Goal: Task Accomplishment & Management: Manage account settings

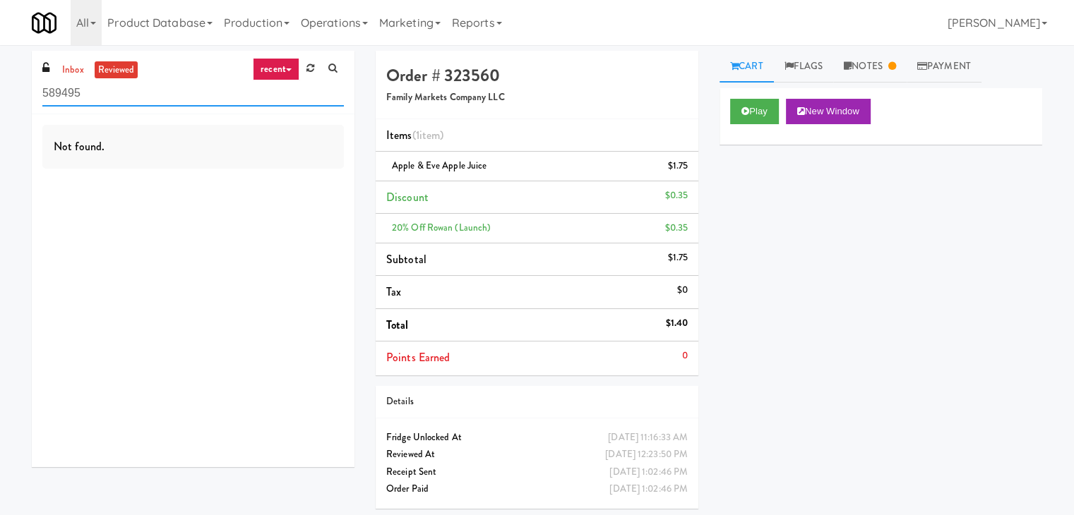
click at [76, 83] on input "589495" at bounding box center [192, 93] width 301 height 26
click at [77, 66] on link "inbox" at bounding box center [73, 70] width 29 height 18
click at [147, 98] on input "589495" at bounding box center [192, 93] width 301 height 26
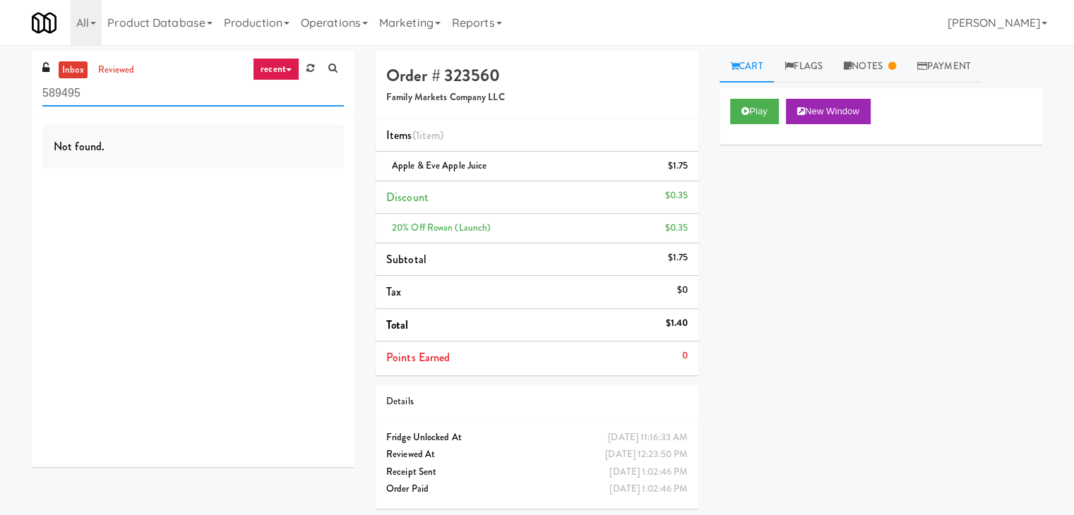
paste input "Marbella Cooler"
type input "Marbella Cooler"
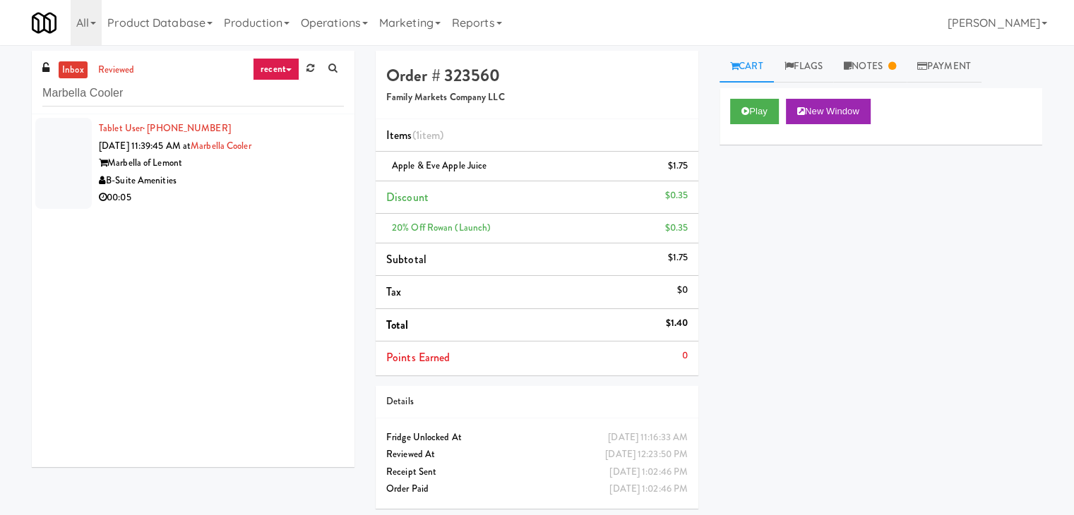
click at [297, 183] on div "B-Suite Amenities" at bounding box center [221, 181] width 245 height 18
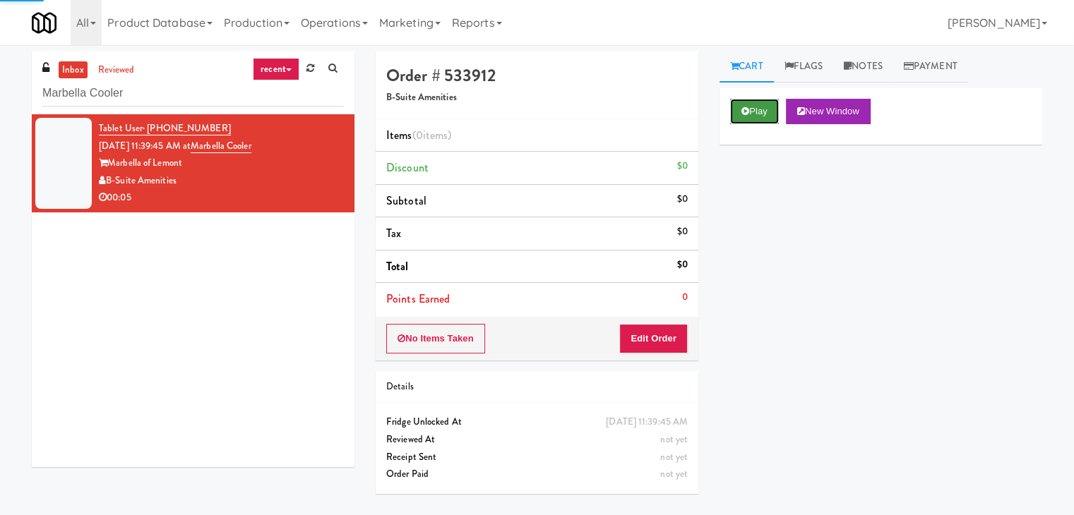
click at [748, 117] on button "Play" at bounding box center [754, 111] width 49 height 25
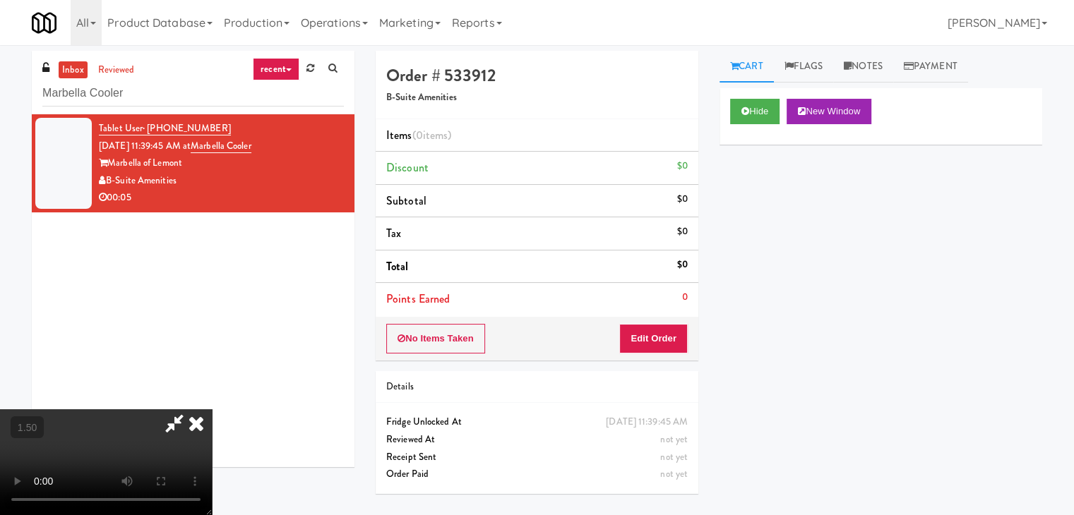
click at [212, 409] on video at bounding box center [106, 462] width 212 height 106
click at [212, 409] on icon at bounding box center [196, 423] width 31 height 28
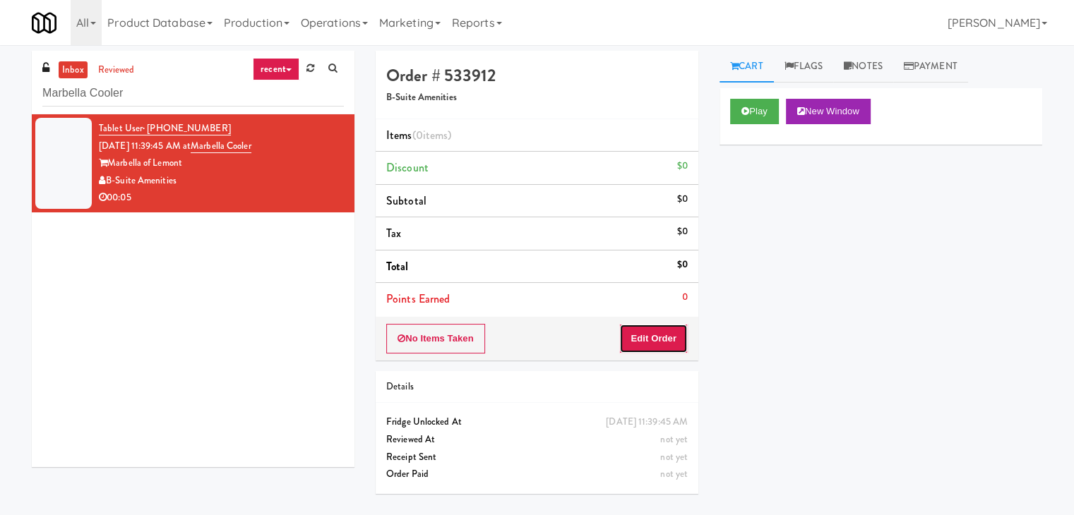
click at [649, 330] on button "Edit Order" at bounding box center [653, 339] width 68 height 30
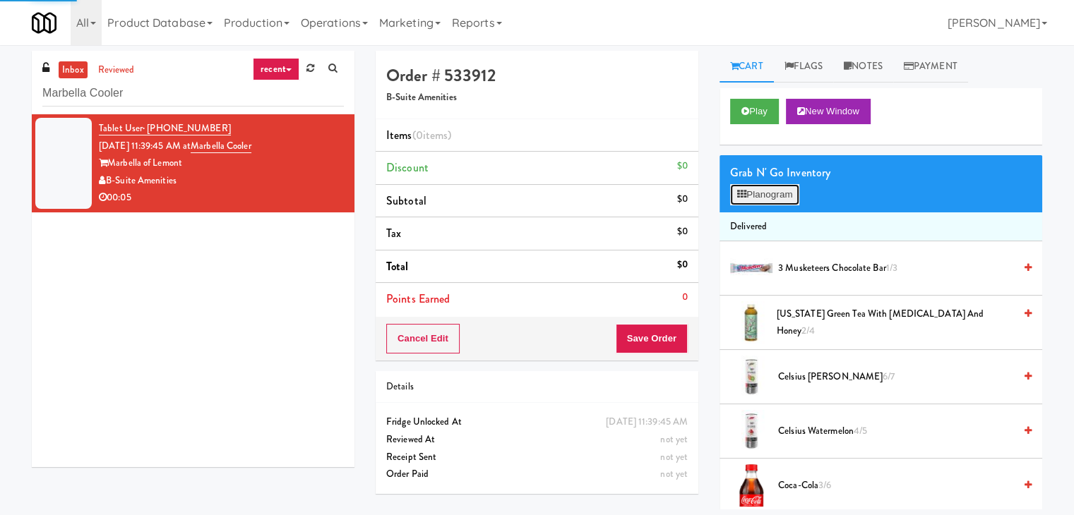
click at [743, 201] on button "Planogram" at bounding box center [764, 194] width 69 height 21
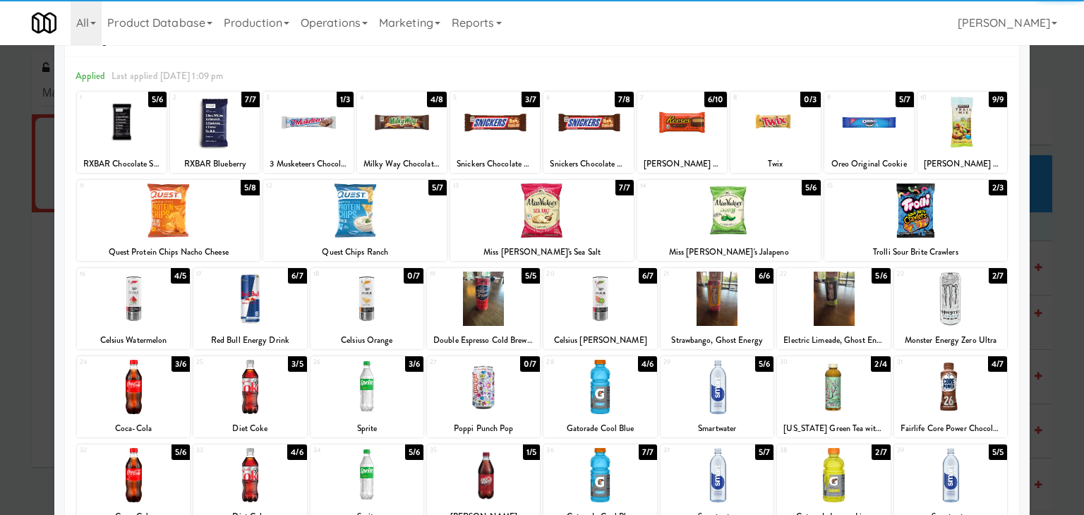
scroll to position [71, 0]
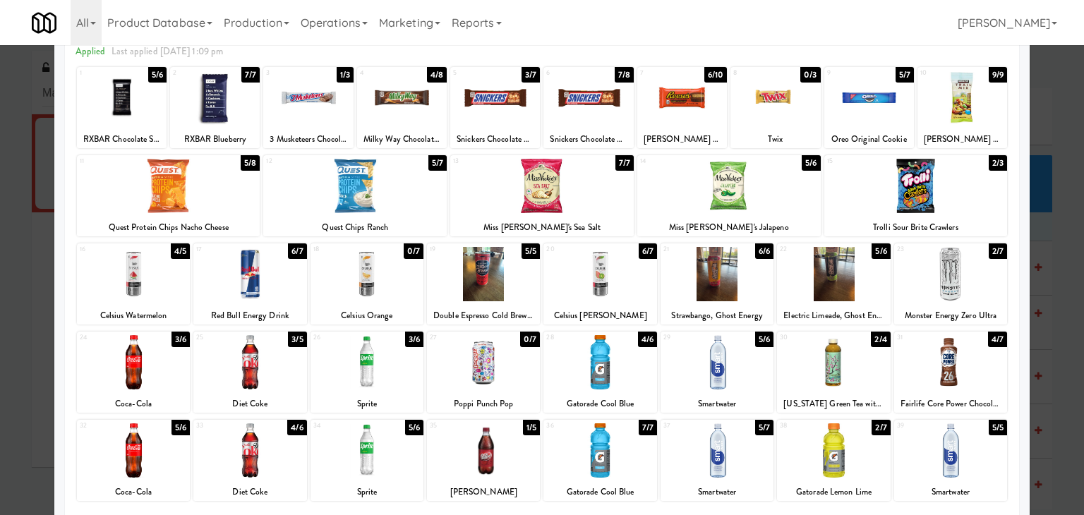
click at [944, 276] on div at bounding box center [950, 274] width 113 height 54
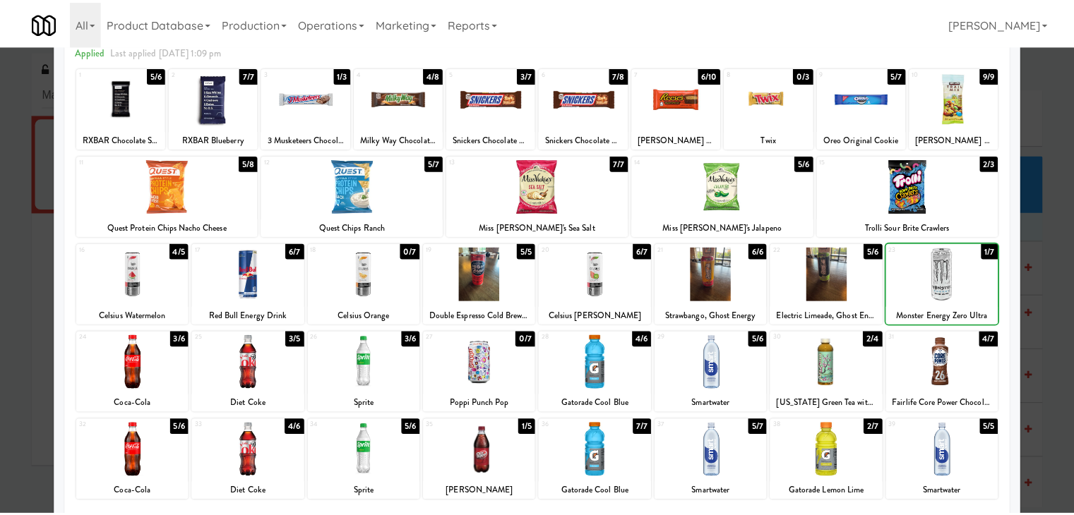
scroll to position [0, 0]
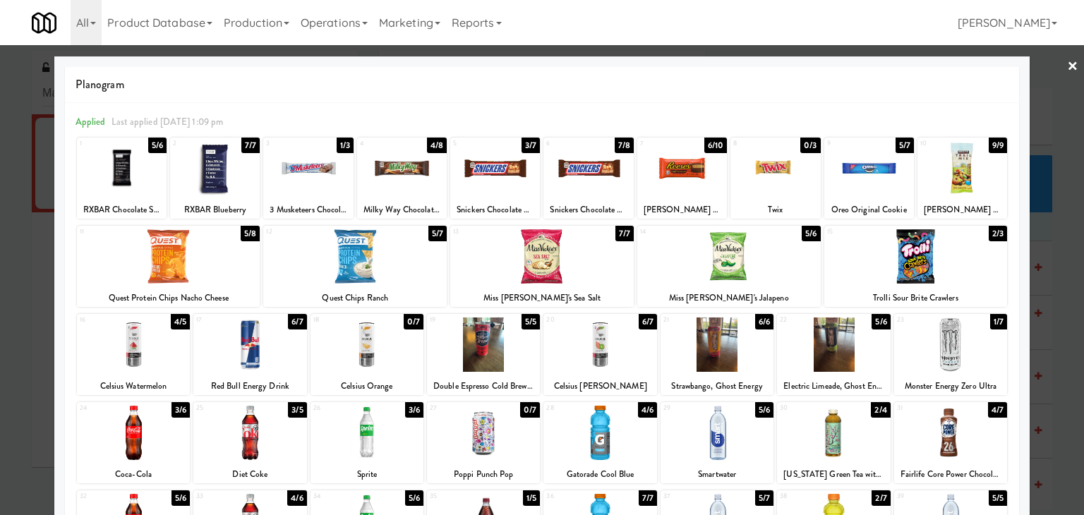
click at [1067, 65] on link "×" at bounding box center [1072, 67] width 11 height 44
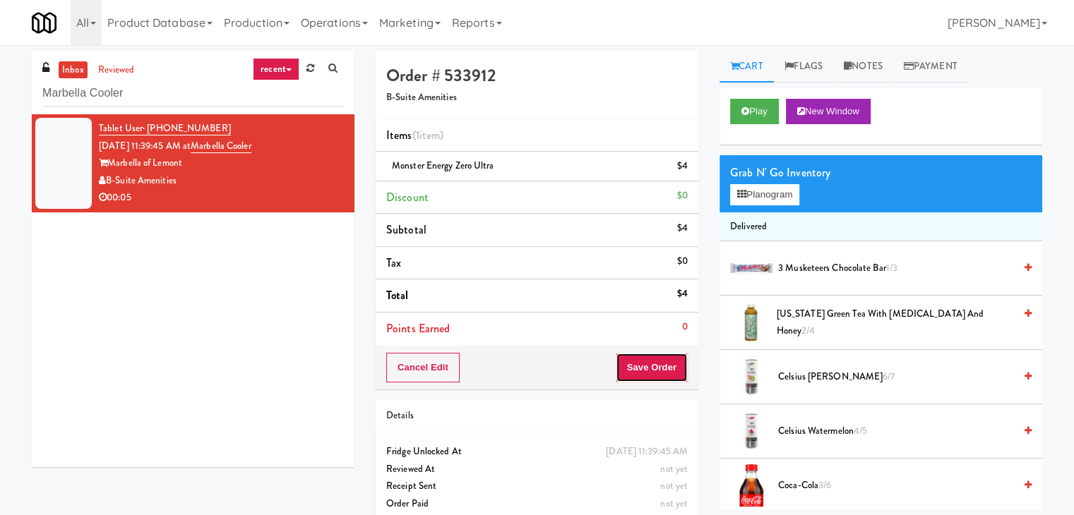
click at [654, 362] on button "Save Order" at bounding box center [652, 368] width 72 height 30
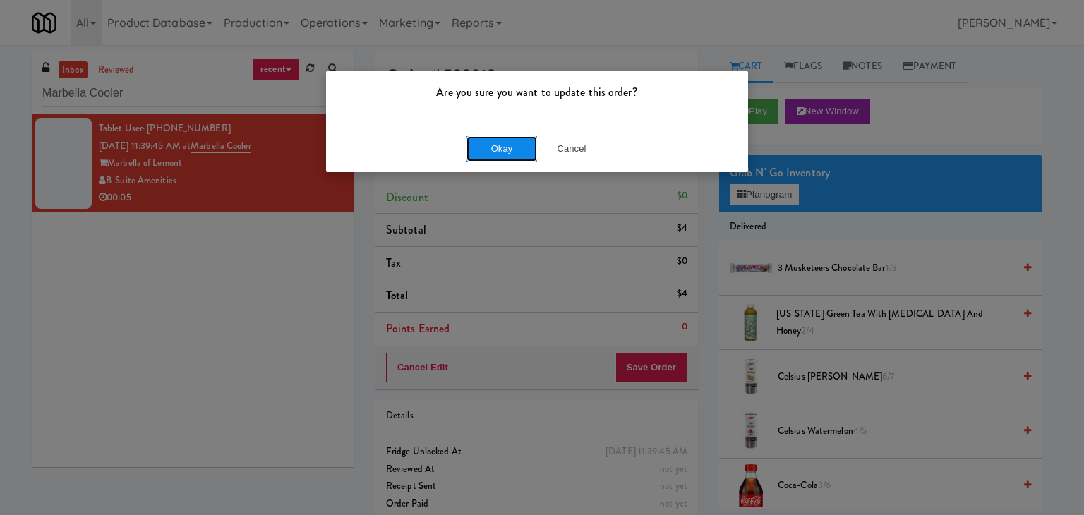
click at [508, 148] on button "Okay" at bounding box center [502, 148] width 71 height 25
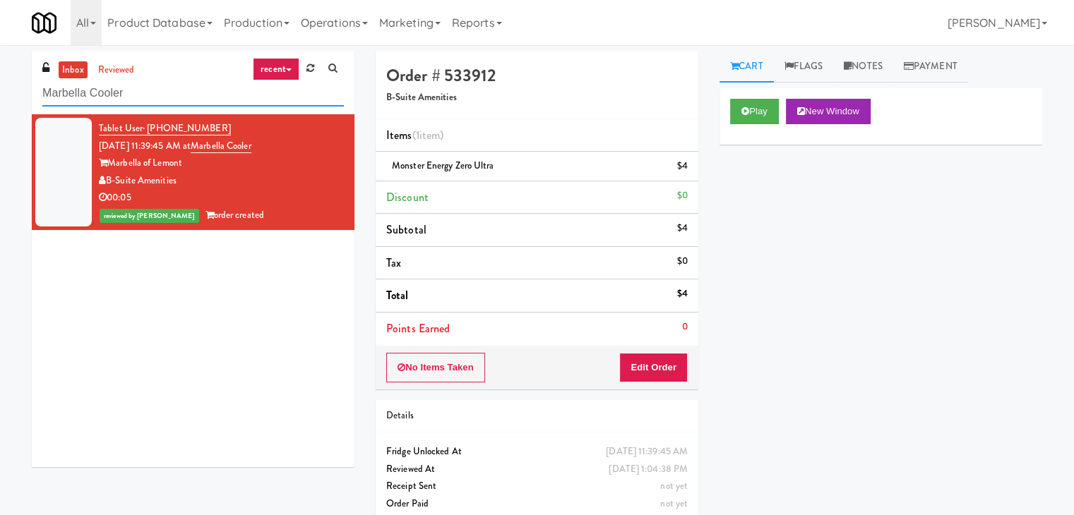
click at [158, 95] on input "Marbella Cooler" at bounding box center [192, 93] width 301 height 26
paste input "1331 - Combo Cooler - (Middle)"
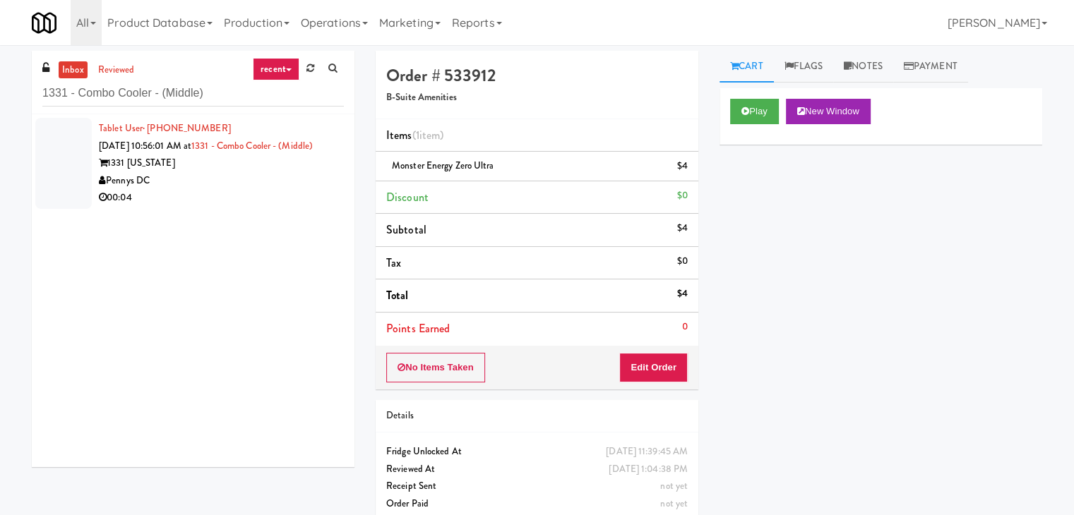
drag, startPoint x: 291, startPoint y: 201, endPoint x: 290, endPoint y: 194, distance: 7.1
click at [290, 190] on div "Pennys DC" at bounding box center [221, 181] width 245 height 18
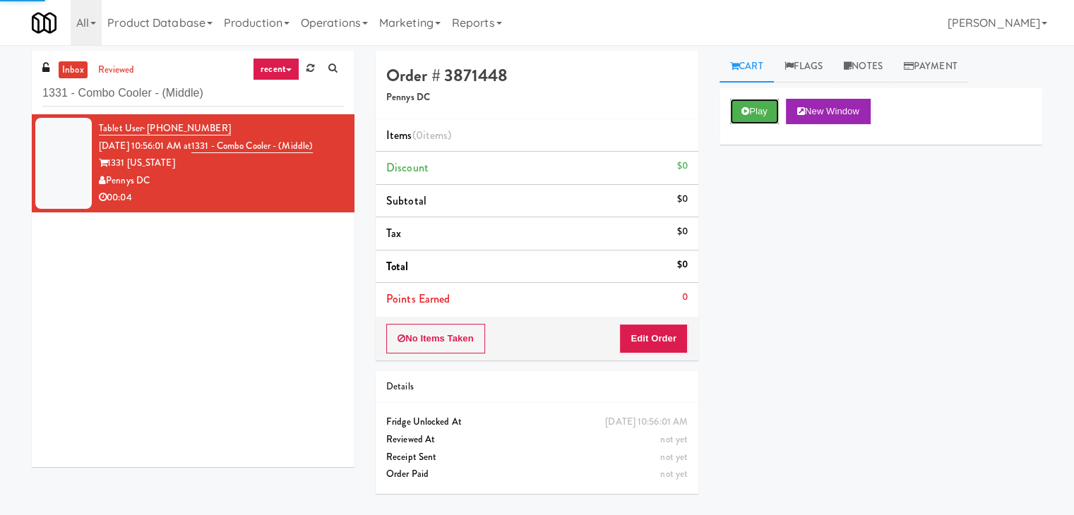
drag, startPoint x: 738, startPoint y: 116, endPoint x: 722, endPoint y: 107, distance: 17.7
click at [738, 114] on button "Play" at bounding box center [754, 111] width 49 height 25
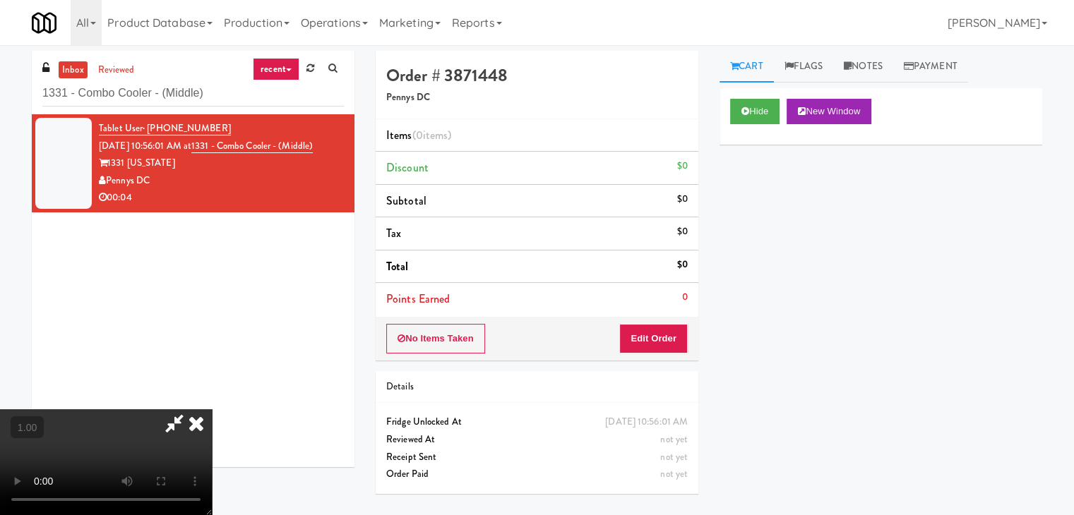
click at [212, 409] on video at bounding box center [106, 462] width 212 height 106
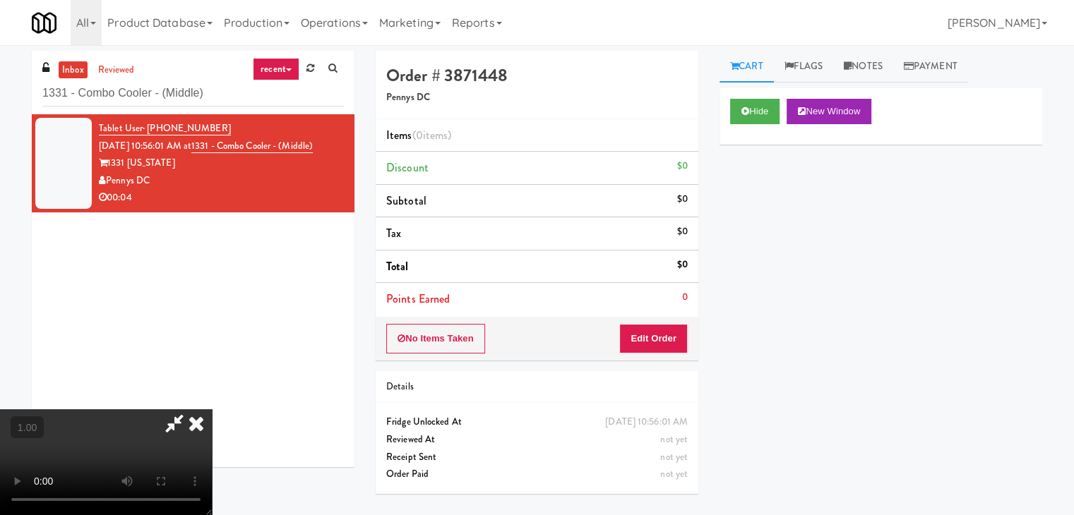
click at [212, 409] on video at bounding box center [106, 462] width 212 height 106
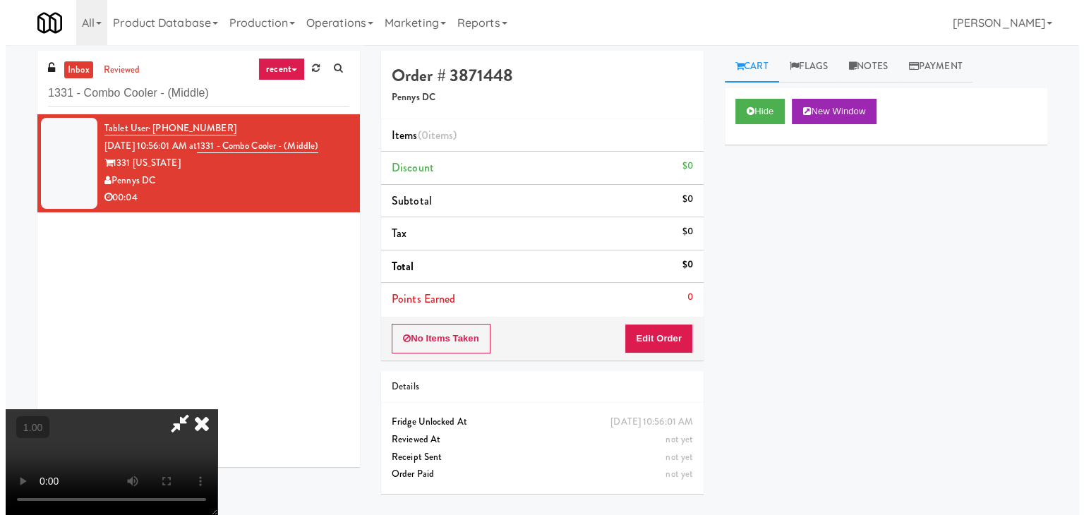
scroll to position [0, 0]
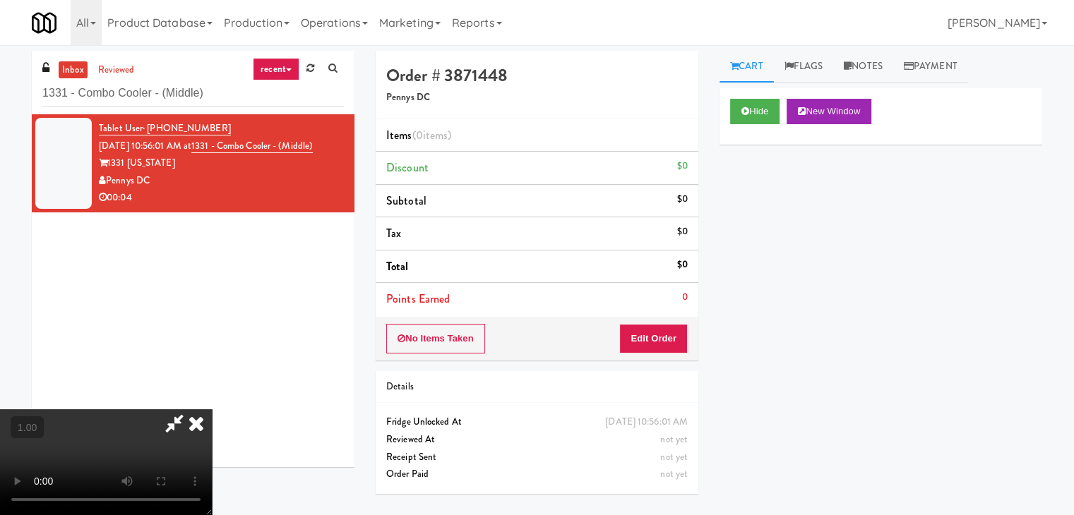
click at [191, 409] on icon at bounding box center [174, 423] width 32 height 28
drag, startPoint x: 644, startPoint y: 312, endPoint x: 644, endPoint y: 325, distance: 13.4
click at [644, 315] on div "Items (0 items ) Discount $0 Subtotal $0 Tax $0 Total $0 Points Earned 0" at bounding box center [537, 218] width 323 height 198
click at [642, 331] on button "Edit Order" at bounding box center [653, 339] width 68 height 30
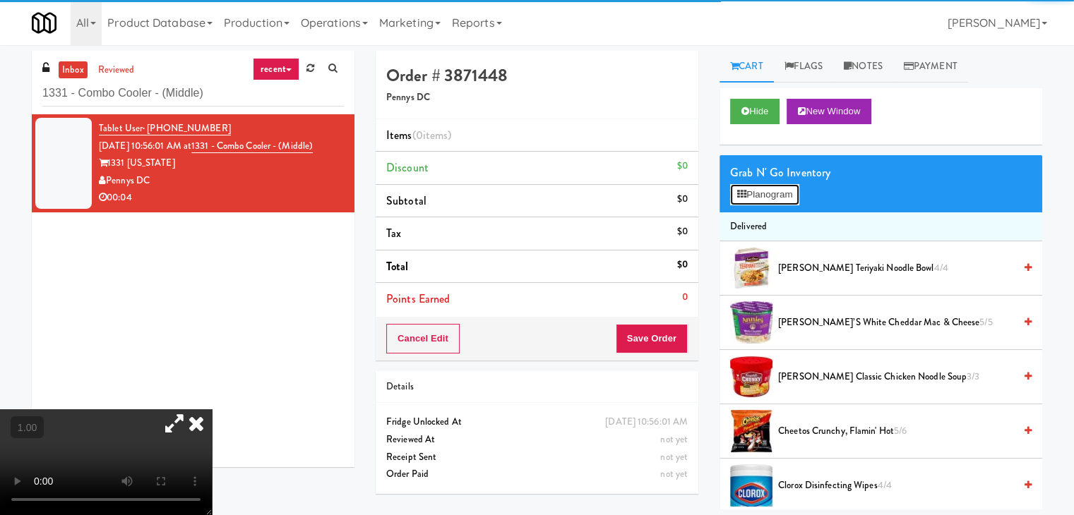
click at [748, 193] on button "Planogram" at bounding box center [764, 194] width 69 height 21
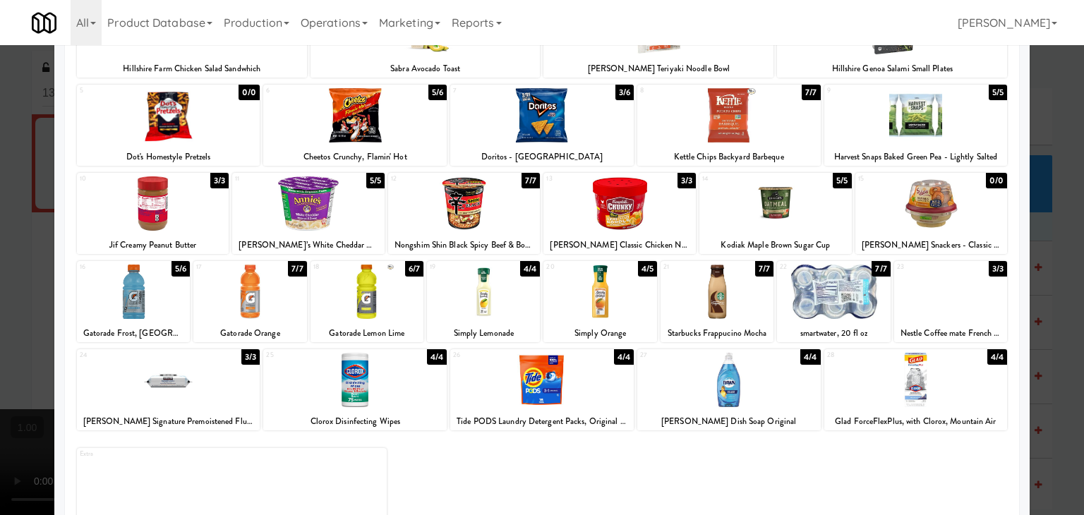
click at [614, 283] on div at bounding box center [600, 292] width 113 height 54
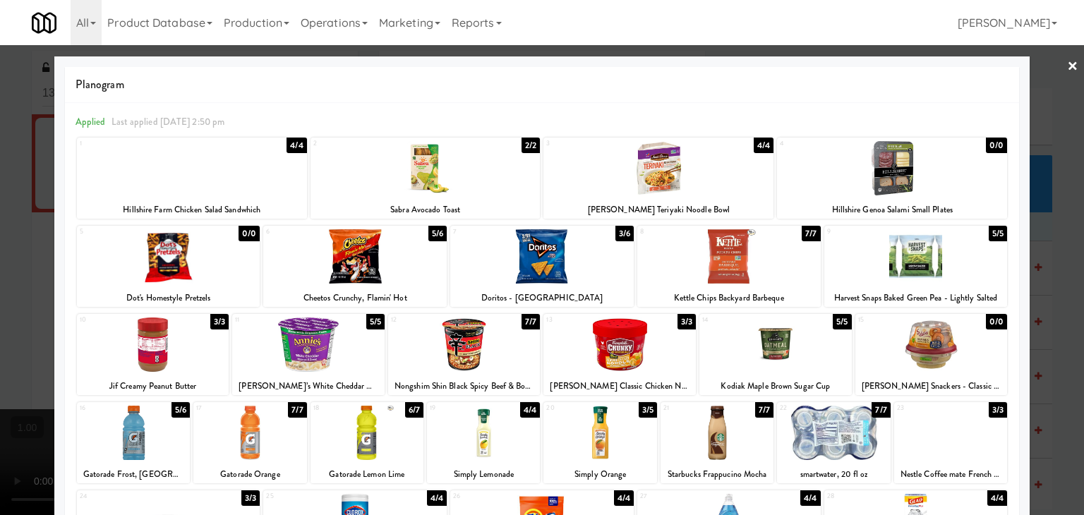
click at [1067, 61] on link "×" at bounding box center [1072, 67] width 11 height 44
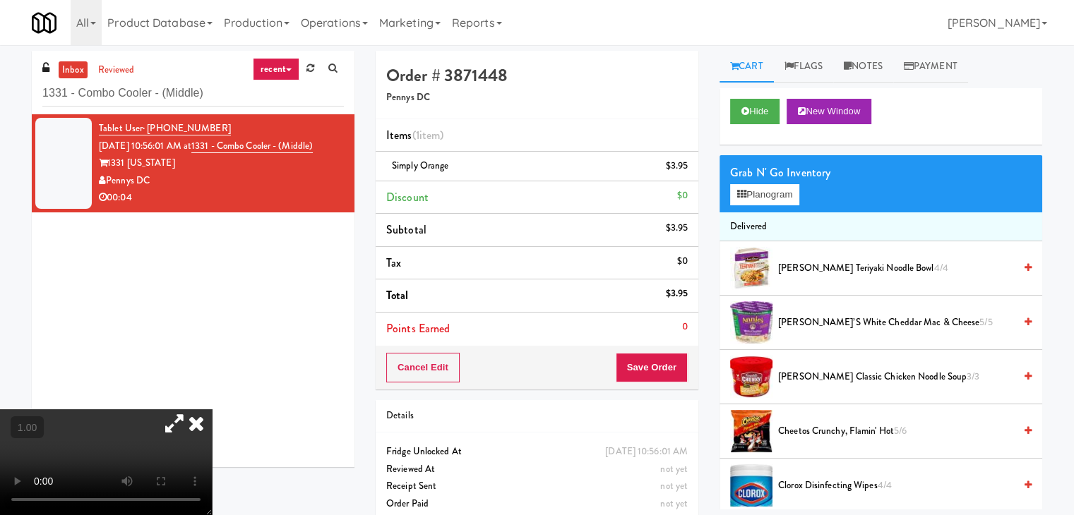
click at [212, 409] on icon at bounding box center [196, 423] width 31 height 28
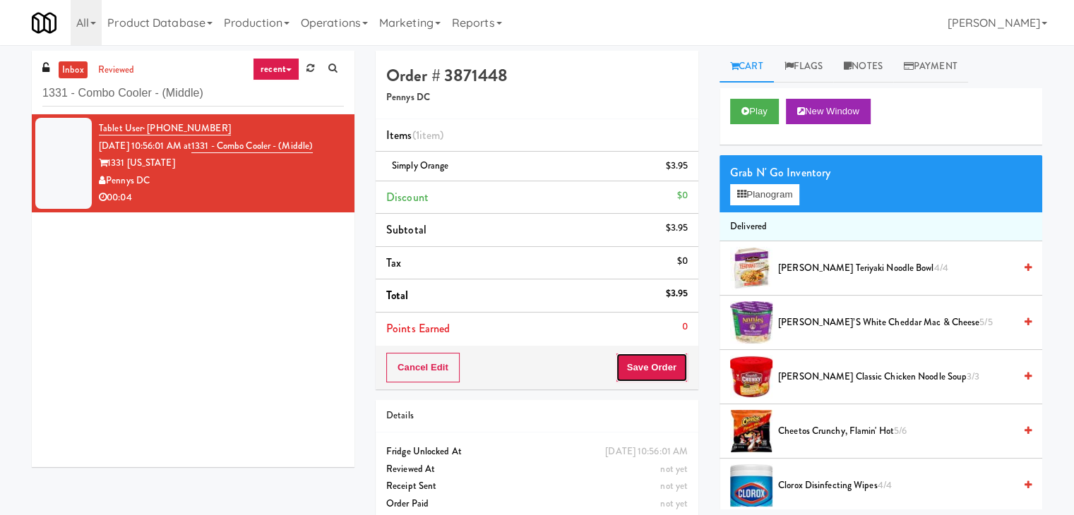
click at [645, 360] on button "Save Order" at bounding box center [652, 368] width 72 height 30
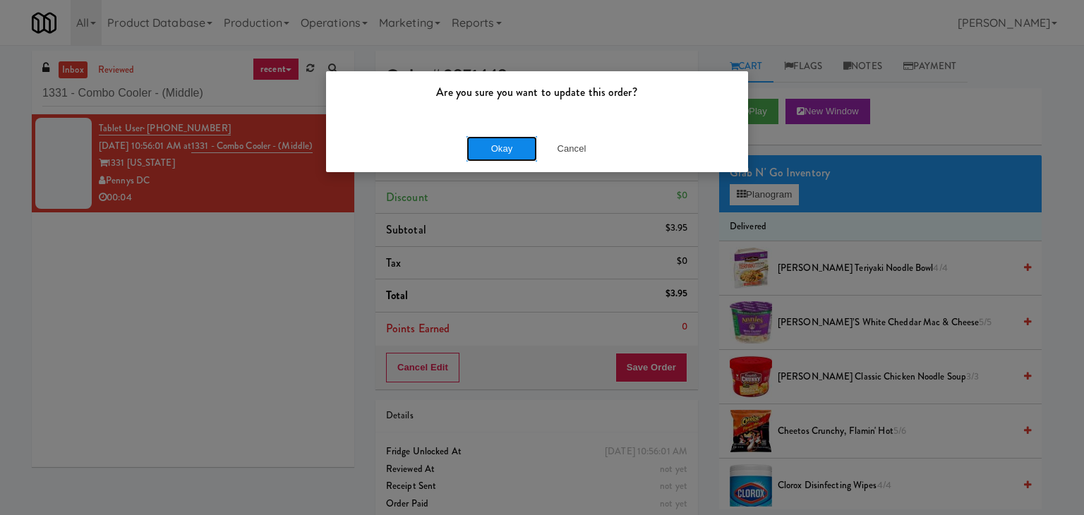
click at [503, 156] on button "Okay" at bounding box center [502, 148] width 71 height 25
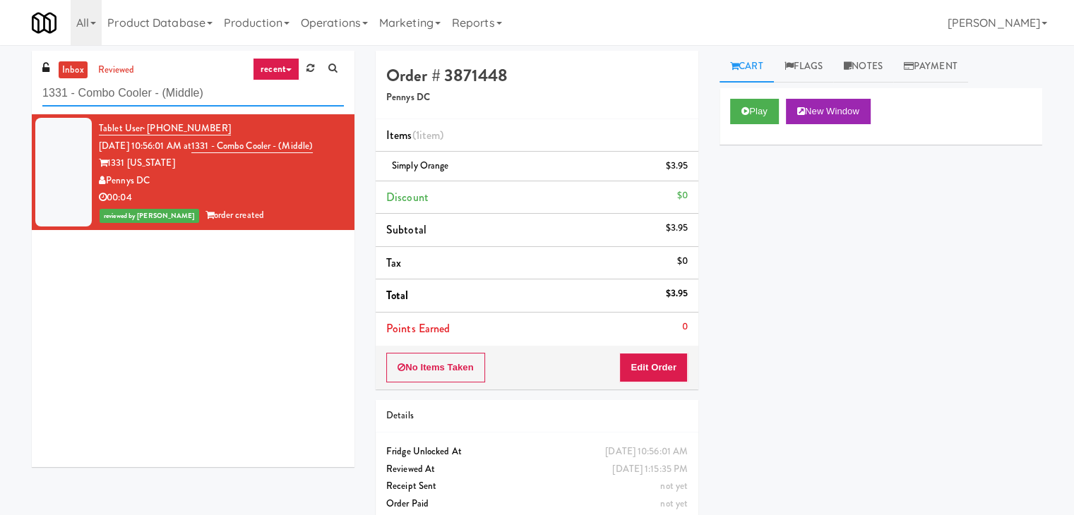
click at [160, 90] on input "1331 - Combo Cooler - (Middle)" at bounding box center [192, 93] width 301 height 26
paste input "[PERSON_NAME] [PERSON_NAME] Ridge - [GEOGRAPHIC_DATA]"
type input "[PERSON_NAME] [PERSON_NAME] Ridge - [GEOGRAPHIC_DATA]"
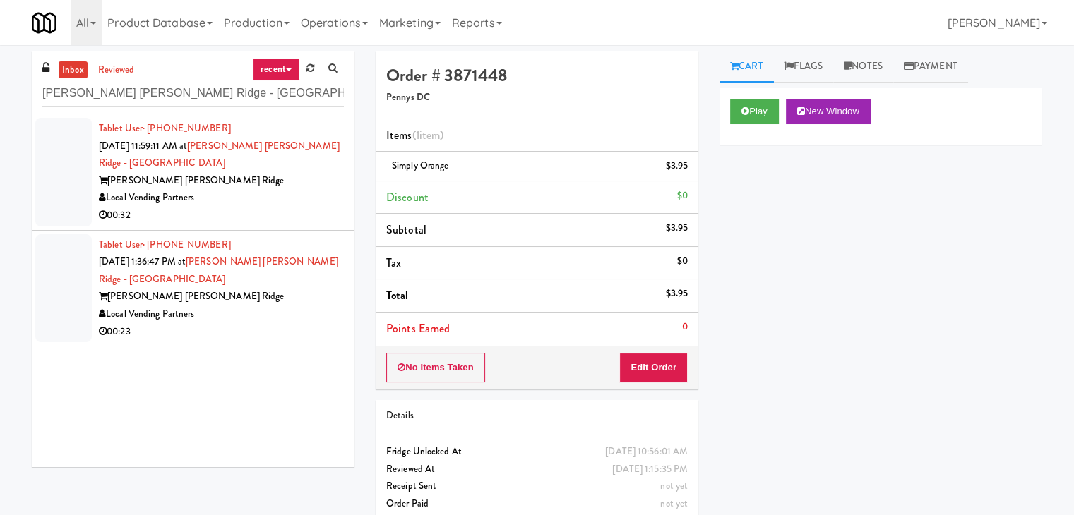
click at [288, 207] on div "00:32" at bounding box center [221, 216] width 245 height 18
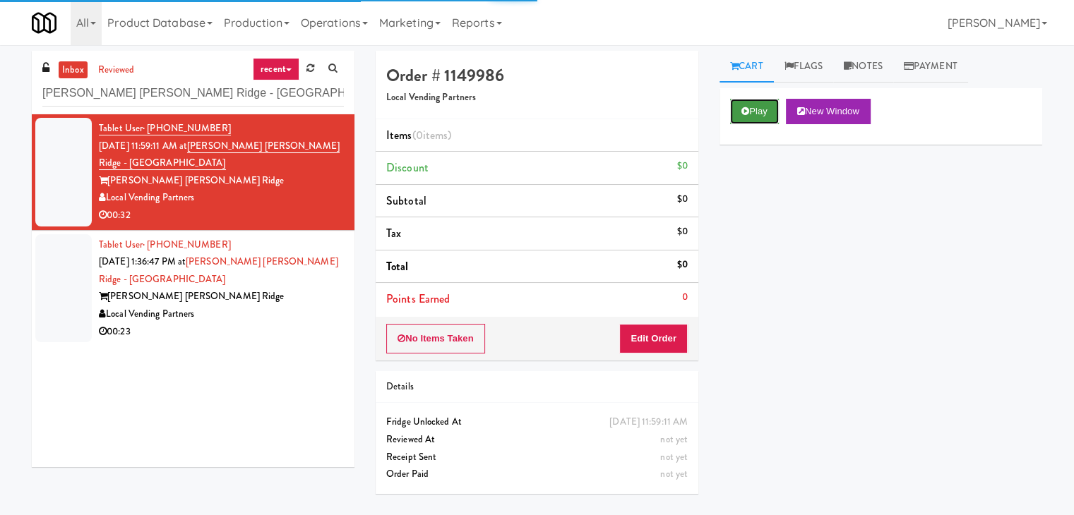
click at [743, 115] on button "Play" at bounding box center [754, 111] width 49 height 25
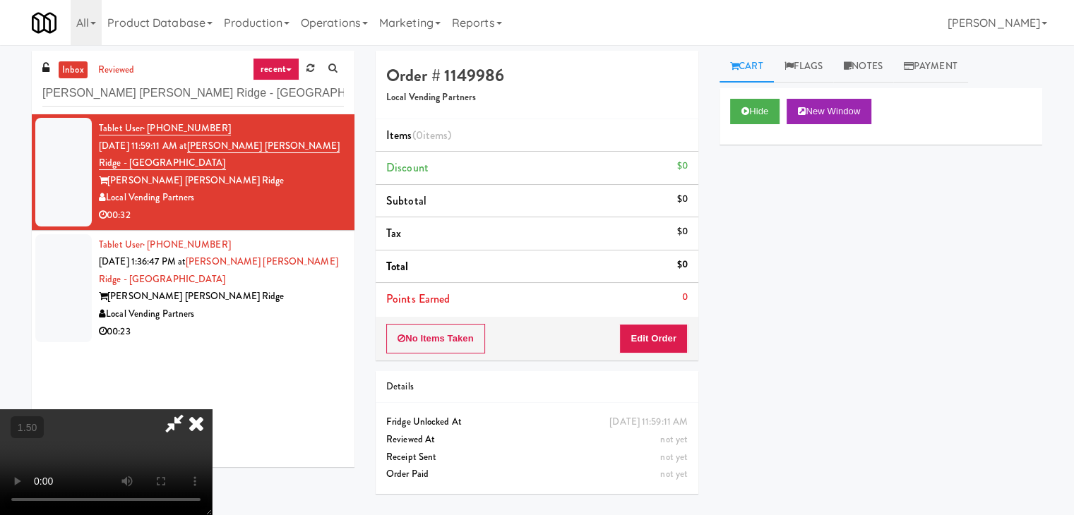
click at [212, 409] on video at bounding box center [106, 462] width 212 height 106
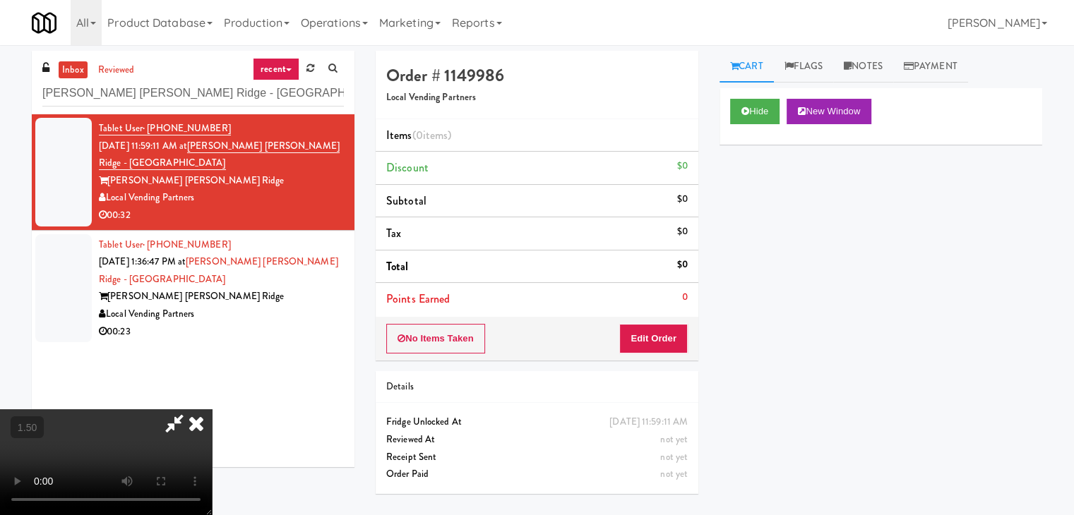
click at [212, 409] on video at bounding box center [106, 462] width 212 height 106
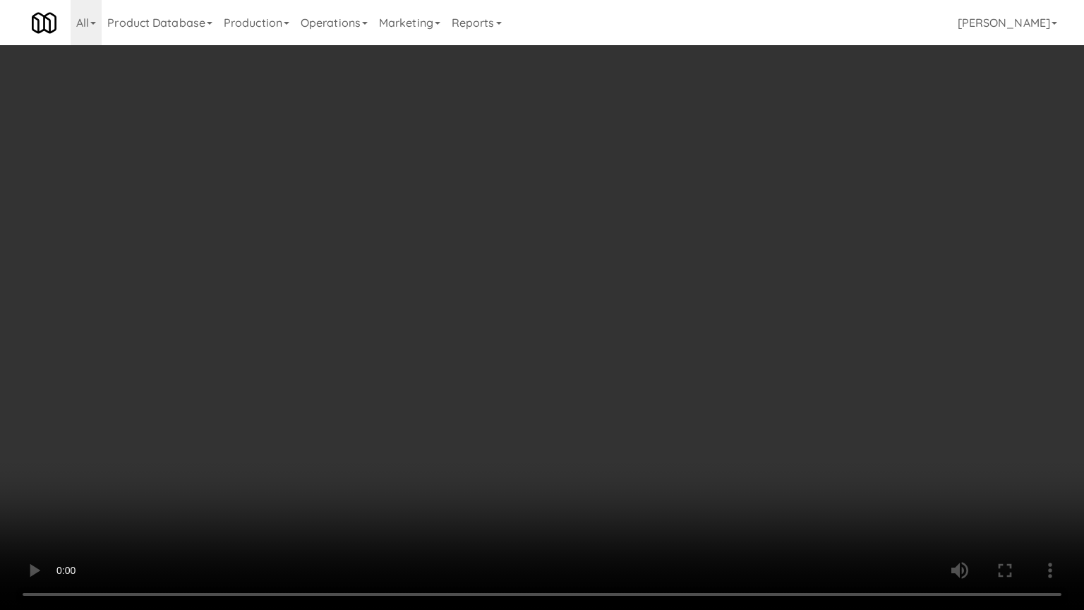
click at [563, 313] on video at bounding box center [542, 305] width 1084 height 610
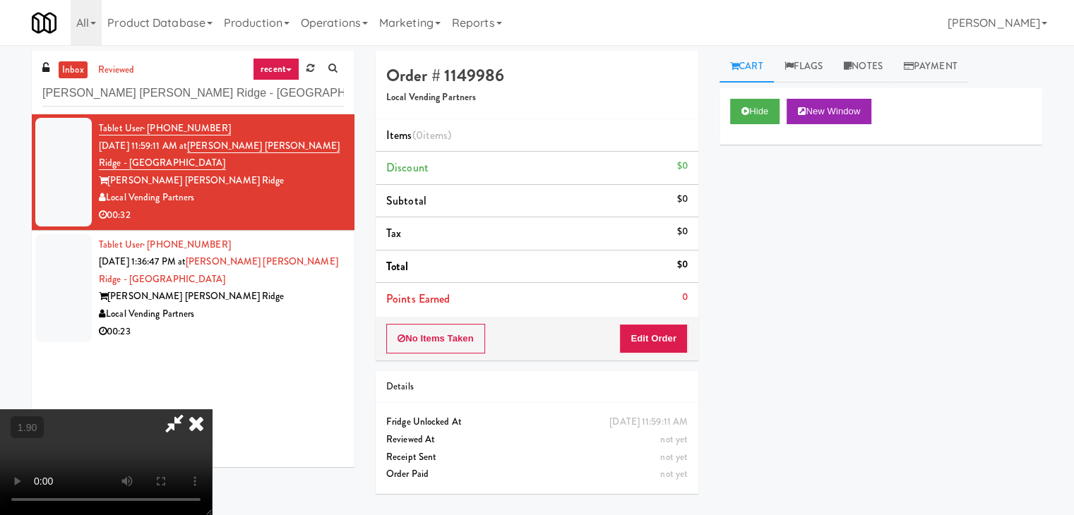
click at [212, 409] on icon at bounding box center [196, 423] width 31 height 28
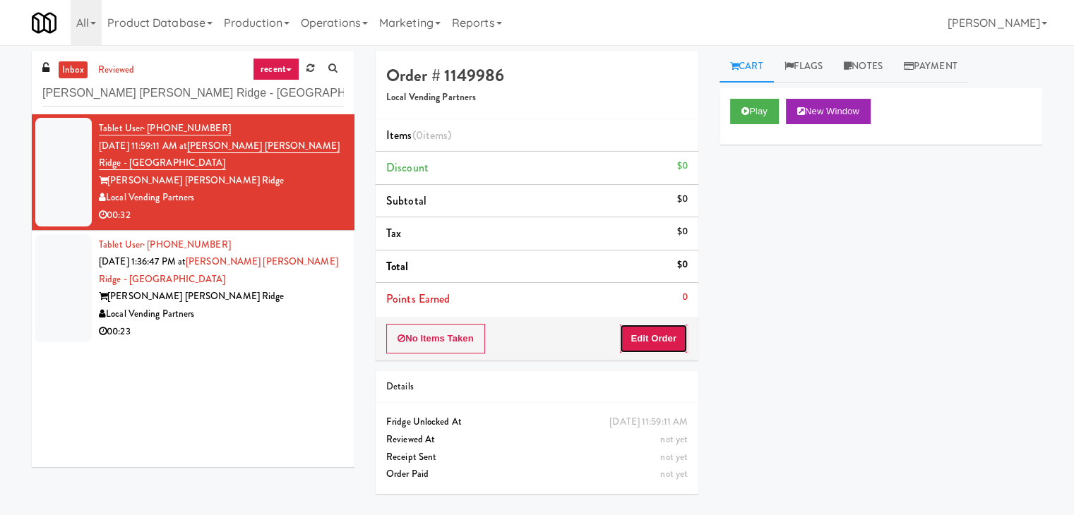
click at [650, 337] on button "Edit Order" at bounding box center [653, 339] width 68 height 30
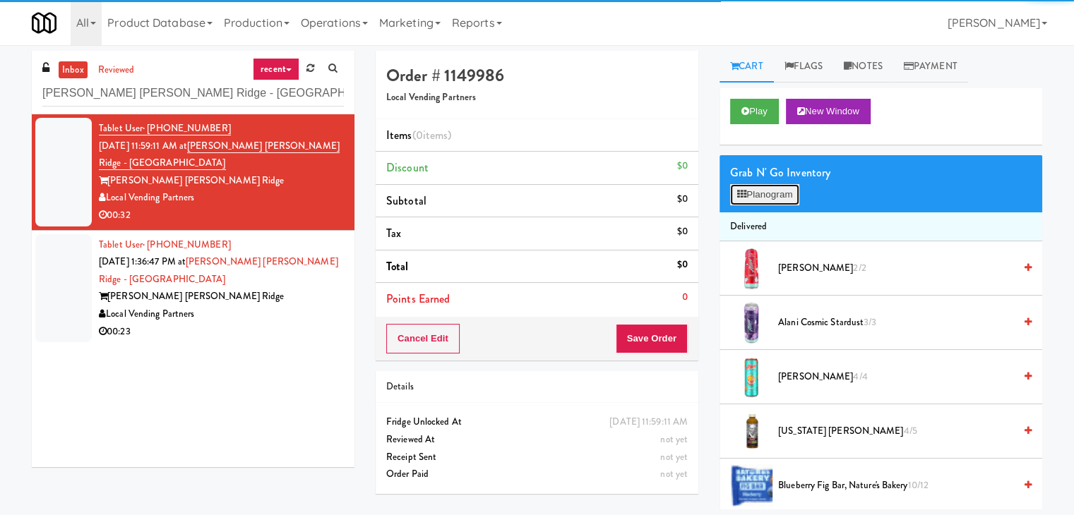
click at [757, 186] on button "Planogram" at bounding box center [764, 194] width 69 height 21
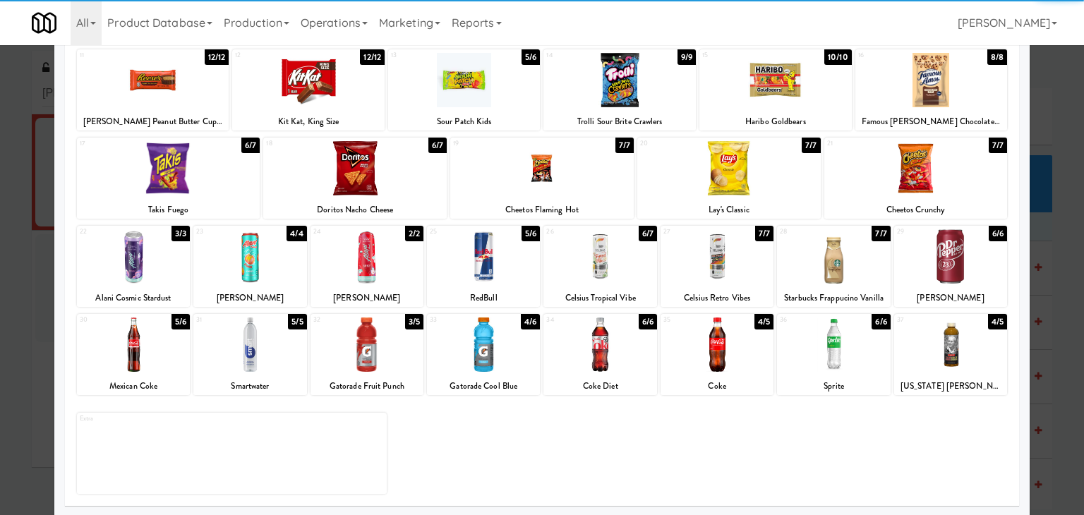
scroll to position [178, 0]
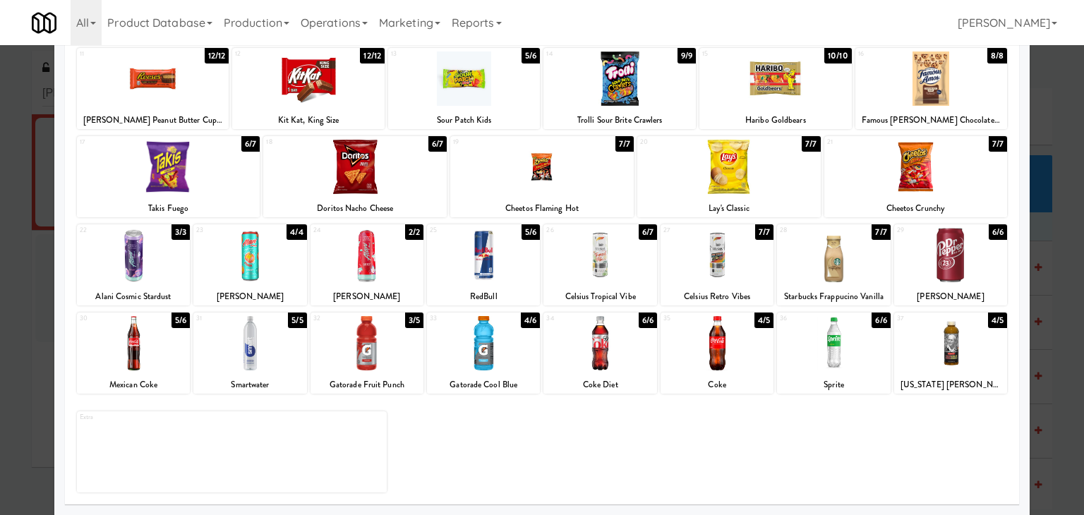
click at [839, 257] on div at bounding box center [833, 255] width 113 height 54
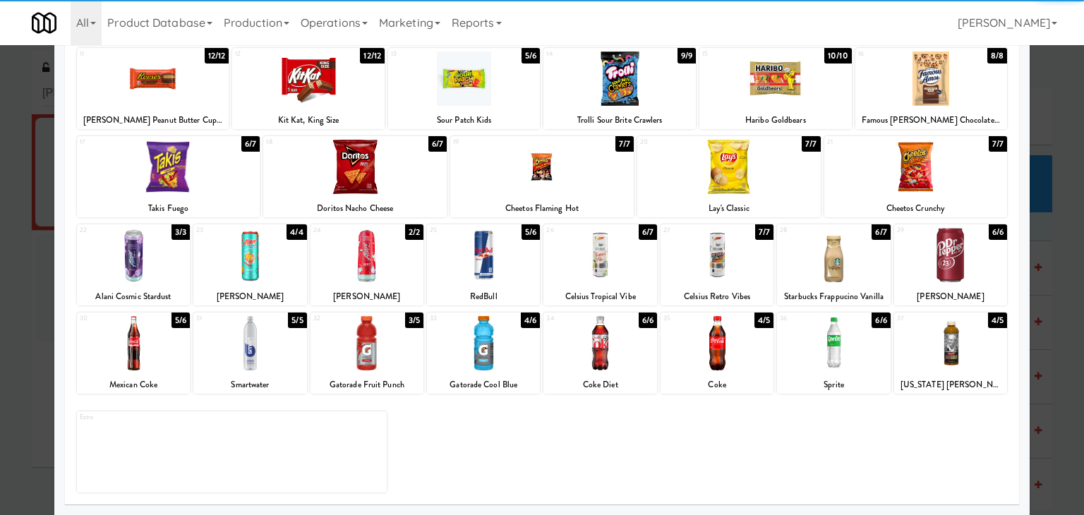
click at [573, 184] on div at bounding box center [542, 167] width 184 height 54
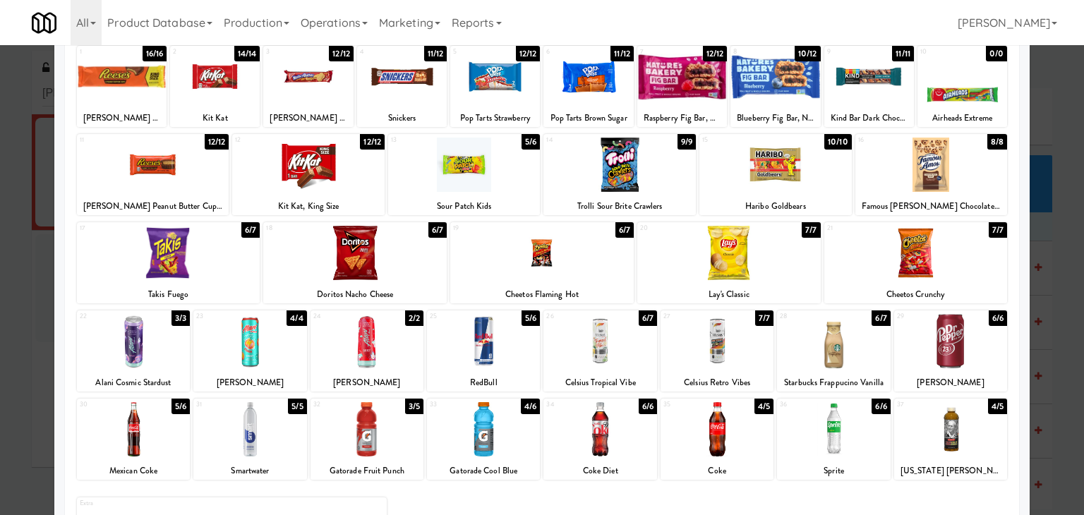
scroll to position [0, 0]
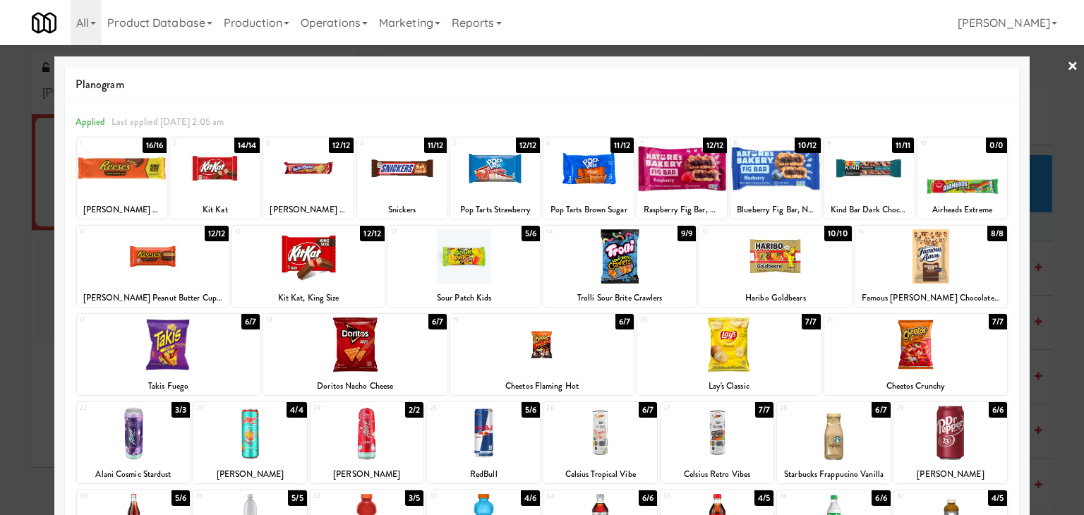
click at [1067, 60] on link "×" at bounding box center [1072, 67] width 11 height 44
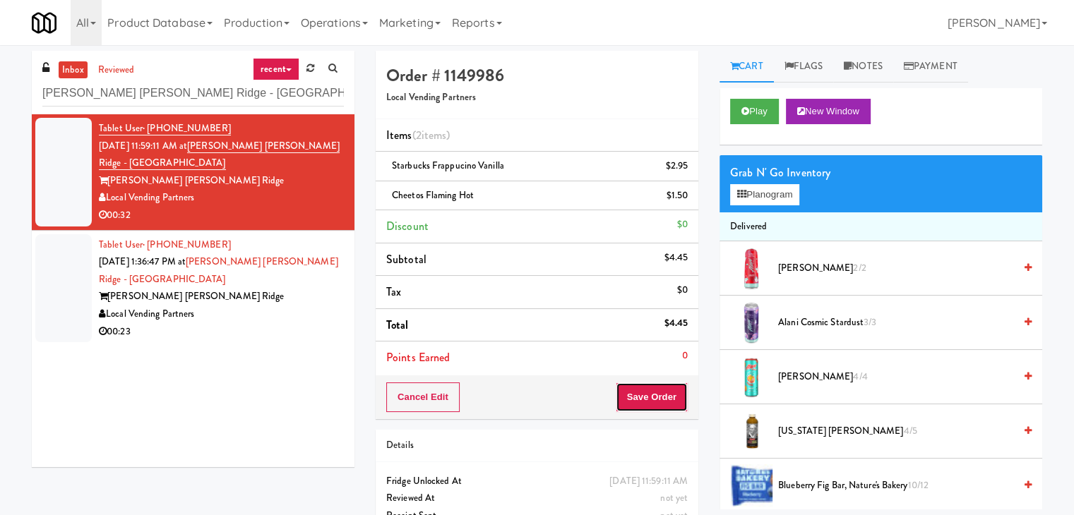
click at [644, 403] on button "Save Order" at bounding box center [652, 398] width 72 height 30
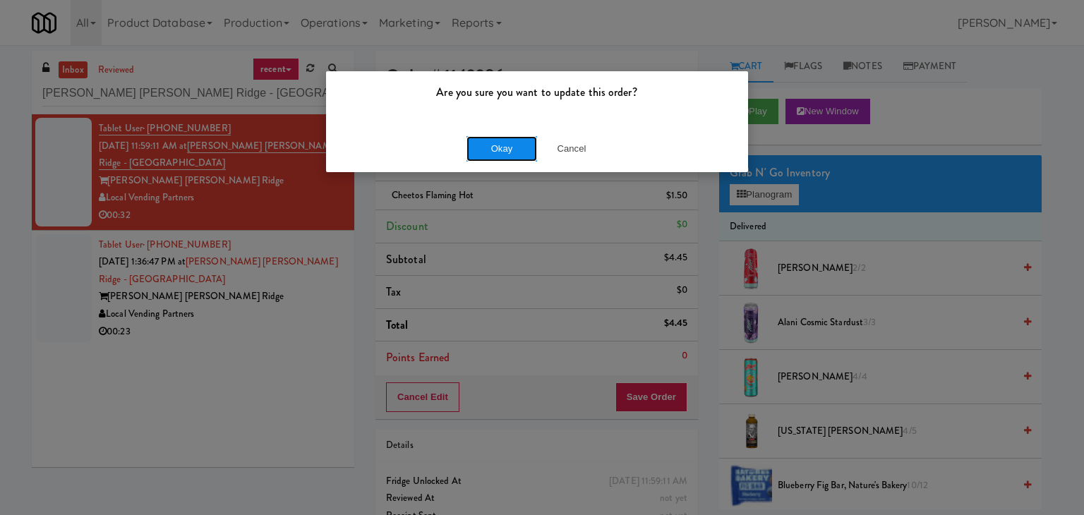
click at [508, 150] on button "Okay" at bounding box center [502, 148] width 71 height 25
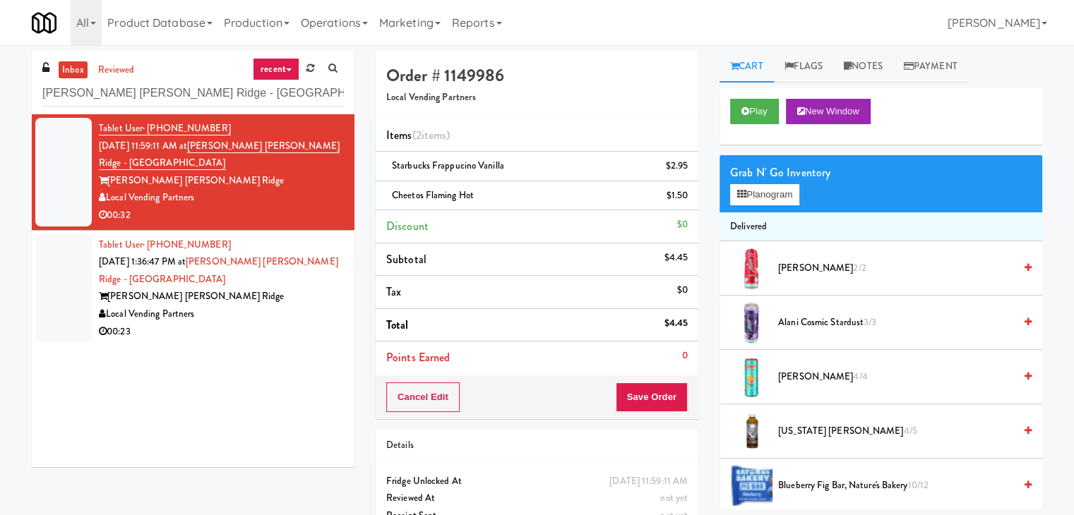
click at [279, 323] on div "00:23" at bounding box center [221, 332] width 245 height 18
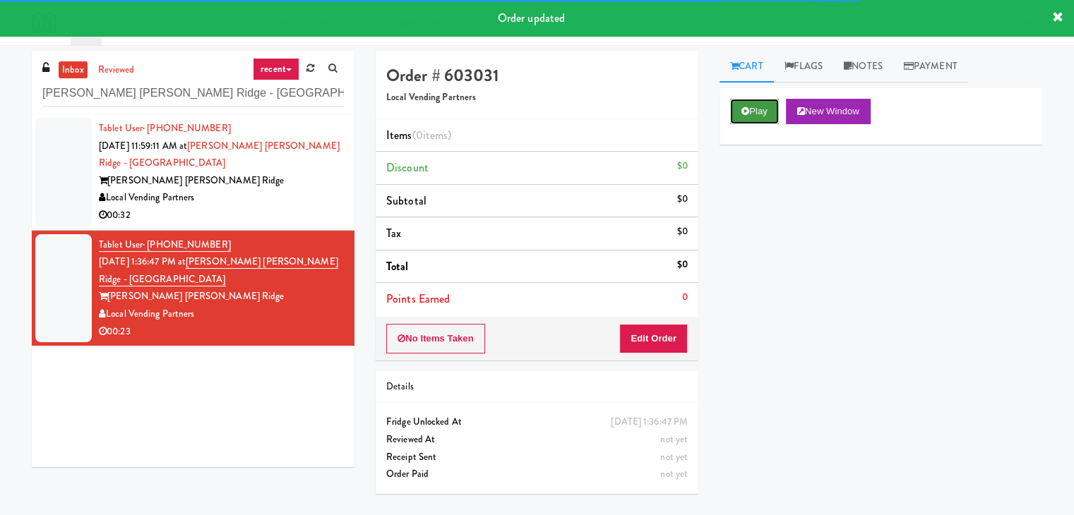
click at [755, 116] on button "Play" at bounding box center [754, 111] width 49 height 25
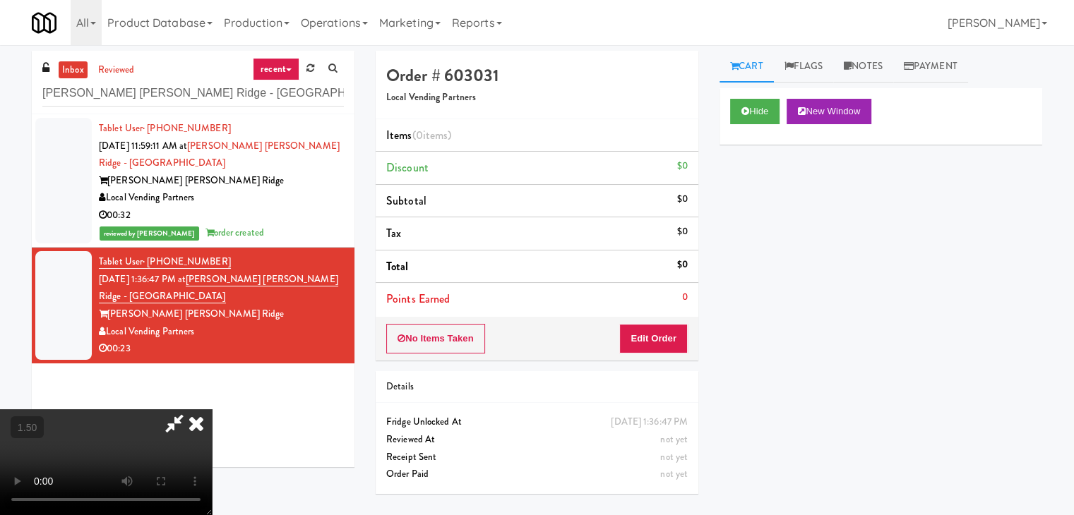
click at [212, 409] on video at bounding box center [106, 462] width 212 height 106
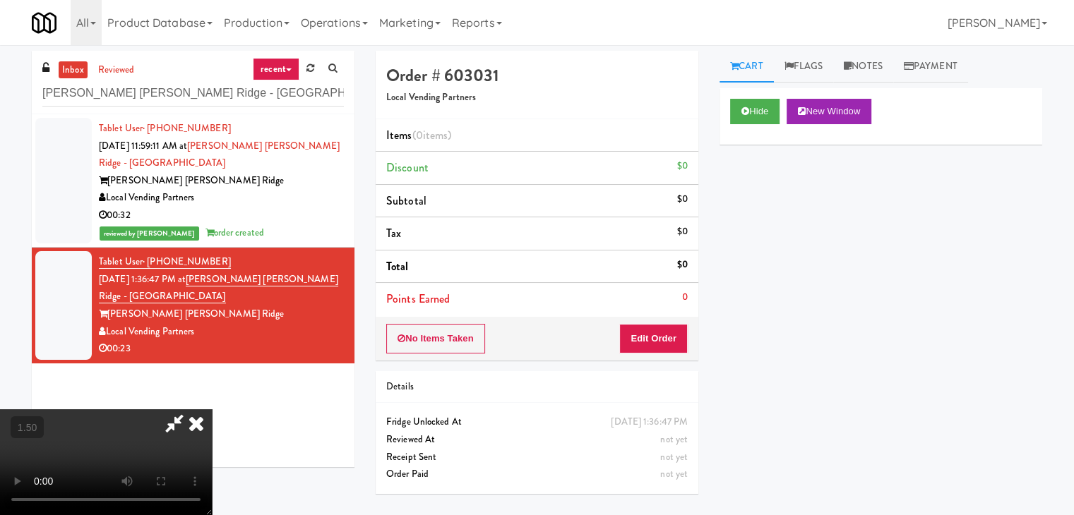
click at [212, 409] on video at bounding box center [106, 462] width 212 height 106
click at [212, 409] on icon at bounding box center [196, 423] width 31 height 28
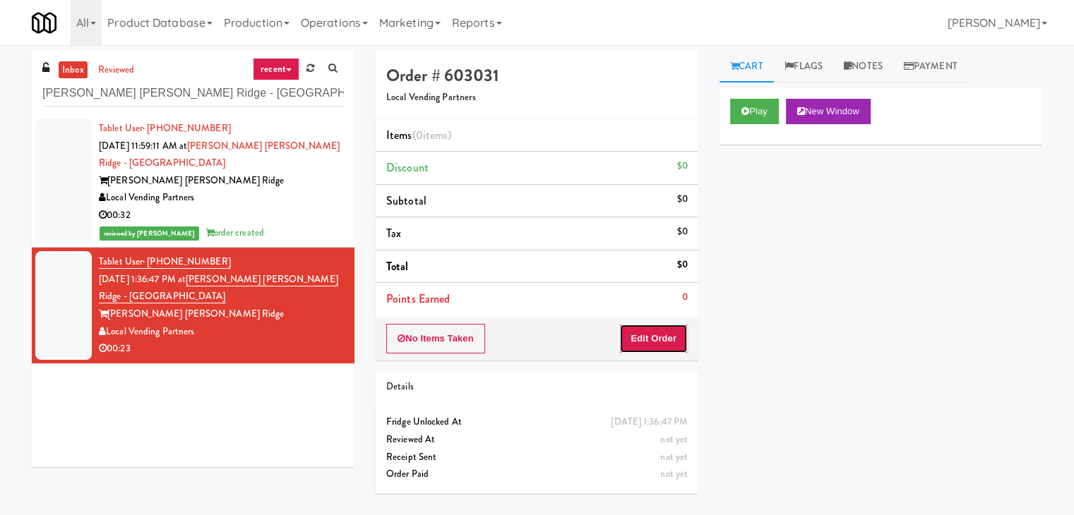
click at [661, 331] on button "Edit Order" at bounding box center [653, 339] width 68 height 30
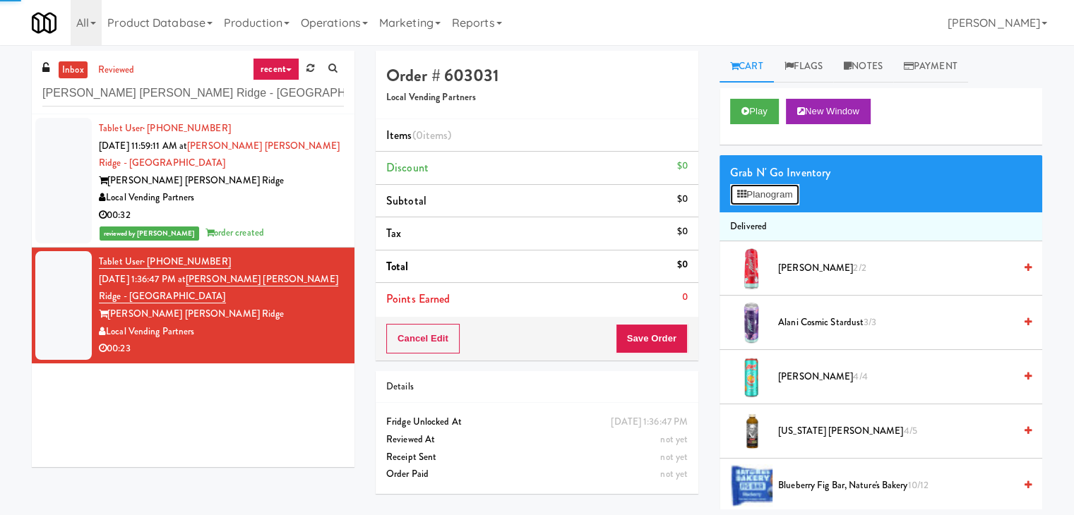
click at [738, 195] on icon at bounding box center [741, 194] width 9 height 9
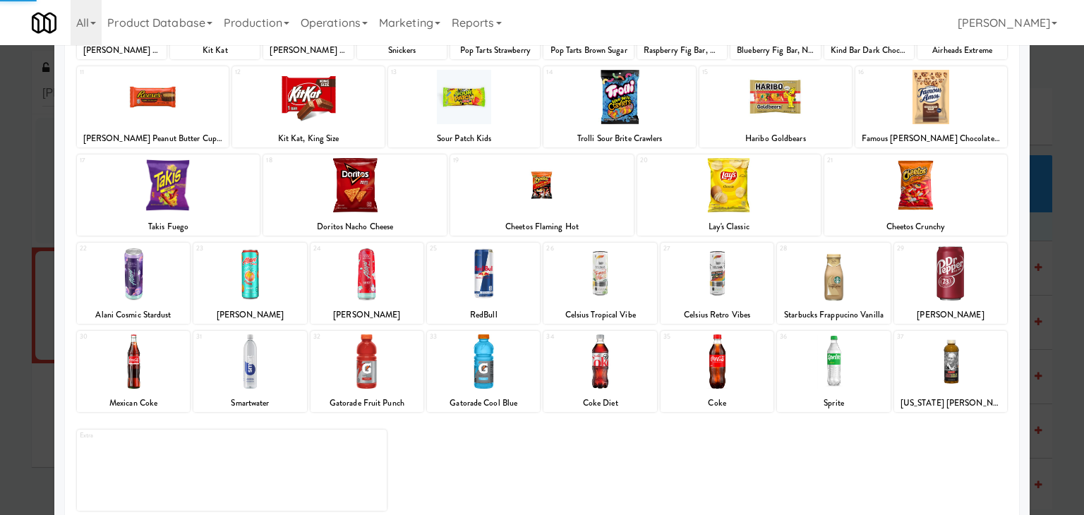
scroll to position [178, 0]
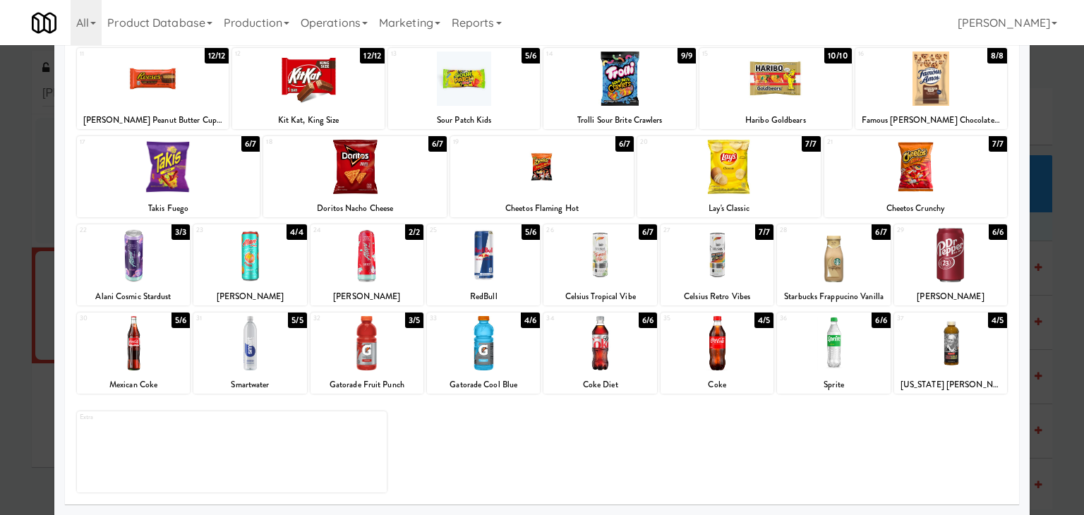
click at [273, 347] on div at bounding box center [249, 343] width 113 height 54
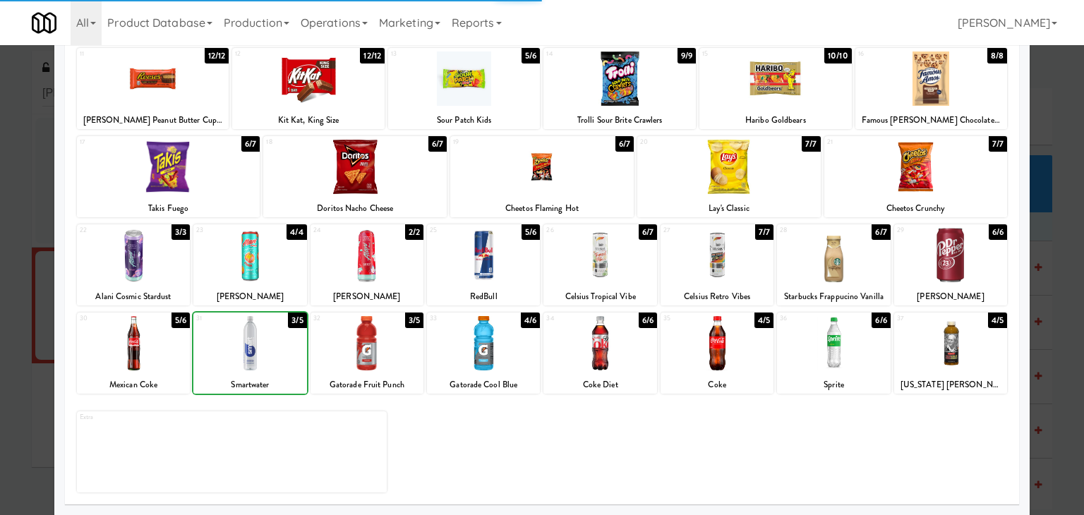
click at [273, 347] on div at bounding box center [249, 343] width 113 height 54
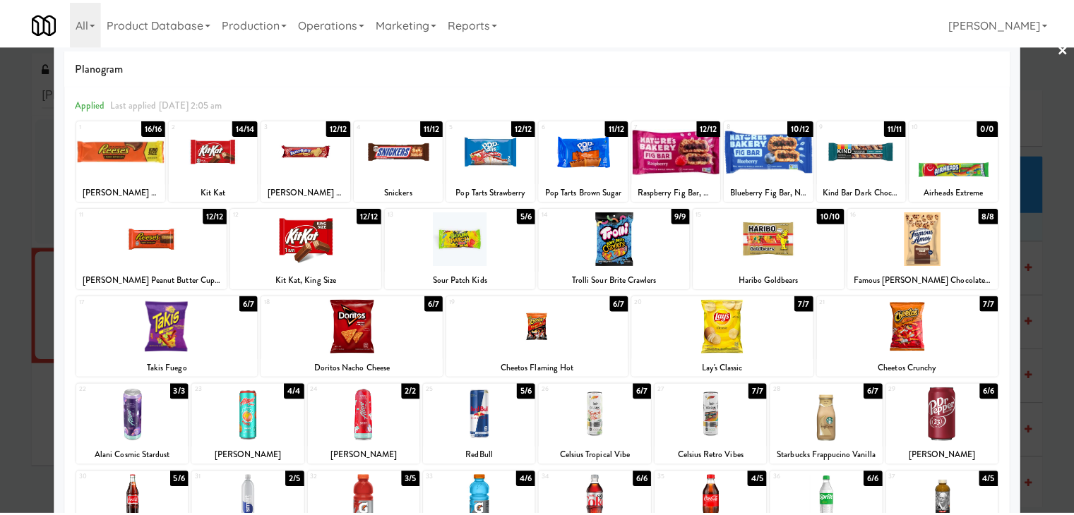
scroll to position [0, 0]
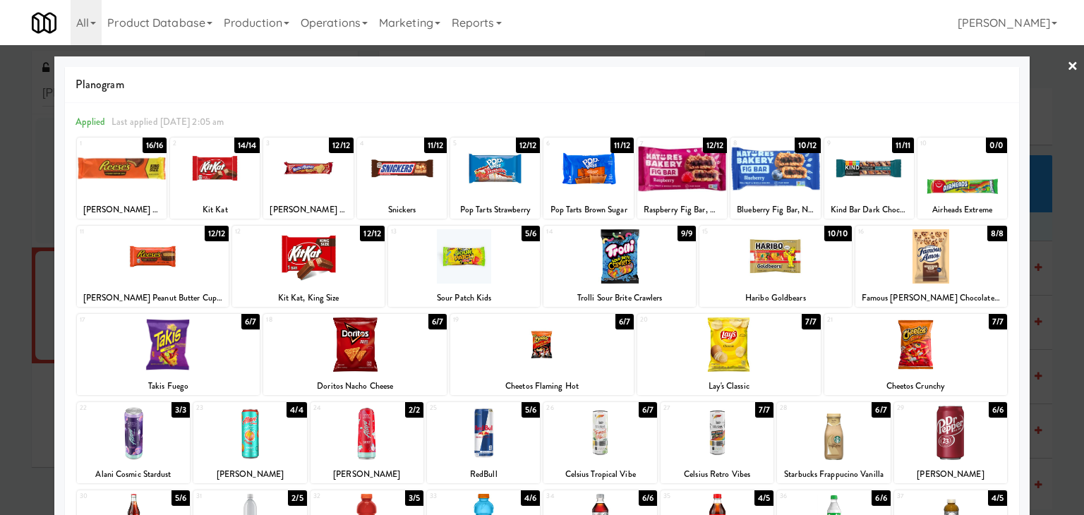
click at [1067, 66] on link "×" at bounding box center [1072, 67] width 11 height 44
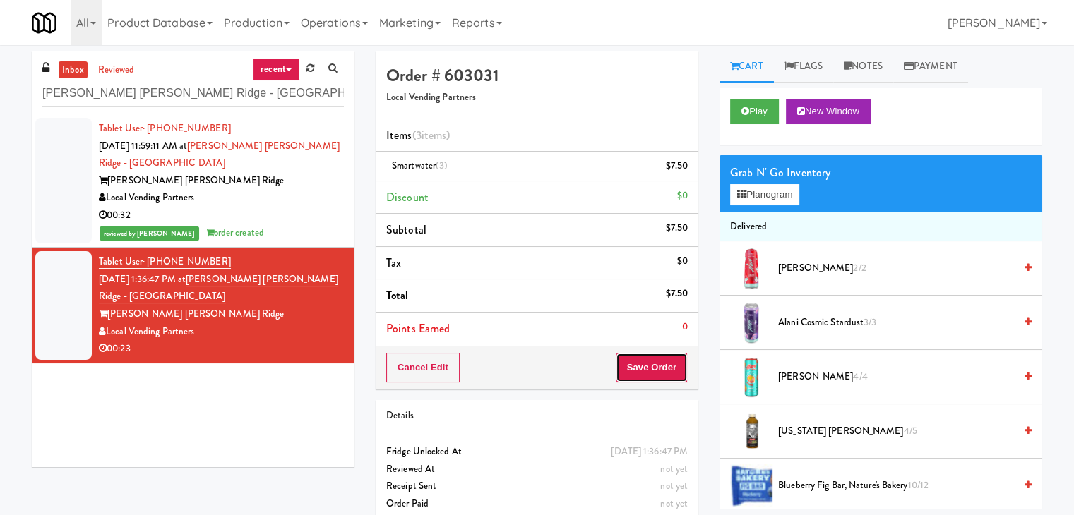
click at [633, 364] on button "Save Order" at bounding box center [652, 368] width 72 height 30
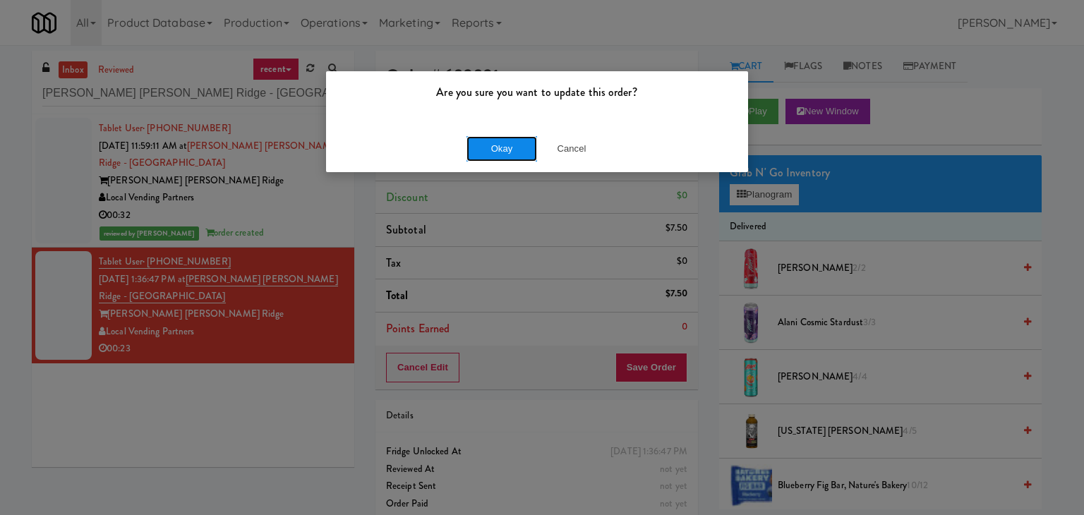
click at [497, 152] on button "Okay" at bounding box center [502, 148] width 71 height 25
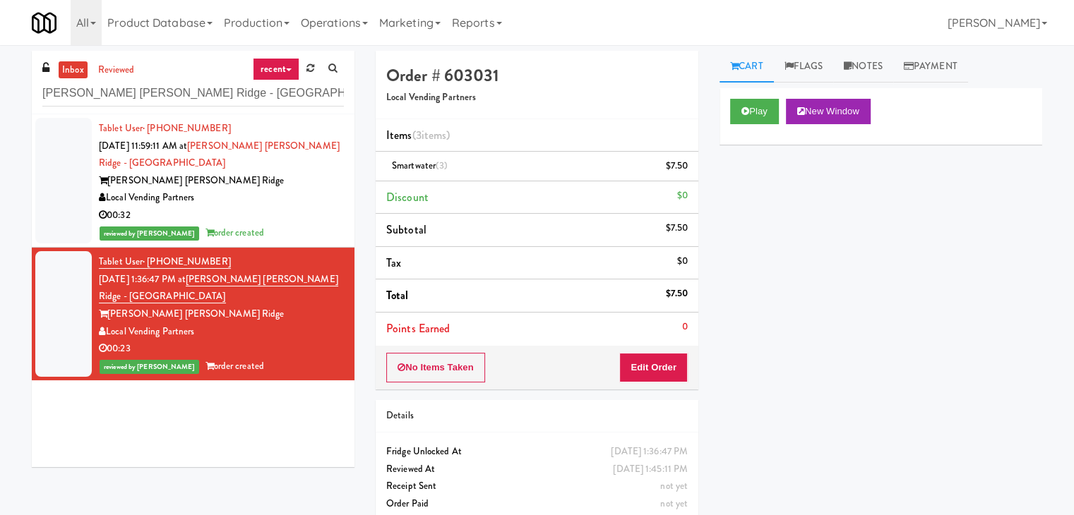
click at [267, 189] on div "Local Vending Partners" at bounding box center [221, 198] width 245 height 18
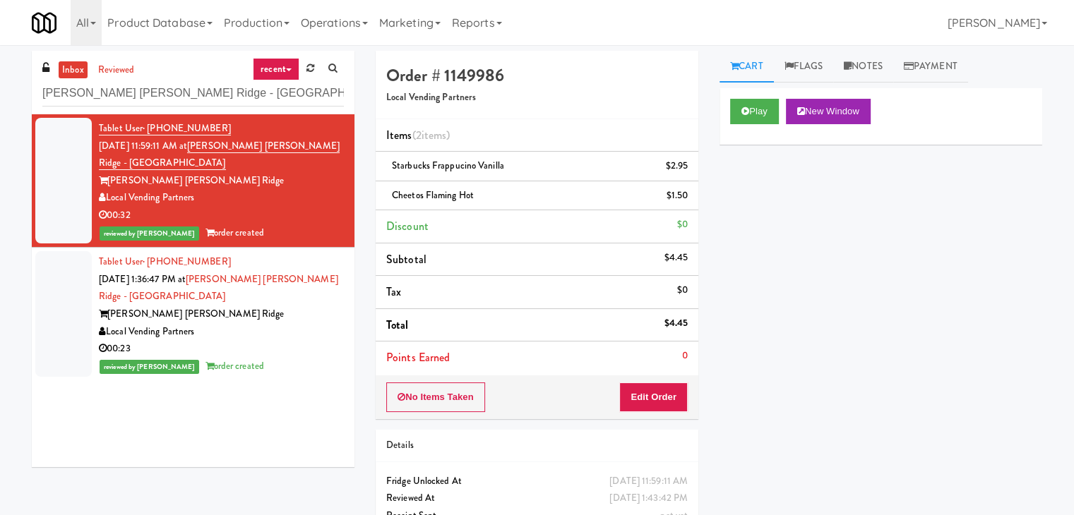
click at [291, 323] on div "Local Vending Partners" at bounding box center [221, 332] width 245 height 18
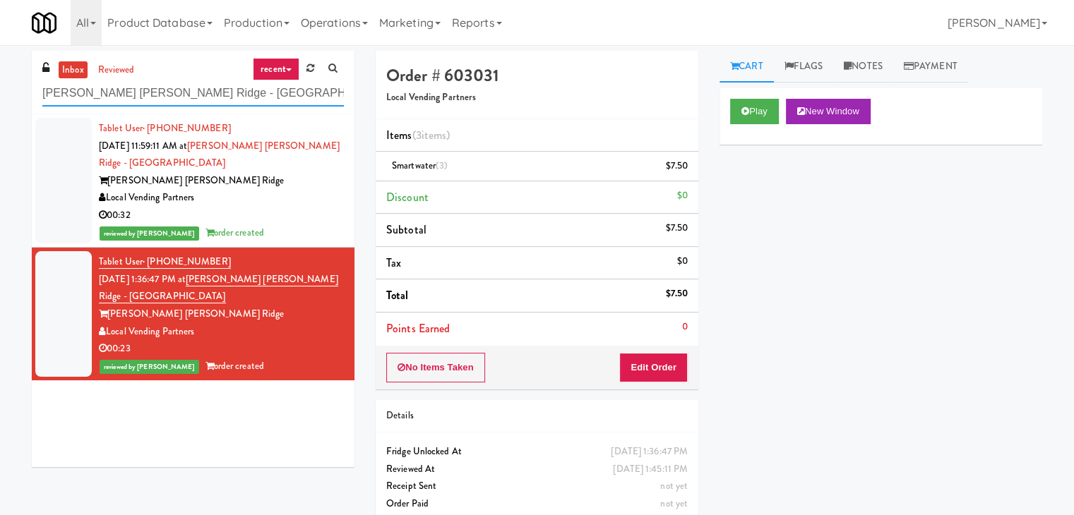
click at [226, 97] on input "[PERSON_NAME] [PERSON_NAME] Ridge - [GEOGRAPHIC_DATA]" at bounding box center [192, 93] width 301 height 26
paste input "Union24 - Combo - (Big Lobby)"
type input "Union24 - Combo - (Big Lobby)"
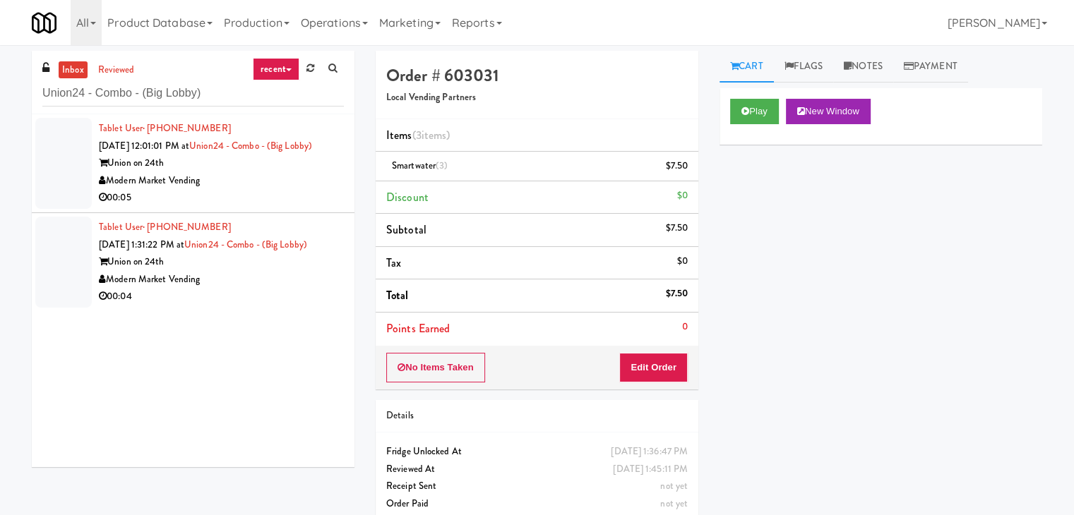
click at [285, 172] on div "Union on 24th" at bounding box center [221, 164] width 245 height 18
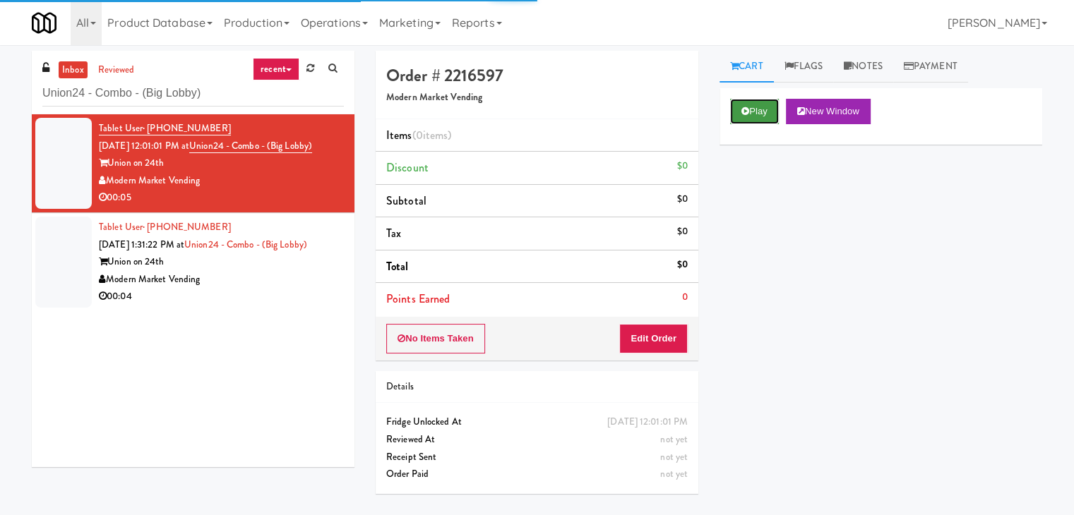
click at [767, 104] on button "Play" at bounding box center [754, 111] width 49 height 25
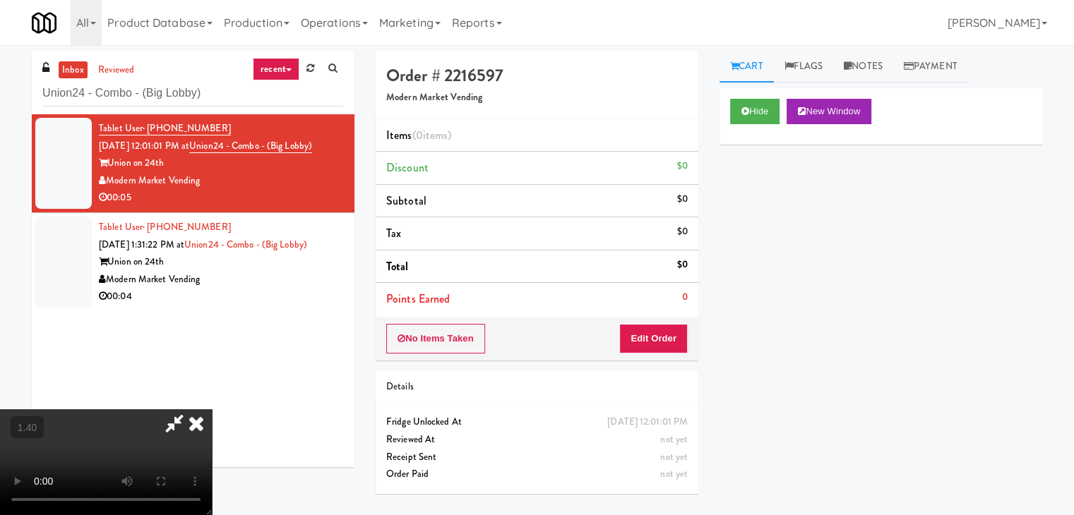
click at [212, 409] on video at bounding box center [106, 462] width 212 height 106
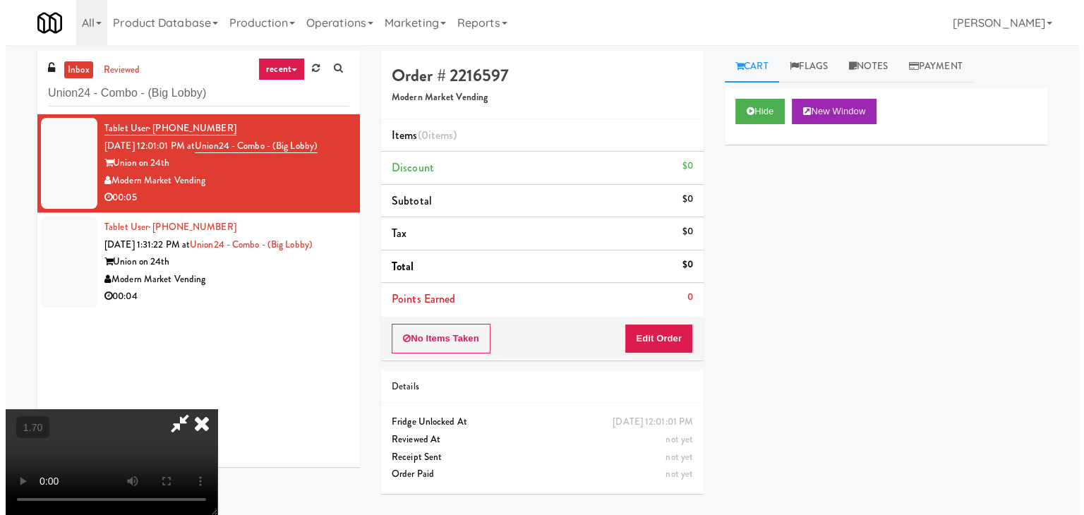
scroll to position [0, 0]
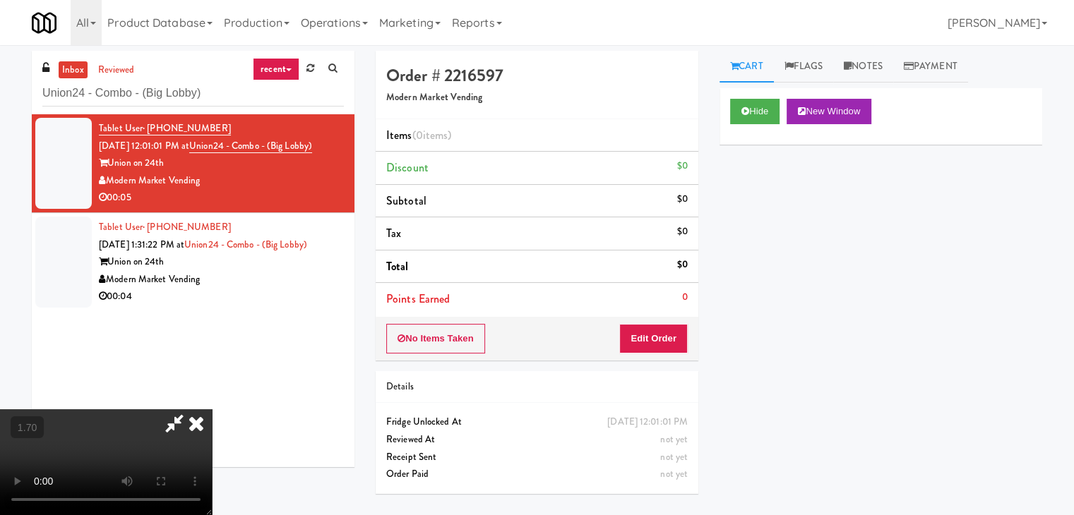
click at [212, 409] on icon at bounding box center [196, 423] width 31 height 28
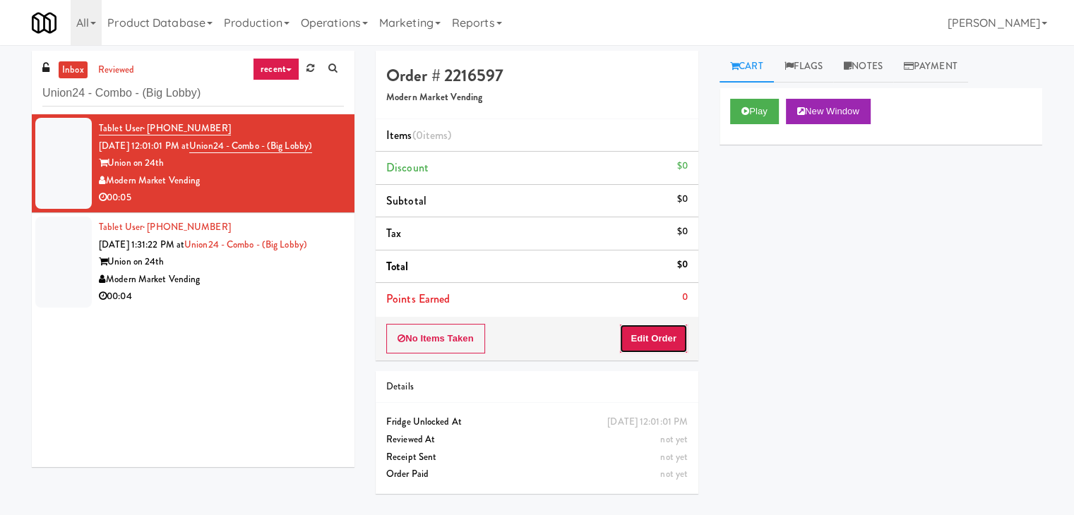
click at [657, 328] on button "Edit Order" at bounding box center [653, 339] width 68 height 30
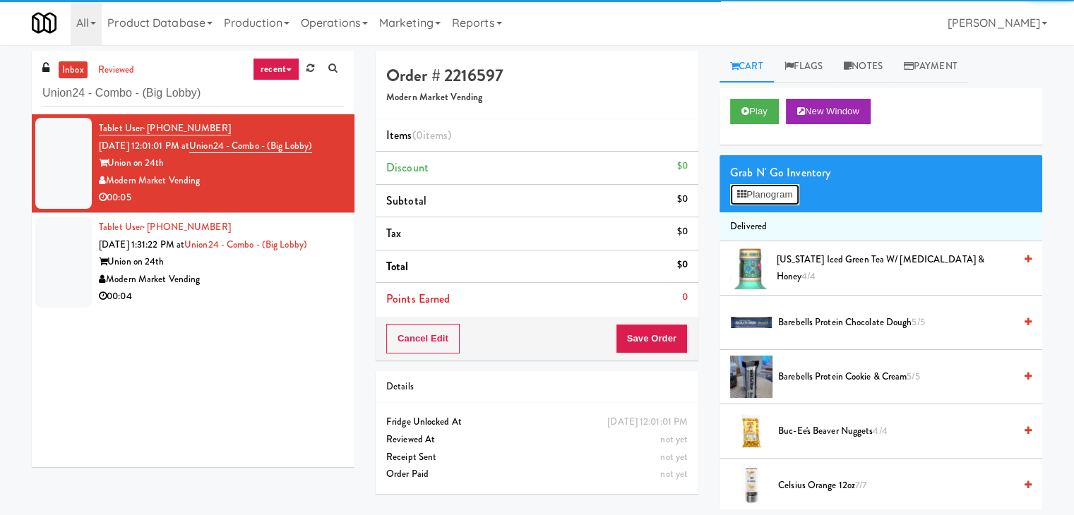
click at [768, 191] on button "Planogram" at bounding box center [764, 194] width 69 height 21
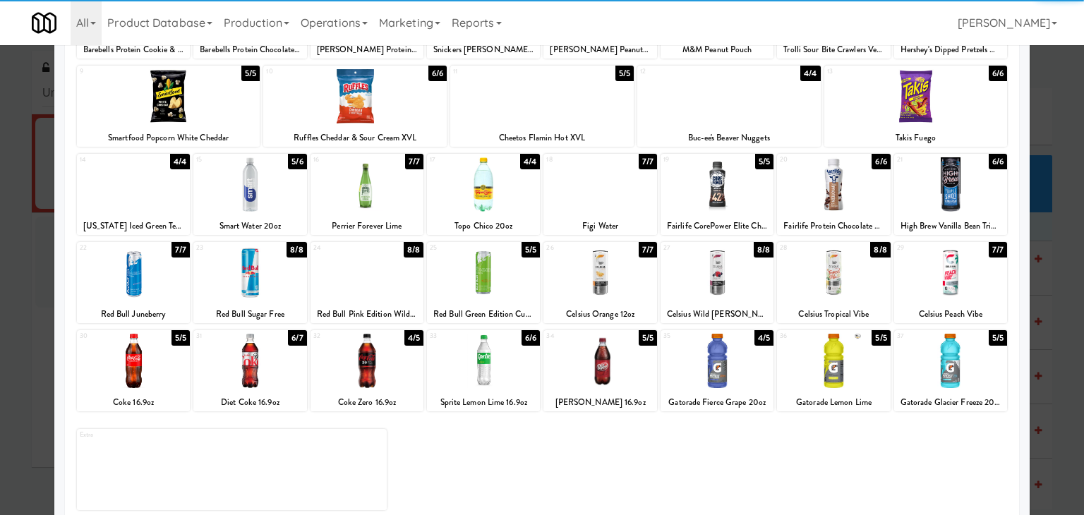
scroll to position [178, 0]
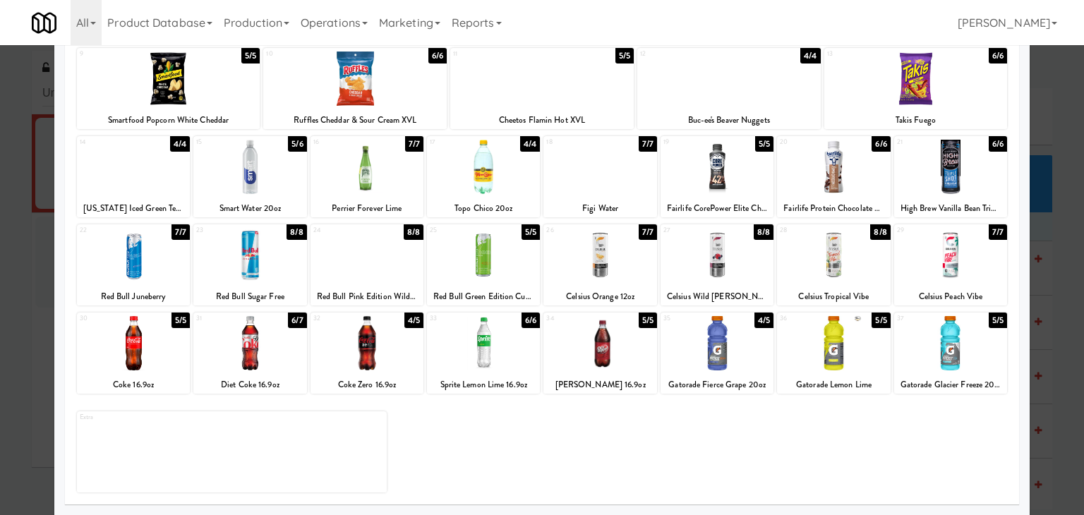
click at [379, 258] on div at bounding box center [367, 255] width 113 height 54
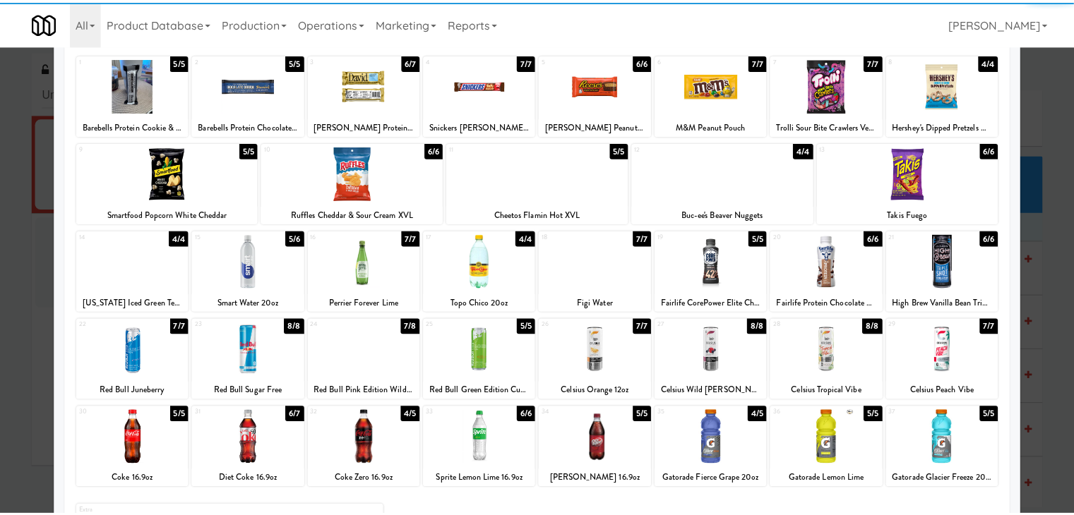
scroll to position [0, 0]
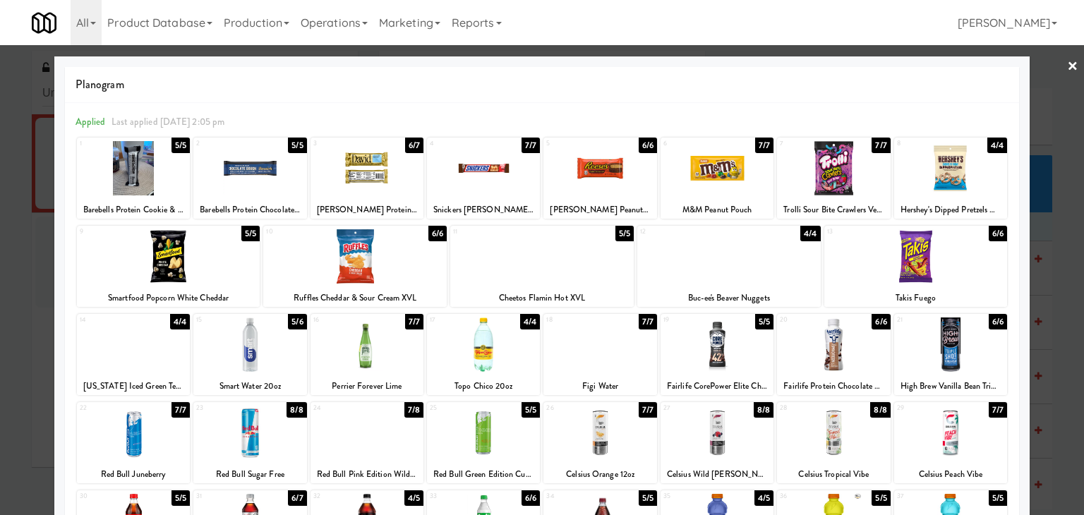
drag, startPoint x: 1062, startPoint y: 67, endPoint x: 1025, endPoint y: 78, distance: 38.2
click at [1067, 67] on link "×" at bounding box center [1072, 67] width 11 height 44
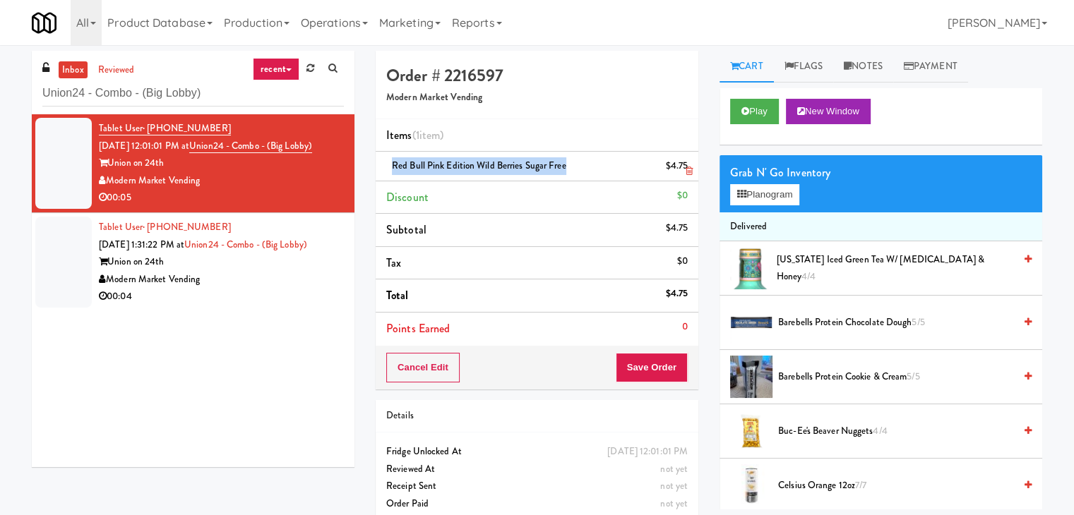
drag, startPoint x: 563, startPoint y: 166, endPoint x: 390, endPoint y: 163, distance: 173.7
click at [390, 163] on div "Red Bull Pink Edition Wild Berries Sugar Free $4.75" at bounding box center [536, 166] width 301 height 18
copy span "Red Bull Pink Edition Wild Berries Sugar Free"
click at [769, 110] on button "Play" at bounding box center [754, 111] width 49 height 25
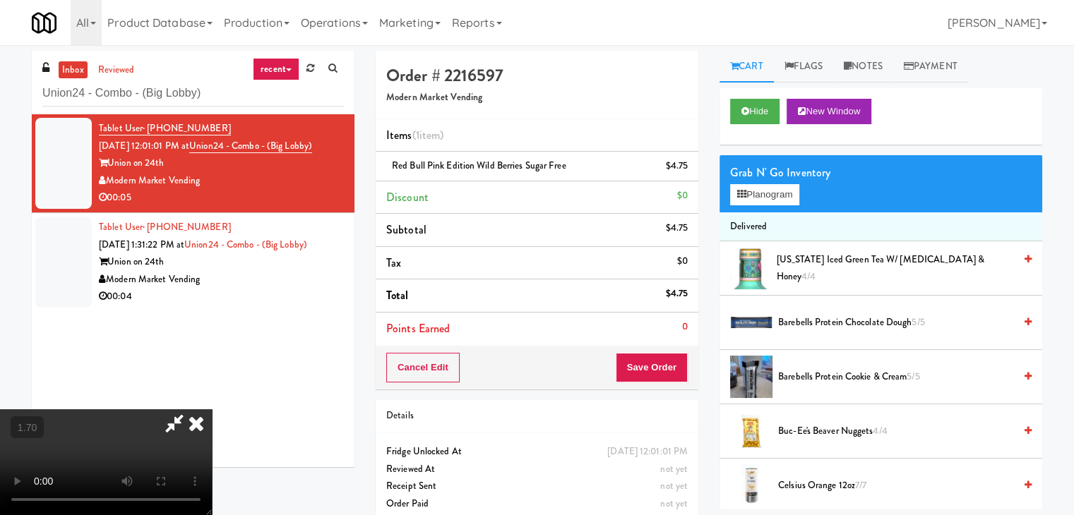
click at [212, 409] on icon at bounding box center [196, 423] width 31 height 28
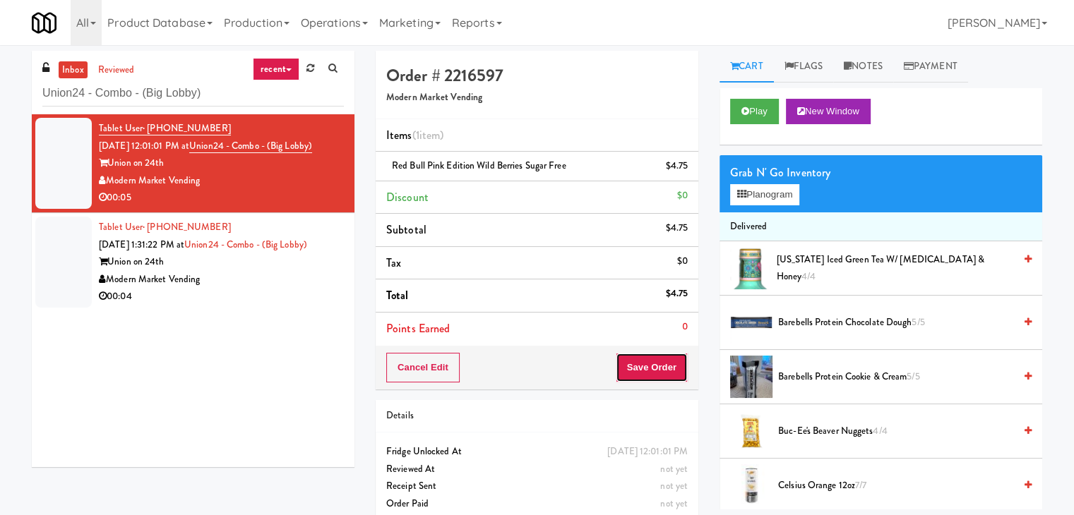
click at [659, 364] on button "Save Order" at bounding box center [652, 368] width 72 height 30
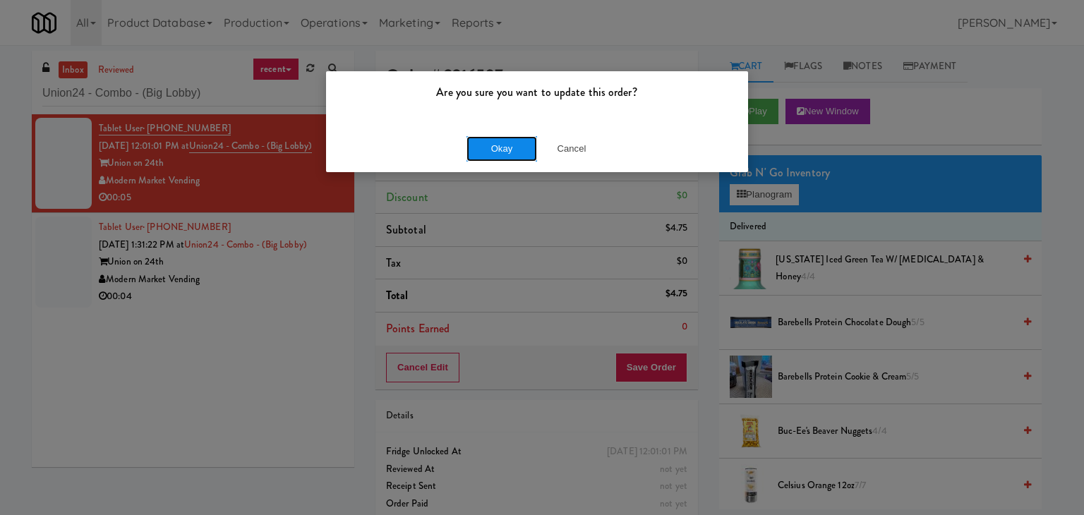
click at [520, 145] on button "Okay" at bounding box center [502, 148] width 71 height 25
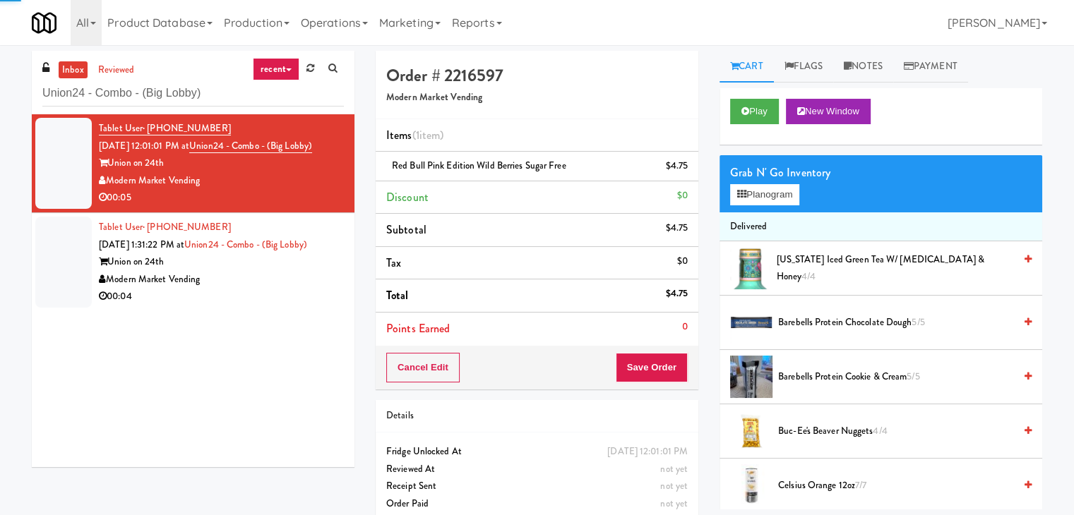
click at [277, 328] on div "Tablet User · (210) 902-2469 [DATE] 12:01:01 PM at [GEOGRAPHIC_DATA] - Combo - …" at bounding box center [193, 290] width 323 height 353
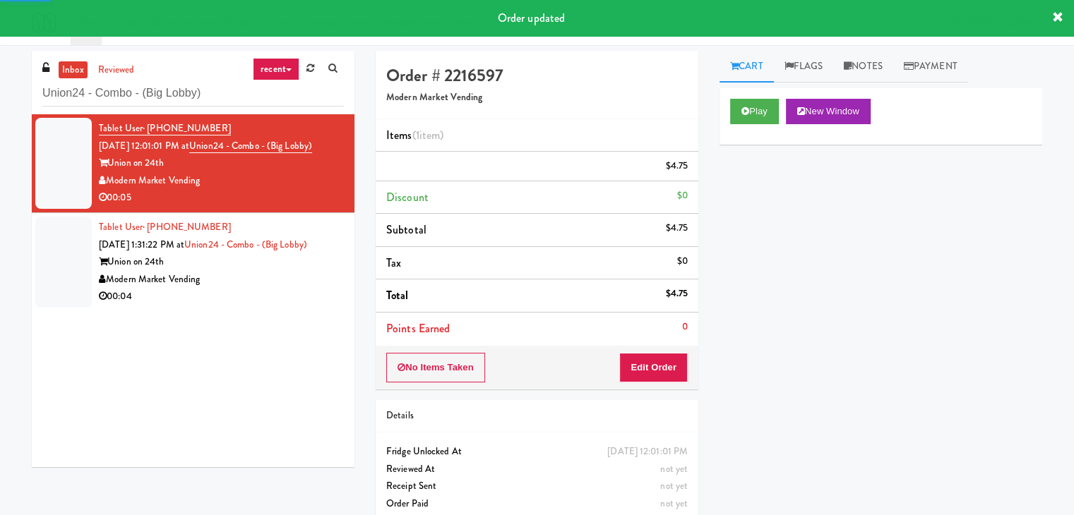
click at [279, 289] on div "Modern Market Vending" at bounding box center [221, 280] width 245 height 18
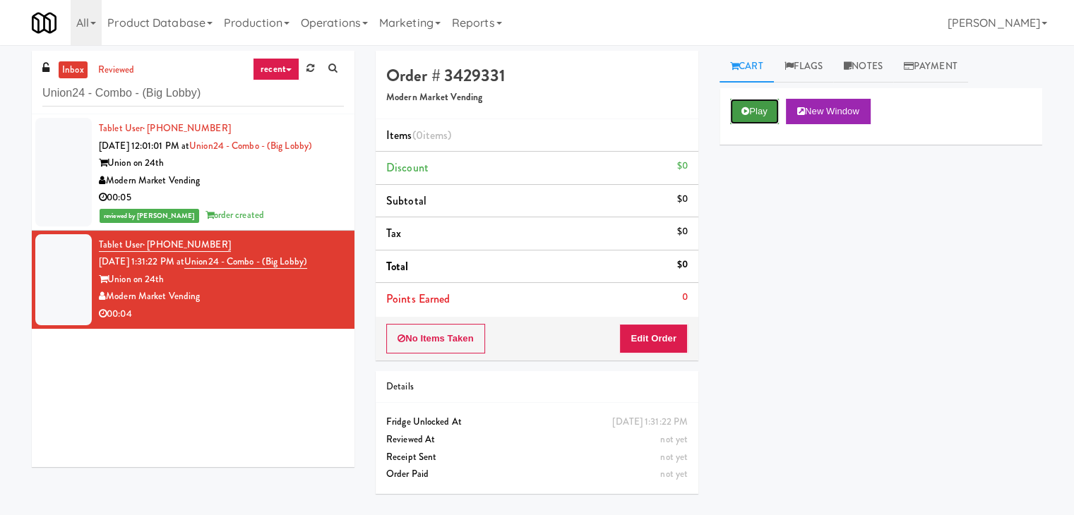
click at [746, 107] on icon at bounding box center [745, 111] width 8 height 9
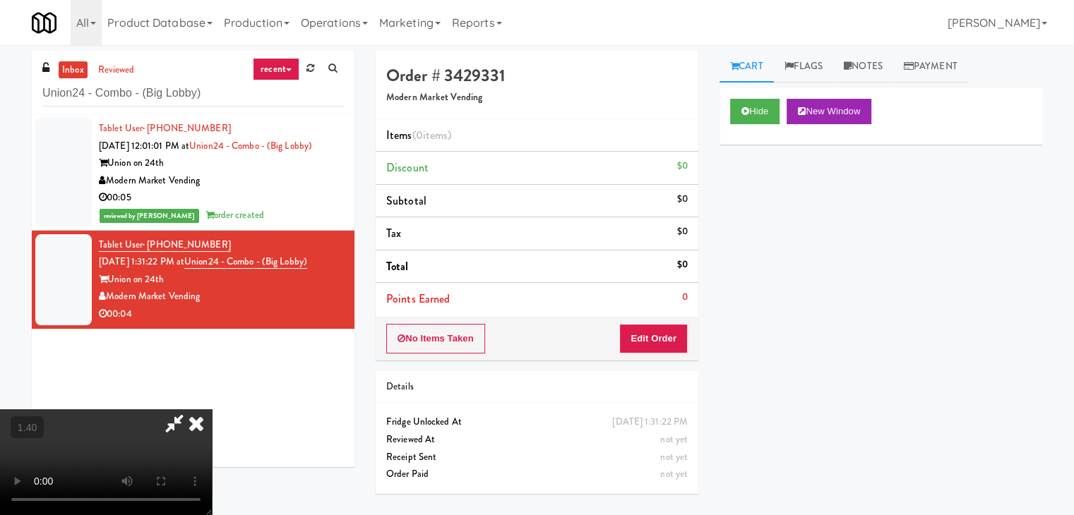
click at [212, 409] on video at bounding box center [106, 462] width 212 height 106
drag, startPoint x: 619, startPoint y: 53, endPoint x: 635, endPoint y: 232, distance: 180.1
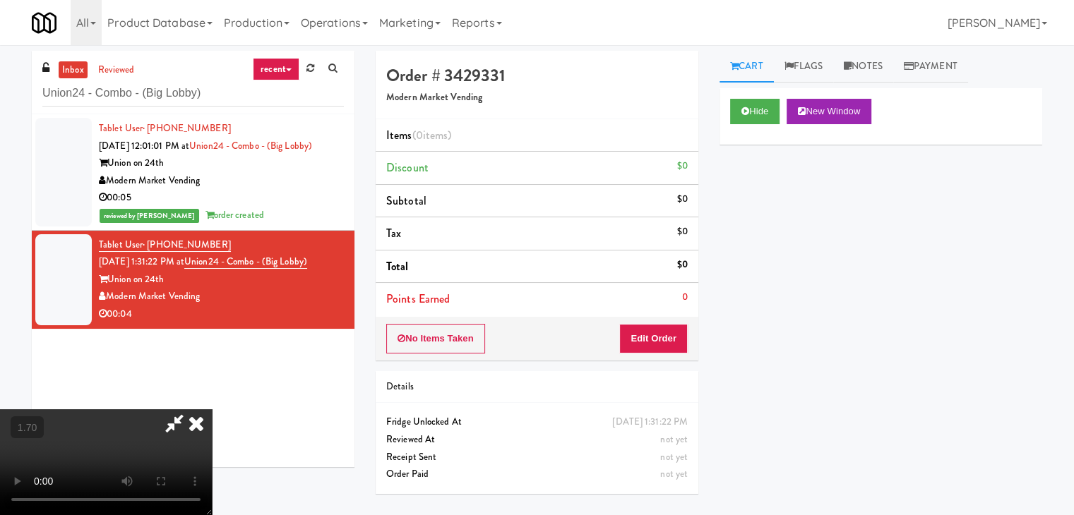
click at [212, 409] on icon at bounding box center [196, 423] width 31 height 28
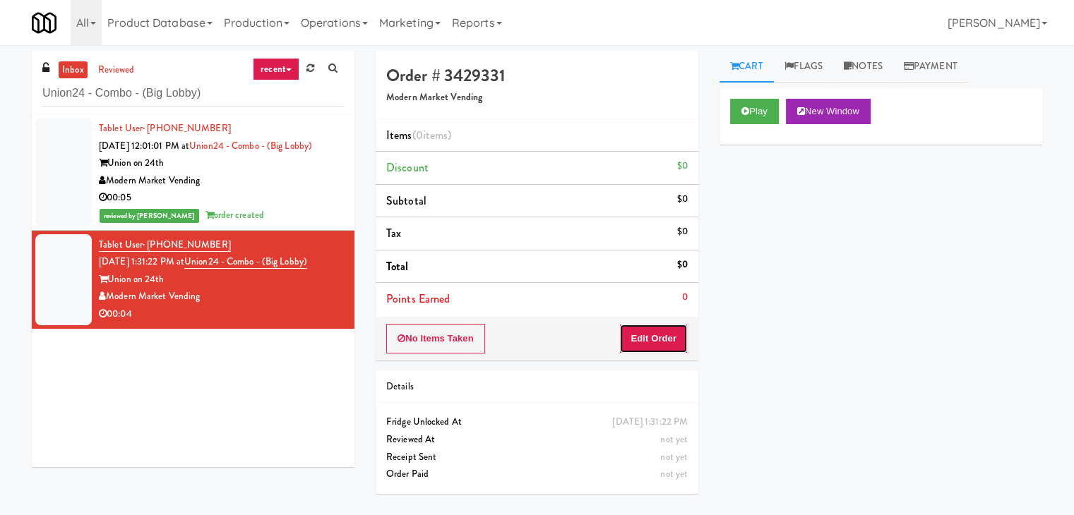
click at [655, 334] on button "Edit Order" at bounding box center [653, 339] width 68 height 30
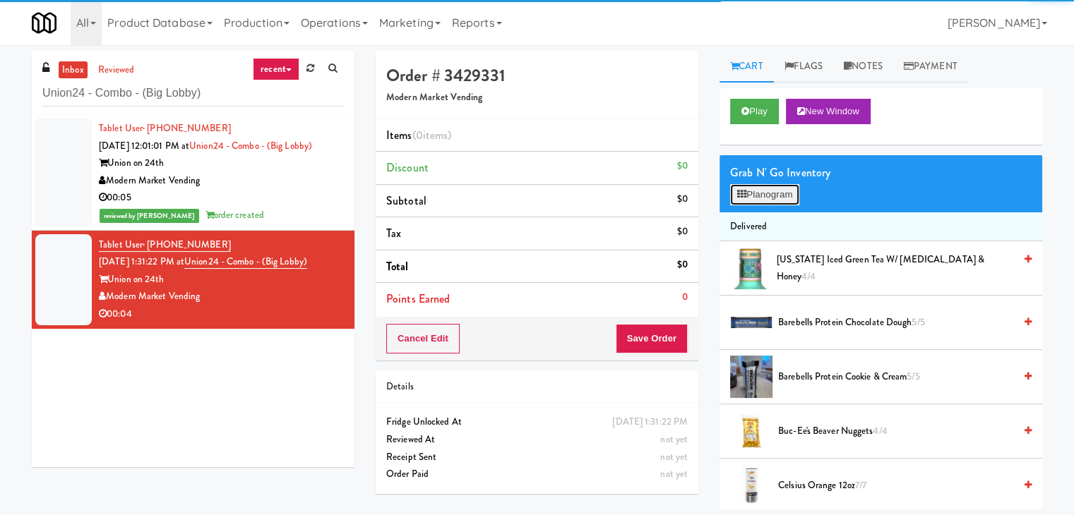
click at [752, 201] on button "Planogram" at bounding box center [764, 194] width 69 height 21
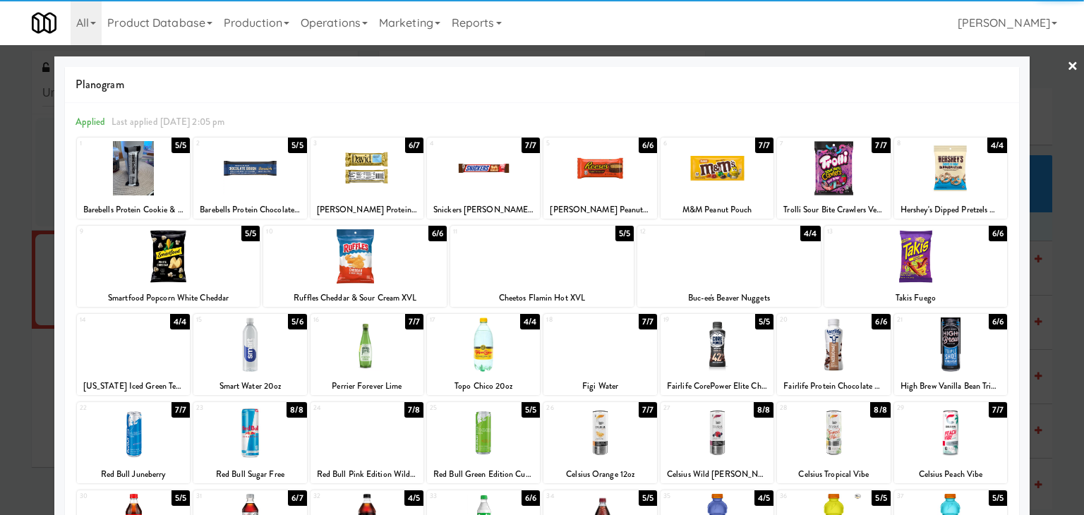
click at [721, 350] on div at bounding box center [717, 345] width 113 height 54
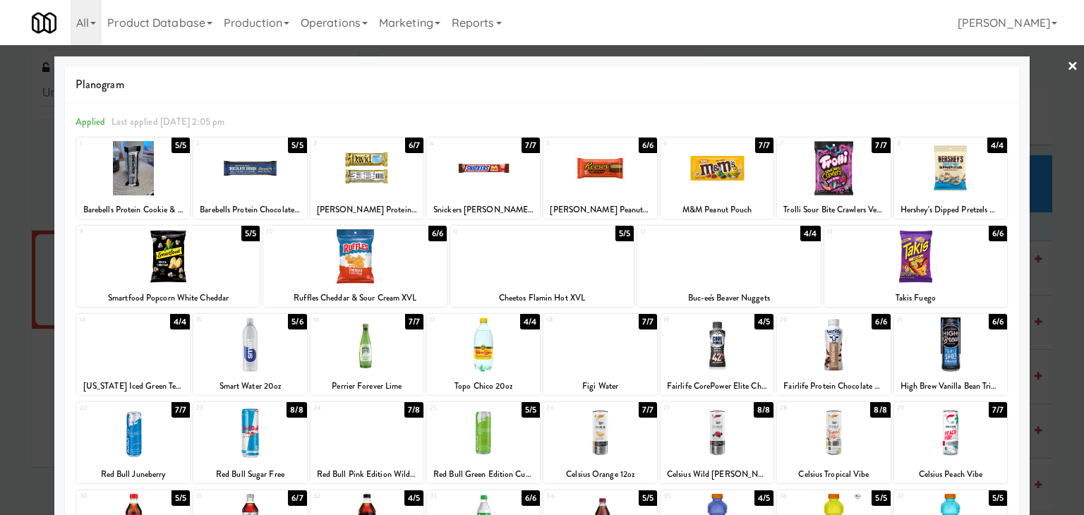
click at [1067, 65] on link "×" at bounding box center [1072, 67] width 11 height 44
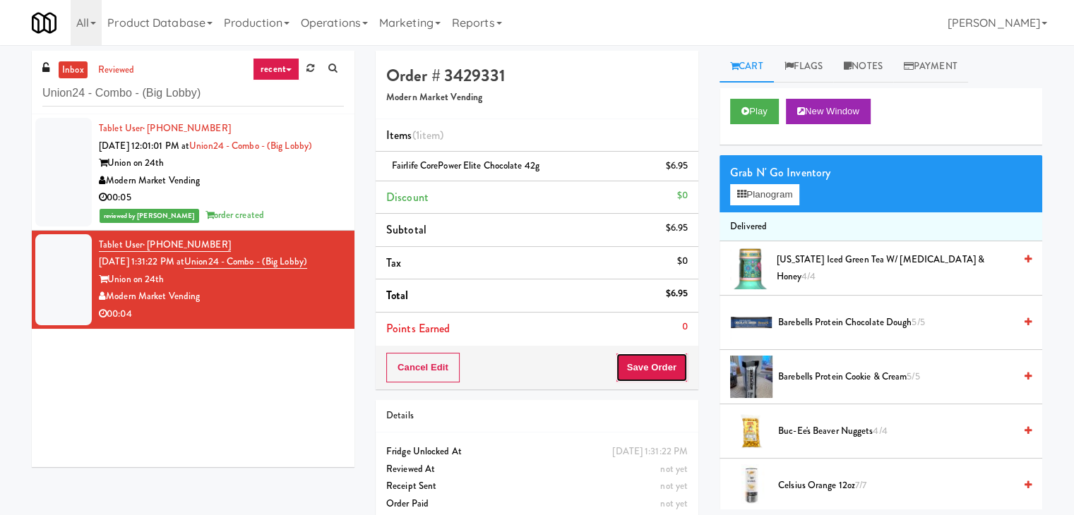
click at [652, 366] on button "Save Order" at bounding box center [652, 368] width 72 height 30
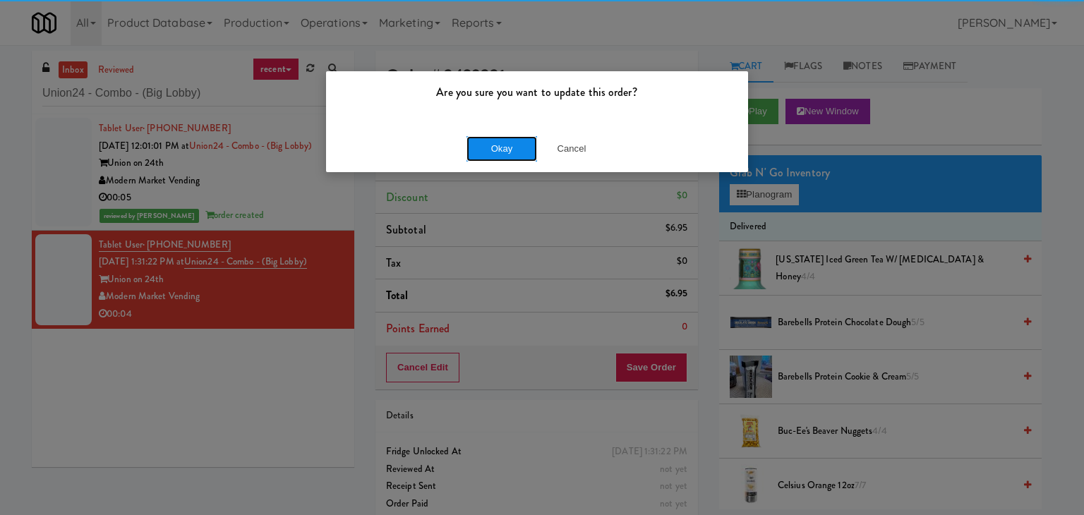
click at [509, 155] on button "Okay" at bounding box center [502, 148] width 71 height 25
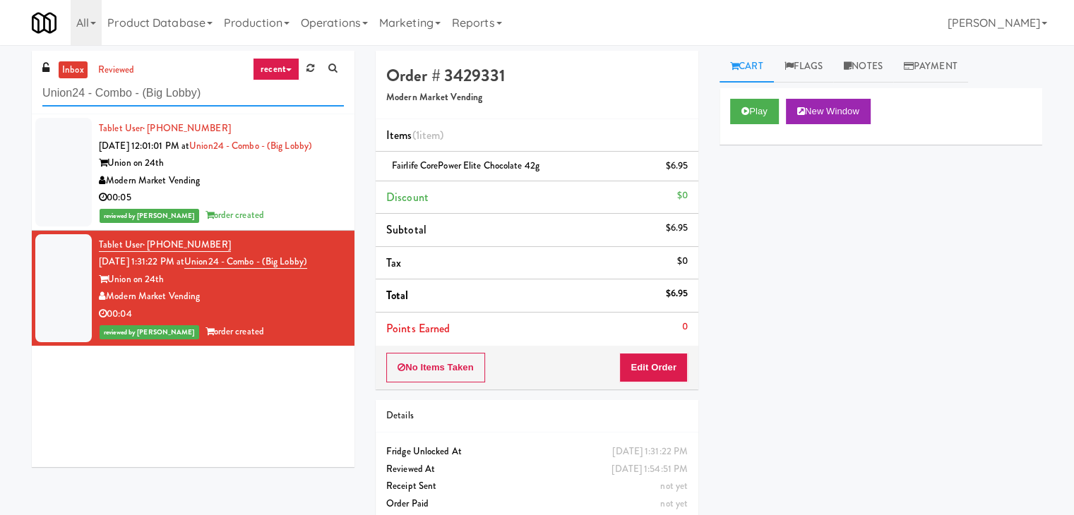
click at [175, 100] on input "Union24 - Combo - (Big Lobby)" at bounding box center [192, 93] width 301 height 26
paste input "Office Kitchen - GVA"
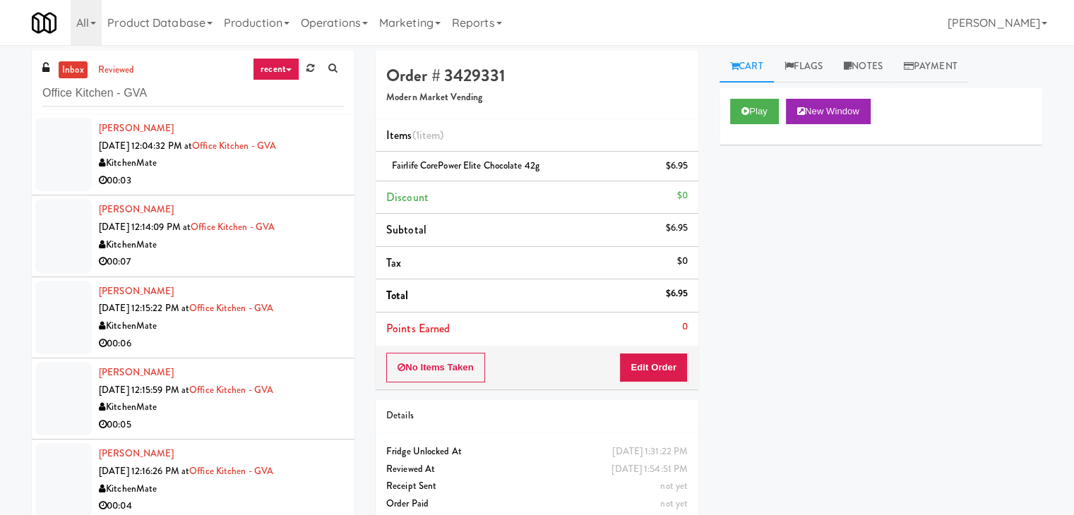
click at [304, 187] on div "00:03" at bounding box center [221, 181] width 245 height 18
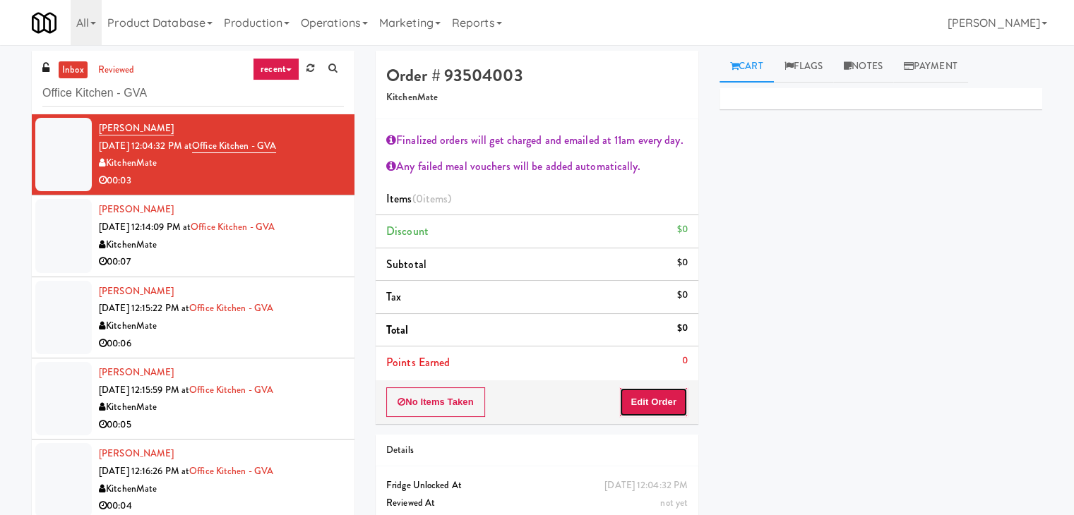
click at [621, 399] on button "Edit Order" at bounding box center [653, 403] width 68 height 30
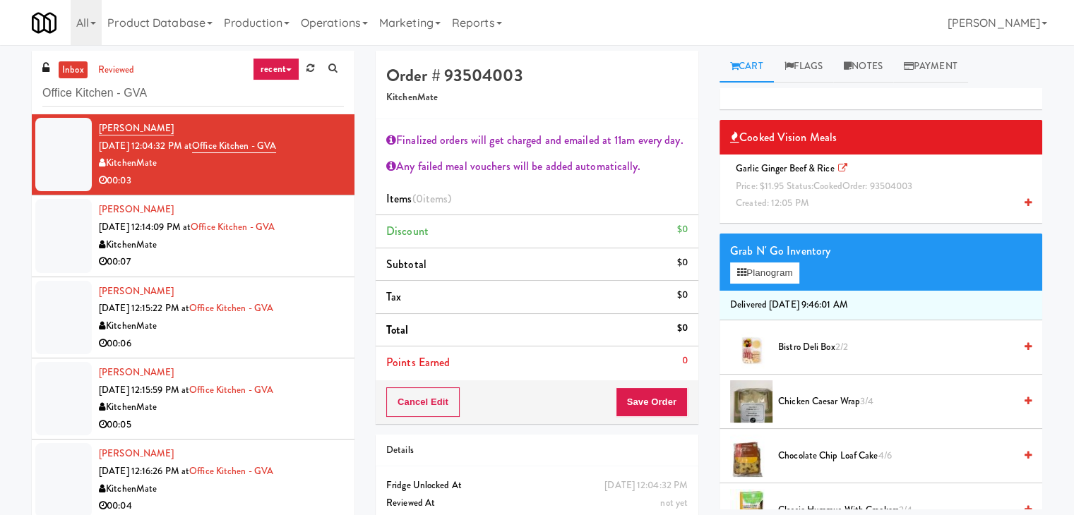
click at [1024, 203] on icon at bounding box center [1027, 202] width 7 height 9
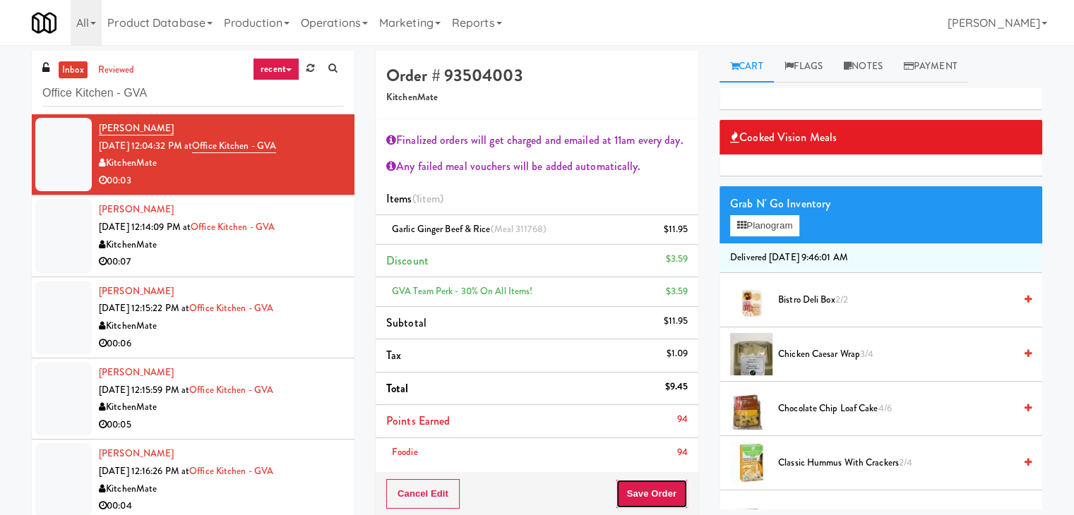
click at [648, 490] on button "Save Order" at bounding box center [652, 494] width 72 height 30
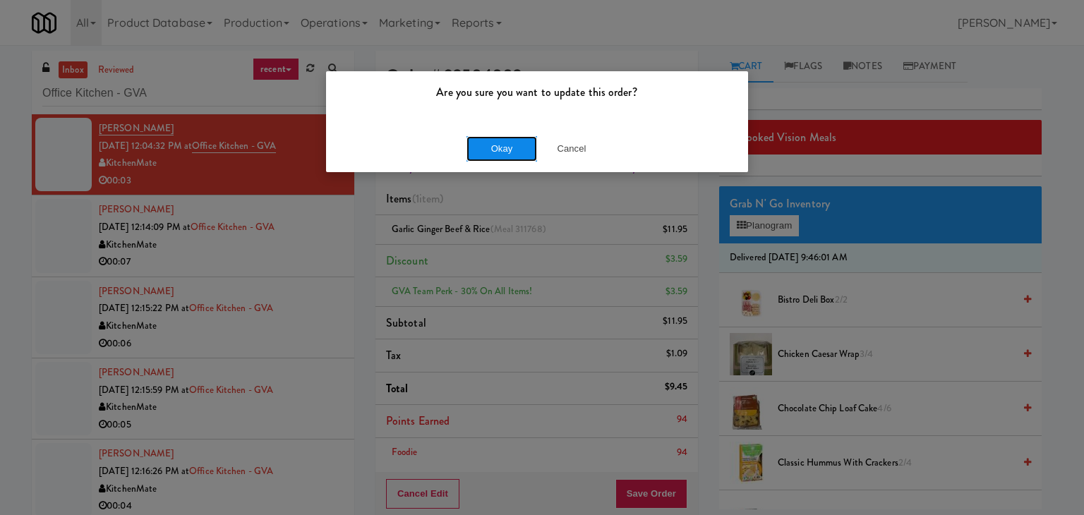
click at [505, 140] on button "Okay" at bounding box center [502, 148] width 71 height 25
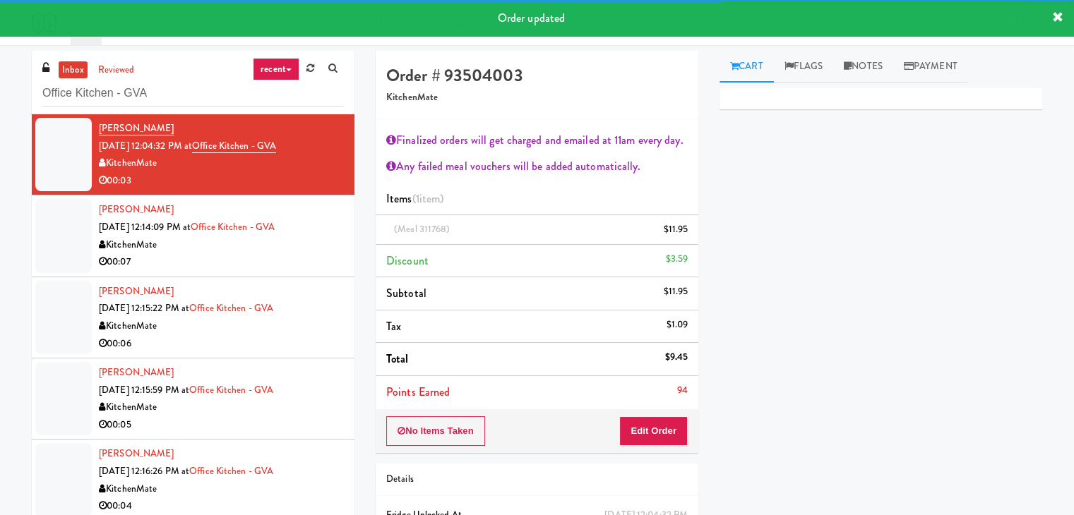
click at [275, 263] on div "00:07" at bounding box center [221, 262] width 245 height 18
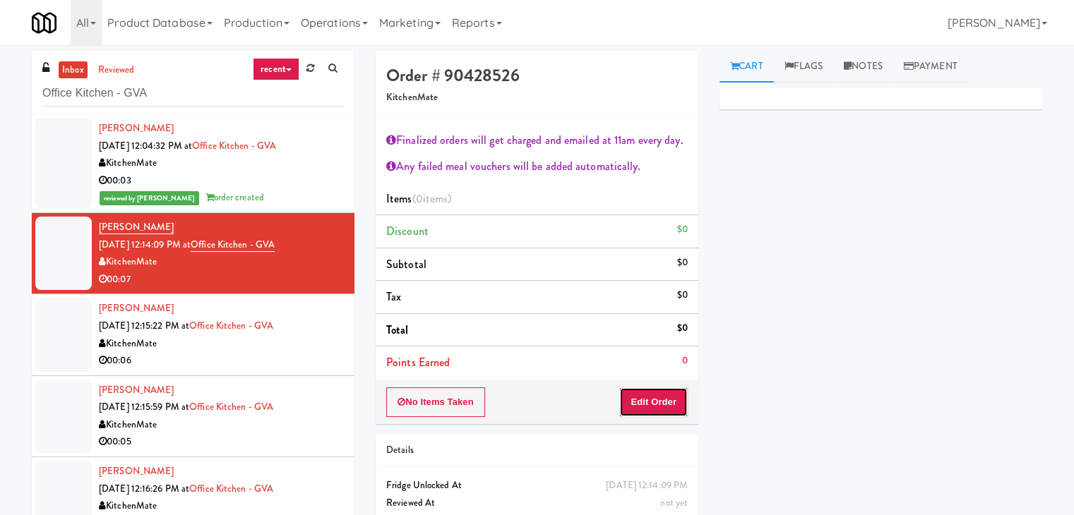
click at [666, 400] on button "Edit Order" at bounding box center [653, 403] width 68 height 30
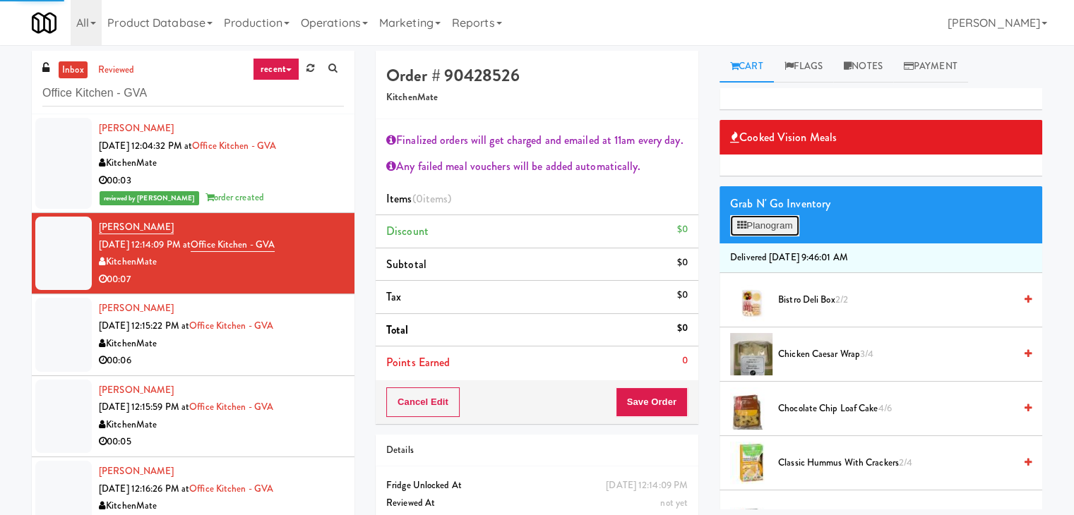
click at [774, 227] on button "Planogram" at bounding box center [764, 225] width 69 height 21
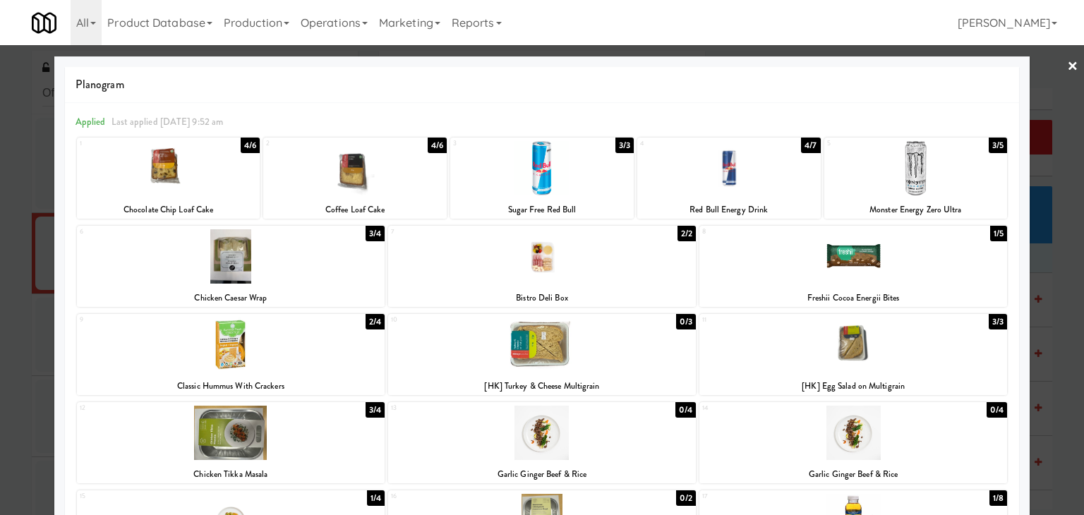
click at [1067, 66] on link "×" at bounding box center [1072, 67] width 11 height 44
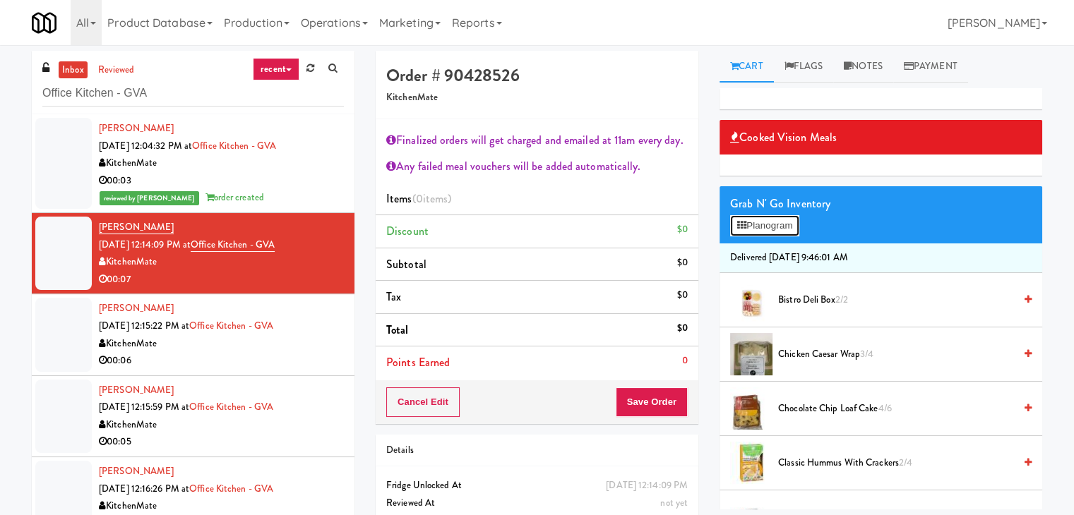
click at [791, 229] on button "Planogram" at bounding box center [764, 225] width 69 height 21
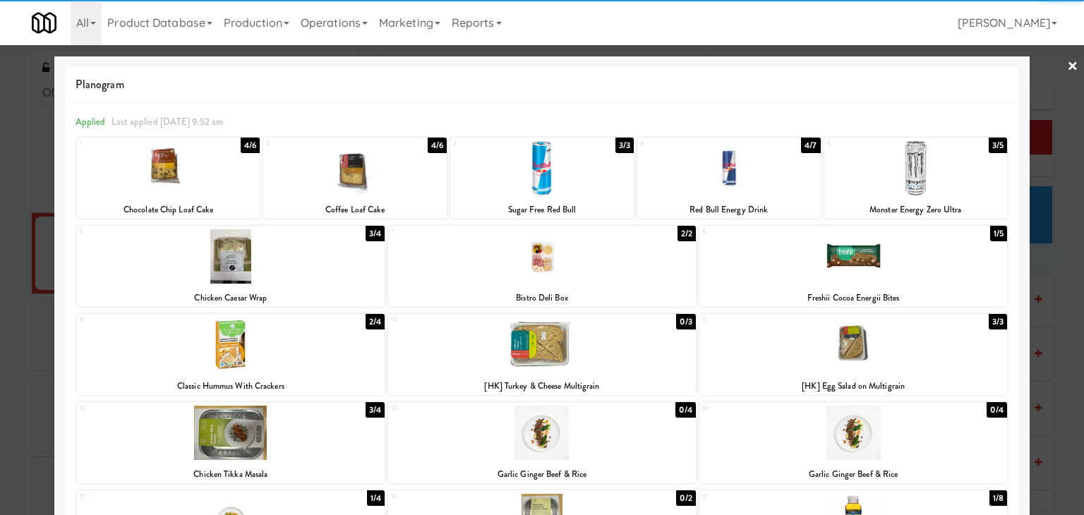
scroll to position [266, 0]
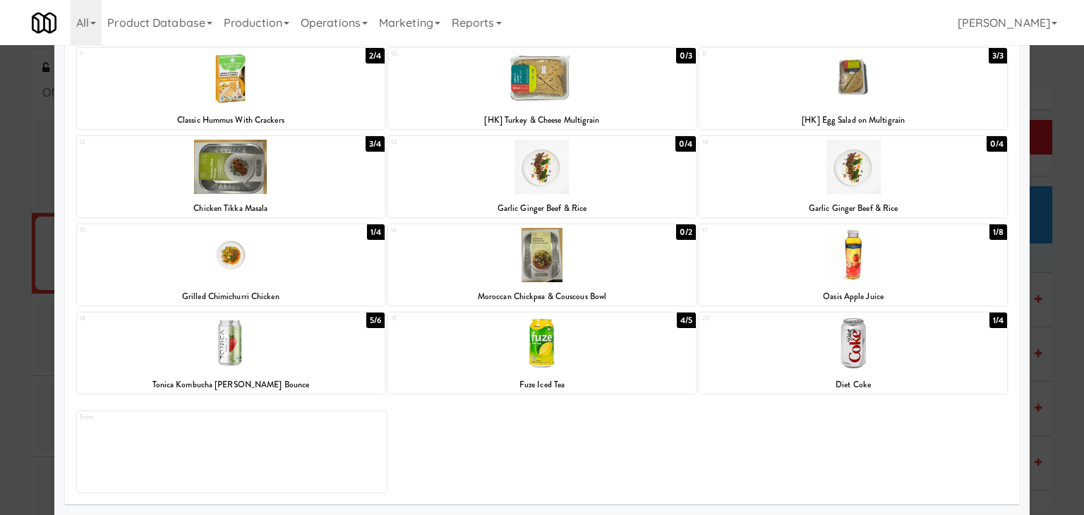
click at [861, 360] on div at bounding box center [854, 343] width 308 height 54
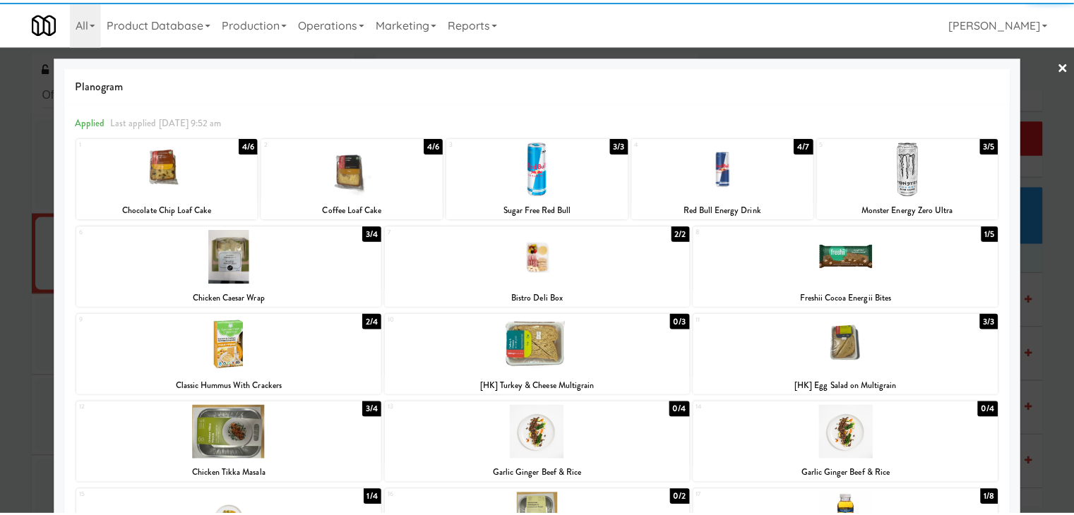
scroll to position [0, 0]
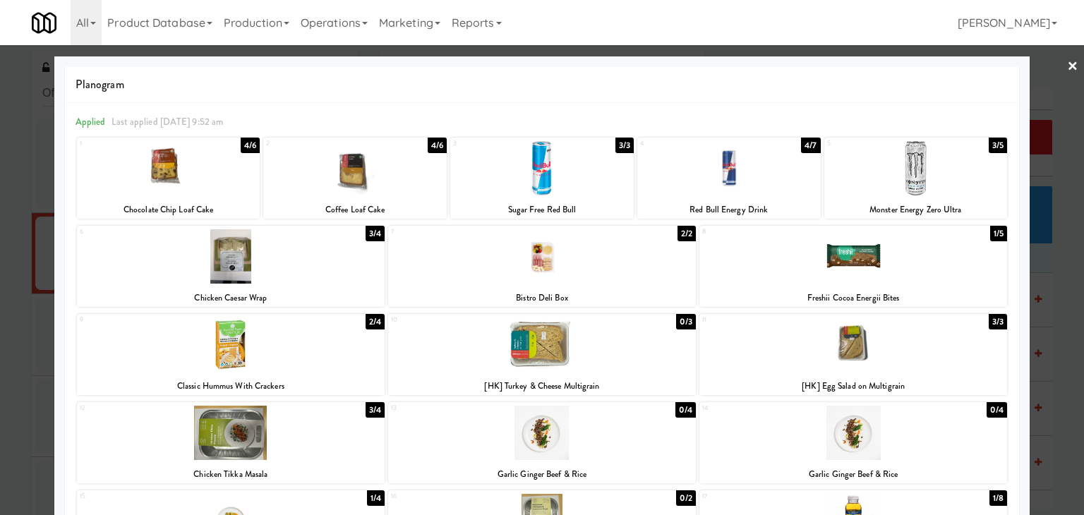
click at [1067, 61] on link "×" at bounding box center [1072, 67] width 11 height 44
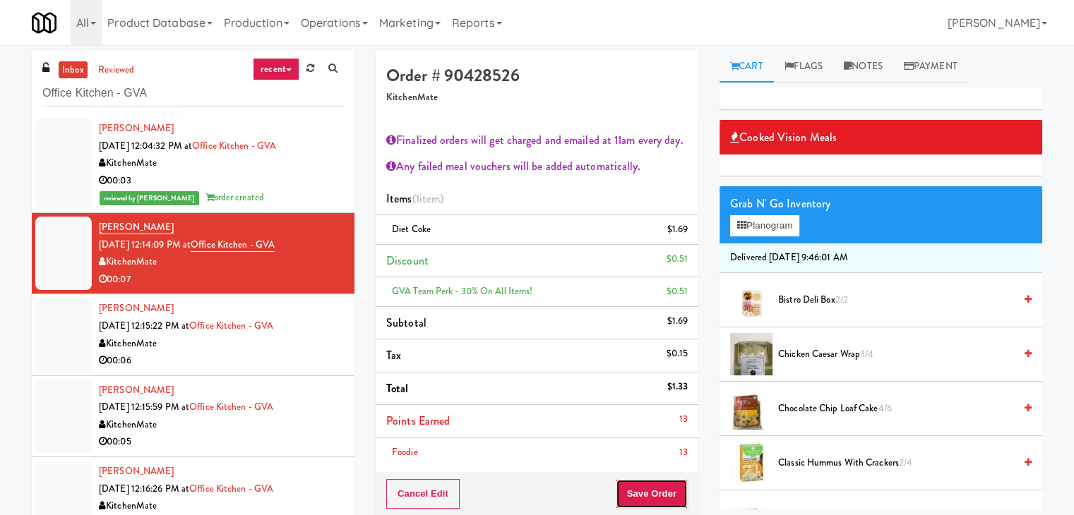
click at [660, 490] on button "Save Order" at bounding box center [652, 494] width 72 height 30
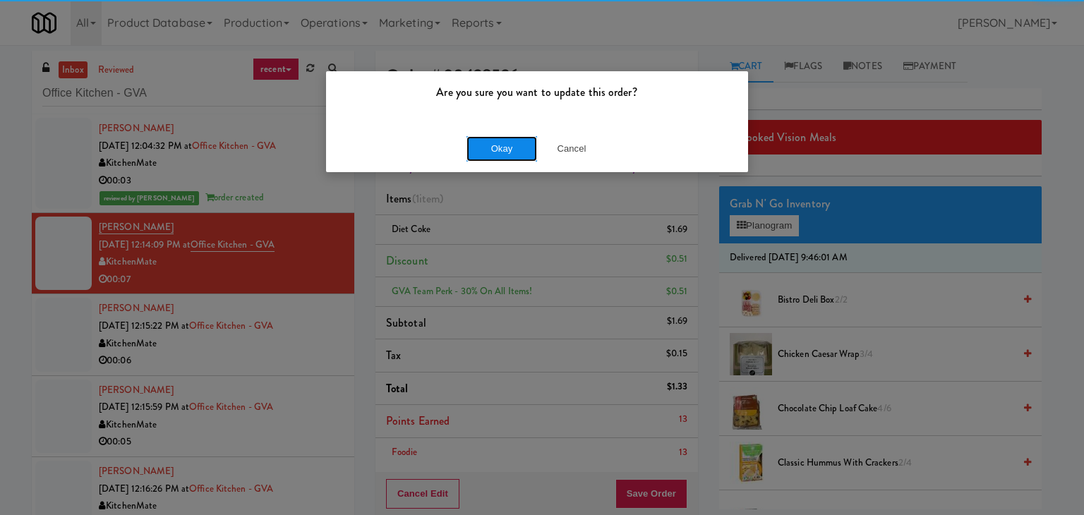
click at [517, 155] on button "Okay" at bounding box center [502, 148] width 71 height 25
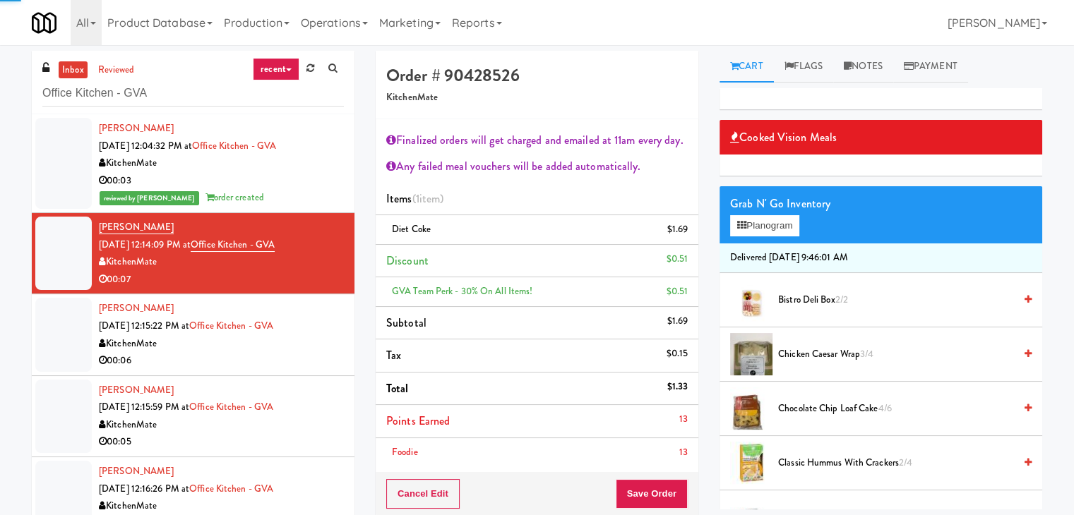
click at [253, 362] on div "00:06" at bounding box center [221, 361] width 245 height 18
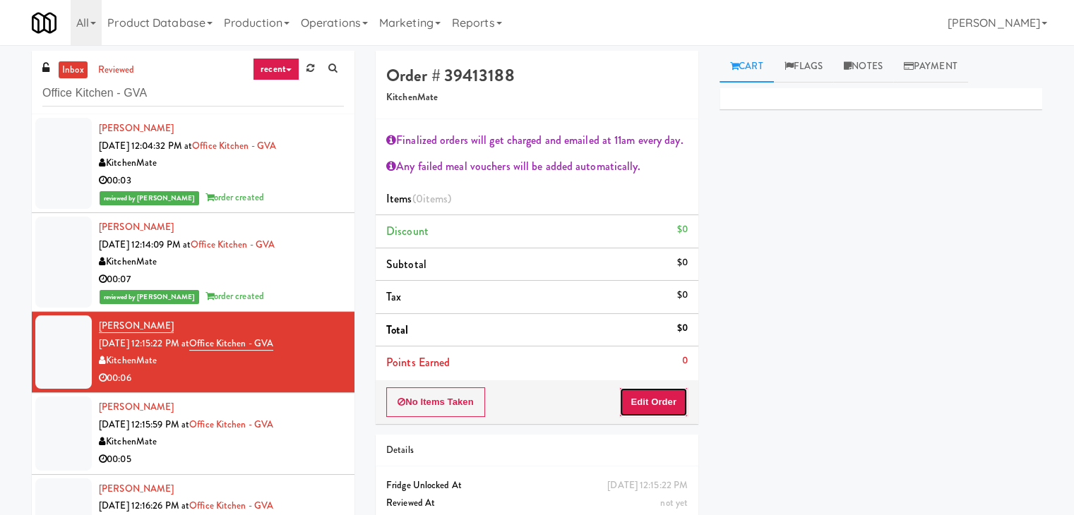
click at [658, 409] on button "Edit Order" at bounding box center [653, 403] width 68 height 30
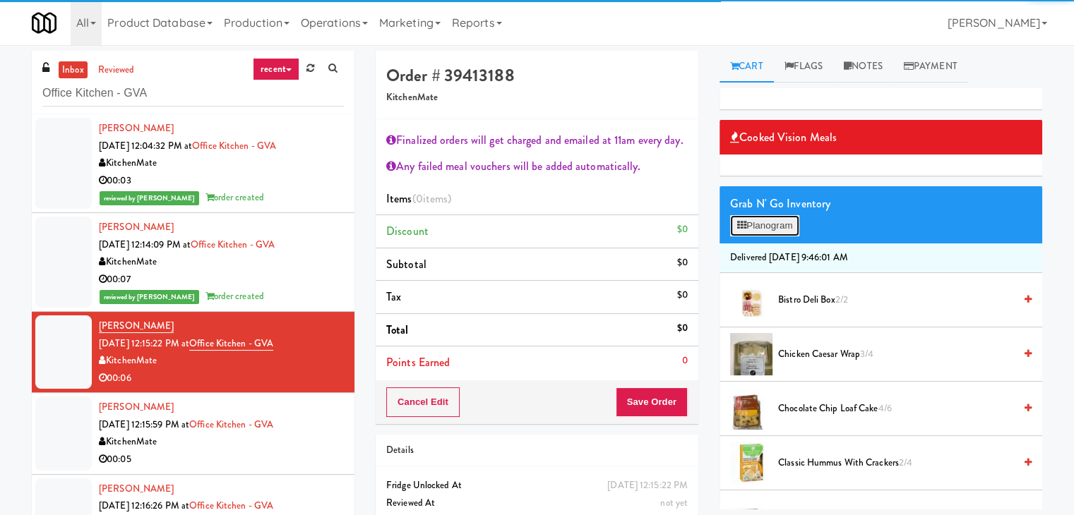
click at [774, 223] on button "Planogram" at bounding box center [764, 225] width 69 height 21
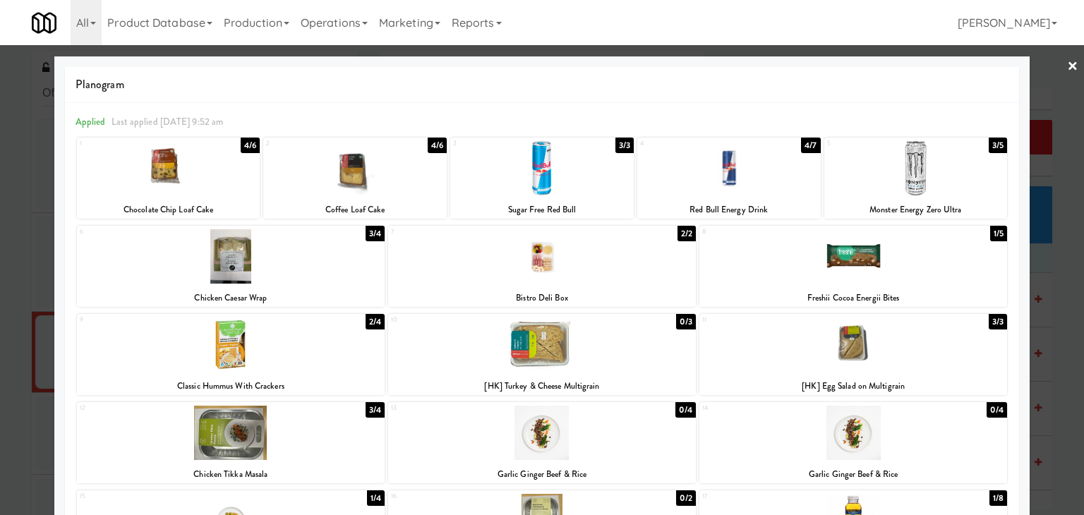
click at [902, 351] on div at bounding box center [854, 345] width 308 height 54
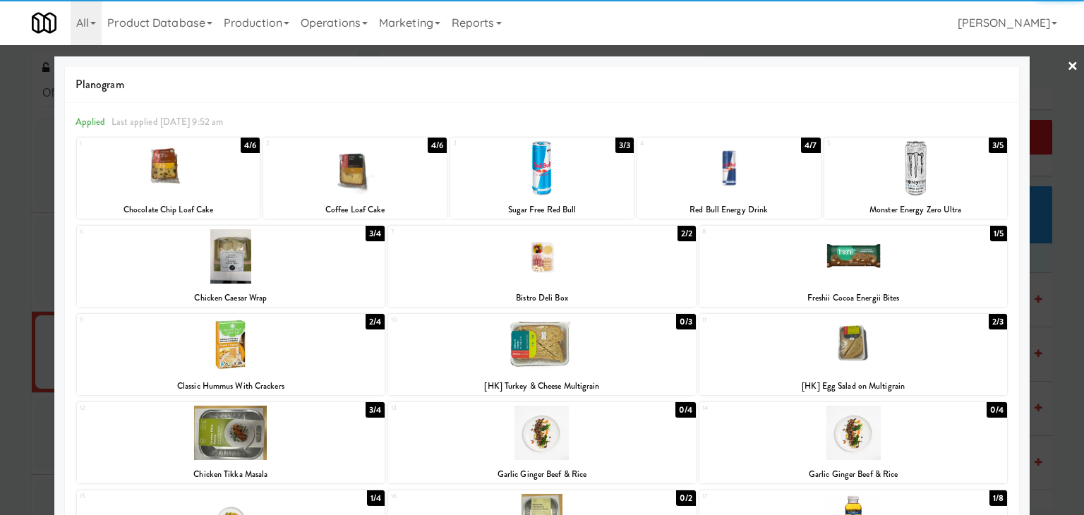
click at [1067, 64] on link "×" at bounding box center [1072, 67] width 11 height 44
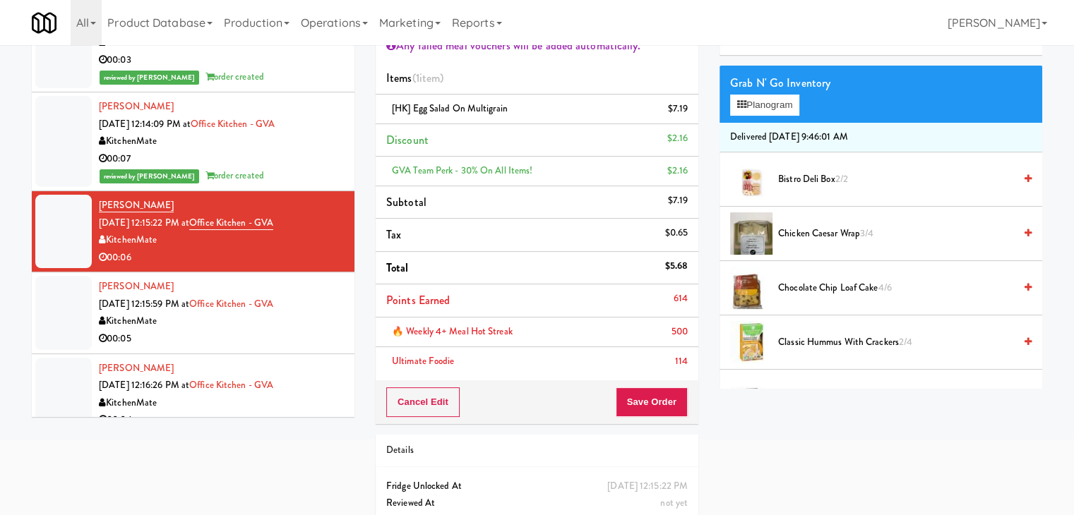
scroll to position [141, 0]
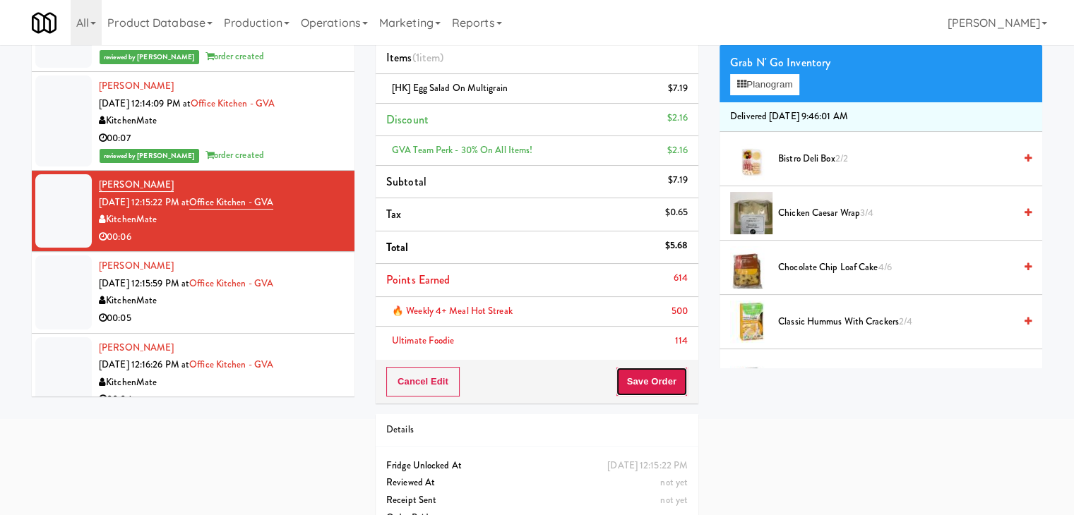
click at [665, 382] on button "Save Order" at bounding box center [652, 382] width 72 height 30
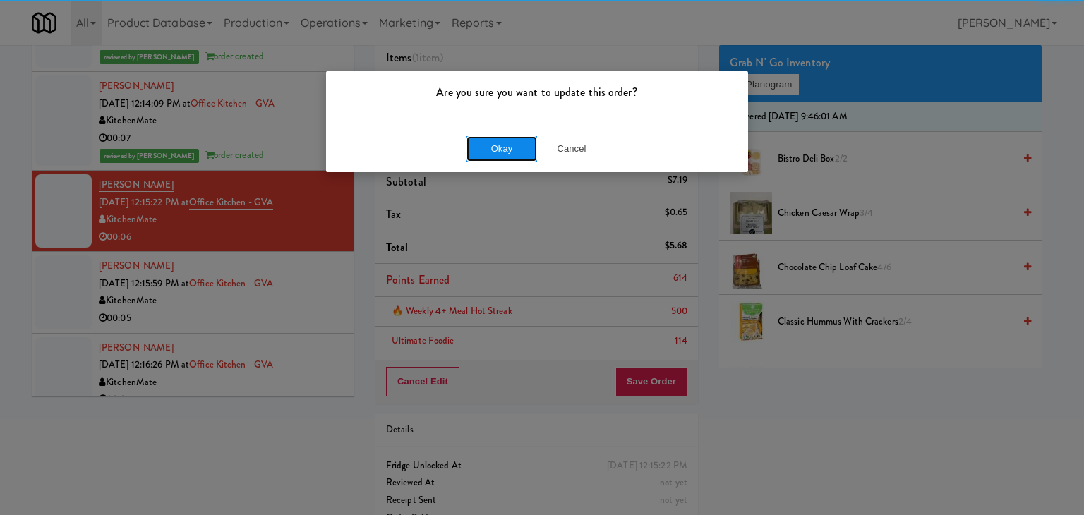
drag, startPoint x: 512, startPoint y: 152, endPoint x: 426, endPoint y: 164, distance: 86.4
click at [511, 152] on button "Okay" at bounding box center [502, 148] width 71 height 25
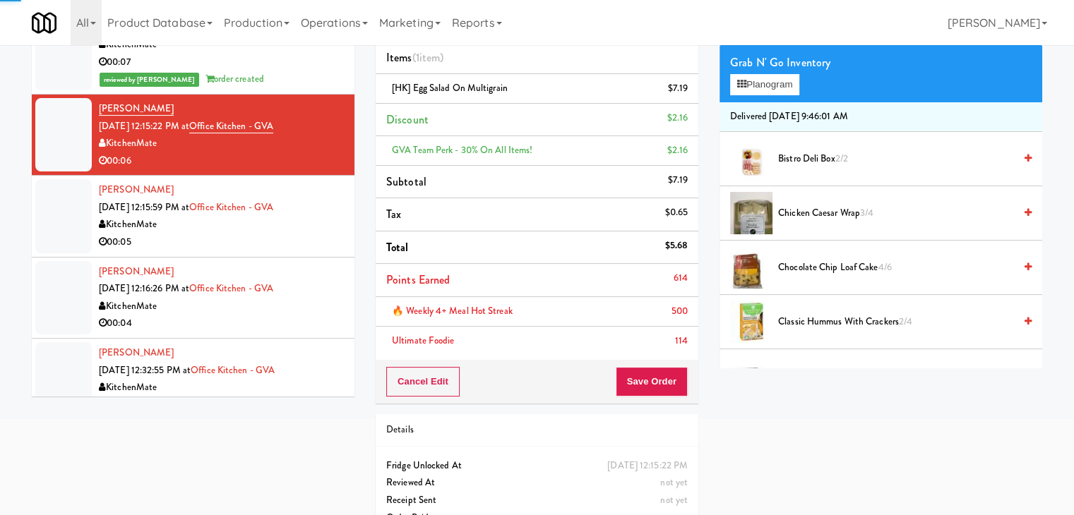
scroll to position [99, 0]
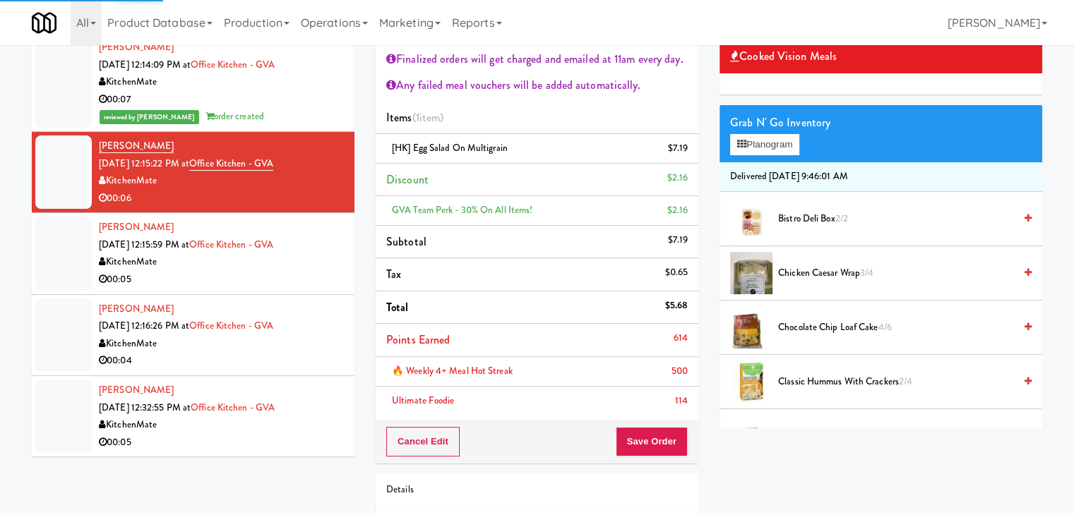
click at [270, 225] on div "[PERSON_NAME] [DATE] 12:15:59 PM at [GEOGRAPHIC_DATA] 00:05" at bounding box center [221, 253] width 245 height 69
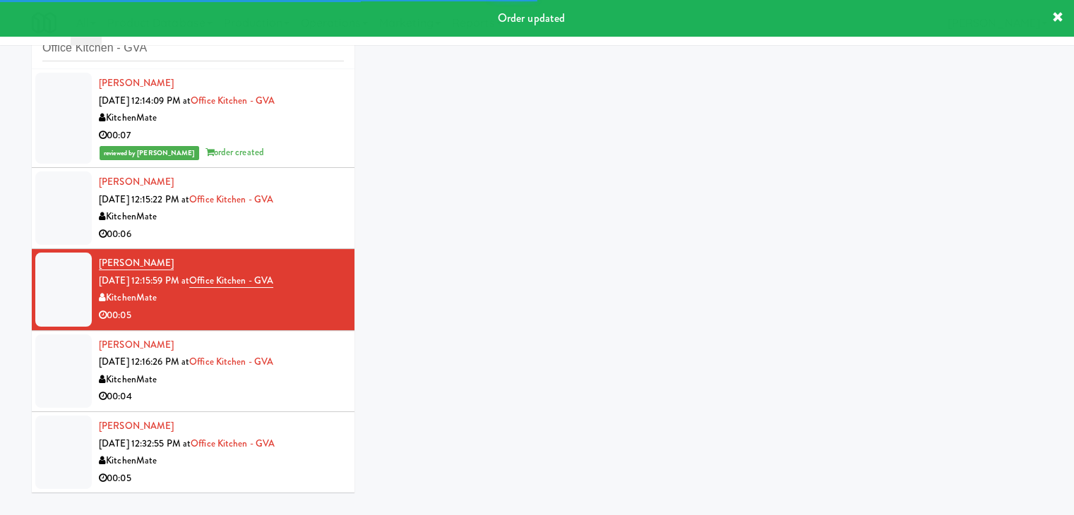
scroll to position [52, 0]
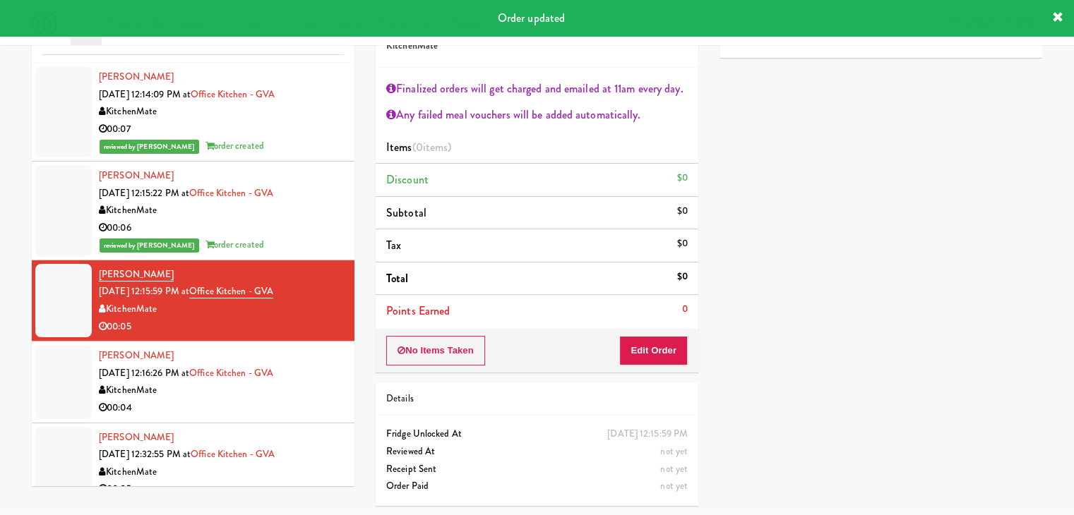
click at [288, 233] on div "00:06" at bounding box center [221, 229] width 245 height 18
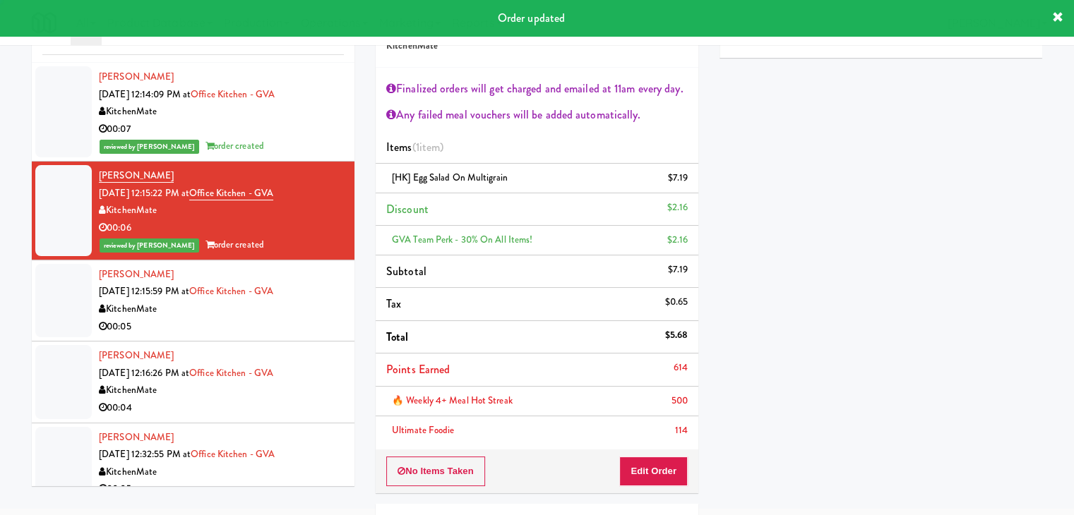
scroll to position [116, 0]
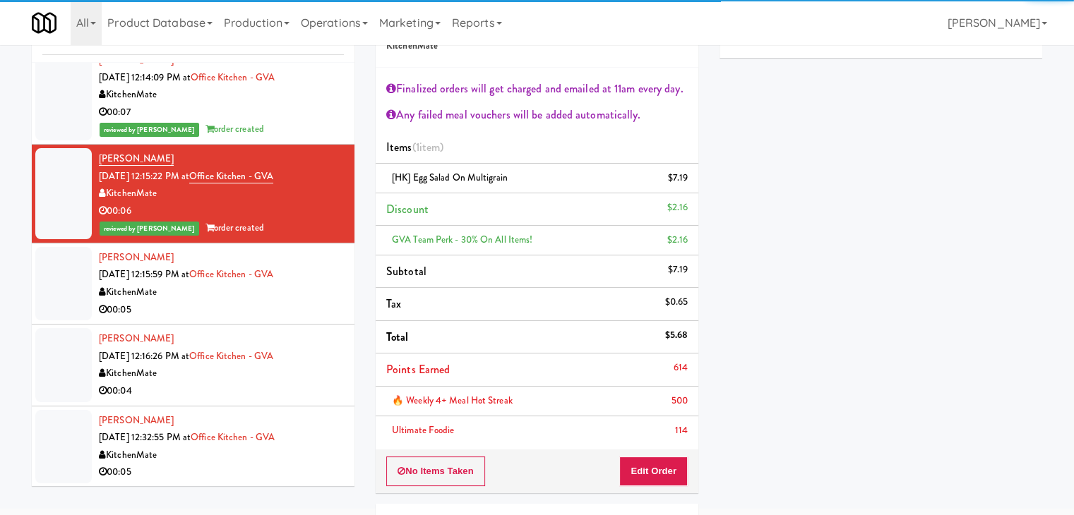
click at [281, 303] on div "00:05" at bounding box center [221, 310] width 245 height 18
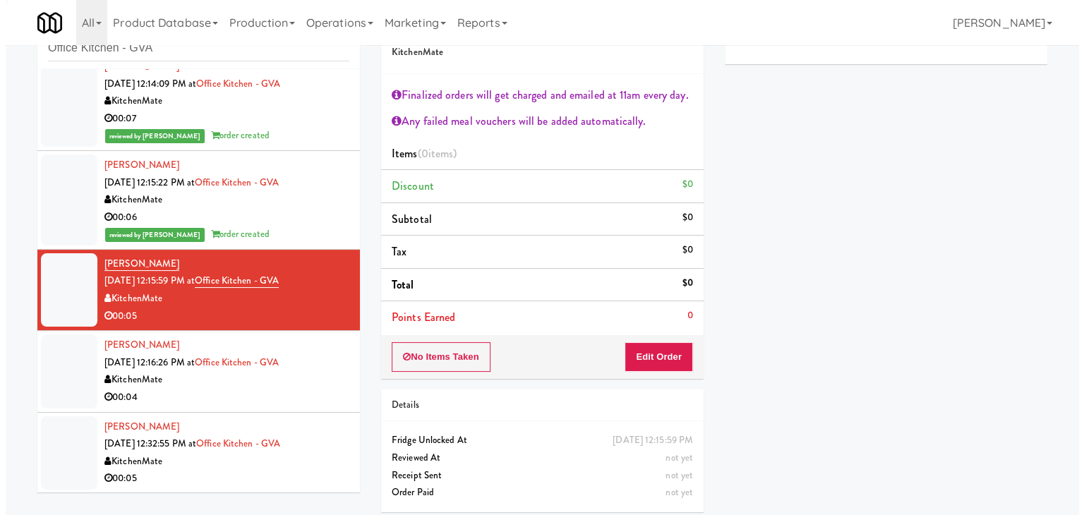
scroll to position [52, 0]
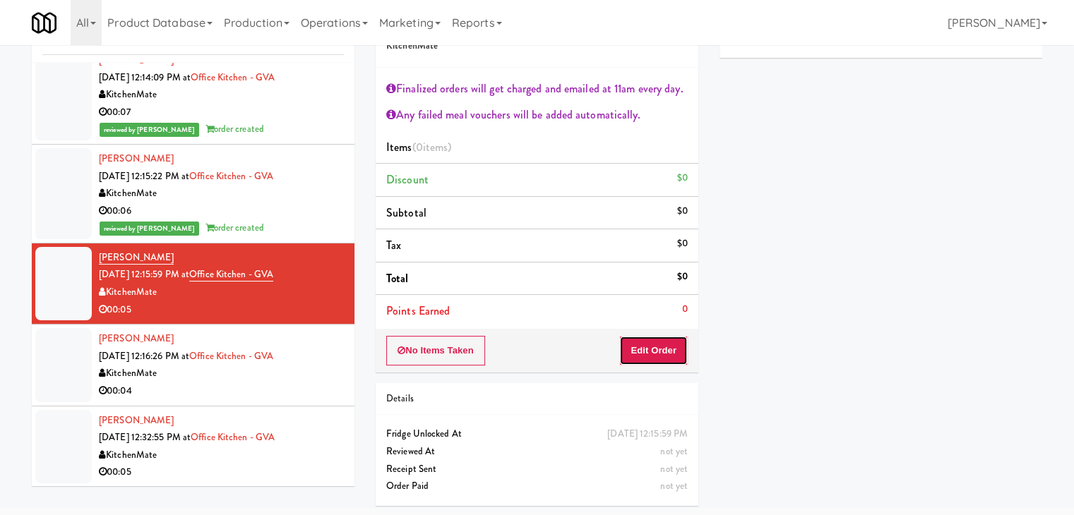
click at [652, 348] on button "Edit Order" at bounding box center [653, 351] width 68 height 30
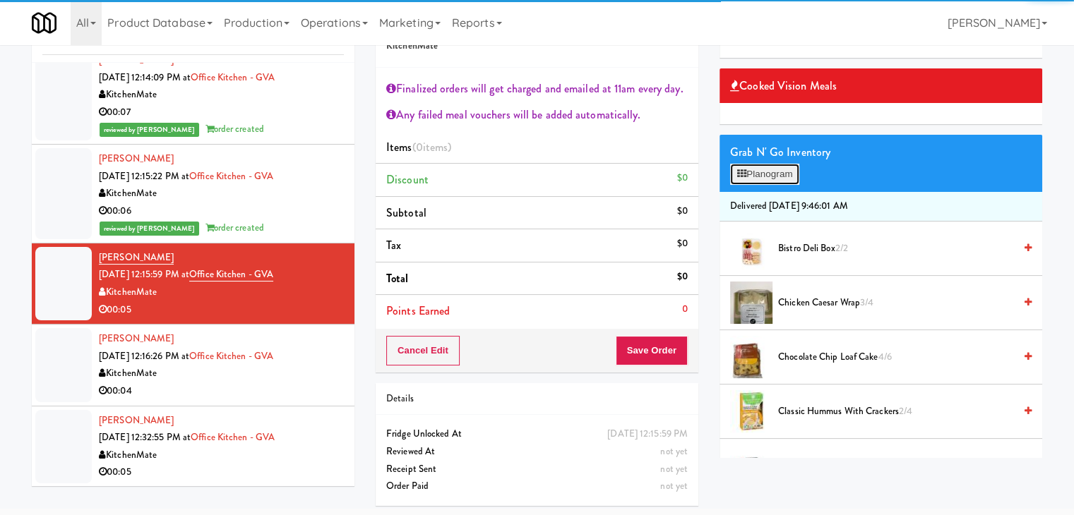
click at [777, 178] on button "Planogram" at bounding box center [764, 174] width 69 height 21
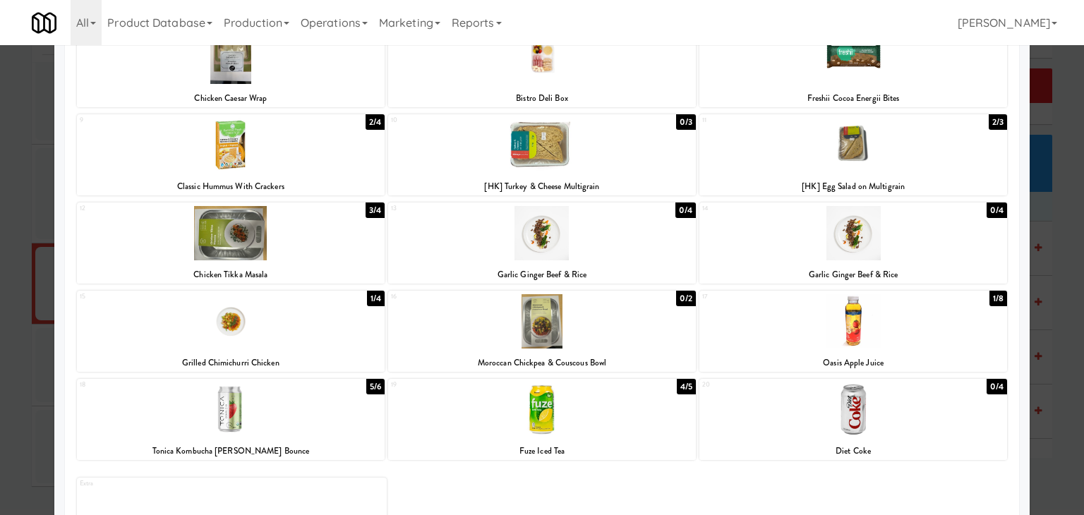
scroll to position [266, 0]
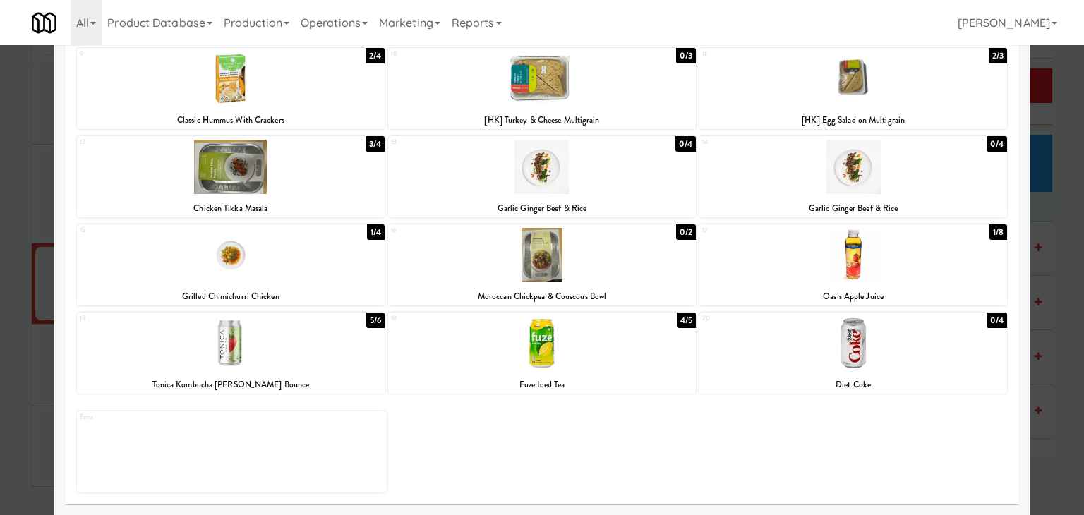
click at [833, 259] on div at bounding box center [854, 255] width 308 height 54
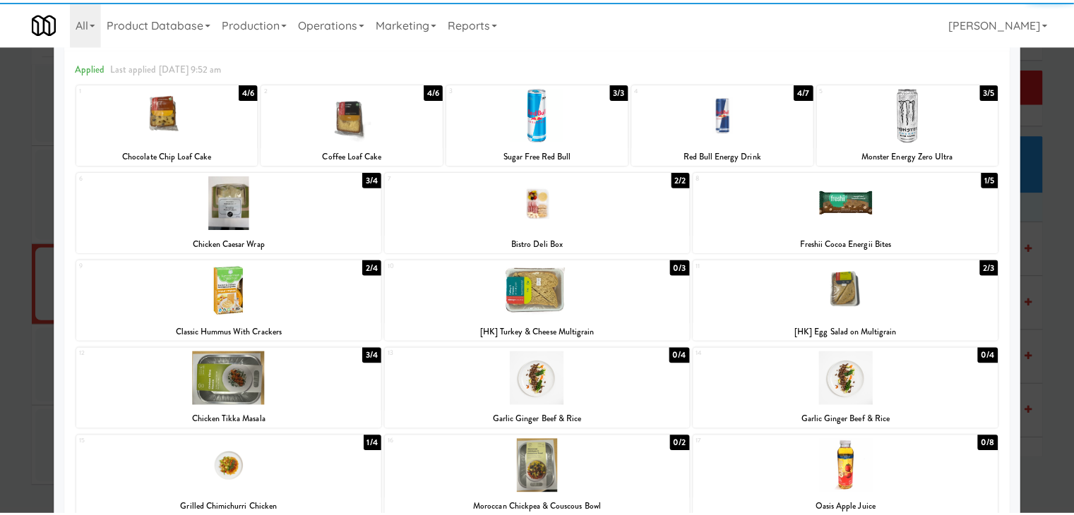
scroll to position [0, 0]
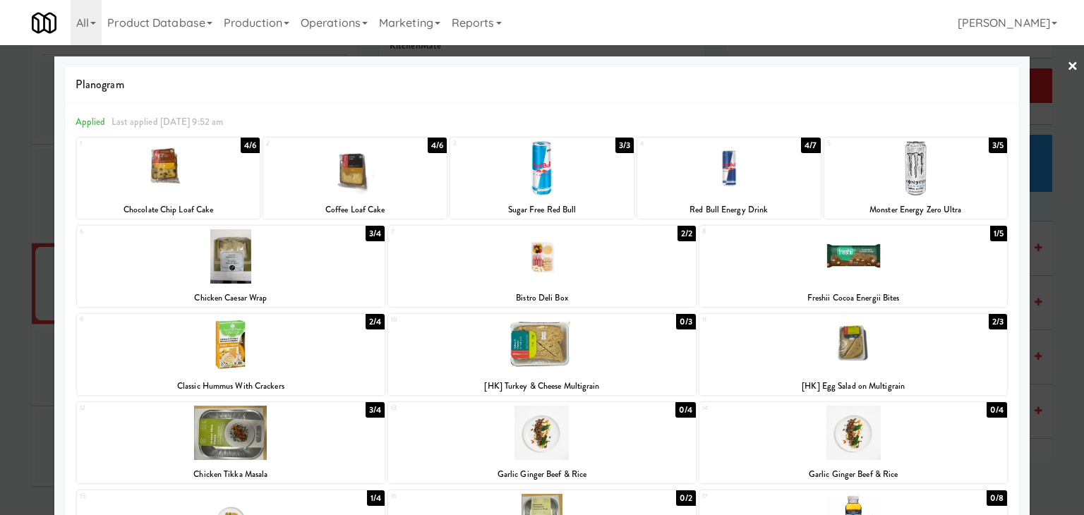
click at [1067, 68] on link "×" at bounding box center [1072, 67] width 11 height 44
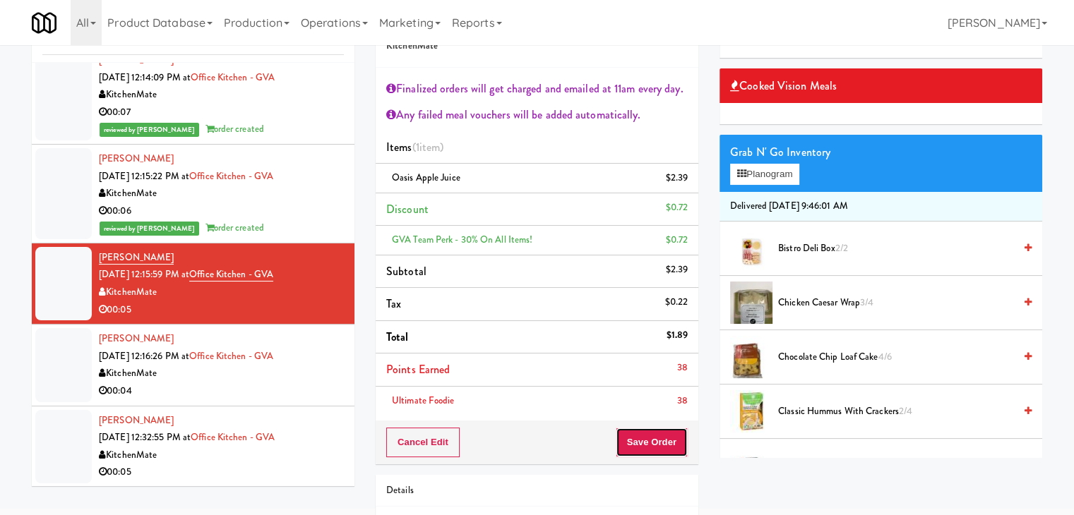
click at [624, 439] on button "Save Order" at bounding box center [652, 443] width 72 height 30
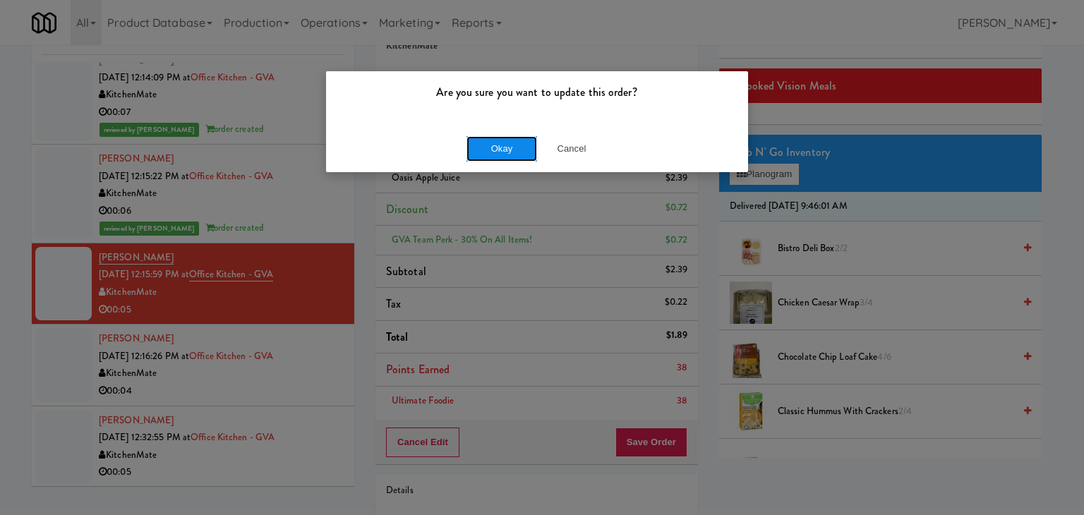
click at [505, 156] on button "Okay" at bounding box center [502, 148] width 71 height 25
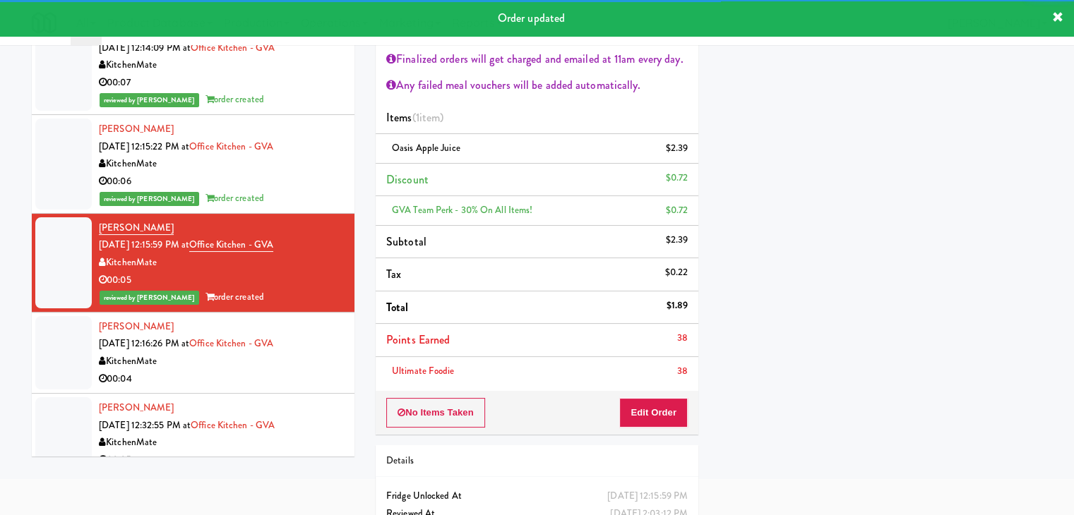
click at [285, 359] on div "KitchenMate" at bounding box center [221, 362] width 245 height 18
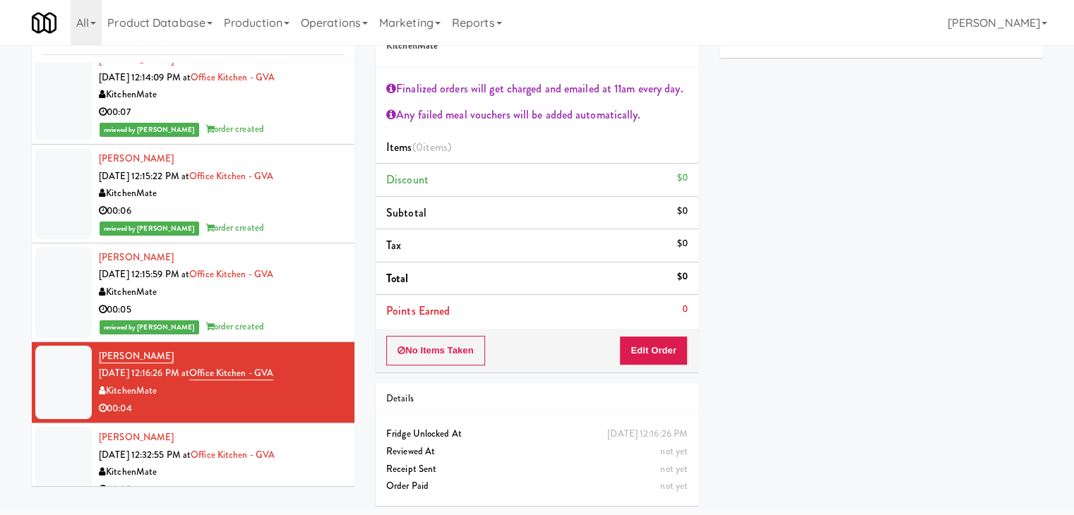
scroll to position [133, 0]
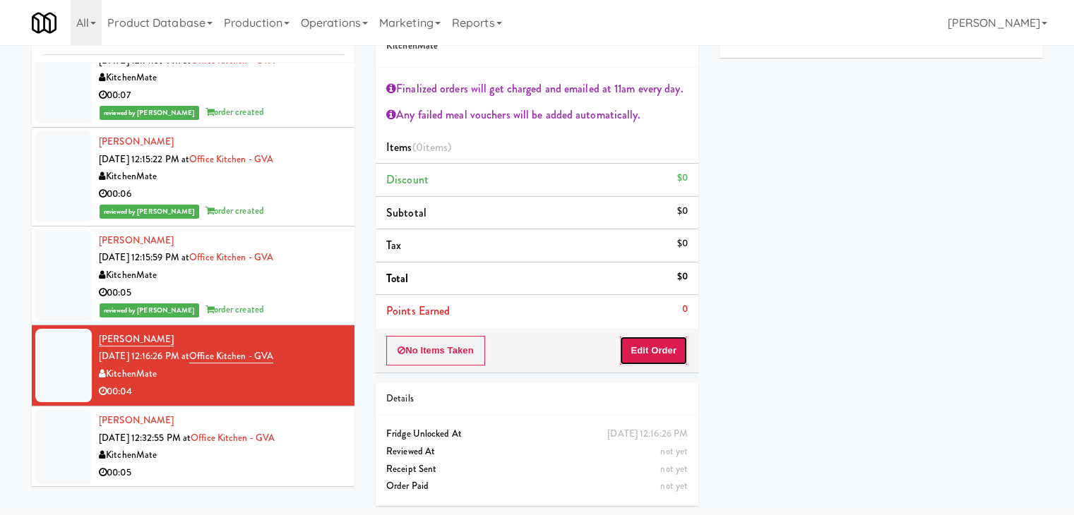
click at [657, 339] on button "Edit Order" at bounding box center [653, 351] width 68 height 30
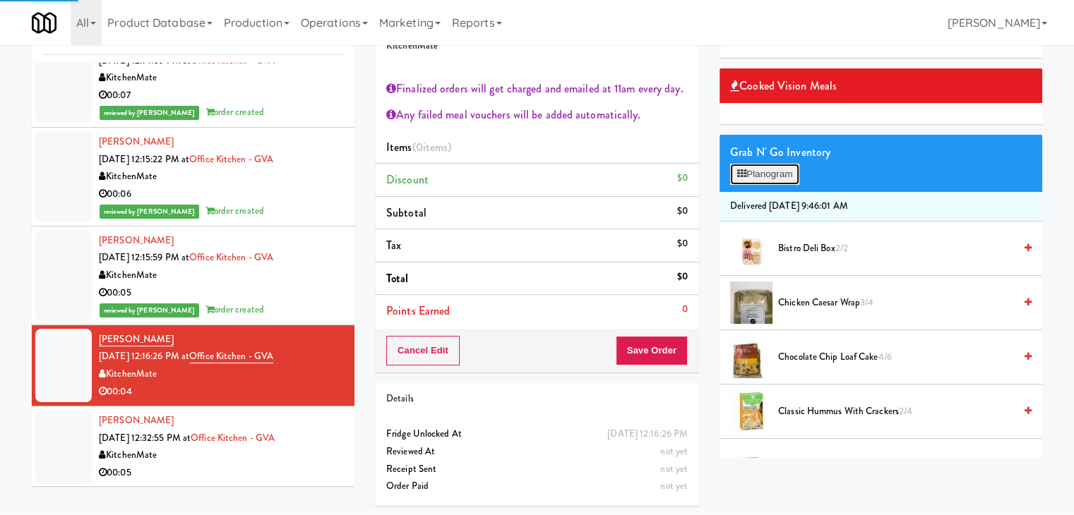
click at [789, 178] on button "Planogram" at bounding box center [764, 174] width 69 height 21
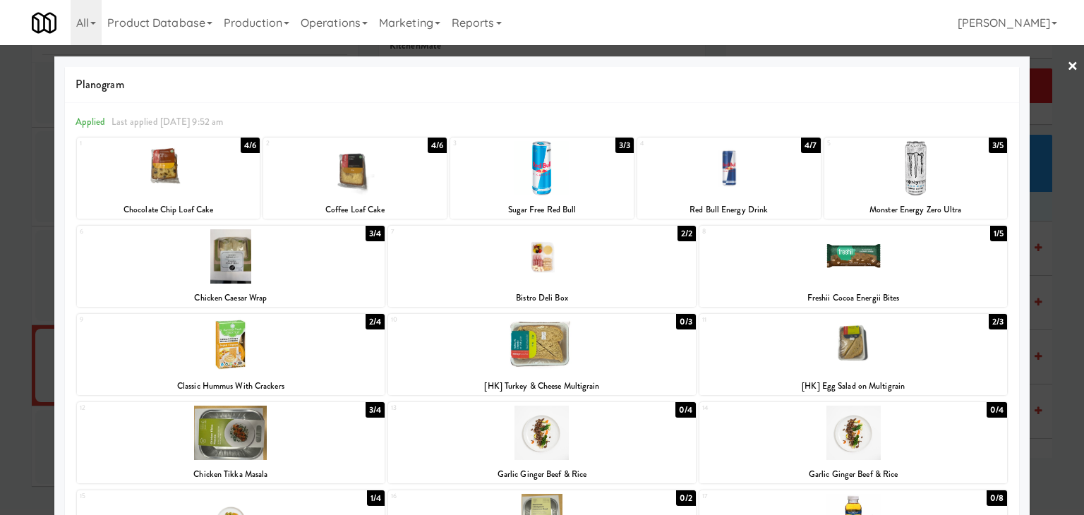
drag, startPoint x: 890, startPoint y: 270, endPoint x: 943, endPoint y: 257, distance: 55.1
click at [890, 269] on div at bounding box center [854, 256] width 308 height 54
click at [1067, 64] on link "×" at bounding box center [1072, 67] width 11 height 44
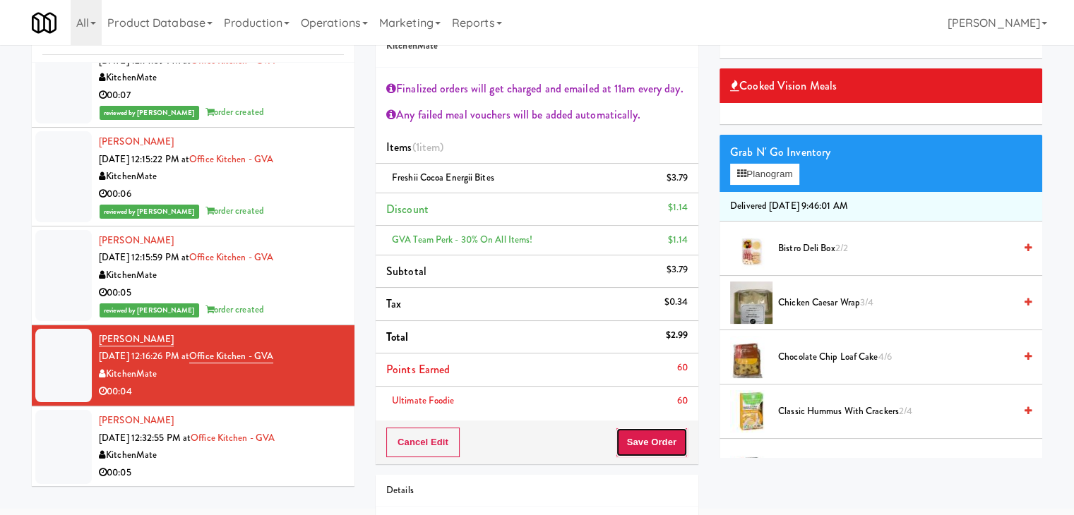
click at [631, 437] on button "Save Order" at bounding box center [652, 443] width 72 height 30
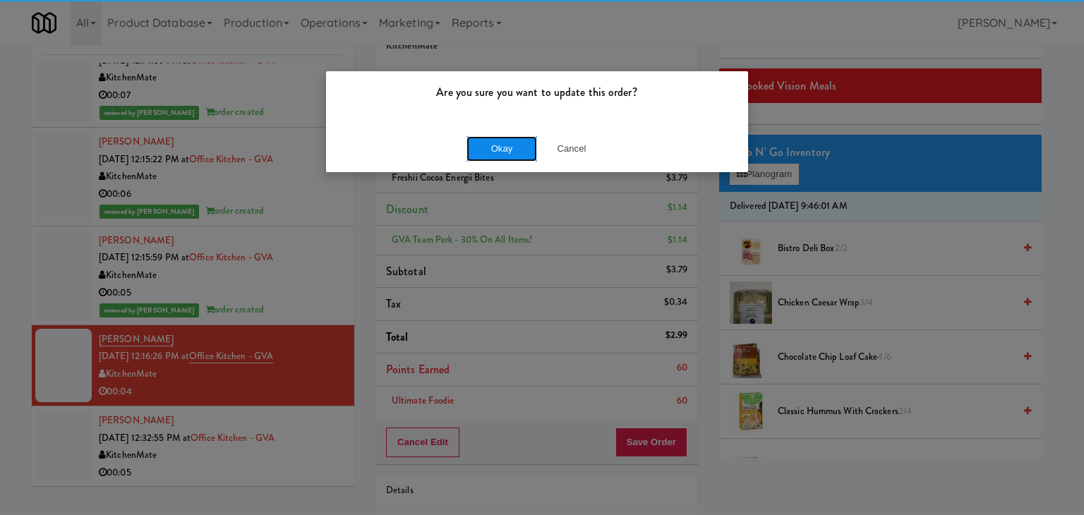
click at [500, 150] on button "Okay" at bounding box center [502, 148] width 71 height 25
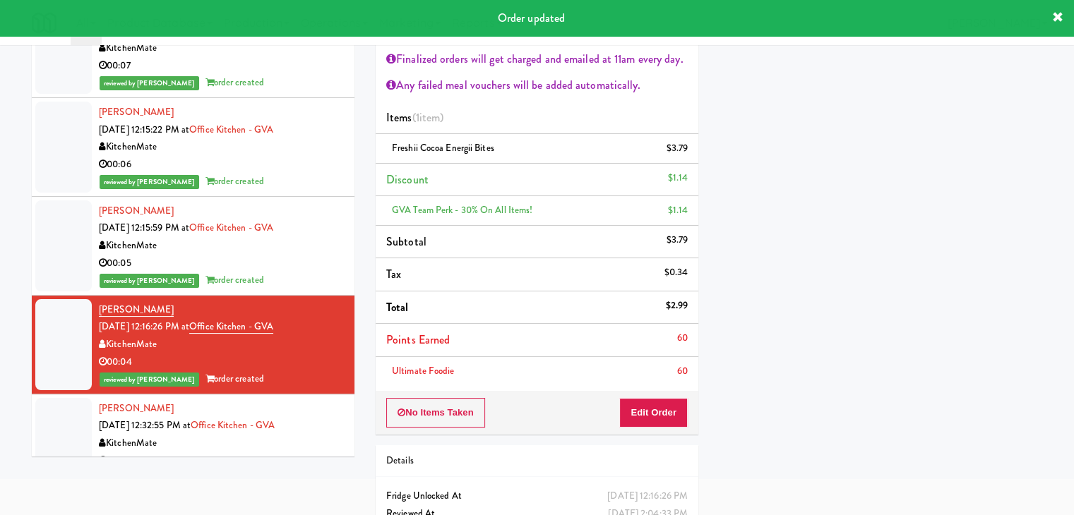
drag, startPoint x: 234, startPoint y: 450, endPoint x: 263, endPoint y: 442, distance: 29.3
click at [234, 450] on div "KitchenMate" at bounding box center [221, 444] width 245 height 18
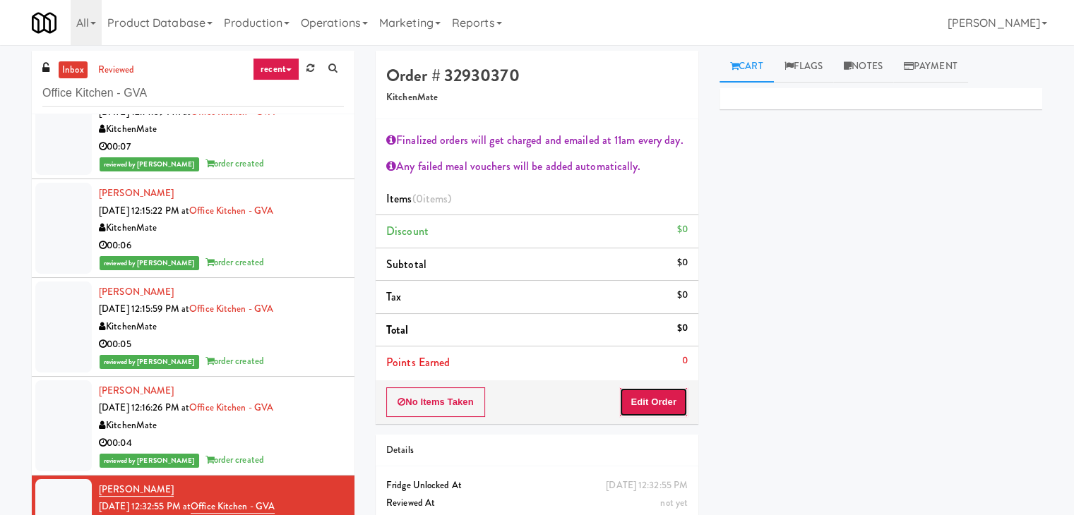
click at [654, 405] on button "Edit Order" at bounding box center [653, 403] width 68 height 30
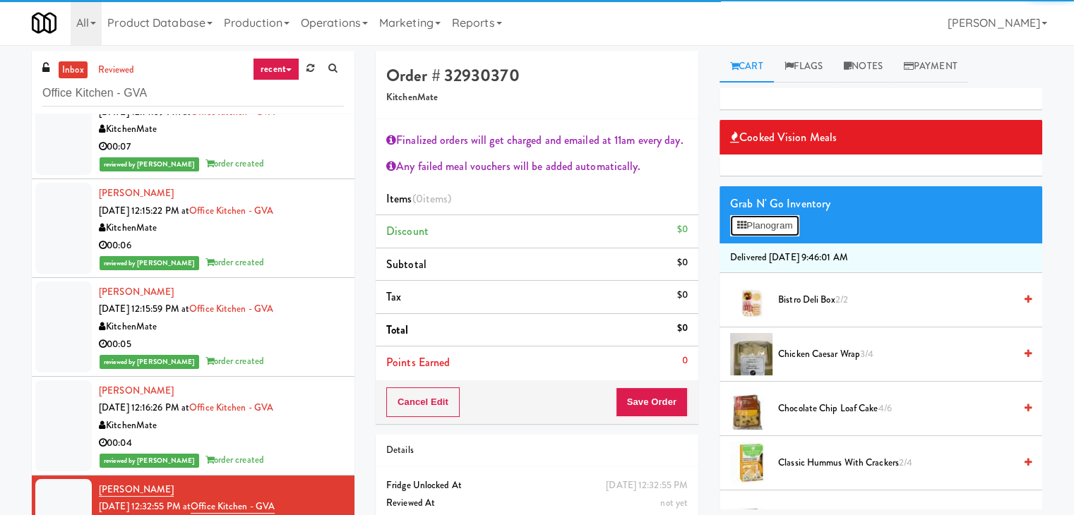
click at [771, 229] on button "Planogram" at bounding box center [764, 225] width 69 height 21
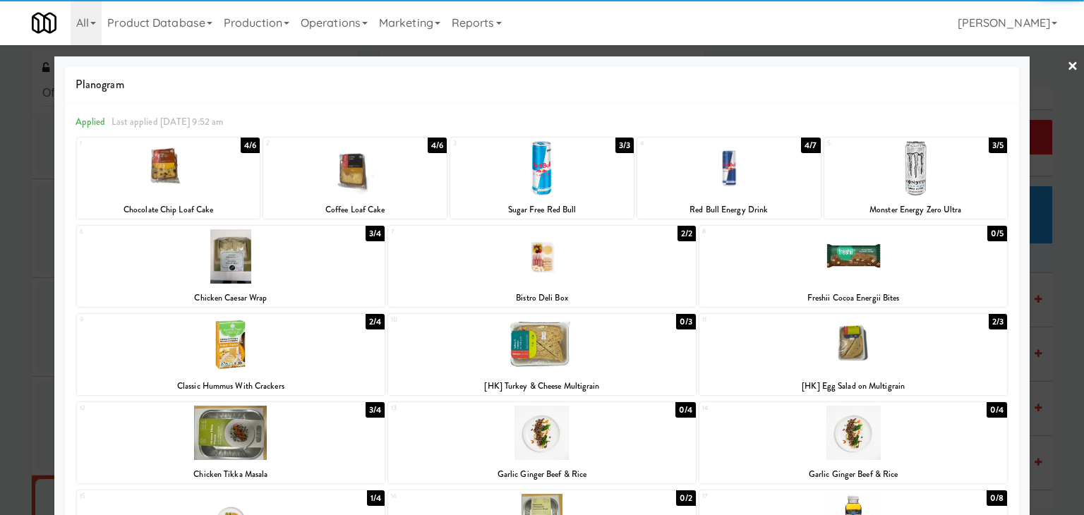
click at [609, 256] on div at bounding box center [542, 256] width 308 height 54
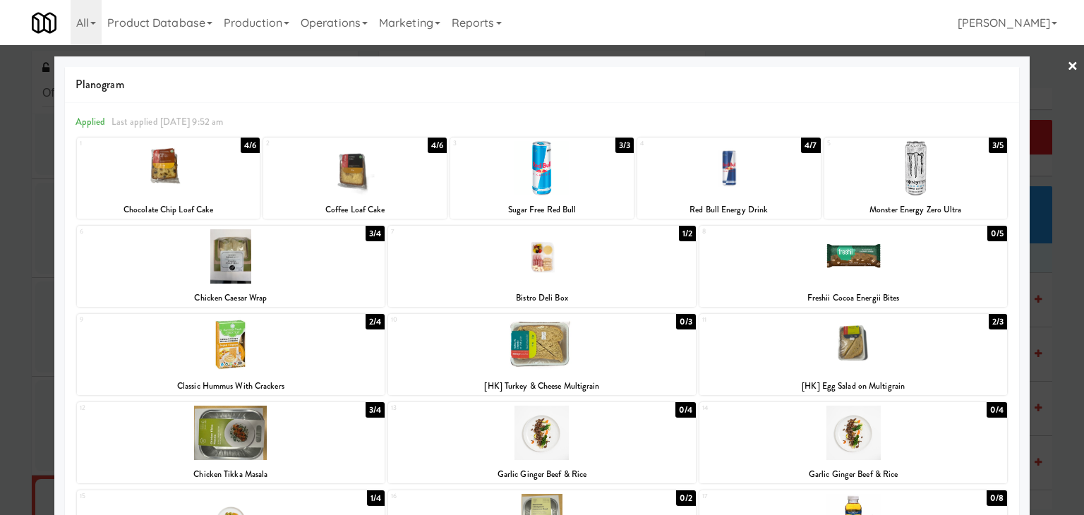
click at [1067, 66] on link "×" at bounding box center [1072, 67] width 11 height 44
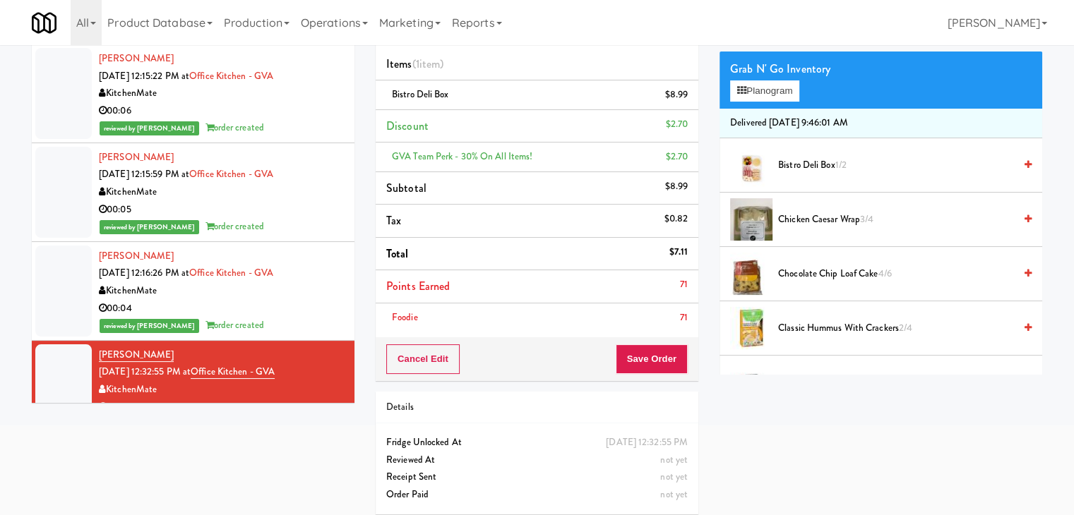
scroll to position [141, 0]
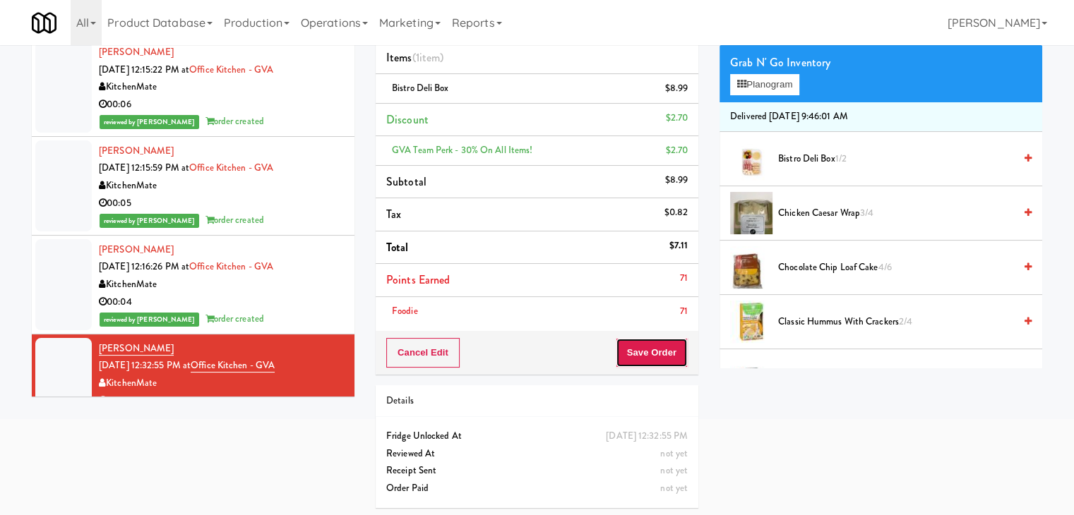
click at [651, 354] on button "Save Order" at bounding box center [652, 353] width 72 height 30
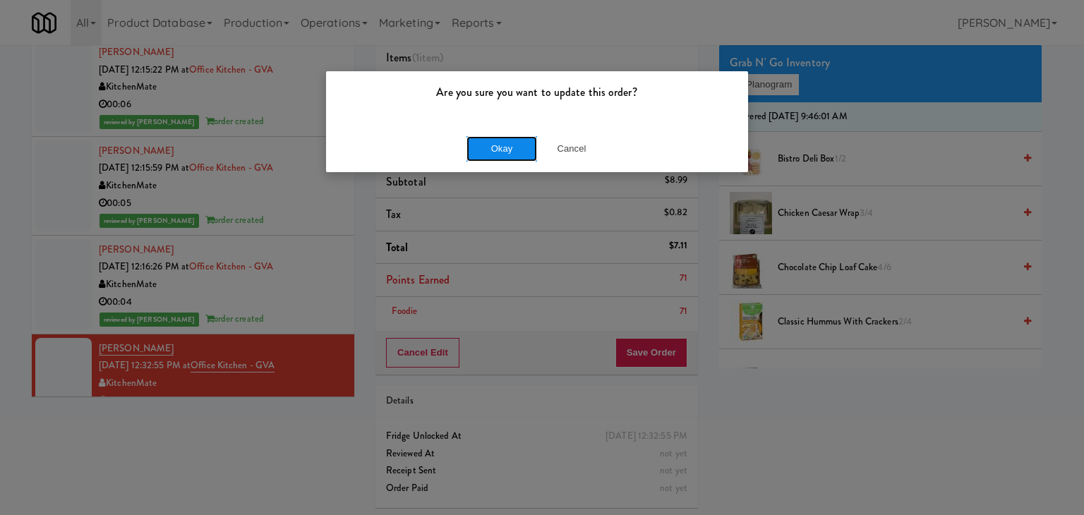
click at [502, 153] on button "Okay" at bounding box center [502, 148] width 71 height 25
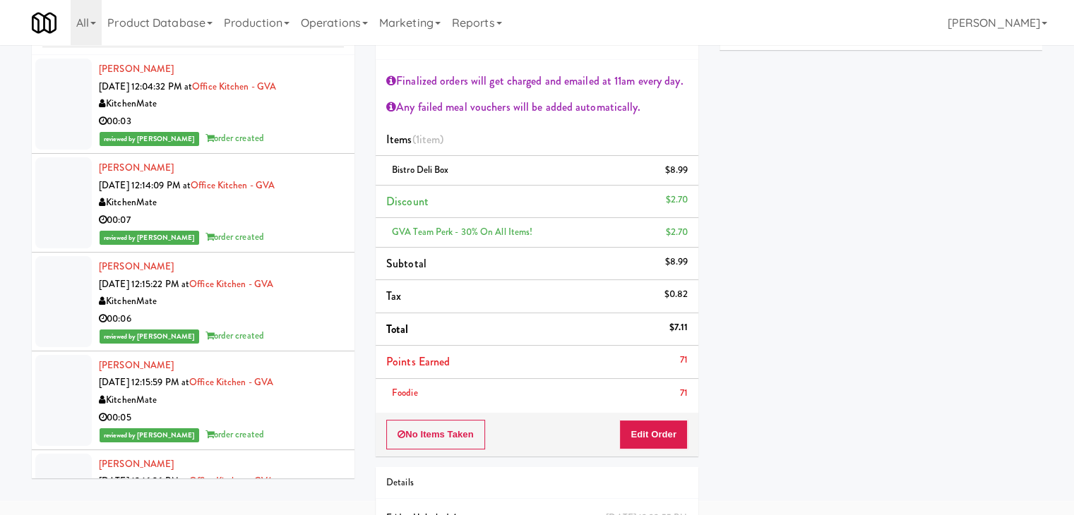
scroll to position [0, 0]
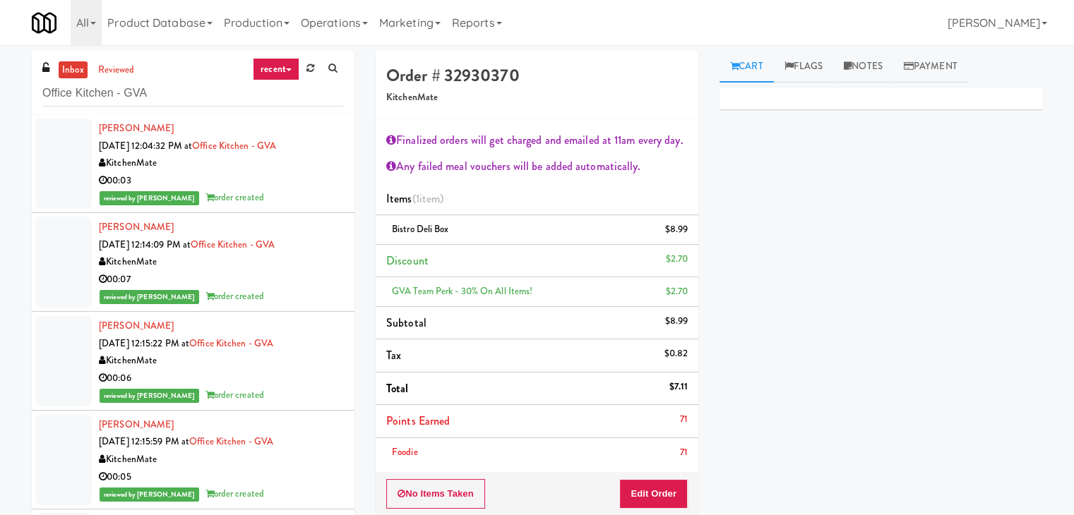
click at [258, 175] on div "00:03" at bounding box center [221, 181] width 245 height 18
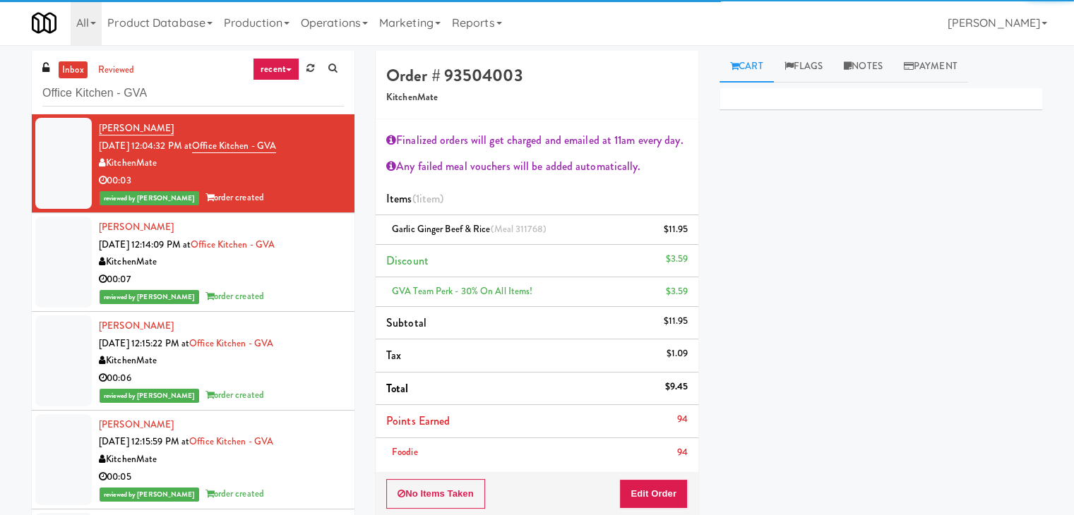
click at [285, 281] on div "00:07" at bounding box center [221, 280] width 245 height 18
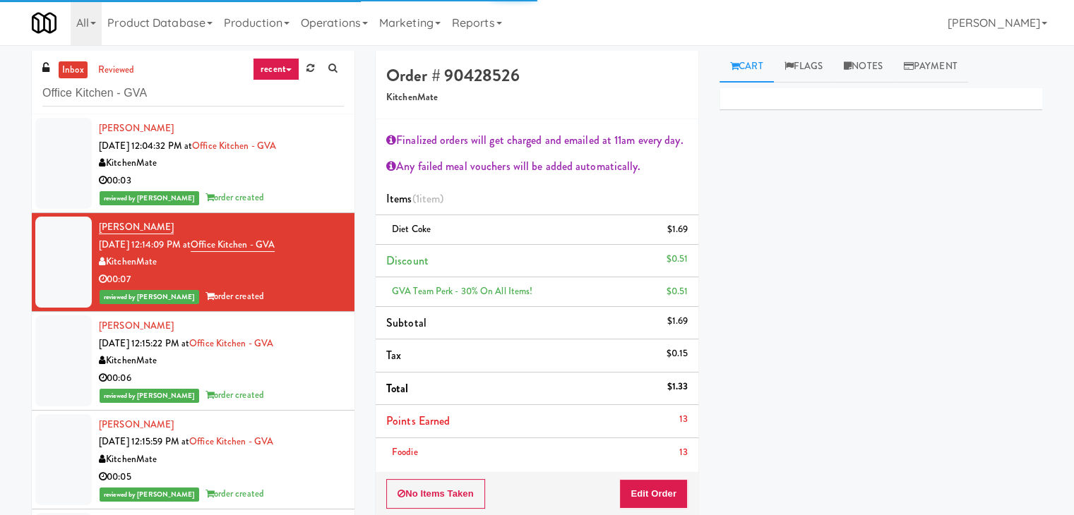
click at [265, 378] on div "00:06" at bounding box center [221, 379] width 245 height 18
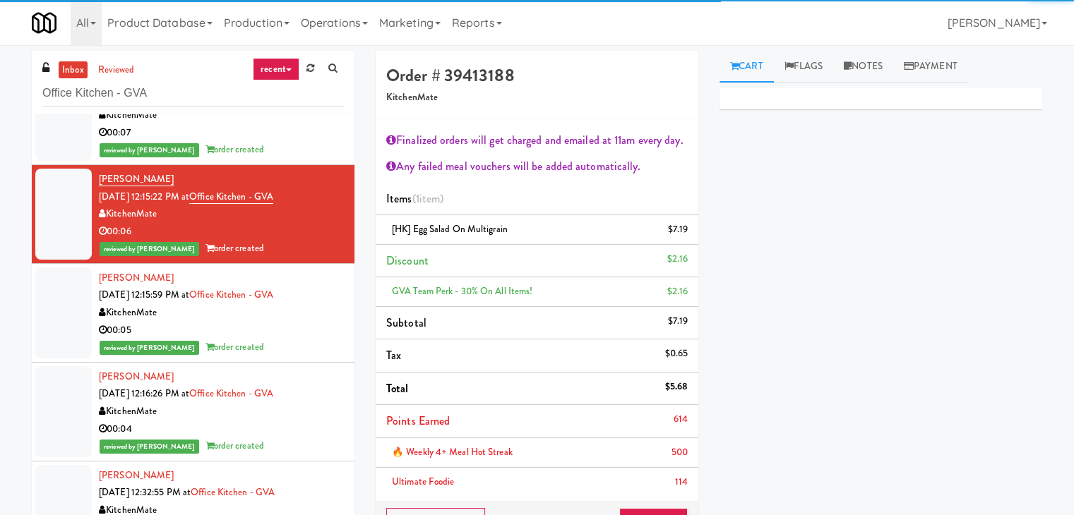
scroll to position [168, 0]
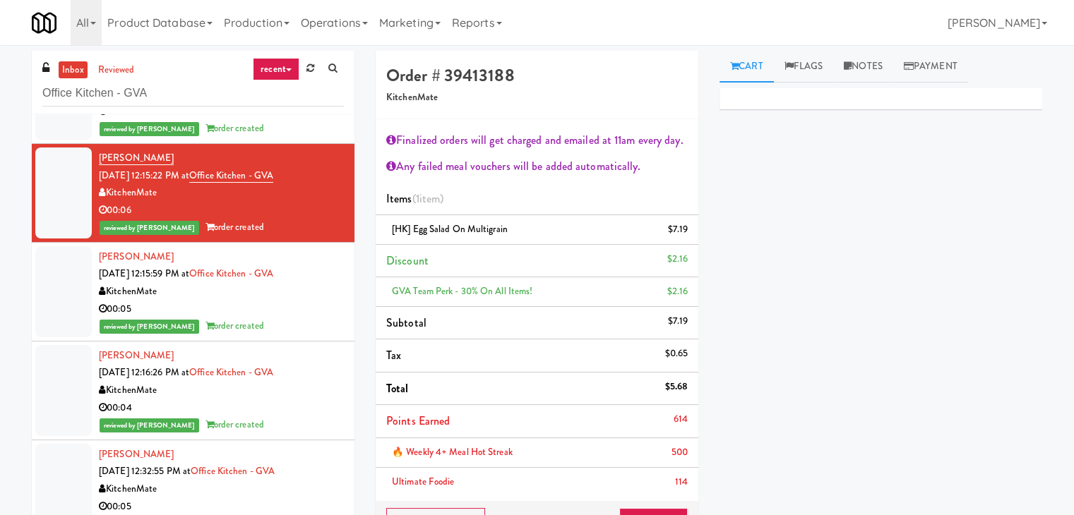
click at [282, 342] on li "[PERSON_NAME] [DATE] 12:16:26 PM at Office Kitchen - GVA KitchenMate 00:04 revi…" at bounding box center [193, 391] width 323 height 99
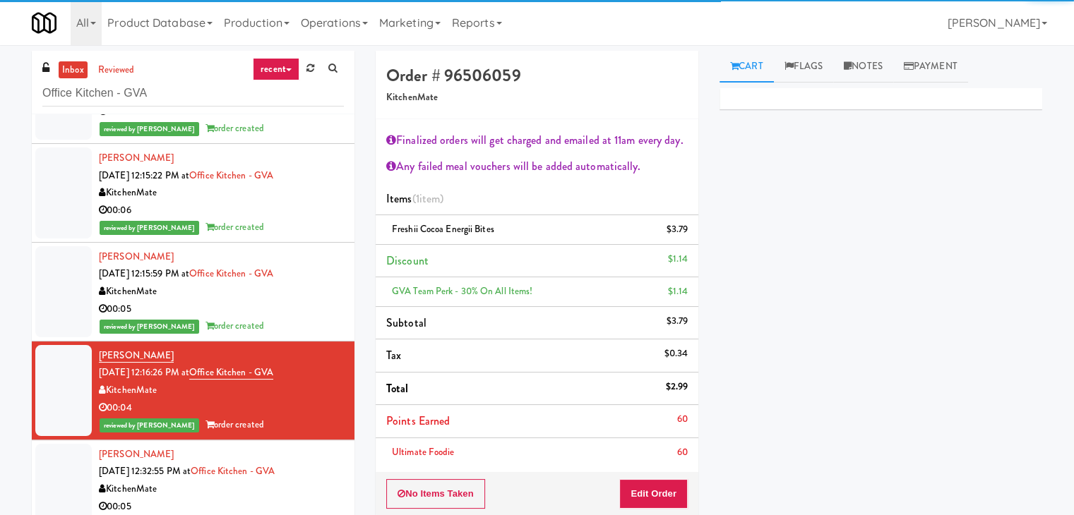
click at [285, 313] on div "00:05" at bounding box center [221, 310] width 245 height 18
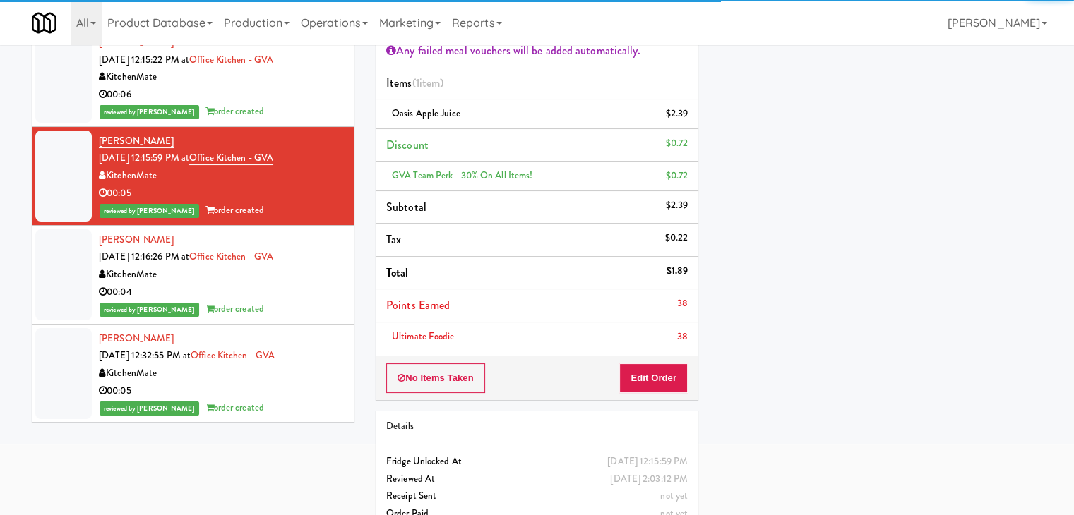
click at [285, 388] on div "00:05" at bounding box center [221, 392] width 245 height 18
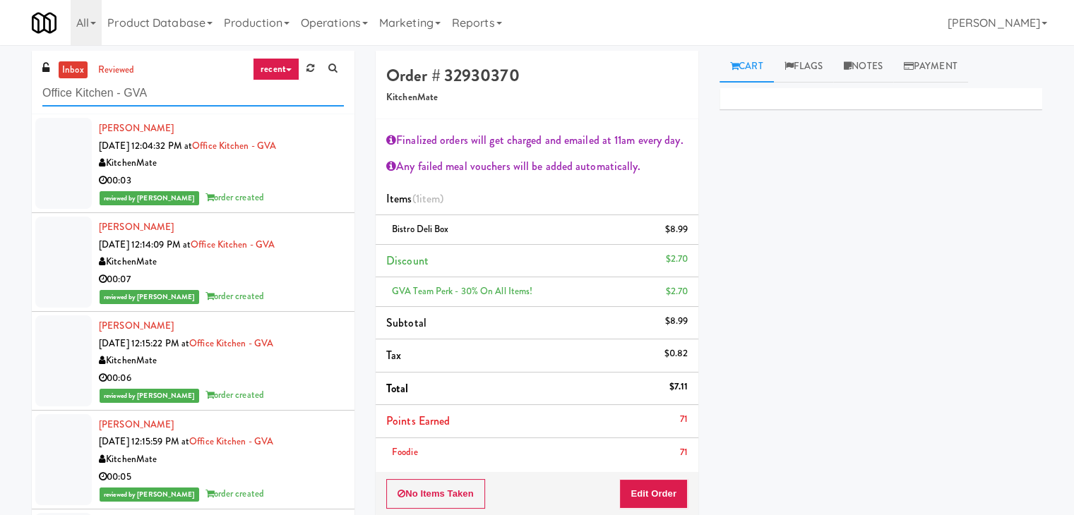
drag, startPoint x: 124, startPoint y: 94, endPoint x: 40, endPoint y: 88, distance: 84.2
click at [40, 88] on div "inbox reviewed recent all unclear take inventory issue suspicious failed recent…" at bounding box center [193, 83] width 323 height 64
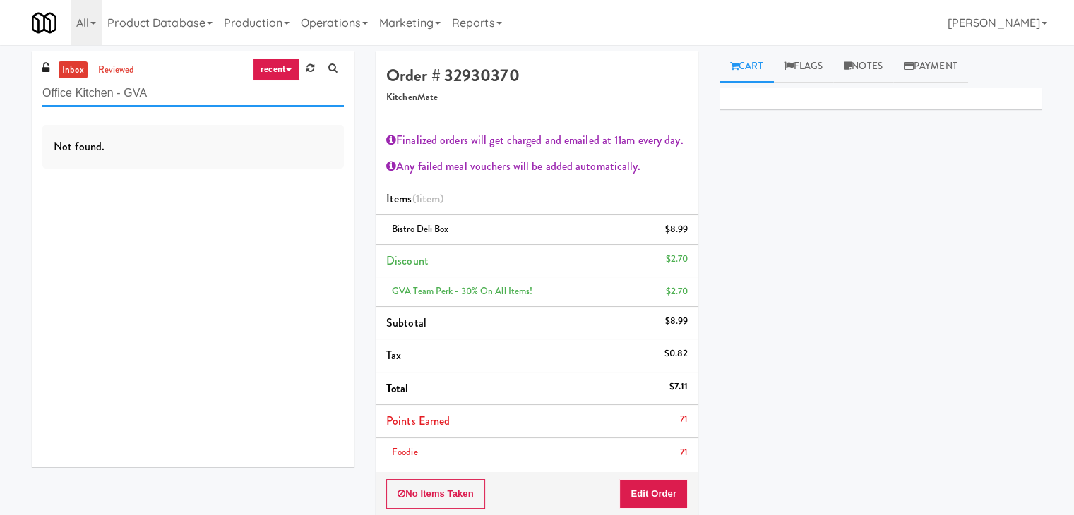
paste input "[PERSON_NAME] 23 - Cooler"
type input "[PERSON_NAME] 23 - Cooler"
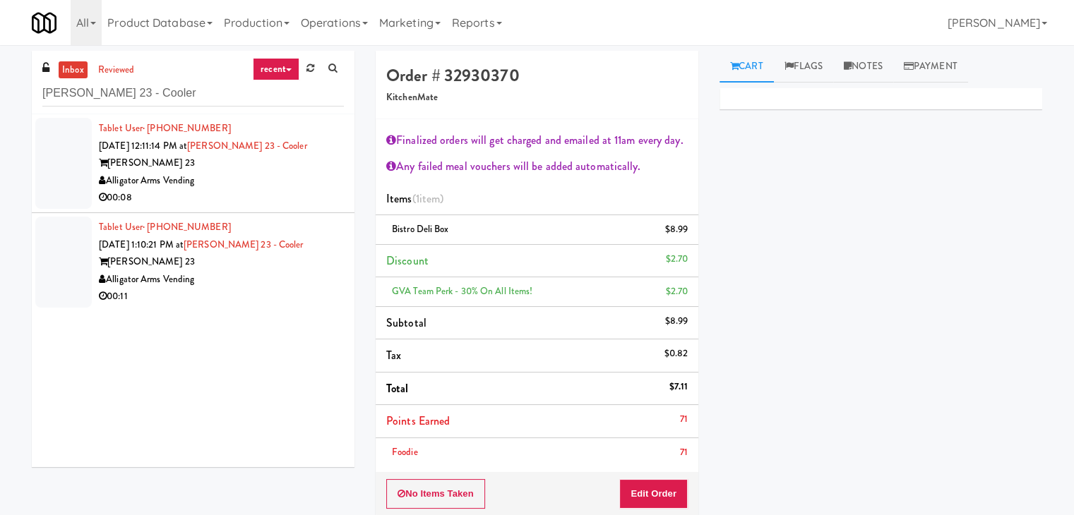
click at [333, 205] on div "00:08" at bounding box center [221, 198] width 245 height 18
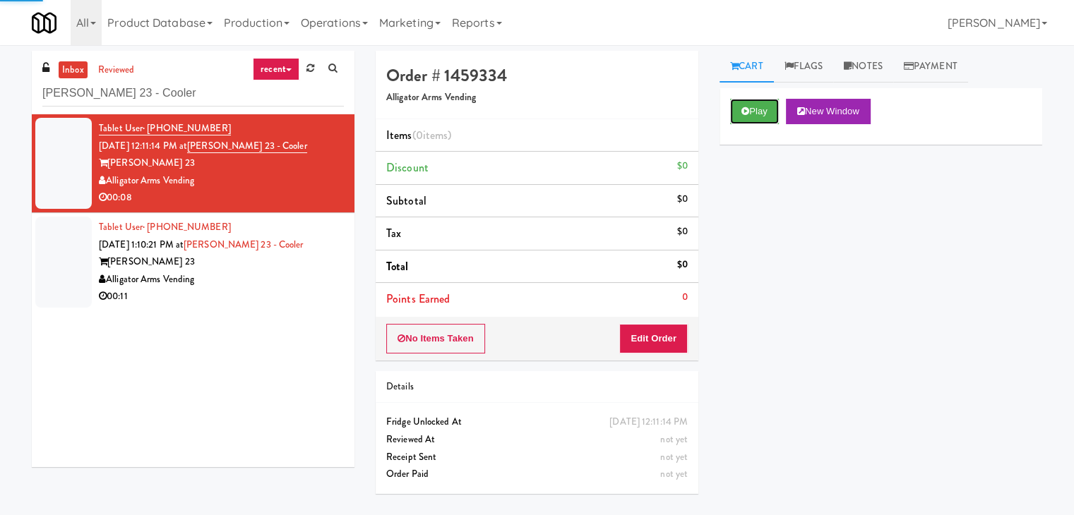
drag, startPoint x: 747, startPoint y: 110, endPoint x: 702, endPoint y: 105, distance: 45.5
click at [746, 116] on button "Play" at bounding box center [754, 111] width 49 height 25
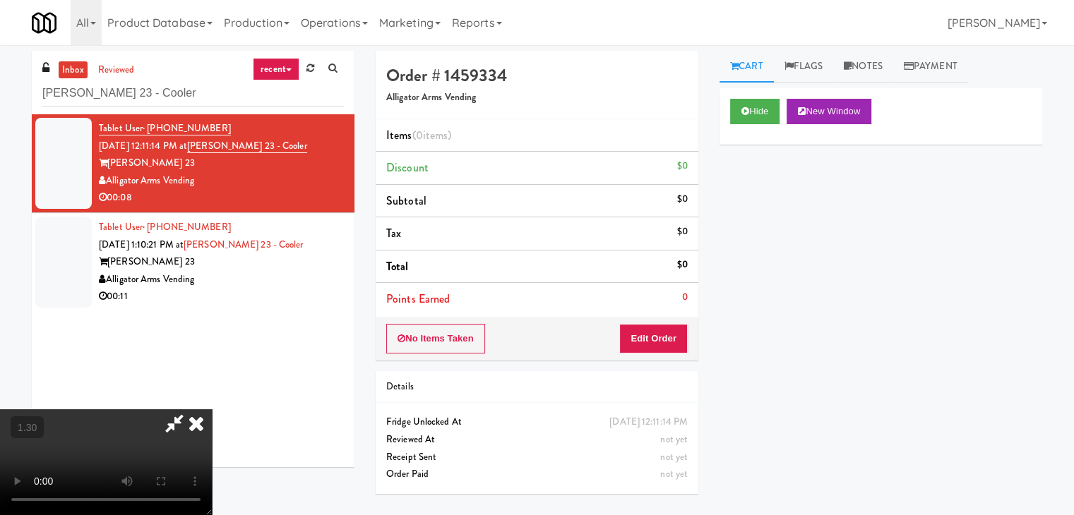
click at [212, 409] on video at bounding box center [106, 462] width 212 height 106
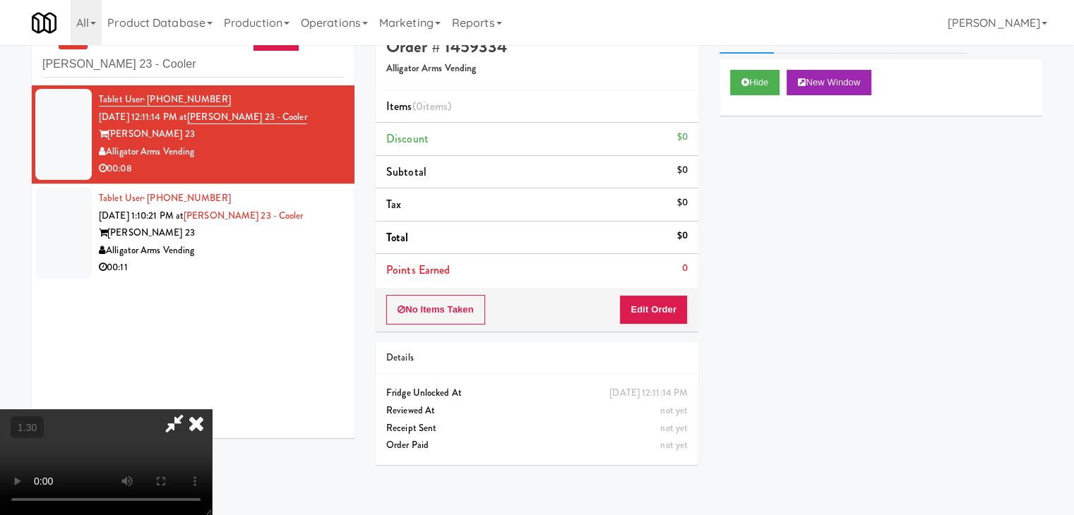
scroll to position [45, 0]
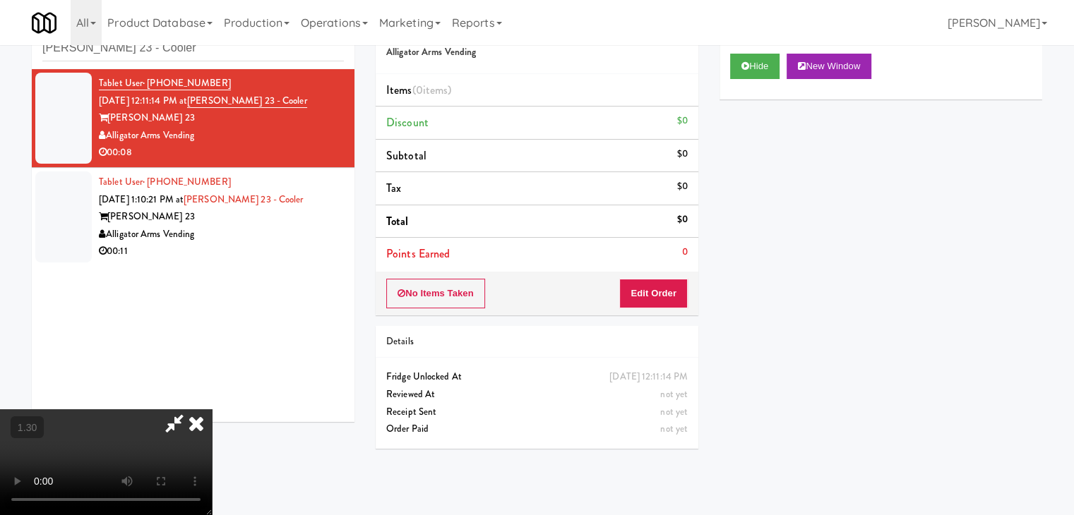
click at [212, 409] on video at bounding box center [106, 462] width 212 height 106
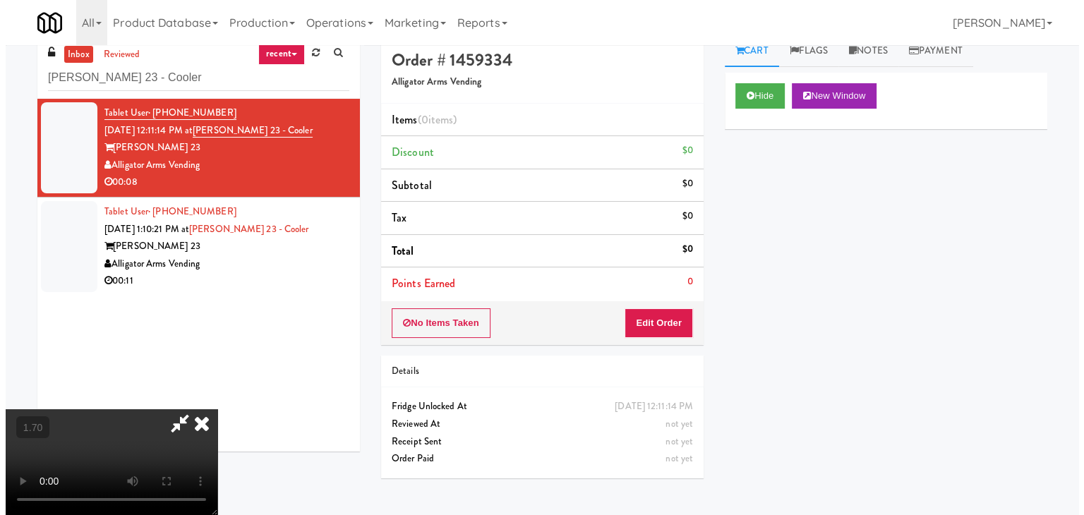
scroll to position [0, 0]
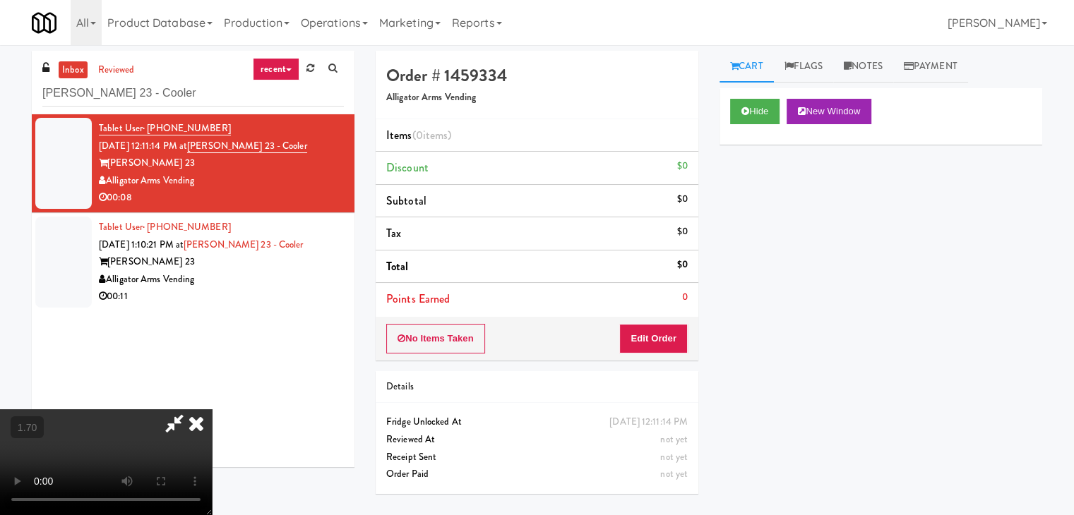
click at [212, 409] on icon at bounding box center [196, 423] width 31 height 28
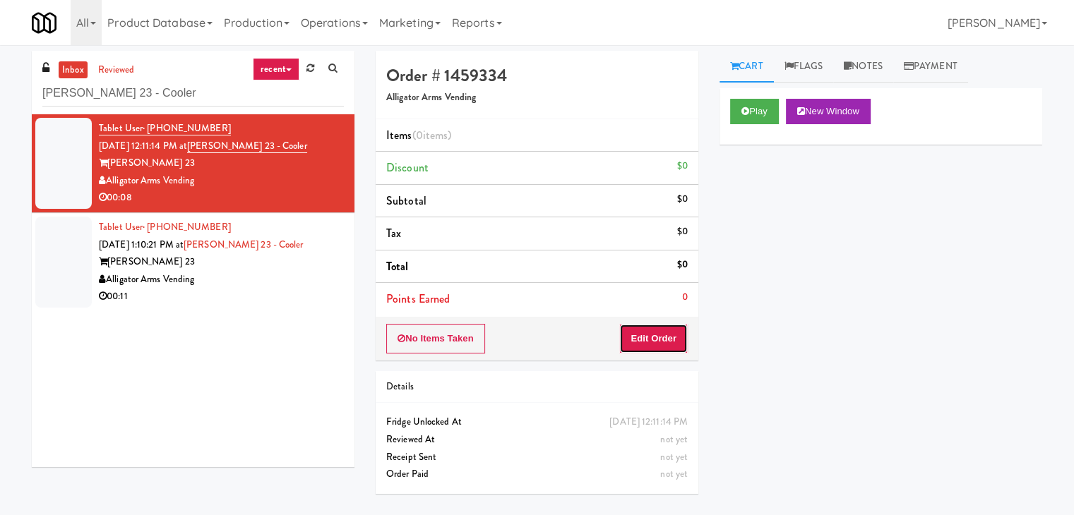
click at [651, 348] on button "Edit Order" at bounding box center [653, 339] width 68 height 30
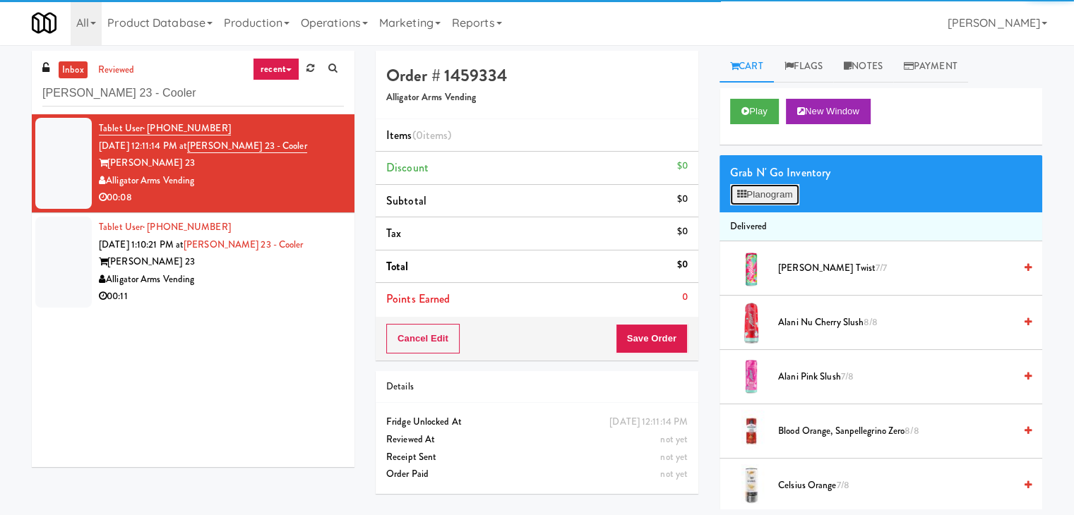
click at [771, 196] on button "Planogram" at bounding box center [764, 194] width 69 height 21
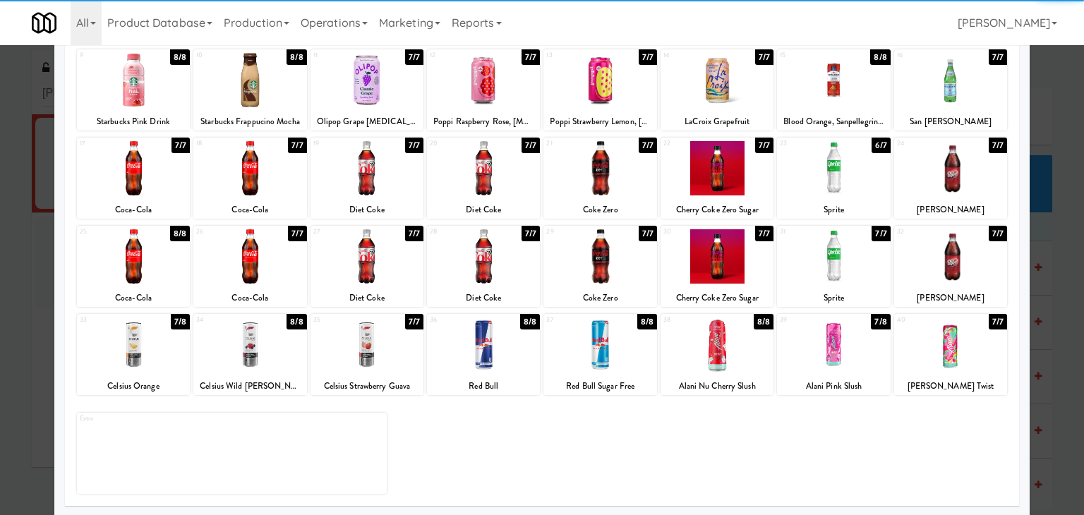
scroll to position [178, 0]
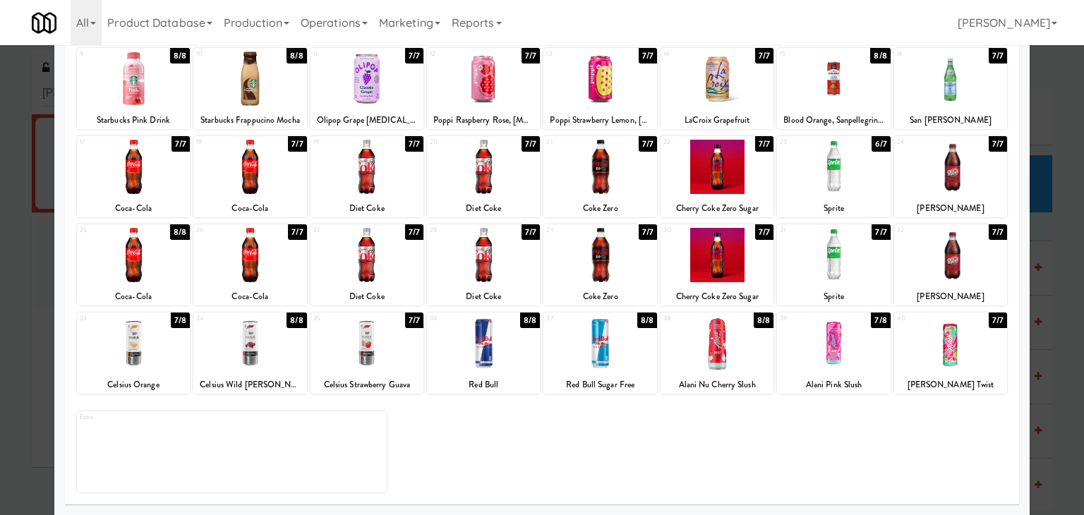
click at [853, 354] on div at bounding box center [833, 343] width 113 height 54
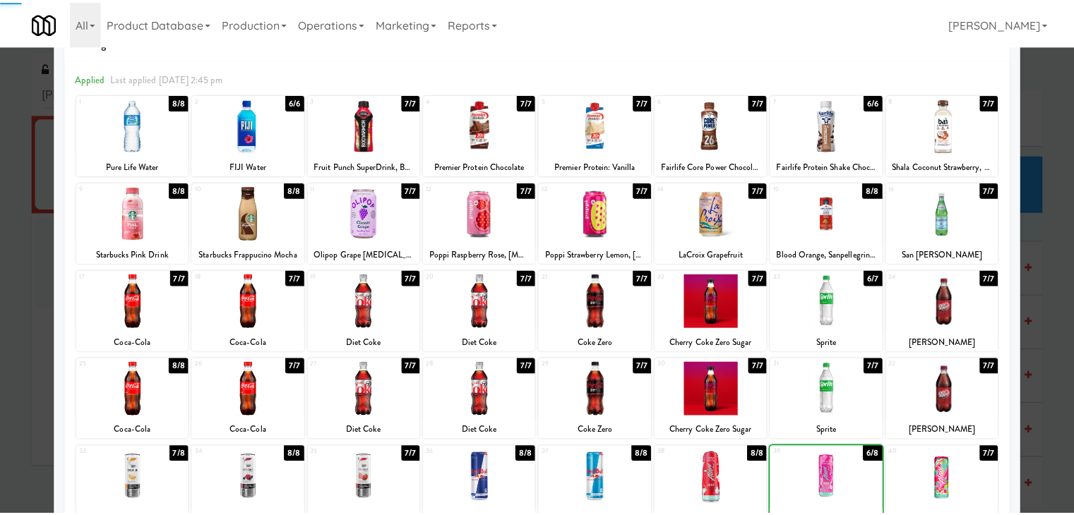
scroll to position [0, 0]
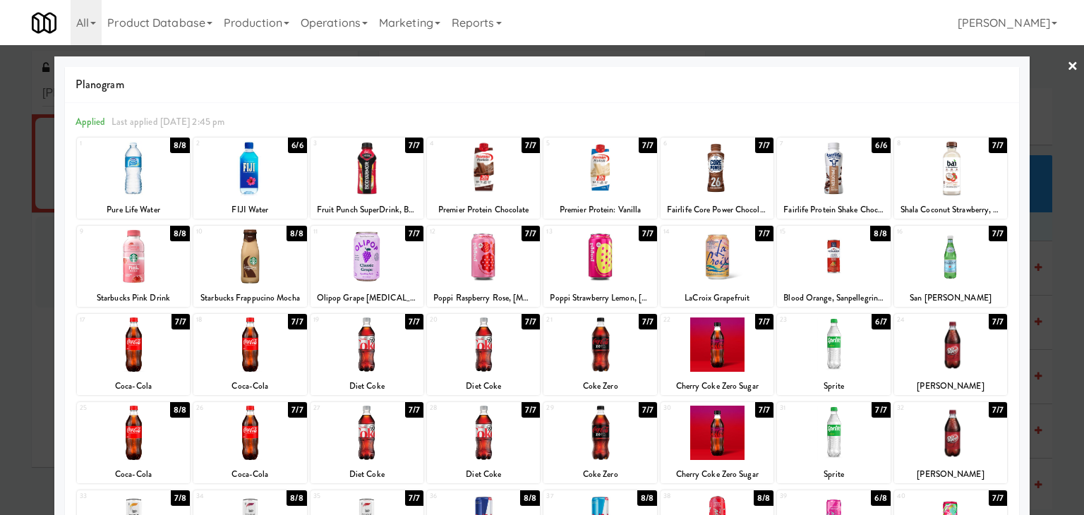
click at [1067, 62] on link "×" at bounding box center [1072, 67] width 11 height 44
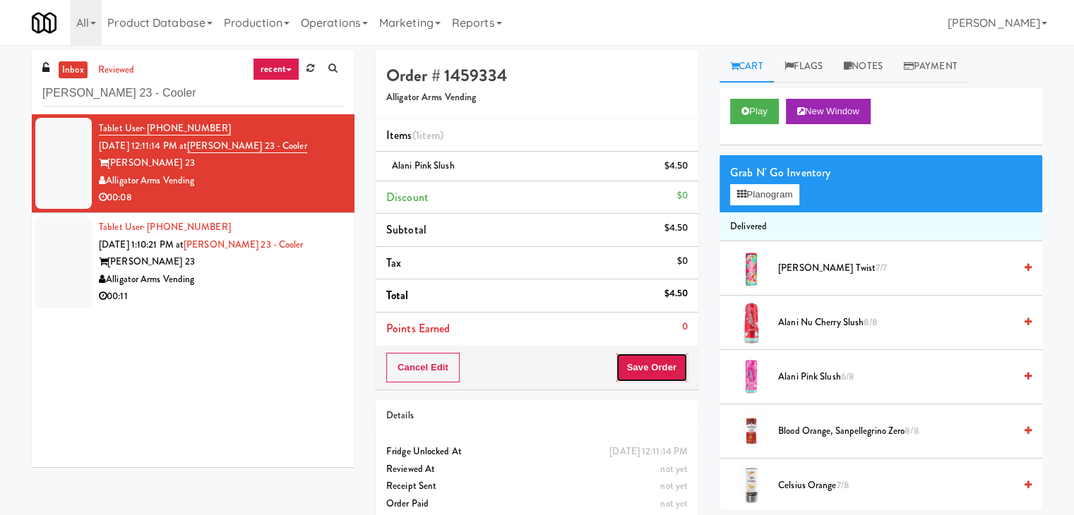
click at [645, 364] on button "Save Order" at bounding box center [652, 368] width 72 height 30
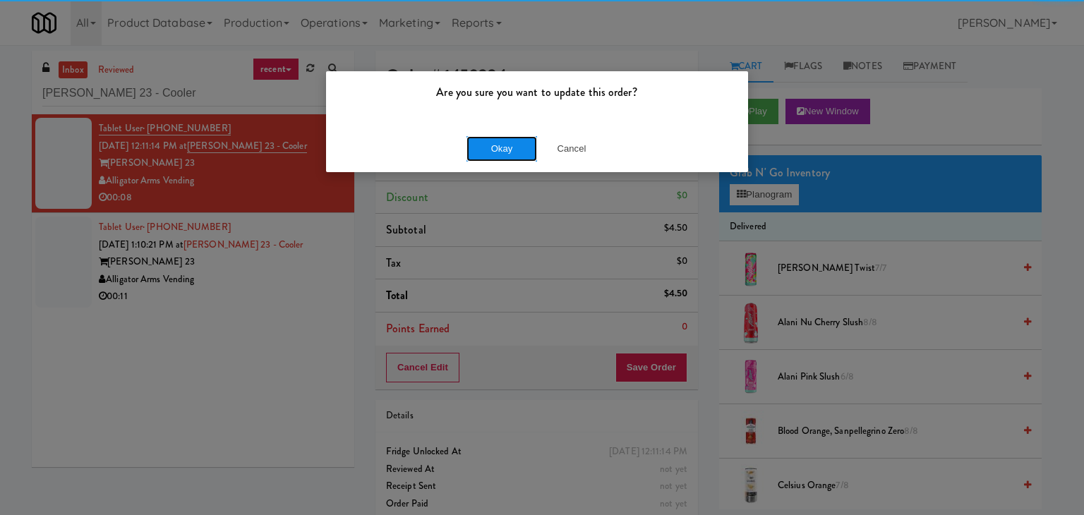
click at [507, 145] on button "Okay" at bounding box center [502, 148] width 71 height 25
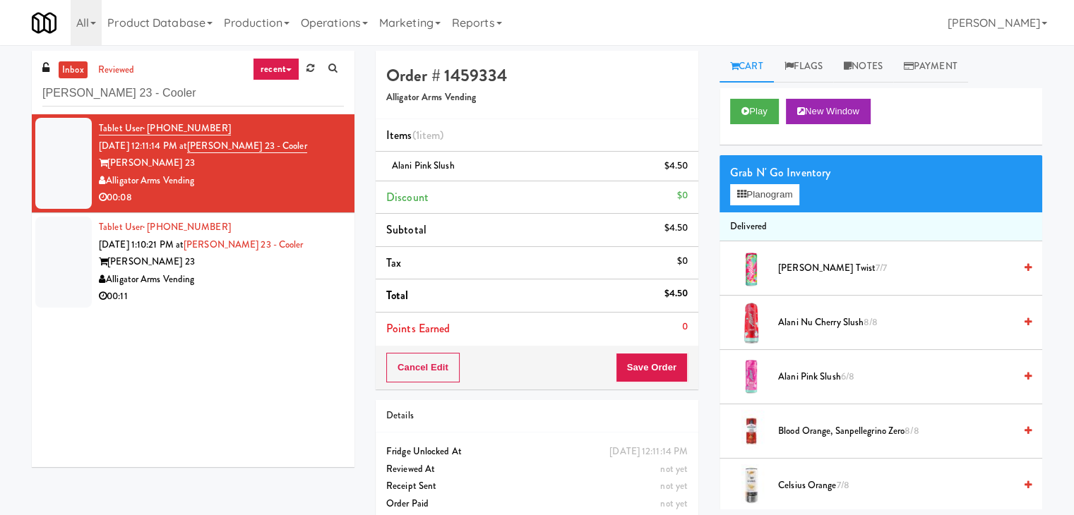
click at [299, 288] on div "00:11" at bounding box center [221, 297] width 245 height 18
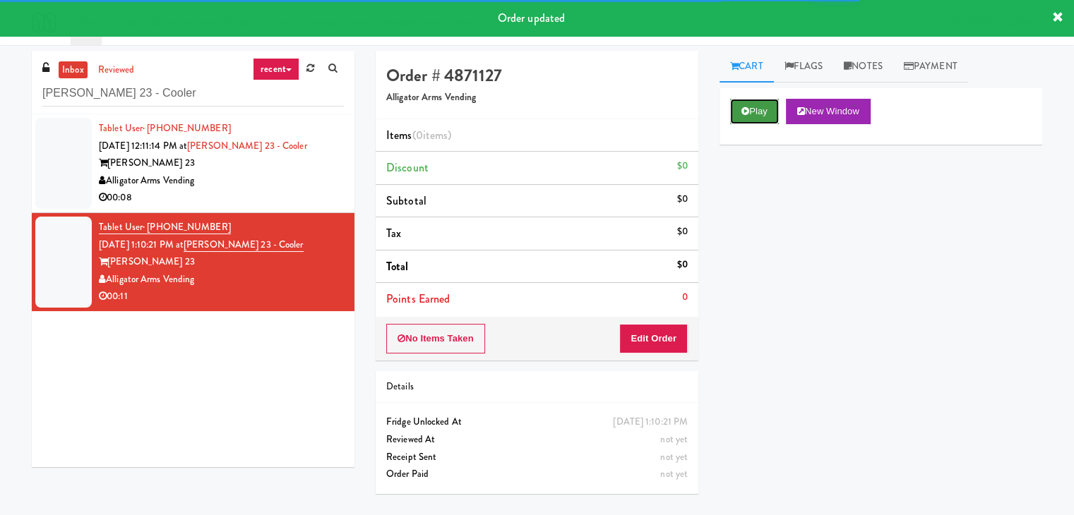
click at [760, 102] on button "Play" at bounding box center [754, 111] width 49 height 25
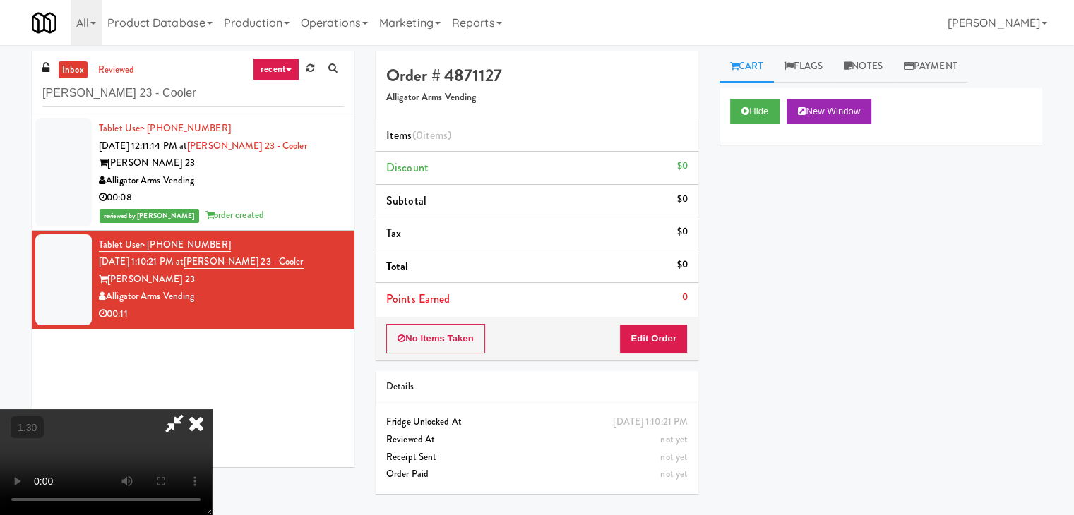
click at [212, 409] on video at bounding box center [106, 462] width 212 height 106
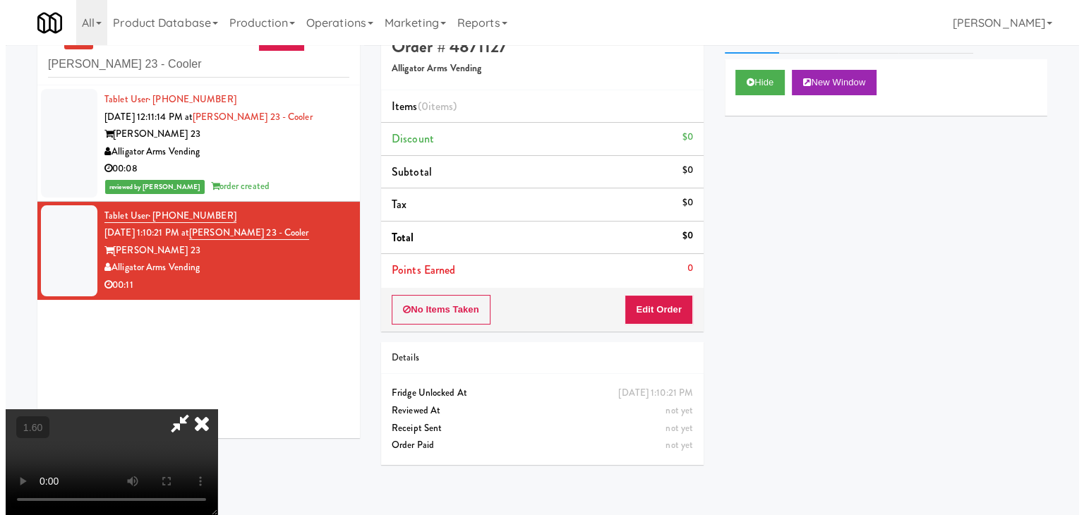
scroll to position [45, 0]
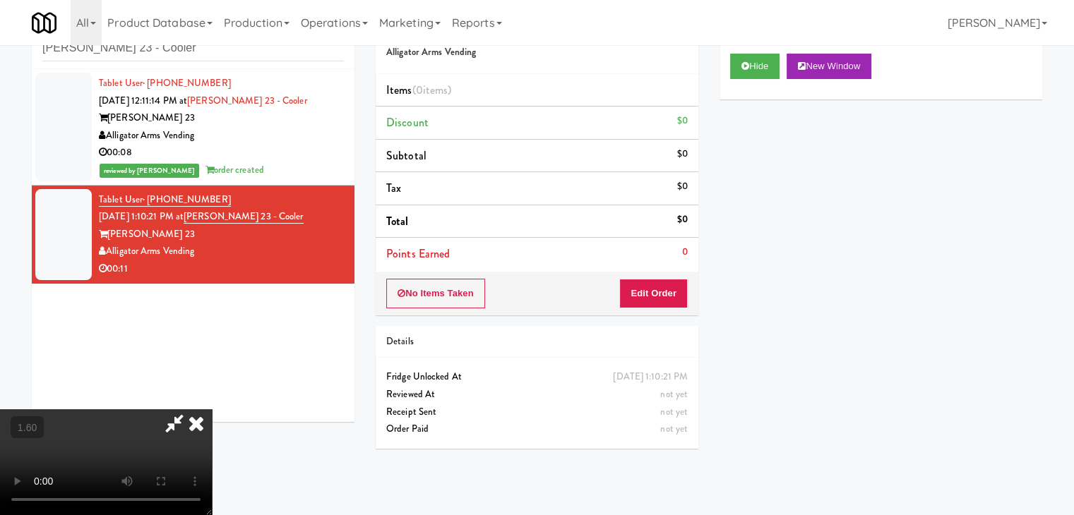
click at [212, 409] on icon at bounding box center [196, 423] width 31 height 28
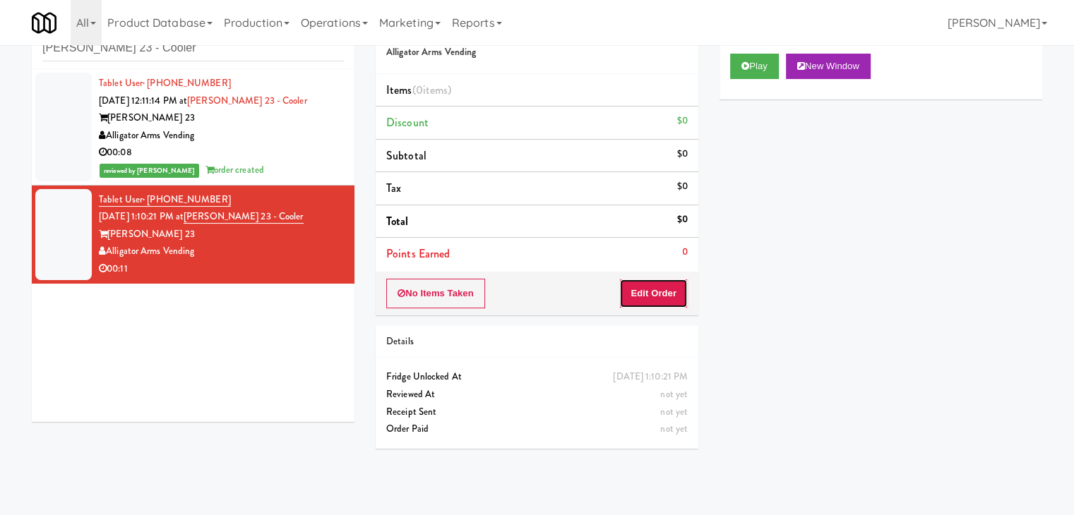
click at [643, 297] on button "Edit Order" at bounding box center [653, 294] width 68 height 30
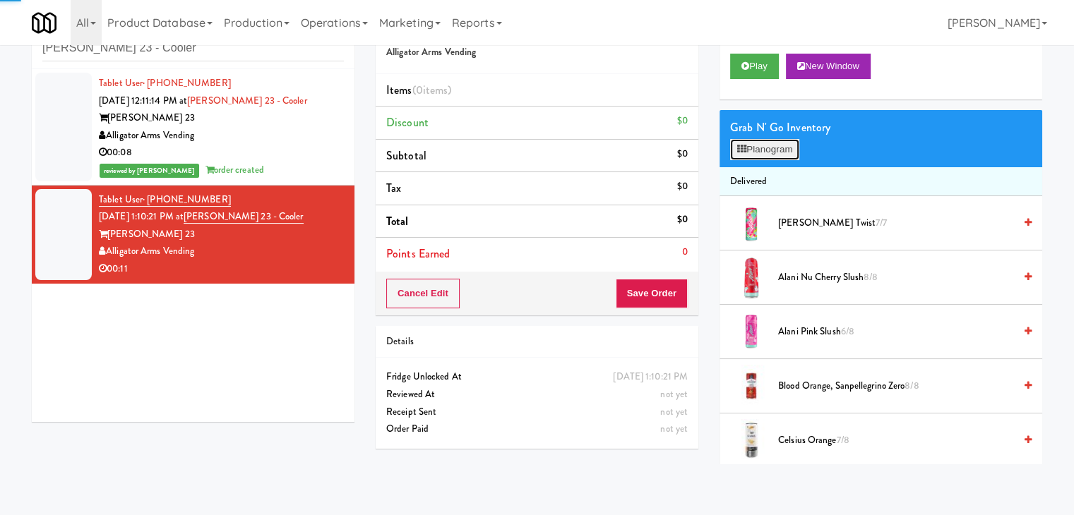
click at [767, 152] on button "Planogram" at bounding box center [764, 149] width 69 height 21
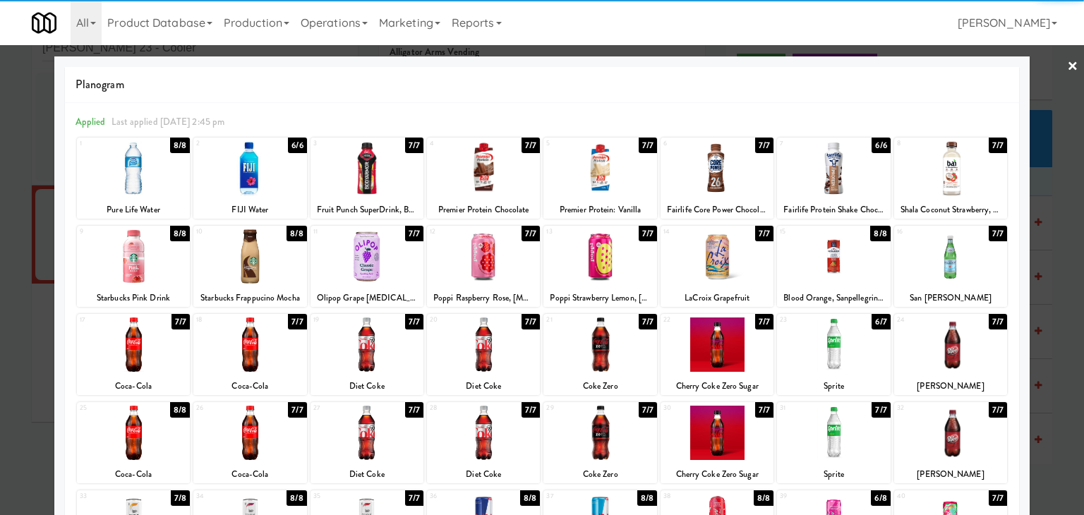
click at [833, 255] on div at bounding box center [833, 256] width 113 height 54
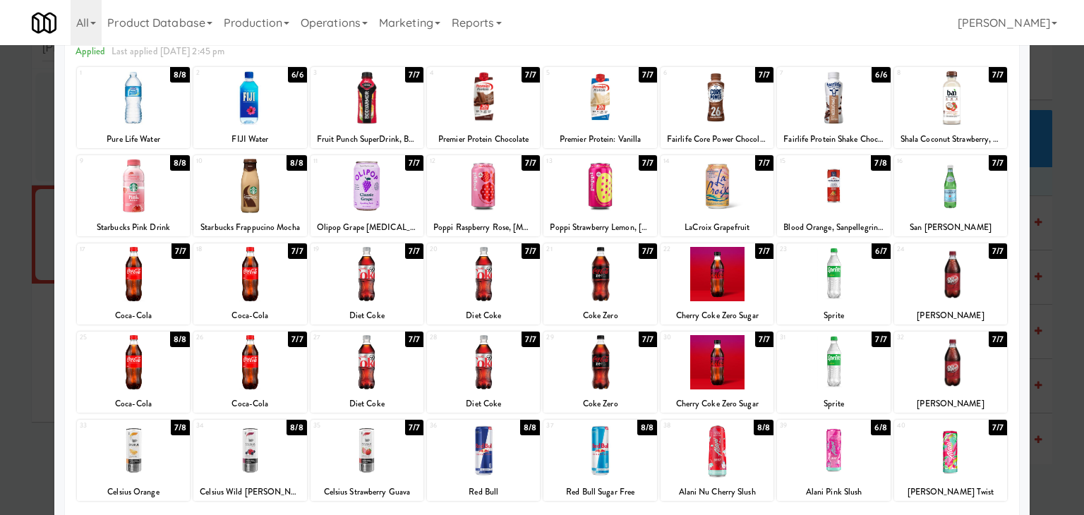
click at [968, 277] on div at bounding box center [950, 274] width 113 height 54
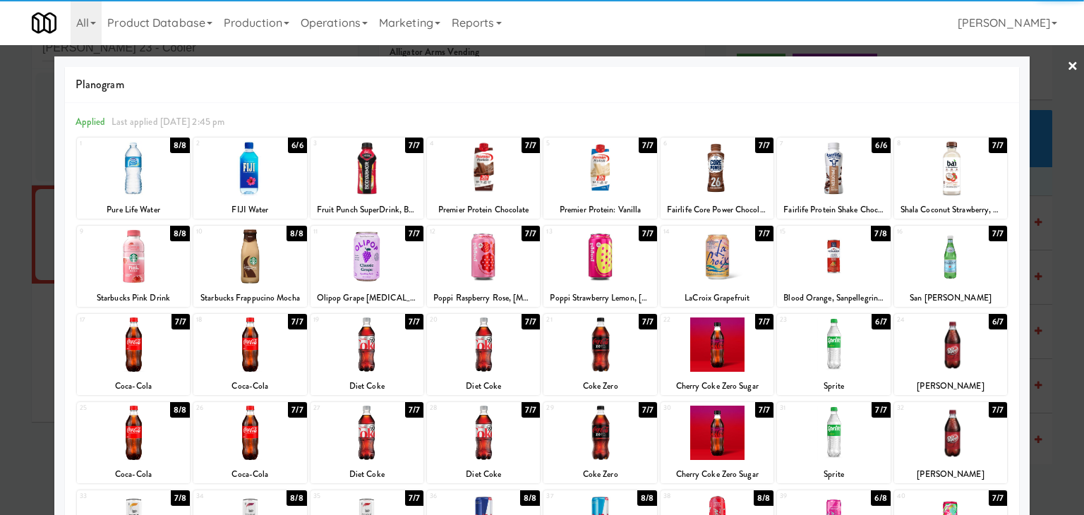
drag, startPoint x: 1057, startPoint y: 59, endPoint x: 1039, endPoint y: 65, distance: 18.5
click at [1067, 59] on link "×" at bounding box center [1072, 67] width 11 height 44
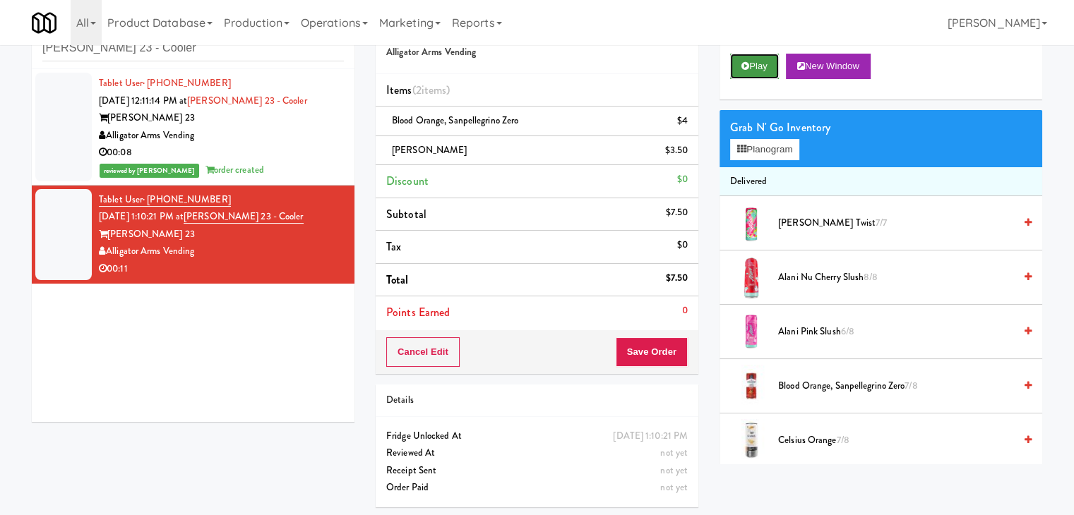
click at [763, 55] on button "Play" at bounding box center [754, 66] width 49 height 25
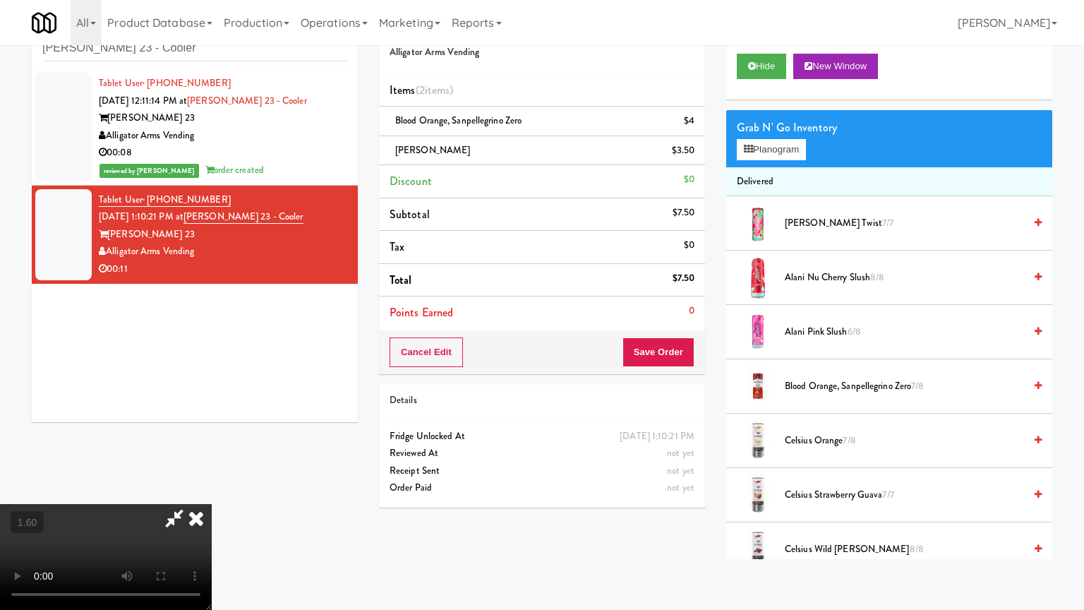
click at [212, 490] on video at bounding box center [106, 557] width 212 height 106
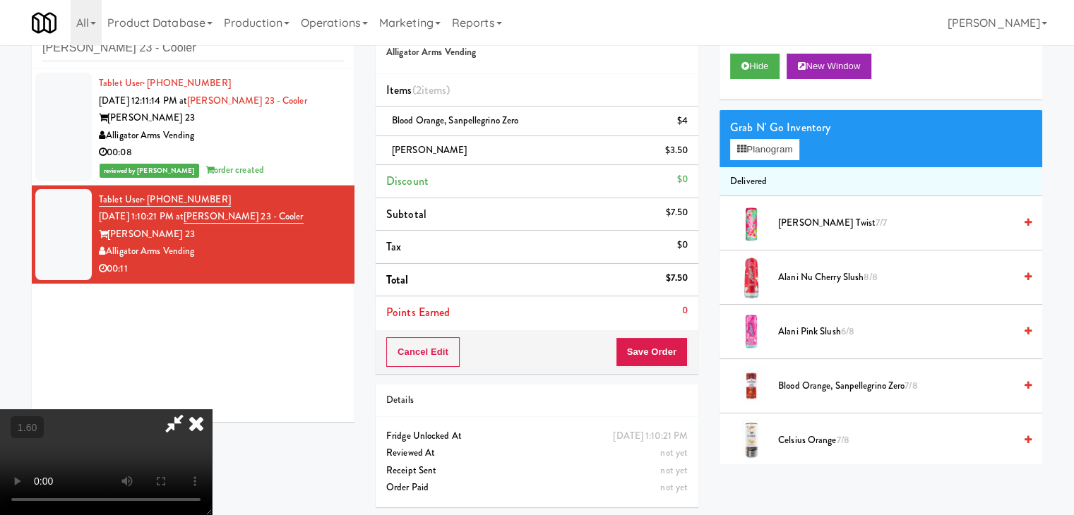
click at [212, 409] on icon at bounding box center [196, 423] width 31 height 28
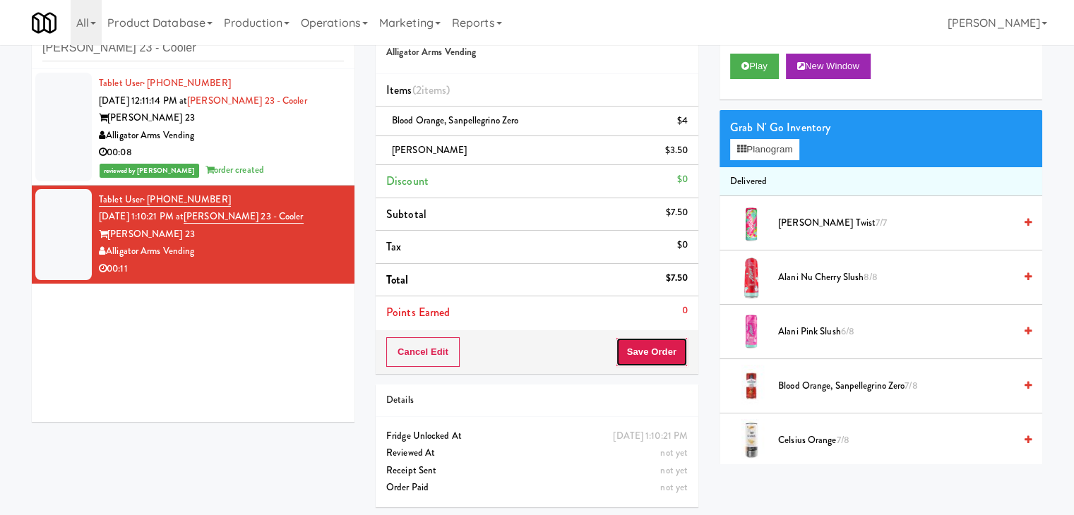
click at [641, 359] on button "Save Order" at bounding box center [652, 352] width 72 height 30
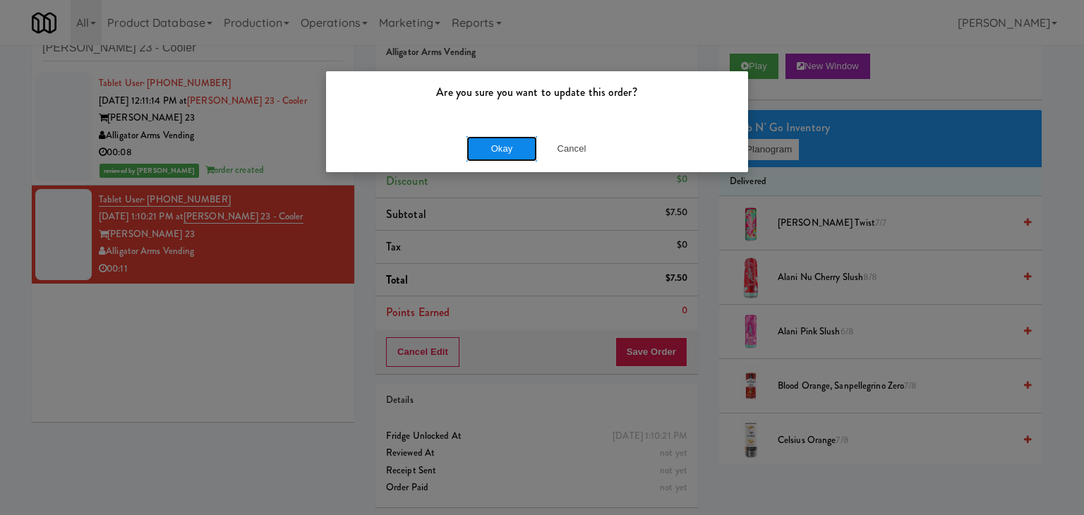
click at [507, 155] on button "Okay" at bounding box center [502, 148] width 71 height 25
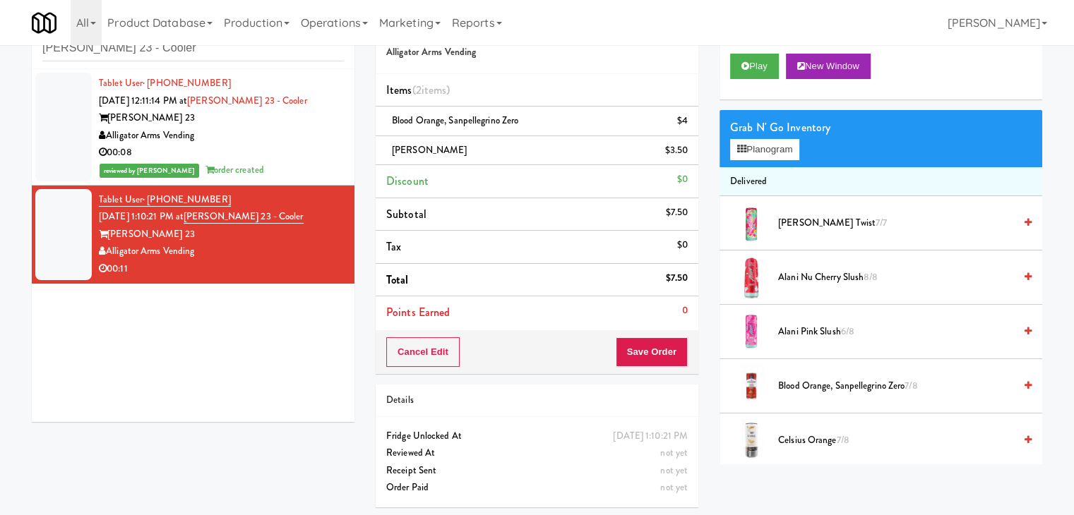
click at [300, 157] on div "00:08" at bounding box center [221, 153] width 245 height 18
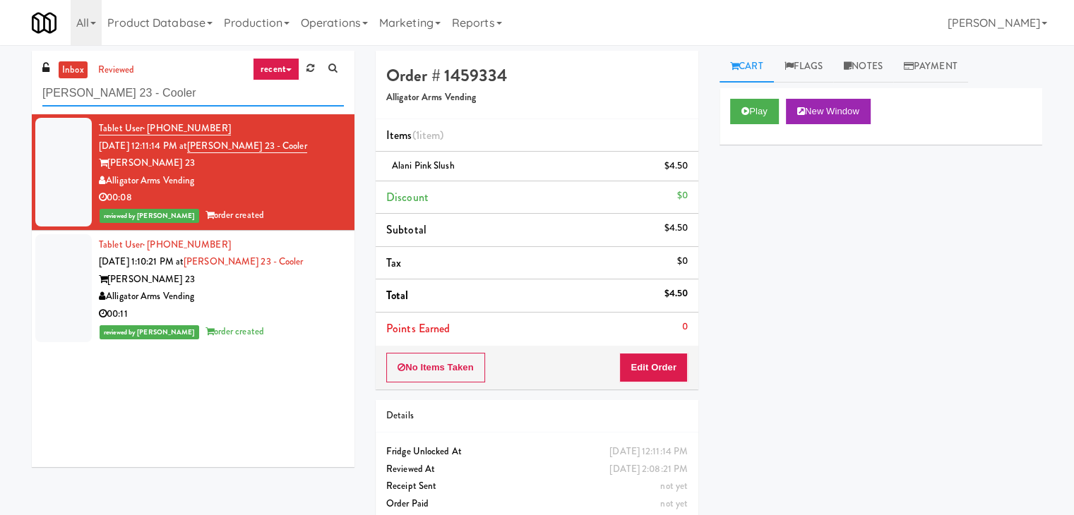
click at [193, 97] on input "[PERSON_NAME] 23 - Cooler" at bounding box center [192, 93] width 301 height 26
paste input "Atworth - [PERSON_NAME][GEOGRAPHIC_DATA]"
type input "Atworth - [PERSON_NAME][GEOGRAPHIC_DATA]"
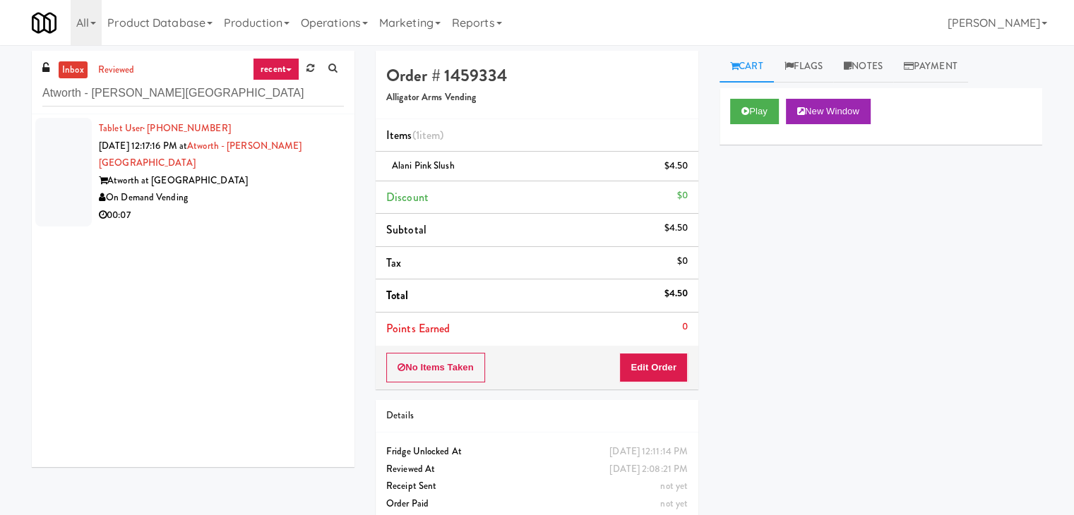
click at [285, 207] on div "00:07" at bounding box center [221, 216] width 245 height 18
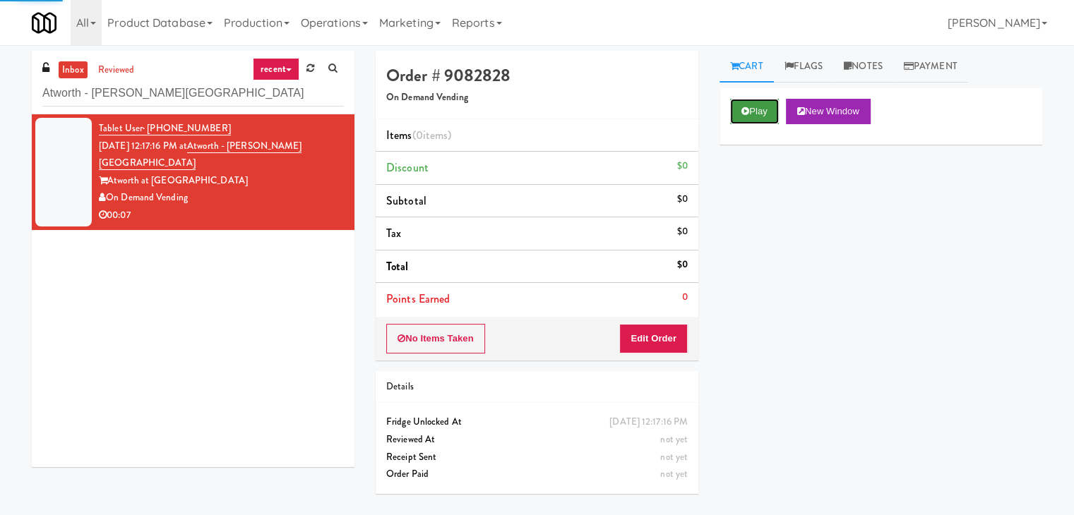
click at [758, 112] on button "Play" at bounding box center [754, 111] width 49 height 25
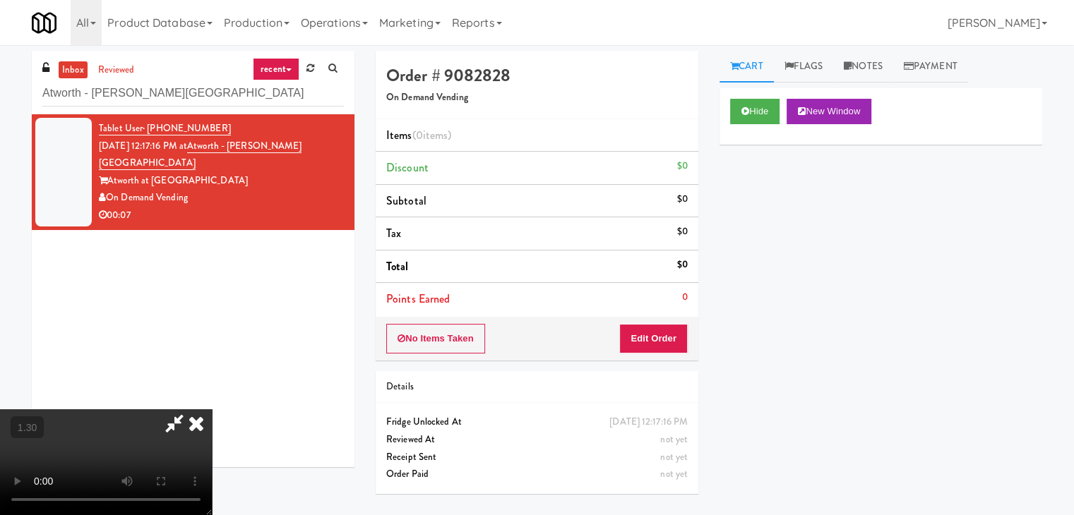
click at [212, 409] on video at bounding box center [106, 462] width 212 height 106
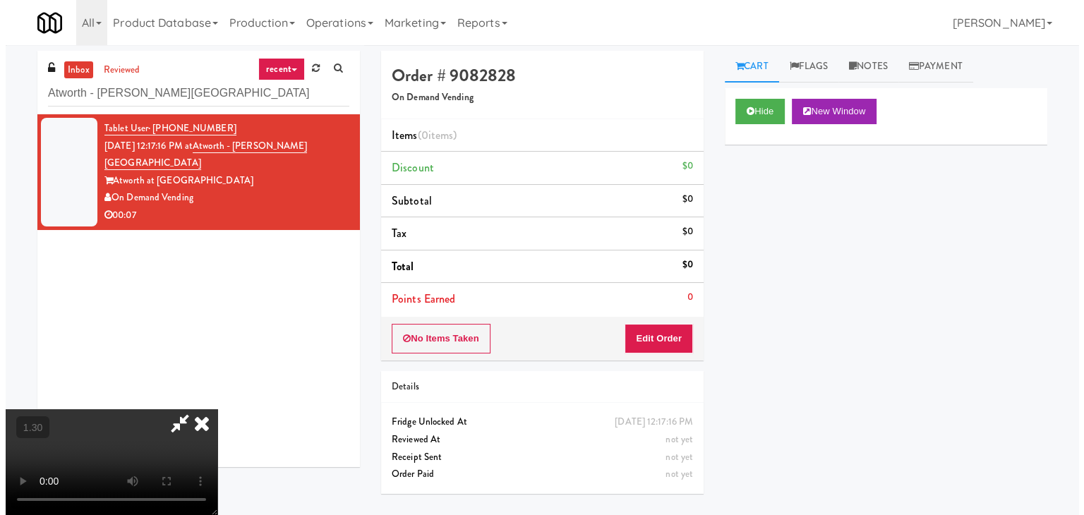
scroll to position [0, 0]
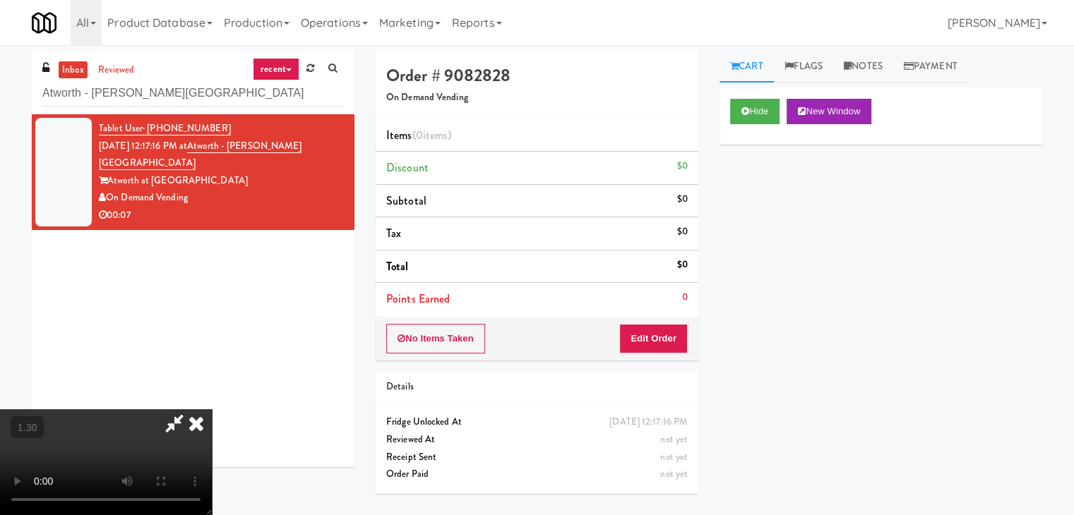
click at [212, 409] on icon at bounding box center [196, 423] width 31 height 28
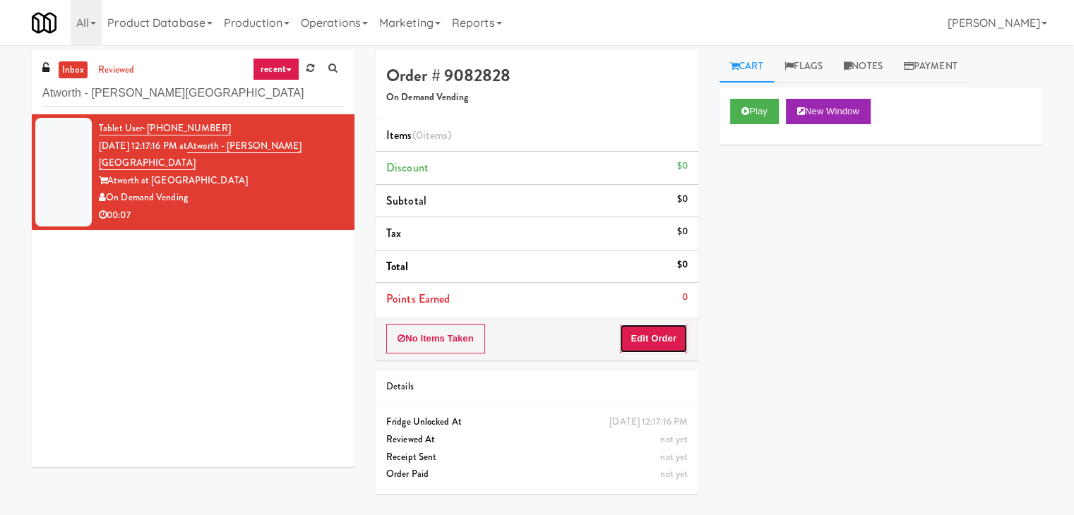
click at [656, 337] on button "Edit Order" at bounding box center [653, 339] width 68 height 30
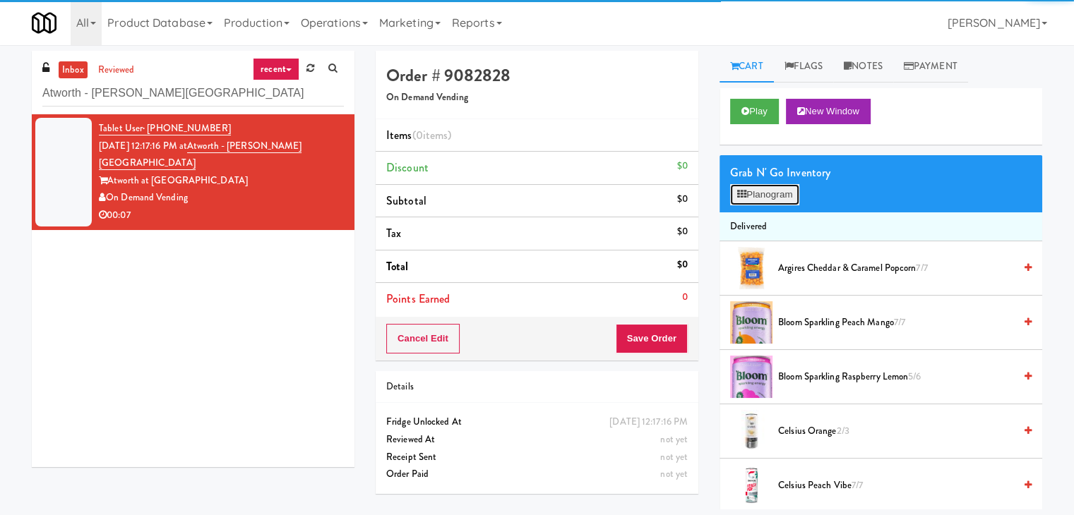
click at [750, 200] on button "Planogram" at bounding box center [764, 194] width 69 height 21
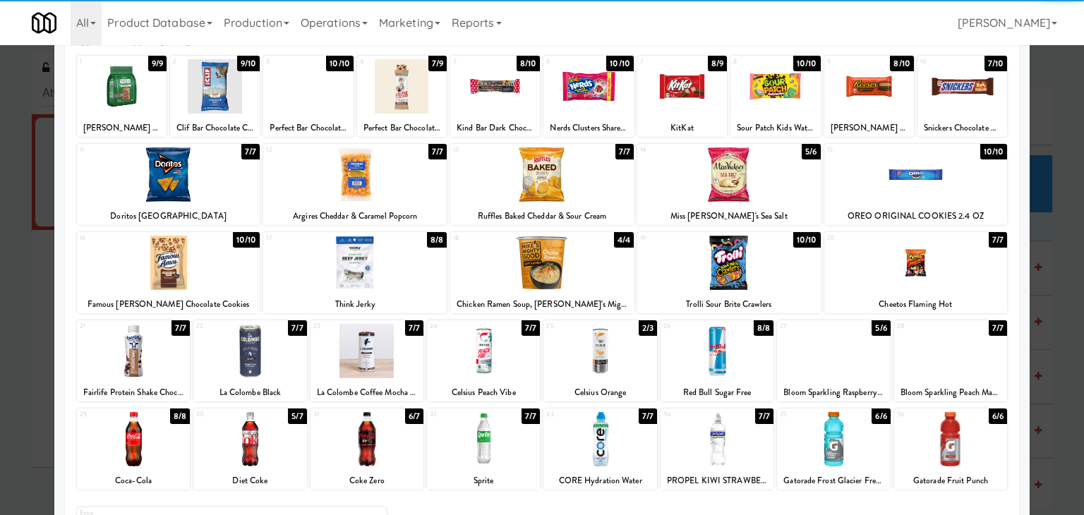
scroll to position [178, 0]
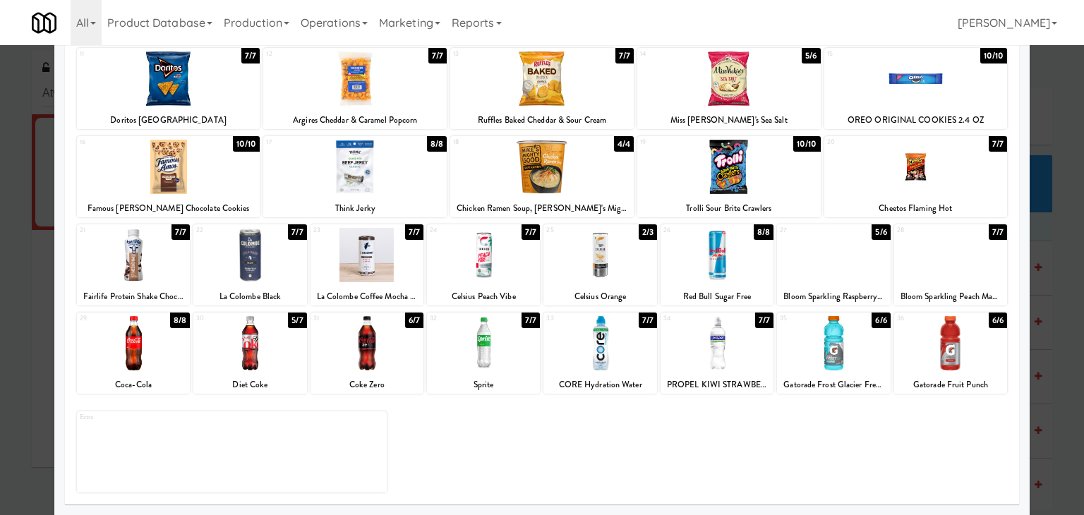
click at [384, 350] on div at bounding box center [367, 343] width 113 height 54
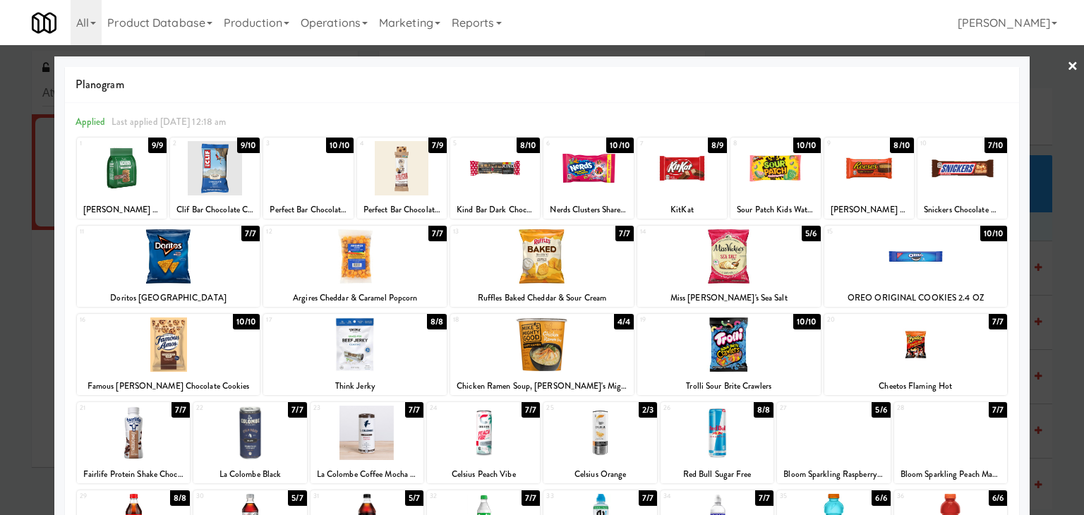
click at [1067, 64] on link "×" at bounding box center [1072, 67] width 11 height 44
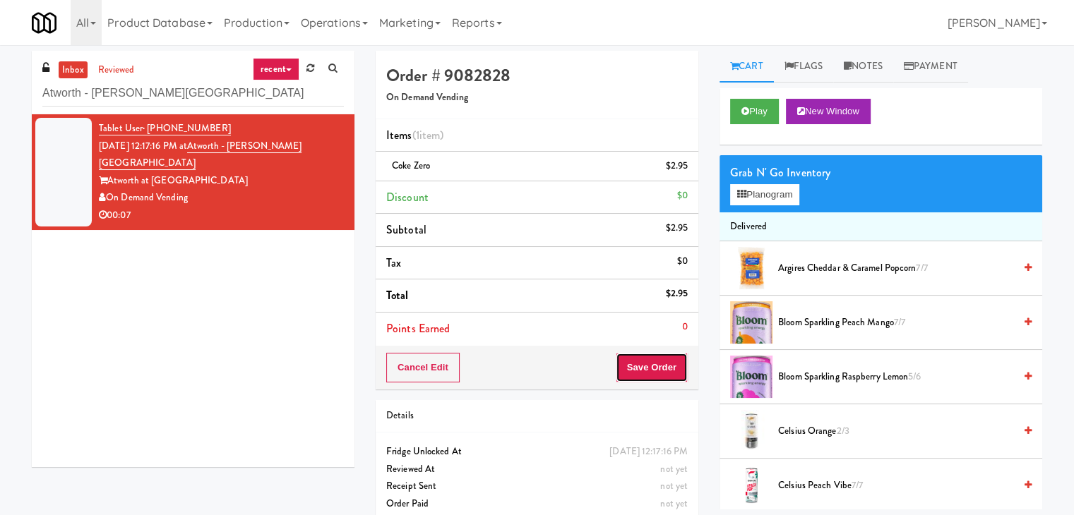
click at [642, 377] on button "Save Order" at bounding box center [652, 368] width 72 height 30
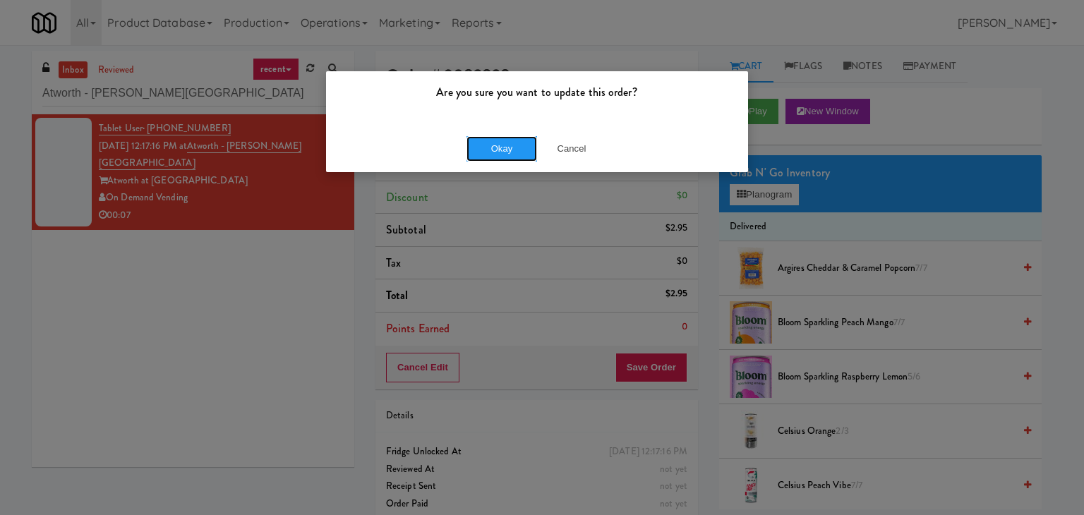
drag, startPoint x: 497, startPoint y: 145, endPoint x: 478, endPoint y: 35, distance: 111.8
click at [497, 145] on button "Okay" at bounding box center [502, 148] width 71 height 25
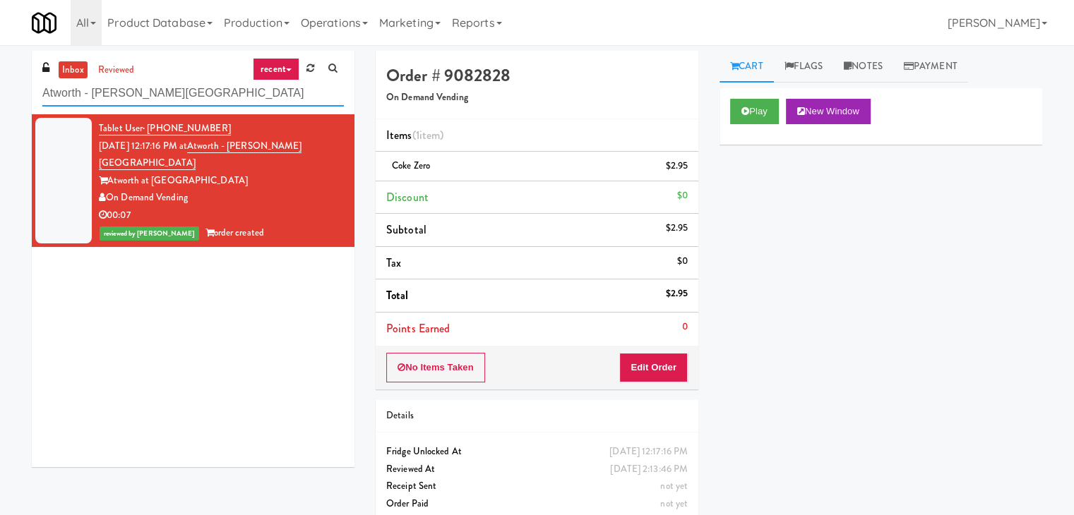
click at [186, 93] on input "Atworth - [PERSON_NAME][GEOGRAPHIC_DATA]" at bounding box center [192, 93] width 301 height 26
paste input "[GEOGRAPHIC_DATA] - [GEOGRAPHIC_DATA]"
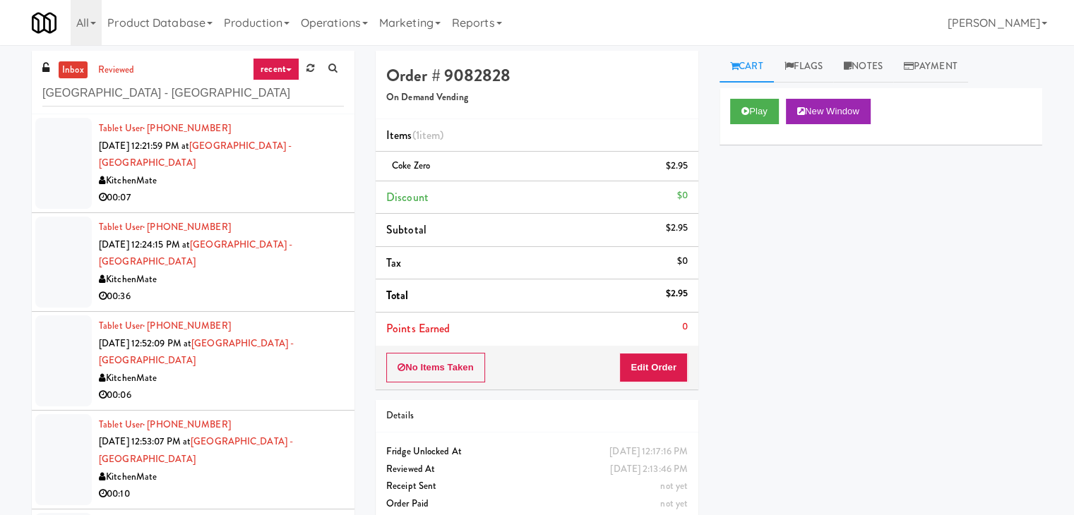
click at [275, 213] on li "Tablet User · (647) 968-6065 [DATE] 12:24:15 PM at [GEOGRAPHIC_DATA] - [GEOGRAP…" at bounding box center [193, 262] width 323 height 99
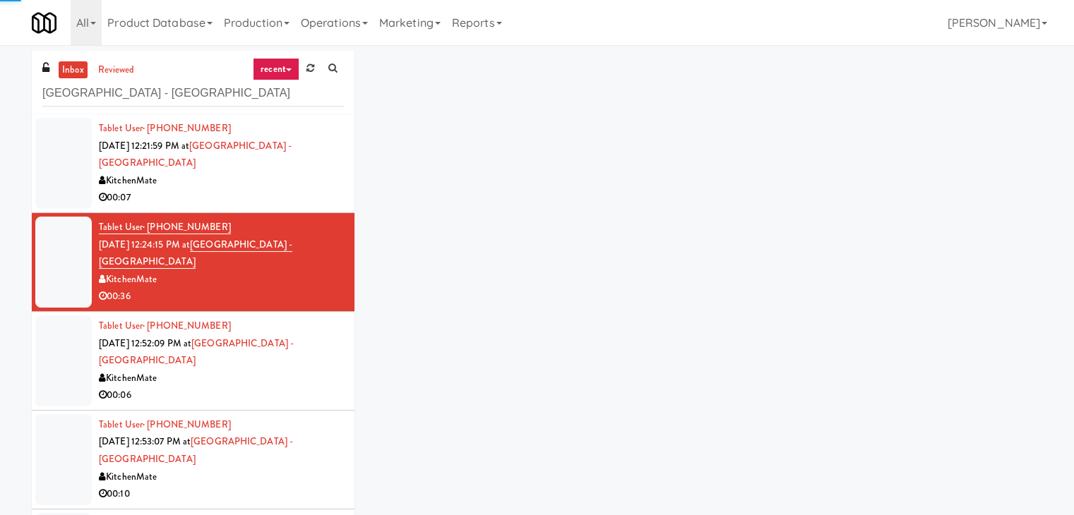
click at [276, 198] on div "00:07" at bounding box center [221, 198] width 245 height 18
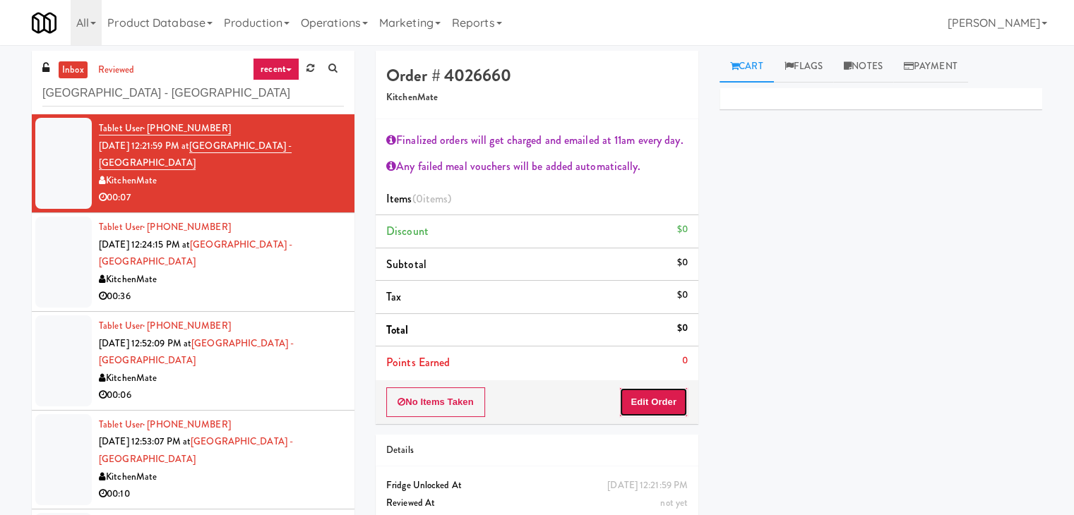
click at [659, 402] on button "Edit Order" at bounding box center [653, 403] width 68 height 30
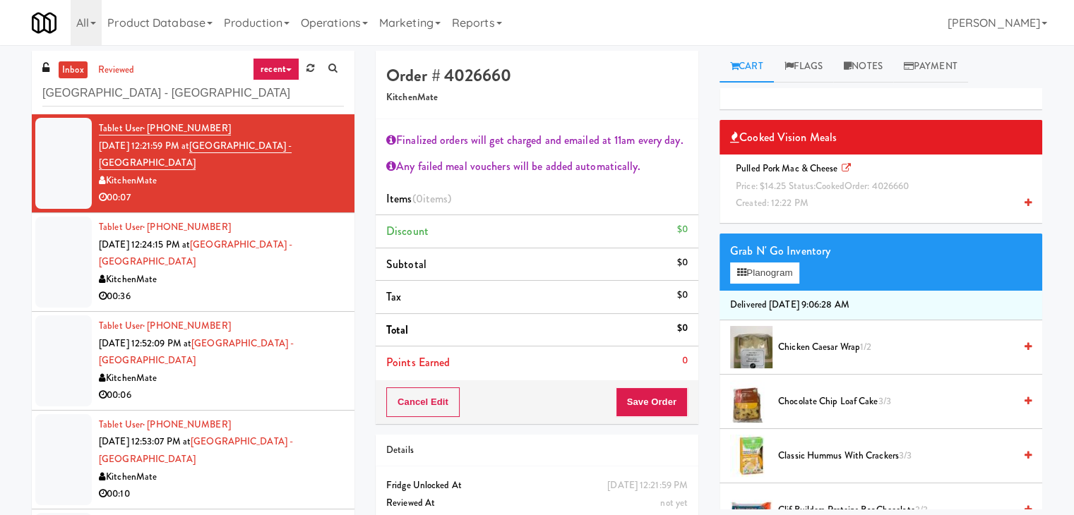
click at [1024, 204] on icon at bounding box center [1027, 202] width 7 height 9
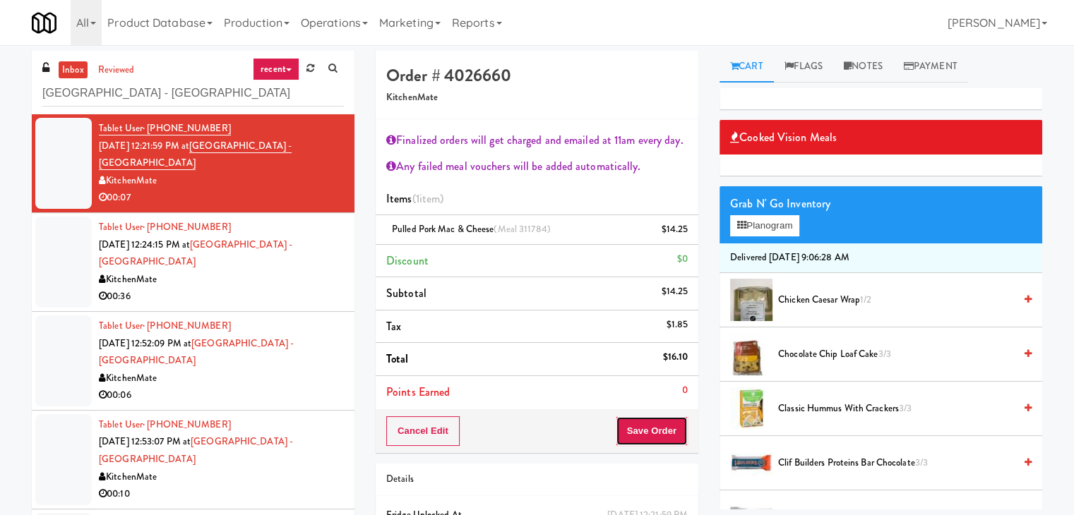
click at [640, 433] on button "Save Order" at bounding box center [652, 432] width 72 height 30
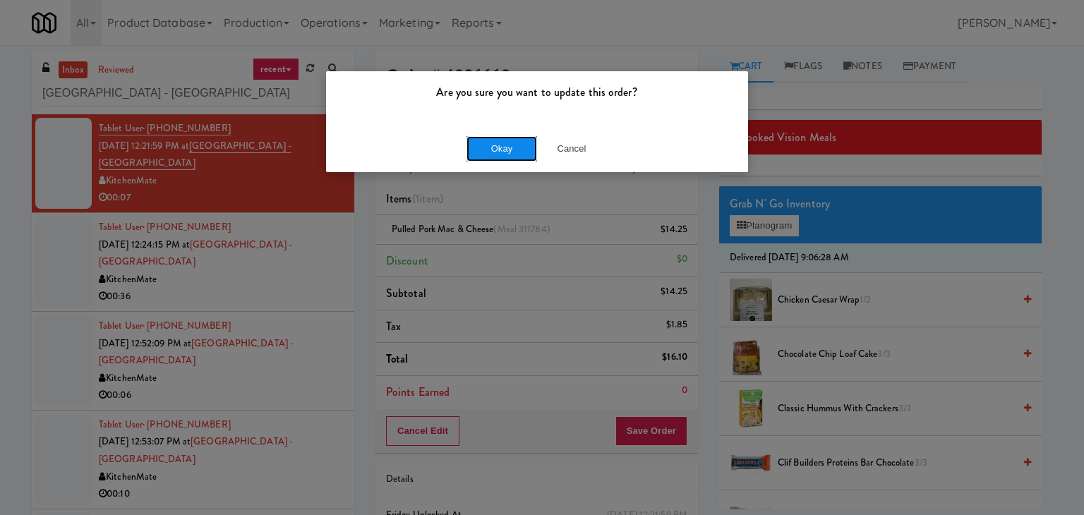
click at [493, 150] on button "Okay" at bounding box center [502, 148] width 71 height 25
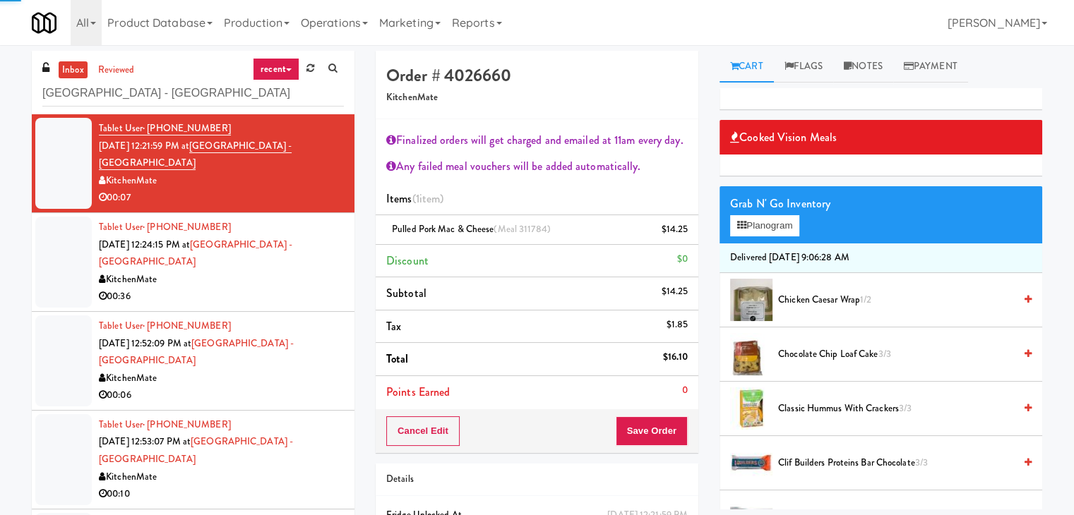
click at [252, 294] on div "00:36" at bounding box center [221, 297] width 245 height 18
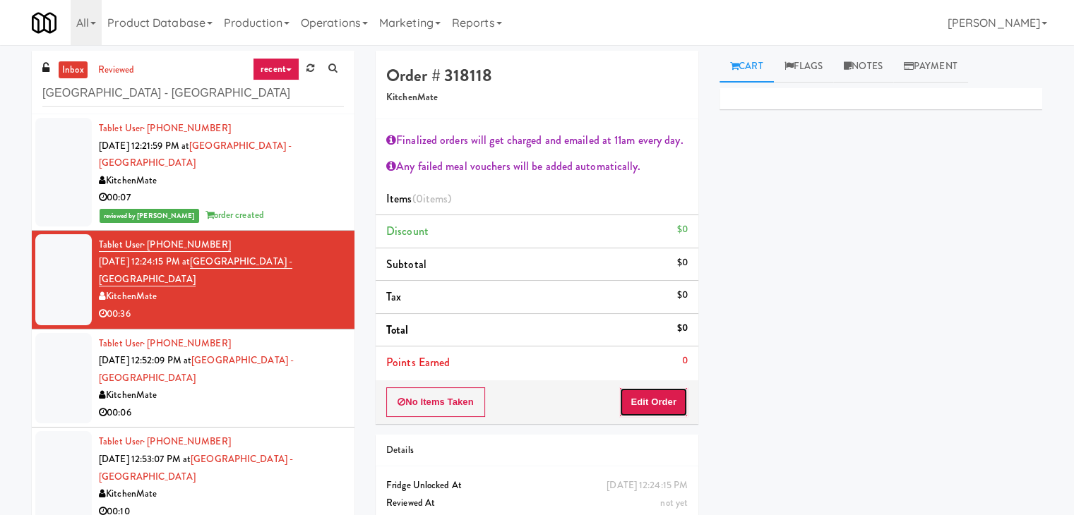
click at [645, 400] on button "Edit Order" at bounding box center [653, 403] width 68 height 30
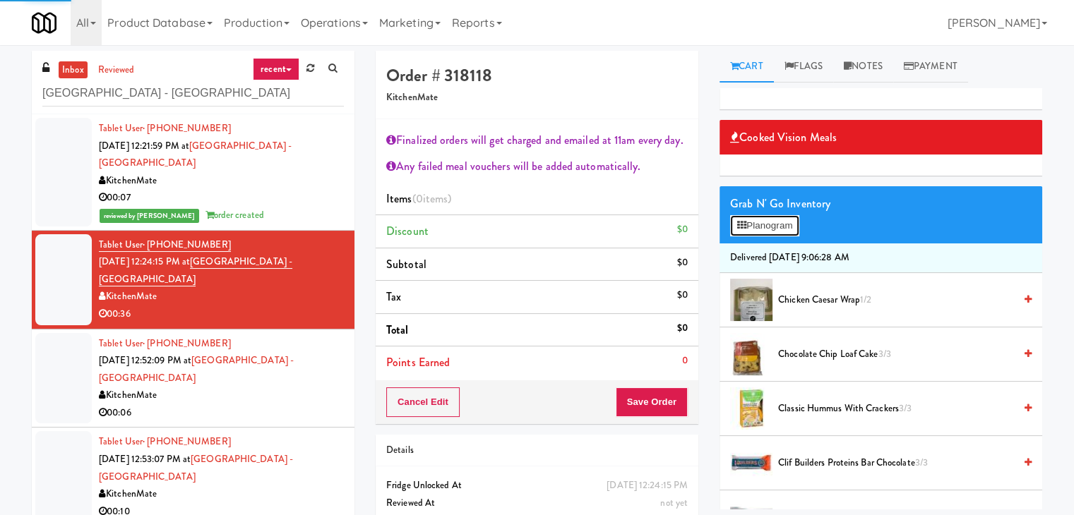
click at [770, 228] on button "Planogram" at bounding box center [764, 225] width 69 height 21
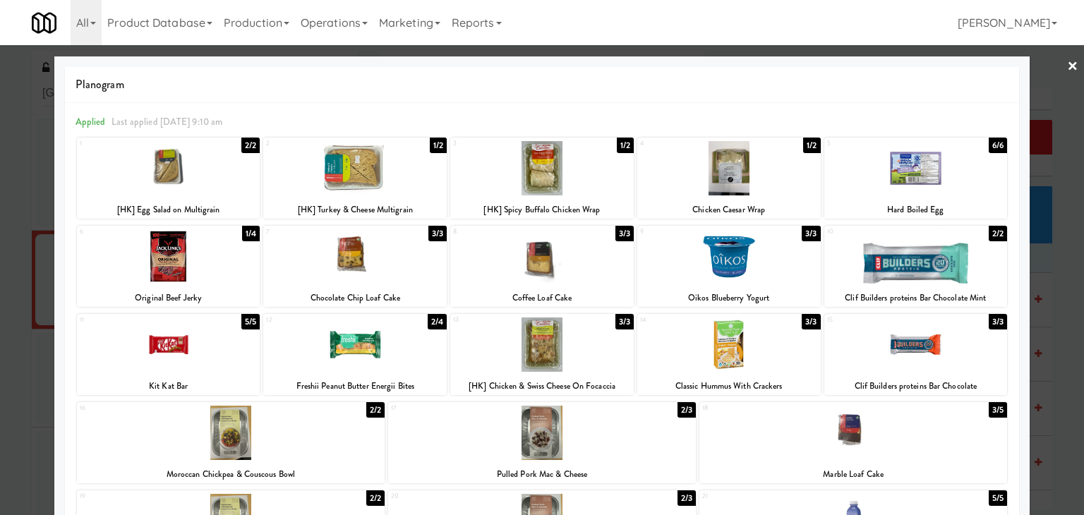
click at [559, 347] on div at bounding box center [542, 345] width 184 height 54
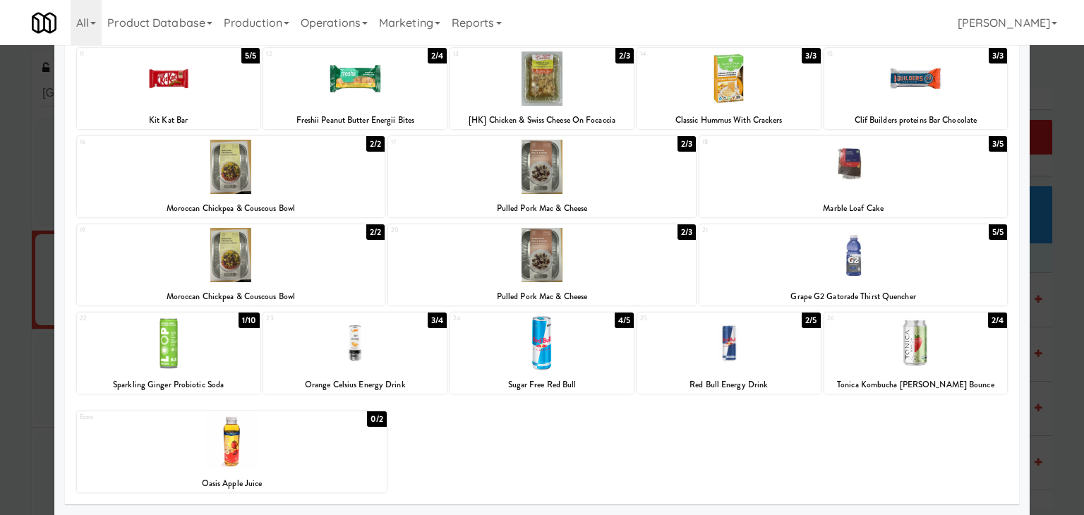
click at [218, 340] on div at bounding box center [169, 343] width 184 height 54
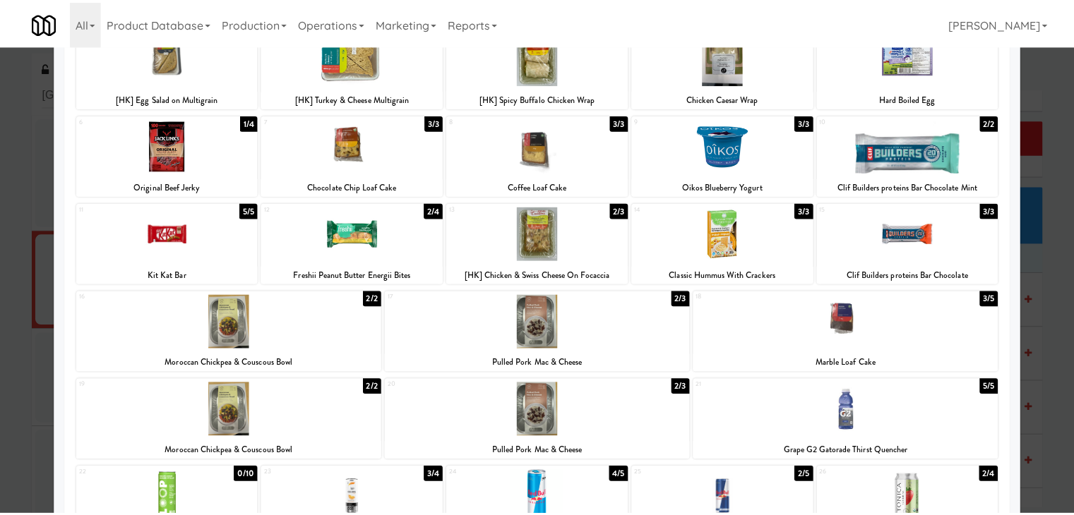
scroll to position [0, 0]
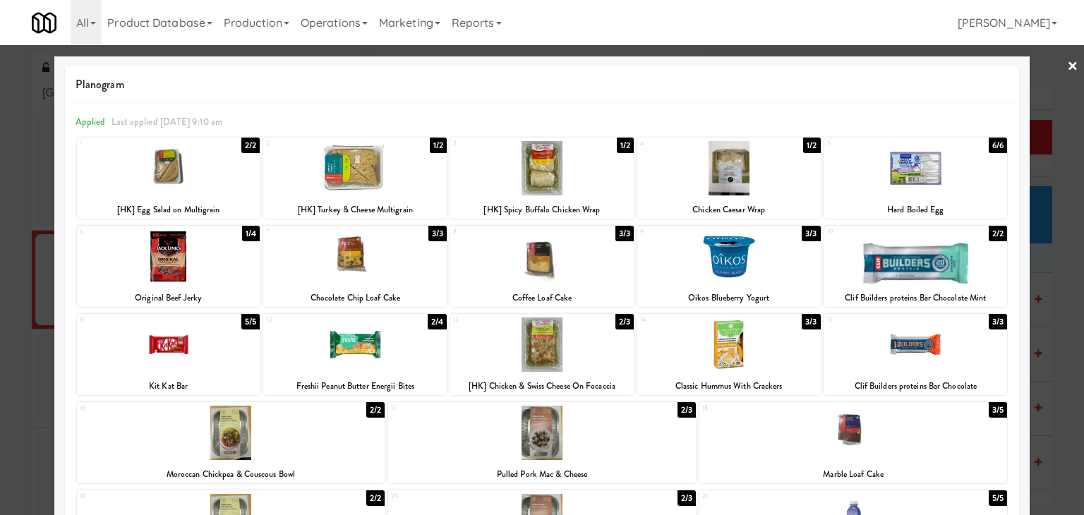
click at [1067, 62] on link "×" at bounding box center [1072, 67] width 11 height 44
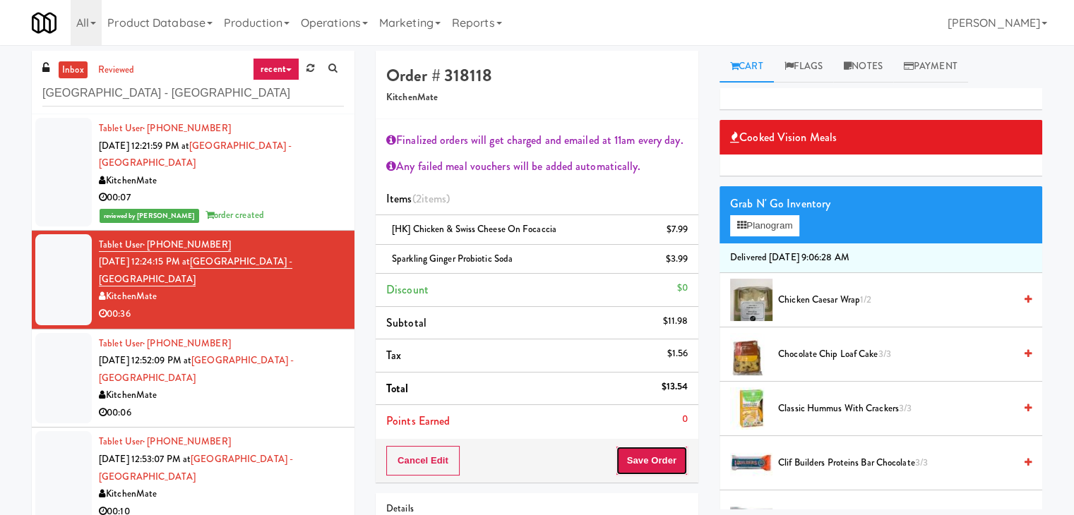
click at [647, 450] on button "Save Order" at bounding box center [652, 461] width 72 height 30
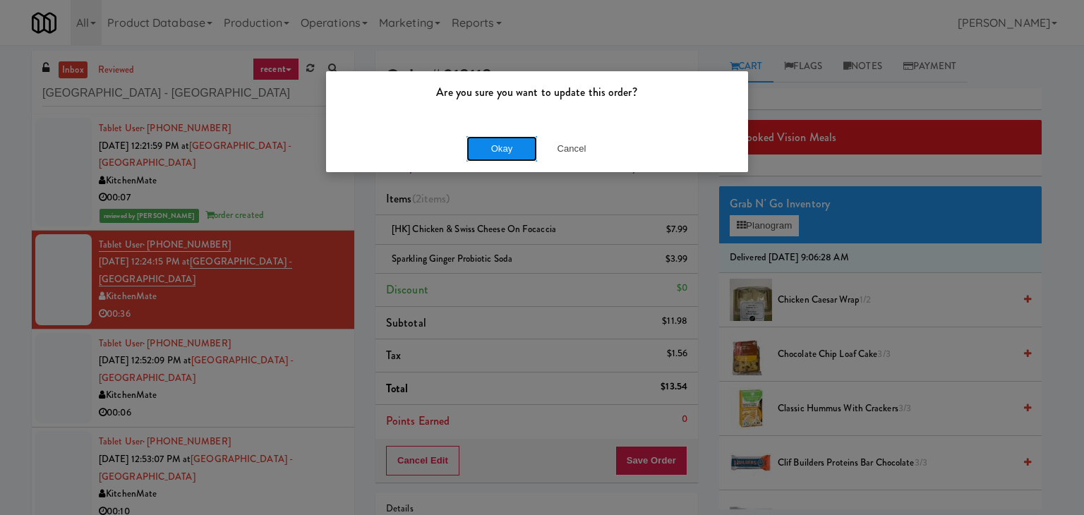
click at [497, 153] on button "Okay" at bounding box center [502, 148] width 71 height 25
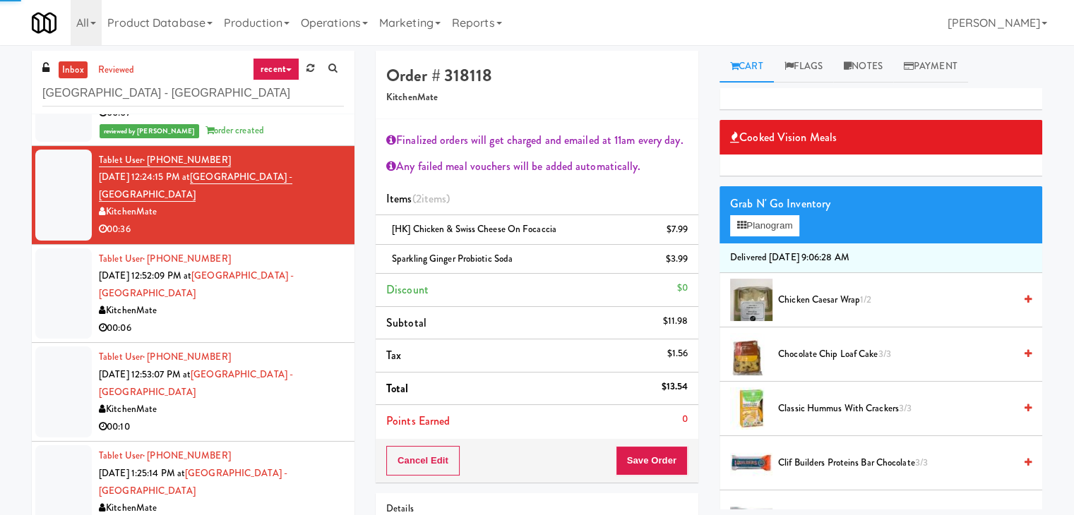
scroll to position [87, 0]
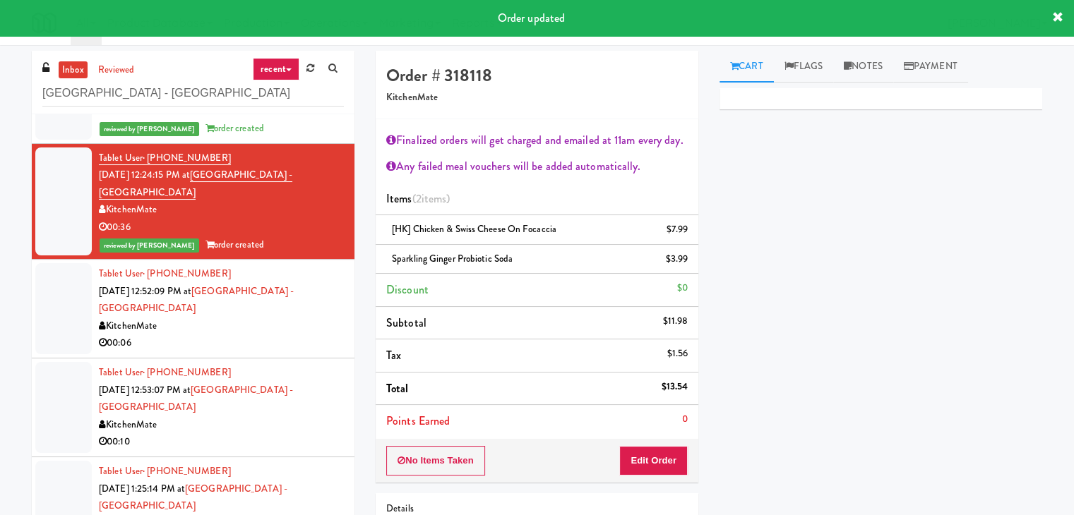
click at [290, 333] on div "KitchenMate" at bounding box center [221, 327] width 245 height 18
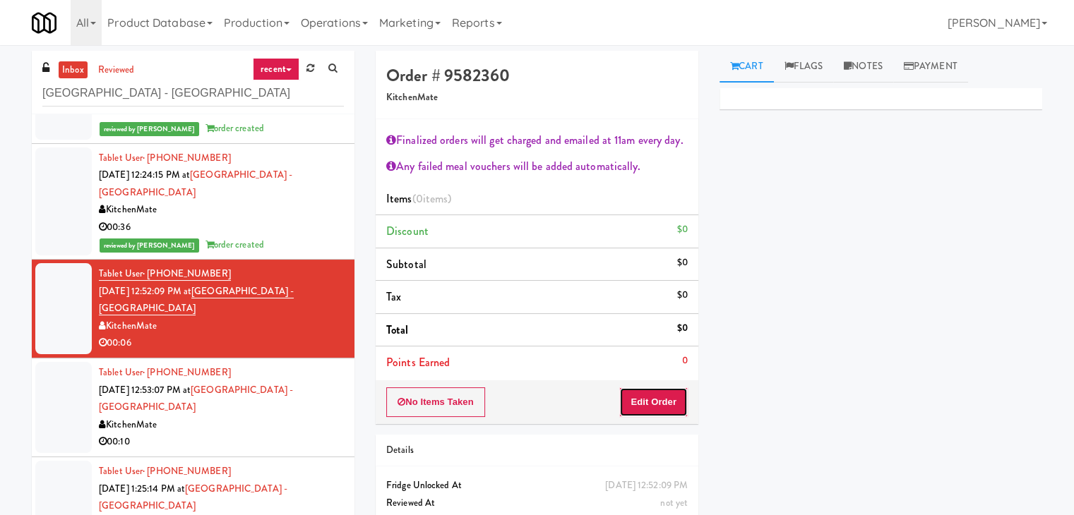
click at [659, 400] on button "Edit Order" at bounding box center [653, 403] width 68 height 30
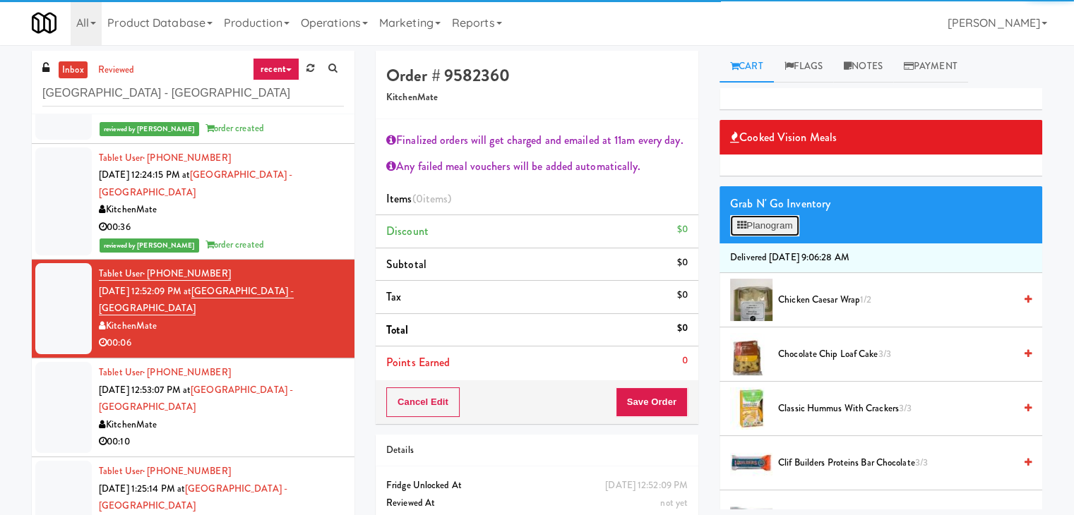
click at [765, 223] on button "Planogram" at bounding box center [764, 225] width 69 height 21
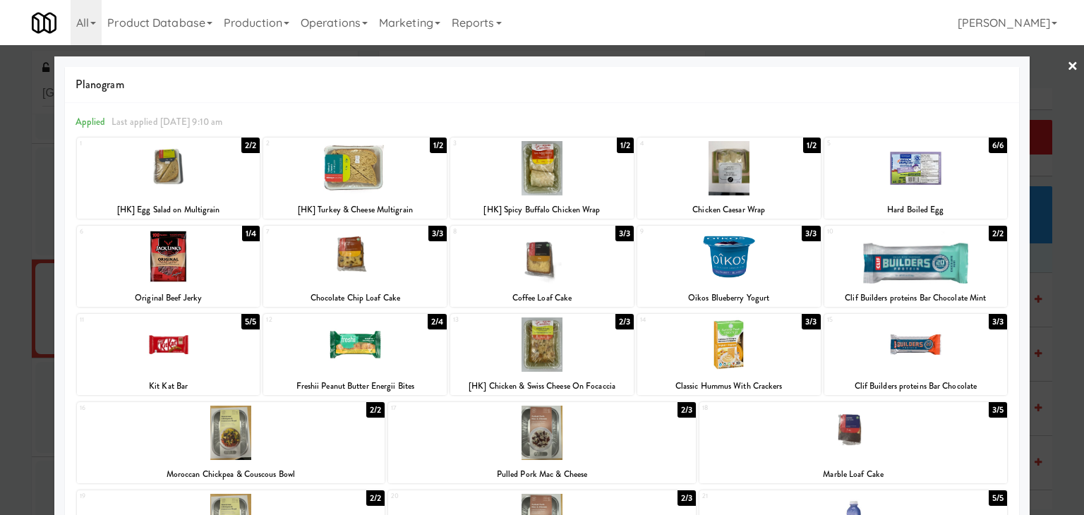
click at [198, 172] on div at bounding box center [169, 168] width 184 height 54
click at [1067, 63] on link "×" at bounding box center [1072, 67] width 11 height 44
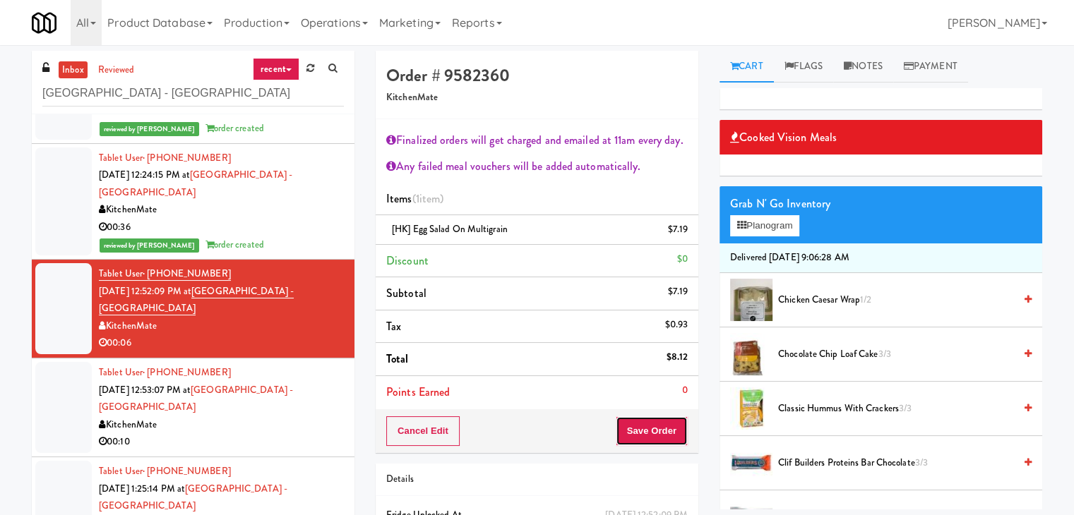
click at [651, 433] on button "Save Order" at bounding box center [652, 432] width 72 height 30
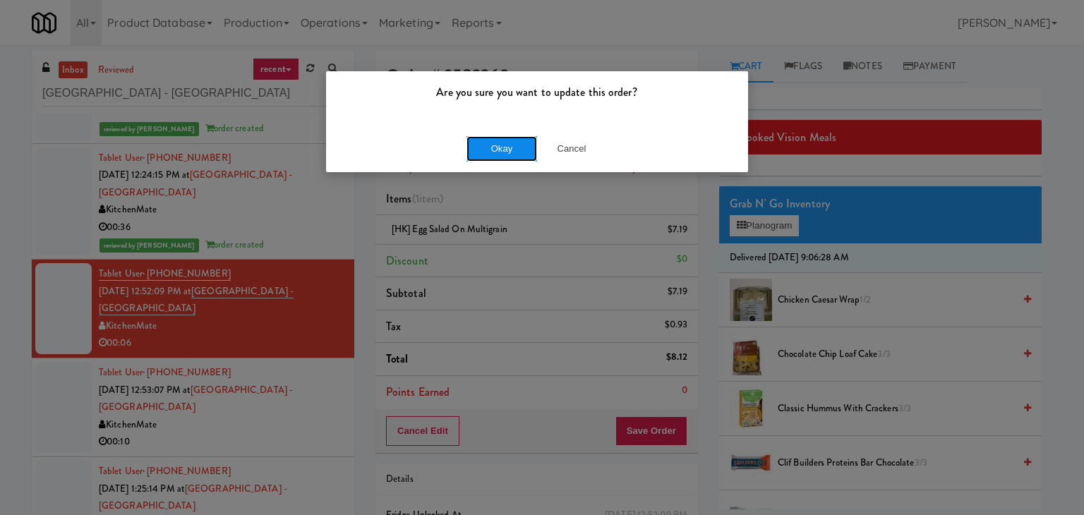
click at [505, 151] on button "Okay" at bounding box center [502, 148] width 71 height 25
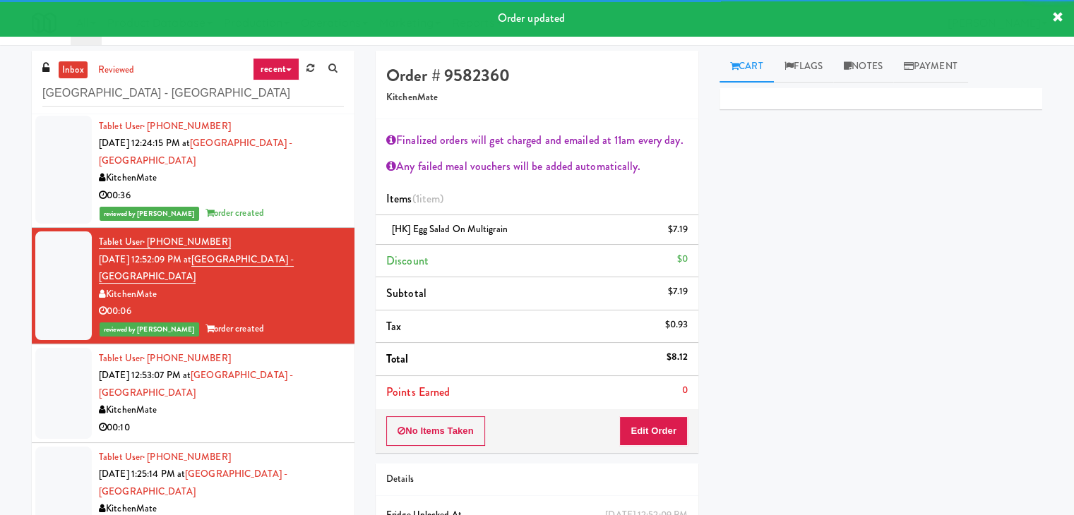
scroll to position [121, 0]
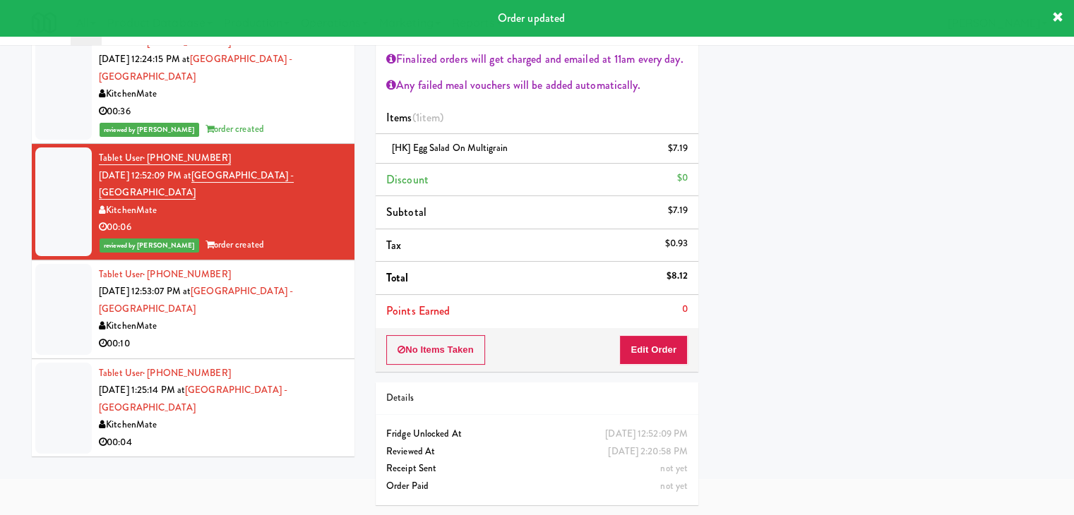
click at [263, 341] on div "00:10" at bounding box center [221, 344] width 245 height 18
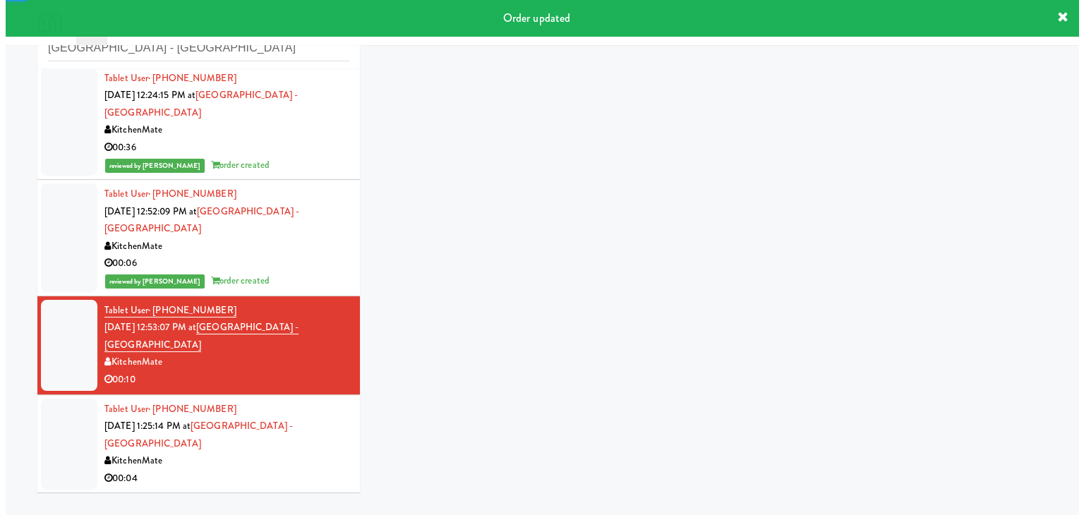
scroll to position [52, 0]
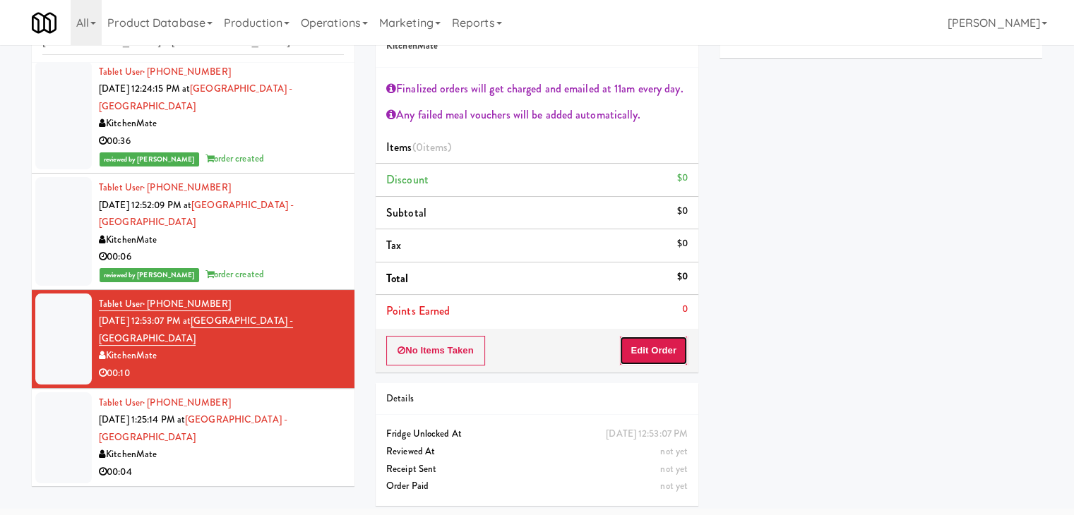
click at [657, 342] on button "Edit Order" at bounding box center [653, 351] width 68 height 30
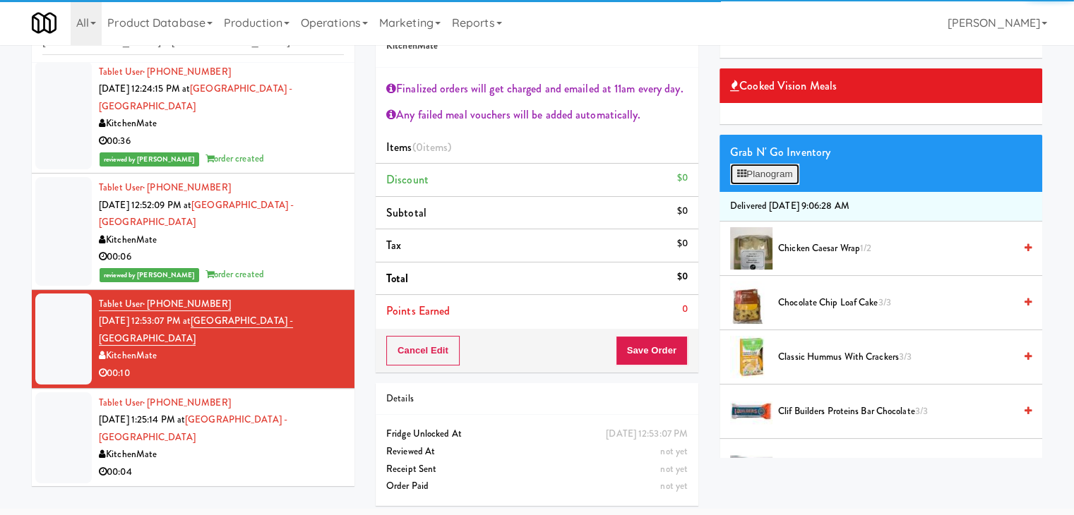
click at [775, 170] on button "Planogram" at bounding box center [764, 174] width 69 height 21
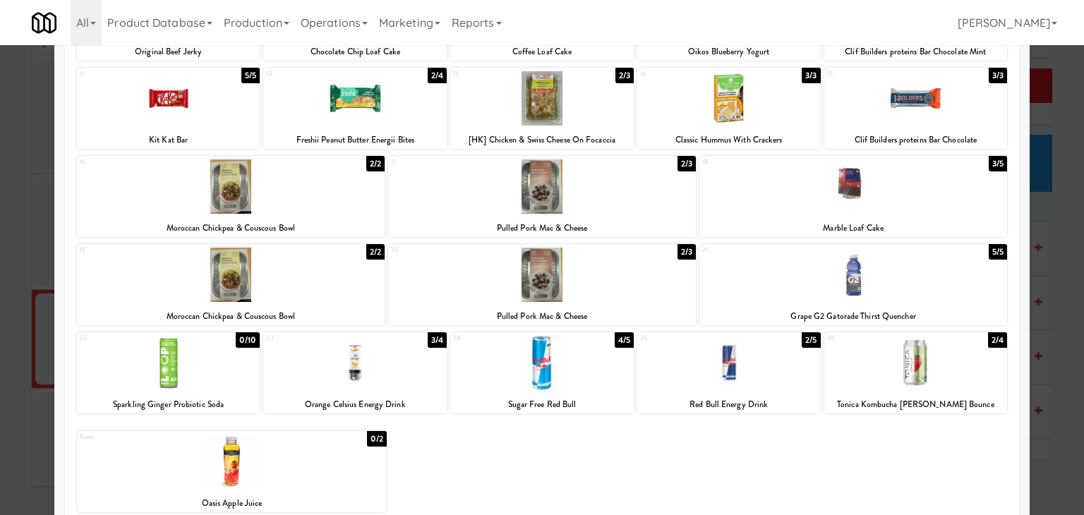
scroll to position [266, 0]
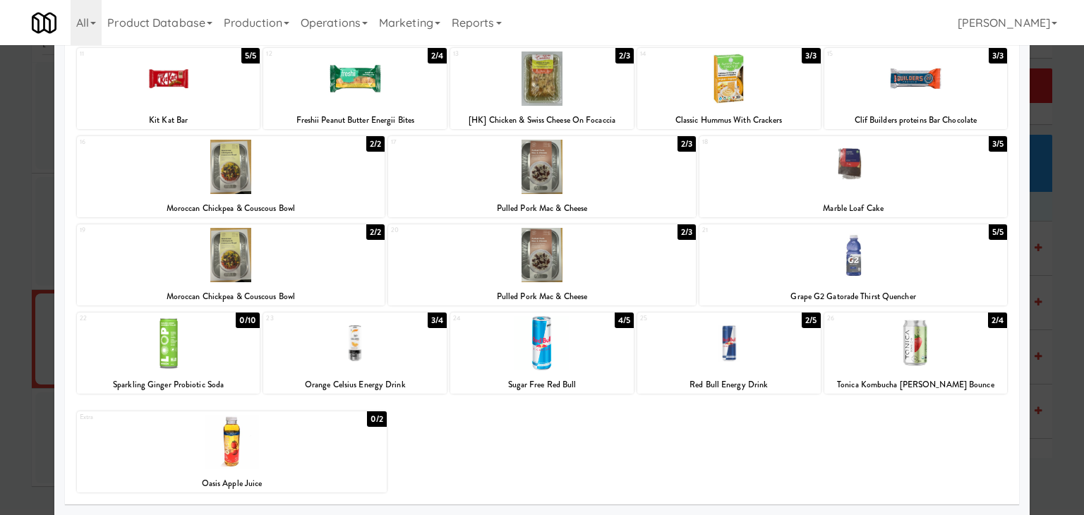
click at [853, 265] on div at bounding box center [854, 255] width 308 height 54
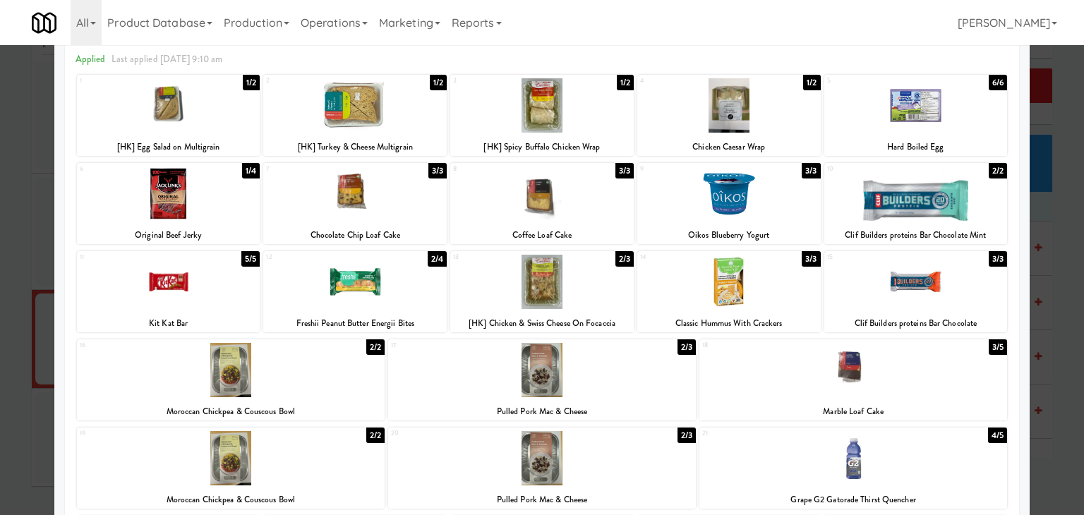
scroll to position [54, 0]
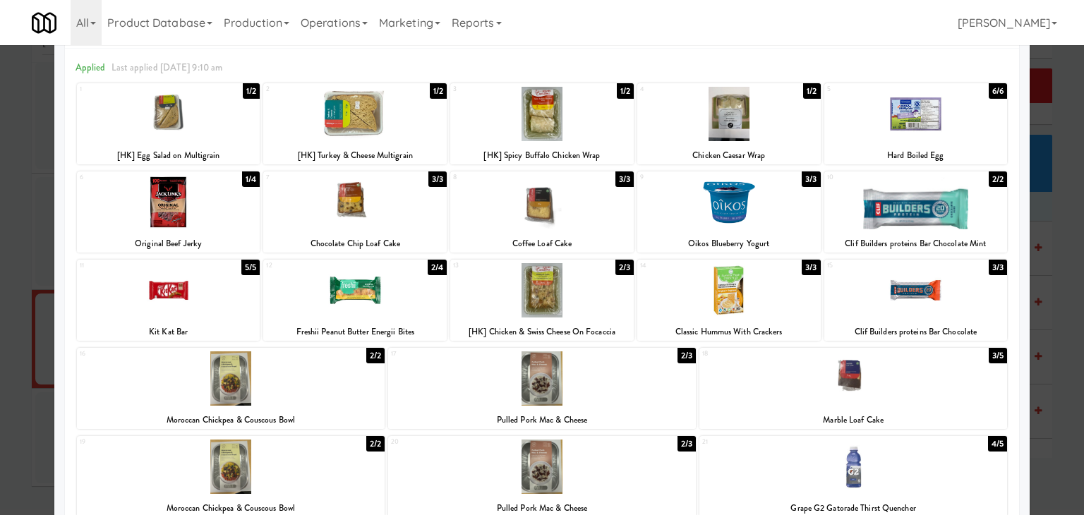
click at [192, 210] on div at bounding box center [169, 202] width 184 height 54
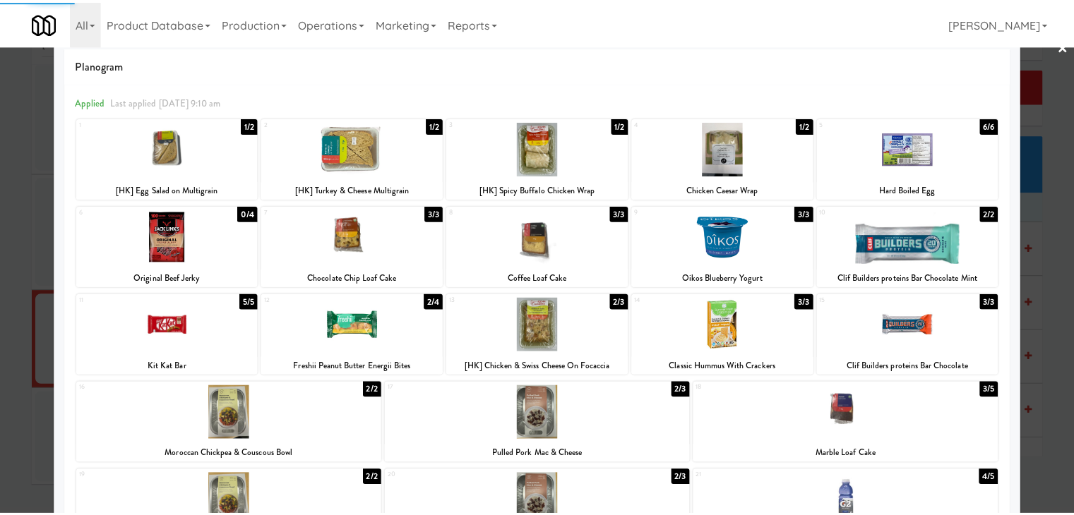
scroll to position [0, 0]
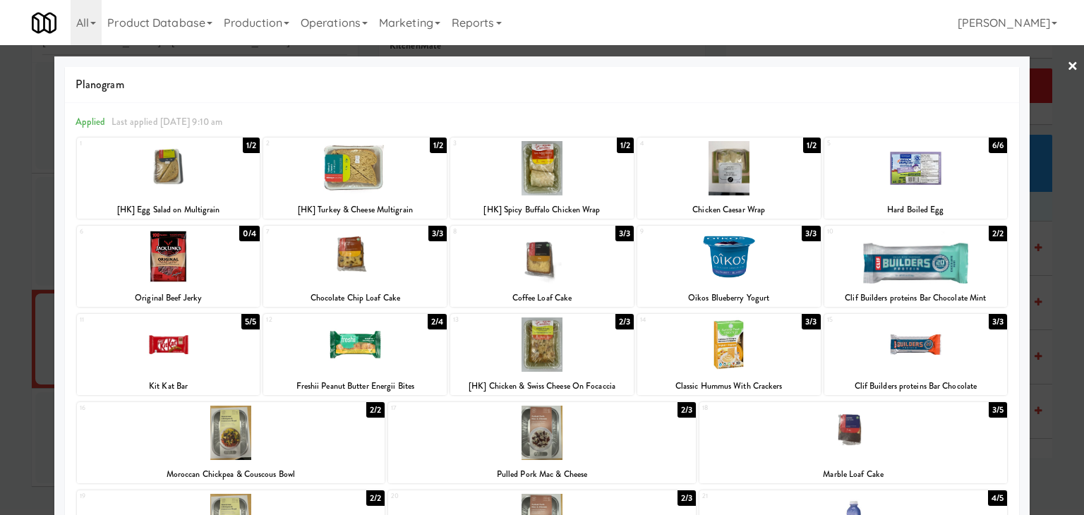
click at [1067, 67] on link "×" at bounding box center [1072, 67] width 11 height 44
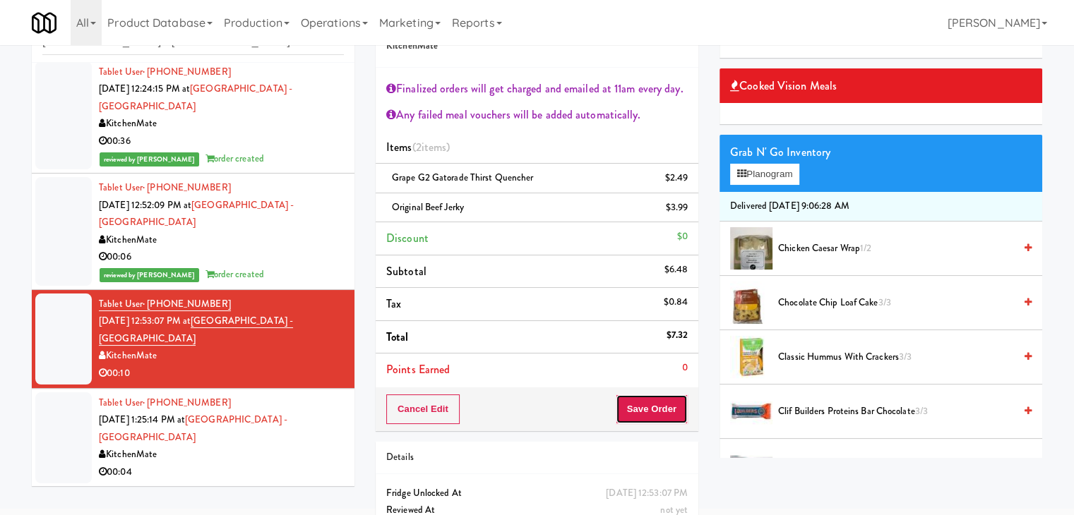
click at [651, 404] on button "Save Order" at bounding box center [652, 410] width 72 height 30
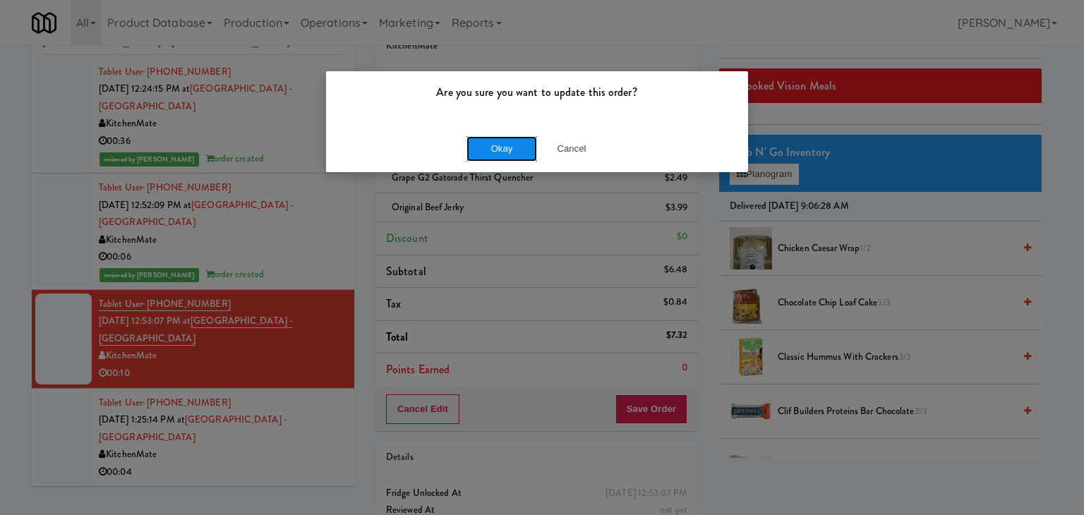
drag, startPoint x: 510, startPoint y: 150, endPoint x: 502, endPoint y: 150, distance: 8.5
click at [510, 150] on button "Okay" at bounding box center [502, 148] width 71 height 25
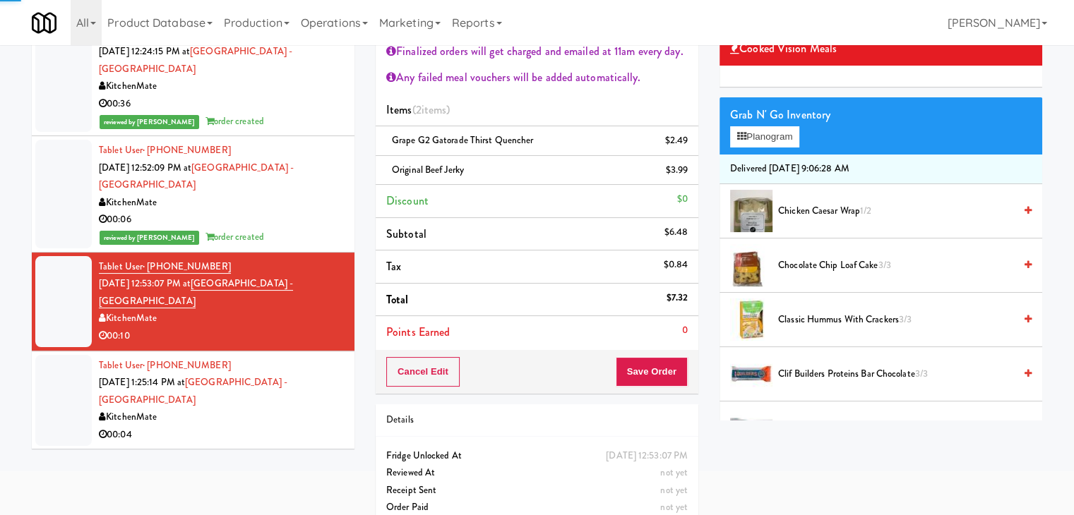
scroll to position [110, 0]
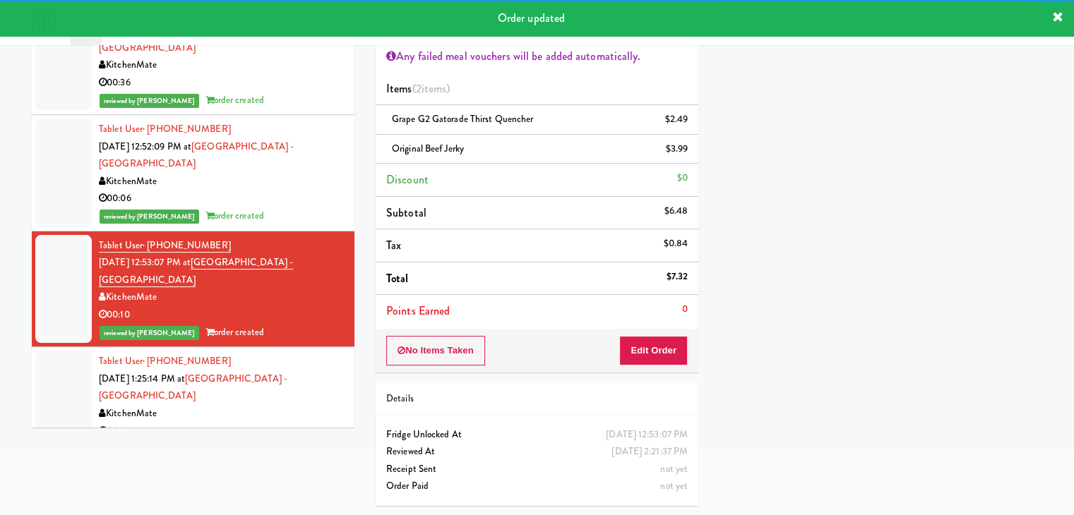
click at [274, 427] on div "00:04" at bounding box center [221, 432] width 245 height 18
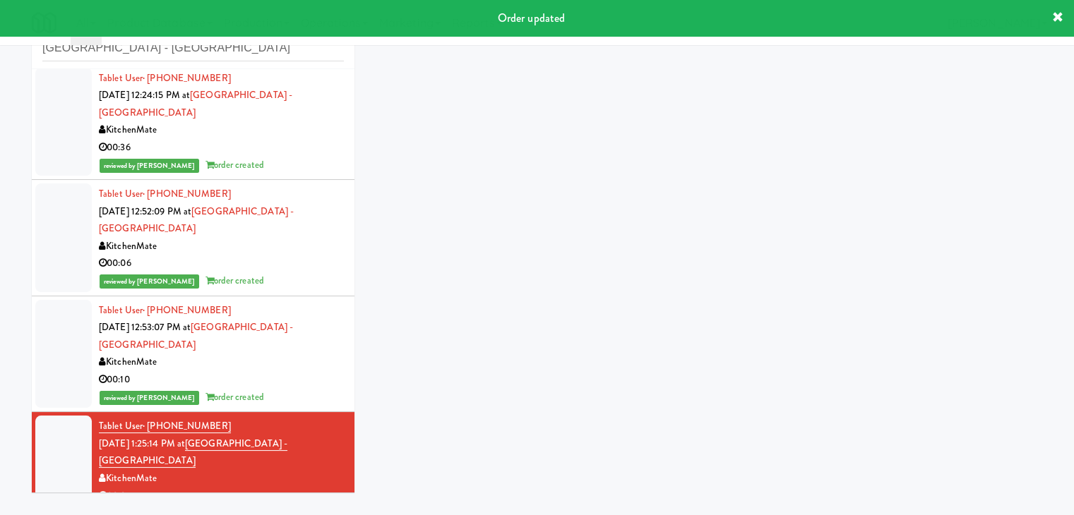
scroll to position [52, 0]
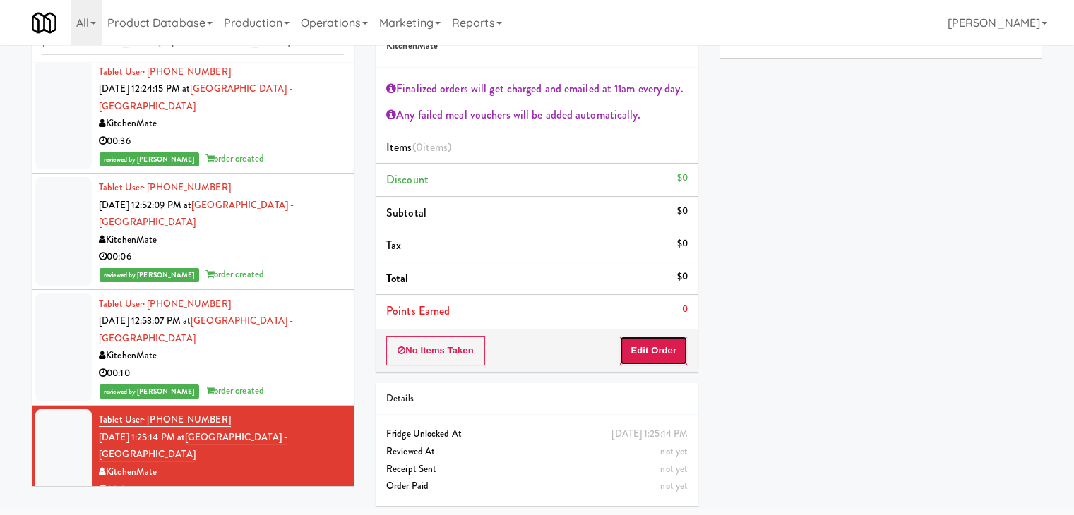
click at [657, 352] on button "Edit Order" at bounding box center [653, 351] width 68 height 30
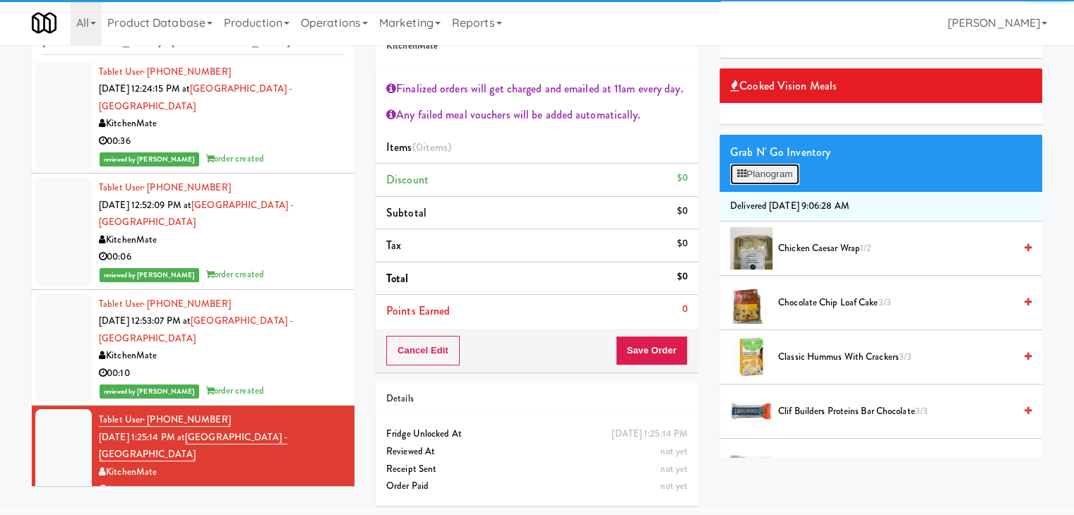
click at [788, 170] on button "Planogram" at bounding box center [764, 174] width 69 height 21
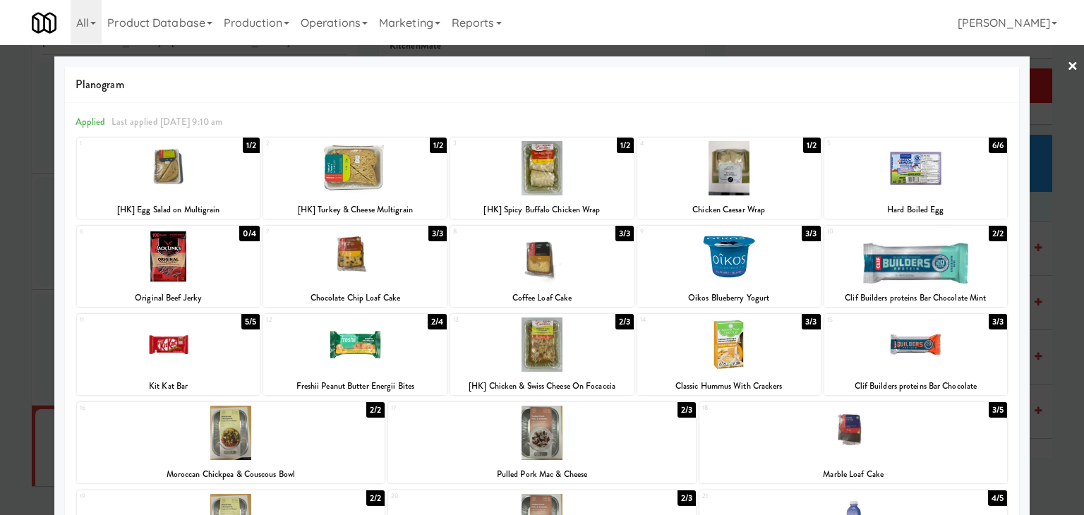
click at [393, 169] on div at bounding box center [355, 168] width 184 height 54
click at [1067, 64] on link "×" at bounding box center [1072, 67] width 11 height 44
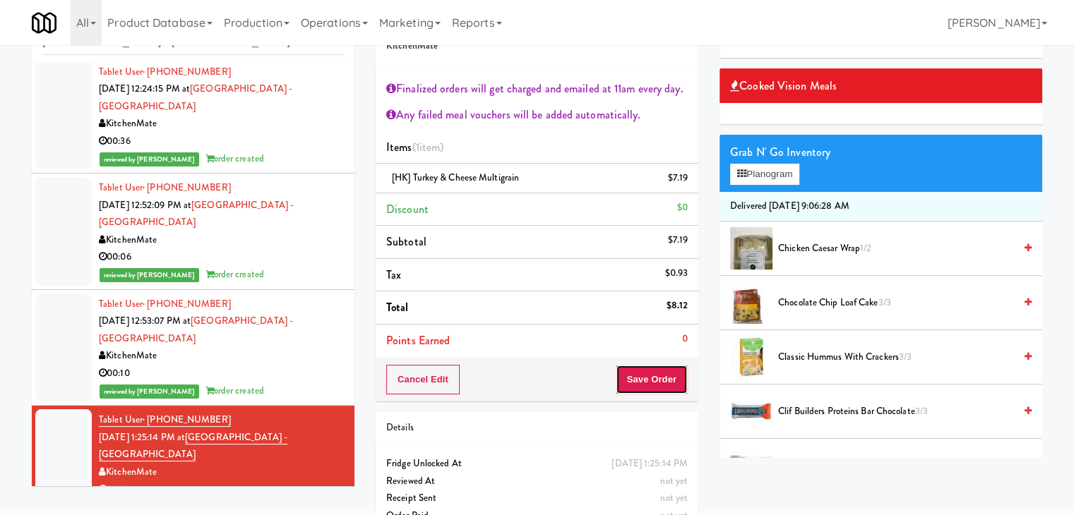
click at [654, 379] on button "Save Order" at bounding box center [652, 380] width 72 height 30
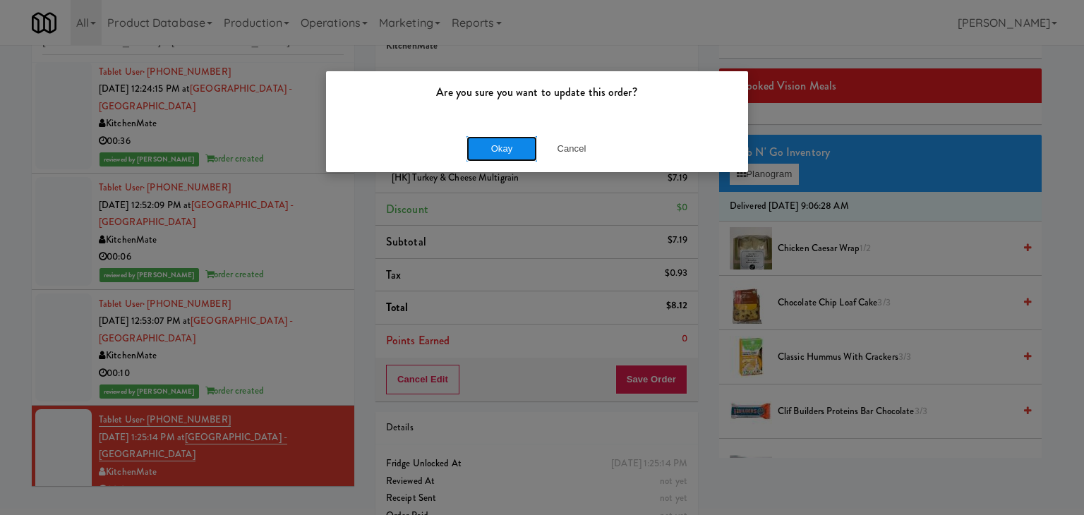
click at [508, 150] on button "Okay" at bounding box center [502, 148] width 71 height 25
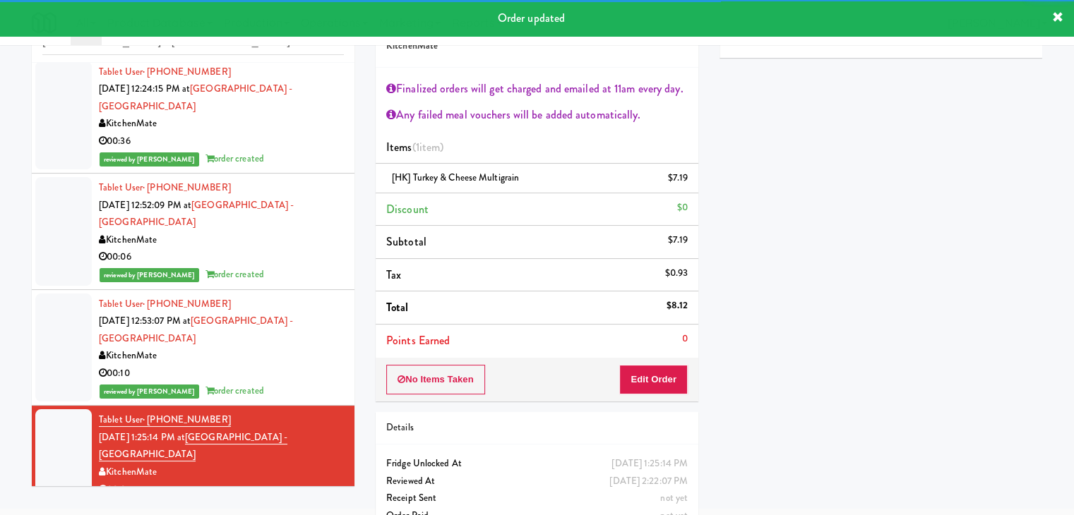
click at [269, 365] on div "00:10" at bounding box center [221, 374] width 245 height 18
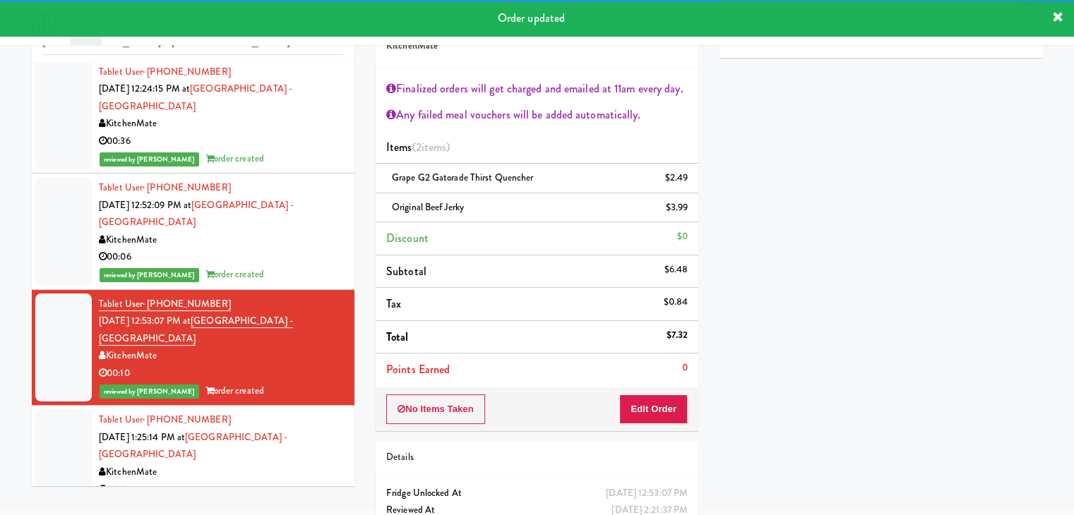
click at [286, 264] on div "00:06" at bounding box center [221, 258] width 245 height 18
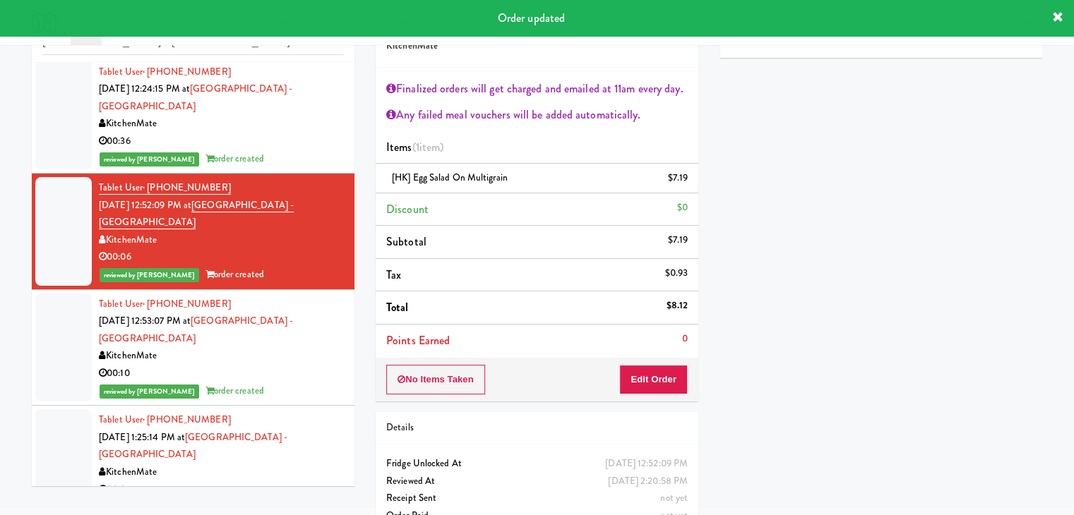
click at [299, 137] on div "00:36" at bounding box center [221, 142] width 245 height 18
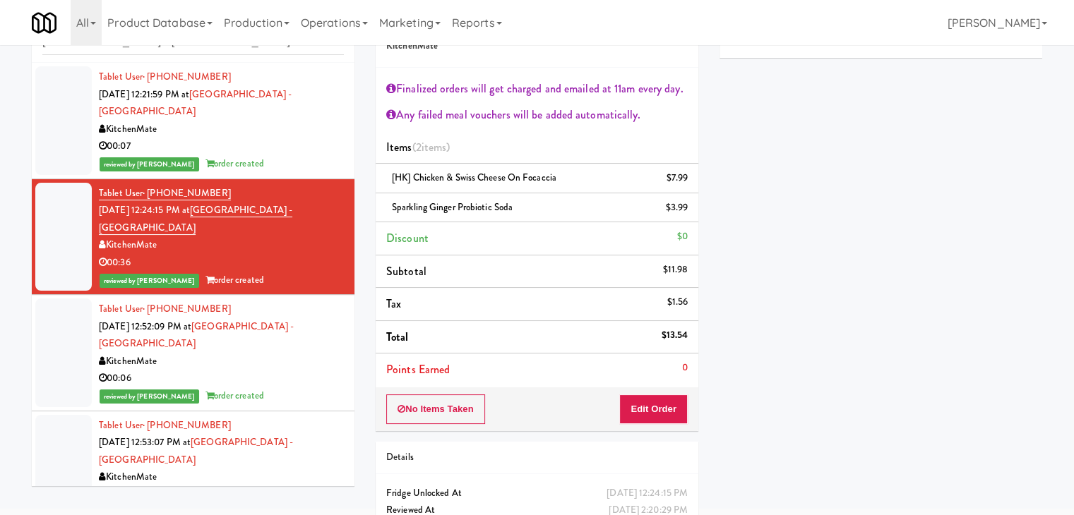
click at [299, 150] on div "00:07" at bounding box center [221, 147] width 245 height 18
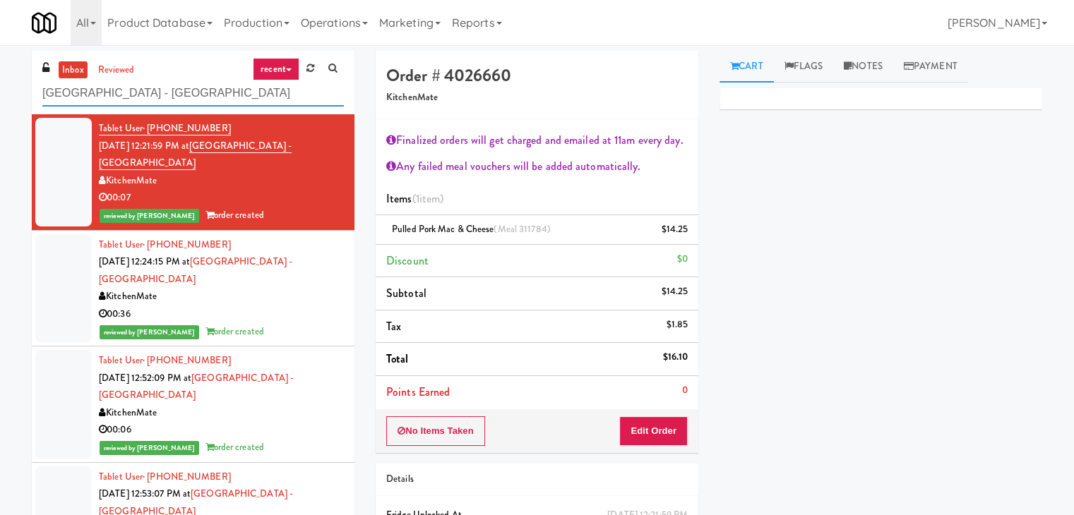
click at [186, 85] on input "[GEOGRAPHIC_DATA] - [GEOGRAPHIC_DATA]" at bounding box center [192, 93] width 301 height 26
paste input "Court St - Cooler"
type input "Court St - Cooler"
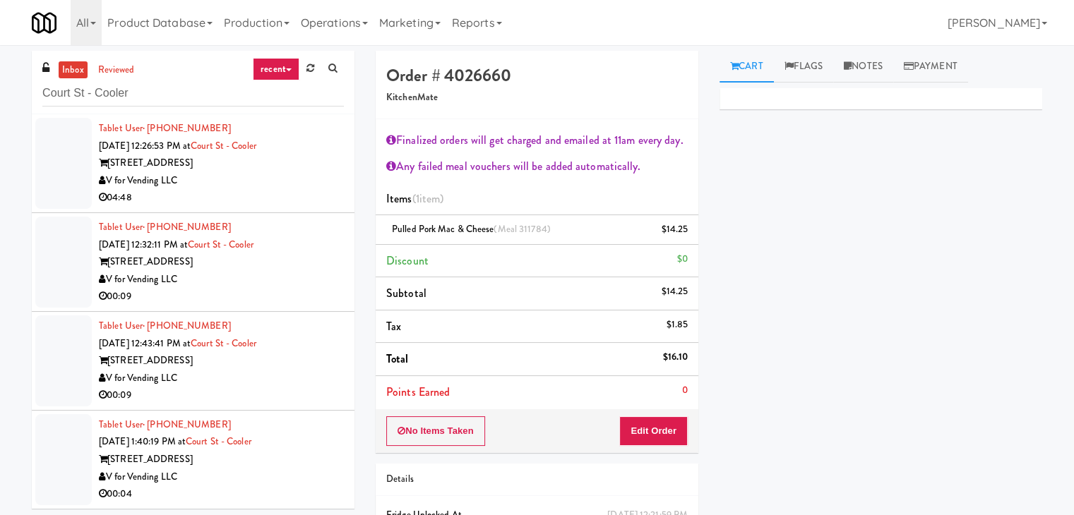
click at [299, 185] on div "V for Vending LLC" at bounding box center [221, 181] width 245 height 18
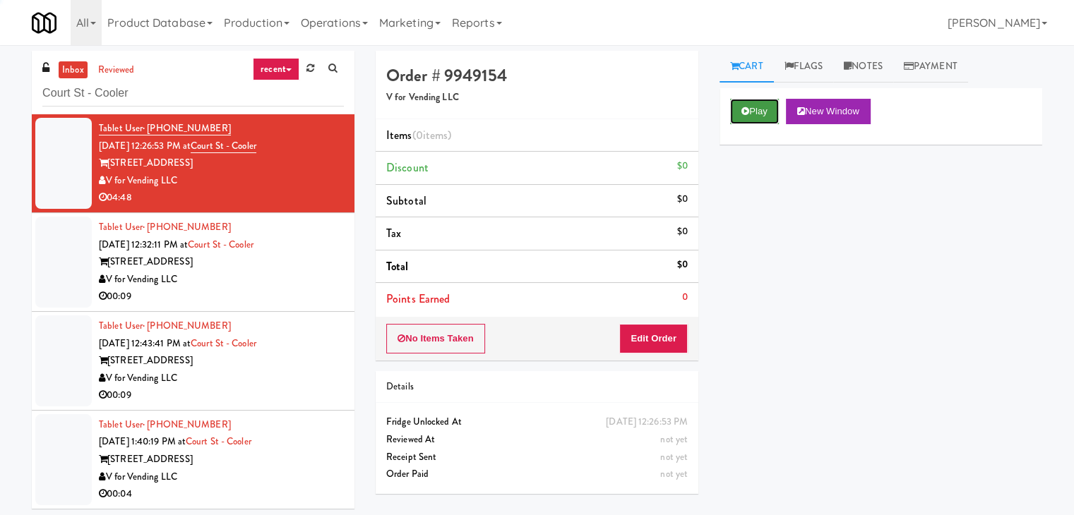
click at [756, 112] on button "Play" at bounding box center [754, 111] width 49 height 25
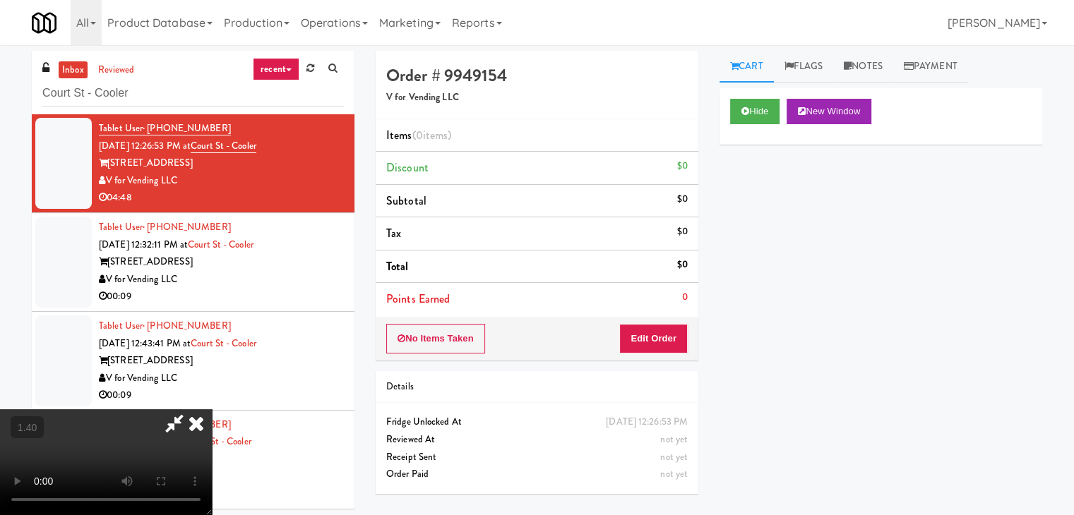
click at [212, 409] on video at bounding box center [106, 462] width 212 height 106
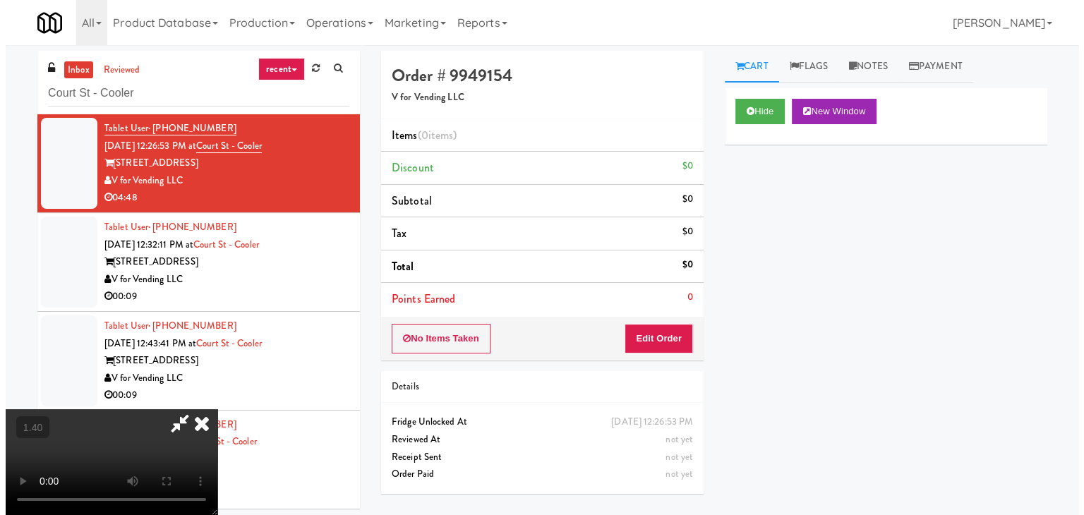
scroll to position [45, 0]
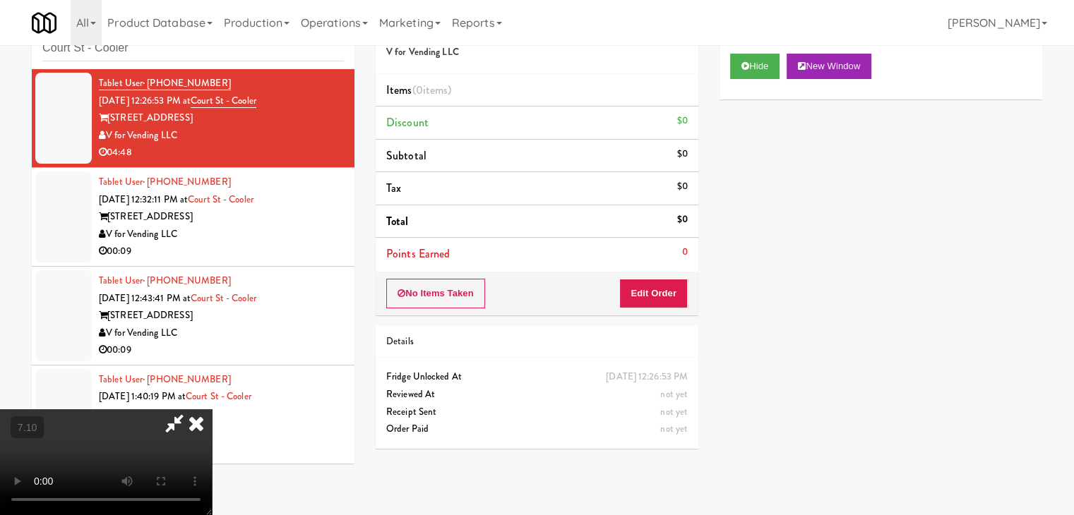
click at [212, 409] on video at bounding box center [106, 462] width 212 height 106
click at [212, 409] on icon at bounding box center [196, 423] width 31 height 28
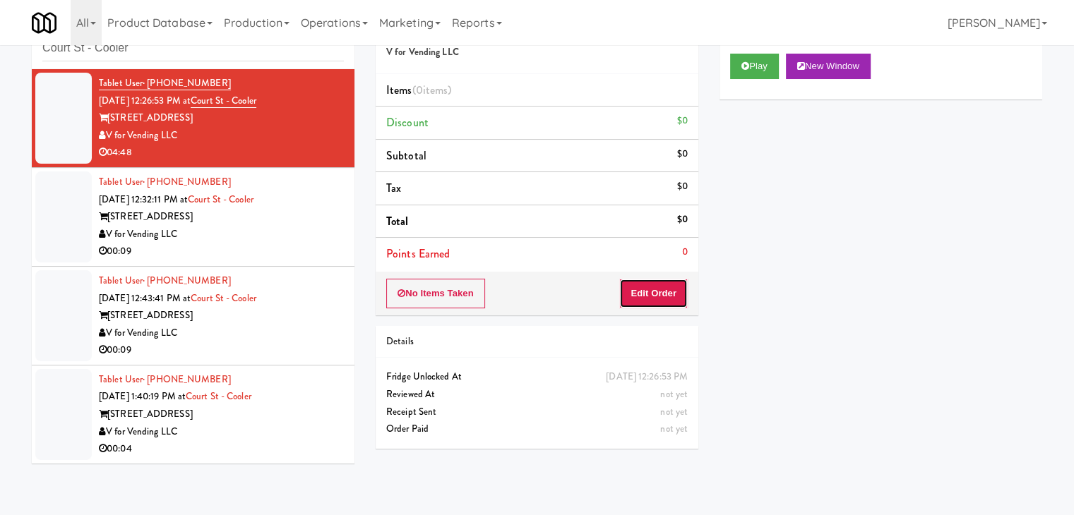
click at [664, 303] on button "Edit Order" at bounding box center [653, 294] width 68 height 30
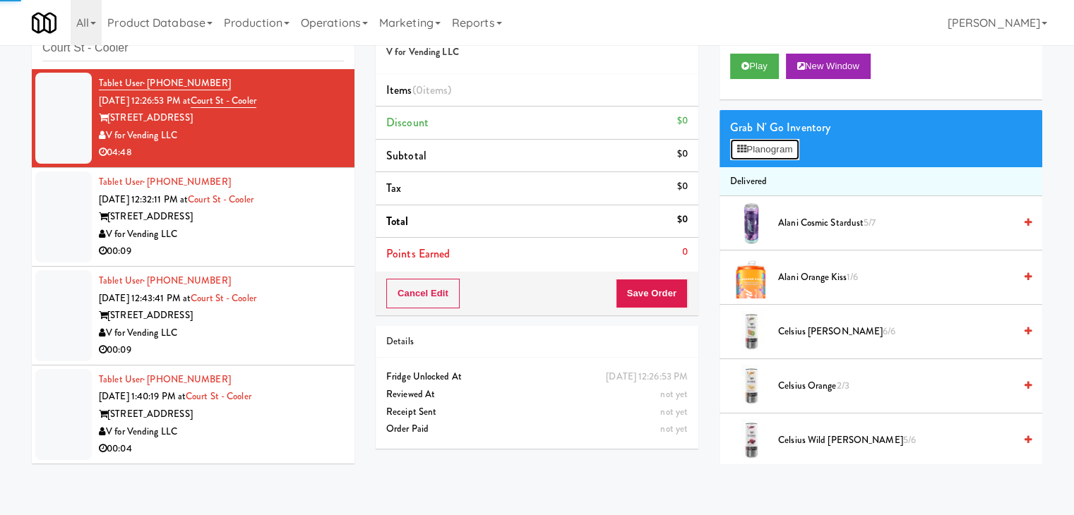
click at [764, 148] on button "Planogram" at bounding box center [764, 149] width 69 height 21
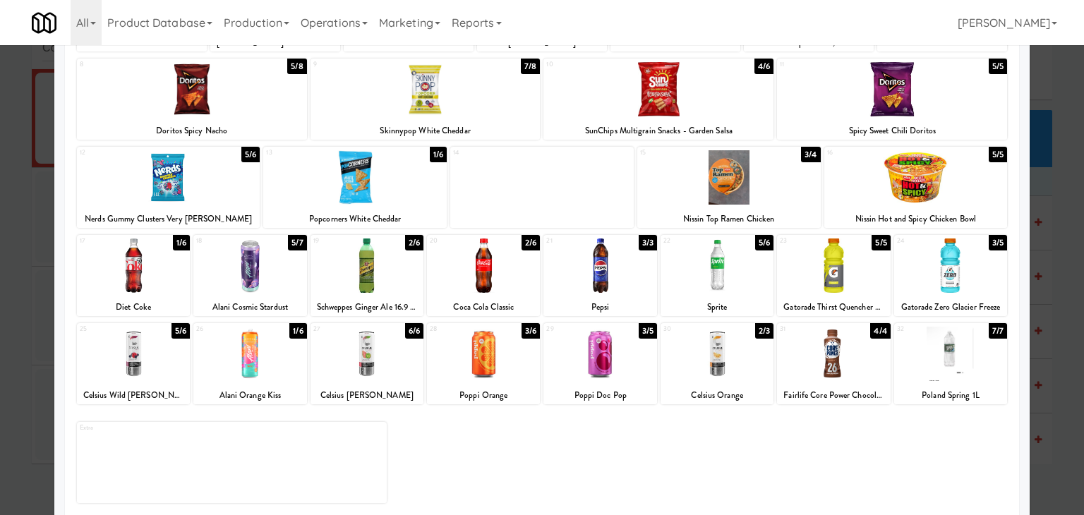
scroll to position [178, 0]
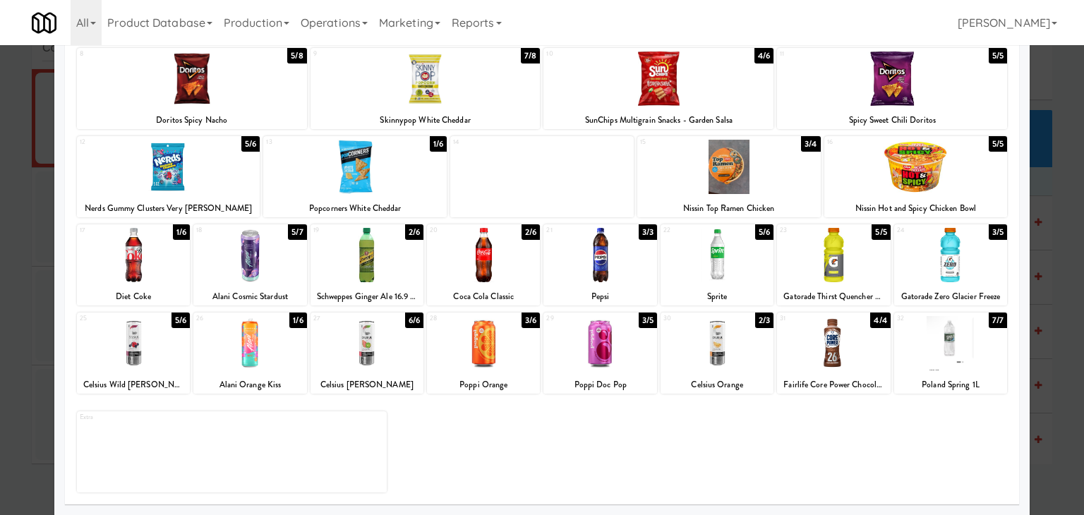
click at [473, 251] on div at bounding box center [483, 255] width 113 height 54
click at [150, 339] on div at bounding box center [133, 343] width 113 height 54
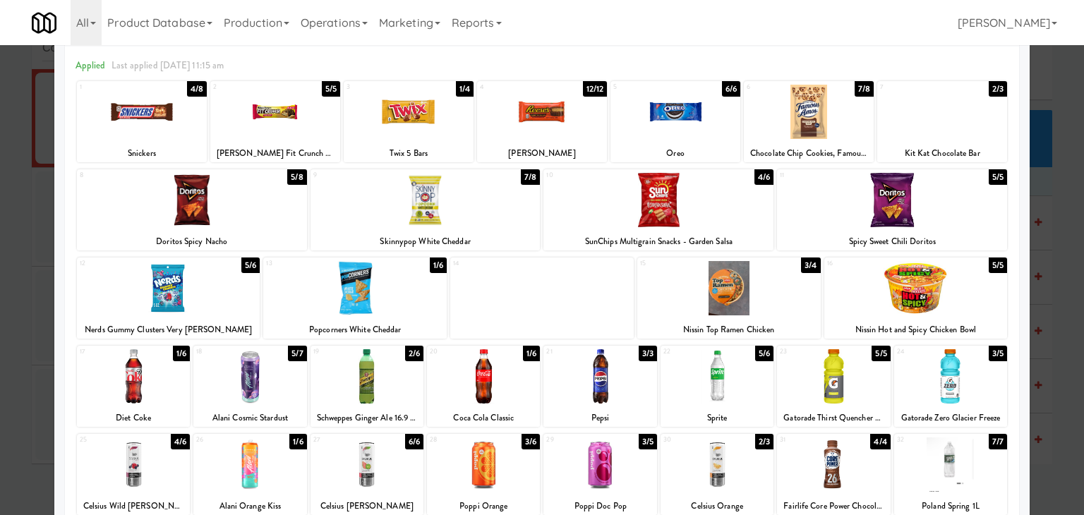
scroll to position [0, 0]
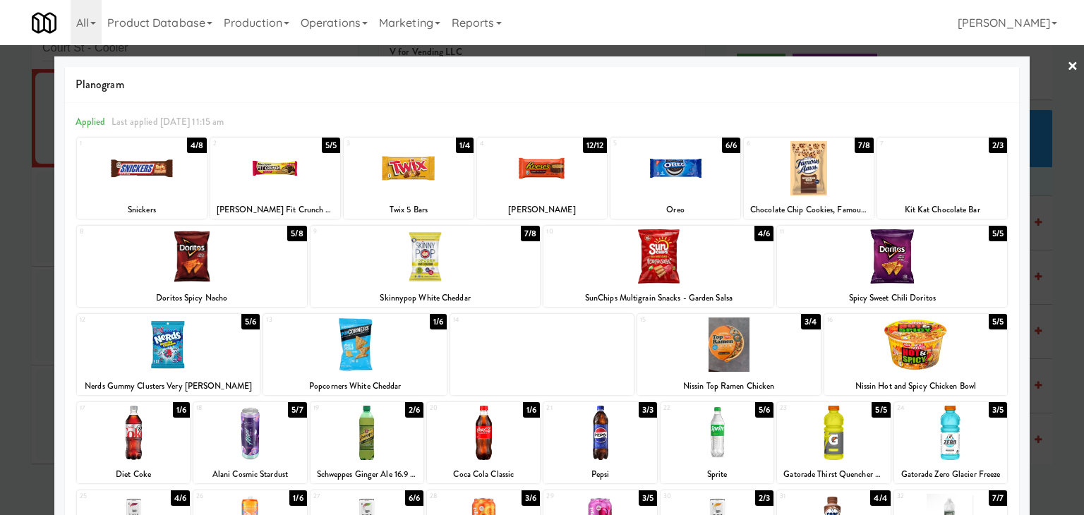
click at [1067, 60] on link "×" at bounding box center [1072, 67] width 11 height 44
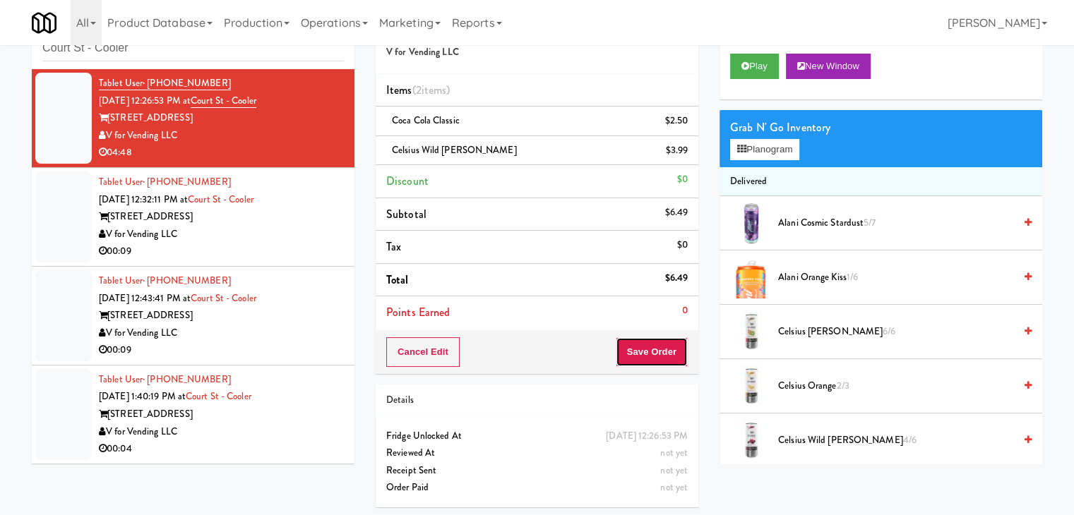
click at [642, 357] on button "Save Order" at bounding box center [652, 352] width 72 height 30
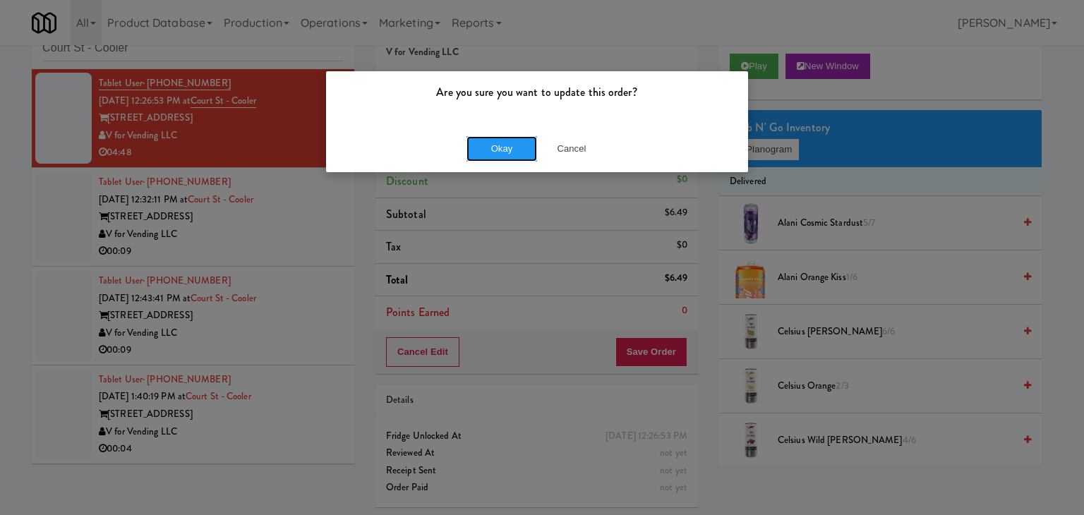
click at [528, 160] on button "Okay" at bounding box center [502, 148] width 71 height 25
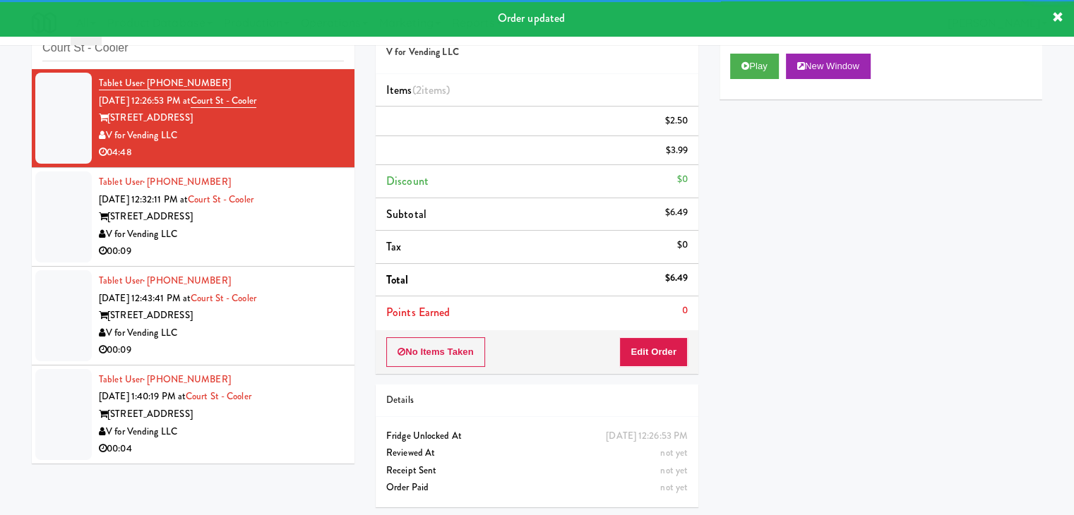
click at [292, 248] on div "00:09" at bounding box center [221, 252] width 245 height 18
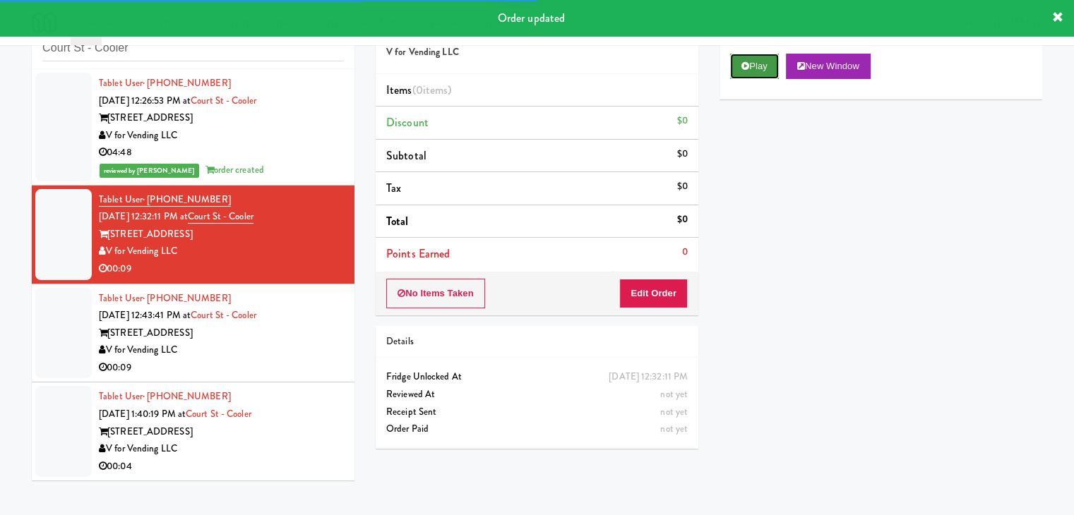
click at [751, 61] on button "Play" at bounding box center [754, 66] width 49 height 25
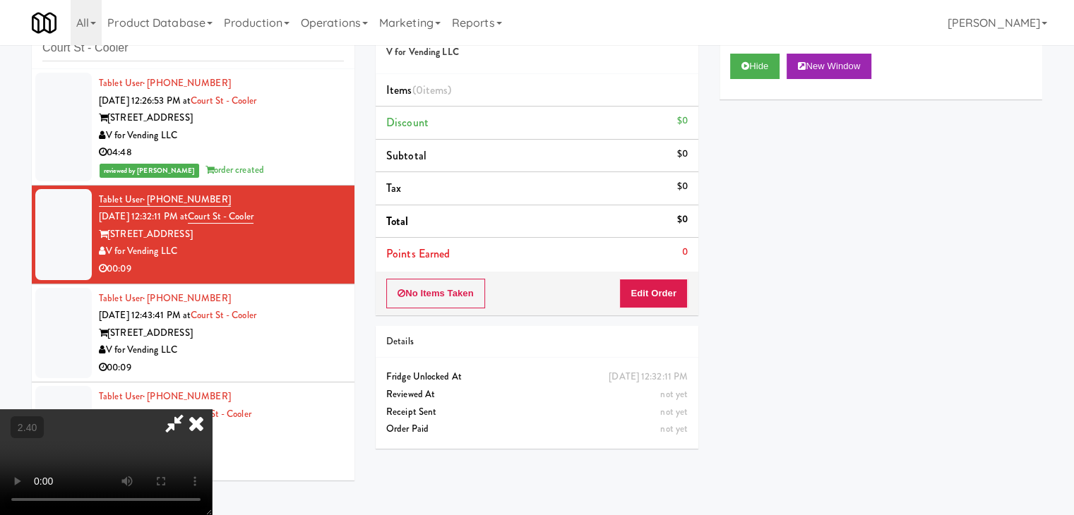
click at [212, 409] on video at bounding box center [106, 462] width 212 height 106
click at [212, 409] on icon at bounding box center [196, 423] width 31 height 28
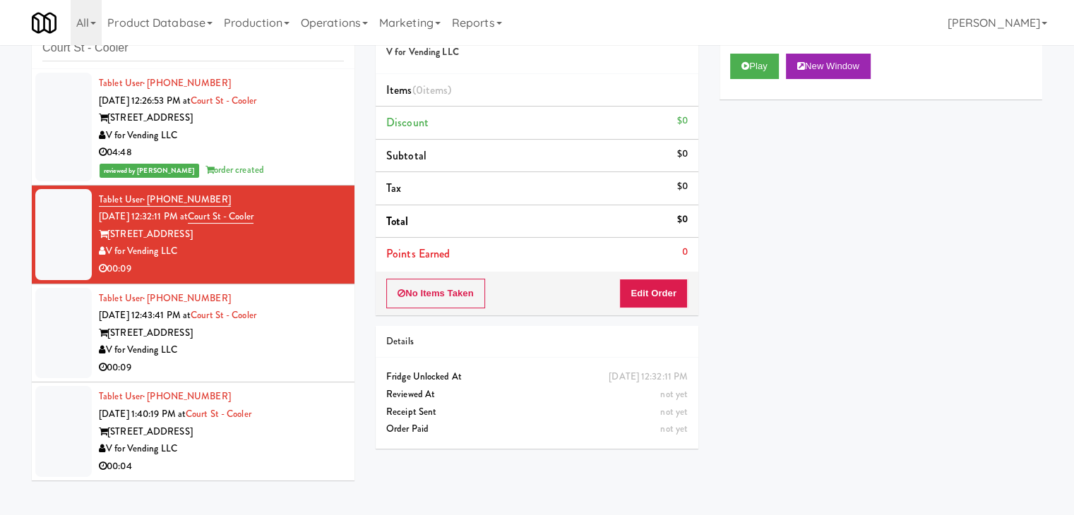
click at [652, 307] on div "No Items Taken Edit Order" at bounding box center [537, 294] width 323 height 44
click at [664, 299] on button "Edit Order" at bounding box center [653, 294] width 68 height 30
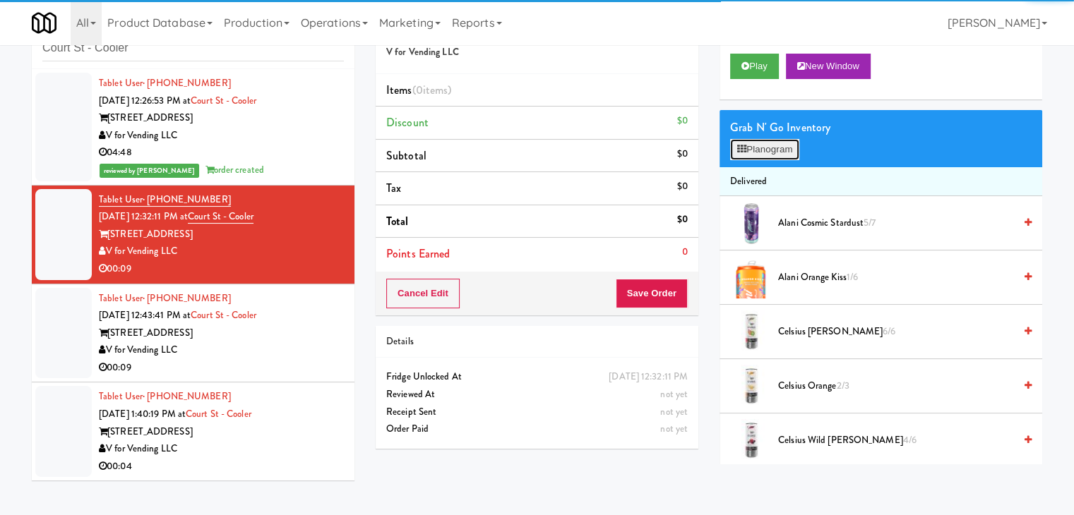
click at [752, 150] on button "Planogram" at bounding box center [764, 149] width 69 height 21
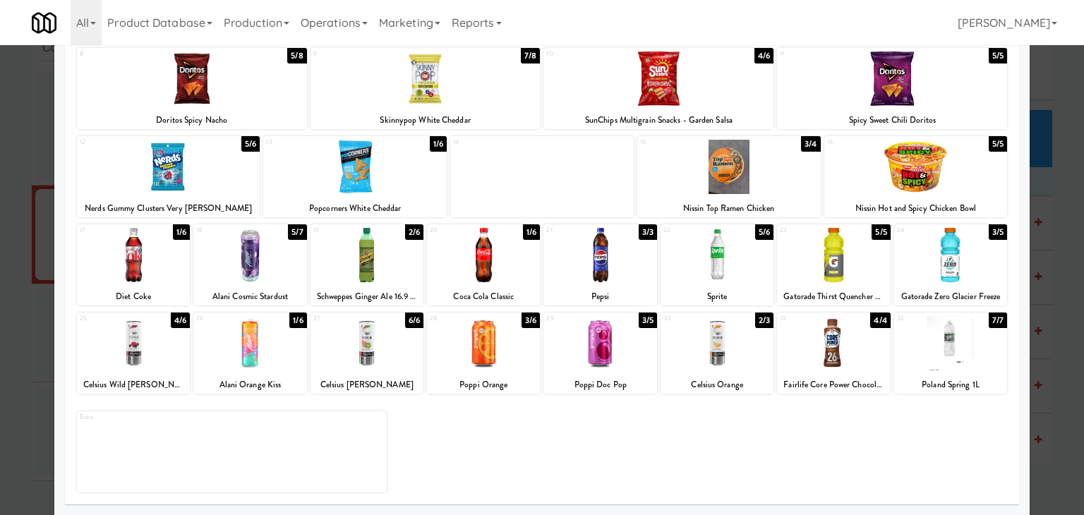
click at [349, 323] on div "27" at bounding box center [340, 319] width 54 height 12
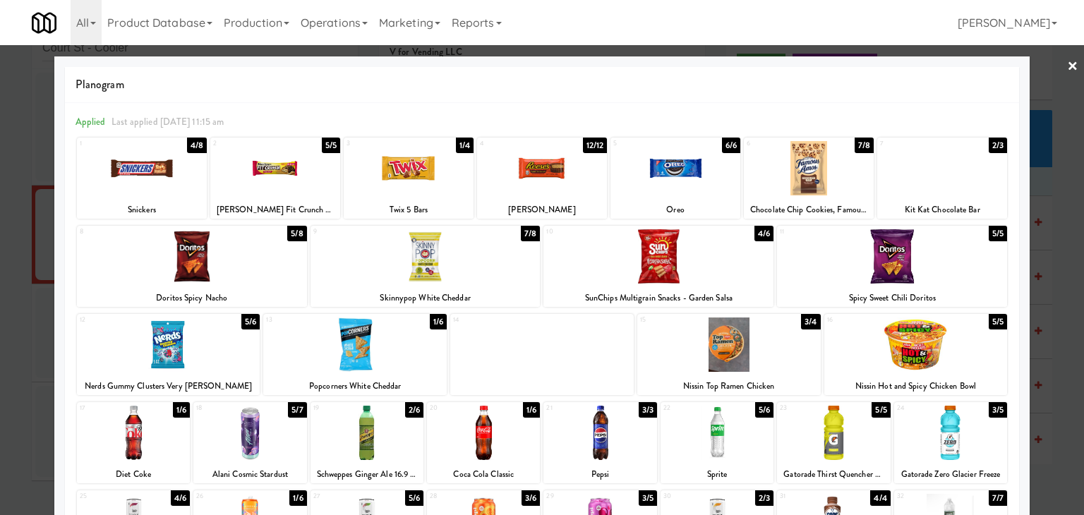
click at [1056, 64] on div at bounding box center [542, 257] width 1084 height 515
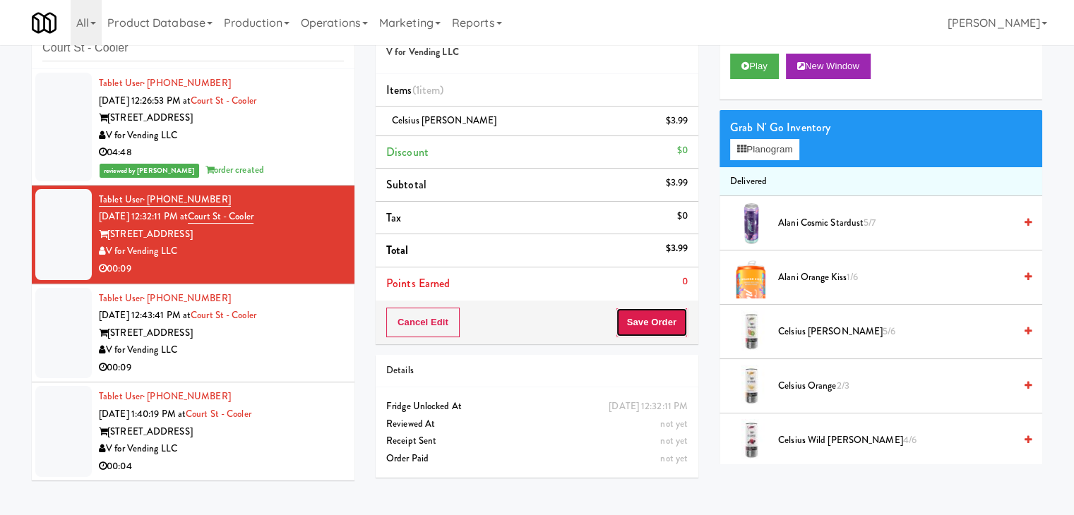
drag, startPoint x: 620, startPoint y: 322, endPoint x: 627, endPoint y: 320, distance: 7.4
click at [621, 322] on button "Save Order" at bounding box center [652, 323] width 72 height 30
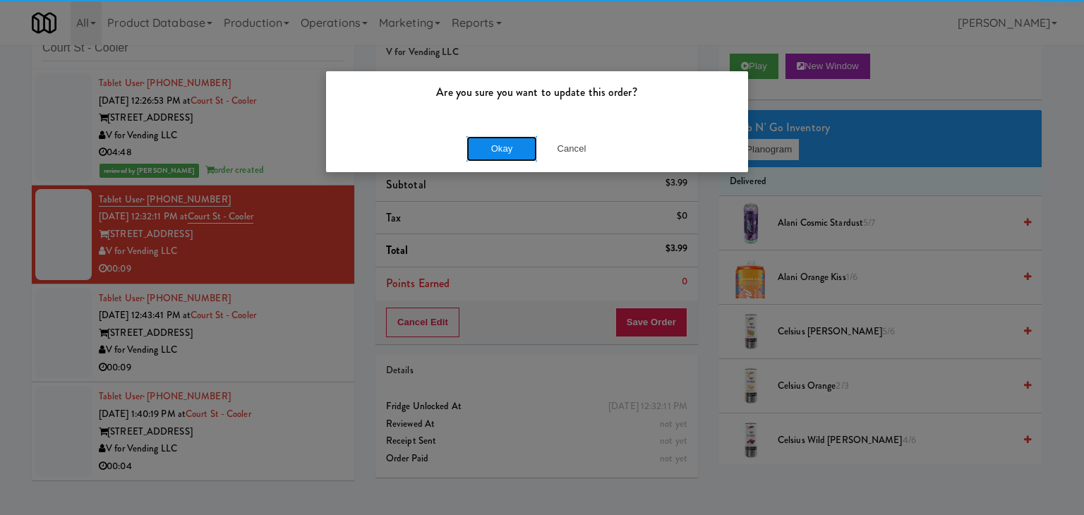
drag, startPoint x: 498, startPoint y: 150, endPoint x: 454, endPoint y: 163, distance: 46.3
click at [497, 150] on button "Okay" at bounding box center [502, 148] width 71 height 25
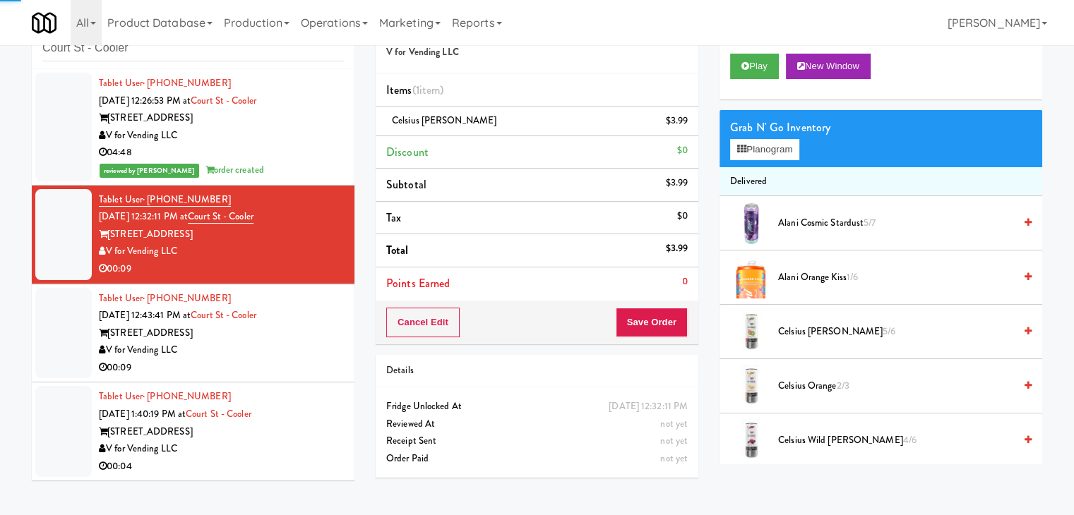
click at [275, 357] on div "V for Vending LLC" at bounding box center [221, 351] width 245 height 18
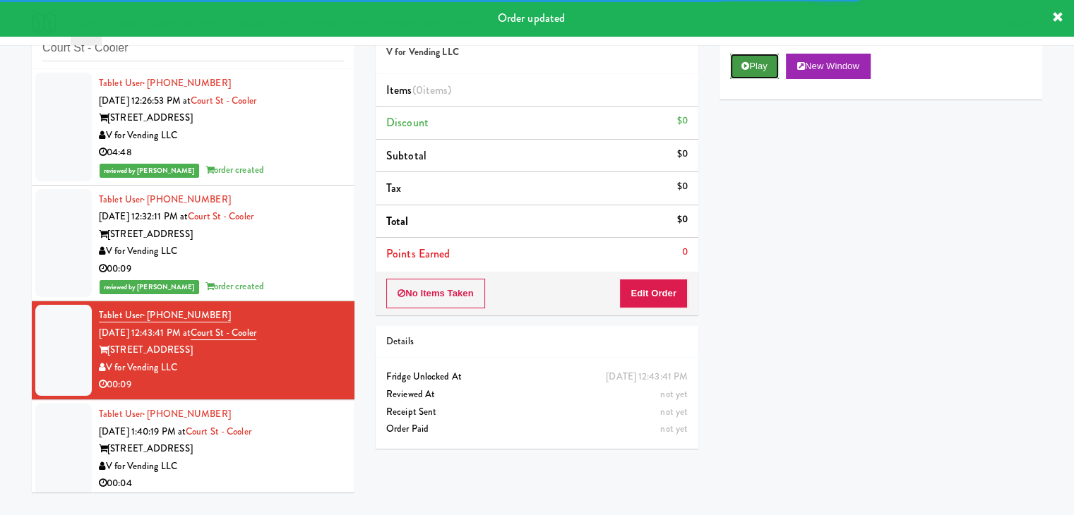
click at [734, 71] on button "Play" at bounding box center [754, 66] width 49 height 25
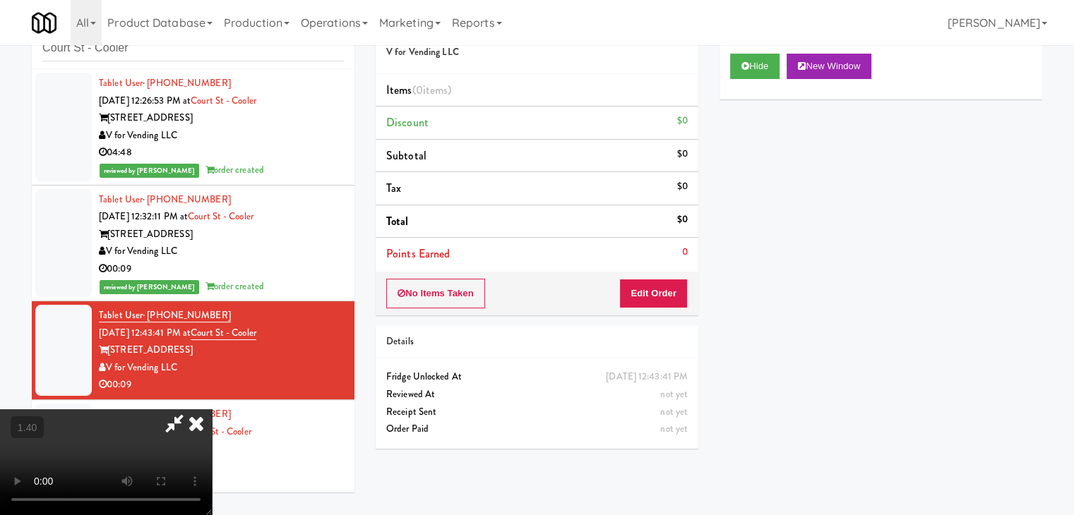
click at [212, 409] on video at bounding box center [106, 462] width 212 height 106
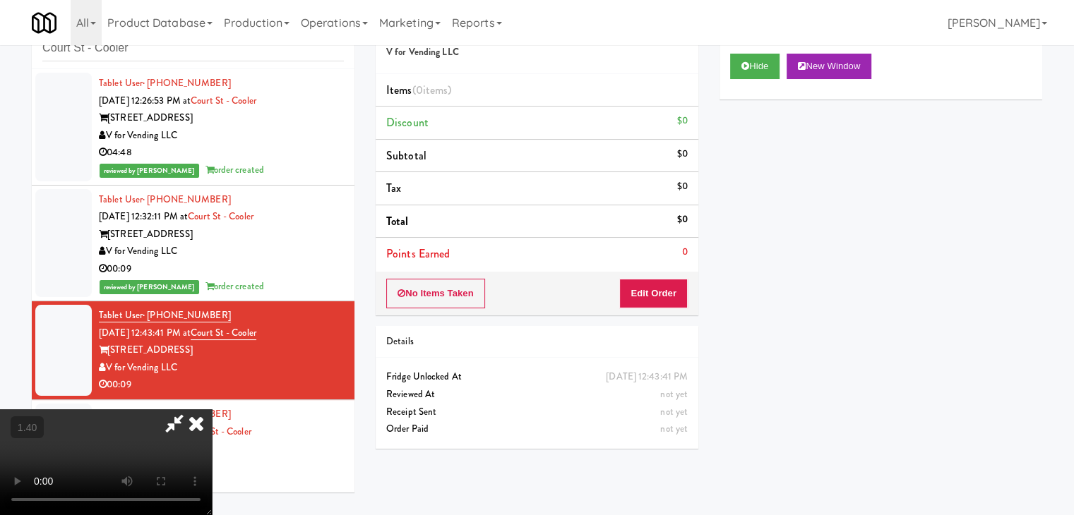
click at [212, 409] on video at bounding box center [106, 462] width 212 height 106
click at [212, 409] on icon at bounding box center [196, 423] width 31 height 28
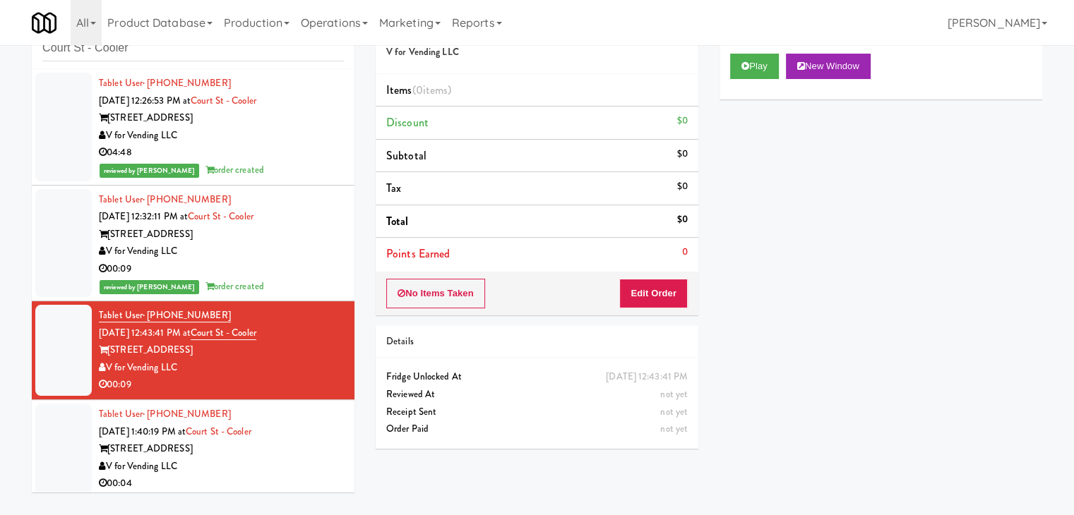
click at [661, 311] on div "No Items Taken Edit Order" at bounding box center [537, 294] width 323 height 44
drag, startPoint x: 664, startPoint y: 294, endPoint x: 712, endPoint y: 247, distance: 67.9
click at [666, 291] on button "Edit Order" at bounding box center [653, 294] width 68 height 30
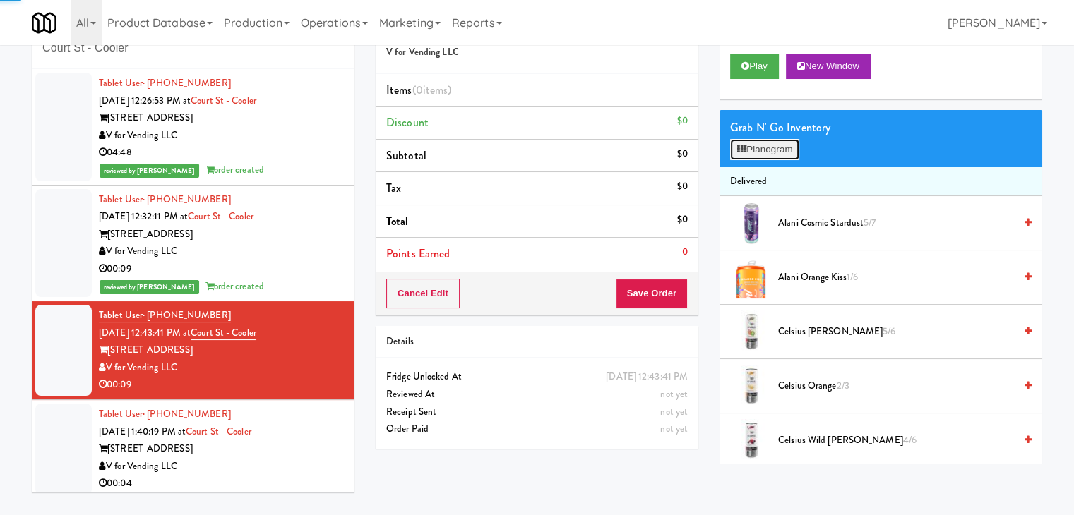
click at [762, 140] on button "Planogram" at bounding box center [764, 149] width 69 height 21
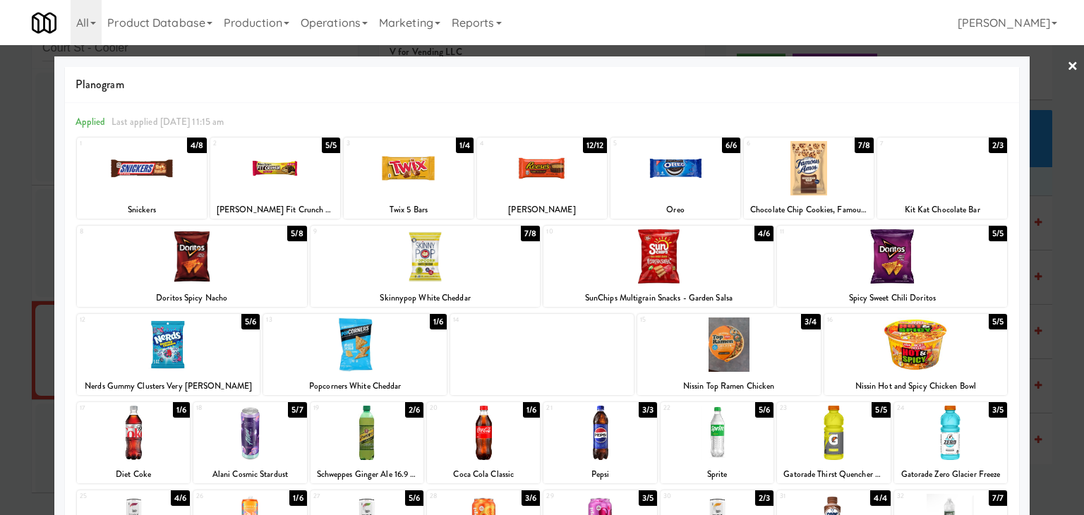
click at [628, 257] on div at bounding box center [659, 256] width 230 height 54
click at [371, 351] on div at bounding box center [355, 345] width 184 height 54
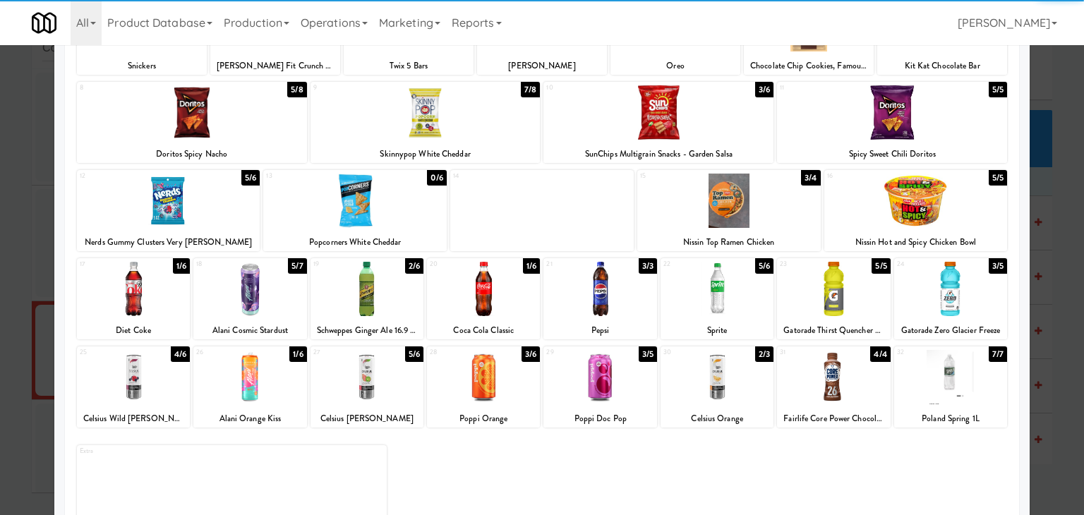
scroll to position [178, 0]
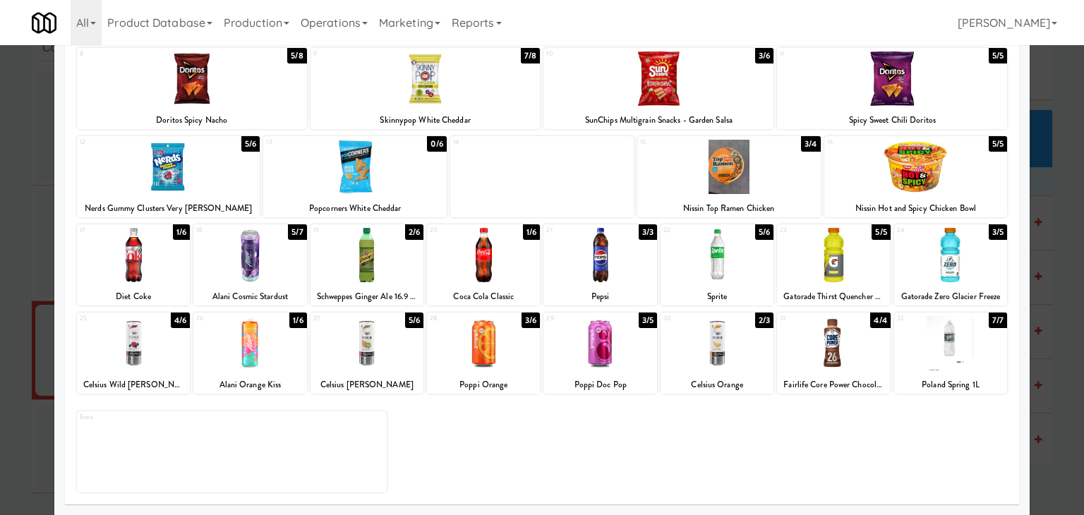
click at [491, 271] on div at bounding box center [483, 255] width 113 height 54
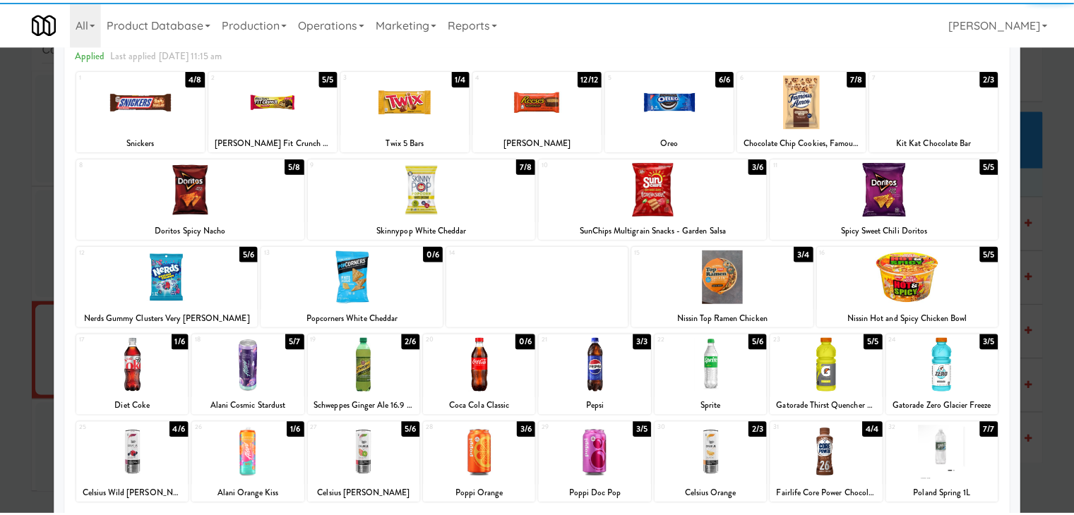
scroll to position [0, 0]
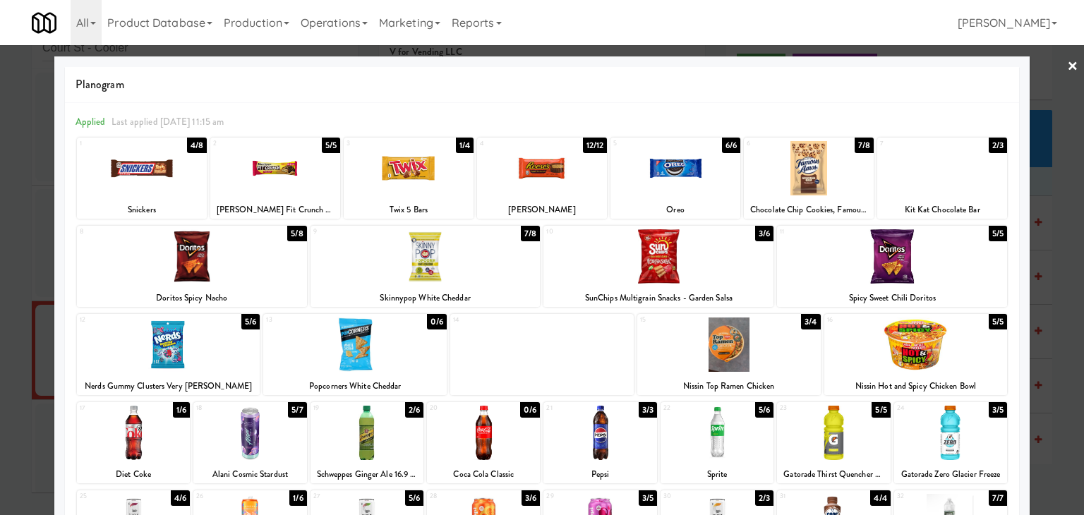
click at [1067, 62] on link "×" at bounding box center [1072, 67] width 11 height 44
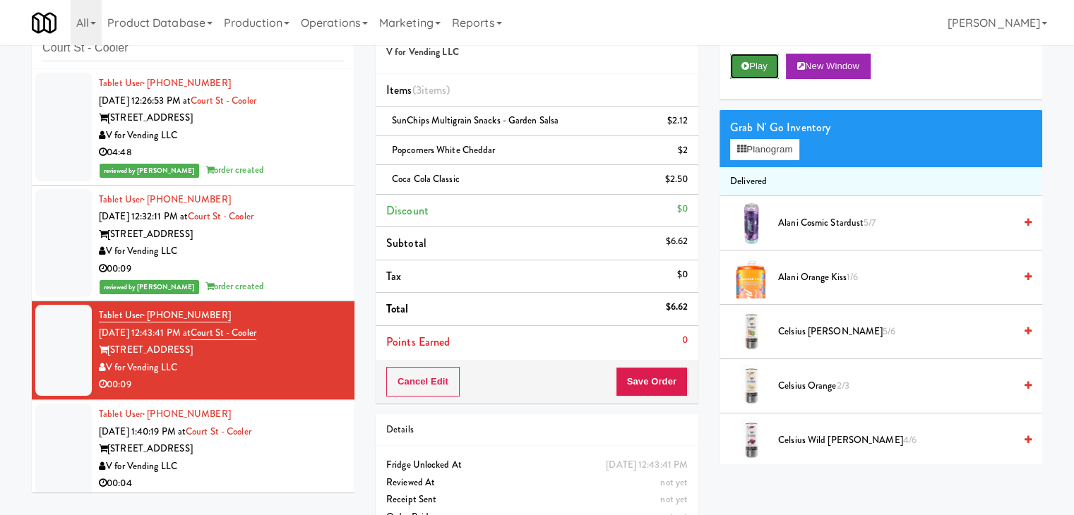
click at [773, 66] on button "Play" at bounding box center [754, 66] width 49 height 25
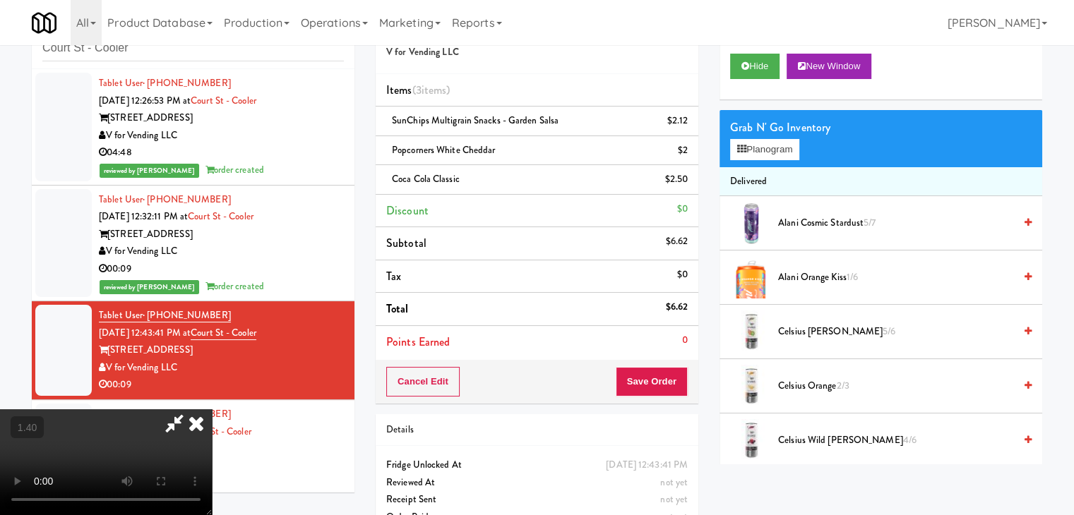
click at [212, 409] on icon at bounding box center [196, 423] width 31 height 28
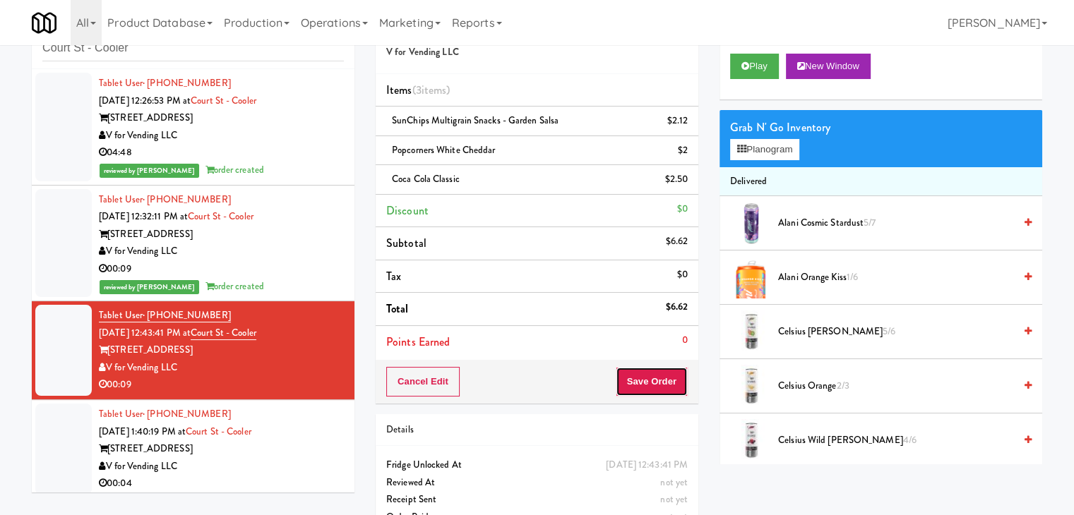
click at [635, 385] on button "Save Order" at bounding box center [652, 382] width 72 height 30
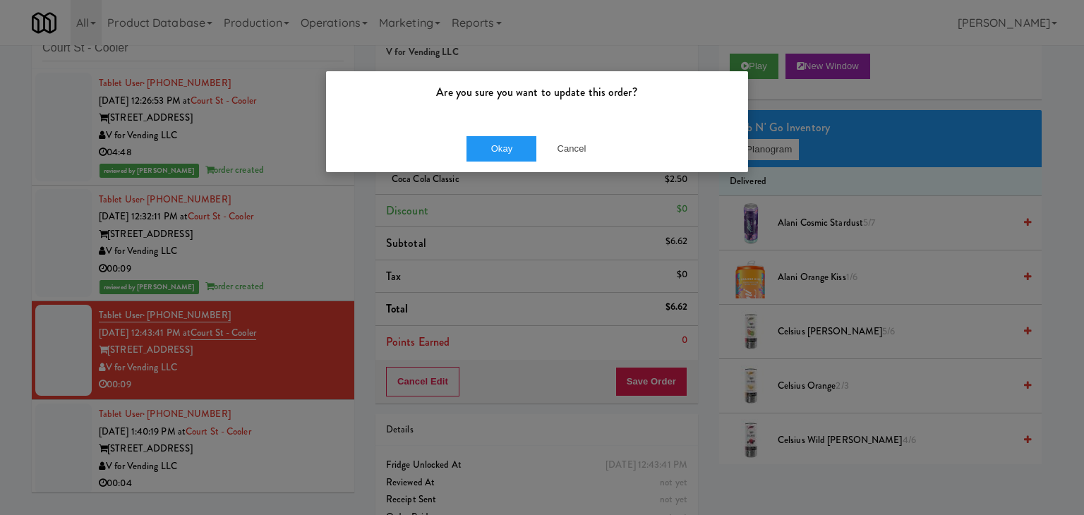
click at [496, 131] on div "Okay Cancel" at bounding box center [537, 148] width 422 height 47
click at [494, 145] on button "Okay" at bounding box center [502, 148] width 71 height 25
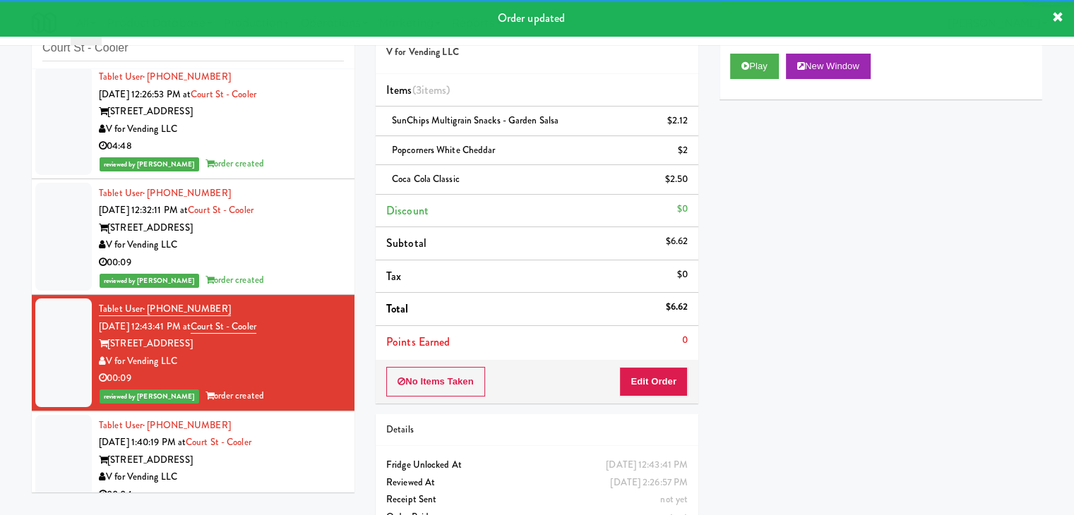
scroll to position [23, 0]
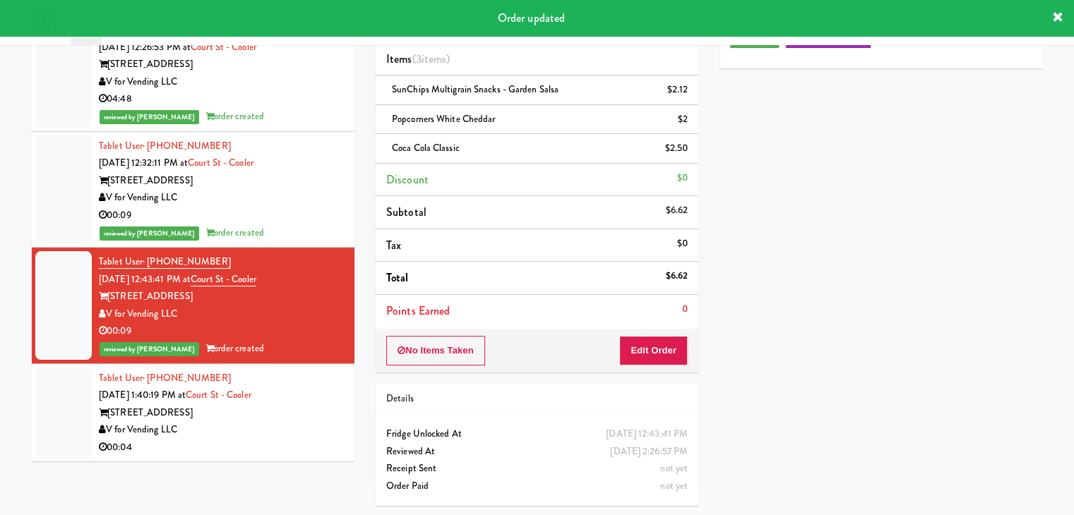
drag, startPoint x: 286, startPoint y: 432, endPoint x: 297, endPoint y: 431, distance: 11.4
click at [286, 432] on div "V for Vending LLC" at bounding box center [221, 430] width 245 height 18
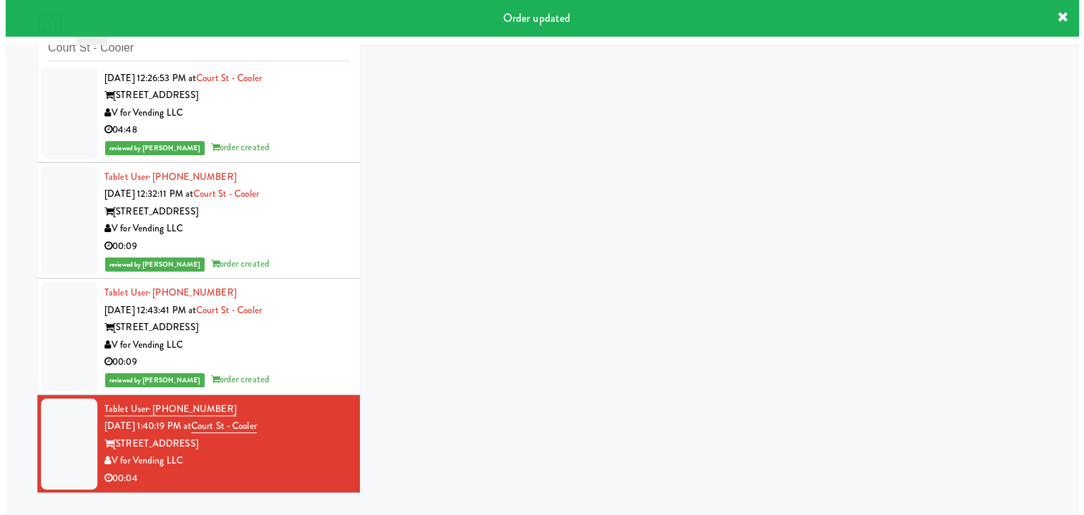
scroll to position [45, 0]
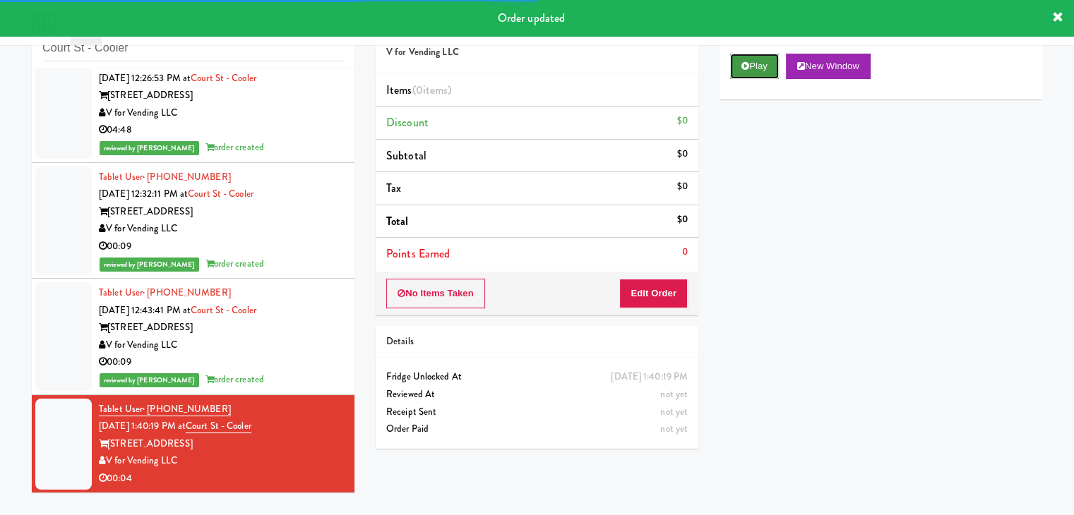
click at [760, 67] on button "Play" at bounding box center [754, 66] width 49 height 25
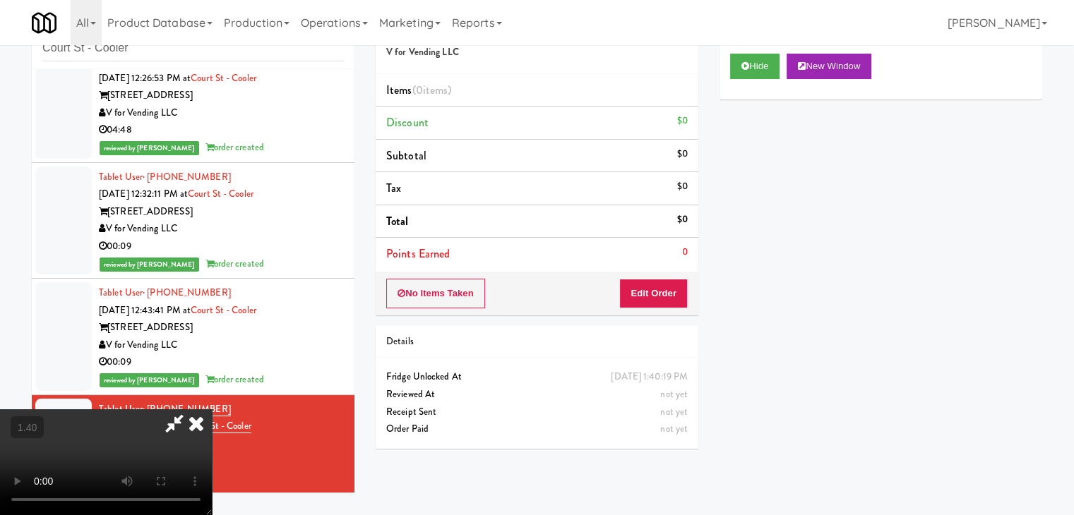
click at [212, 409] on video at bounding box center [106, 462] width 212 height 106
click at [212, 409] on icon at bounding box center [196, 423] width 31 height 28
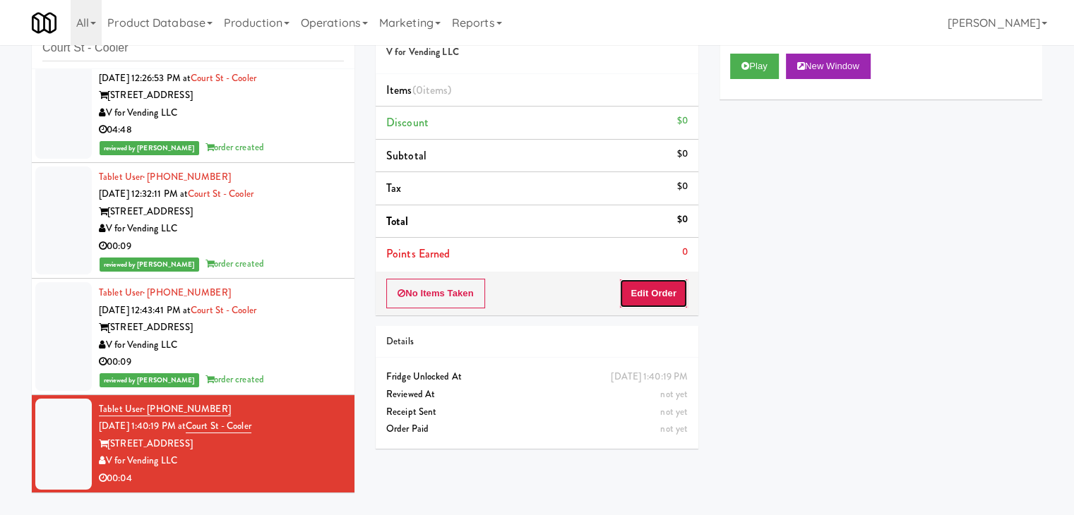
click at [662, 287] on button "Edit Order" at bounding box center [653, 294] width 68 height 30
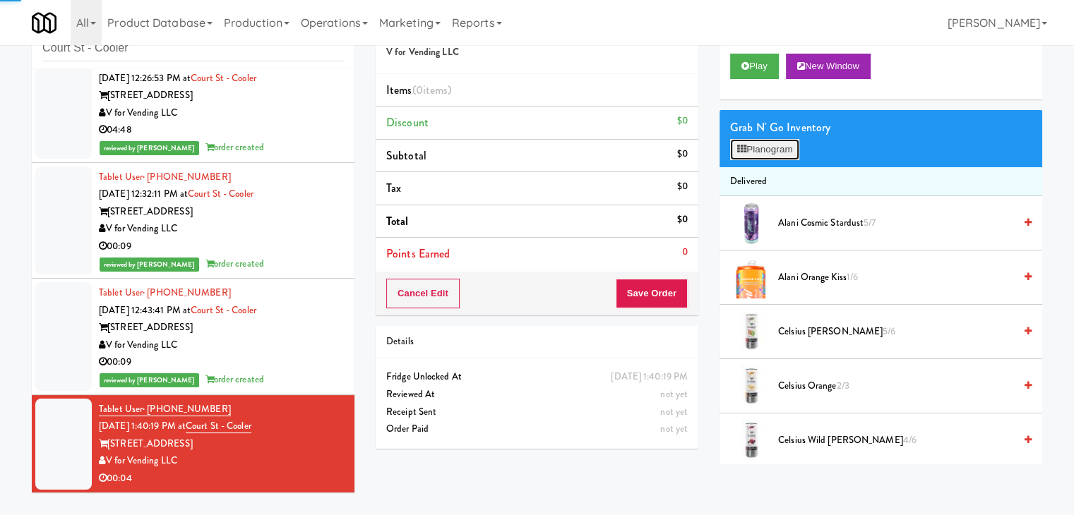
click at [749, 152] on button "Planogram" at bounding box center [764, 149] width 69 height 21
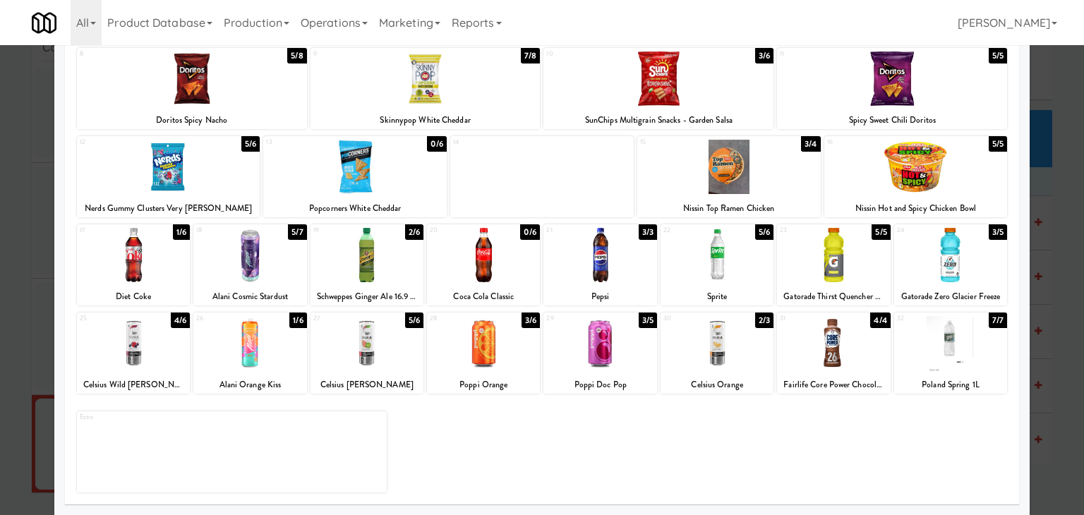
click at [137, 349] on div at bounding box center [133, 343] width 113 height 54
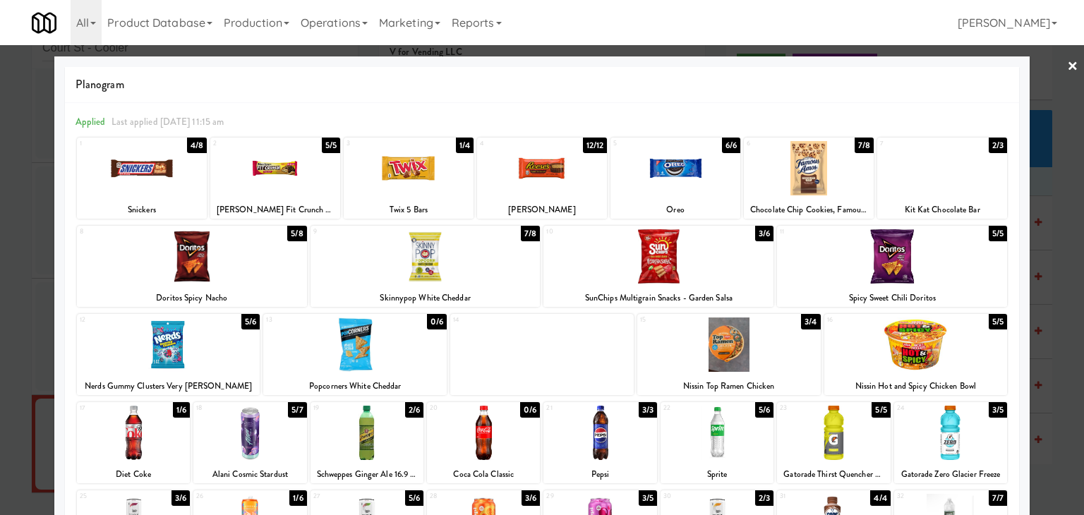
drag, startPoint x: 1065, startPoint y: 61, endPoint x: 1033, endPoint y: 71, distance: 33.7
click at [1067, 61] on link "×" at bounding box center [1072, 67] width 11 height 44
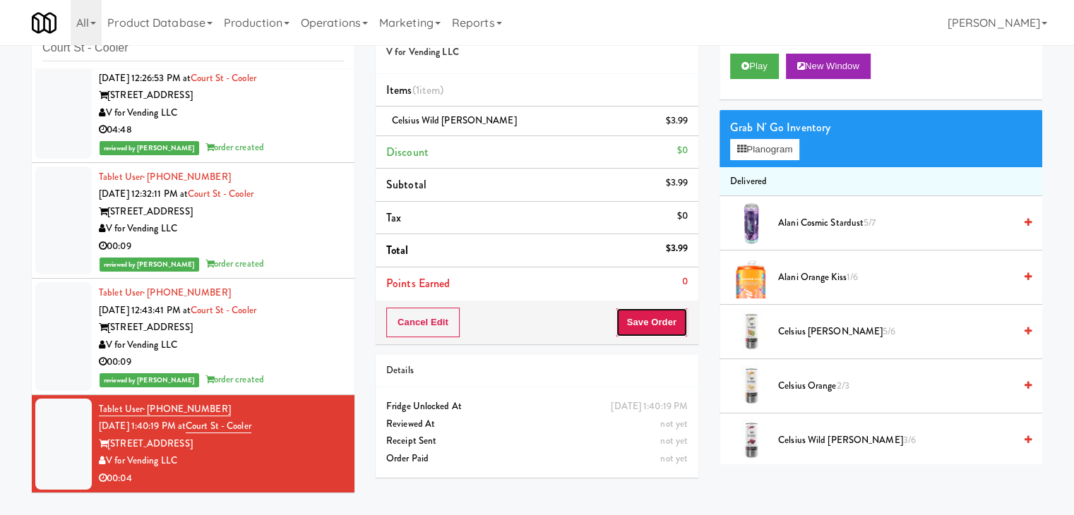
click at [644, 326] on button "Save Order" at bounding box center [652, 323] width 72 height 30
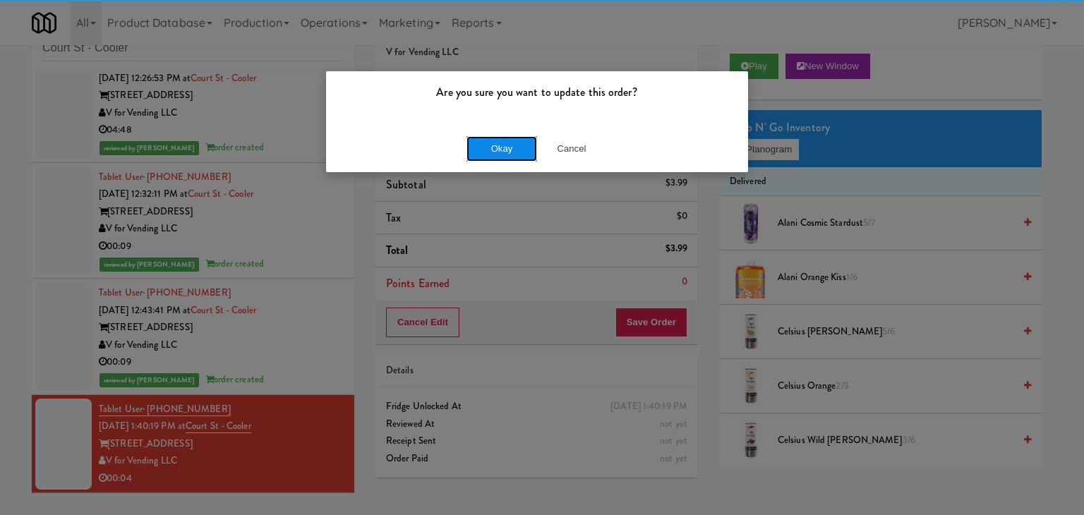
drag, startPoint x: 493, startPoint y: 139, endPoint x: 485, endPoint y: 154, distance: 17.1
click at [493, 139] on button "Okay" at bounding box center [502, 148] width 71 height 25
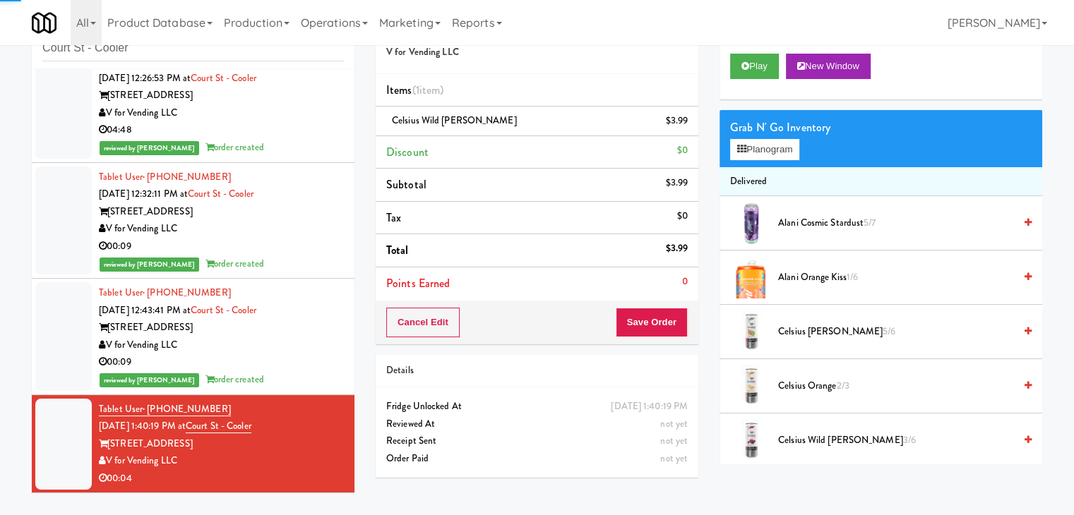
click at [276, 354] on div "00:09" at bounding box center [221, 363] width 245 height 18
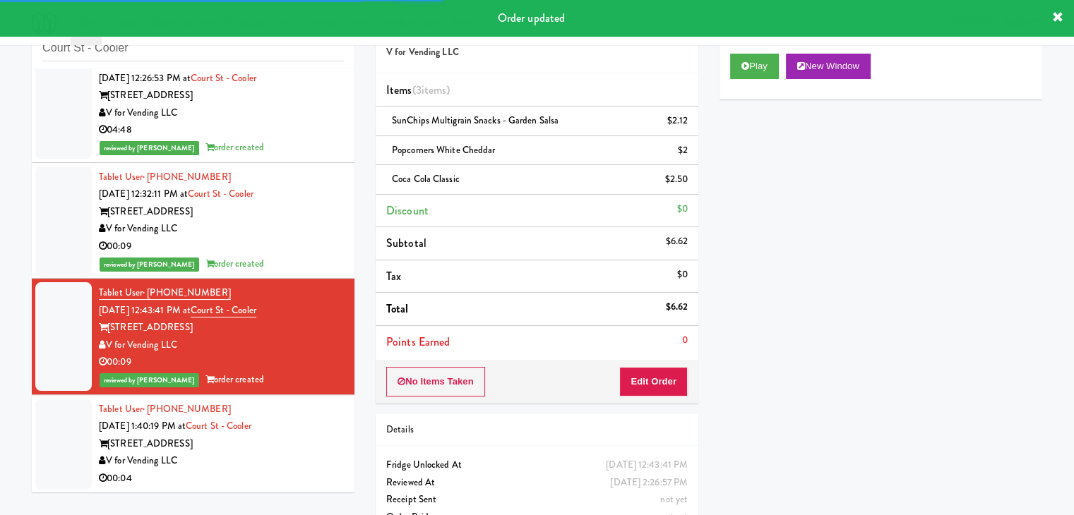
click at [280, 233] on div "V for Vending LLC" at bounding box center [221, 229] width 245 height 18
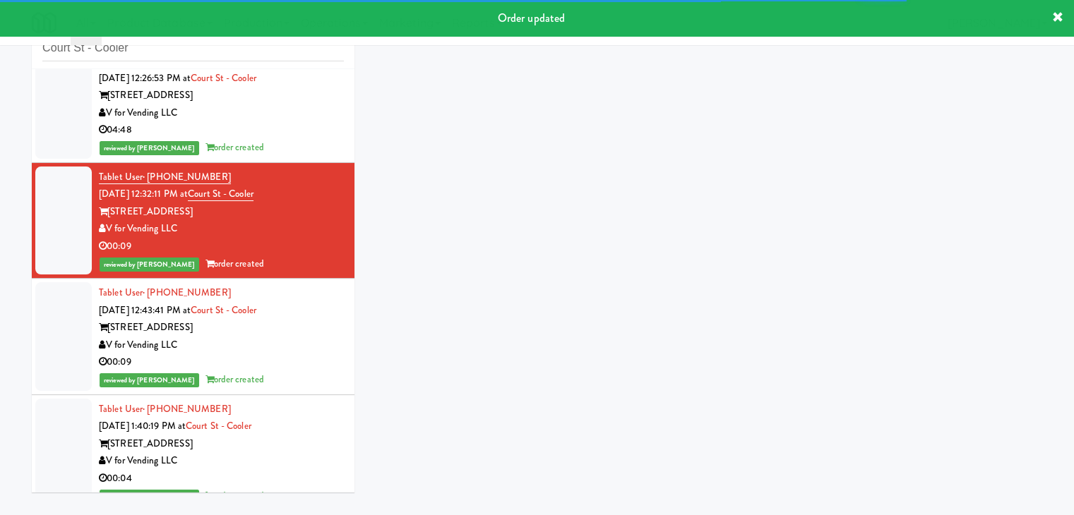
click at [285, 133] on div "04:48" at bounding box center [221, 130] width 245 height 18
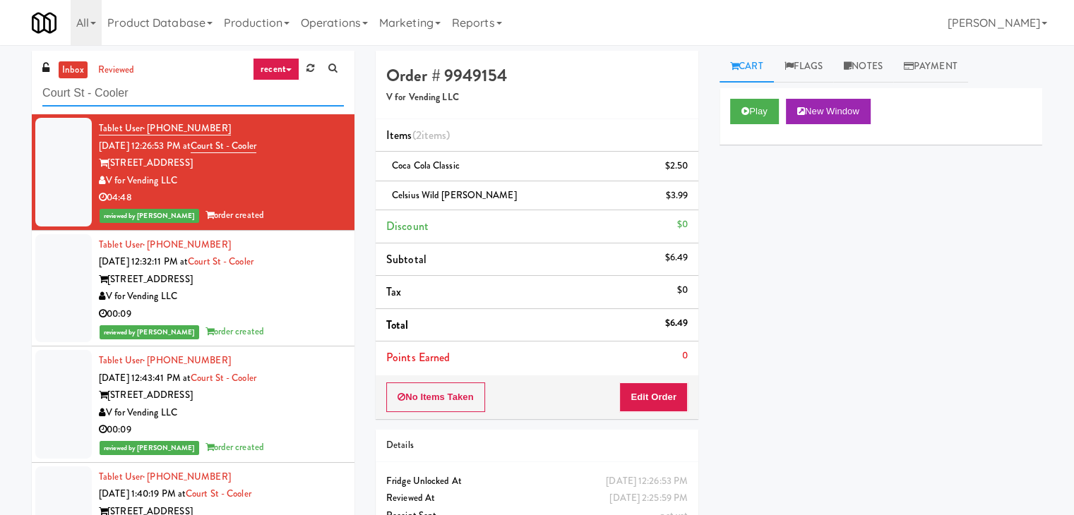
click at [190, 99] on input "Court St - Cooler" at bounding box center [192, 93] width 301 height 26
paste input "[GEOGRAPHIC_DATA] Combo"
type input "[GEOGRAPHIC_DATA] Combo"
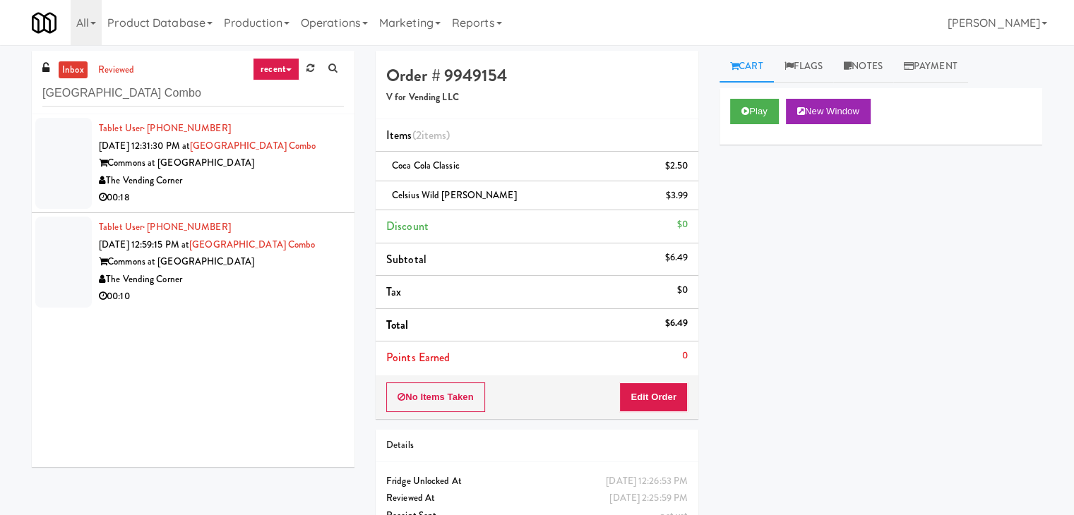
click at [292, 199] on div "00:18" at bounding box center [221, 198] width 245 height 18
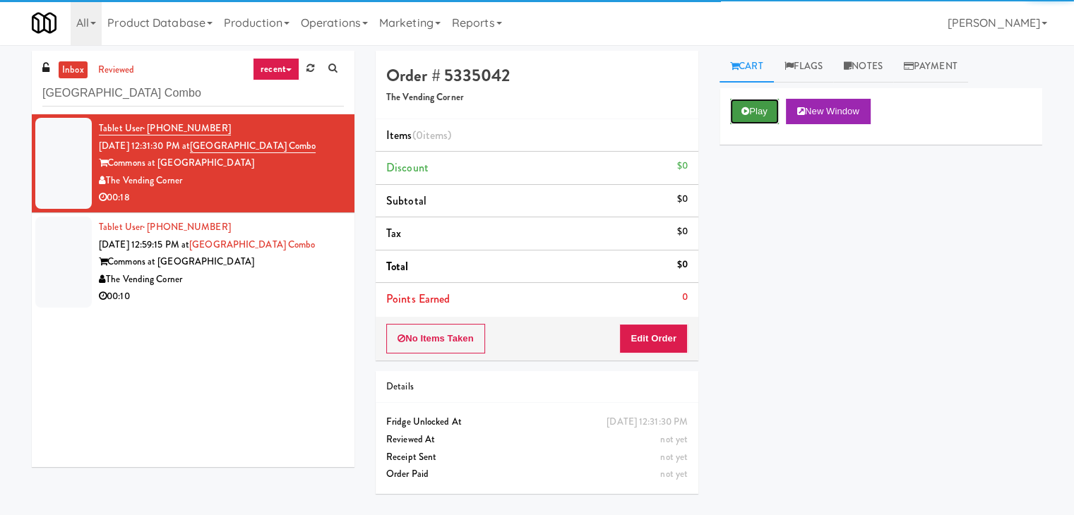
click at [762, 106] on button "Play" at bounding box center [754, 111] width 49 height 25
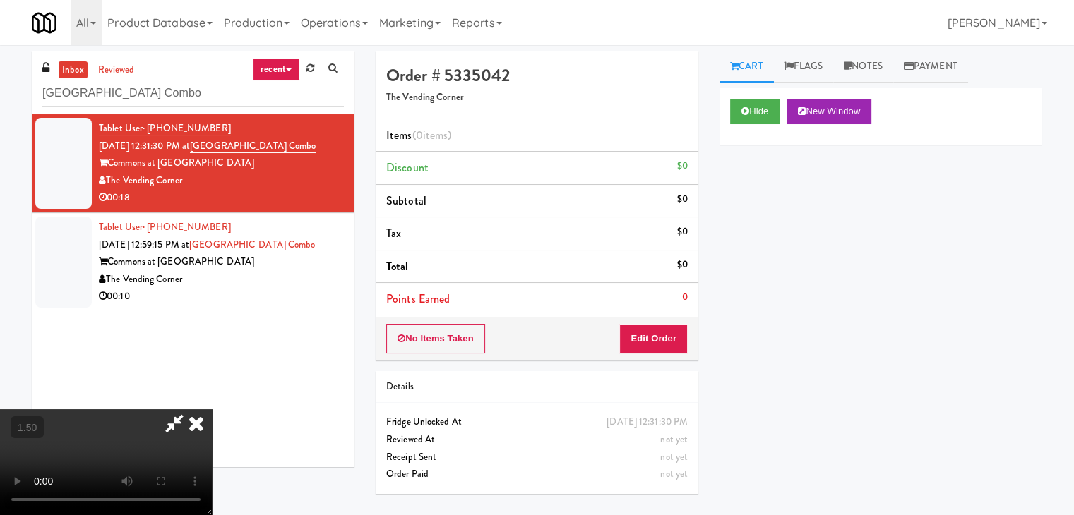
click at [212, 409] on video at bounding box center [106, 462] width 212 height 106
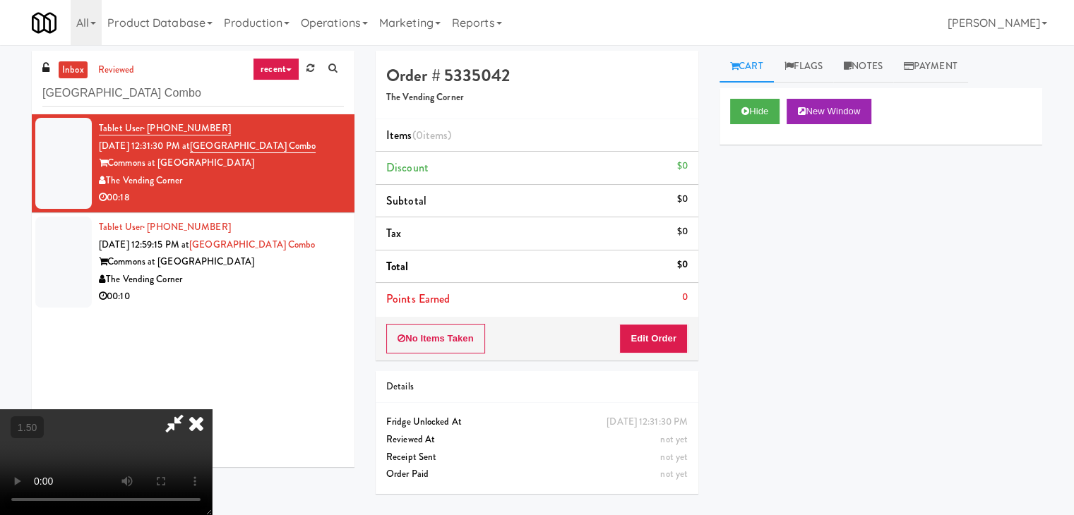
click at [212, 409] on video at bounding box center [106, 462] width 212 height 106
click at [212, 409] on icon at bounding box center [196, 423] width 31 height 28
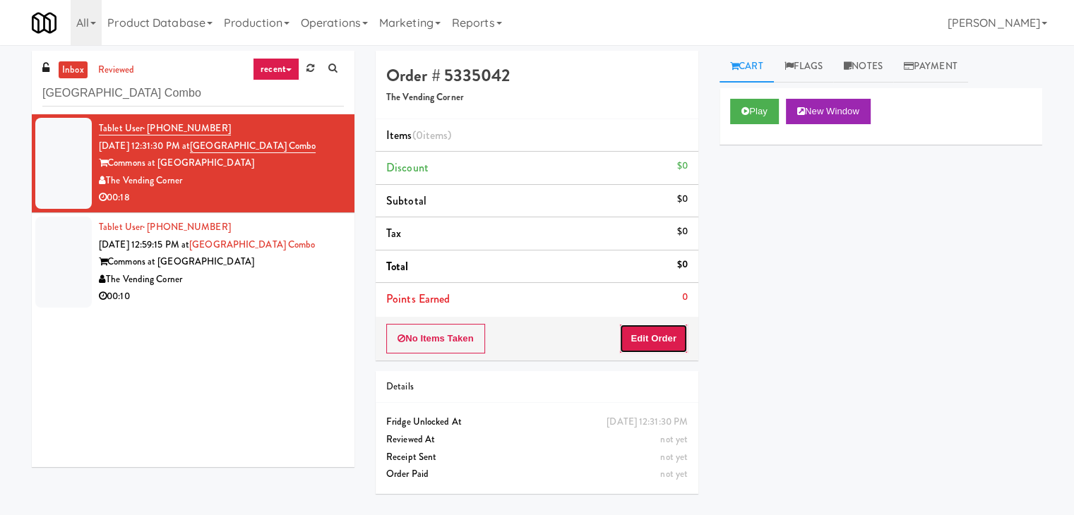
click at [661, 349] on button "Edit Order" at bounding box center [653, 339] width 68 height 30
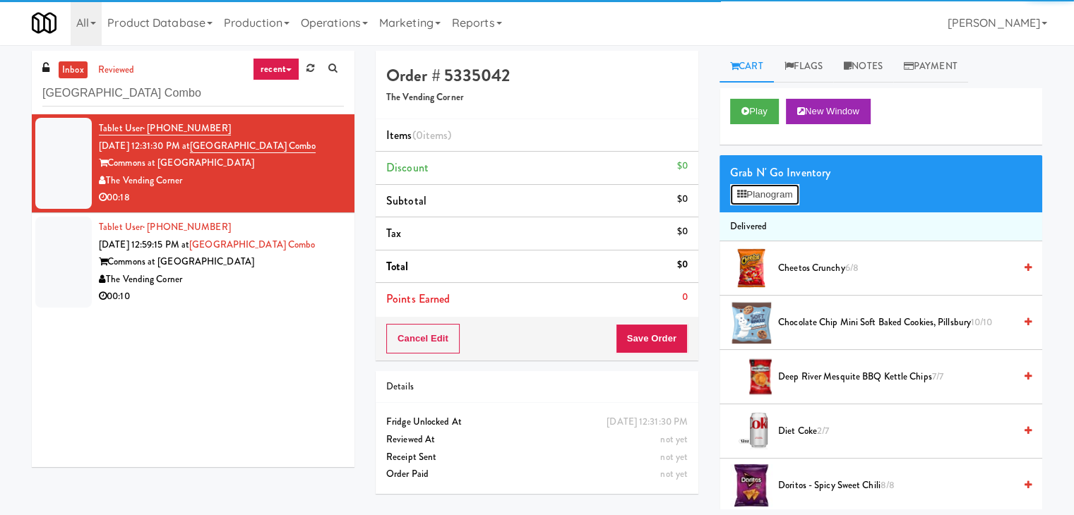
click at [760, 199] on button "Planogram" at bounding box center [764, 194] width 69 height 21
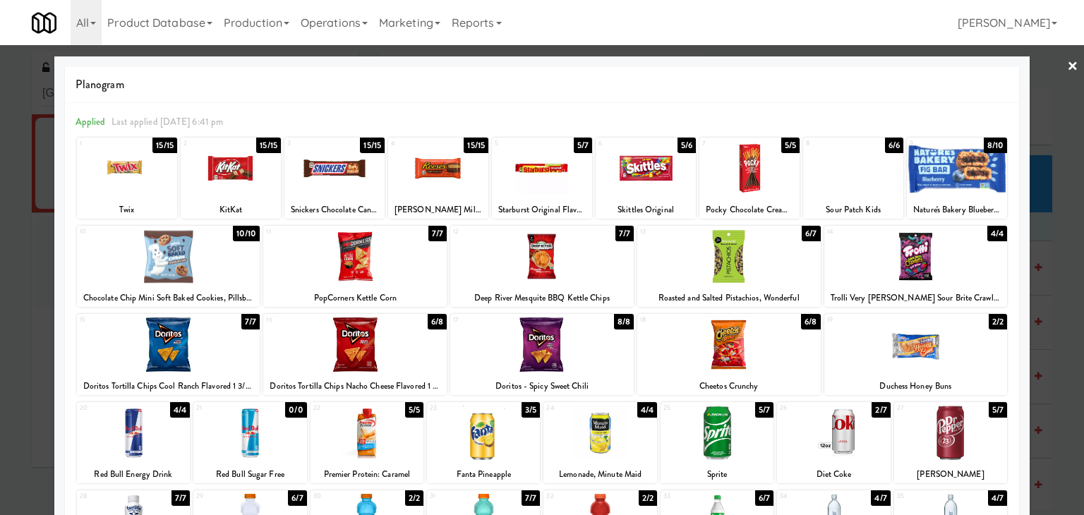
click at [742, 160] on div at bounding box center [750, 168] width 100 height 54
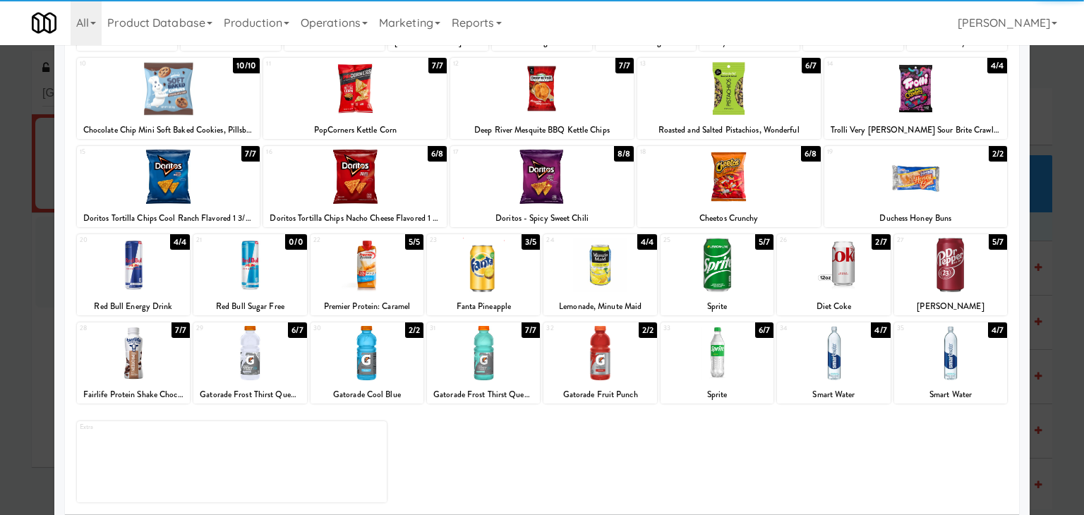
scroll to position [178, 0]
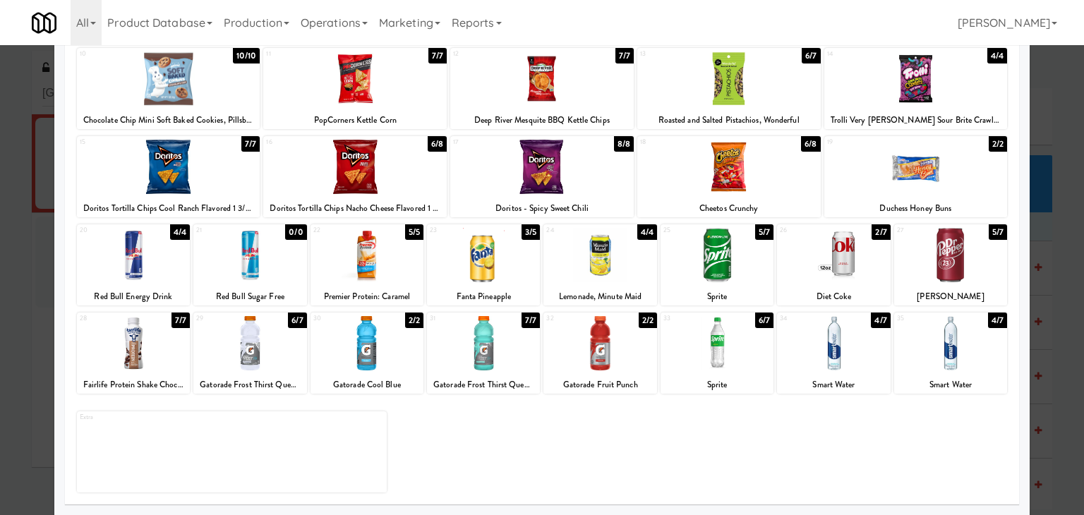
click at [602, 259] on div at bounding box center [600, 255] width 113 height 54
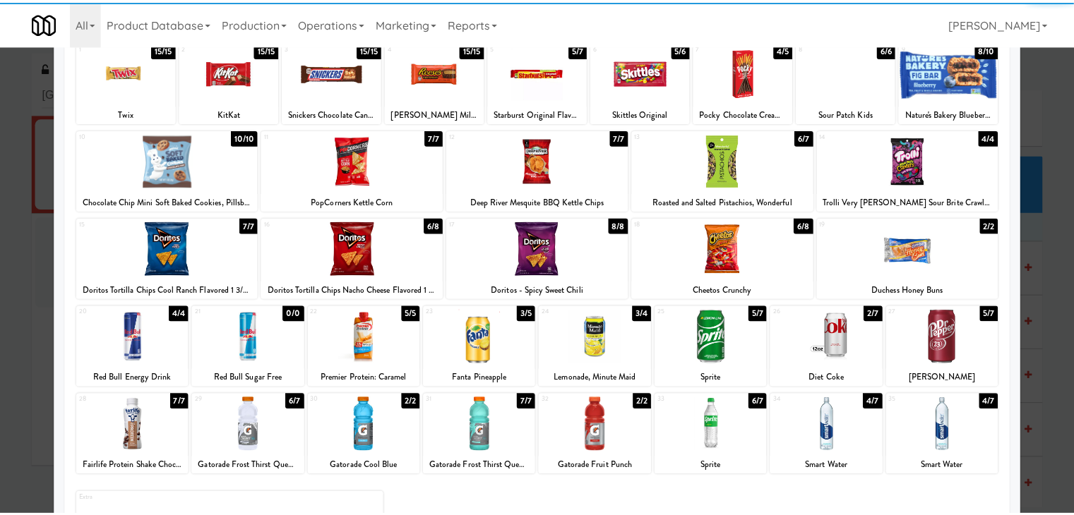
scroll to position [0, 0]
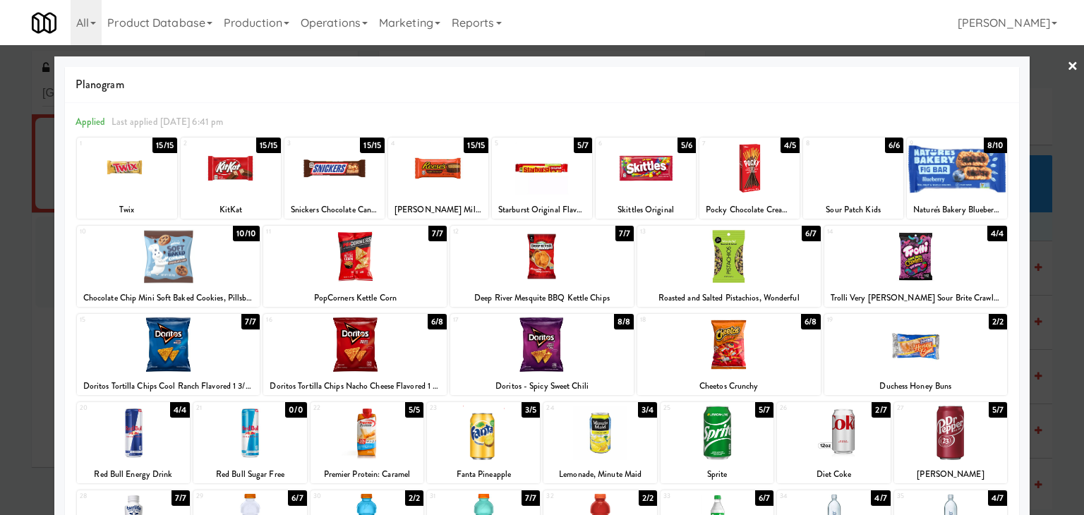
click at [194, 267] on div at bounding box center [169, 256] width 184 height 54
click at [1067, 63] on link "×" at bounding box center [1072, 67] width 11 height 44
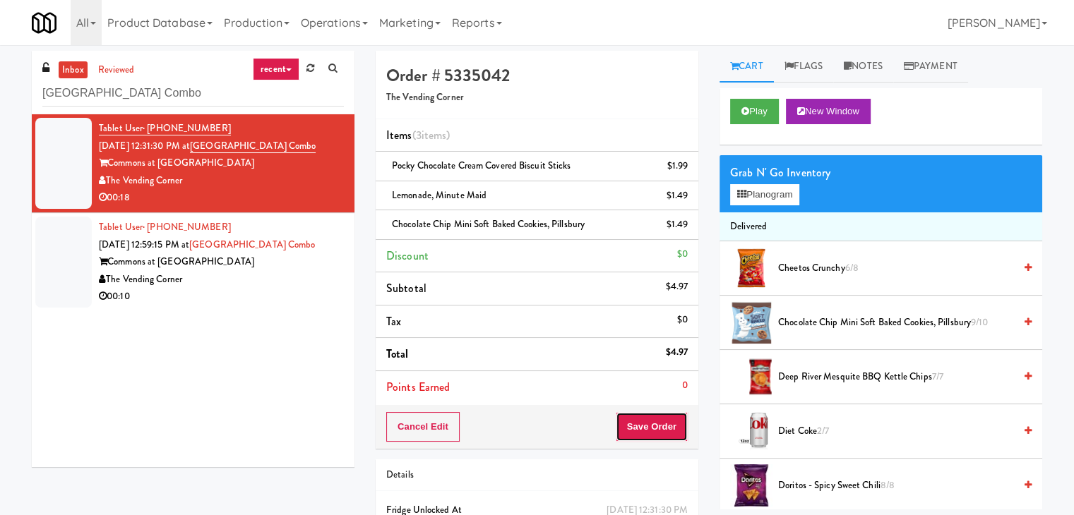
click at [661, 418] on button "Save Order" at bounding box center [652, 427] width 72 height 30
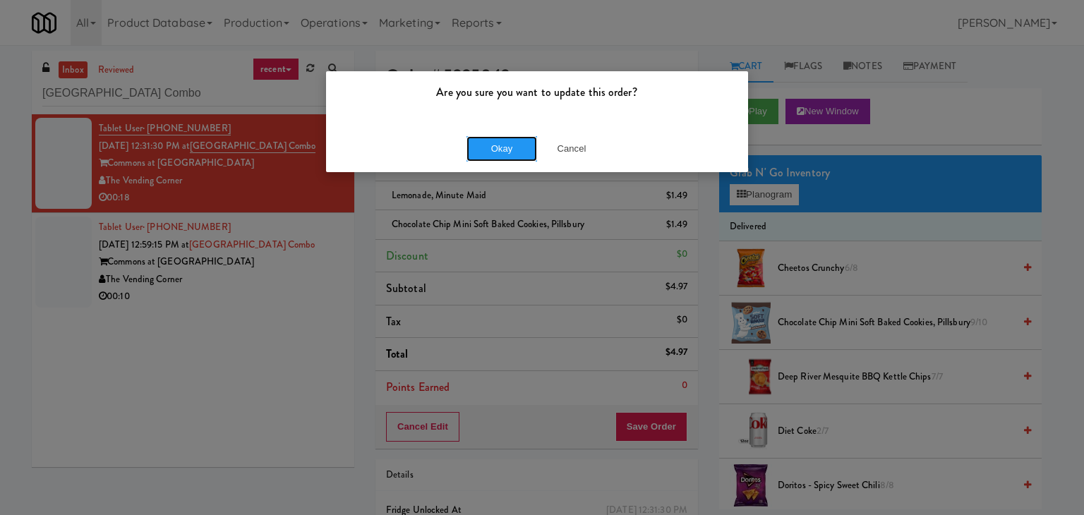
click at [487, 153] on button "Okay" at bounding box center [502, 148] width 71 height 25
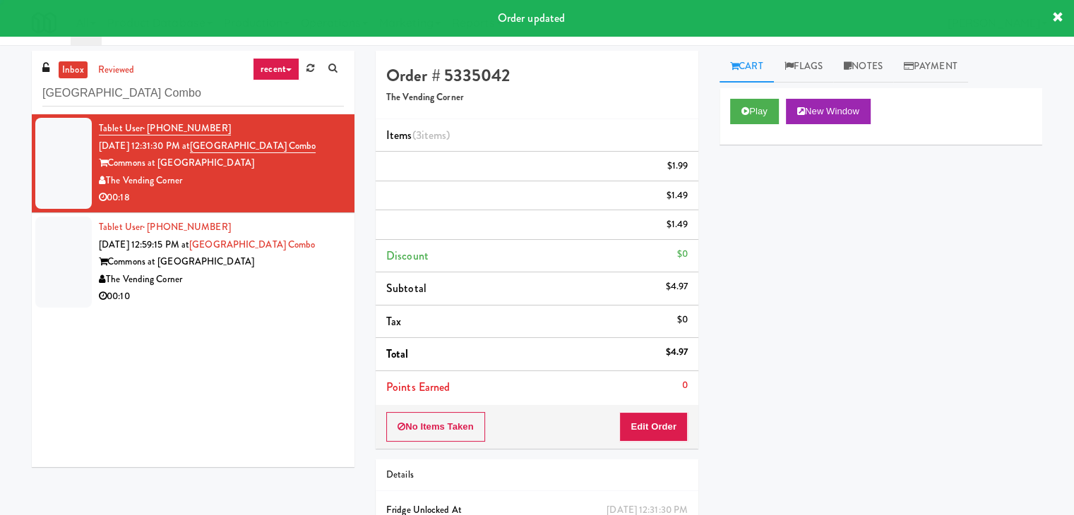
click at [265, 273] on div "The Vending Corner" at bounding box center [221, 280] width 245 height 18
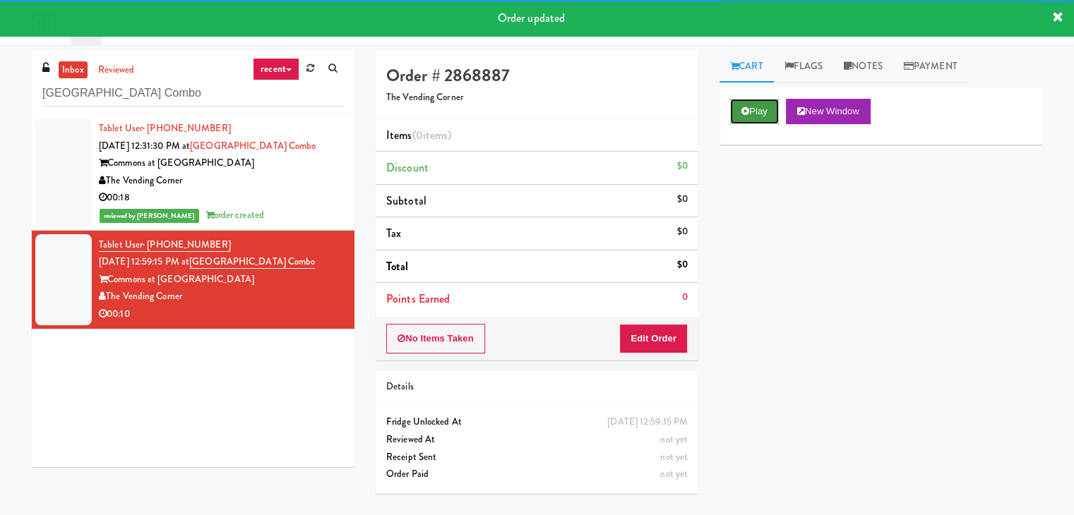
click at [755, 109] on button "Play" at bounding box center [754, 111] width 49 height 25
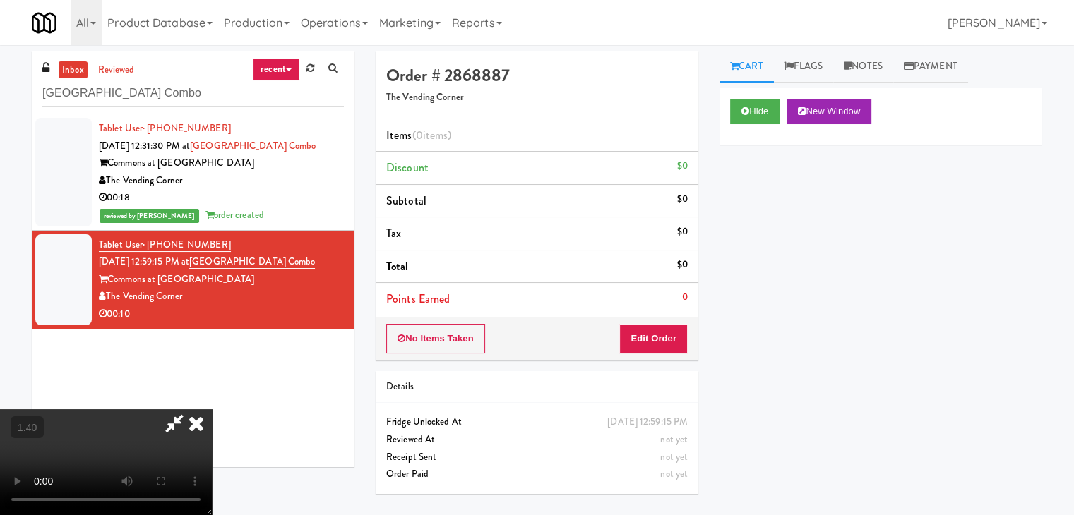
click at [212, 409] on video at bounding box center [106, 462] width 212 height 106
click at [212, 409] on icon at bounding box center [196, 423] width 31 height 28
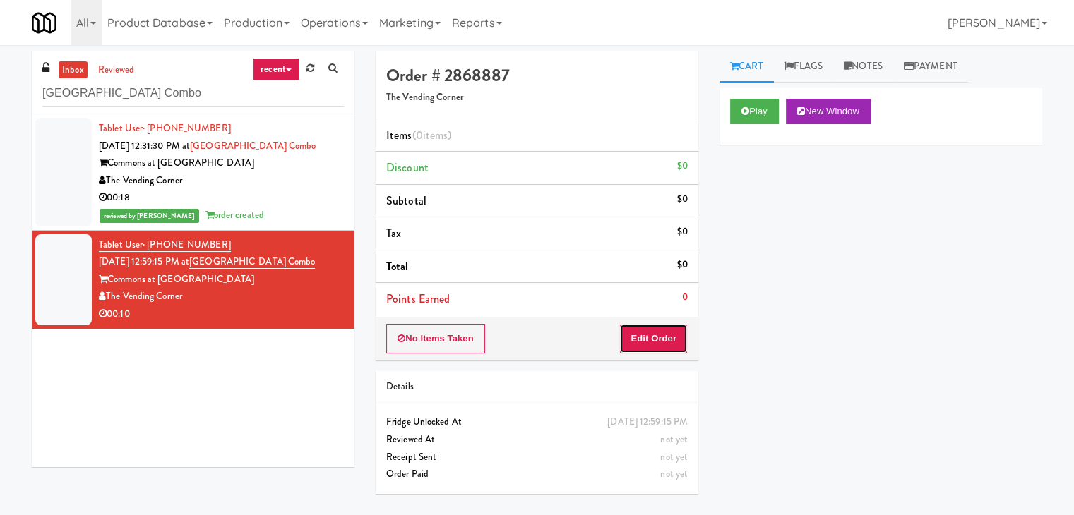
click at [664, 328] on button "Edit Order" at bounding box center [653, 339] width 68 height 30
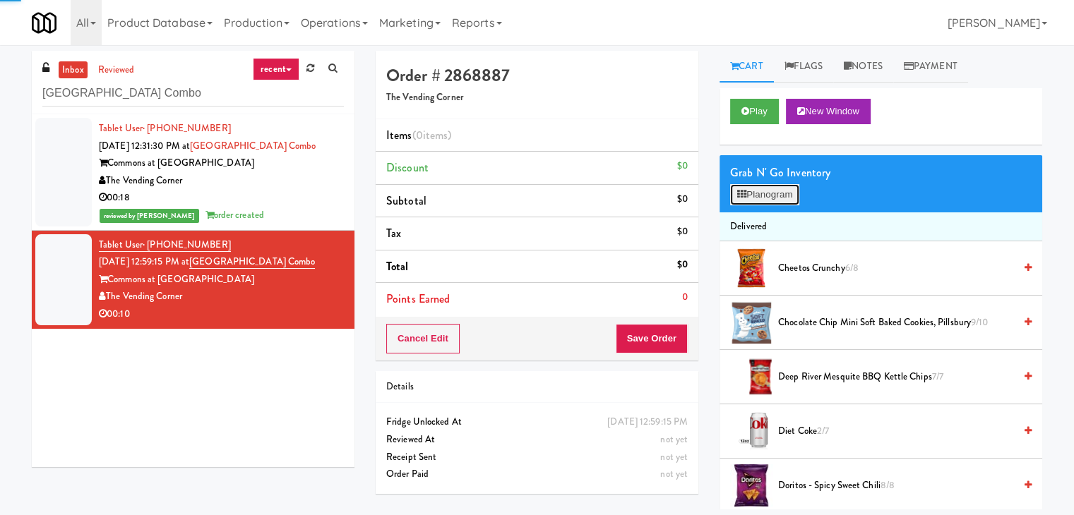
click at [762, 196] on button "Planogram" at bounding box center [764, 194] width 69 height 21
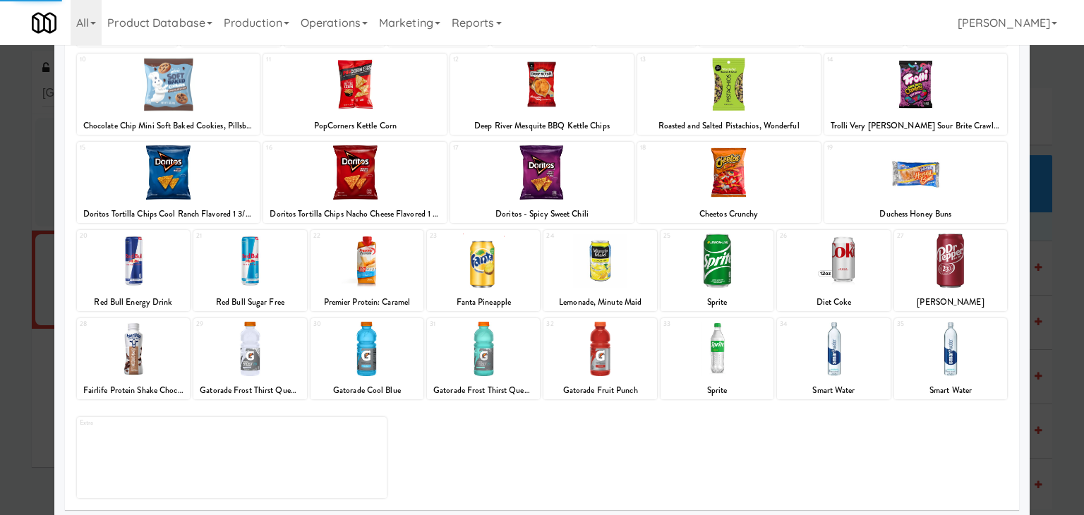
scroll to position [178, 0]
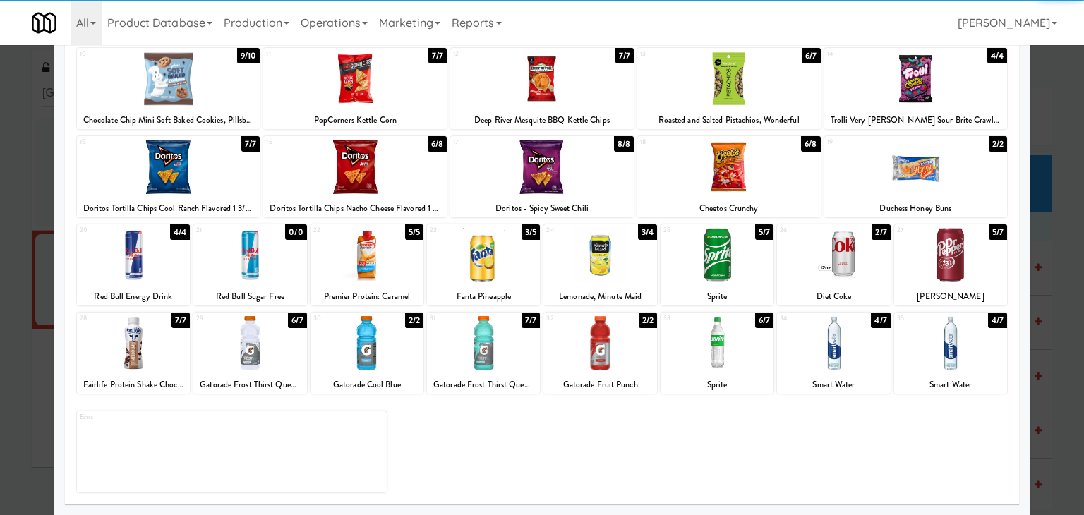
click at [828, 354] on div at bounding box center [833, 343] width 113 height 54
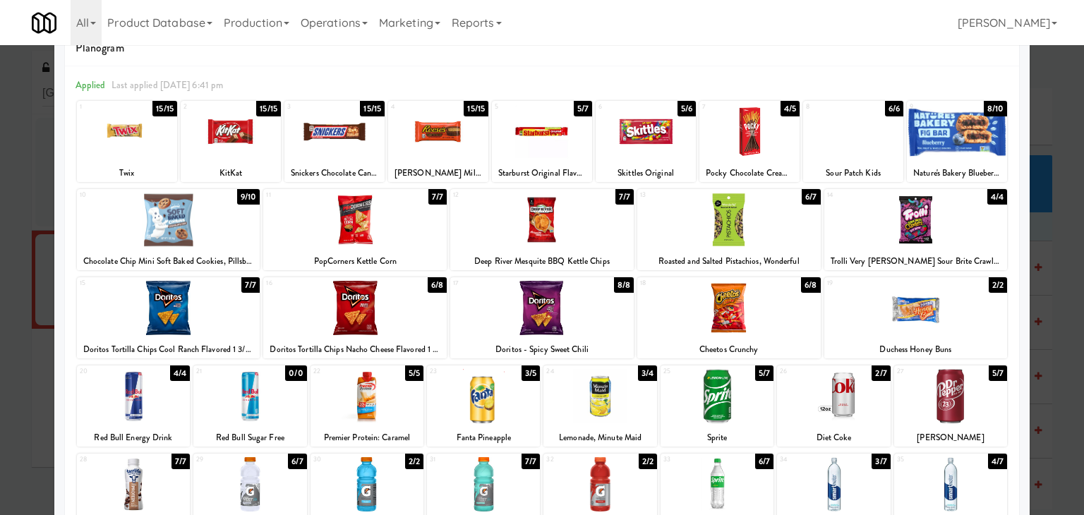
click at [747, 232] on div at bounding box center [730, 220] width 184 height 54
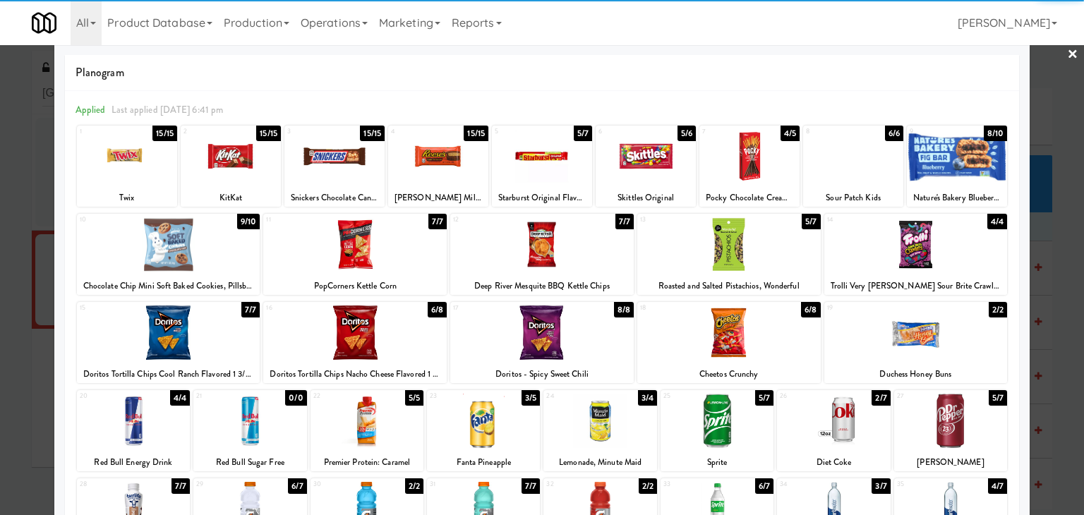
scroll to position [0, 0]
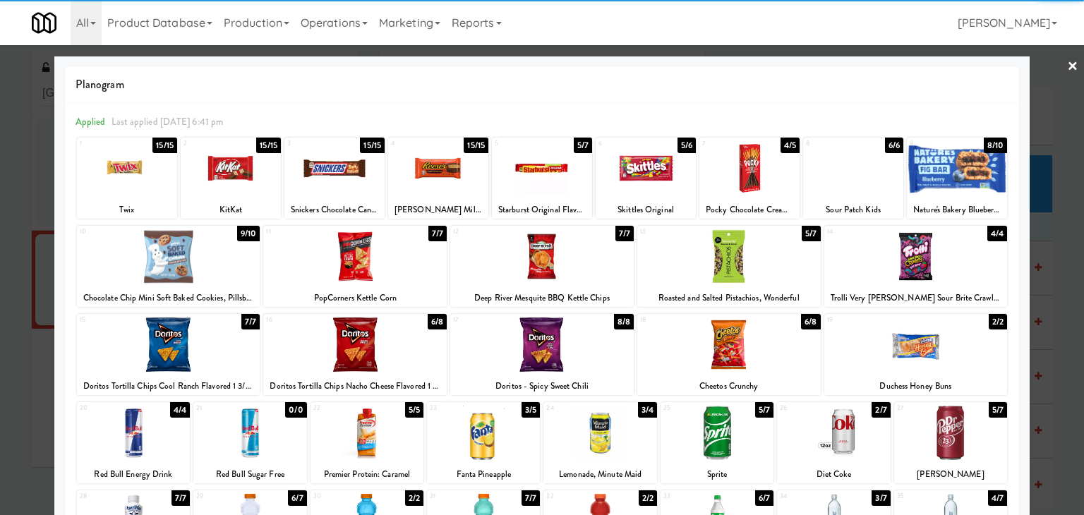
click at [1067, 64] on link "×" at bounding box center [1072, 67] width 11 height 44
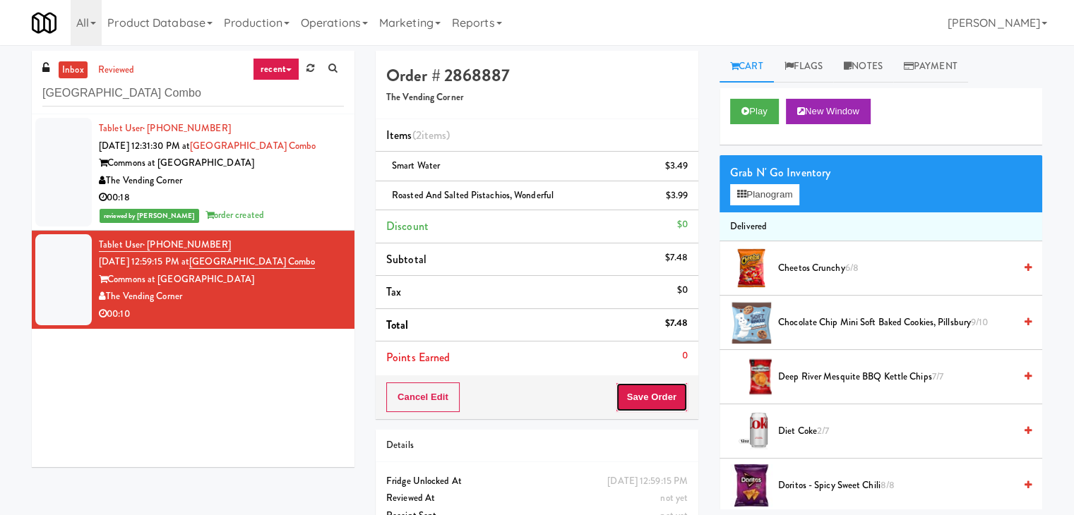
click at [633, 388] on button "Save Order" at bounding box center [652, 398] width 72 height 30
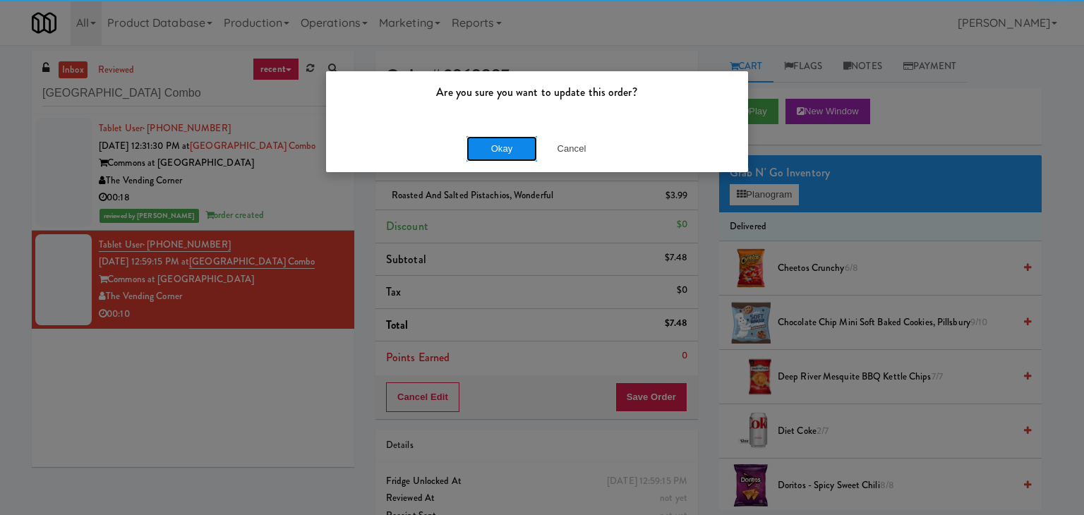
click at [498, 152] on button "Okay" at bounding box center [502, 148] width 71 height 25
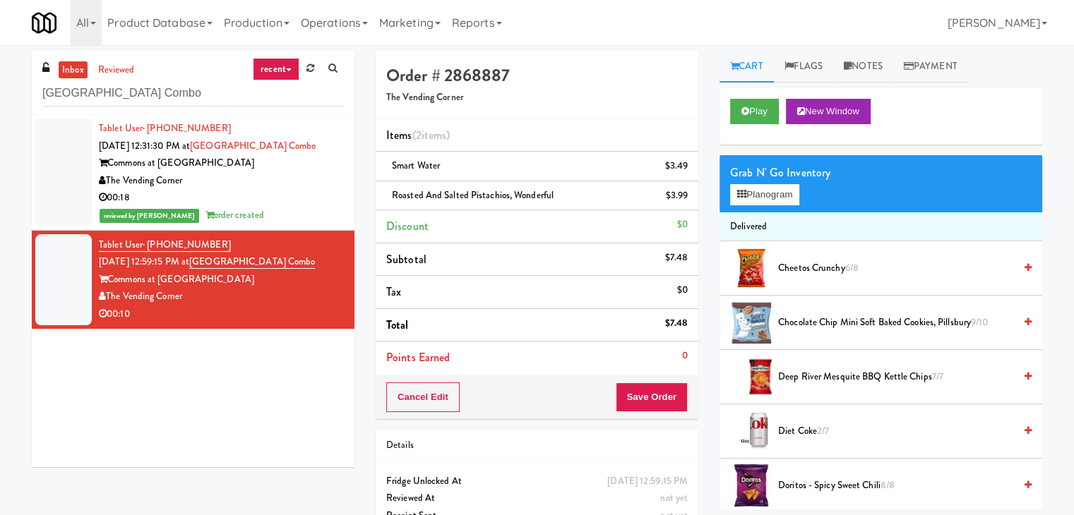
click at [274, 207] on div "reviewed by [PERSON_NAME] A order created" at bounding box center [221, 216] width 245 height 18
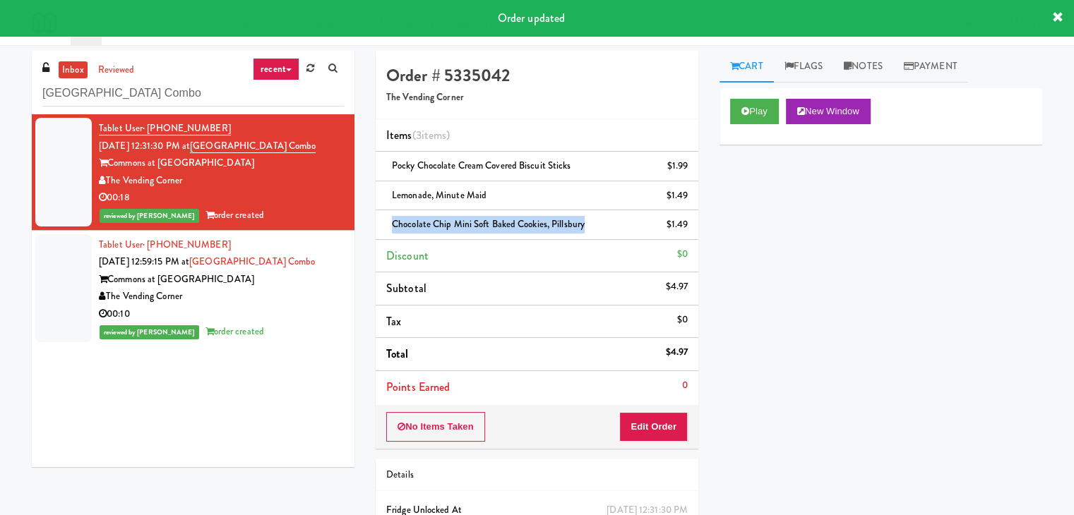
drag, startPoint x: 584, startPoint y: 225, endPoint x: 393, endPoint y: 224, distance: 191.3
click at [393, 224] on span "Chocolate Chip Mini Soft Baked Cookies, Pillsbury" at bounding box center [488, 223] width 193 height 13
copy span "Chocolate Chip Mini Soft Baked Cookies, Pillsbury"
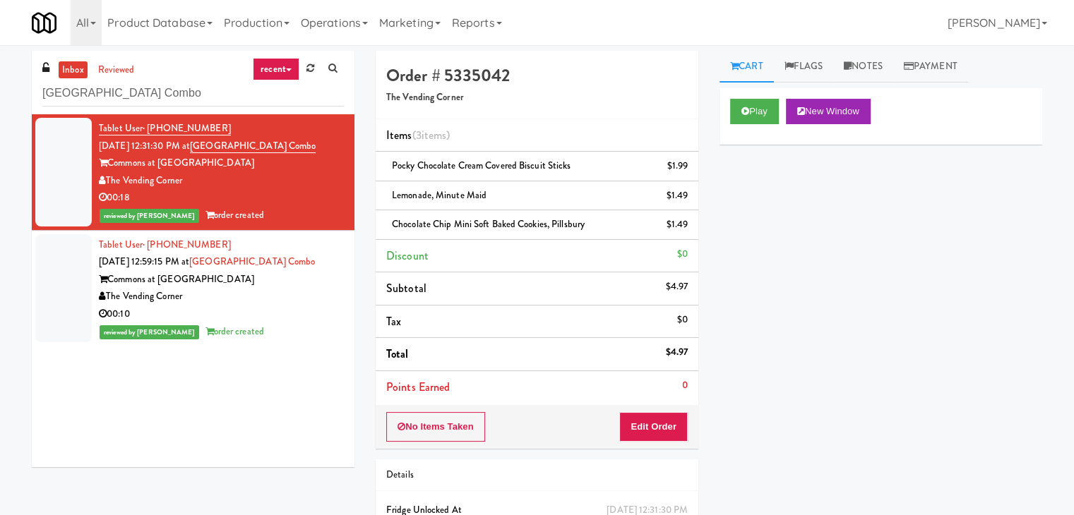
click at [289, 310] on div "00:10" at bounding box center [221, 315] width 245 height 18
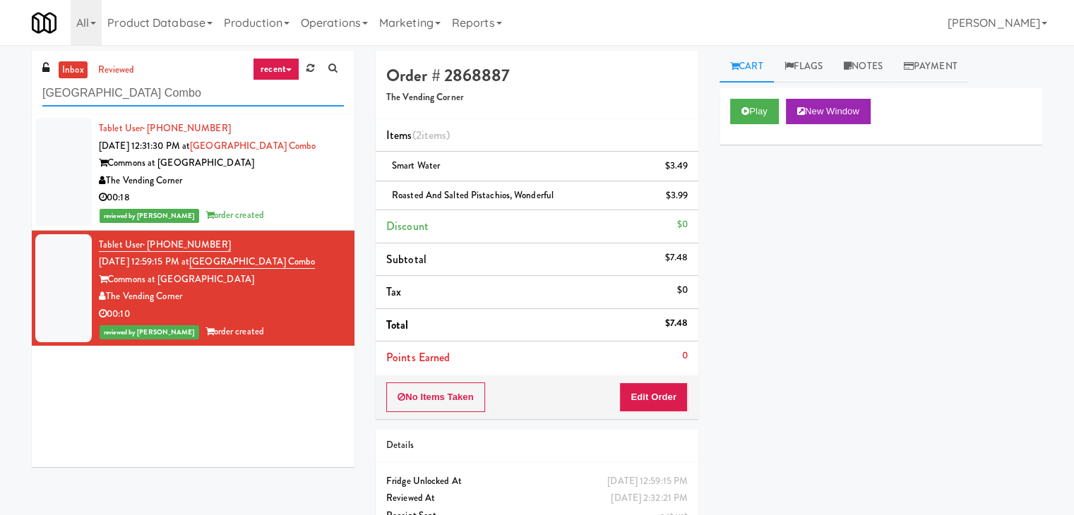
click at [194, 99] on input "[GEOGRAPHIC_DATA] Combo" at bounding box center [192, 93] width 301 height 26
paste input "Fridge Right-2 Columbus"
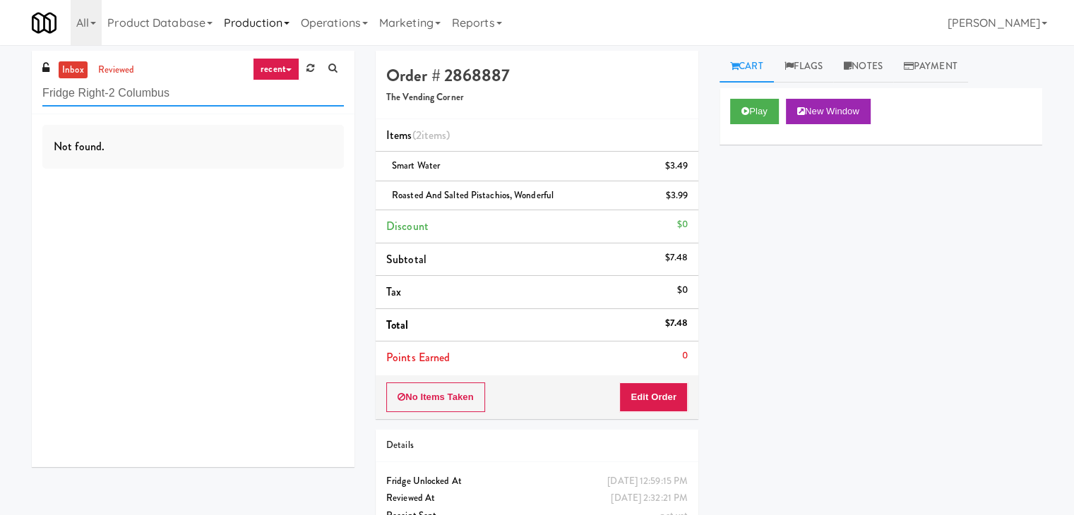
type input "Fridge Right-2 Columbus"
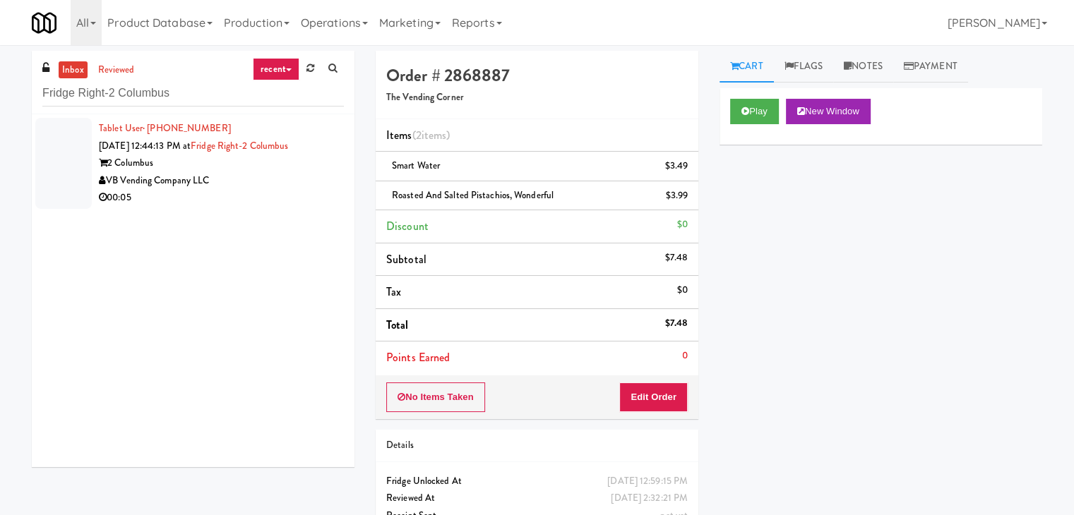
click at [305, 197] on div "00:05" at bounding box center [221, 198] width 245 height 18
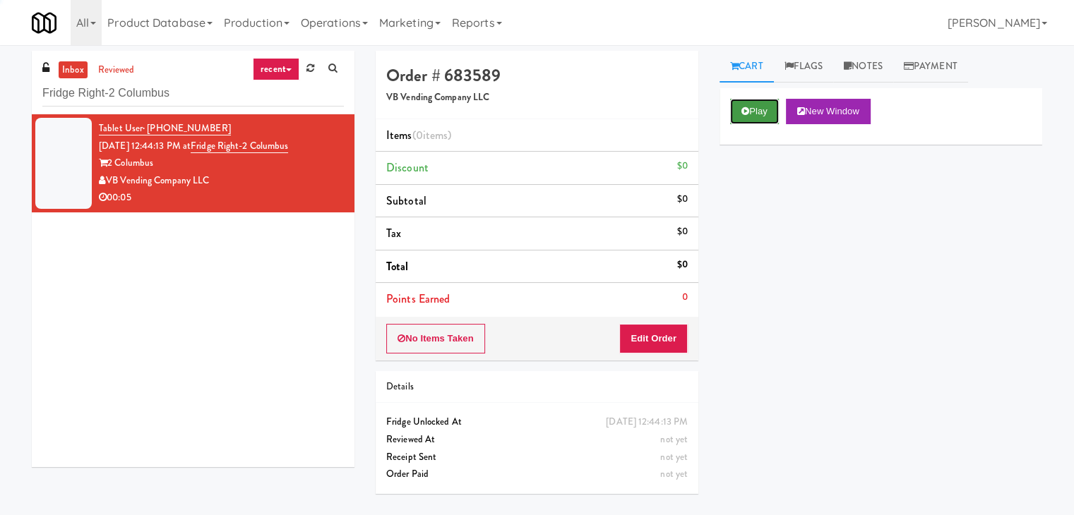
click at [752, 104] on button "Play" at bounding box center [754, 111] width 49 height 25
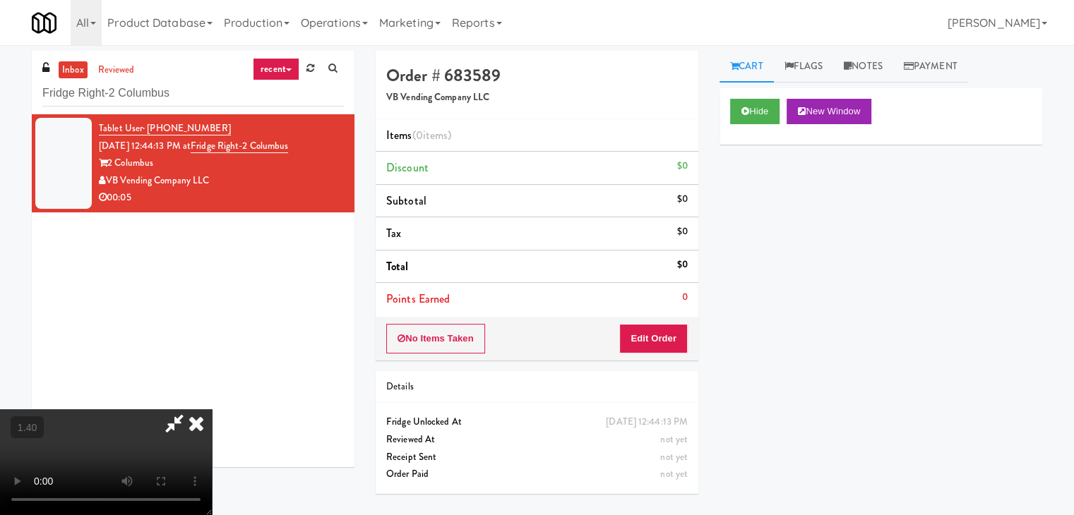
click at [212, 409] on video at bounding box center [106, 462] width 212 height 106
drag, startPoint x: 445, startPoint y: 306, endPoint x: 435, endPoint y: 308, distance: 10.0
click at [212, 409] on video at bounding box center [106, 462] width 212 height 106
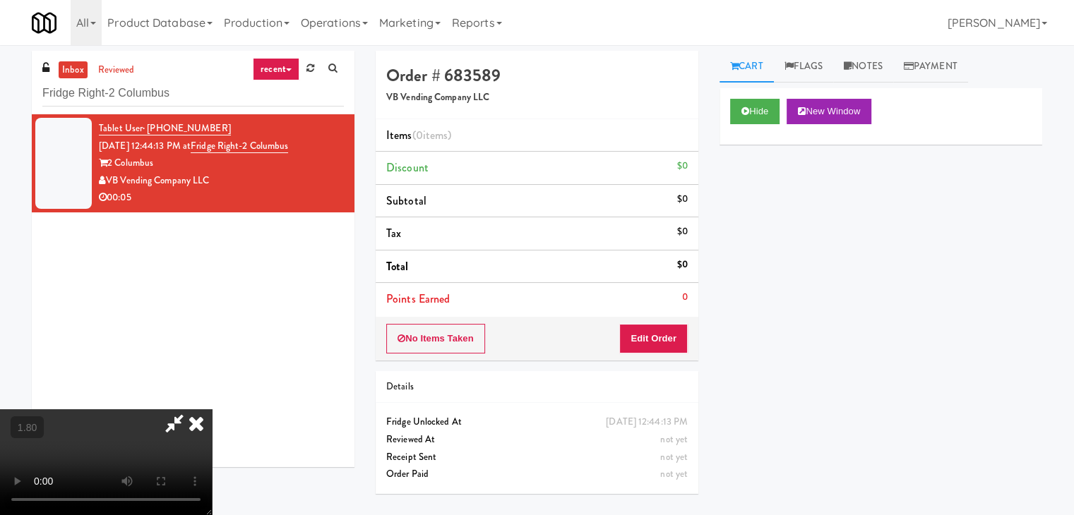
click at [212, 409] on icon at bounding box center [196, 423] width 31 height 28
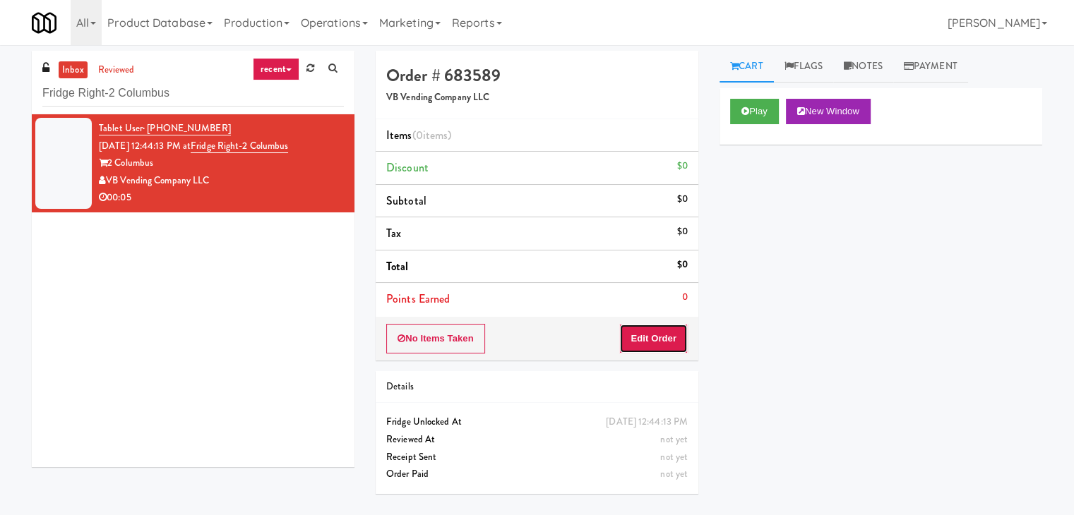
drag, startPoint x: 640, startPoint y: 340, endPoint x: 669, endPoint y: 313, distance: 40.0
click at [640, 340] on button "Edit Order" at bounding box center [653, 339] width 68 height 30
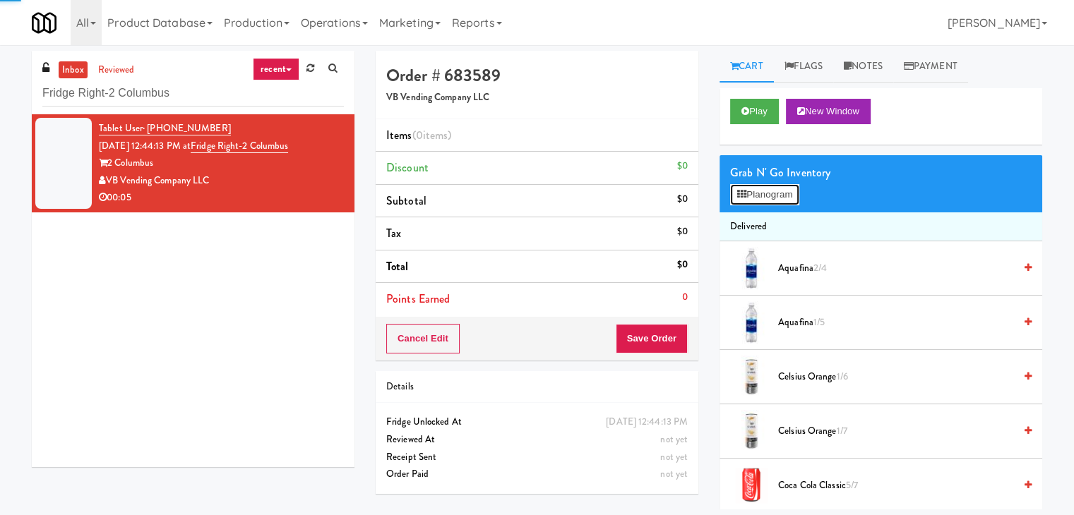
click at [762, 189] on button "Planogram" at bounding box center [764, 194] width 69 height 21
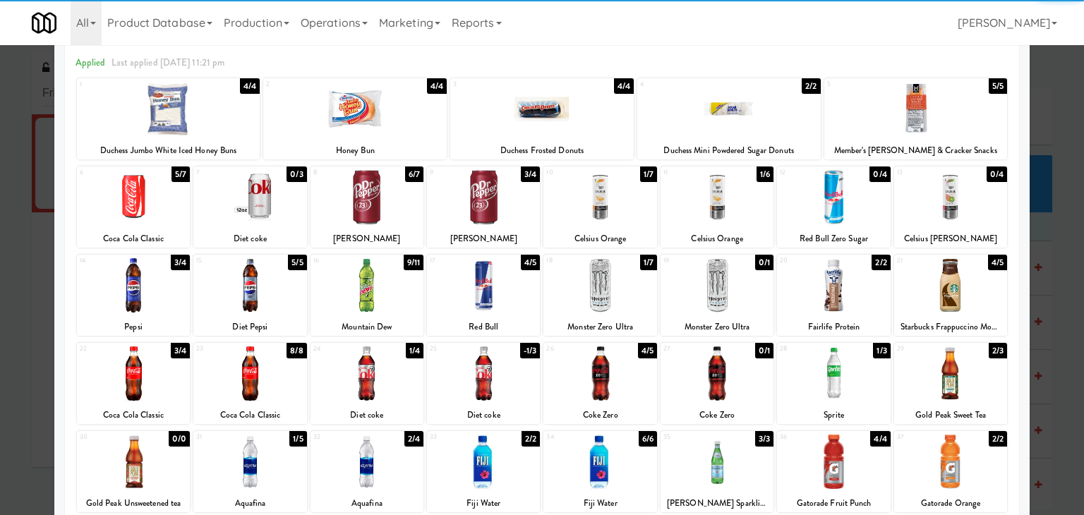
scroll to position [178, 0]
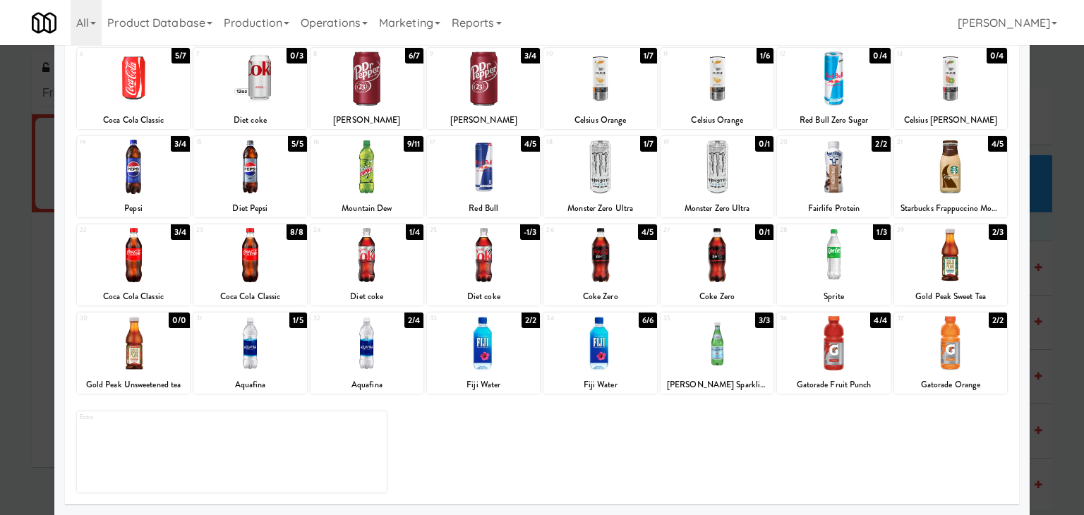
click at [602, 269] on div at bounding box center [600, 255] width 113 height 54
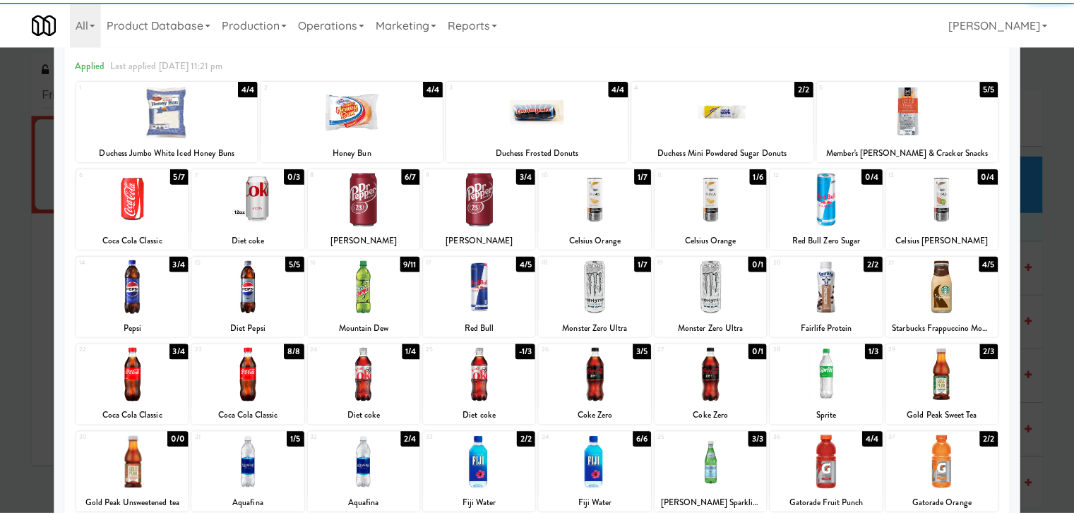
scroll to position [0, 0]
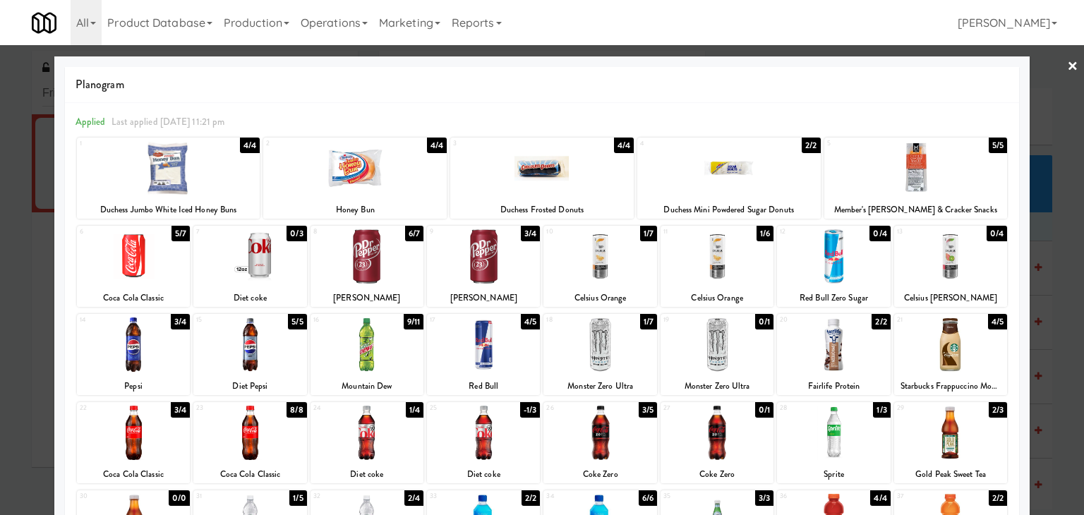
drag, startPoint x: 1063, startPoint y: 64, endPoint x: 926, endPoint y: 68, distance: 137.1
click at [1067, 63] on link "×" at bounding box center [1072, 67] width 11 height 44
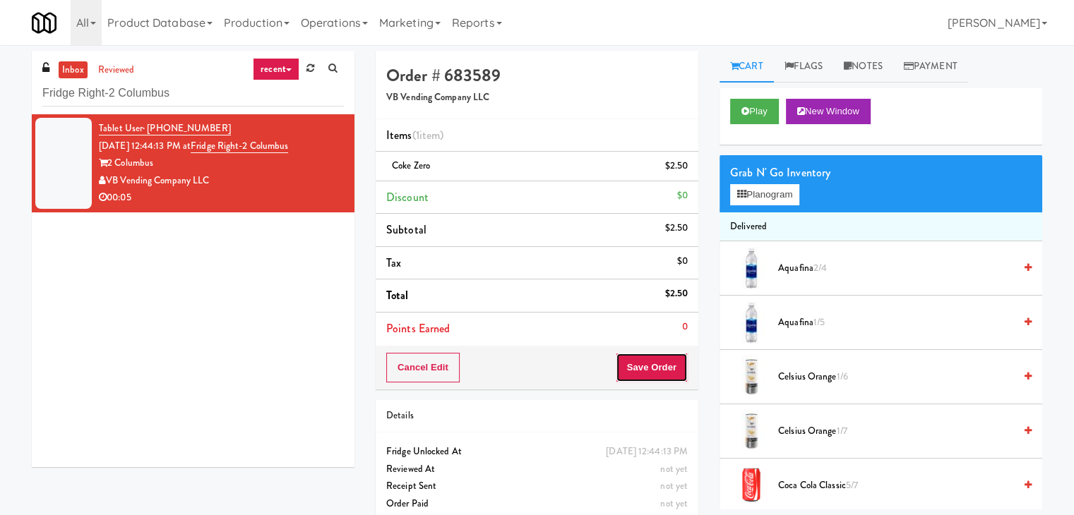
click at [655, 360] on button "Save Order" at bounding box center [652, 368] width 72 height 30
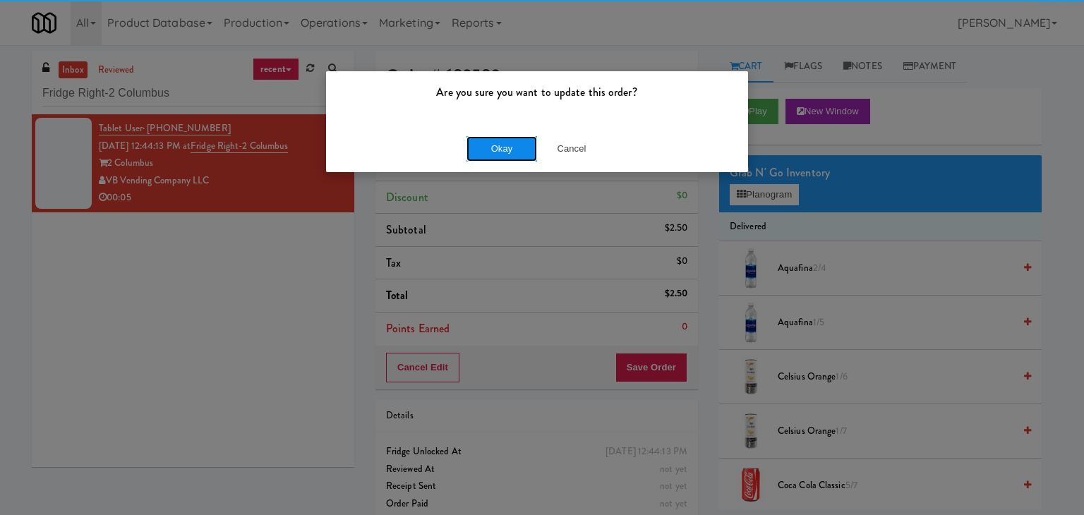
click at [521, 148] on button "Okay" at bounding box center [502, 148] width 71 height 25
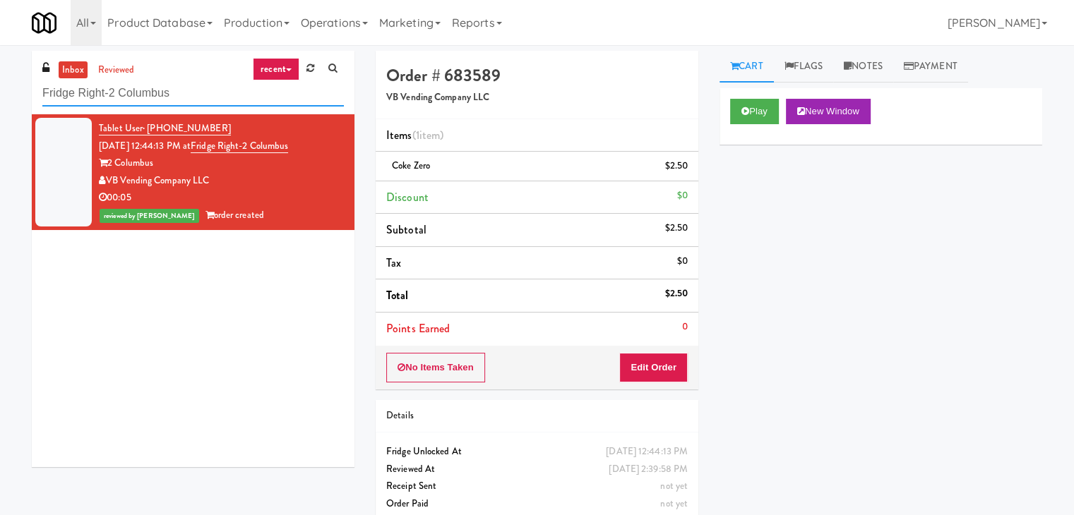
click at [195, 101] on input "Fridge Right-2 Columbus" at bounding box center [192, 93] width 301 height 26
paste input "Twelve12 - Cooler - Left"
type input "Twelve12 - Cooler - Left"
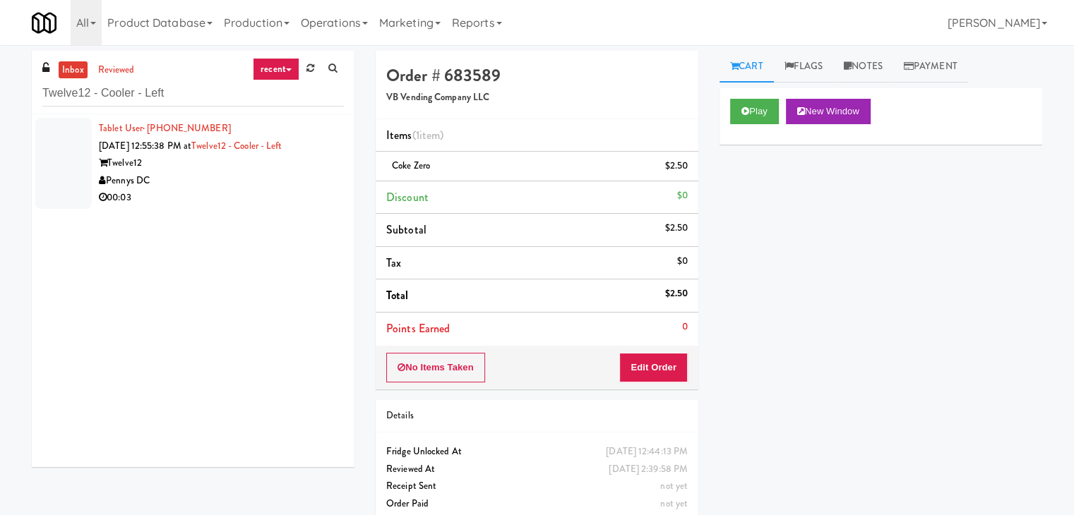
click at [250, 211] on li "Tablet User · (817) 366-4225 [DATE] 12:55:38 PM at Twelve12 - Cooler - Left Twe…" at bounding box center [193, 163] width 323 height 98
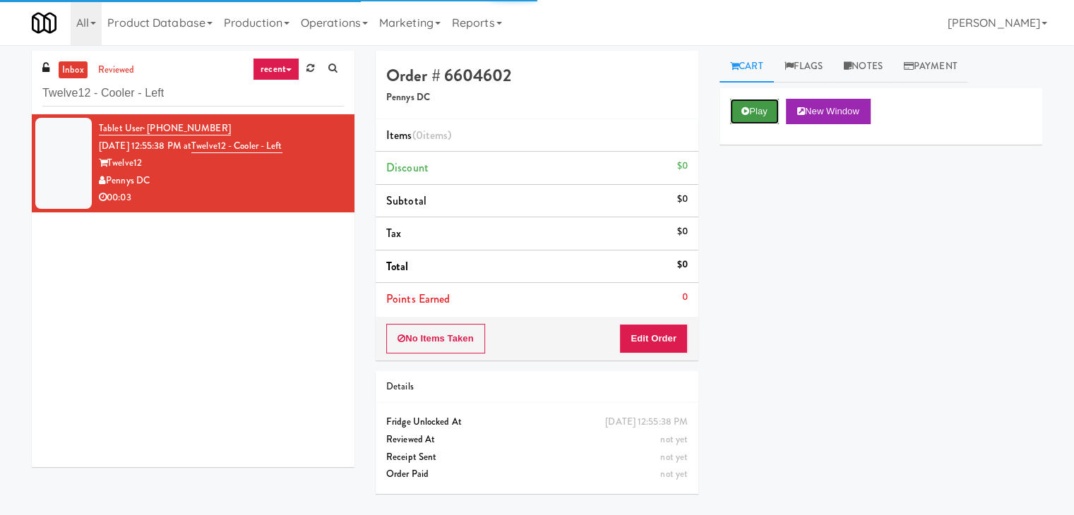
click at [765, 107] on button "Play" at bounding box center [754, 111] width 49 height 25
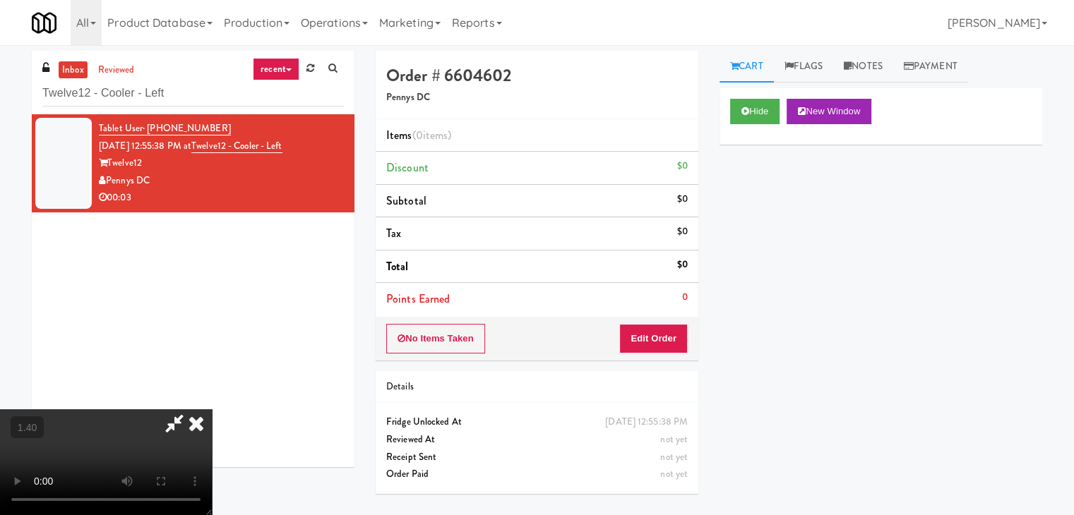
click at [212, 409] on video at bounding box center [106, 462] width 212 height 106
click at [212, 409] on icon at bounding box center [196, 423] width 31 height 28
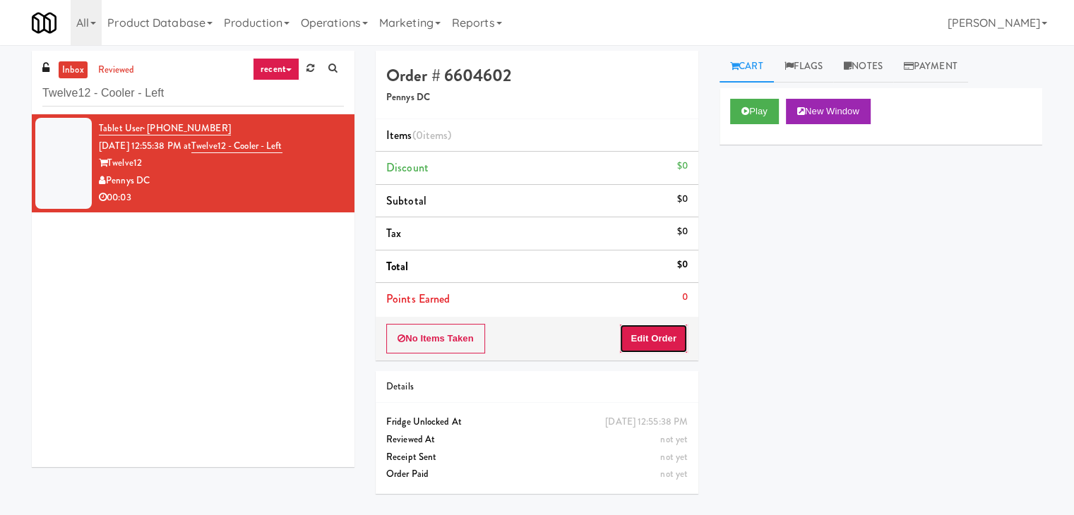
click at [665, 342] on button "Edit Order" at bounding box center [653, 339] width 68 height 30
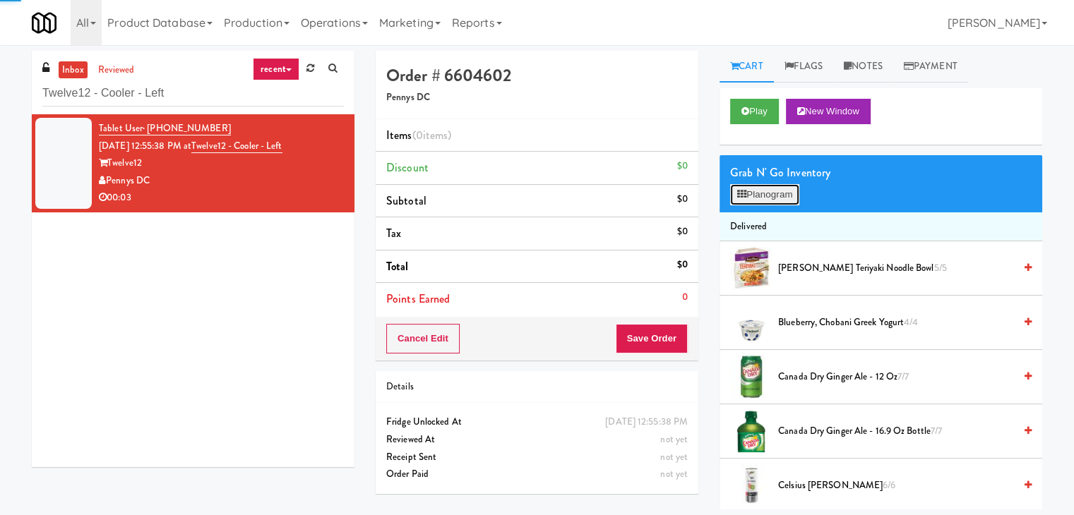
click at [755, 196] on button "Planogram" at bounding box center [764, 194] width 69 height 21
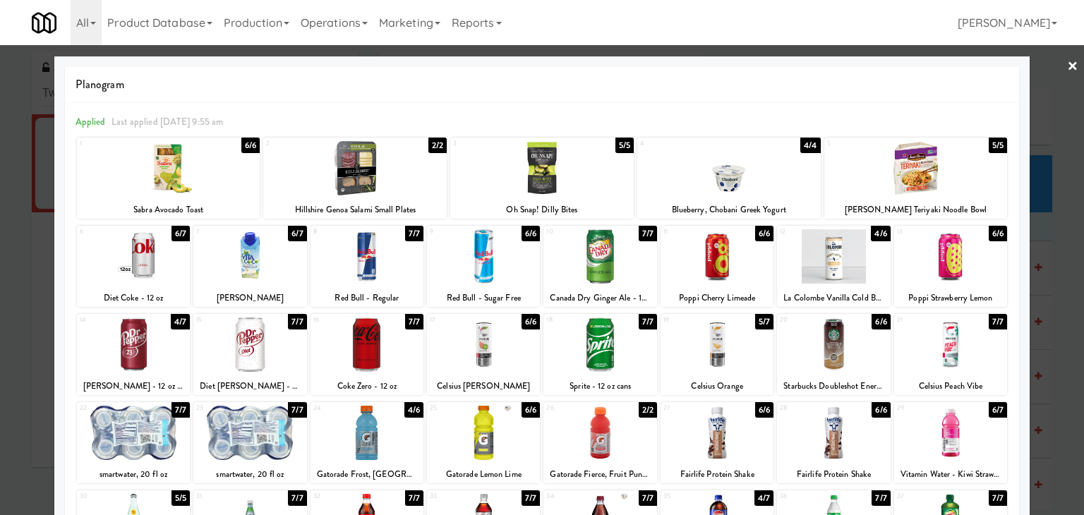
click at [159, 352] on div at bounding box center [133, 345] width 113 height 54
drag, startPoint x: 1063, startPoint y: 68, endPoint x: 899, endPoint y: 115, distance: 169.8
click at [1067, 68] on link "×" at bounding box center [1072, 67] width 11 height 44
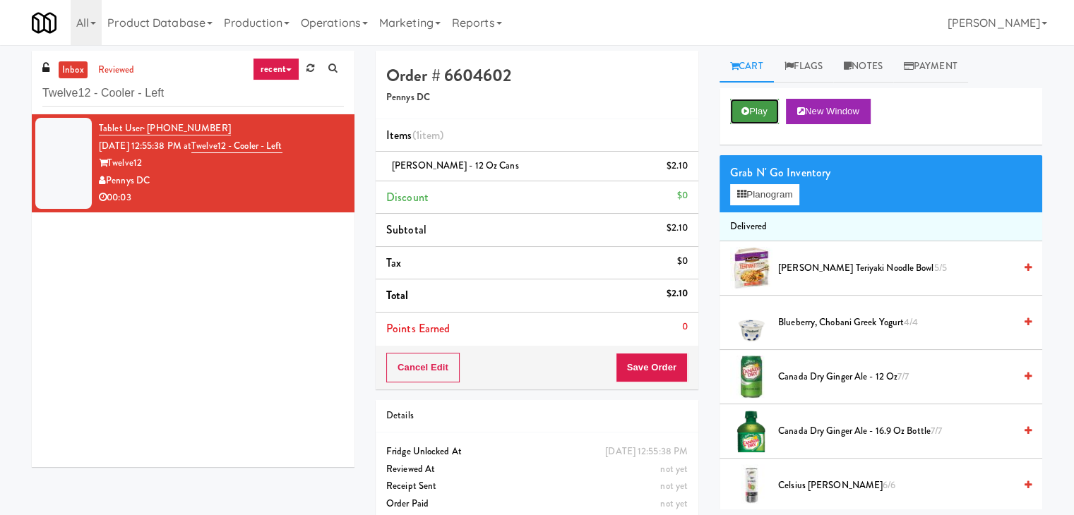
click at [760, 113] on button "Play" at bounding box center [754, 111] width 49 height 25
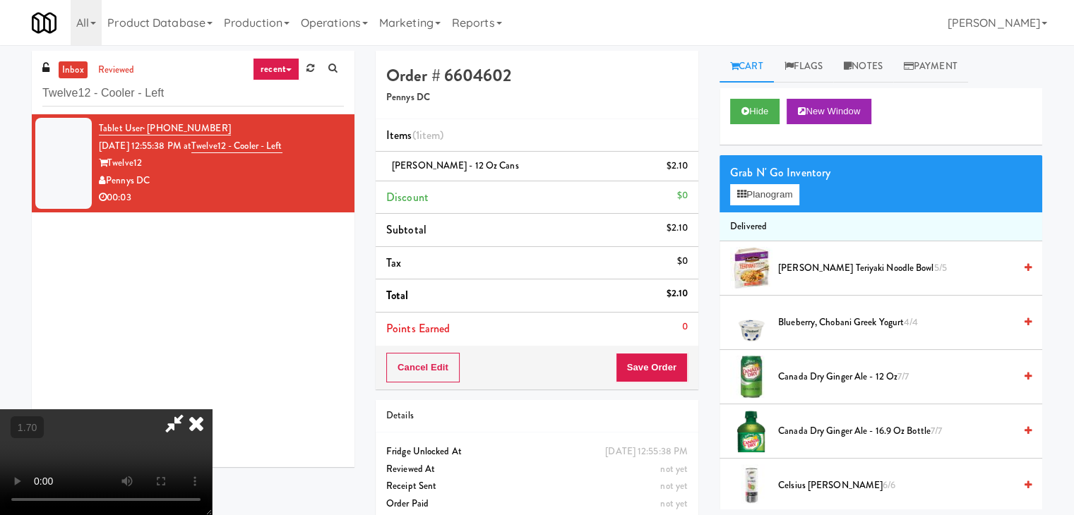
click at [212, 409] on video at bounding box center [106, 462] width 212 height 106
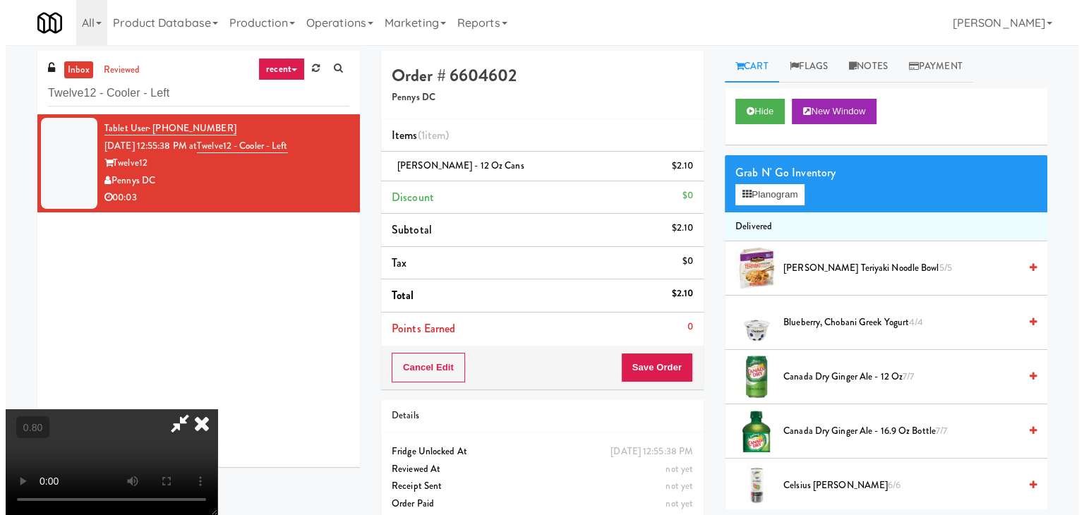
scroll to position [0, 0]
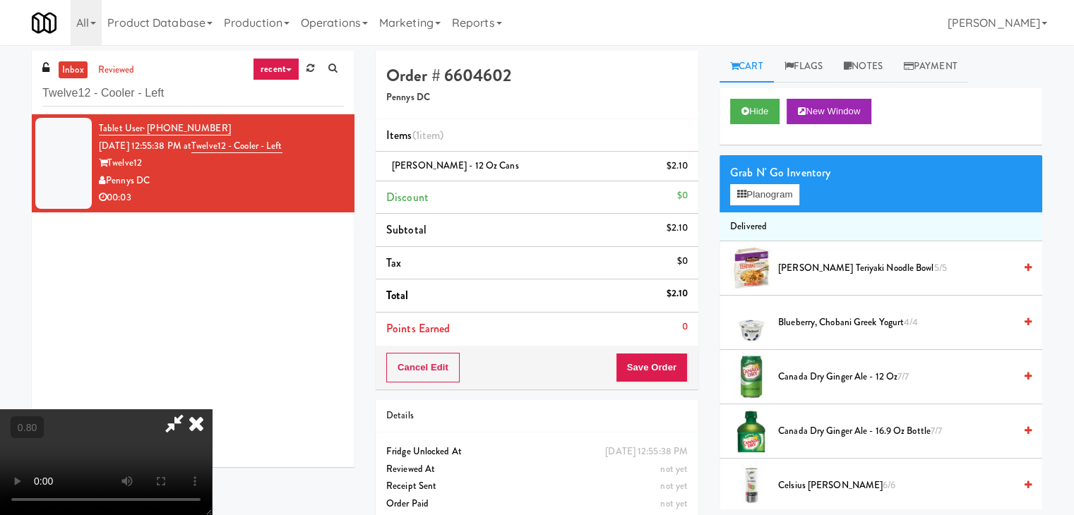
click at [212, 409] on icon at bounding box center [196, 423] width 31 height 28
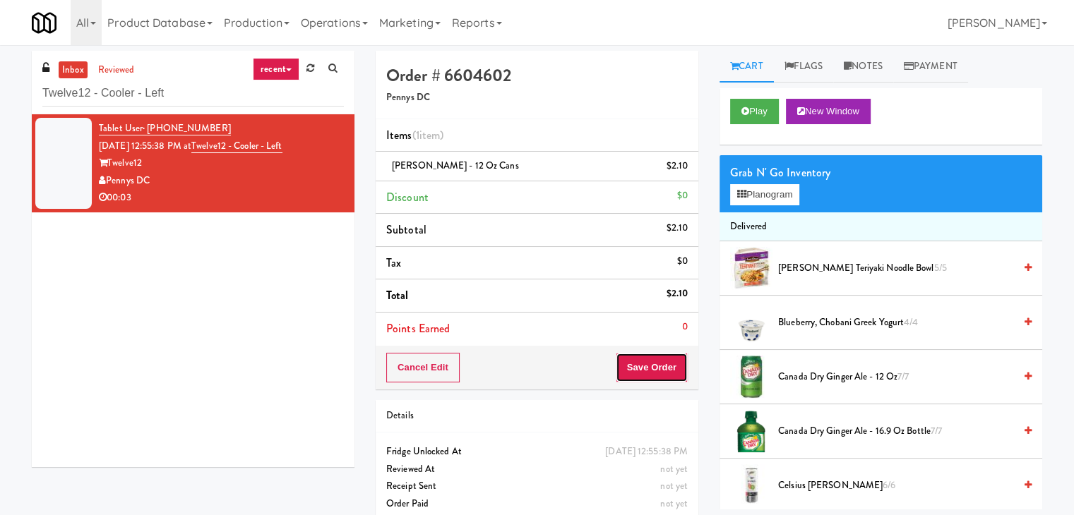
click at [652, 359] on button "Save Order" at bounding box center [652, 368] width 72 height 30
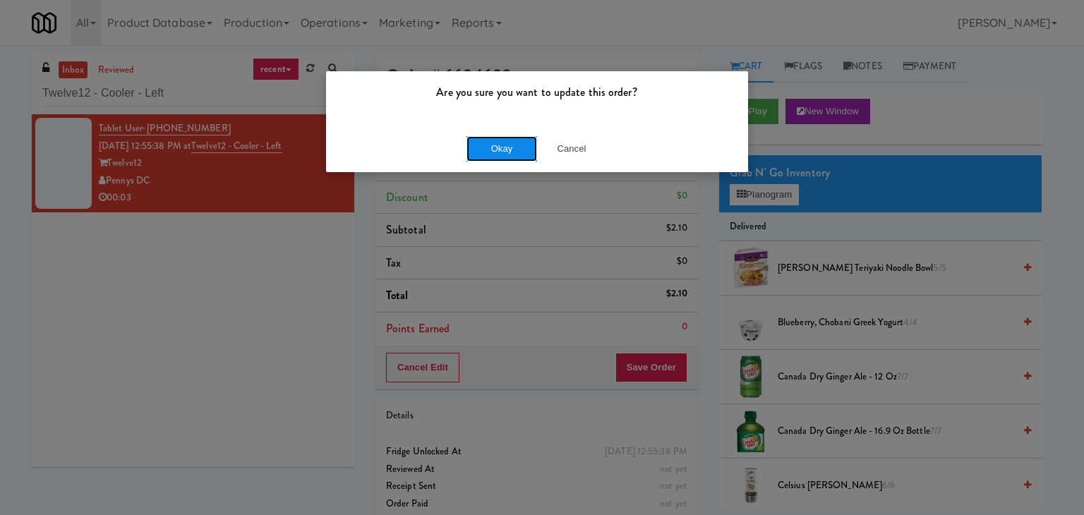
drag, startPoint x: 498, startPoint y: 144, endPoint x: 443, endPoint y: 43, distance: 115.0
click at [498, 143] on button "Okay" at bounding box center [502, 148] width 71 height 25
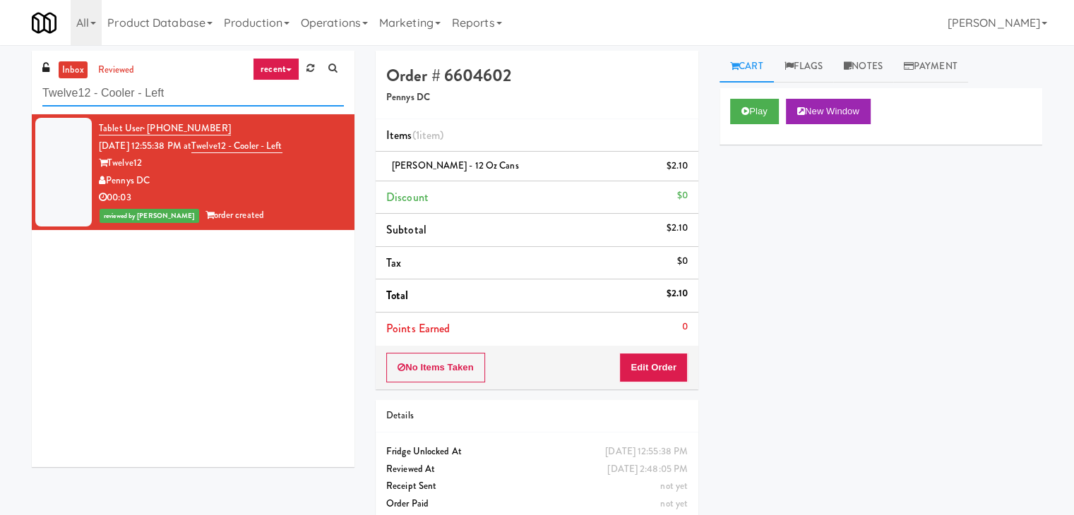
click at [158, 97] on input "Twelve12 - Cooler - Left" at bounding box center [192, 93] width 301 height 26
paste input "Fridge"
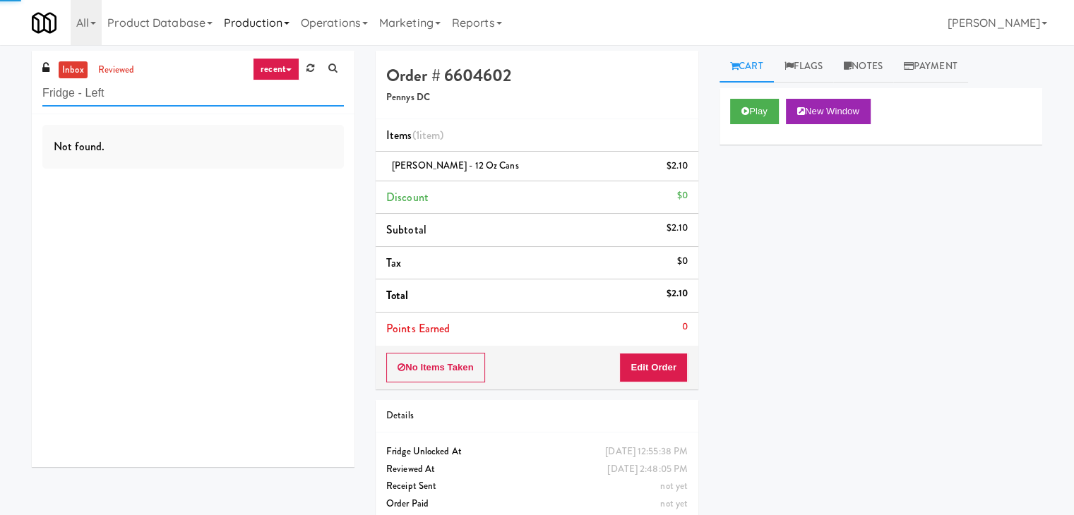
type input "Fridge - Left"
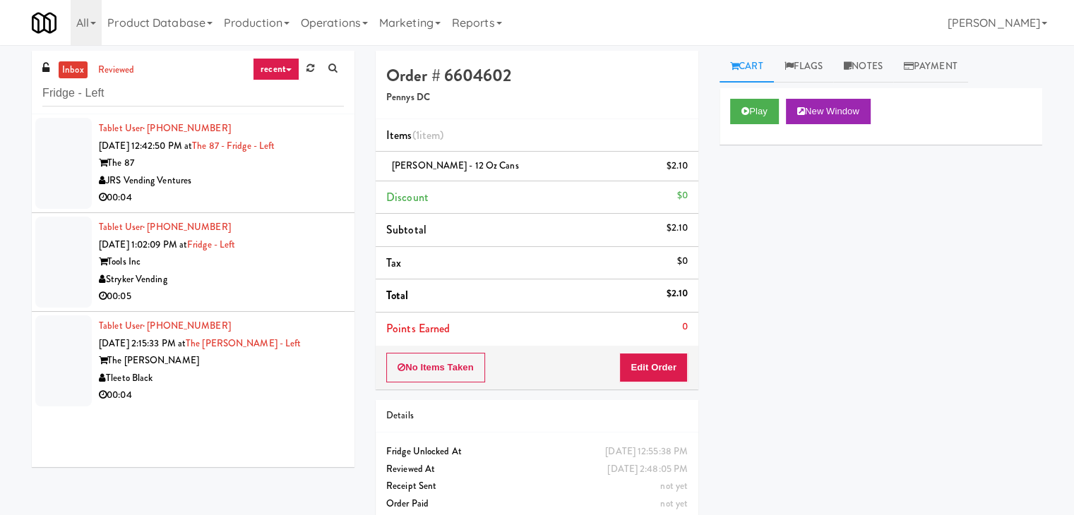
click at [287, 211] on li "Tablet User · (574) 261-6309 [DATE] 12:42:50 PM at The 87 - Fridge - Left The 8…" at bounding box center [193, 163] width 323 height 99
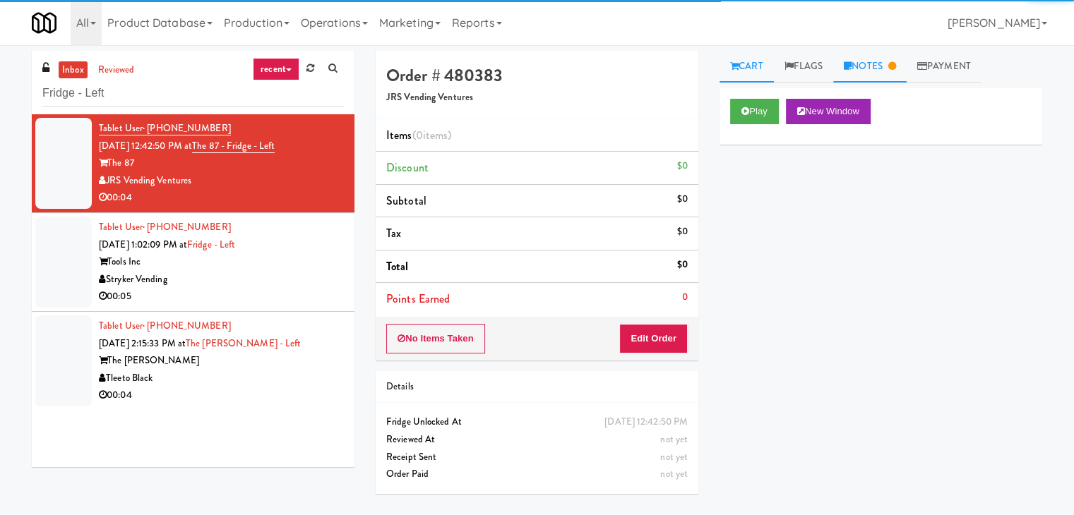
click at [849, 64] on icon at bounding box center [848, 65] width 8 height 9
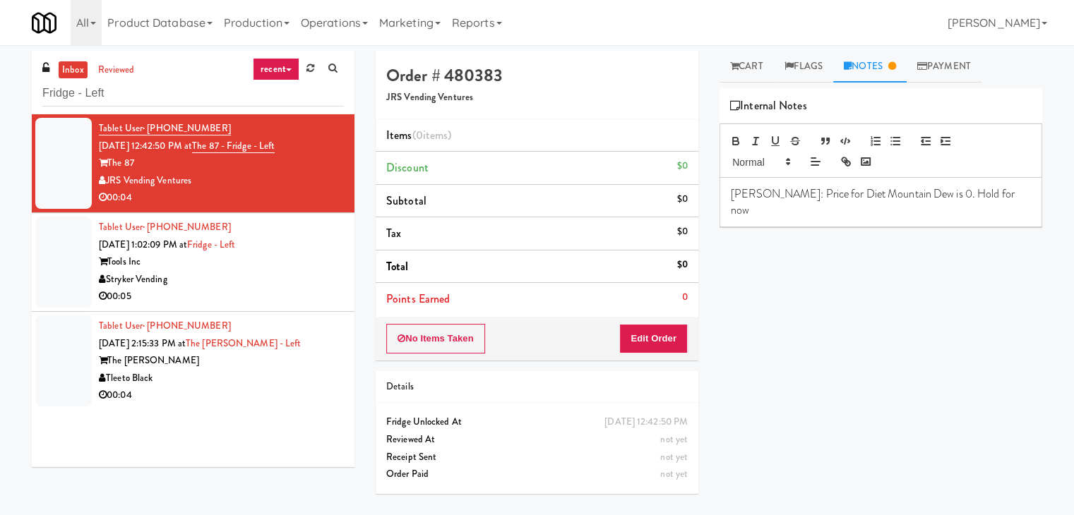
click at [271, 277] on div "Stryker Vending" at bounding box center [221, 280] width 245 height 18
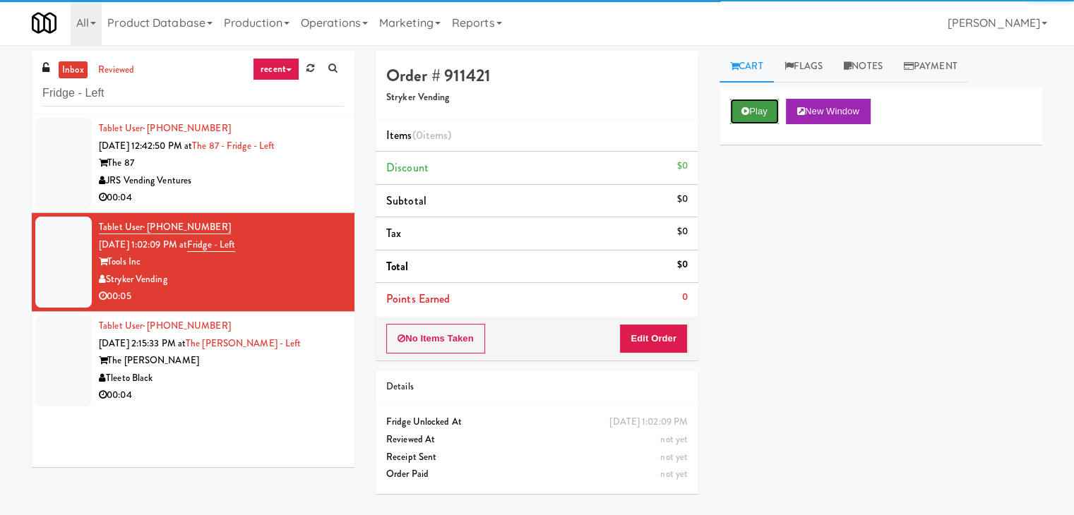
click at [756, 113] on button "Play" at bounding box center [754, 111] width 49 height 25
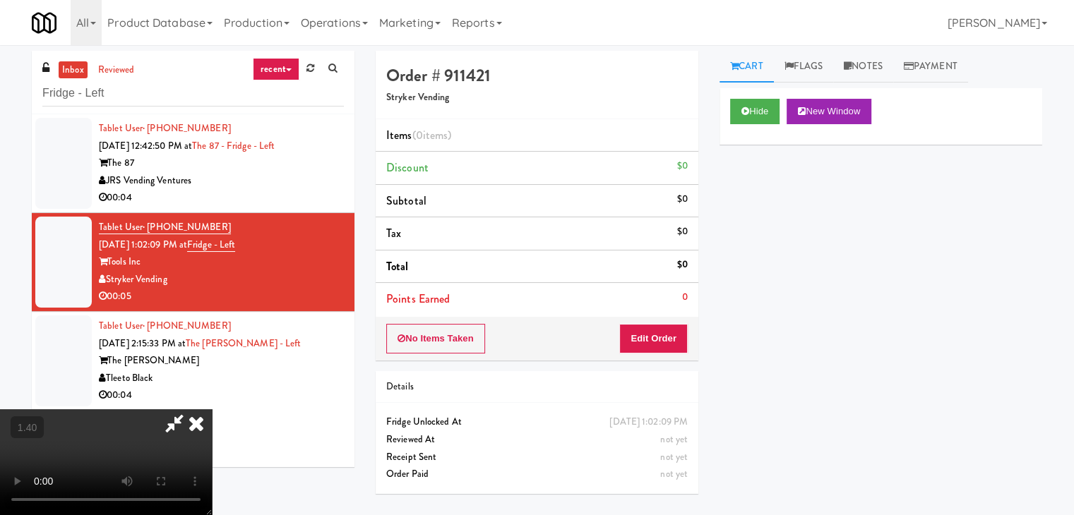
click at [212, 409] on video at bounding box center [106, 462] width 212 height 106
click at [212, 409] on icon at bounding box center [196, 423] width 31 height 28
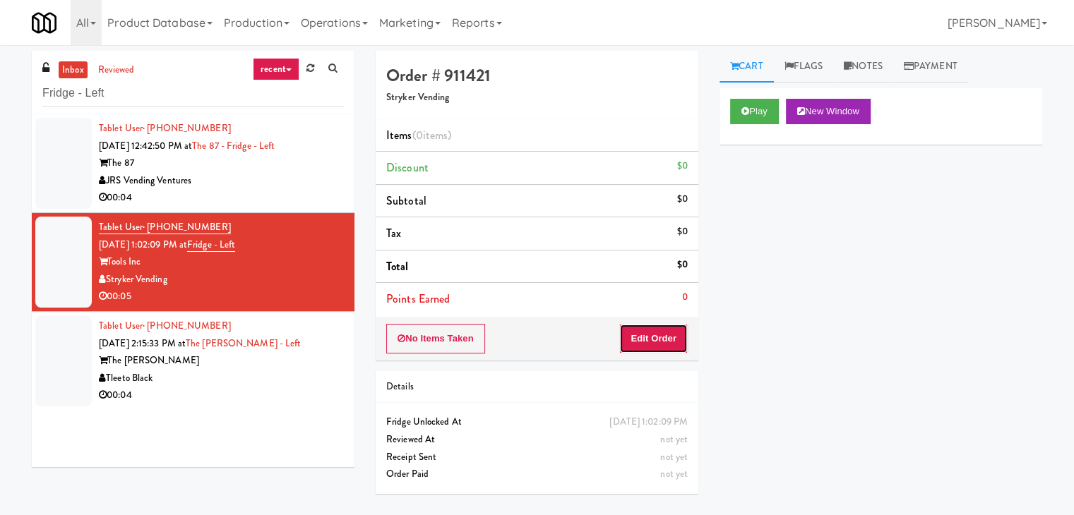
click at [661, 326] on button "Edit Order" at bounding box center [653, 339] width 68 height 30
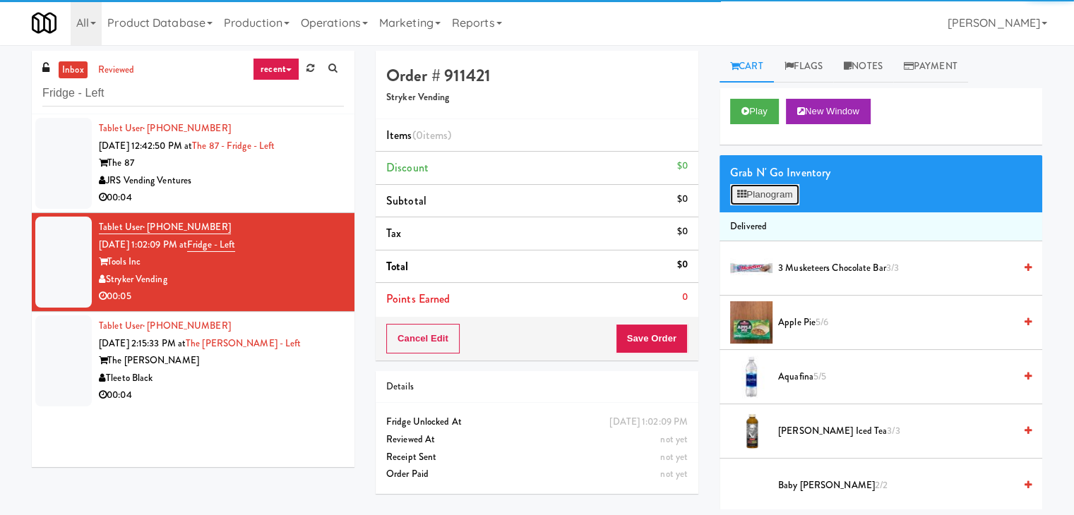
click at [777, 198] on button "Planogram" at bounding box center [764, 194] width 69 height 21
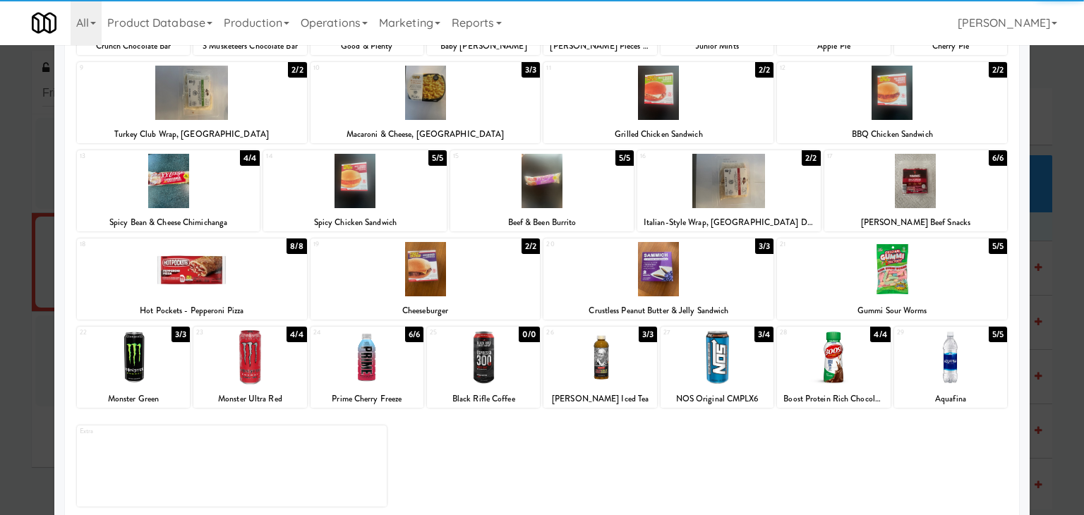
scroll to position [178, 0]
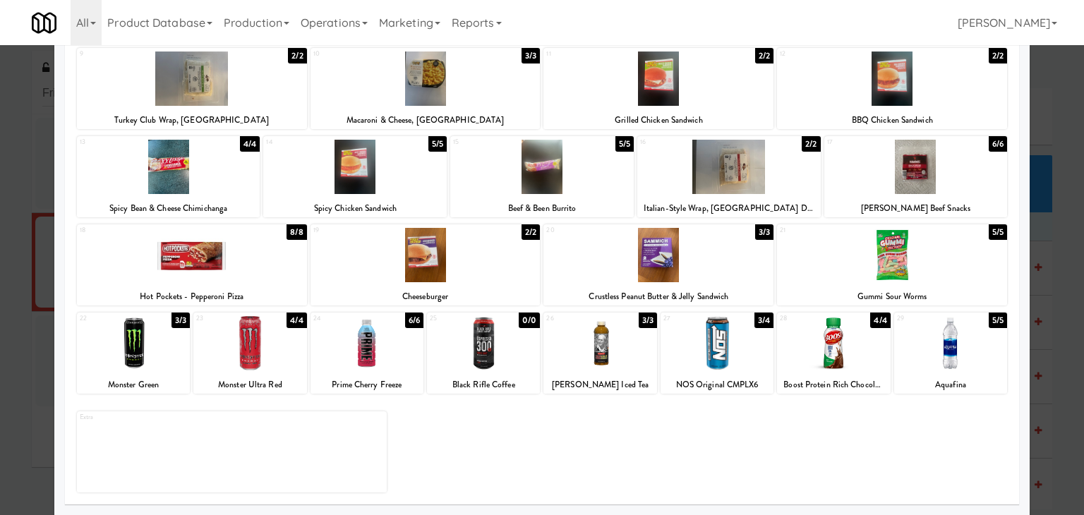
click at [612, 351] on div at bounding box center [600, 343] width 113 height 54
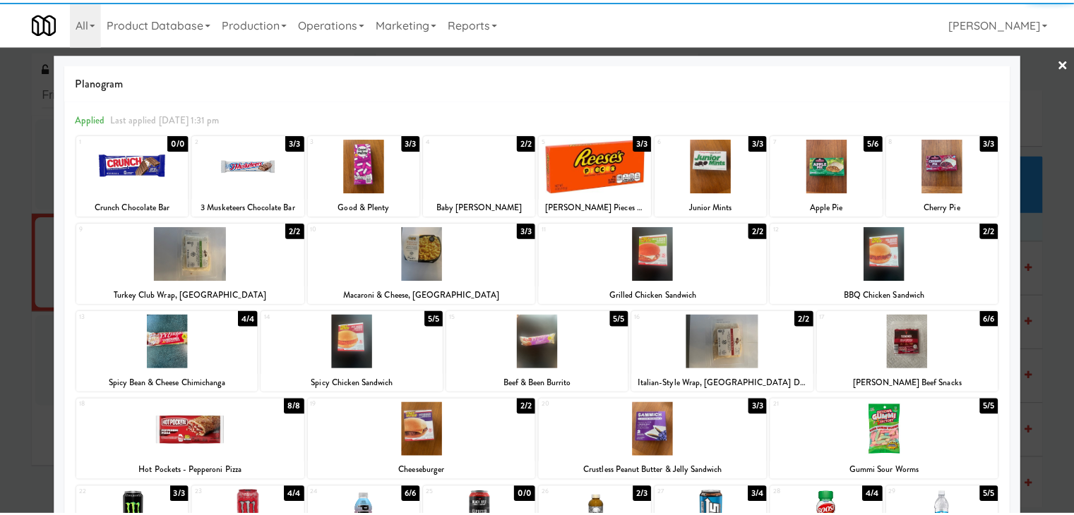
scroll to position [0, 0]
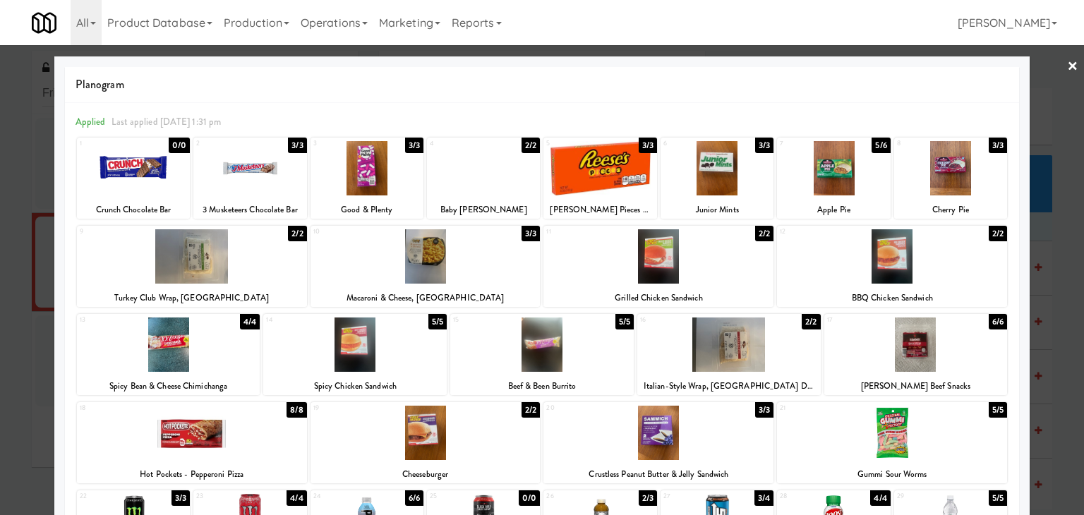
click at [1067, 64] on link "×" at bounding box center [1072, 67] width 11 height 44
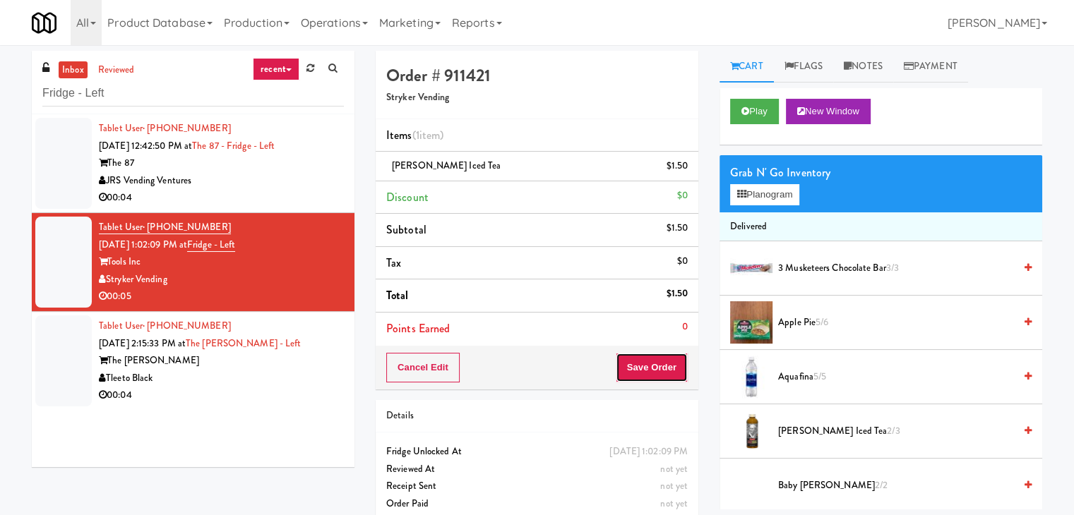
drag, startPoint x: 664, startPoint y: 373, endPoint x: 679, endPoint y: 388, distance: 21.0
click at [664, 373] on button "Save Order" at bounding box center [652, 368] width 72 height 30
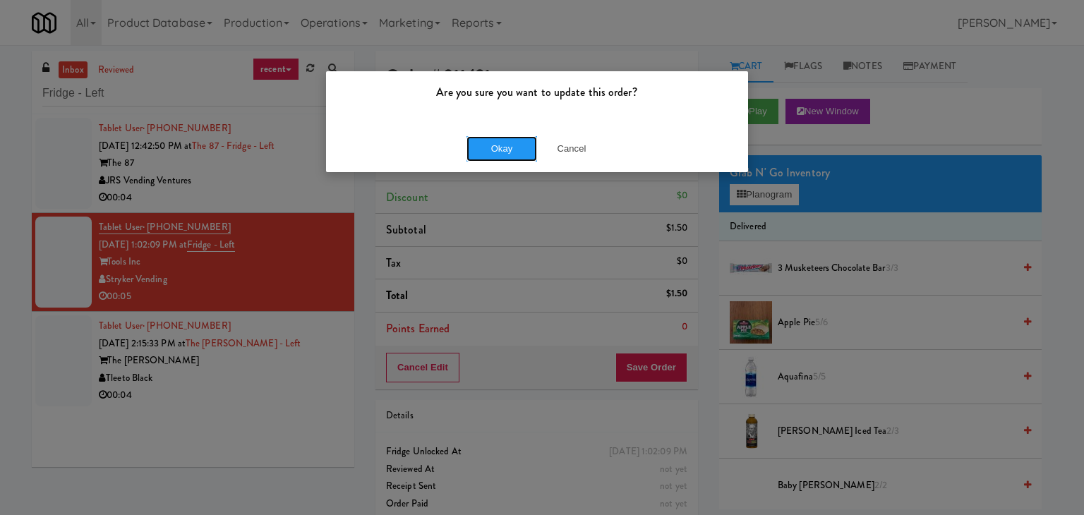
drag, startPoint x: 503, startPoint y: 148, endPoint x: 429, endPoint y: 232, distance: 111.5
click at [503, 148] on button "Okay" at bounding box center [502, 148] width 71 height 25
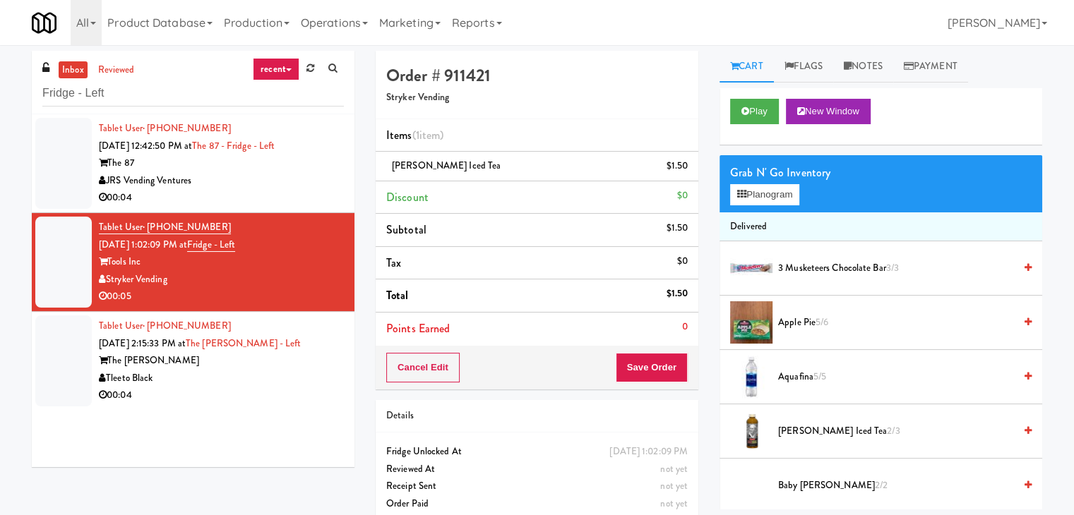
click at [297, 373] on div "Tleeto Black" at bounding box center [221, 379] width 245 height 18
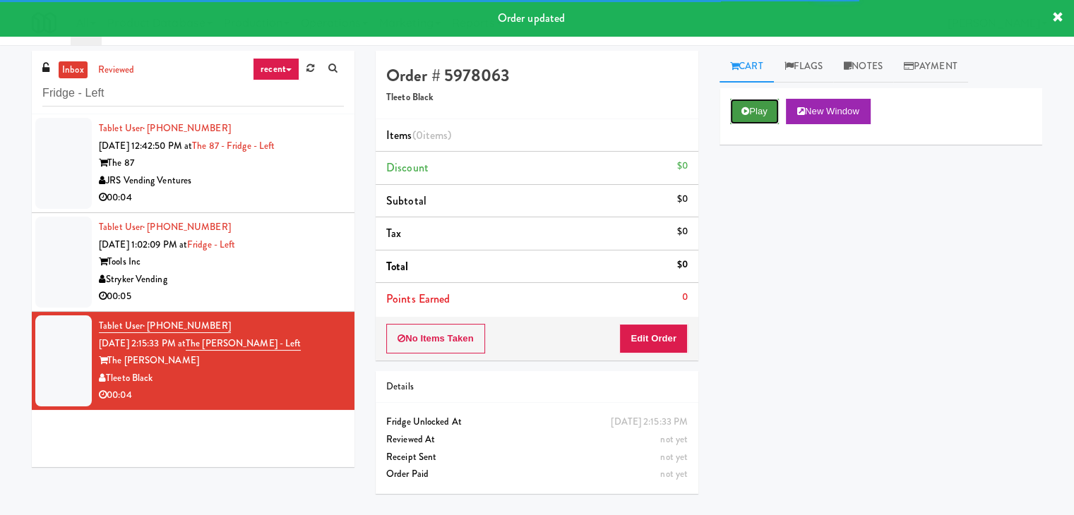
click at [755, 107] on button "Play" at bounding box center [754, 111] width 49 height 25
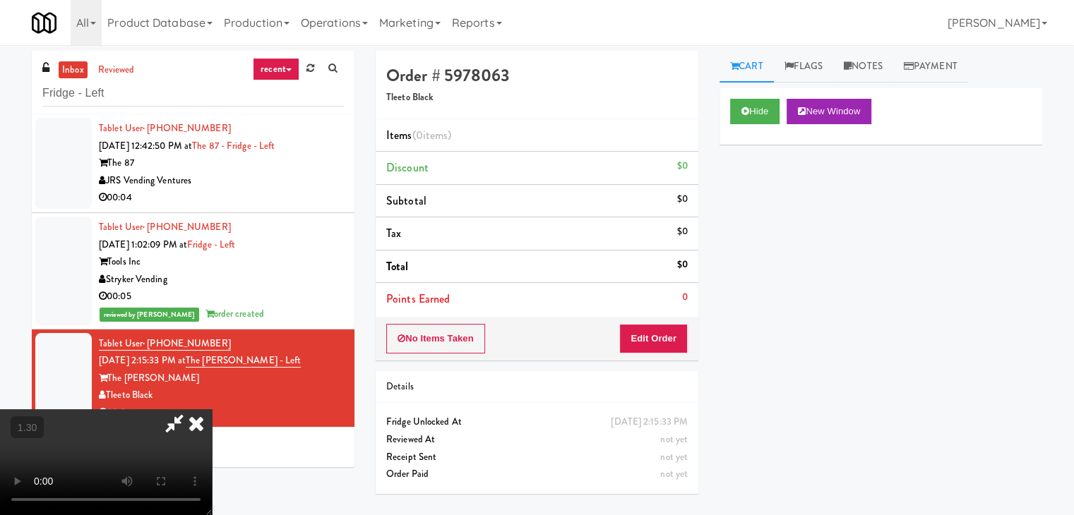
click at [212, 409] on video at bounding box center [106, 462] width 212 height 106
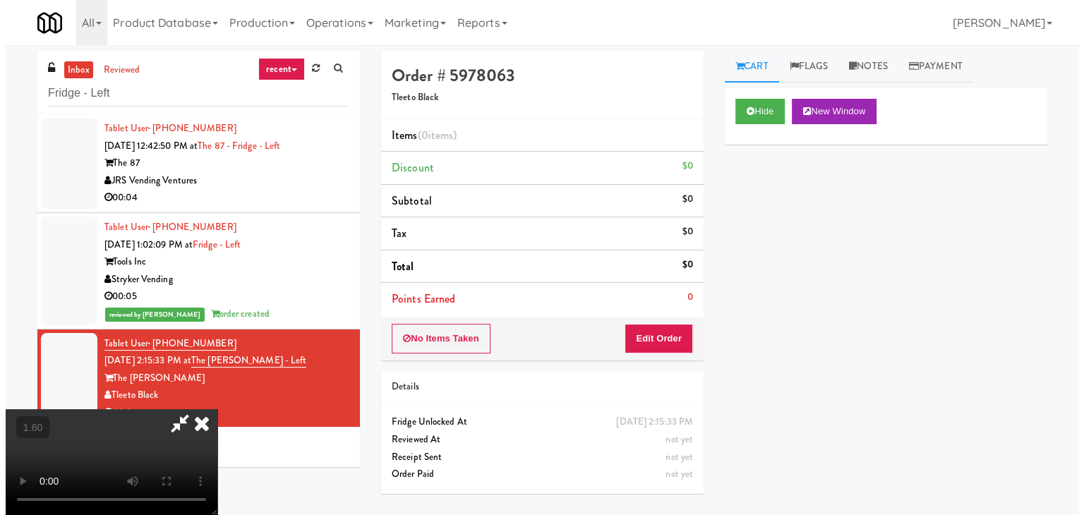
scroll to position [0, 0]
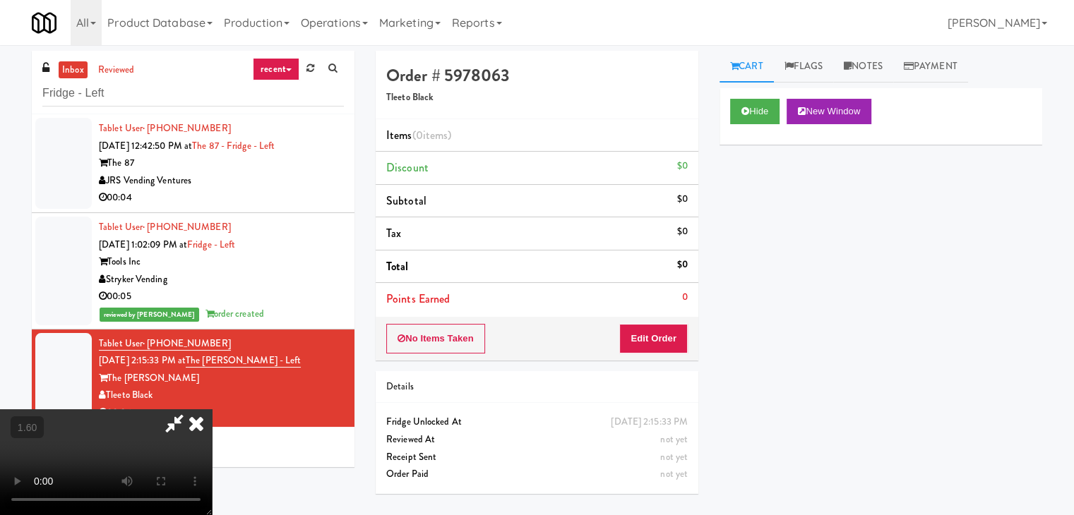
click at [212, 409] on icon at bounding box center [196, 423] width 31 height 28
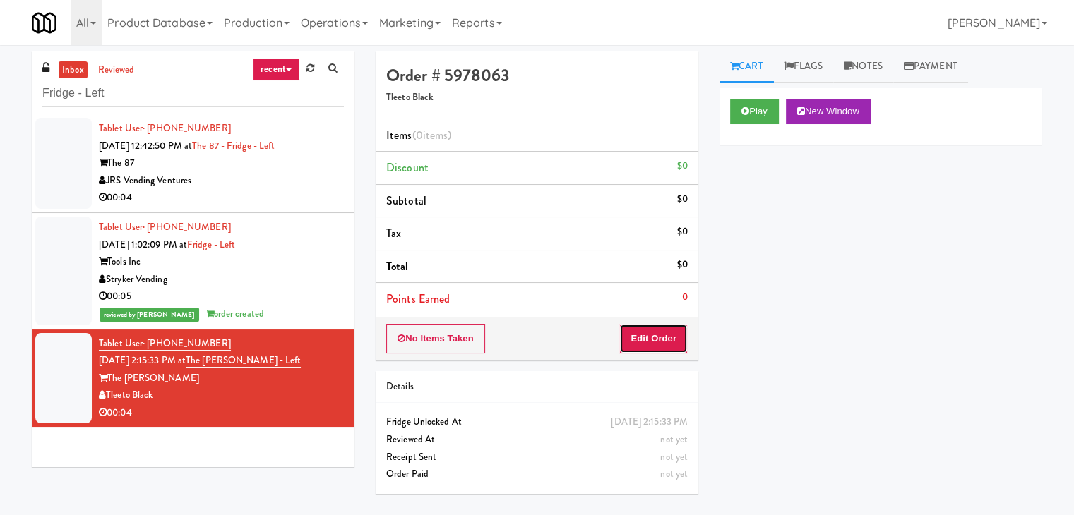
click at [639, 351] on button "Edit Order" at bounding box center [653, 339] width 68 height 30
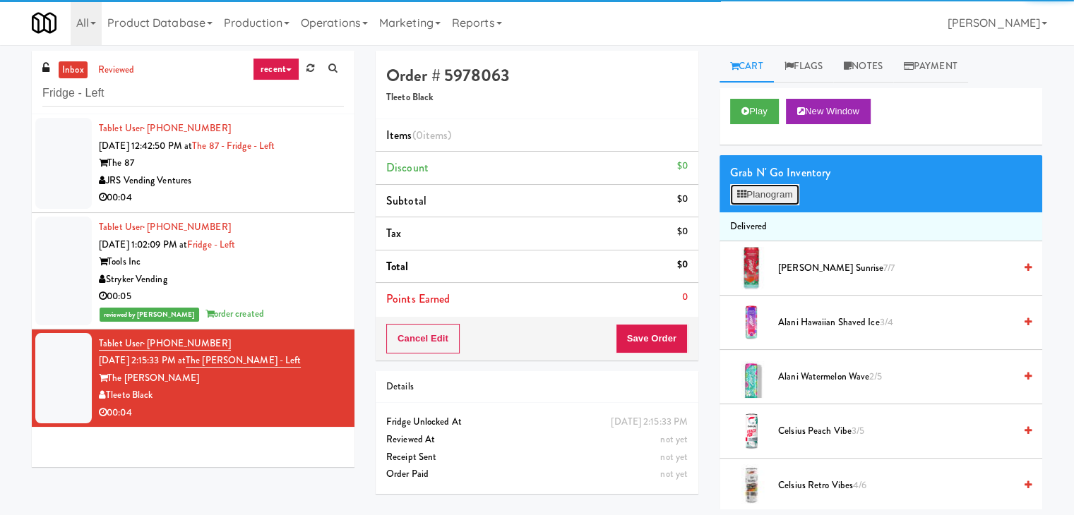
click at [761, 194] on button "Planogram" at bounding box center [764, 194] width 69 height 21
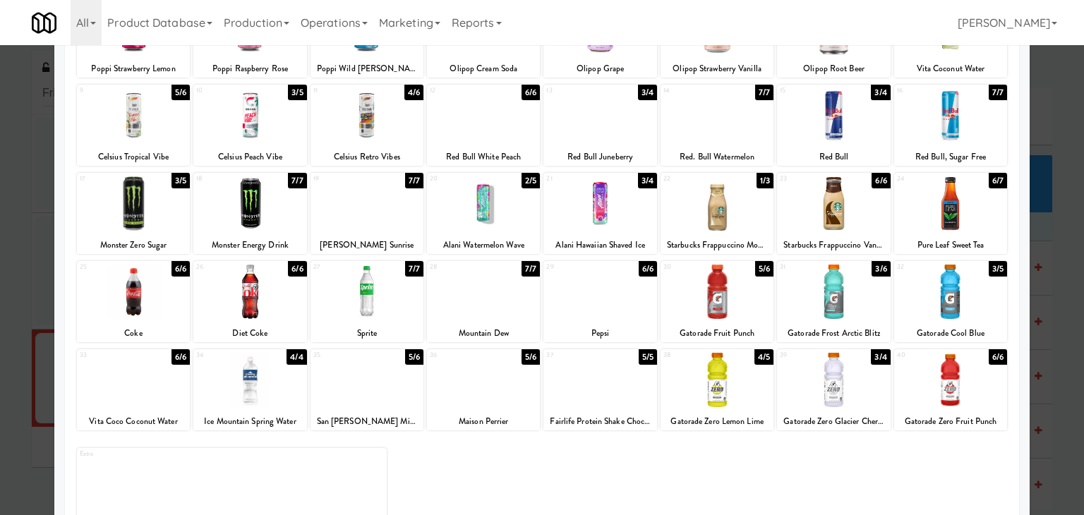
click at [589, 274] on div at bounding box center [600, 292] width 113 height 54
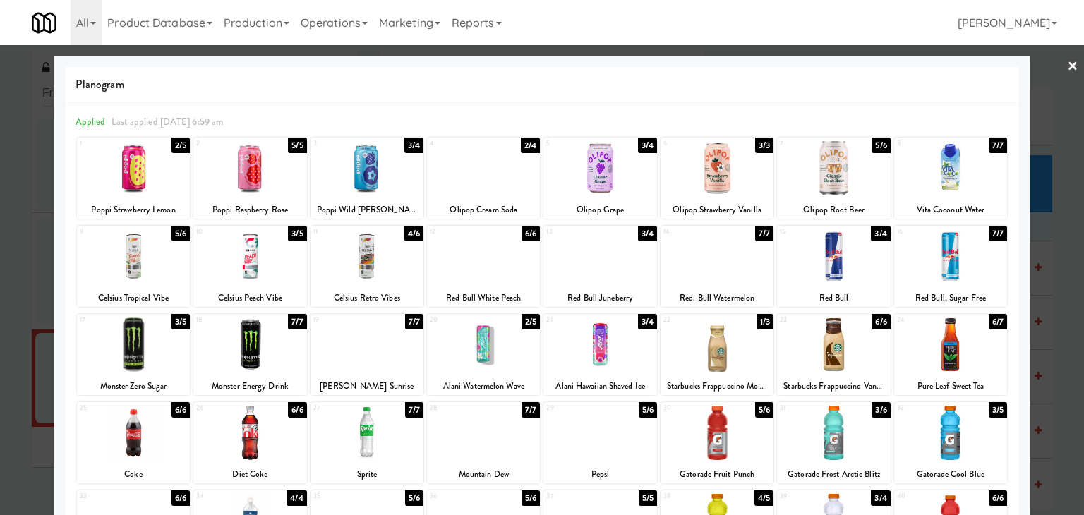
click at [1067, 56] on link "×" at bounding box center [1072, 67] width 11 height 44
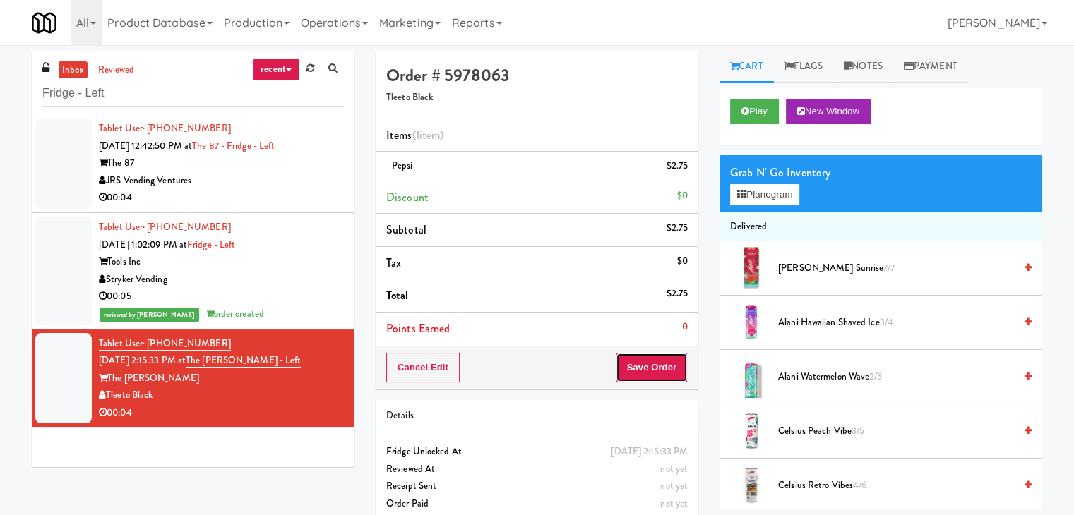
click at [627, 368] on button "Save Order" at bounding box center [652, 368] width 72 height 30
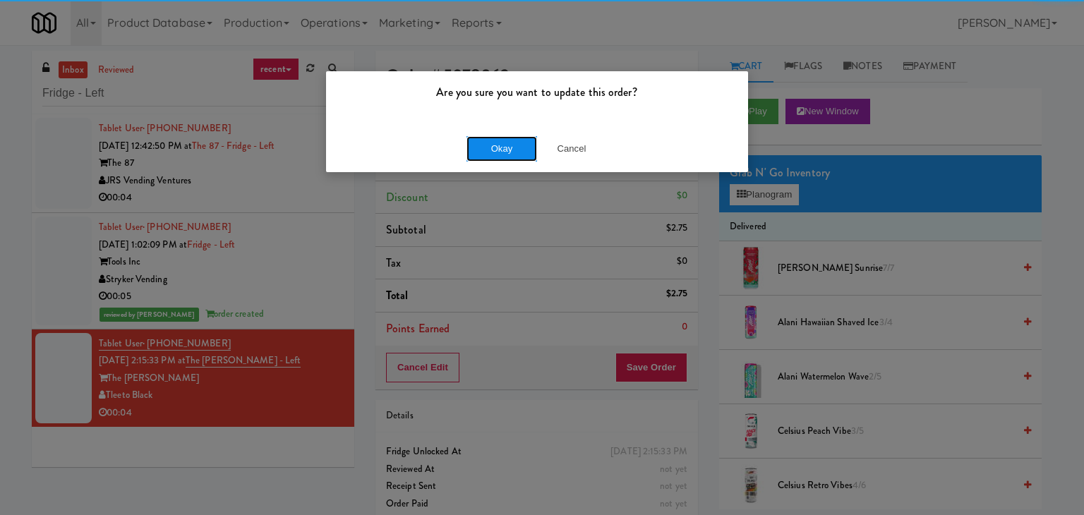
click at [494, 152] on button "Okay" at bounding box center [502, 148] width 71 height 25
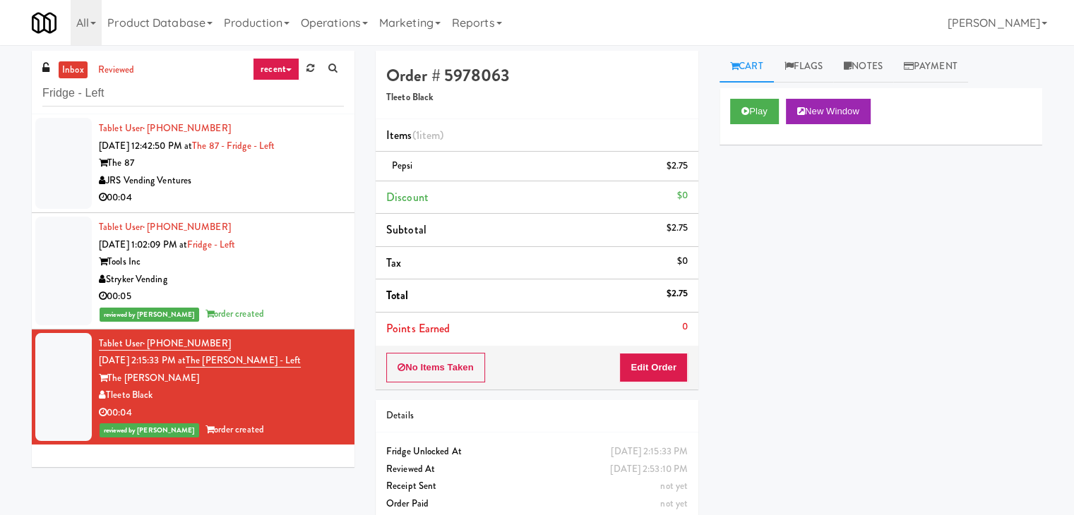
click at [294, 267] on div "Tools Inc" at bounding box center [221, 262] width 245 height 18
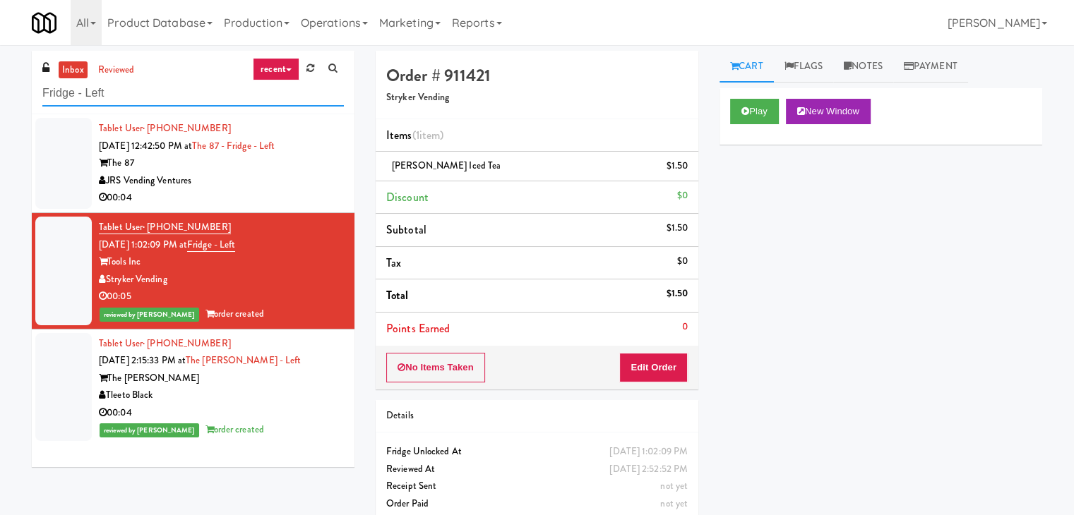
click at [184, 89] on input "Fridge - Left" at bounding box center [192, 93] width 301 height 26
paste input "[PERSON_NAME] - Combo"
type input "[PERSON_NAME] - Combo"
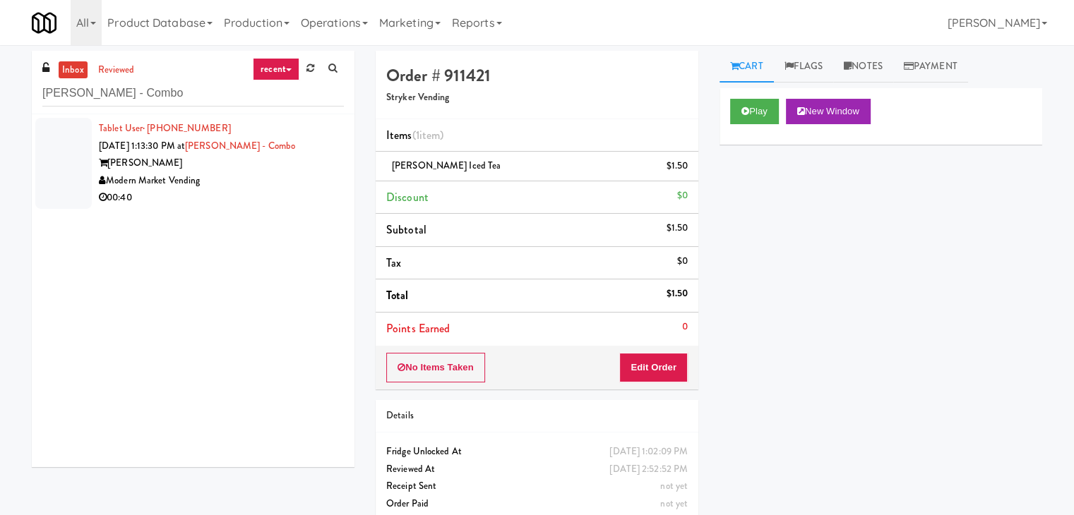
click at [302, 183] on div "Modern Market Vending" at bounding box center [221, 181] width 245 height 18
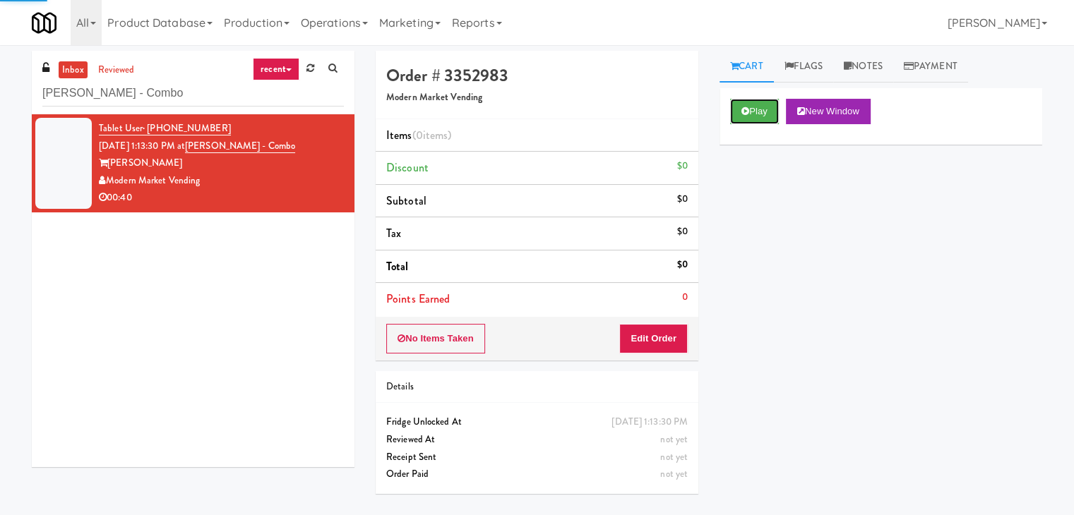
click at [750, 108] on button "Play" at bounding box center [754, 111] width 49 height 25
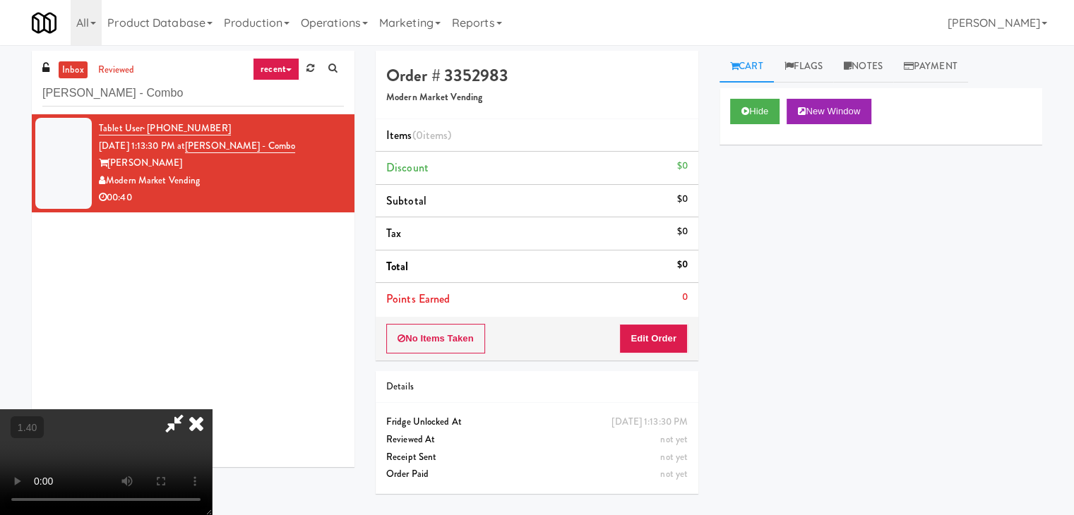
click at [212, 409] on video at bounding box center [106, 462] width 212 height 106
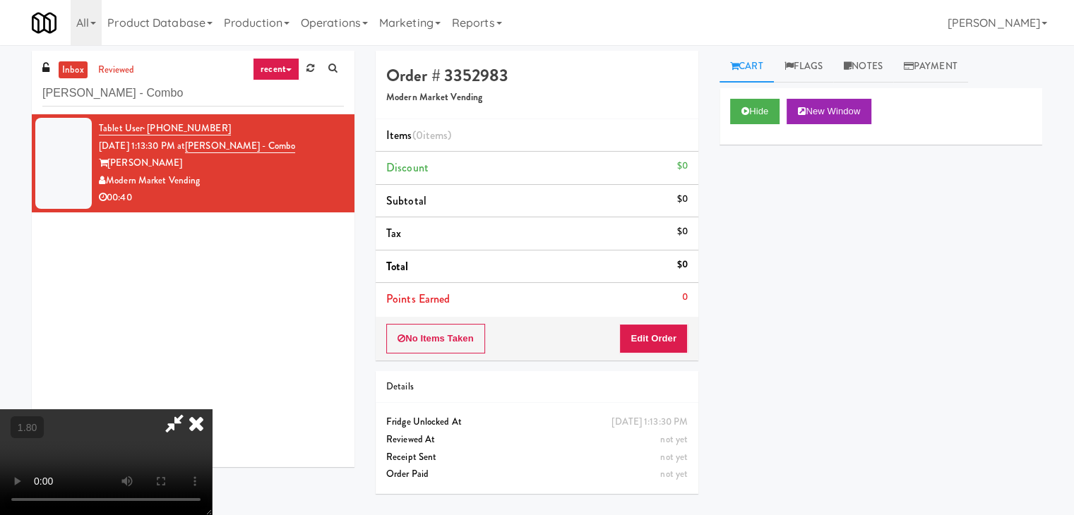
scroll to position [0, 0]
click at [212, 409] on video at bounding box center [106, 462] width 212 height 106
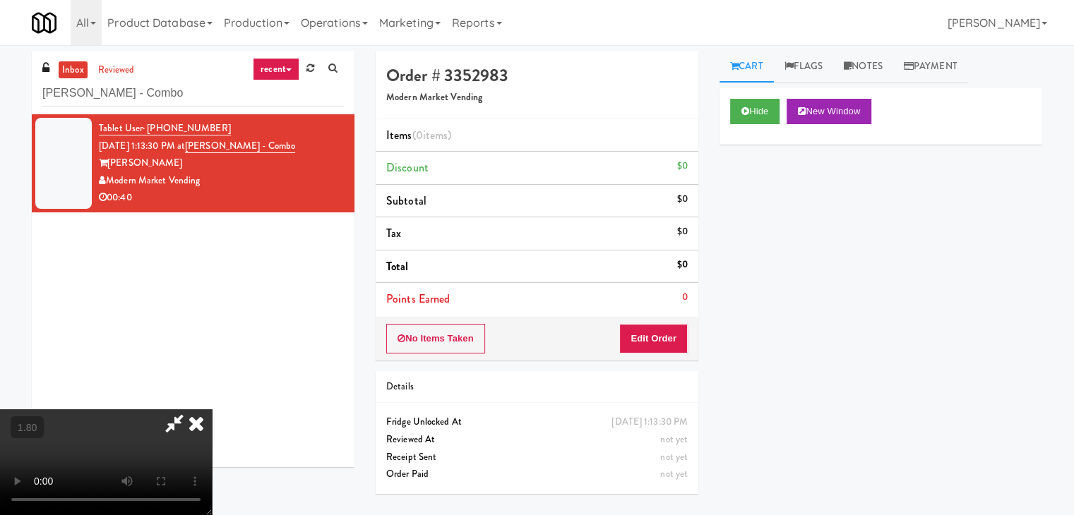
click at [212, 409] on video at bounding box center [106, 462] width 212 height 106
click at [212, 409] on icon at bounding box center [196, 423] width 31 height 28
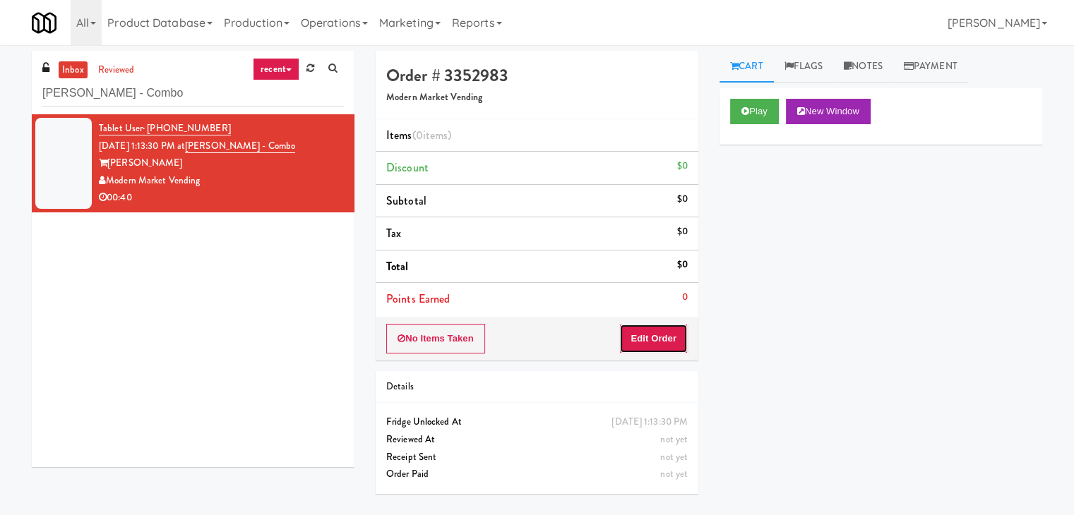
click at [658, 342] on button "Edit Order" at bounding box center [653, 339] width 68 height 30
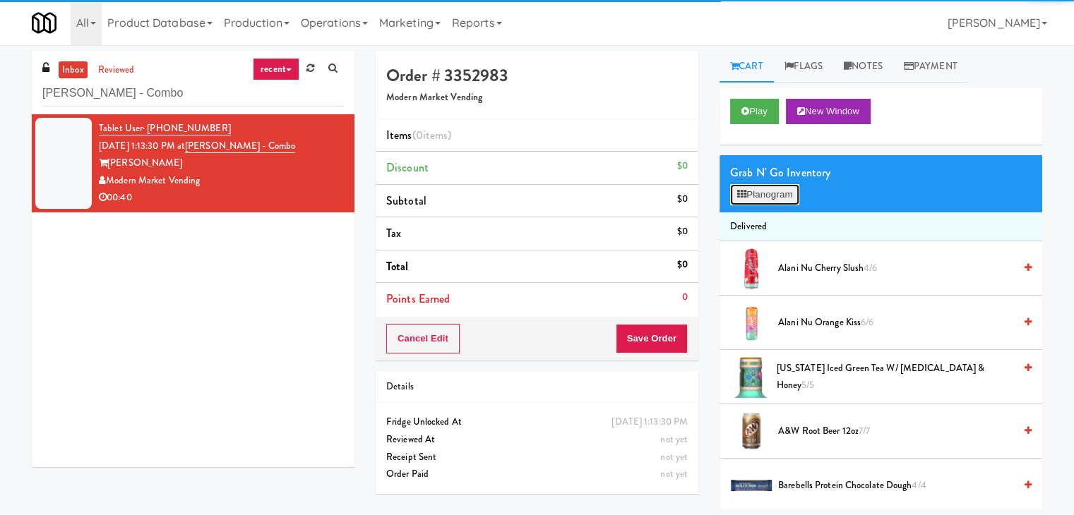
click at [757, 189] on button "Planogram" at bounding box center [764, 194] width 69 height 21
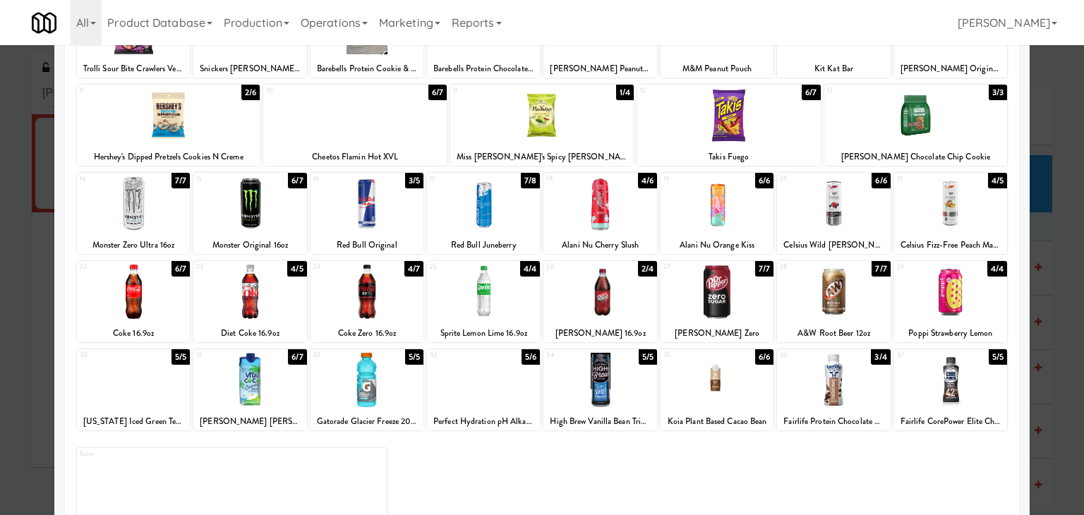
click at [158, 207] on div at bounding box center [133, 203] width 113 height 54
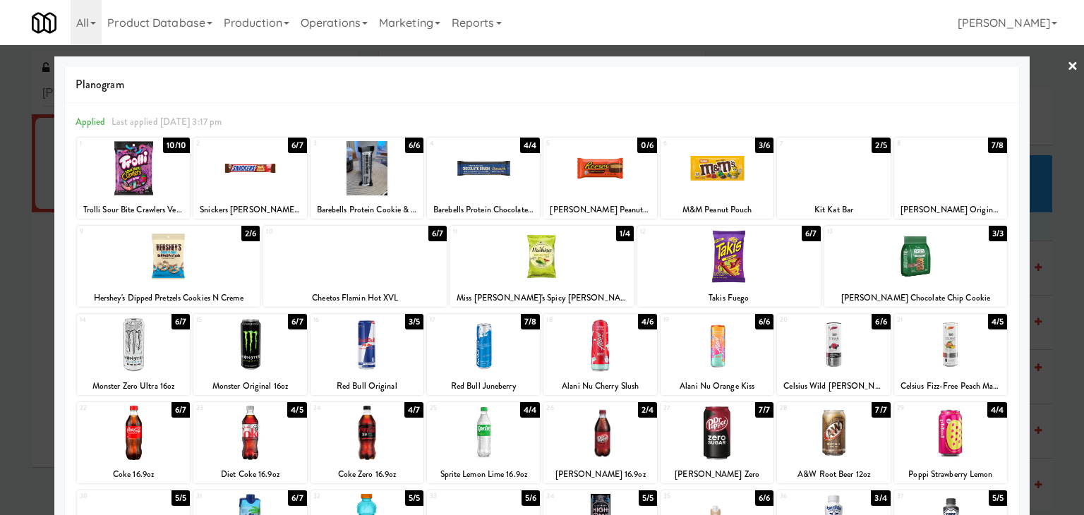
click at [1067, 63] on link "×" at bounding box center [1072, 67] width 11 height 44
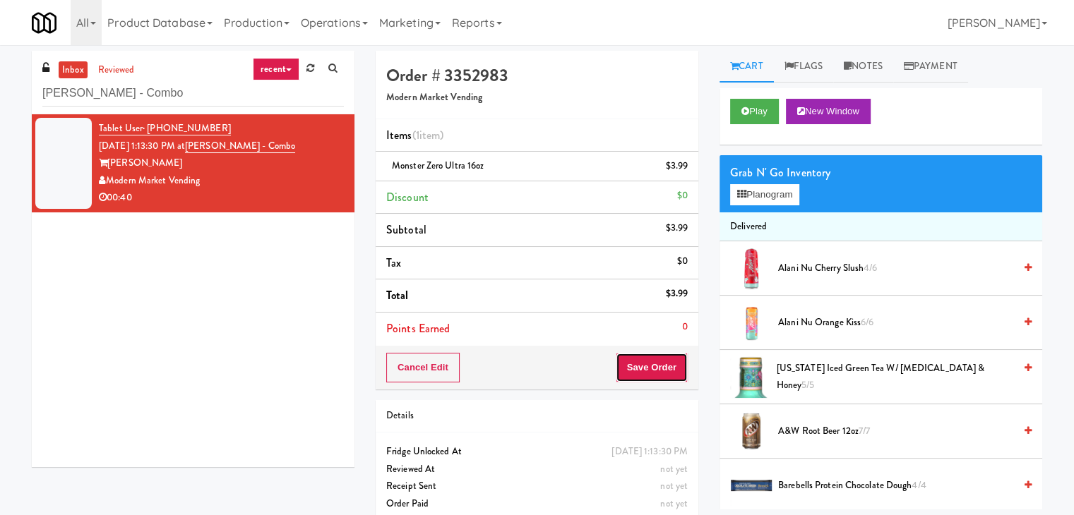
click at [669, 372] on button "Save Order" at bounding box center [652, 368] width 72 height 30
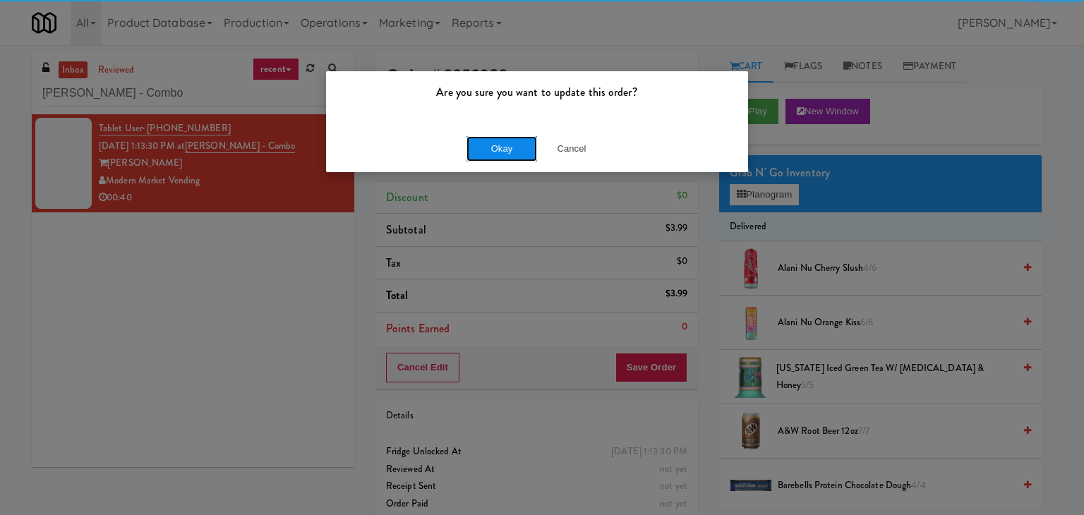
click at [511, 148] on button "Okay" at bounding box center [502, 148] width 71 height 25
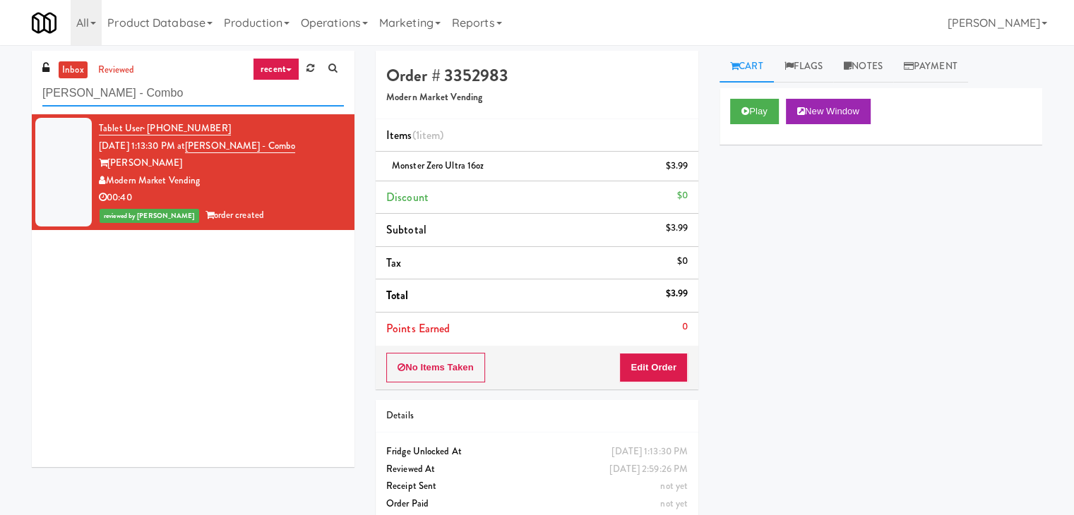
click at [173, 102] on input "[PERSON_NAME] - Combo" at bounding box center [192, 93] width 301 height 26
paste input "[PERSON_NAME] - Cooler"
type input "[PERSON_NAME] - Cooler"
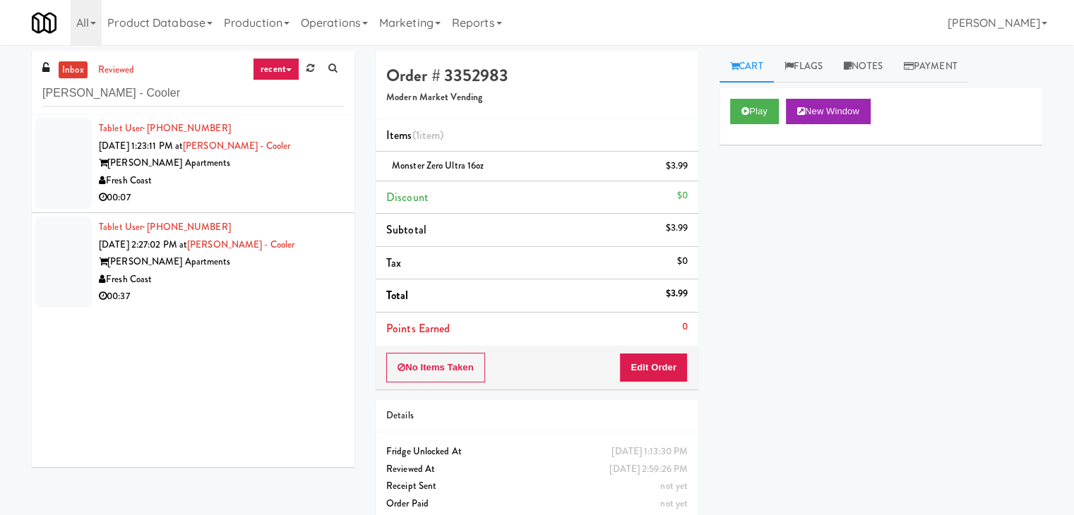
click at [291, 215] on li "Tablet User · (760) 978-2539 [DATE] 2:27:02 PM at [GEOGRAPHIC_DATA] - Cooler [P…" at bounding box center [193, 262] width 323 height 98
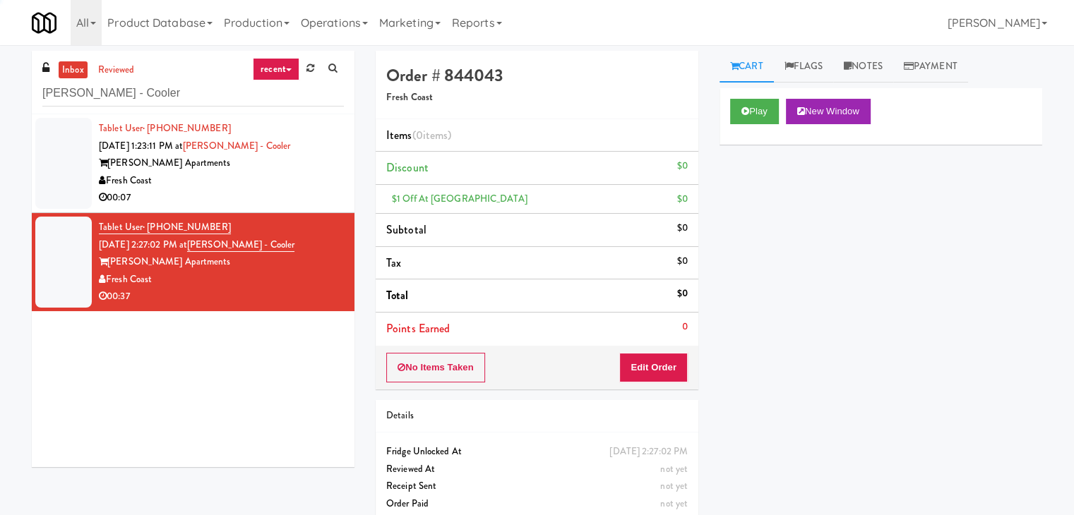
click at [316, 194] on div "00:07" at bounding box center [221, 198] width 245 height 18
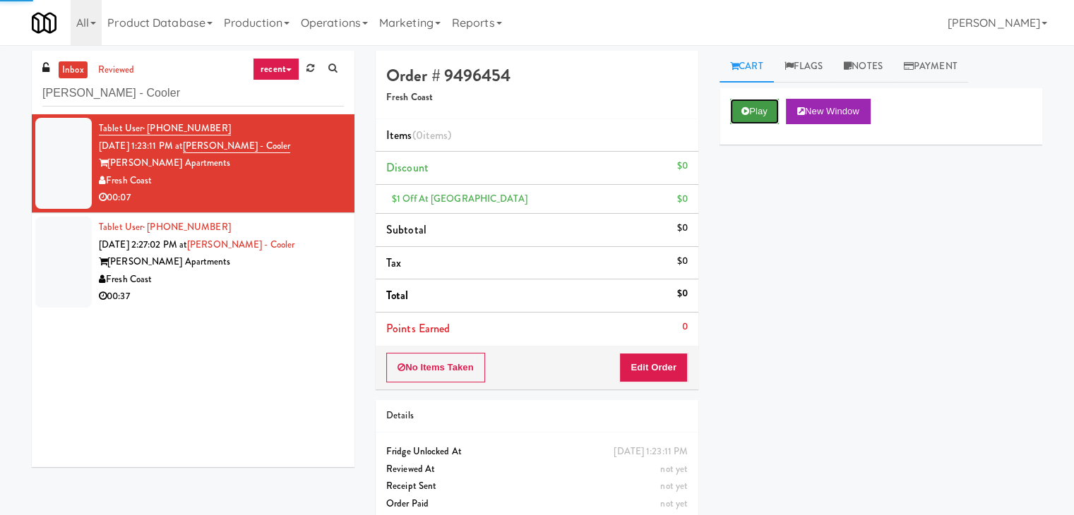
click at [749, 111] on button "Play" at bounding box center [754, 111] width 49 height 25
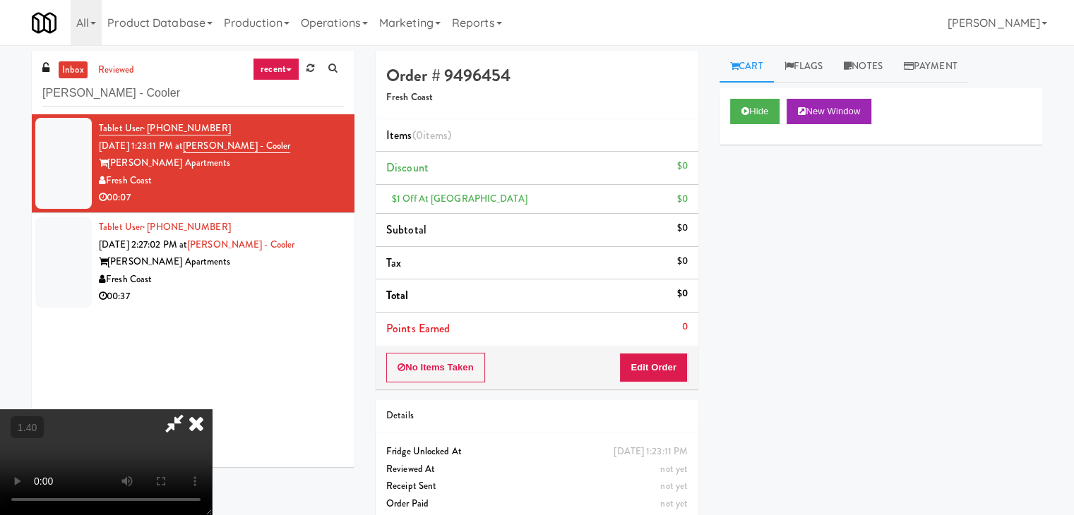
click at [212, 409] on video at bounding box center [106, 462] width 212 height 106
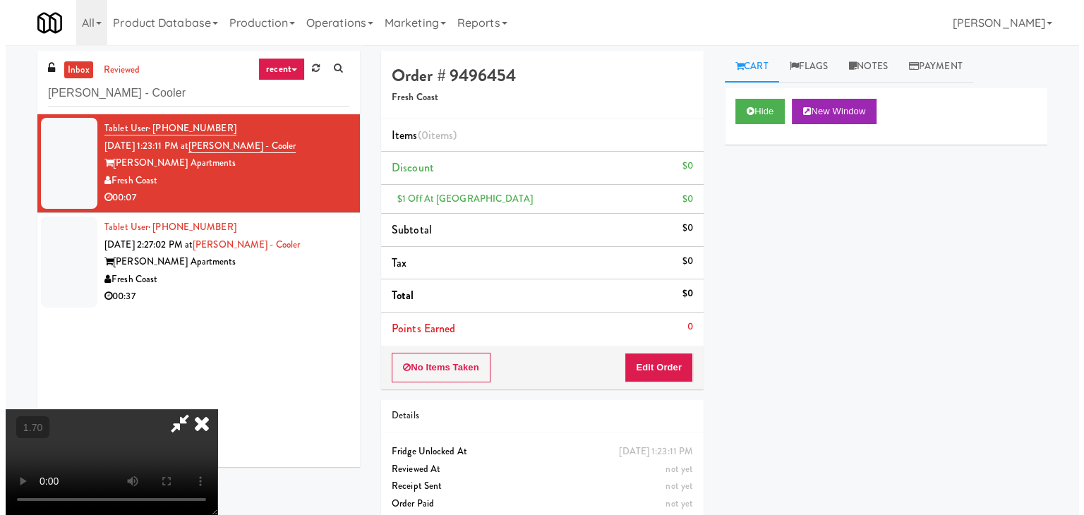
scroll to position [0, 0]
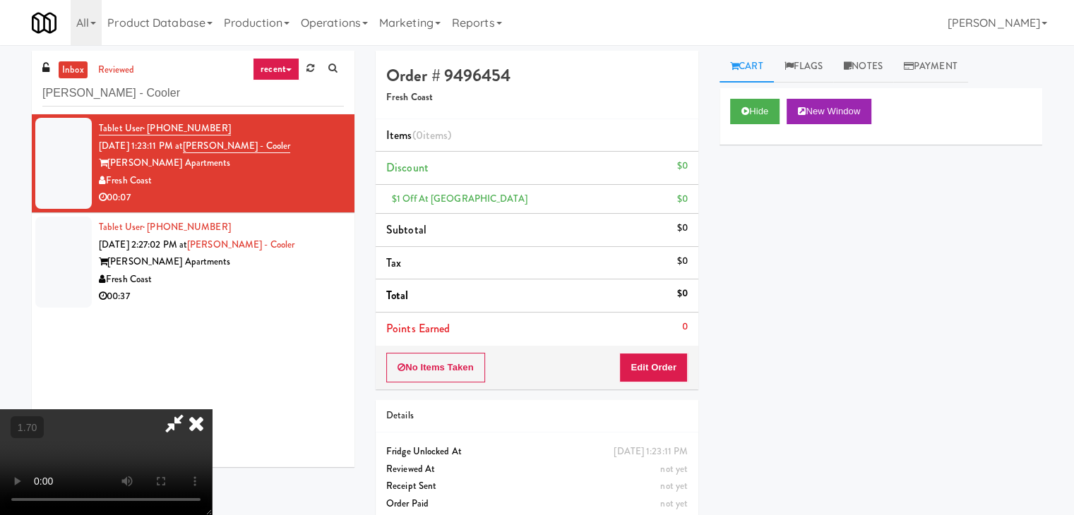
click at [212, 409] on icon at bounding box center [196, 423] width 31 height 28
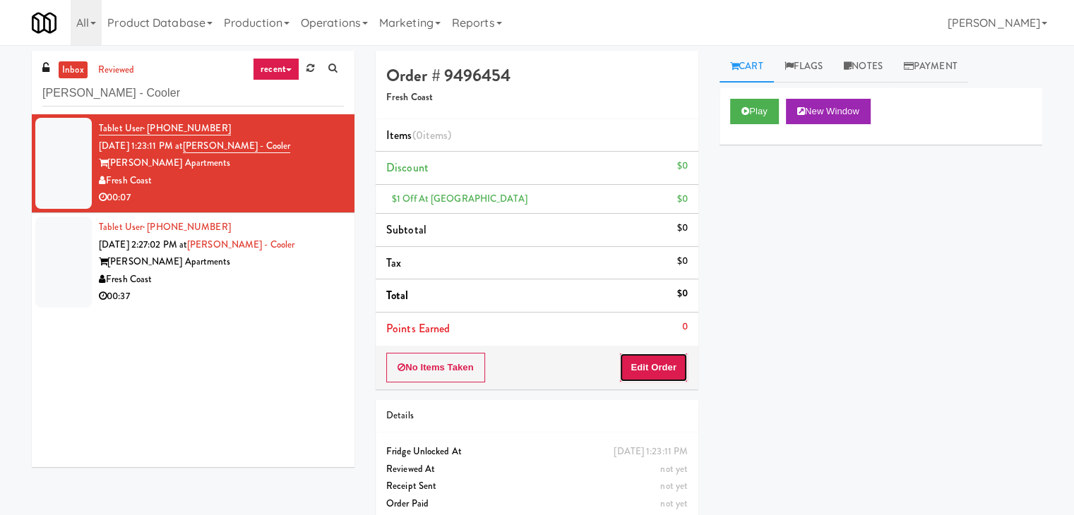
drag, startPoint x: 655, startPoint y: 354, endPoint x: 707, endPoint y: 324, distance: 59.5
click at [655, 357] on button "Edit Order" at bounding box center [653, 368] width 68 height 30
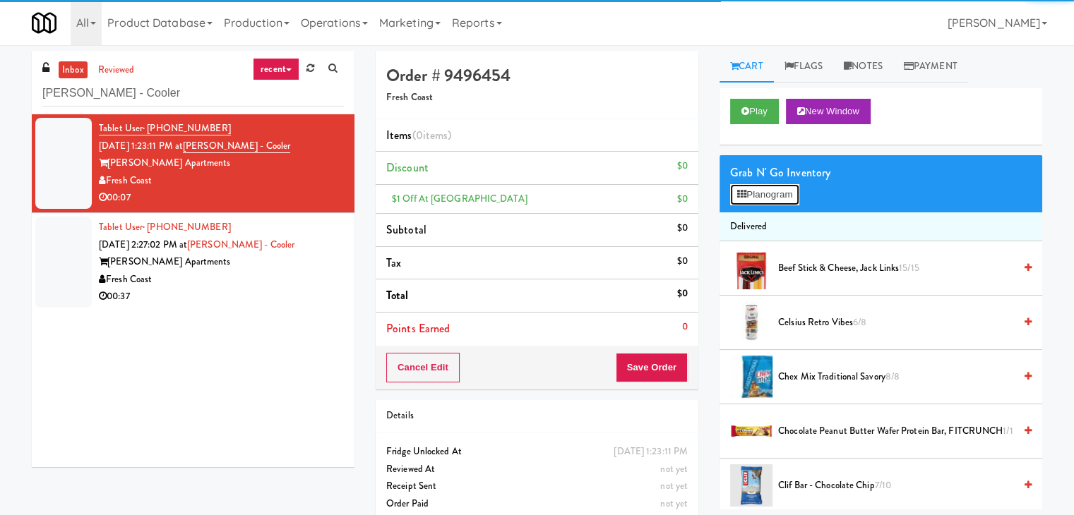
click at [779, 192] on button "Planogram" at bounding box center [764, 194] width 69 height 21
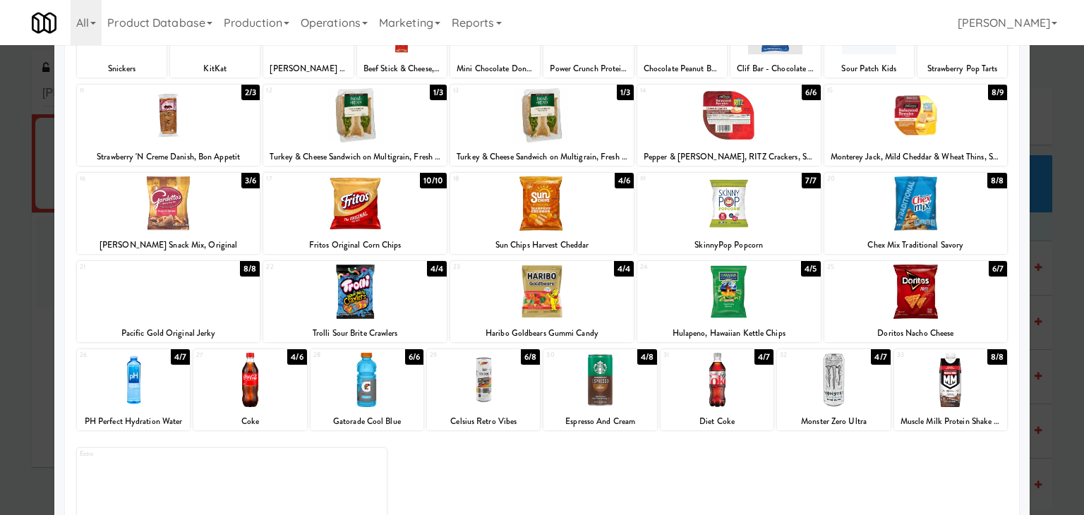
click at [246, 379] on div at bounding box center [249, 380] width 113 height 54
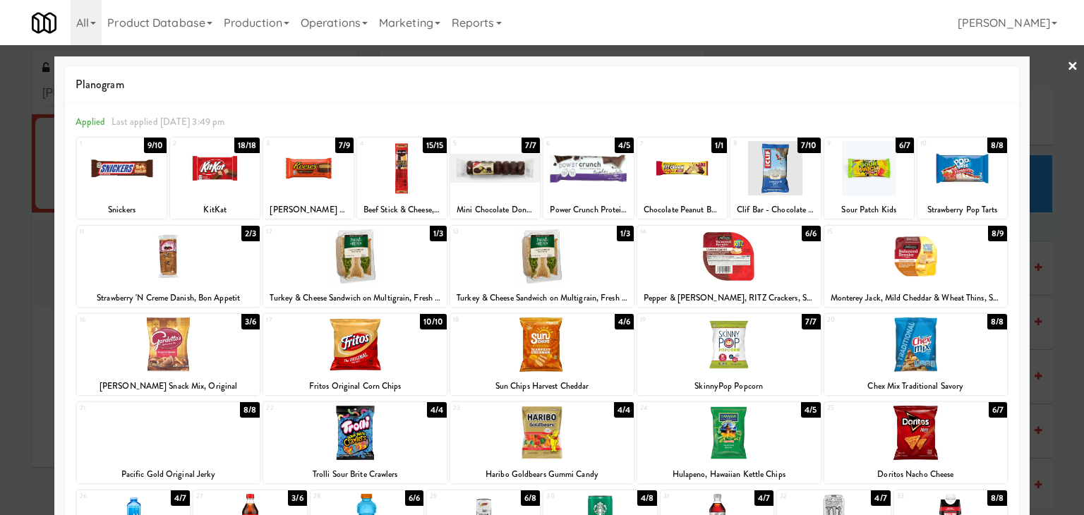
click at [1067, 71] on link "×" at bounding box center [1072, 67] width 11 height 44
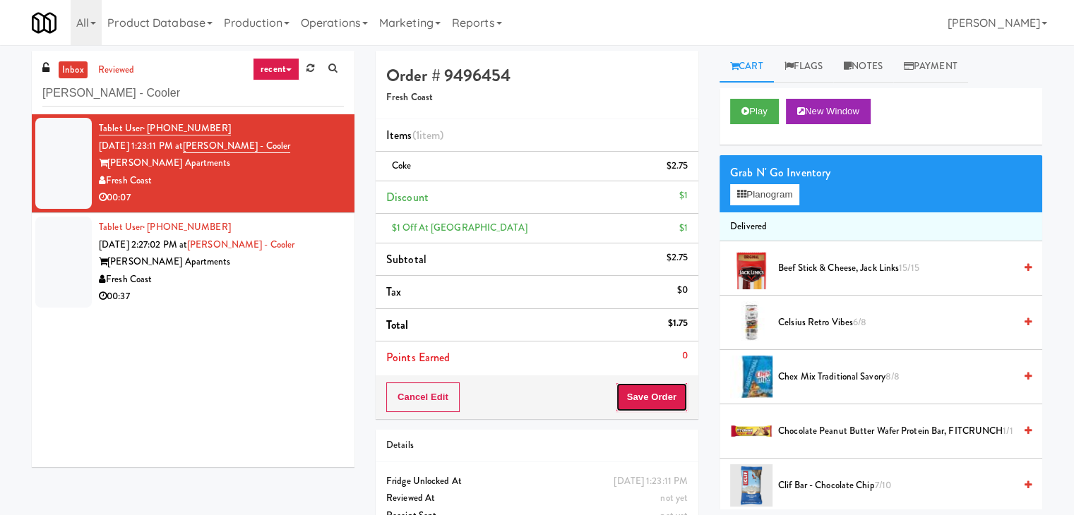
click at [631, 385] on button "Save Order" at bounding box center [652, 398] width 72 height 30
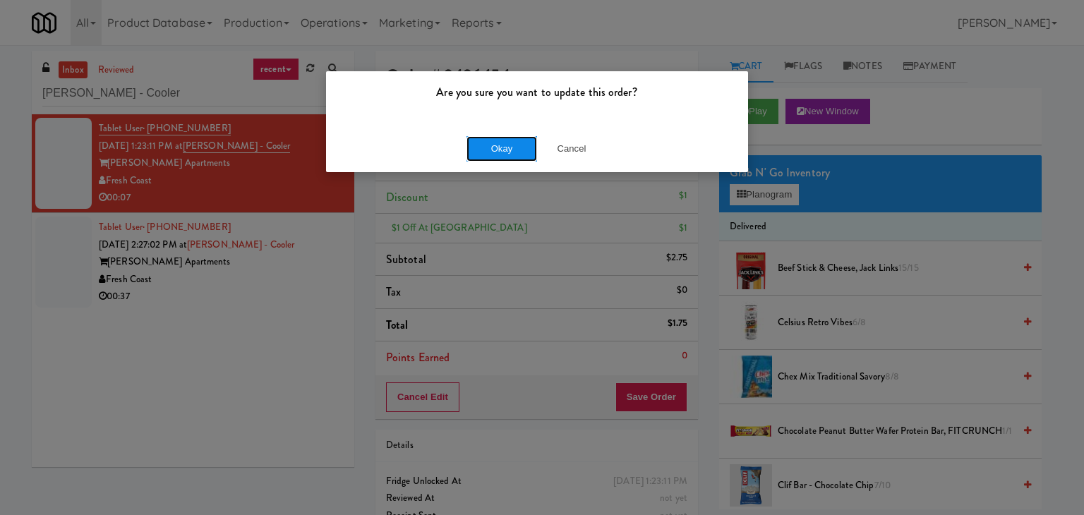
drag, startPoint x: 497, startPoint y: 148, endPoint x: 492, endPoint y: 153, distance: 7.5
click at [494, 151] on button "Okay" at bounding box center [502, 148] width 71 height 25
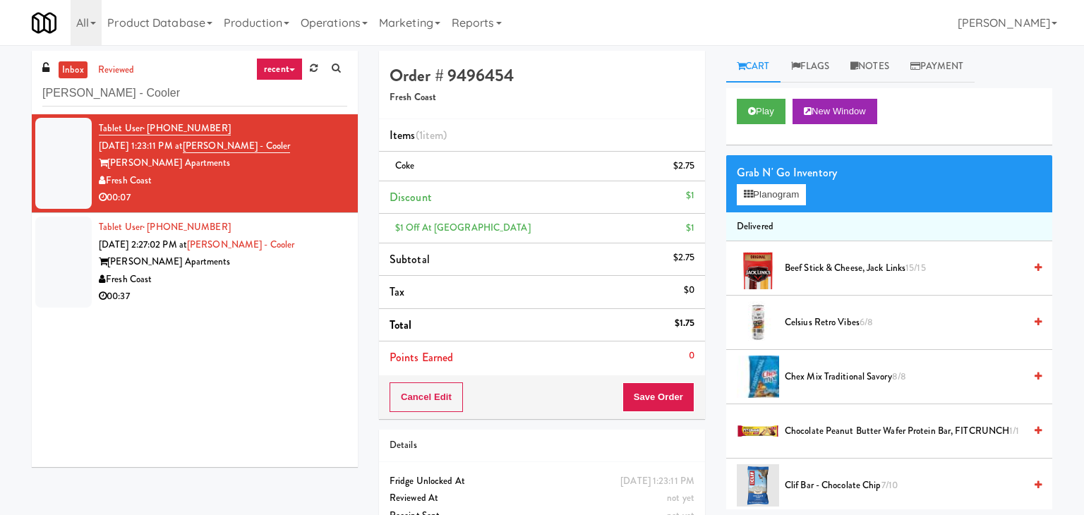
click at [283, 274] on div "Fresh Coast" at bounding box center [223, 280] width 249 height 18
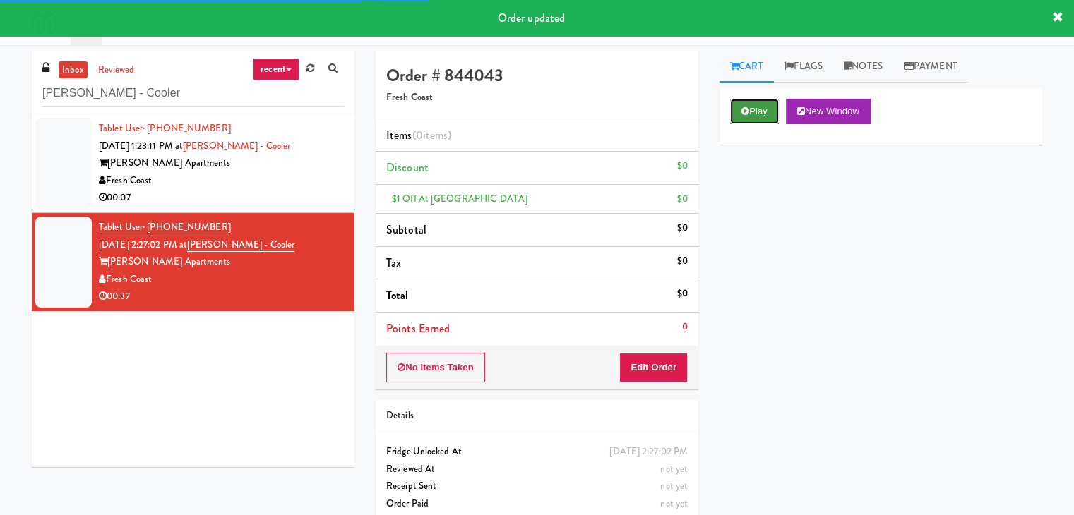
click at [762, 115] on button "Play" at bounding box center [754, 111] width 49 height 25
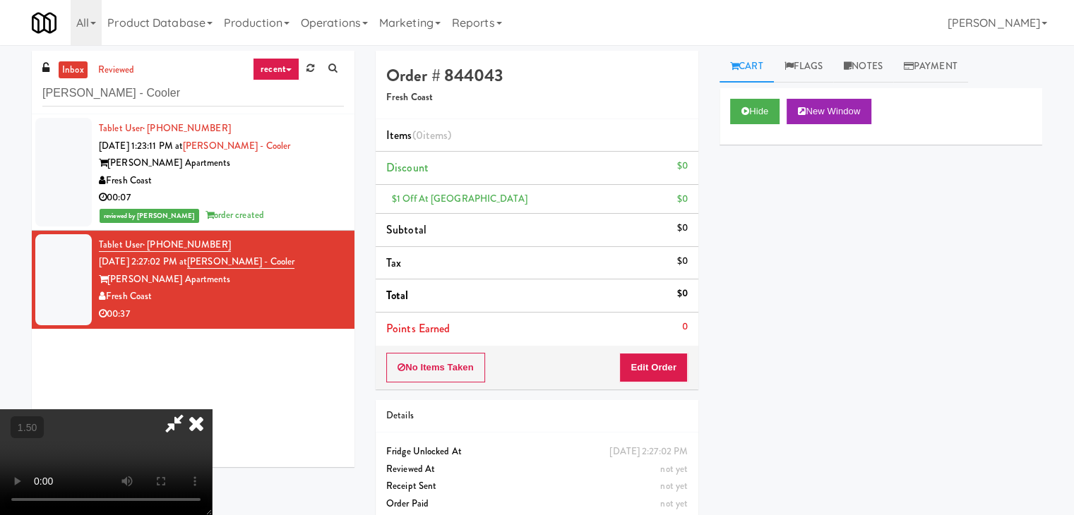
click at [212, 409] on icon at bounding box center [196, 423] width 31 height 28
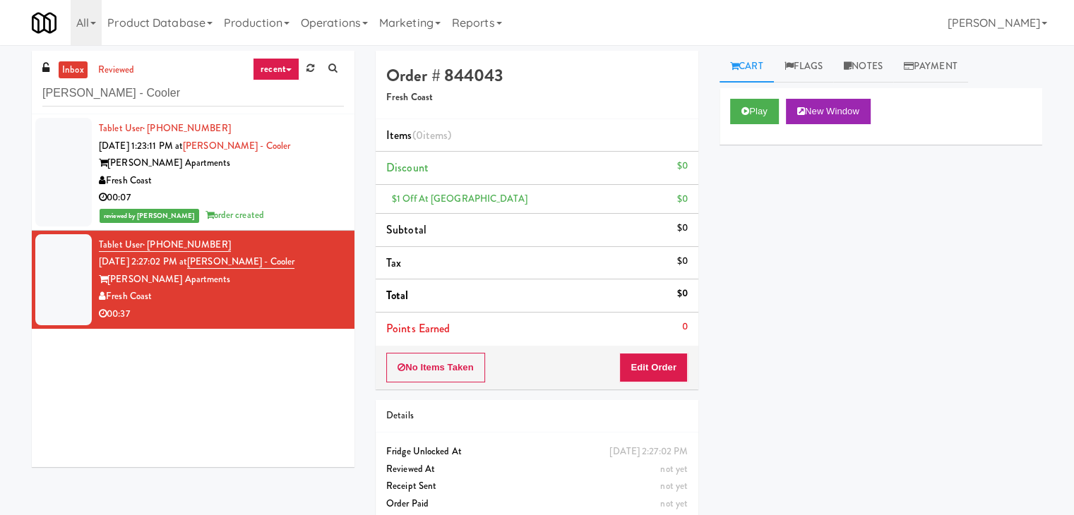
click at [665, 390] on div "Order # 844043 Fresh Coast Items (0 items ) Discount $0 $1 Off at [PERSON_NAME]…" at bounding box center [537, 292] width 344 height 483
drag, startPoint x: 670, startPoint y: 371, endPoint x: 704, endPoint y: 342, distance: 45.0
click at [671, 371] on button "Edit Order" at bounding box center [653, 368] width 68 height 30
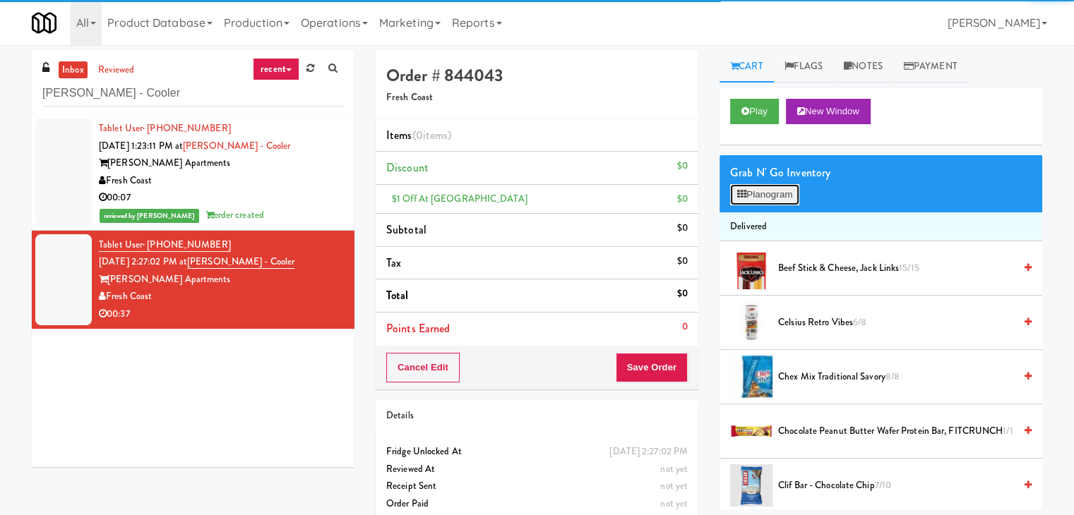
click at [746, 203] on button "Planogram" at bounding box center [764, 194] width 69 height 21
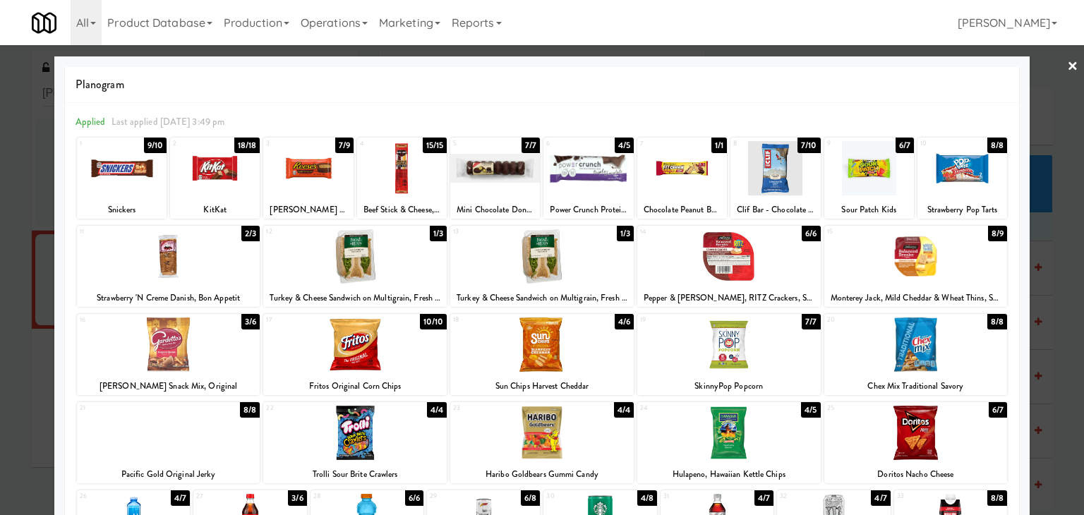
click at [703, 162] on div at bounding box center [683, 168] width 90 height 54
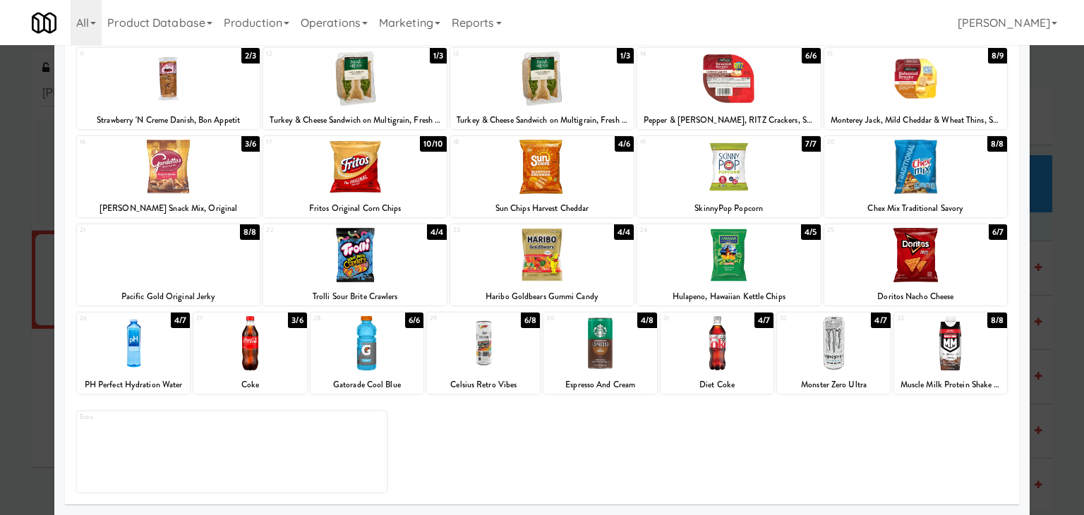
click at [364, 359] on div at bounding box center [367, 343] width 113 height 54
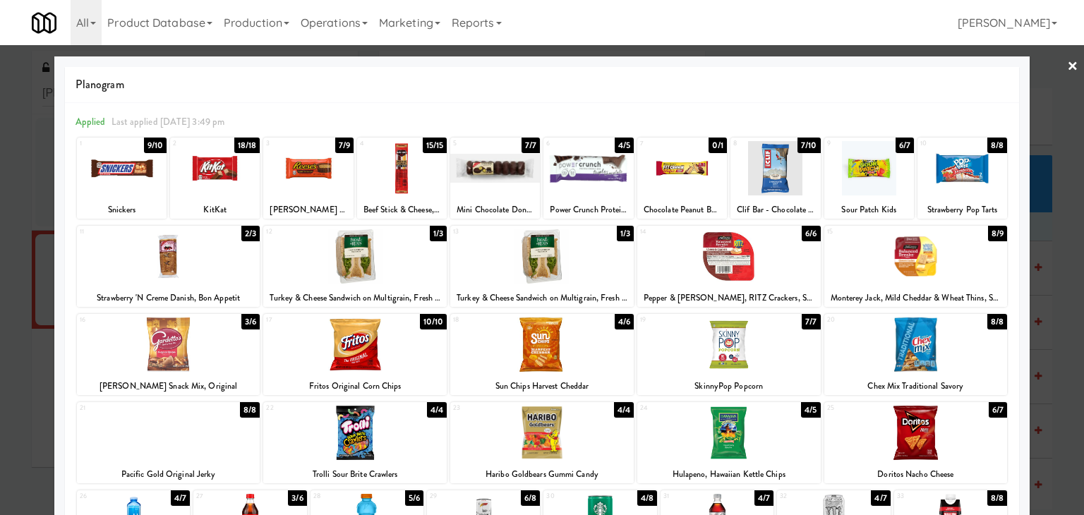
click at [1067, 62] on link "×" at bounding box center [1072, 67] width 11 height 44
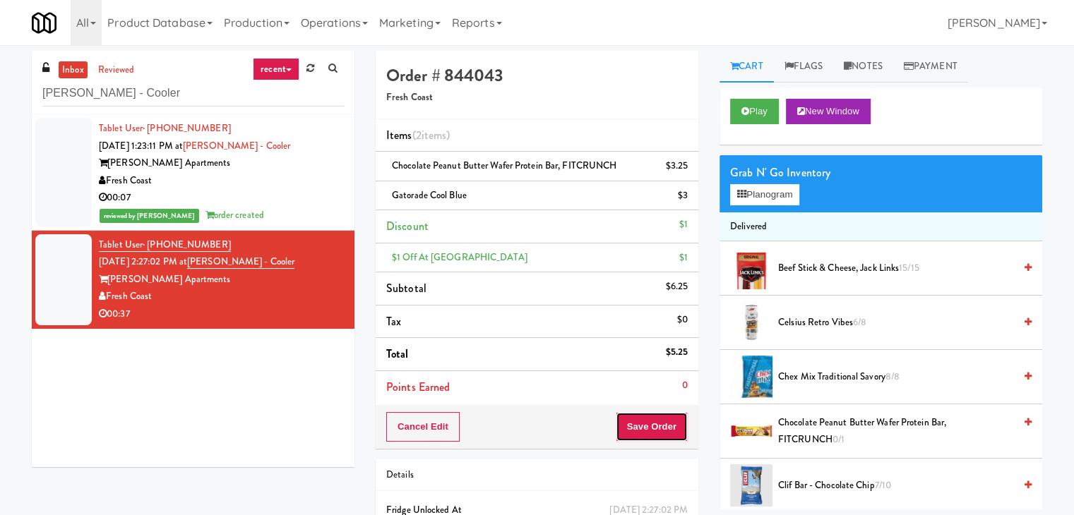
click at [650, 418] on button "Save Order" at bounding box center [652, 427] width 72 height 30
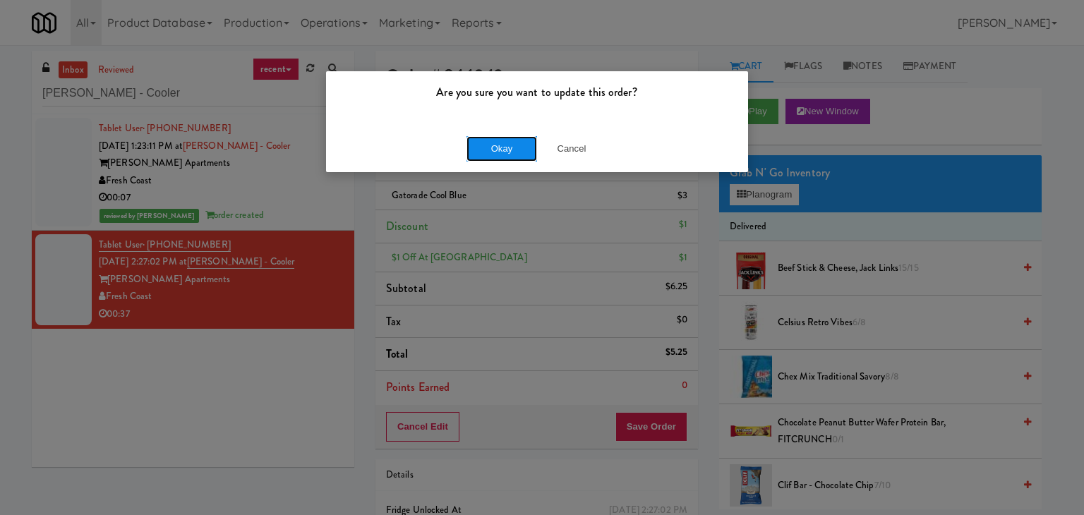
click at [497, 143] on button "Okay" at bounding box center [502, 148] width 71 height 25
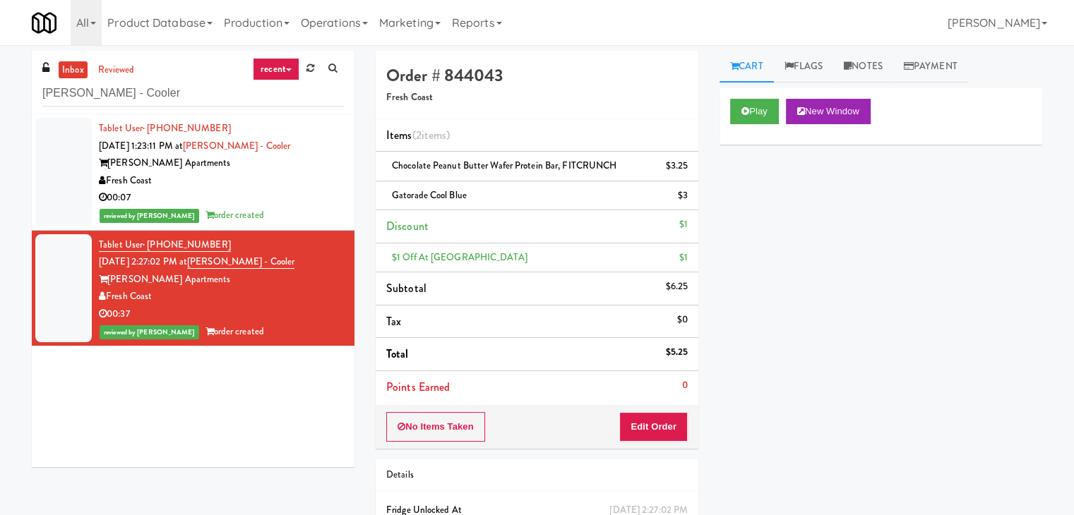
click at [292, 180] on div "Fresh Coast" at bounding box center [221, 181] width 245 height 18
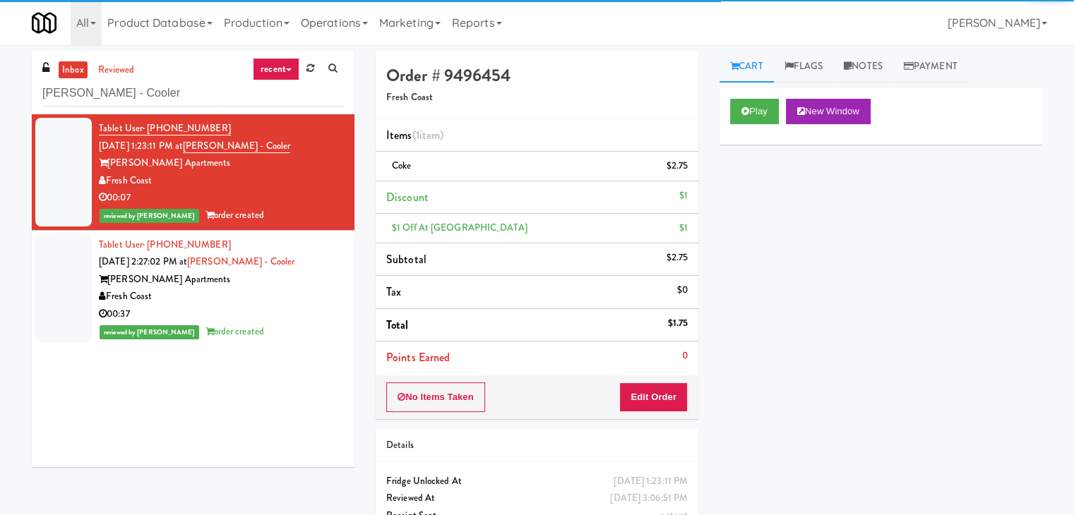
click at [308, 314] on div "00:37" at bounding box center [221, 315] width 245 height 18
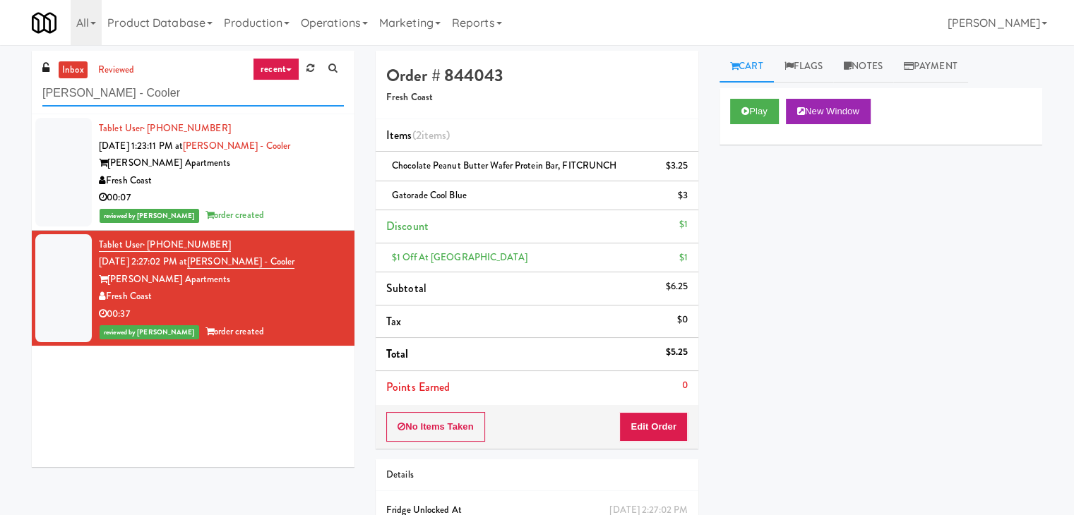
click at [145, 92] on input "[PERSON_NAME] - Cooler" at bounding box center [192, 93] width 301 height 26
paste input "Anthem House"
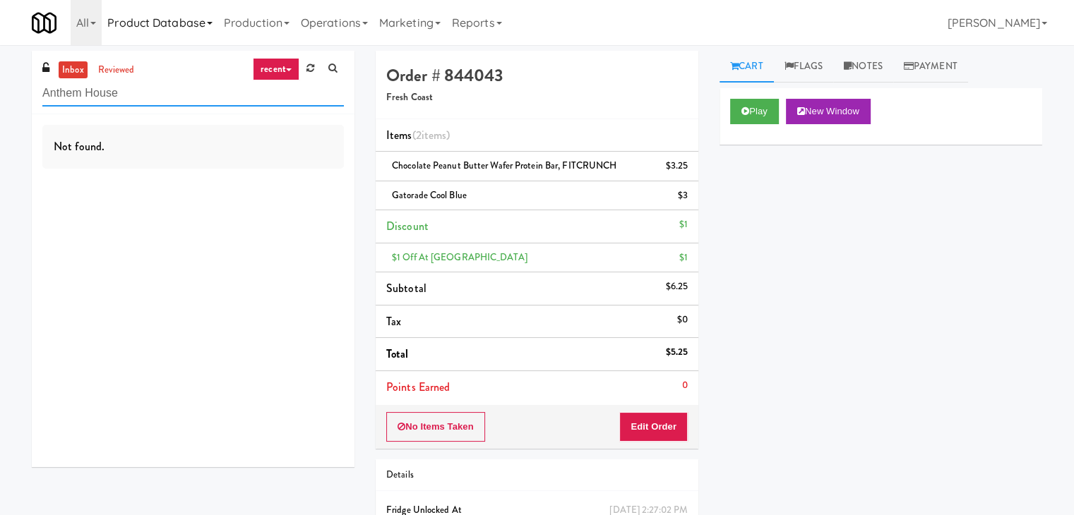
type input "Anthem House"
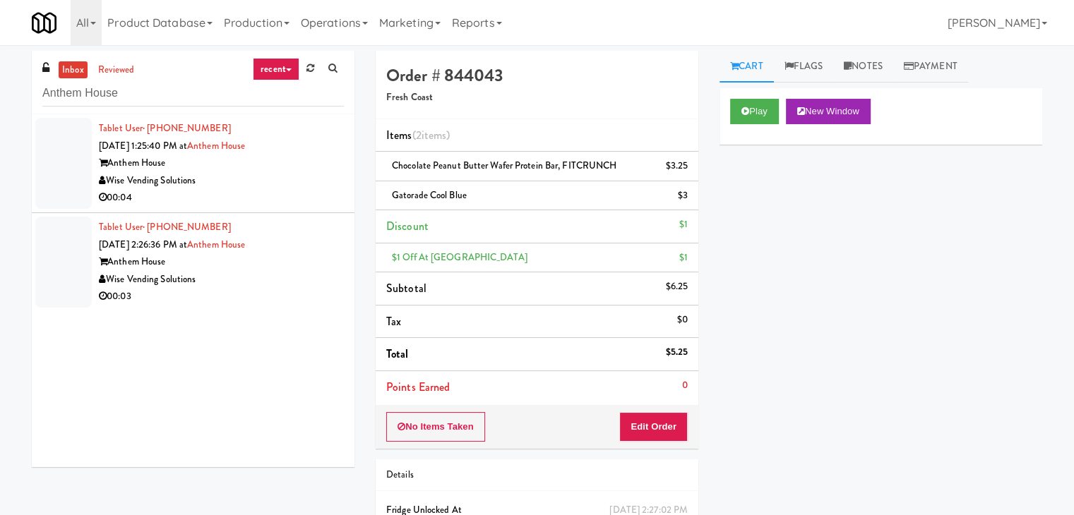
click at [280, 190] on div "00:04" at bounding box center [221, 198] width 245 height 18
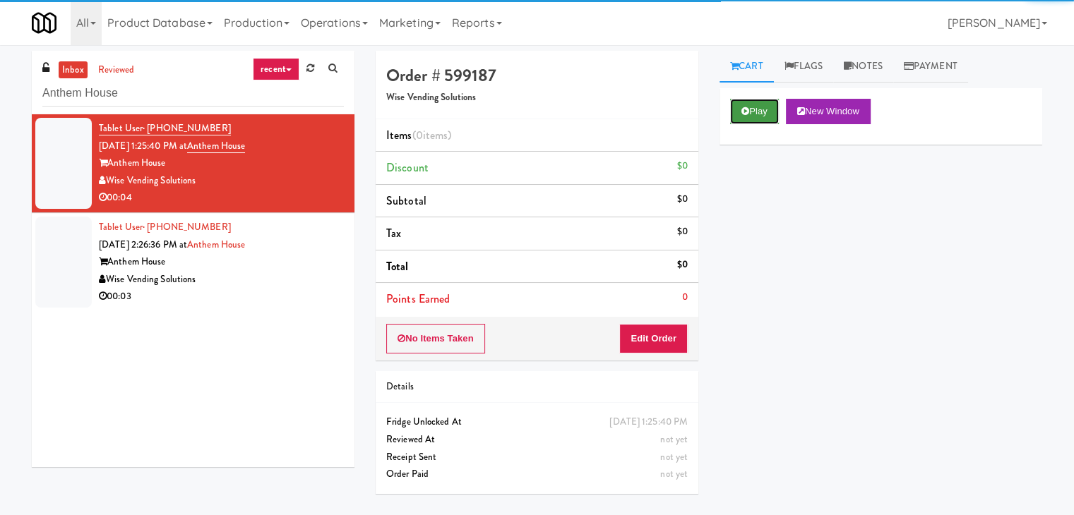
click at [758, 112] on button "Play" at bounding box center [754, 111] width 49 height 25
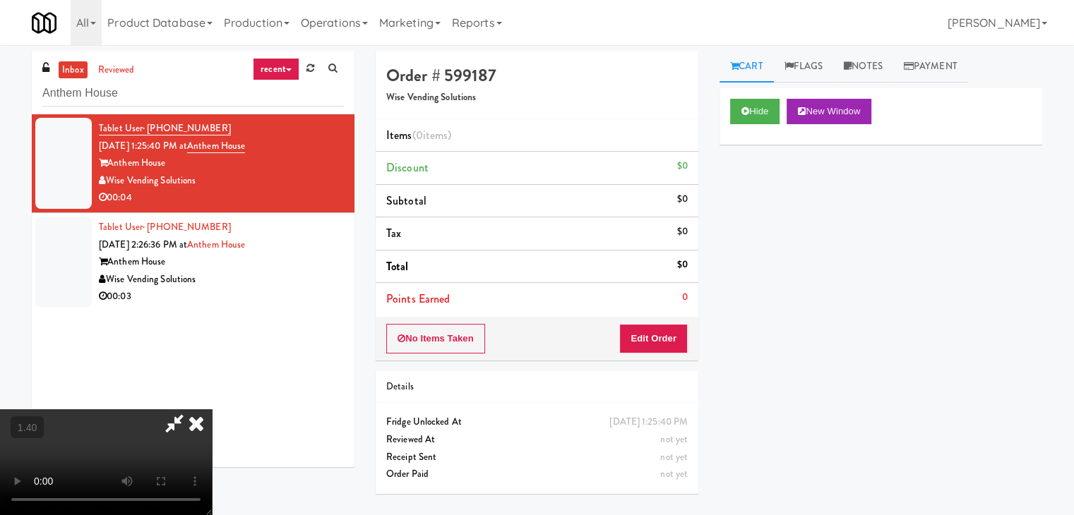
click at [212, 409] on video at bounding box center [106, 462] width 212 height 106
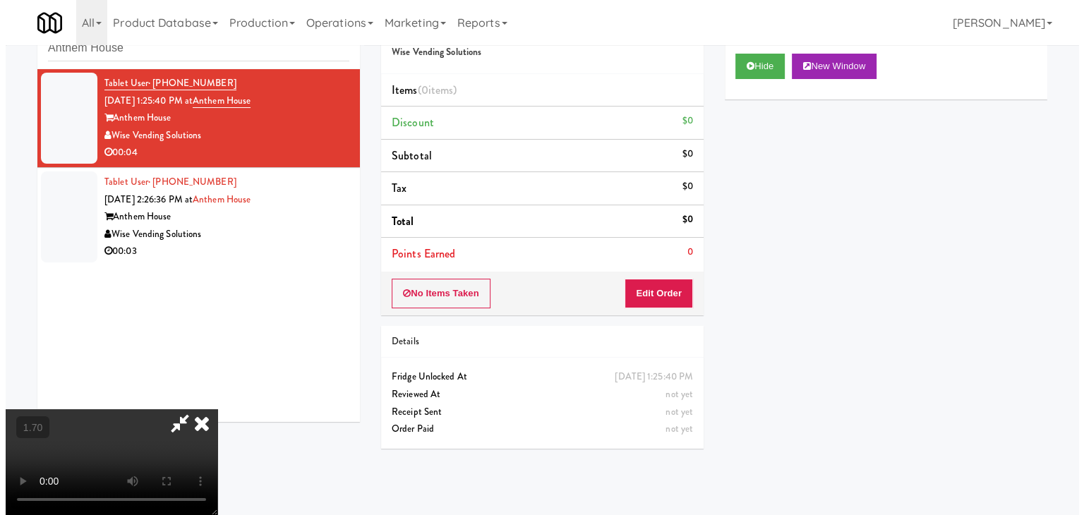
scroll to position [0, 0]
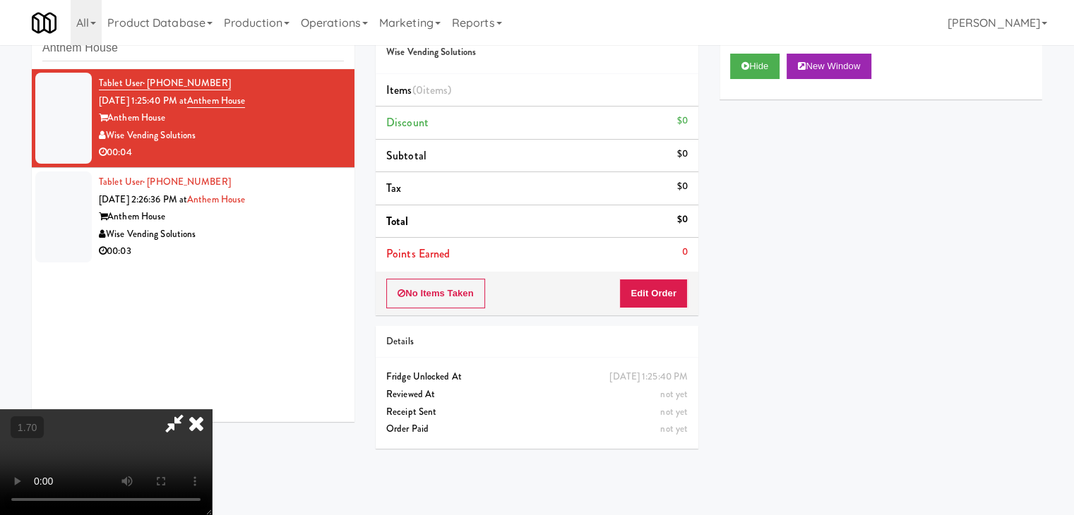
drag, startPoint x: 621, startPoint y: 60, endPoint x: 633, endPoint y: 115, distance: 56.2
click at [212, 409] on icon at bounding box center [196, 423] width 31 height 28
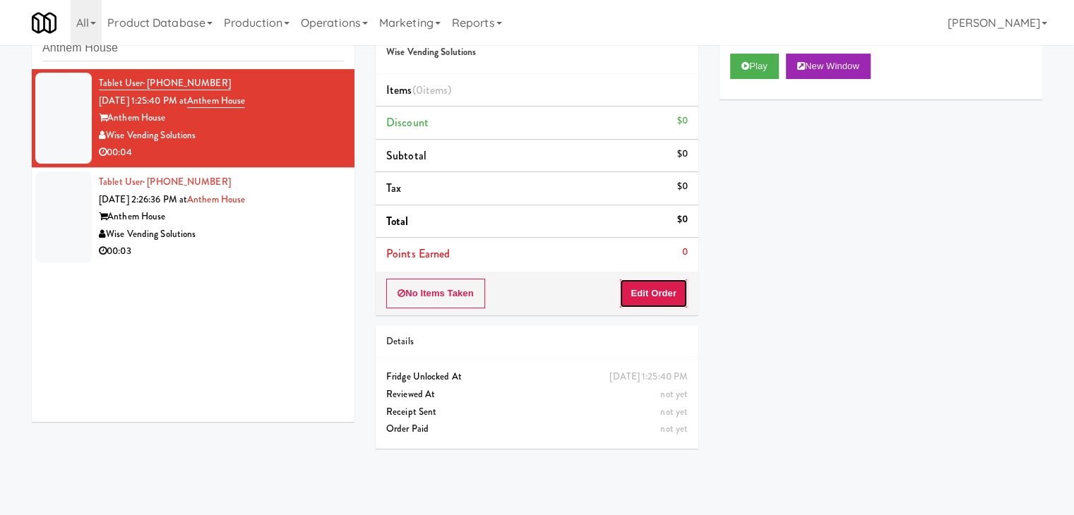
click at [663, 289] on button "Edit Order" at bounding box center [653, 294] width 68 height 30
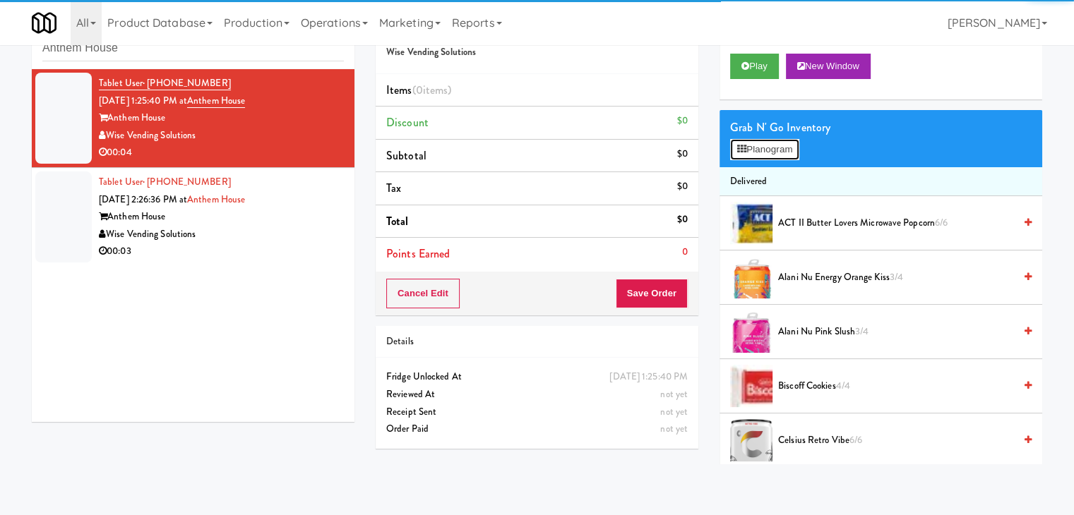
click at [749, 152] on button "Planogram" at bounding box center [764, 149] width 69 height 21
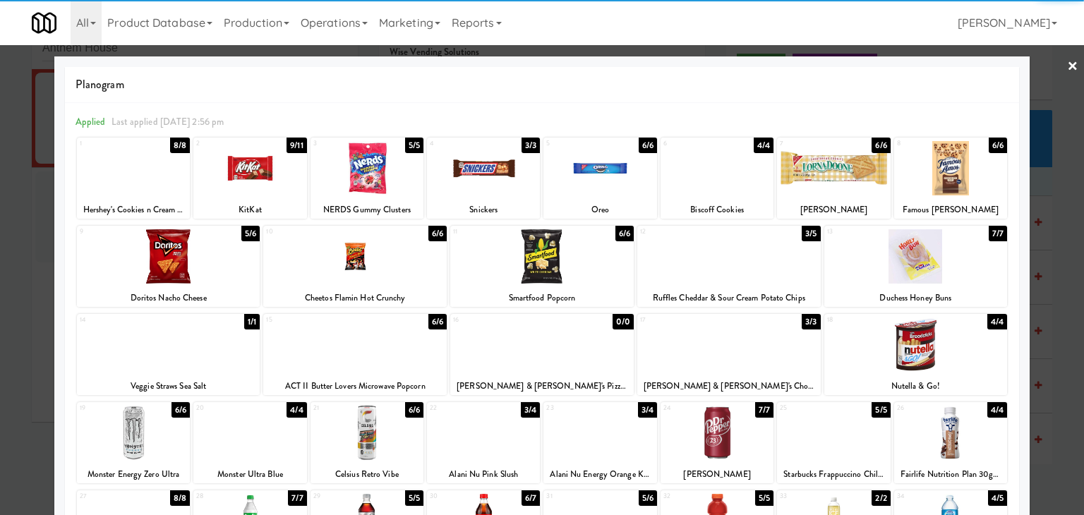
scroll to position [178, 0]
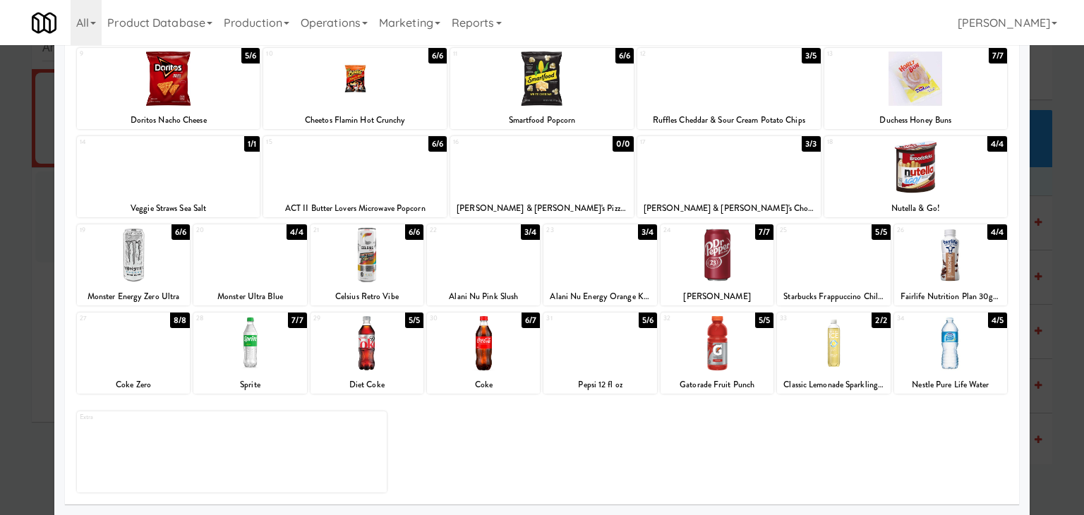
click at [160, 359] on div at bounding box center [133, 343] width 113 height 54
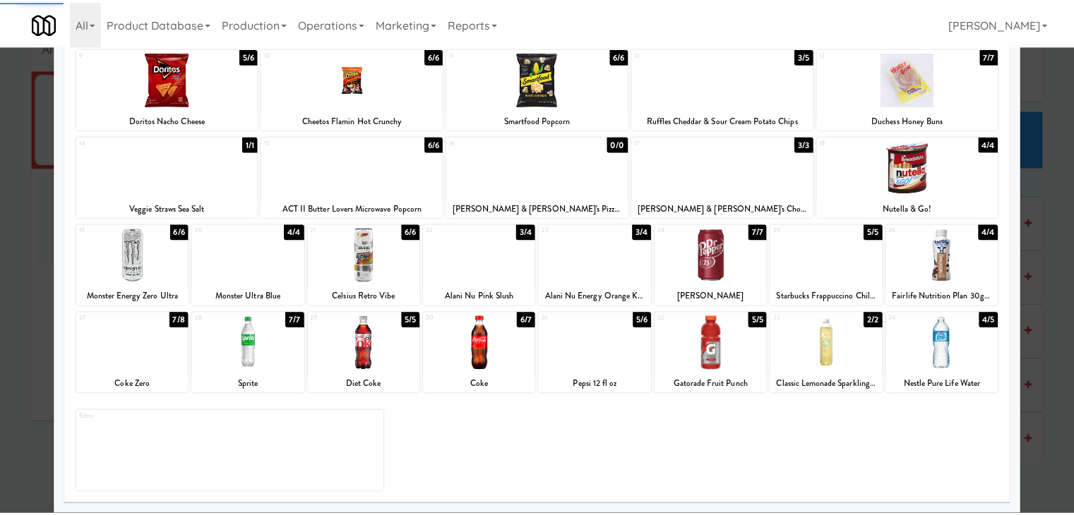
scroll to position [0, 0]
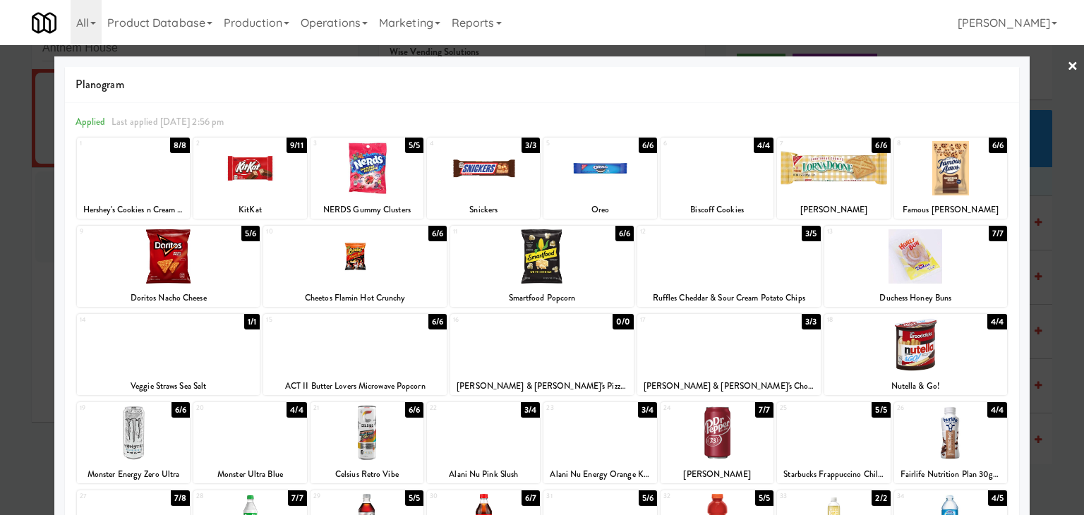
click at [1067, 64] on link "×" at bounding box center [1072, 67] width 11 height 44
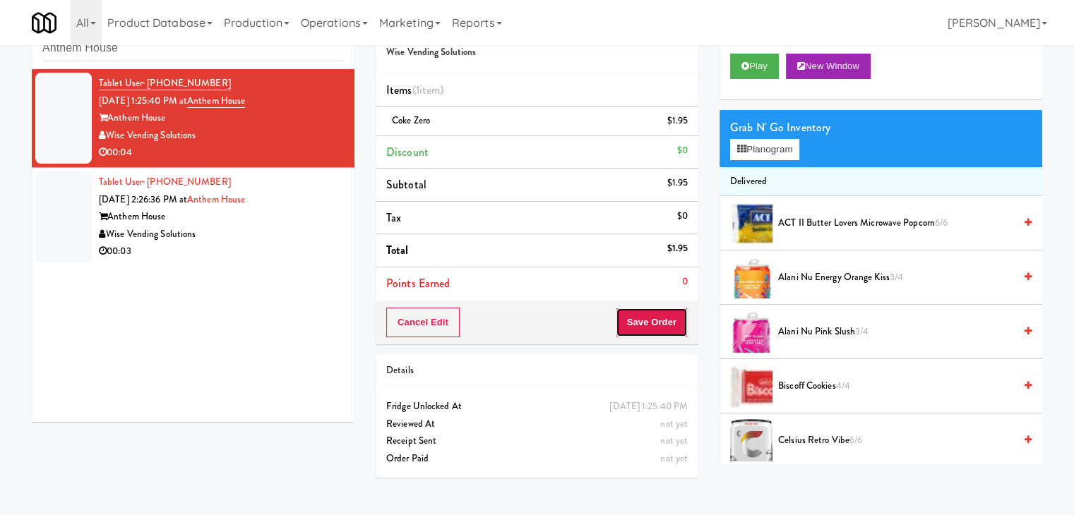
click at [633, 323] on button "Save Order" at bounding box center [652, 323] width 72 height 30
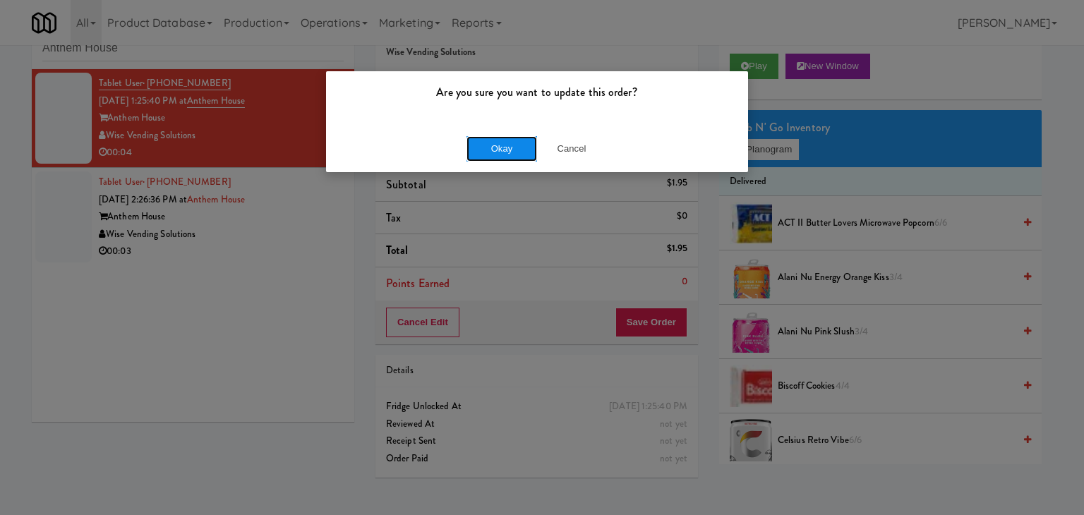
click at [498, 145] on button "Okay" at bounding box center [502, 148] width 71 height 25
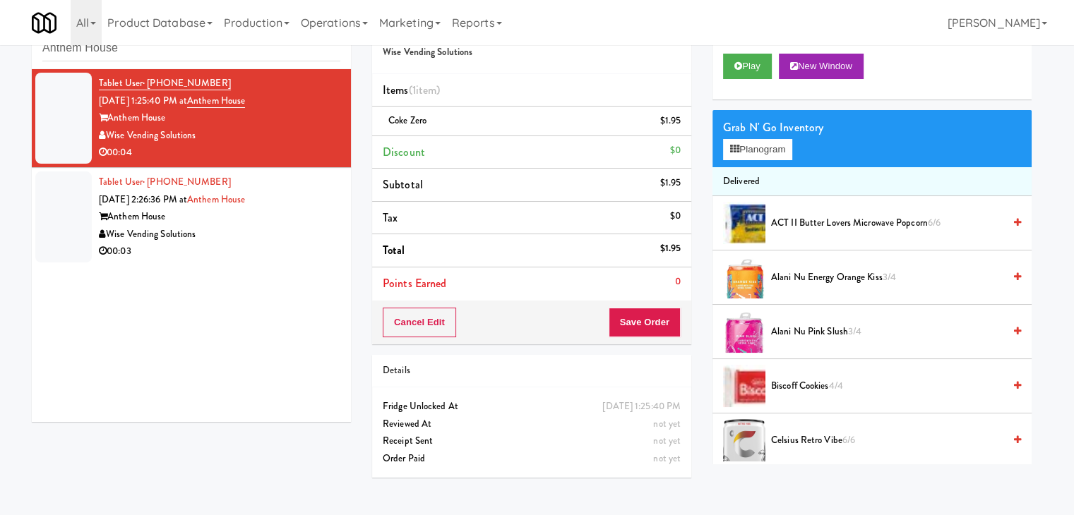
click at [277, 232] on div "Wise Vending Solutions" at bounding box center [219, 235] width 241 height 18
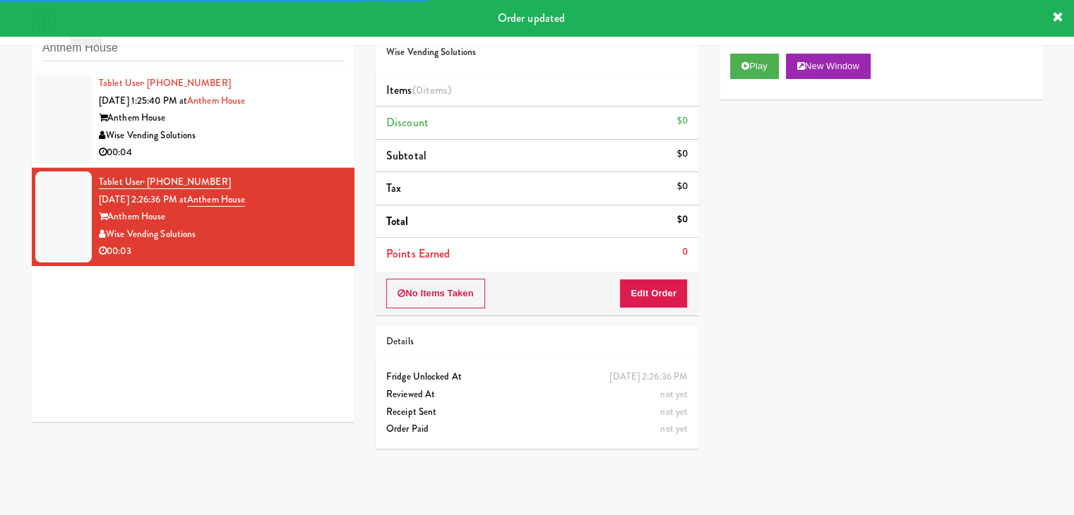
click at [785, 68] on div "Play New Window" at bounding box center [880, 66] width 301 height 25
click at [769, 68] on button "Play" at bounding box center [754, 66] width 49 height 25
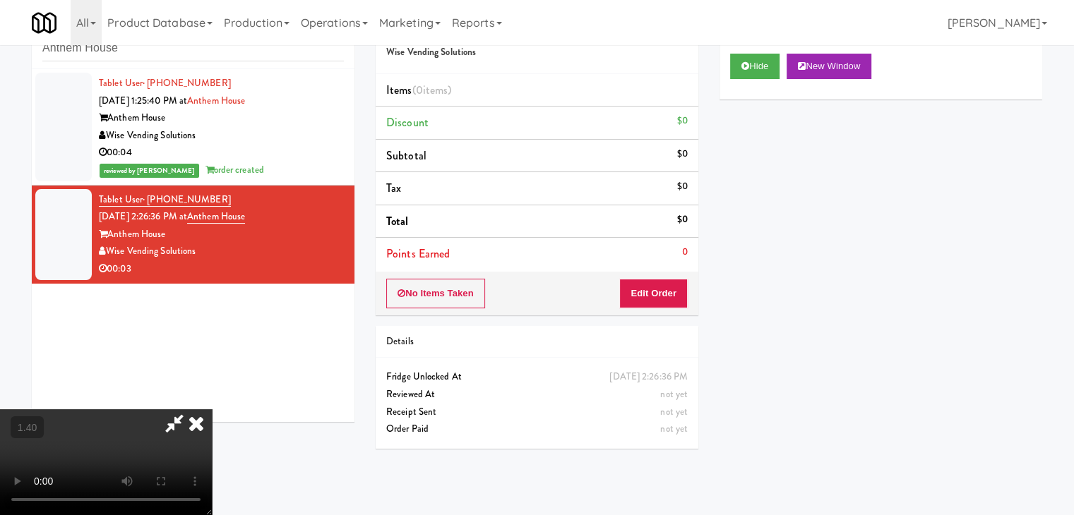
click at [212, 409] on video at bounding box center [106, 462] width 212 height 106
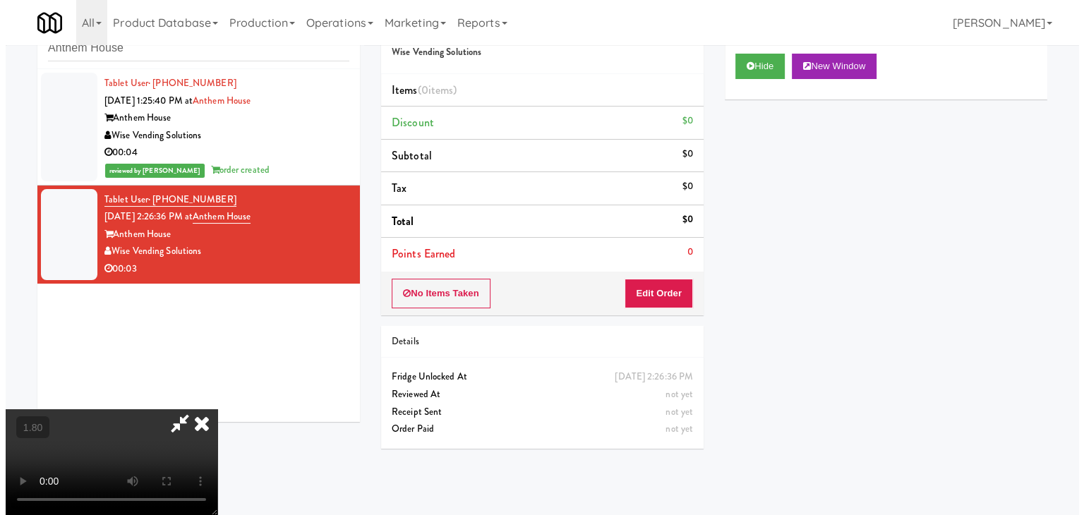
scroll to position [0, 0]
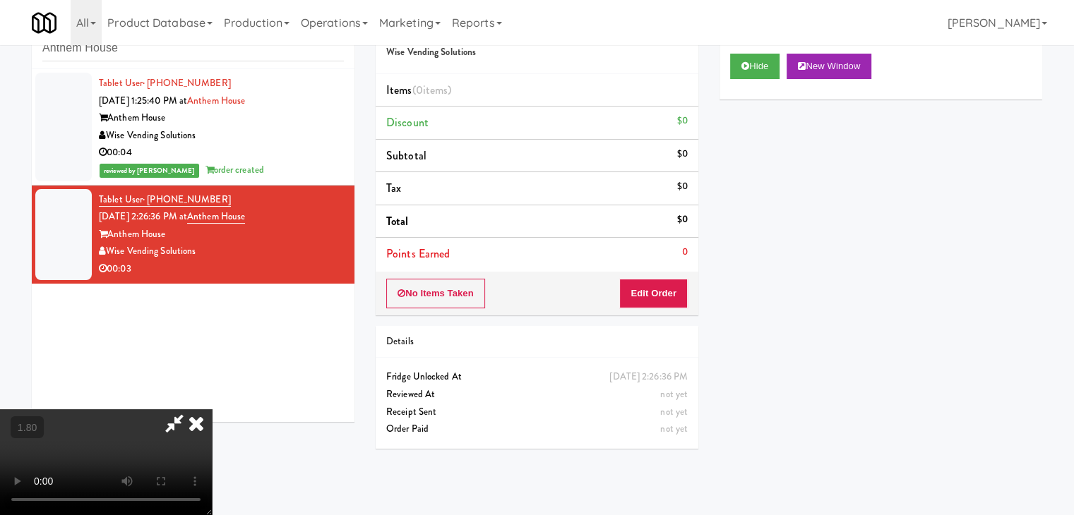
click at [212, 409] on icon at bounding box center [196, 423] width 31 height 28
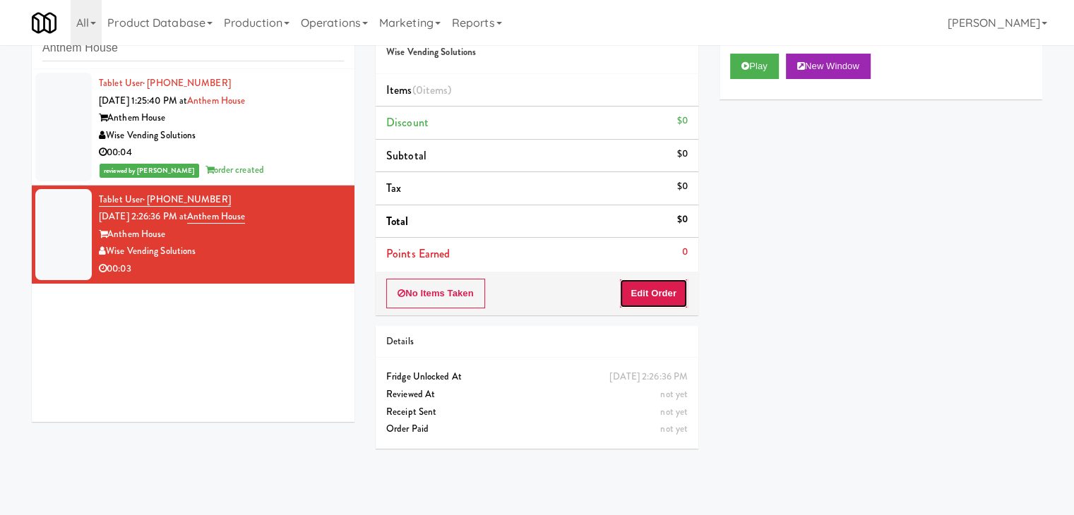
click at [671, 292] on button "Edit Order" at bounding box center [653, 294] width 68 height 30
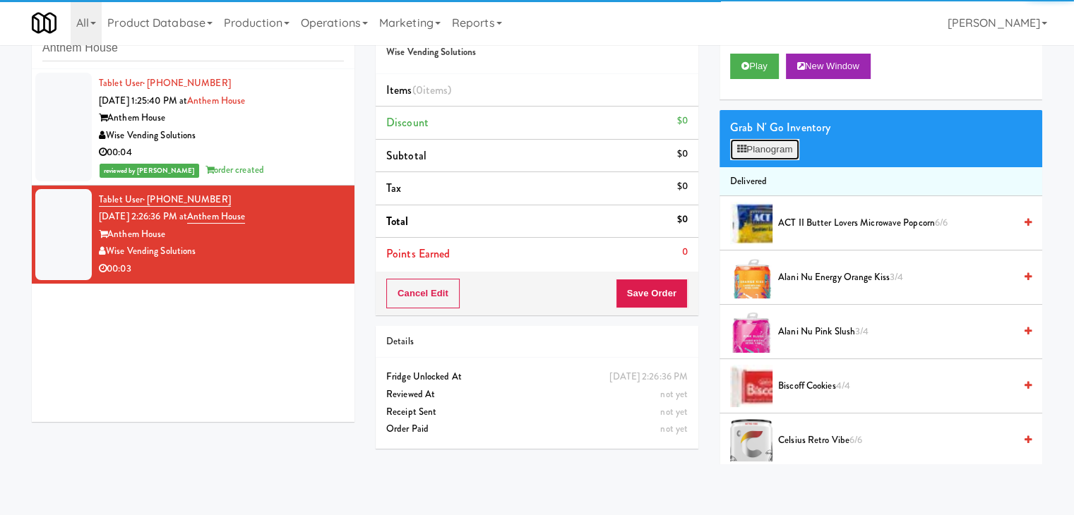
click at [748, 149] on button "Planogram" at bounding box center [764, 149] width 69 height 21
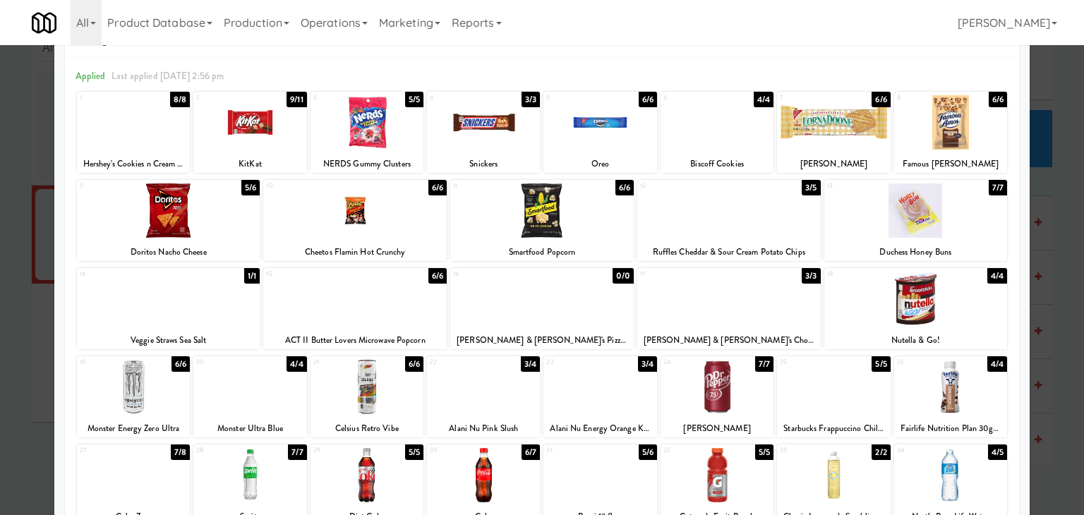
scroll to position [71, 0]
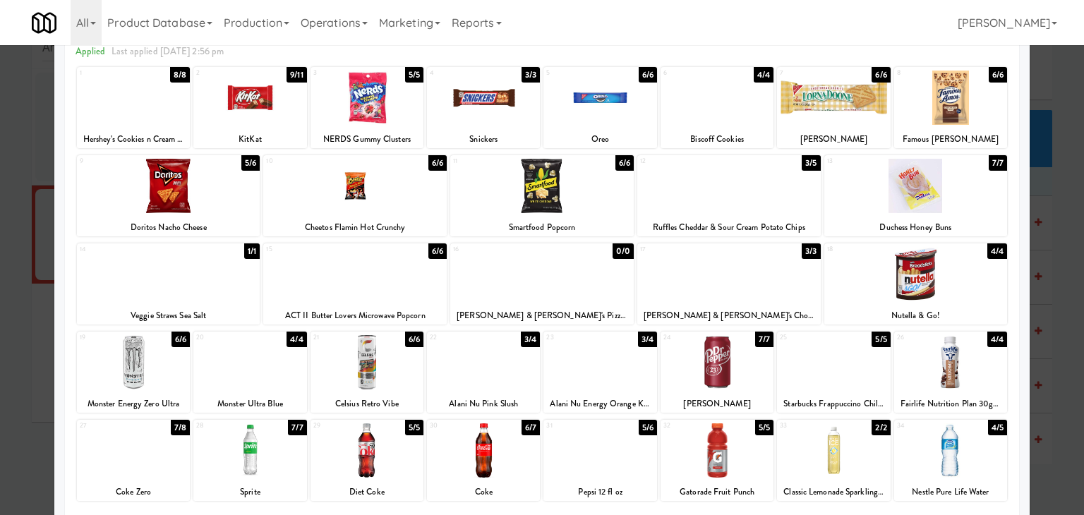
click at [710, 283] on div at bounding box center [730, 274] width 184 height 54
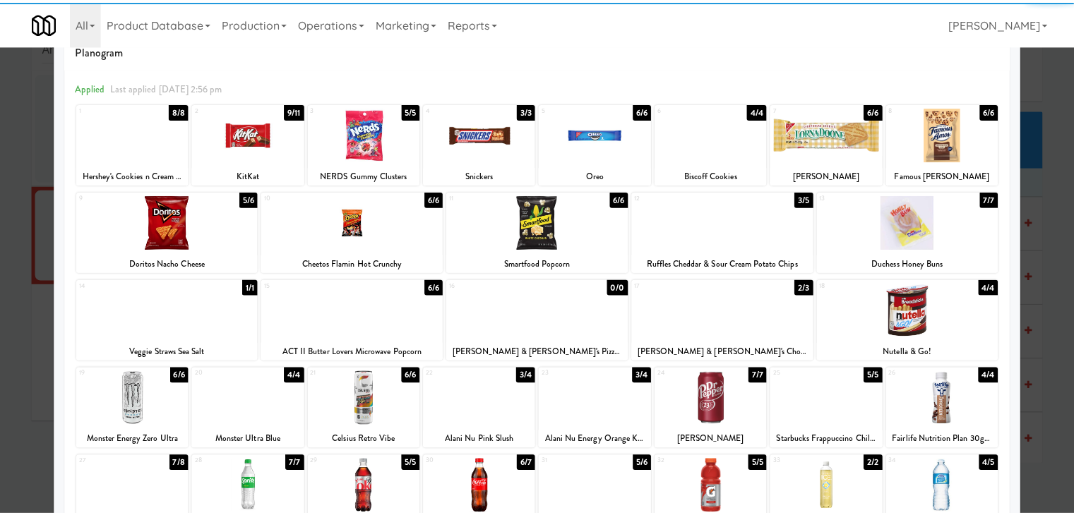
scroll to position [0, 0]
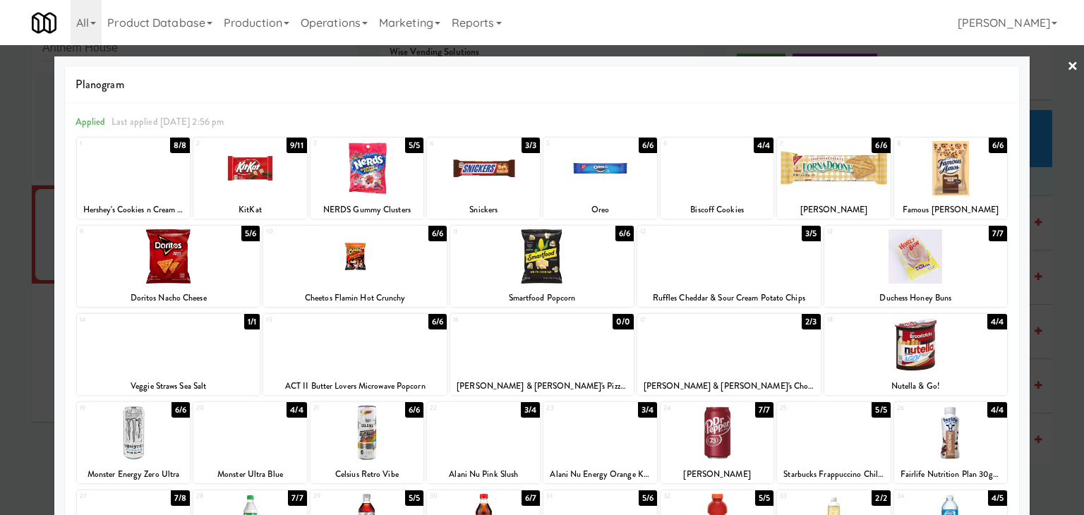
click at [1067, 71] on link "×" at bounding box center [1072, 67] width 11 height 44
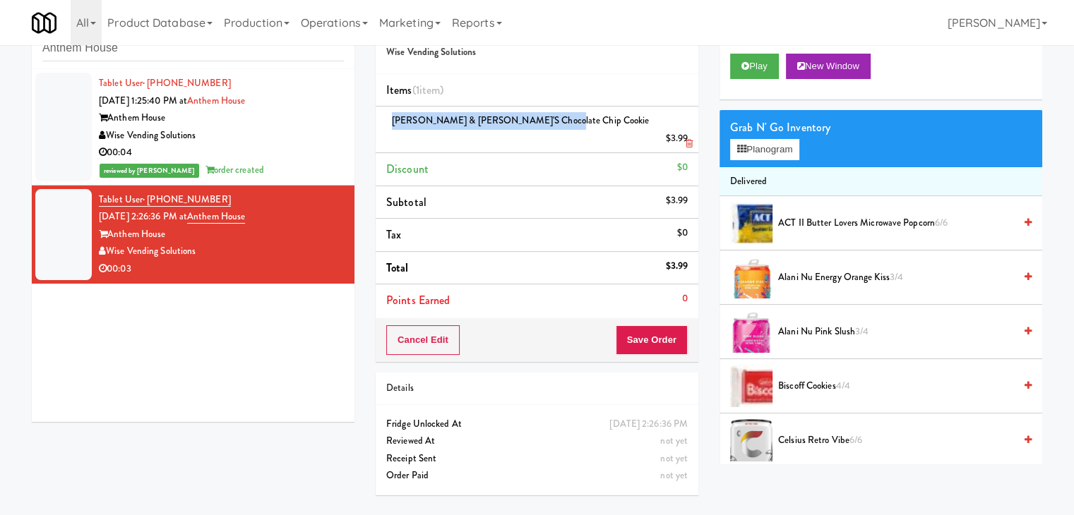
drag, startPoint x: 539, startPoint y: 119, endPoint x: 393, endPoint y: 114, distance: 146.9
click at [393, 114] on span "[PERSON_NAME] & [PERSON_NAME]'s Chocolate Chip Cookie" at bounding box center [520, 120] width 257 height 13
copy span "[PERSON_NAME] & [PERSON_NAME]'s Chocolate Chip Cookie"
click at [666, 325] on button "Save Order" at bounding box center [652, 340] width 72 height 30
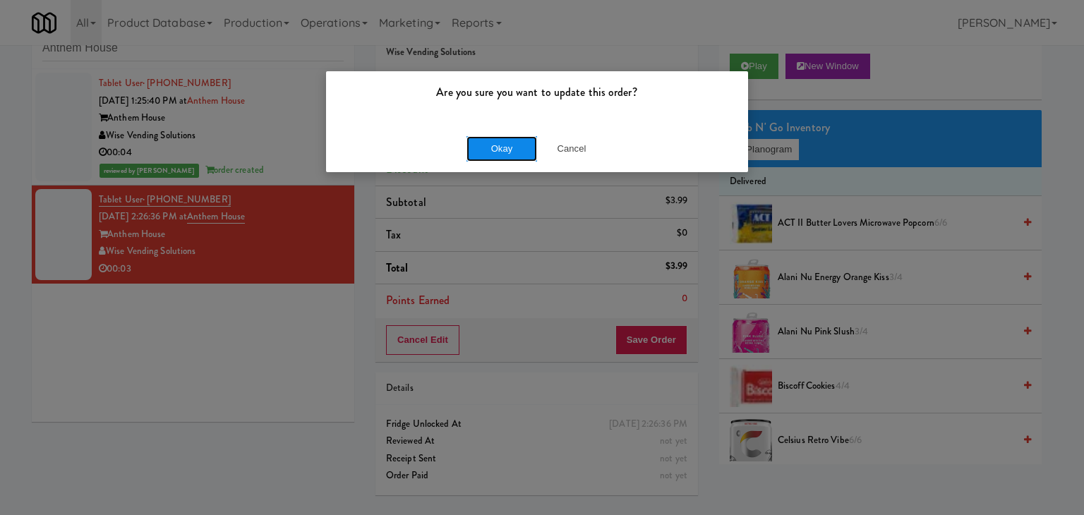
drag, startPoint x: 493, startPoint y: 146, endPoint x: 426, endPoint y: 46, distance: 120.6
click at [492, 145] on button "Okay" at bounding box center [502, 148] width 71 height 25
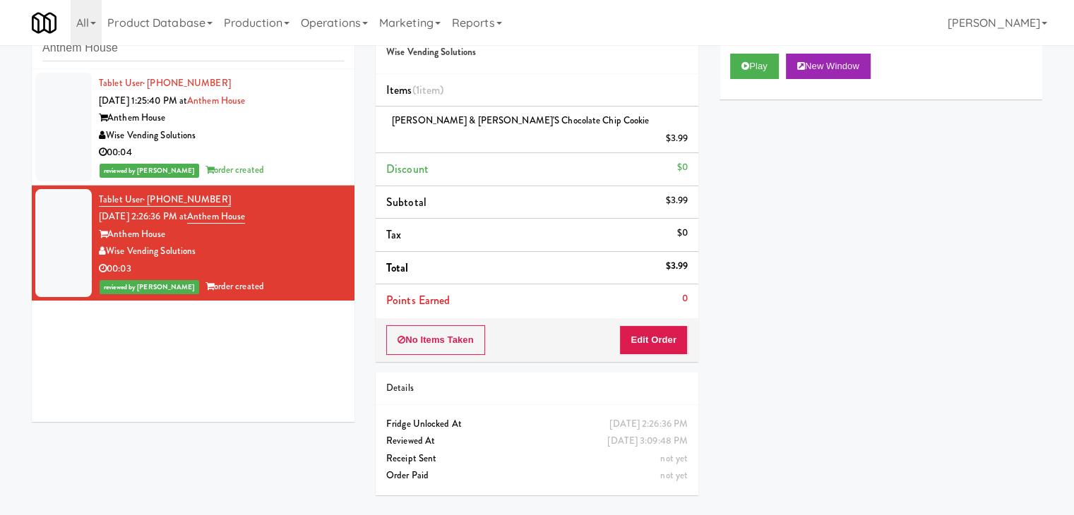
click at [285, 152] on div "00:04" at bounding box center [221, 153] width 245 height 18
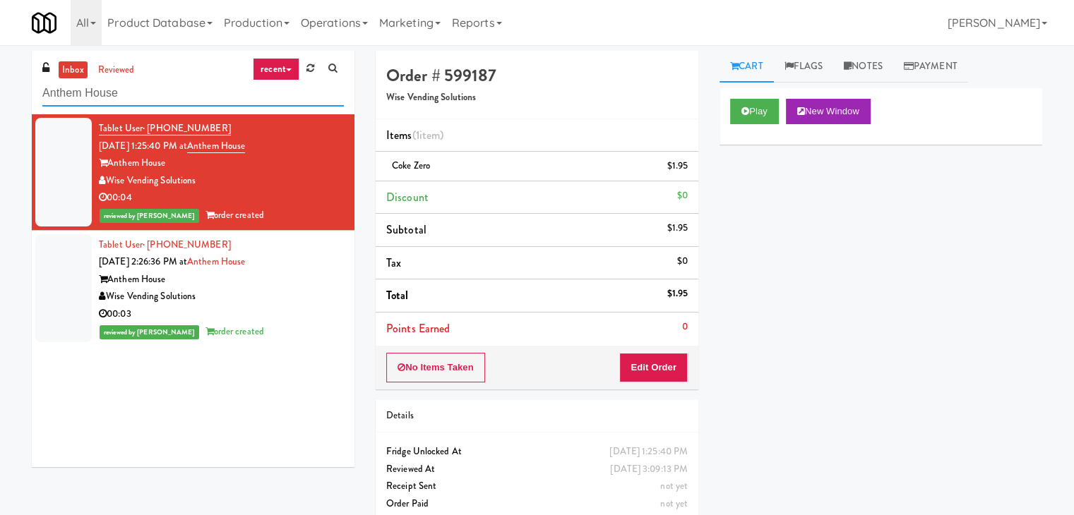
click at [154, 94] on input "Anthem House" at bounding box center [192, 93] width 301 height 26
paste input "eLofts - Pantry"
type input "eLofts - Pantry"
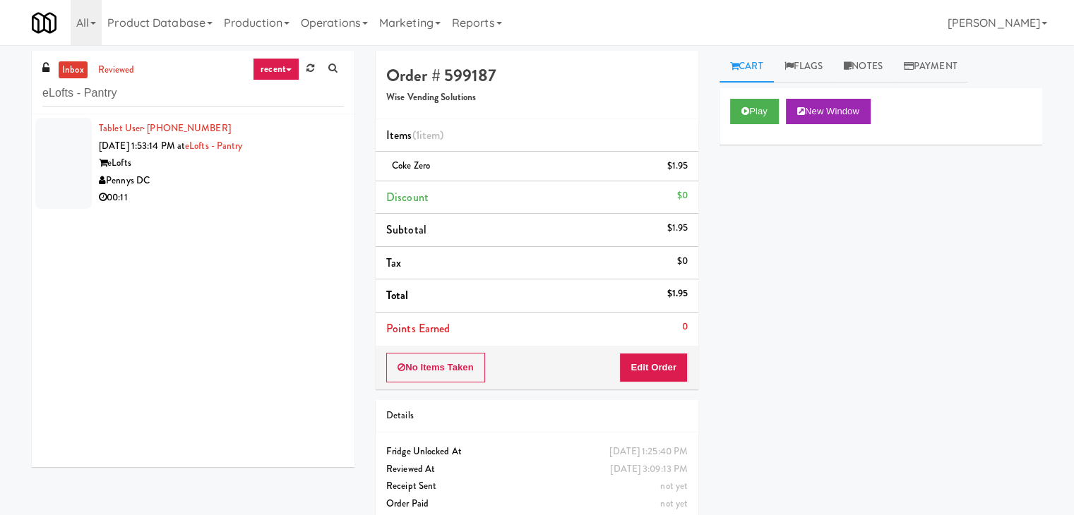
click at [275, 175] on div "Pennys DC" at bounding box center [221, 181] width 245 height 18
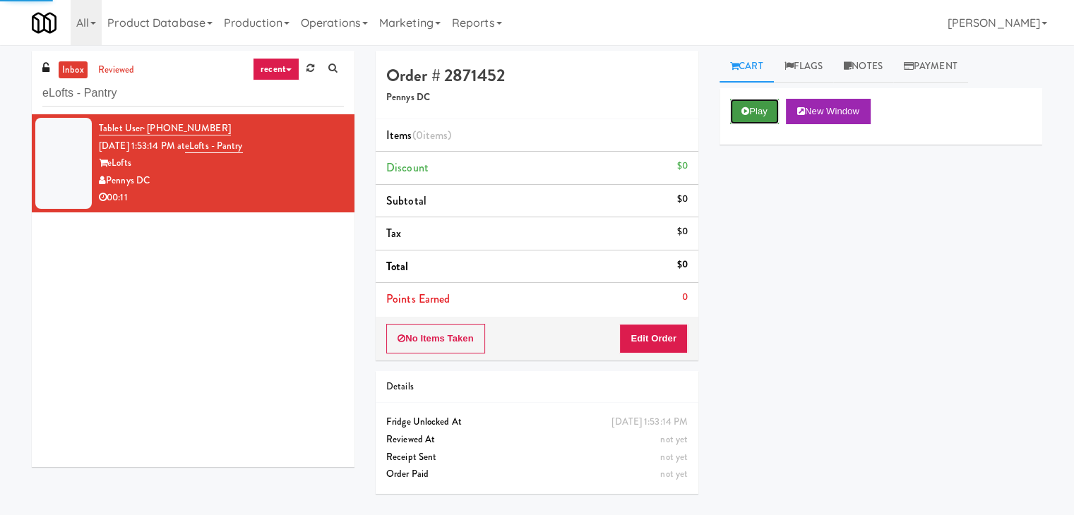
click at [751, 112] on button "Play" at bounding box center [754, 111] width 49 height 25
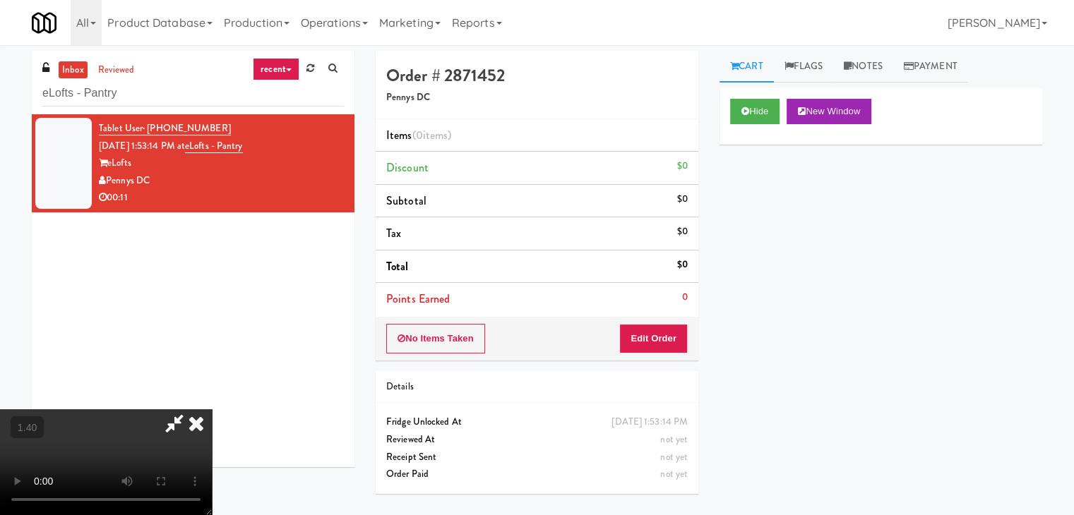
click at [212, 409] on video at bounding box center [106, 462] width 212 height 106
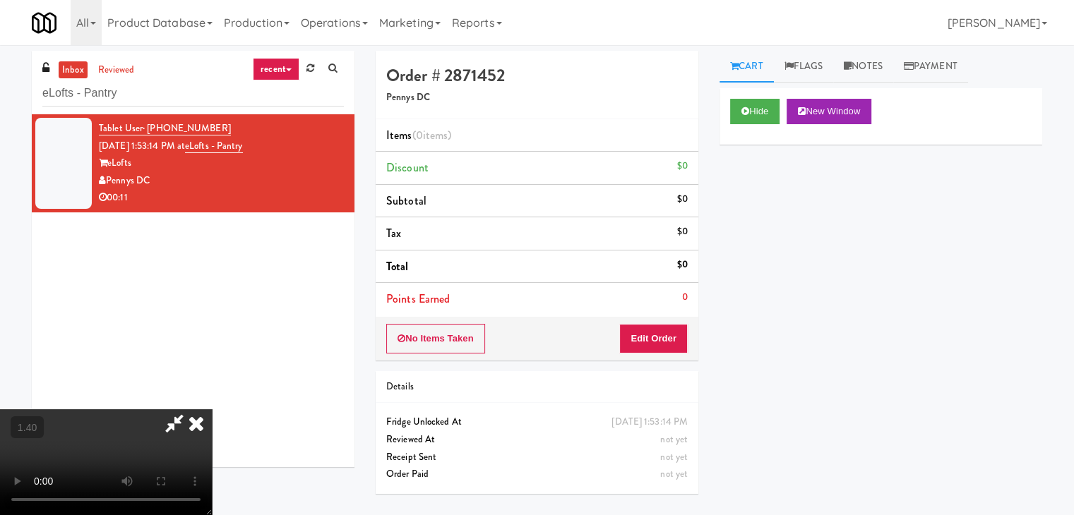
click at [212, 409] on video at bounding box center [106, 462] width 212 height 106
click at [212, 409] on icon at bounding box center [196, 423] width 31 height 28
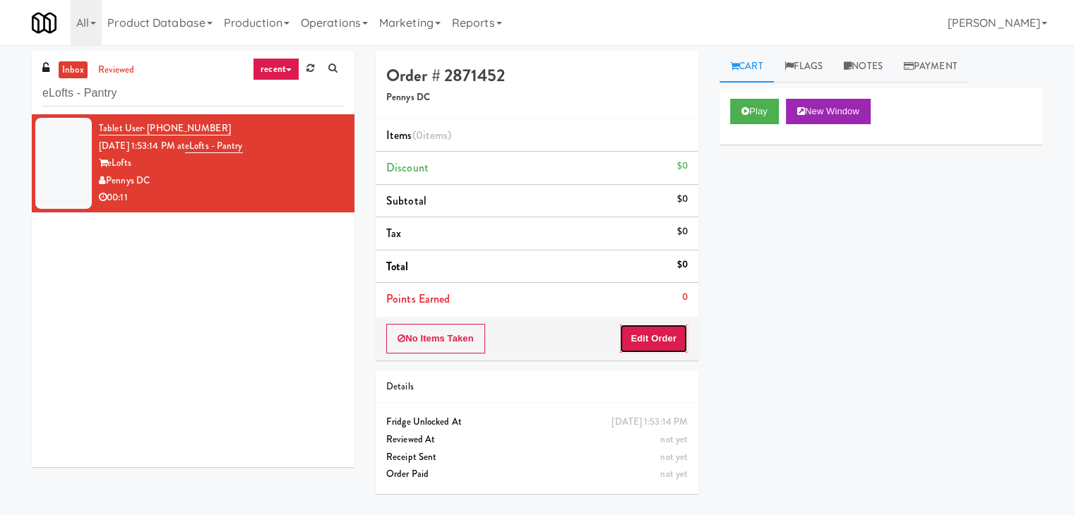
click at [655, 342] on button "Edit Order" at bounding box center [653, 339] width 68 height 30
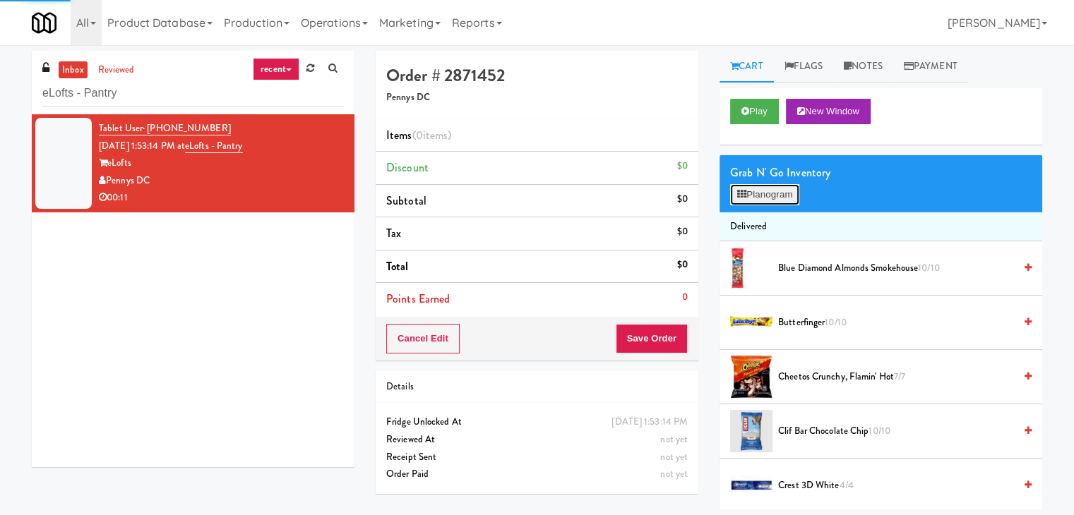
click at [754, 203] on button "Planogram" at bounding box center [764, 194] width 69 height 21
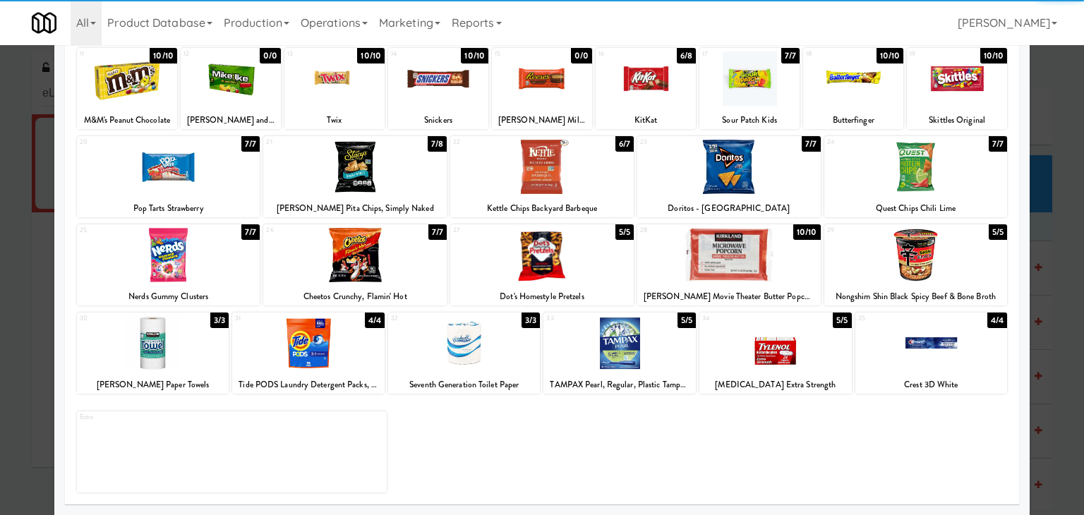
click at [408, 160] on div at bounding box center [355, 167] width 184 height 54
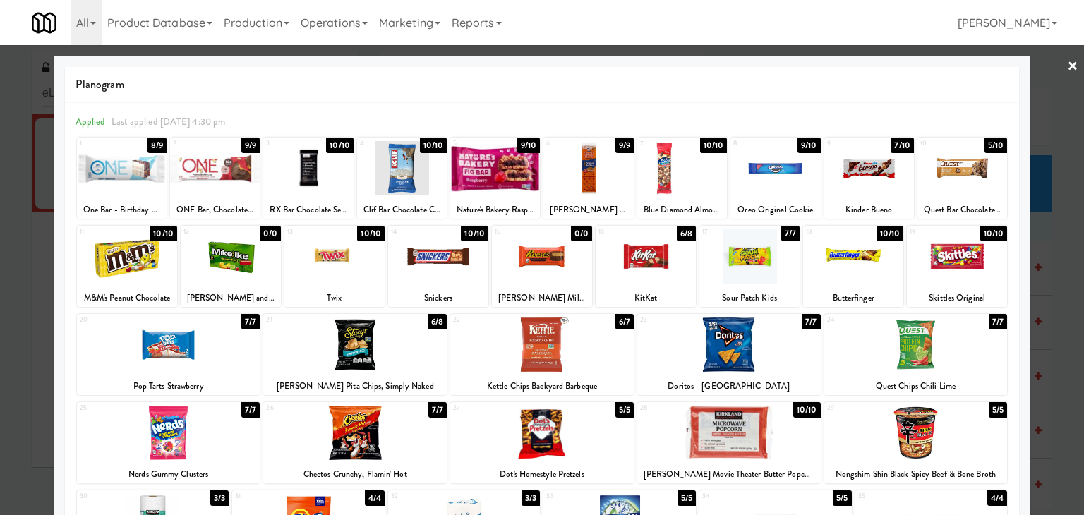
click at [1055, 69] on div at bounding box center [542, 257] width 1084 height 515
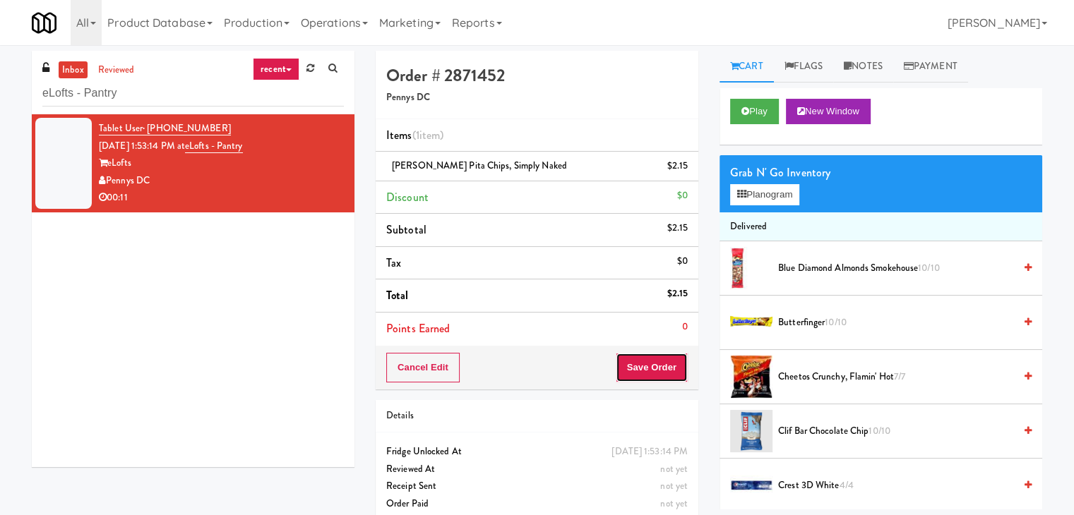
click at [624, 369] on button "Save Order" at bounding box center [652, 368] width 72 height 30
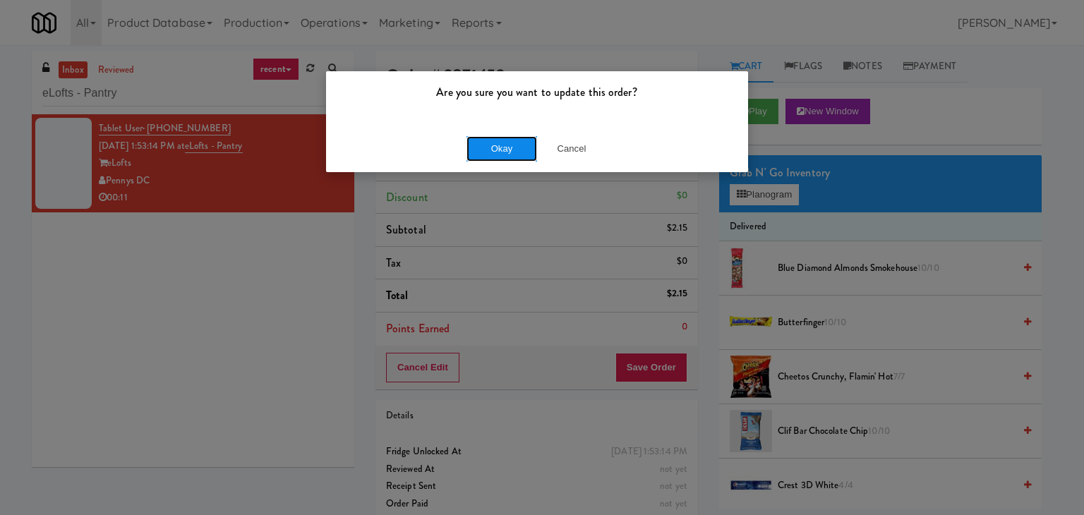
drag, startPoint x: 501, startPoint y: 150, endPoint x: 314, endPoint y: 61, distance: 206.9
click at [500, 149] on button "Okay" at bounding box center [502, 148] width 71 height 25
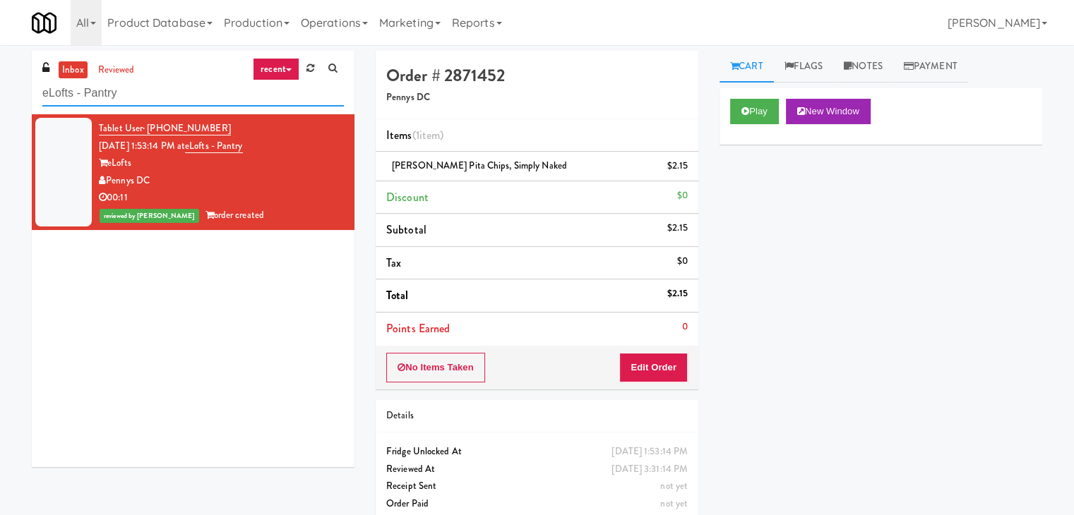
click at [191, 103] on input "eLofts - Pantry" at bounding box center [192, 93] width 301 height 26
paste input "[PERSON_NAME] - Cooler - Left"
type input "[PERSON_NAME] - Cooler - Left"
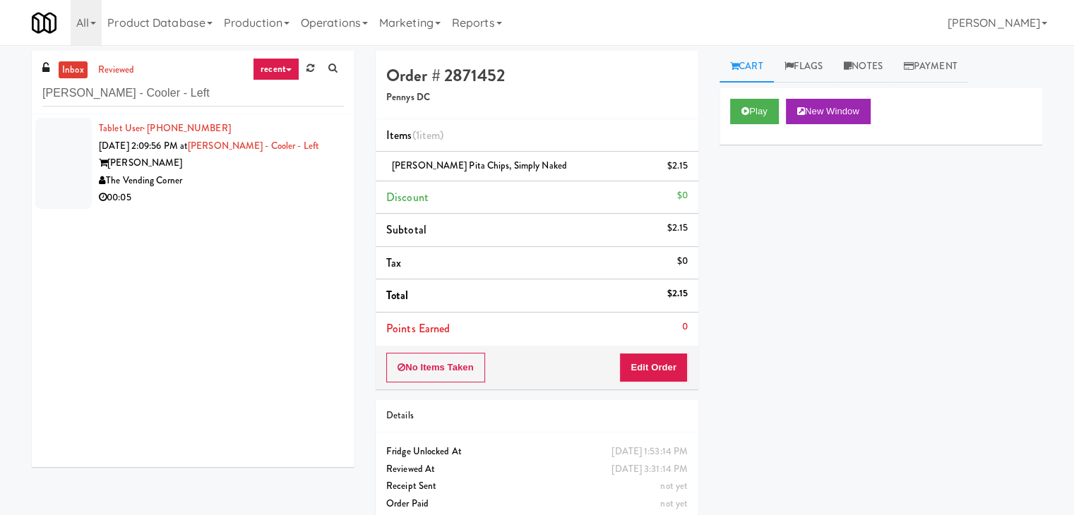
click at [256, 184] on div "The Vending Corner" at bounding box center [221, 181] width 245 height 18
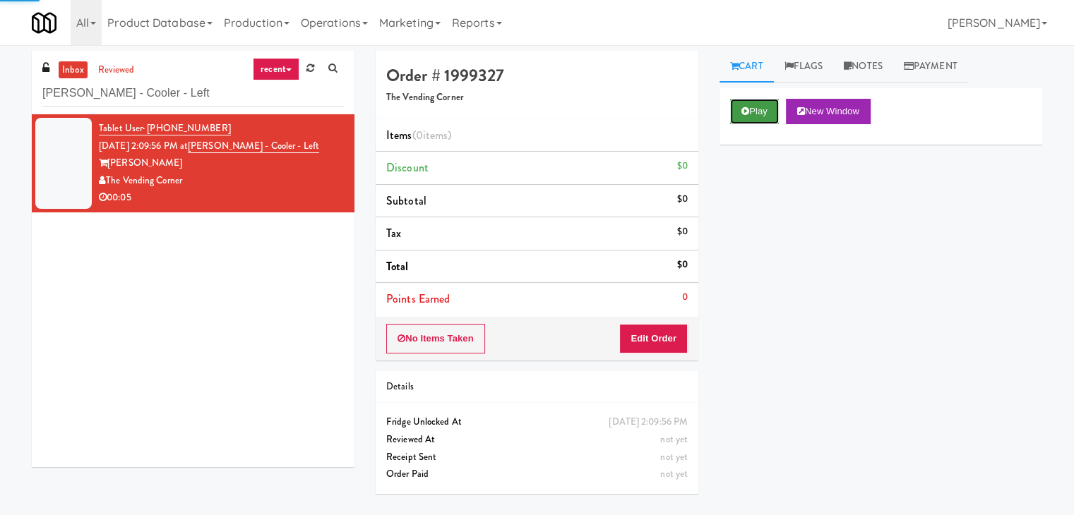
click at [767, 112] on button "Play" at bounding box center [754, 111] width 49 height 25
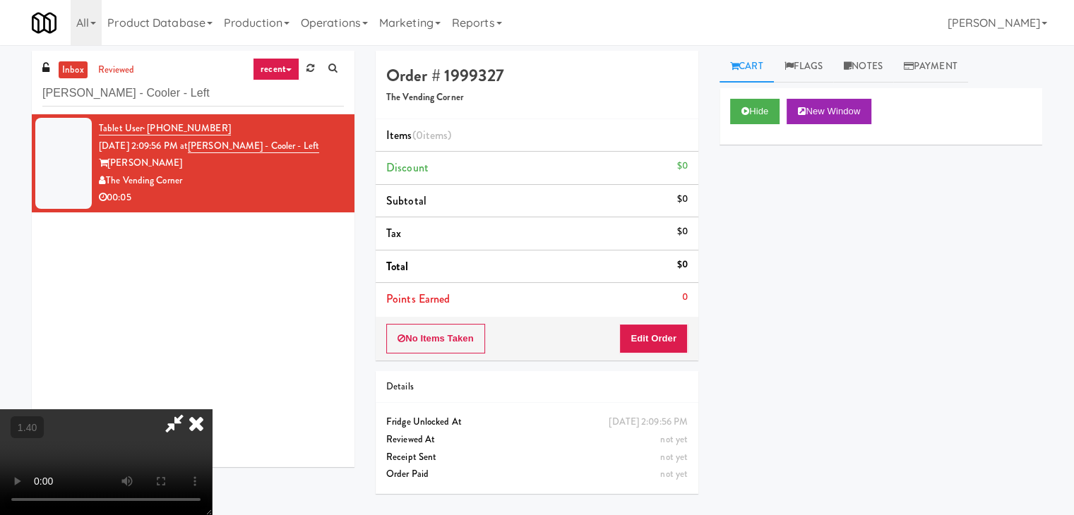
click at [212, 409] on video at bounding box center [106, 462] width 212 height 106
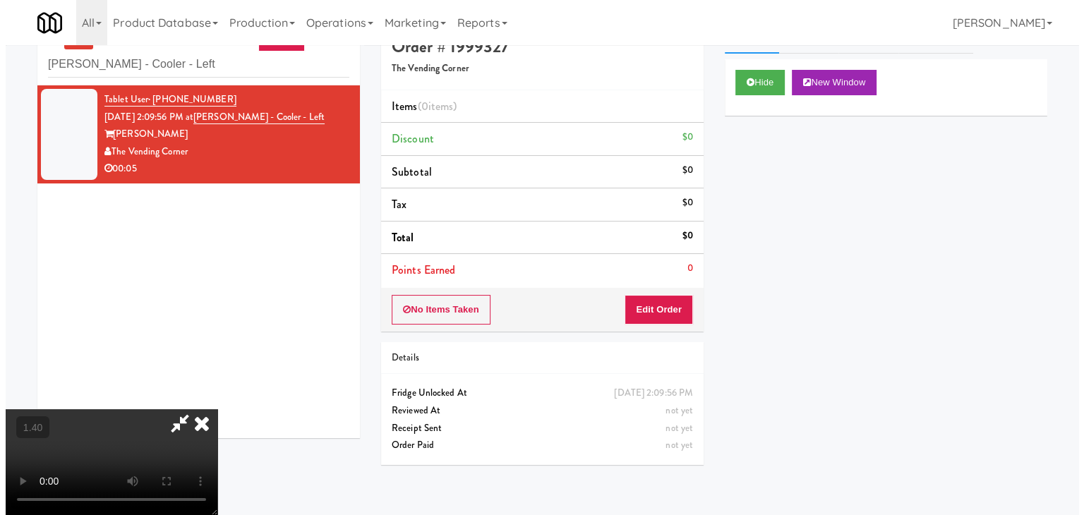
scroll to position [45, 0]
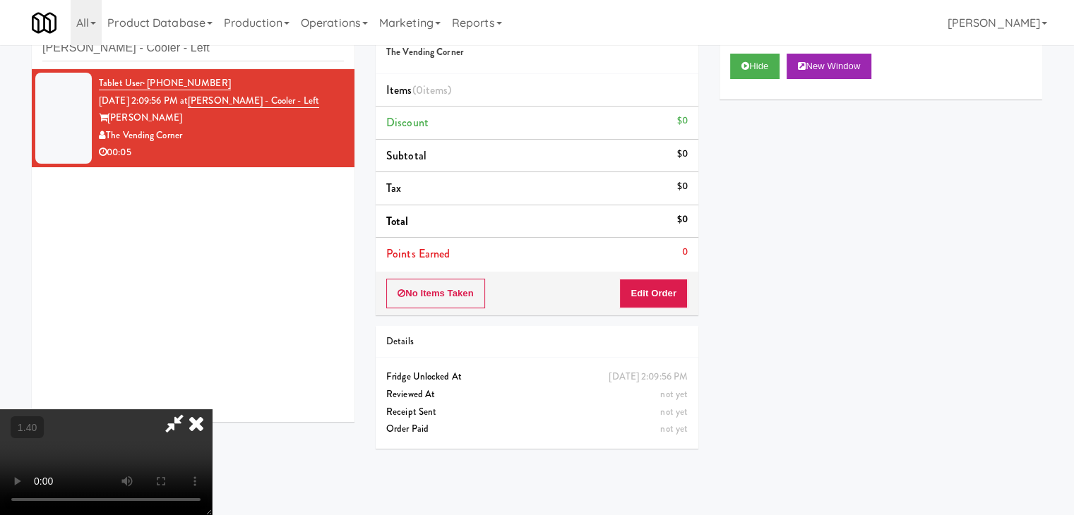
click at [212, 409] on icon at bounding box center [196, 423] width 31 height 28
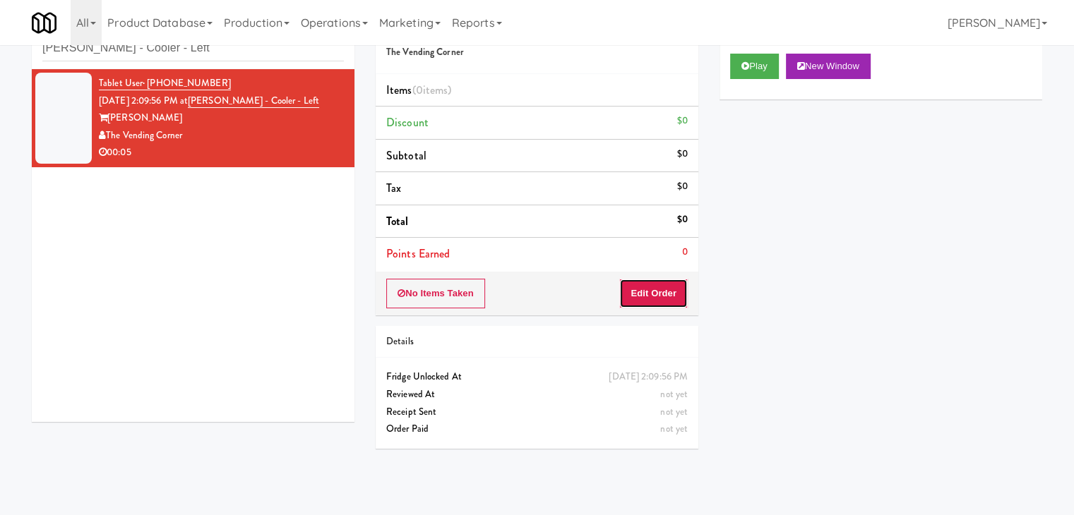
click at [647, 298] on button "Edit Order" at bounding box center [653, 294] width 68 height 30
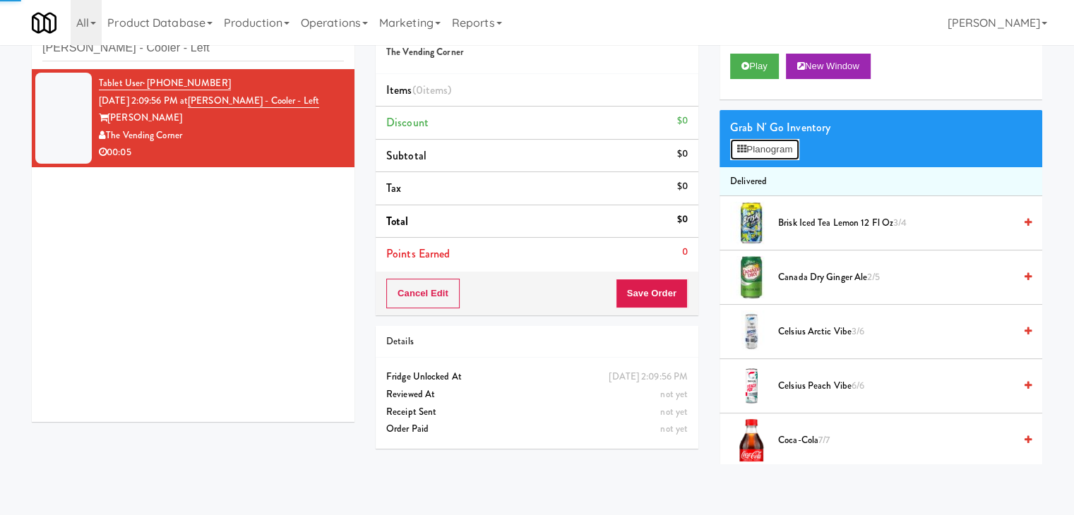
drag, startPoint x: 757, startPoint y: 152, endPoint x: 762, endPoint y: 179, distance: 26.6
click at [757, 152] on button "Planogram" at bounding box center [764, 149] width 69 height 21
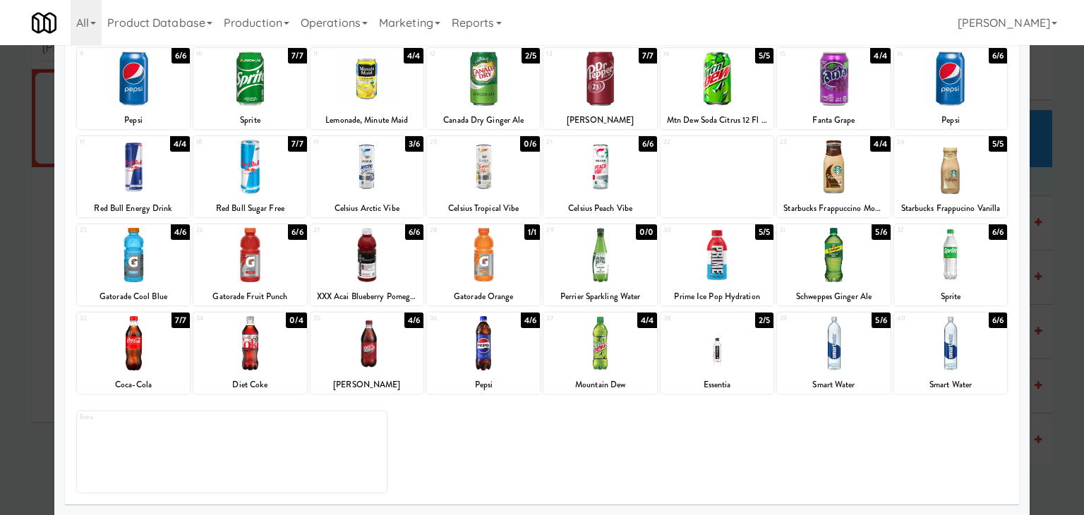
click at [715, 348] on div at bounding box center [717, 343] width 113 height 54
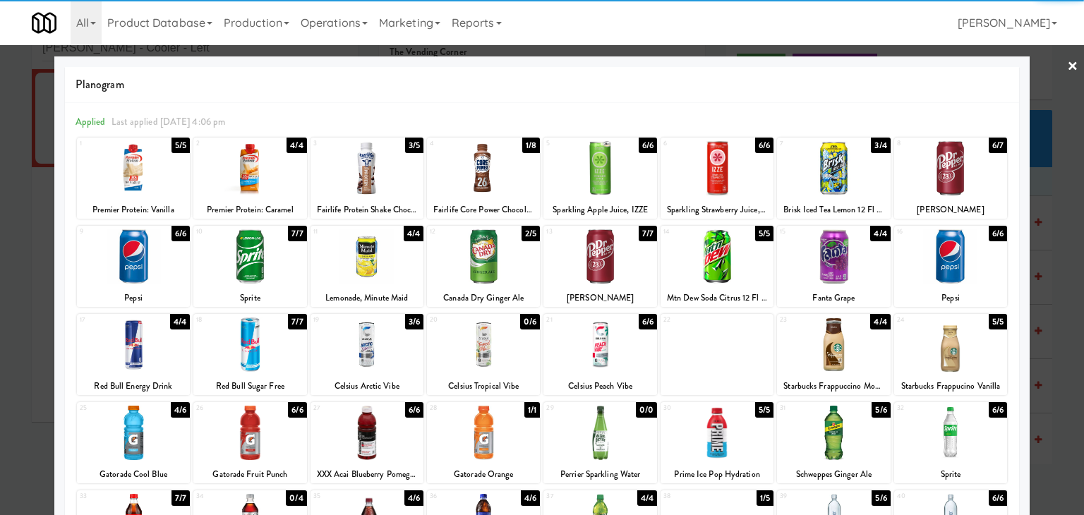
click at [1067, 65] on link "×" at bounding box center [1072, 67] width 11 height 44
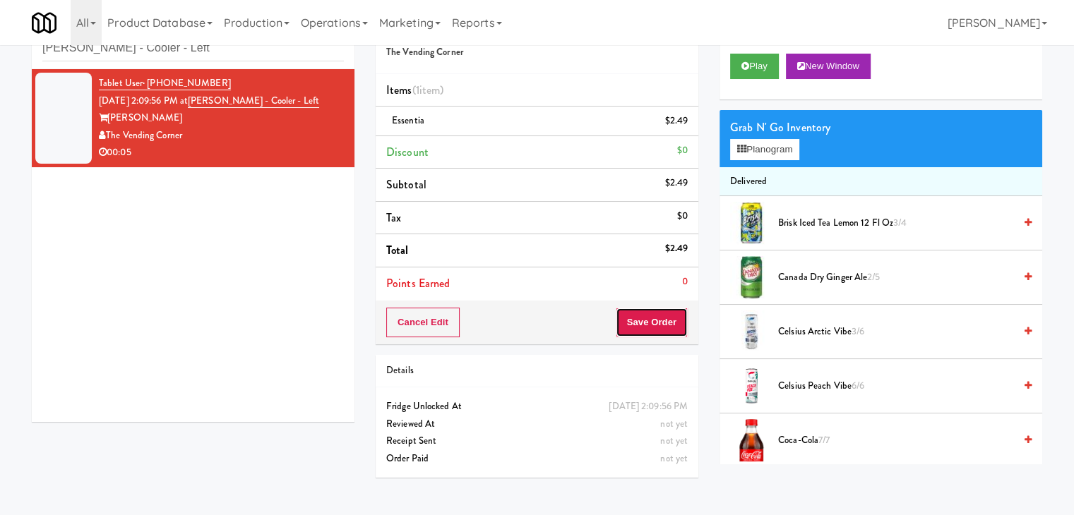
click at [635, 331] on button "Save Order" at bounding box center [652, 323] width 72 height 30
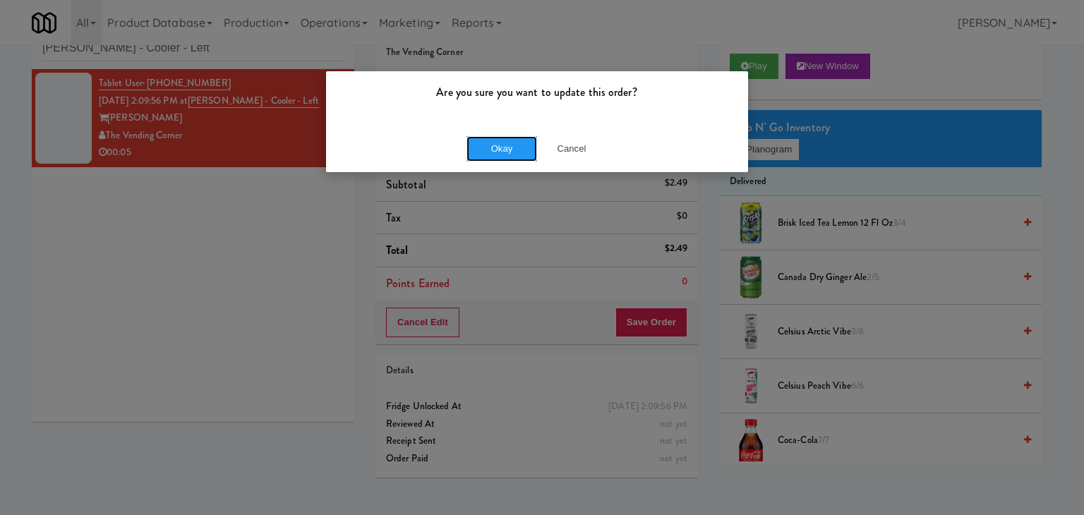
drag, startPoint x: 510, startPoint y: 148, endPoint x: 413, endPoint y: 25, distance: 156.2
click at [510, 146] on button "Okay" at bounding box center [502, 148] width 71 height 25
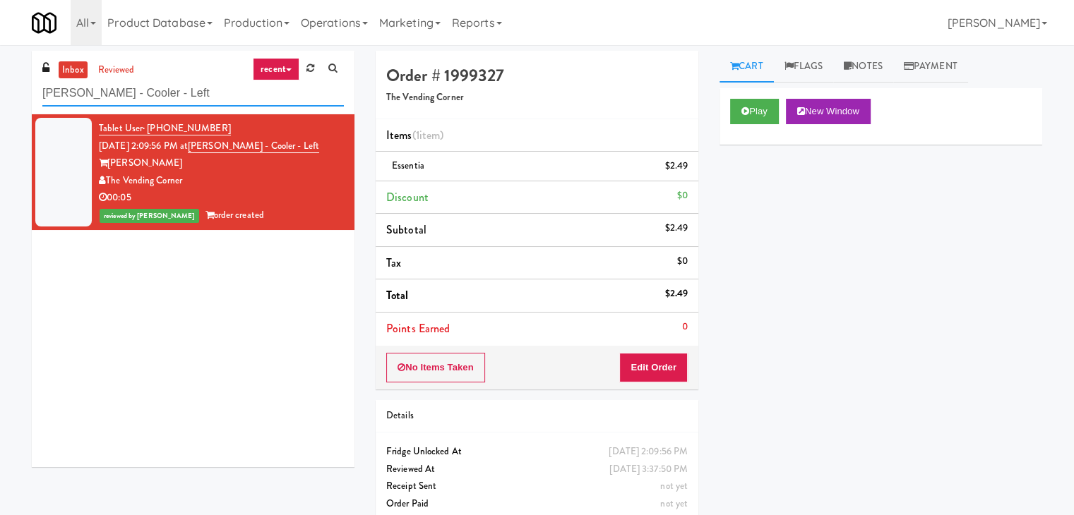
click at [187, 95] on input "[PERSON_NAME] - Cooler - Left" at bounding box center [192, 93] width 301 height 26
paste input "FV - Cooler - Middle"
type input "FV - Cooler - Middle"
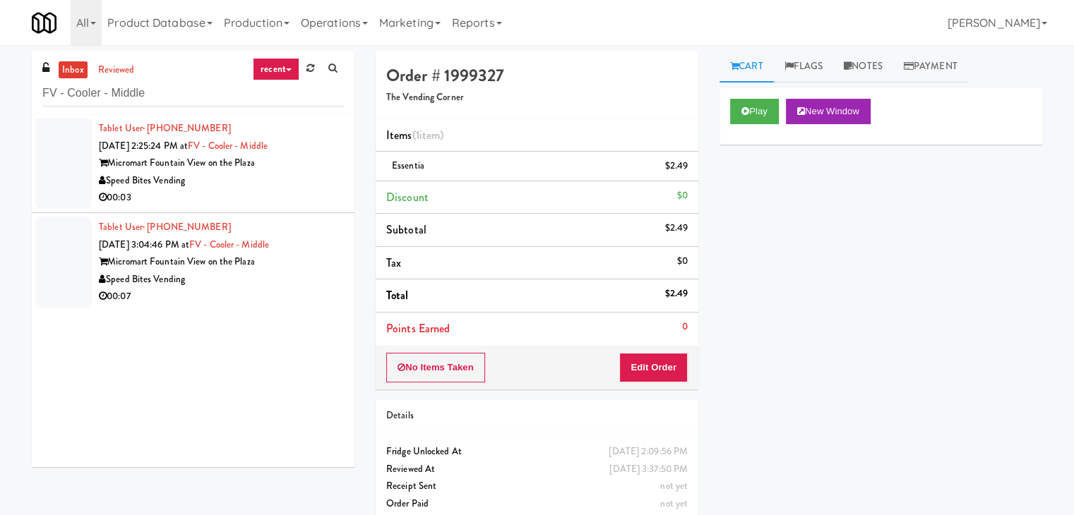
click at [294, 201] on div "00:03" at bounding box center [221, 198] width 245 height 18
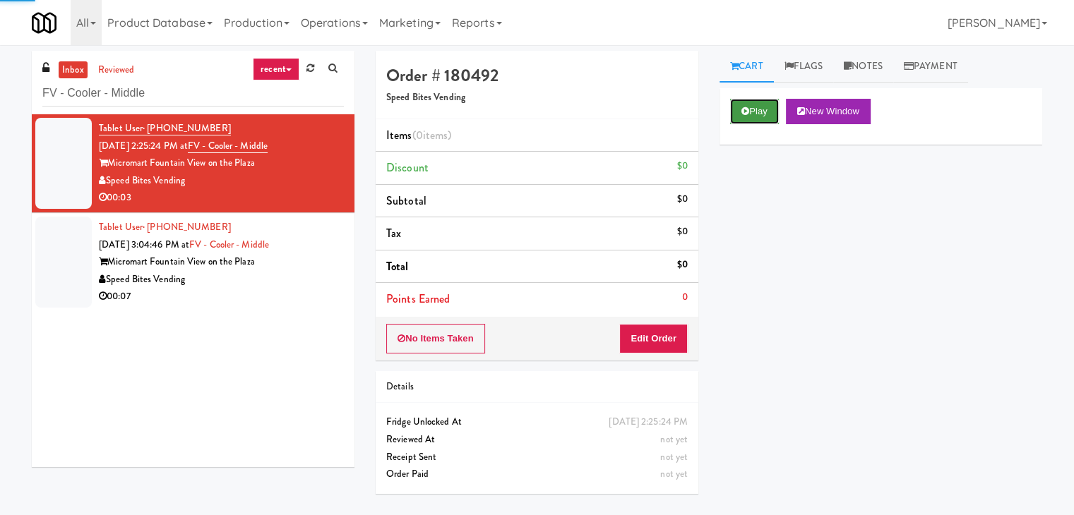
click at [751, 104] on button "Play" at bounding box center [754, 111] width 49 height 25
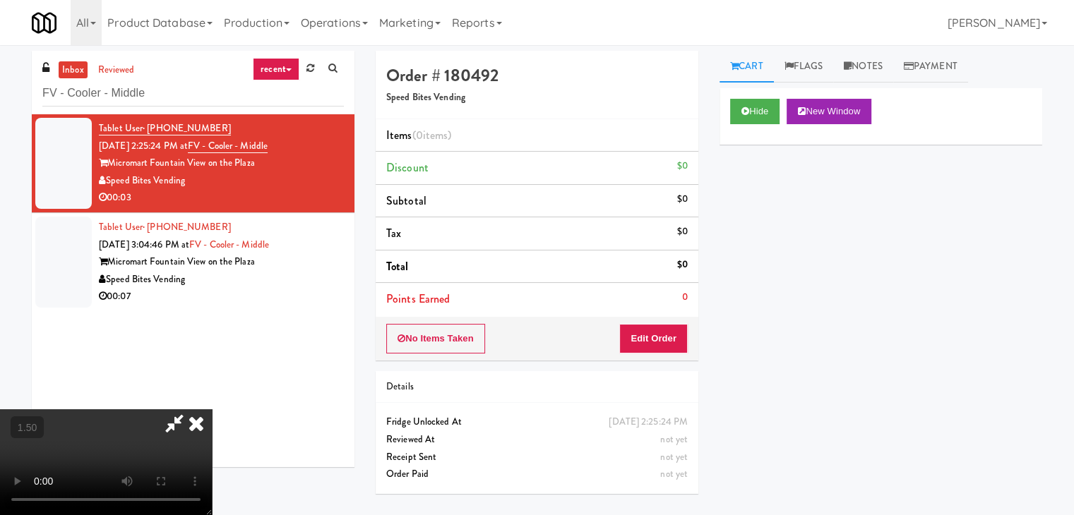
click at [212, 409] on video at bounding box center [106, 462] width 212 height 106
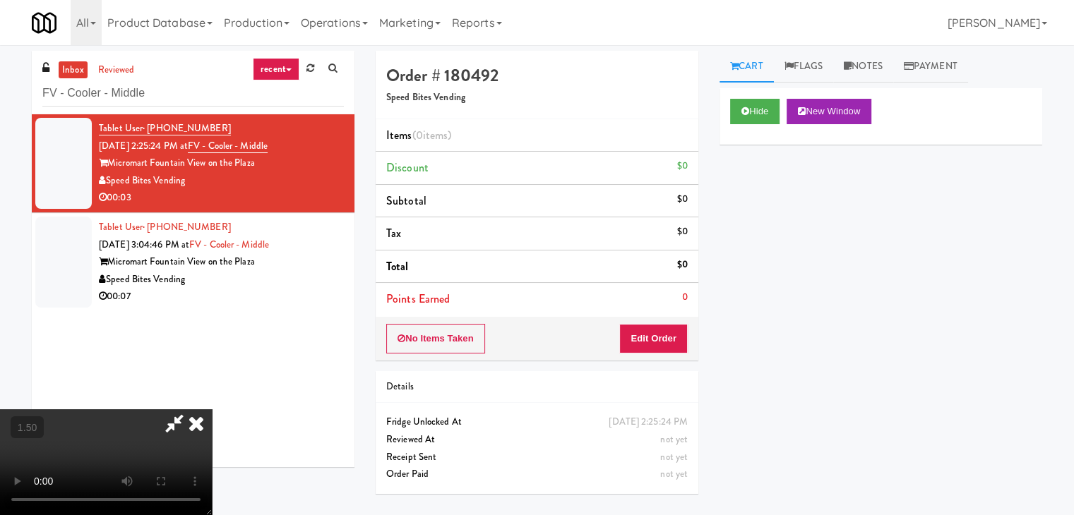
click at [212, 409] on video at bounding box center [106, 462] width 212 height 106
drag, startPoint x: 623, startPoint y: 53, endPoint x: 640, endPoint y: 153, distance: 101.7
click at [212, 409] on icon at bounding box center [196, 423] width 31 height 28
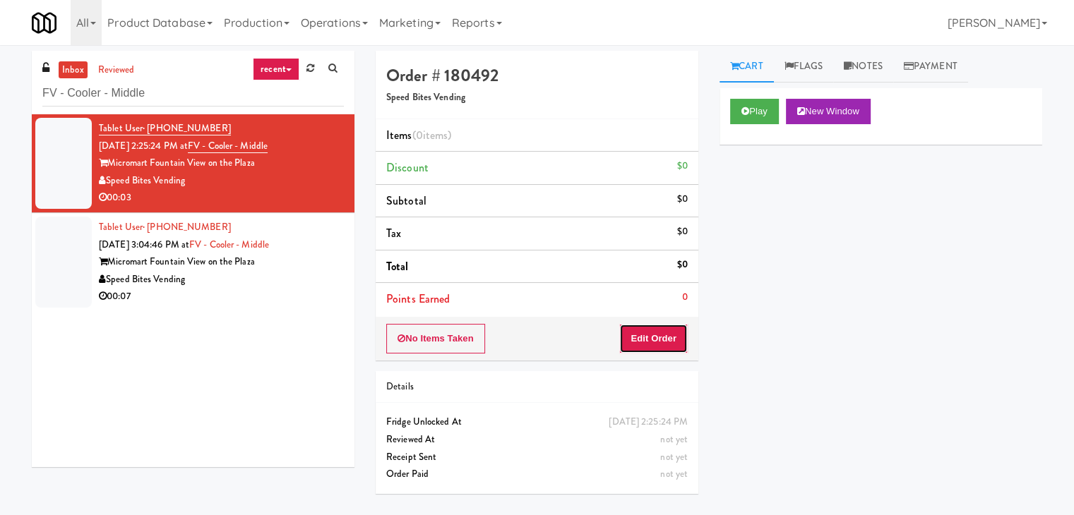
click at [651, 345] on button "Edit Order" at bounding box center [653, 339] width 68 height 30
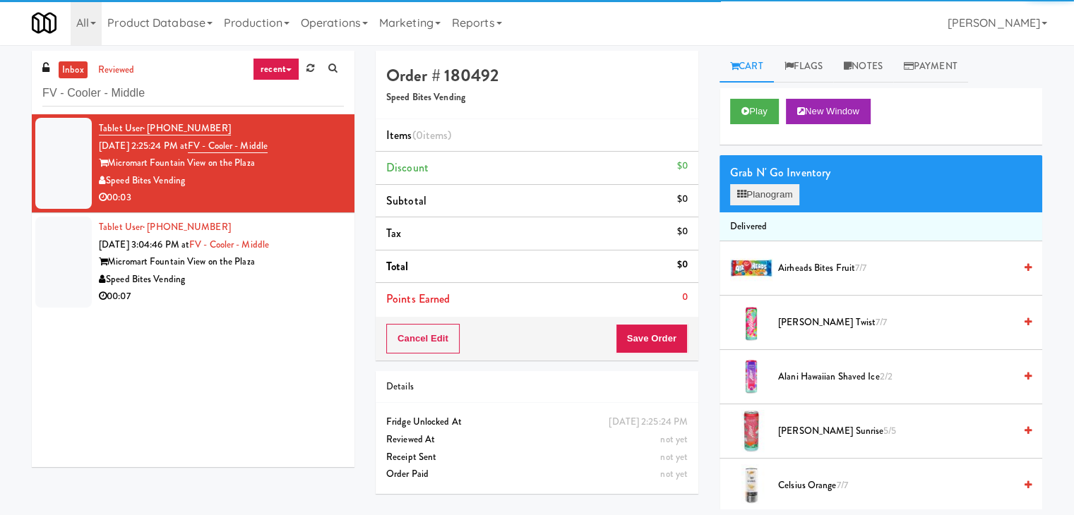
click at [760, 206] on div "Grab N' Go Inventory Planogram" at bounding box center [880, 183] width 323 height 57
click at [762, 197] on button "Planogram" at bounding box center [764, 194] width 69 height 21
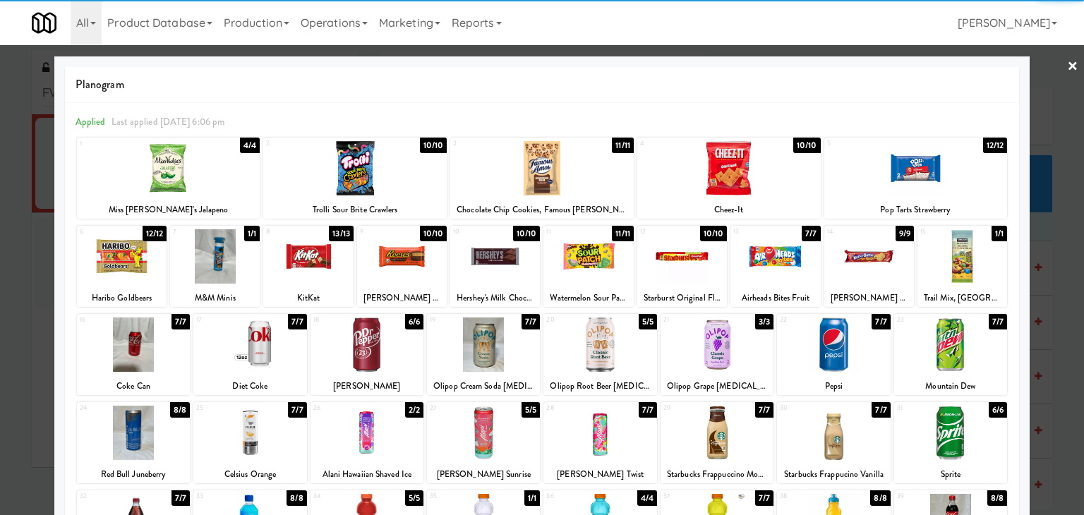
click at [278, 336] on div at bounding box center [249, 345] width 113 height 54
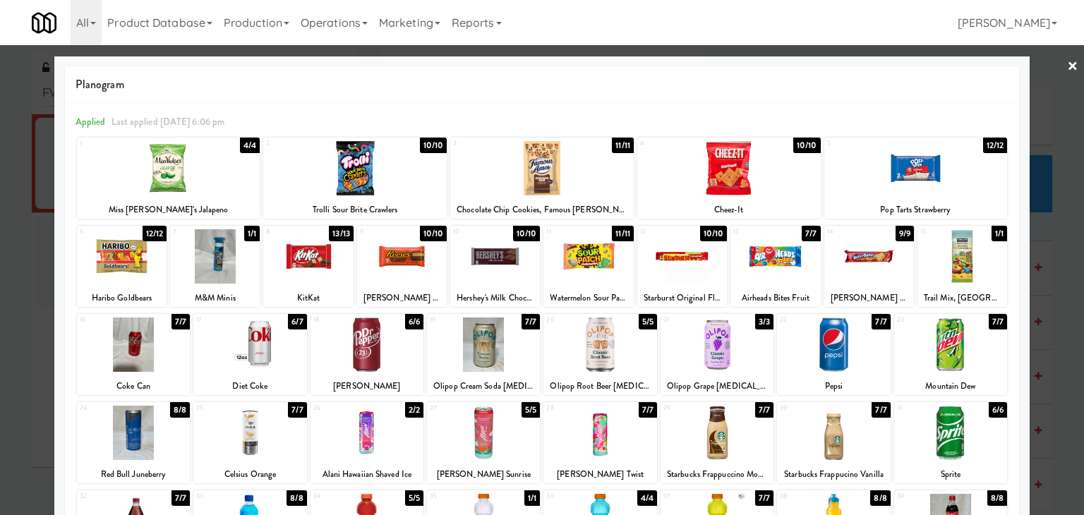
click at [1067, 63] on link "×" at bounding box center [1072, 67] width 11 height 44
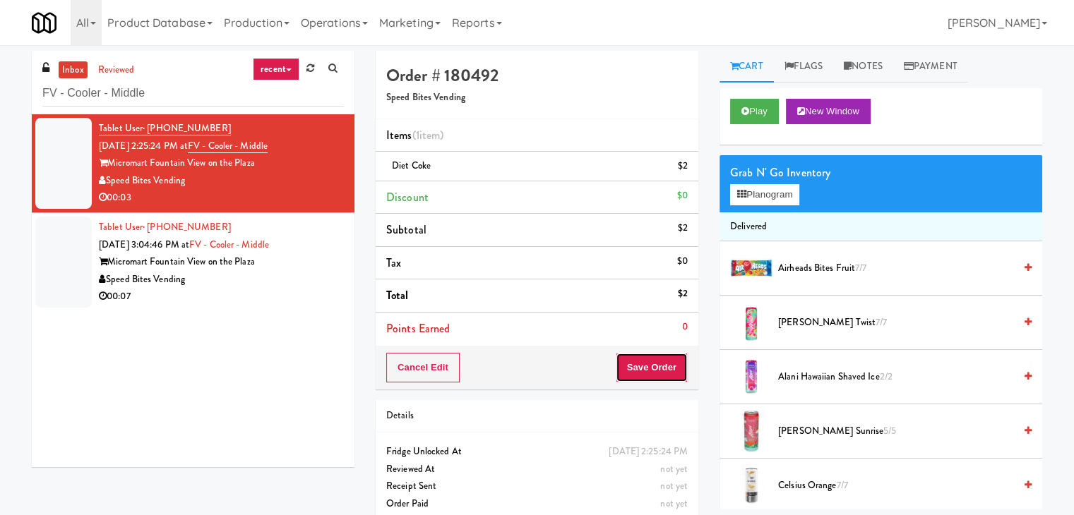
click at [654, 363] on button "Save Order" at bounding box center [652, 368] width 72 height 30
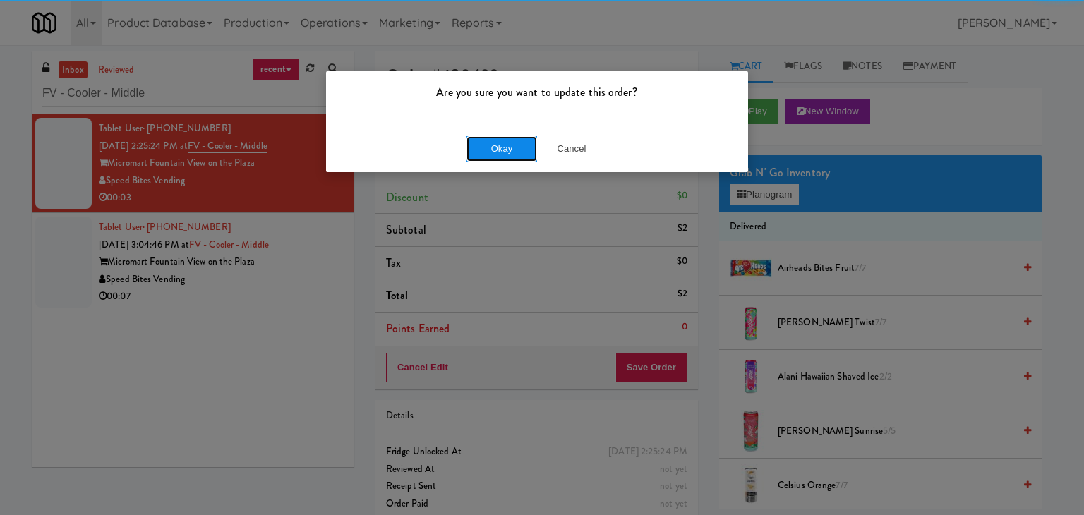
click at [516, 156] on button "Okay" at bounding box center [502, 148] width 71 height 25
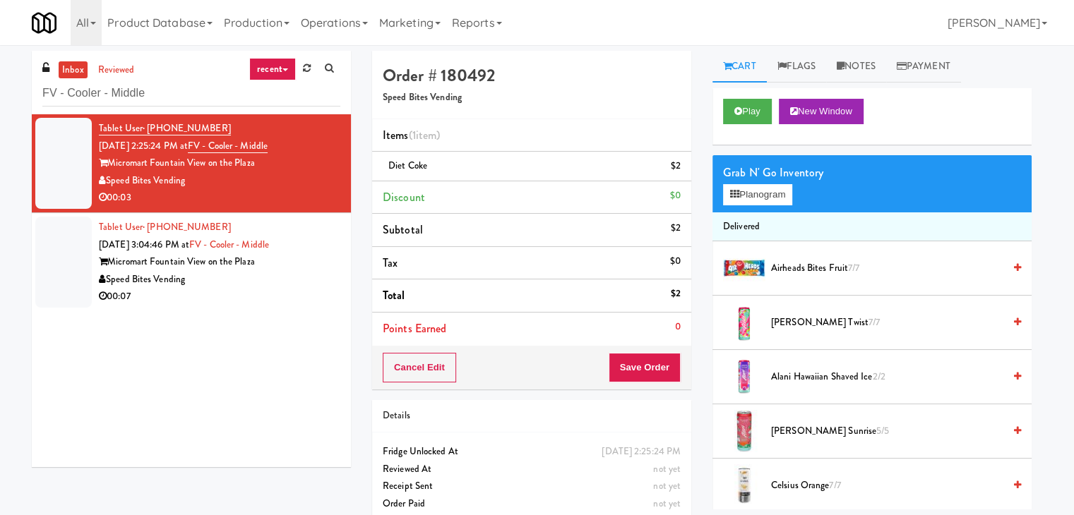
click at [277, 303] on div "00:07" at bounding box center [219, 297] width 241 height 18
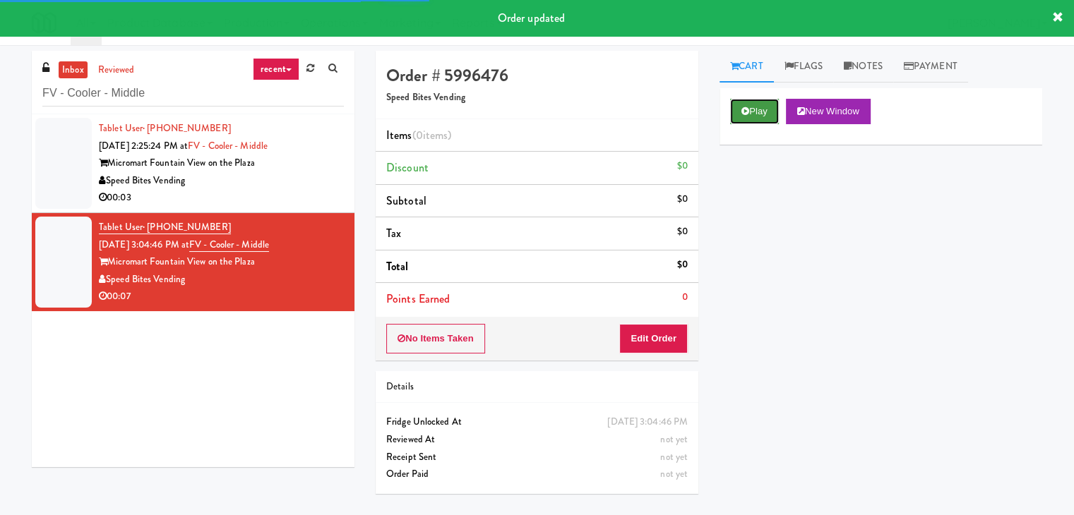
click at [763, 111] on button "Play" at bounding box center [754, 111] width 49 height 25
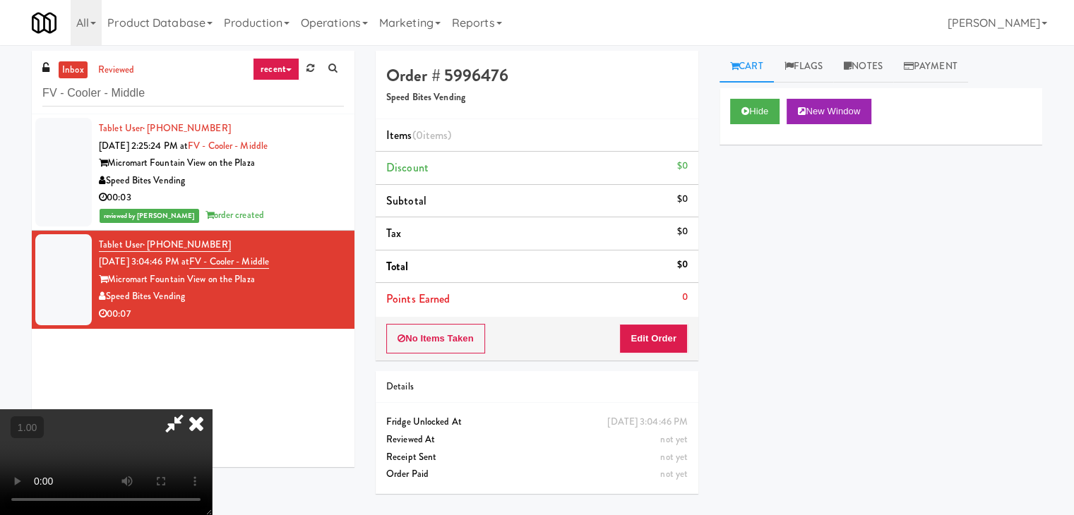
click at [212, 409] on video at bounding box center [106, 462] width 212 height 106
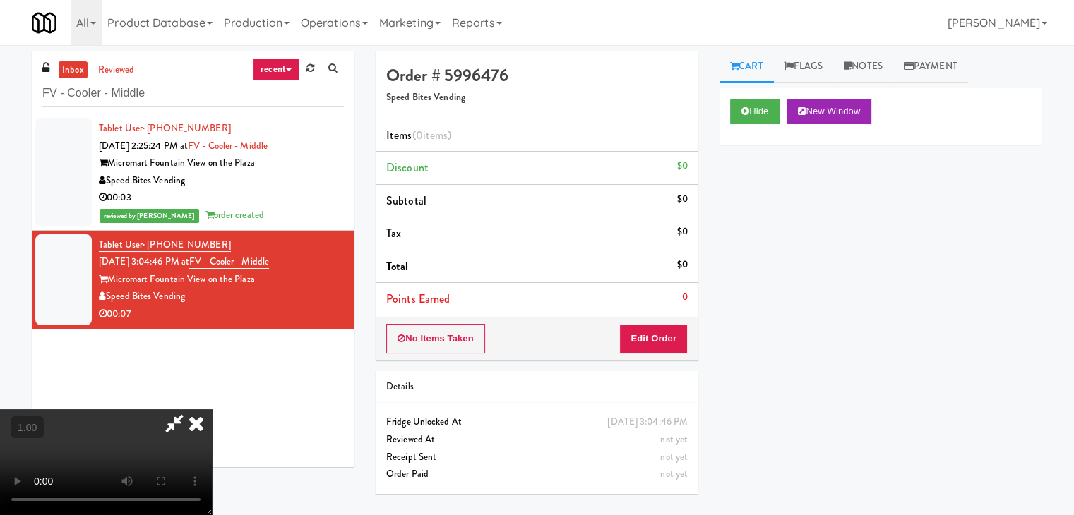
click at [212, 409] on video at bounding box center [106, 462] width 212 height 106
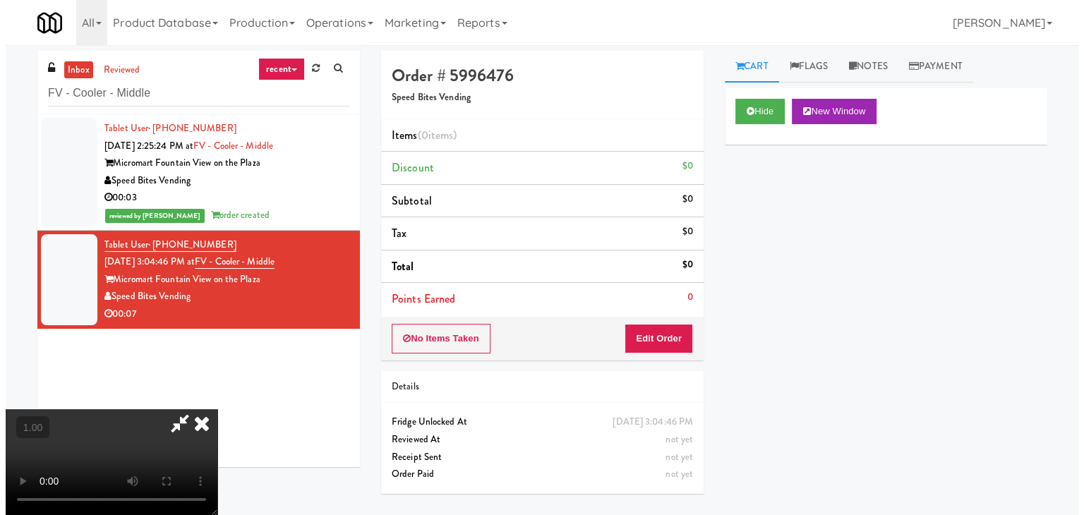
scroll to position [0, 0]
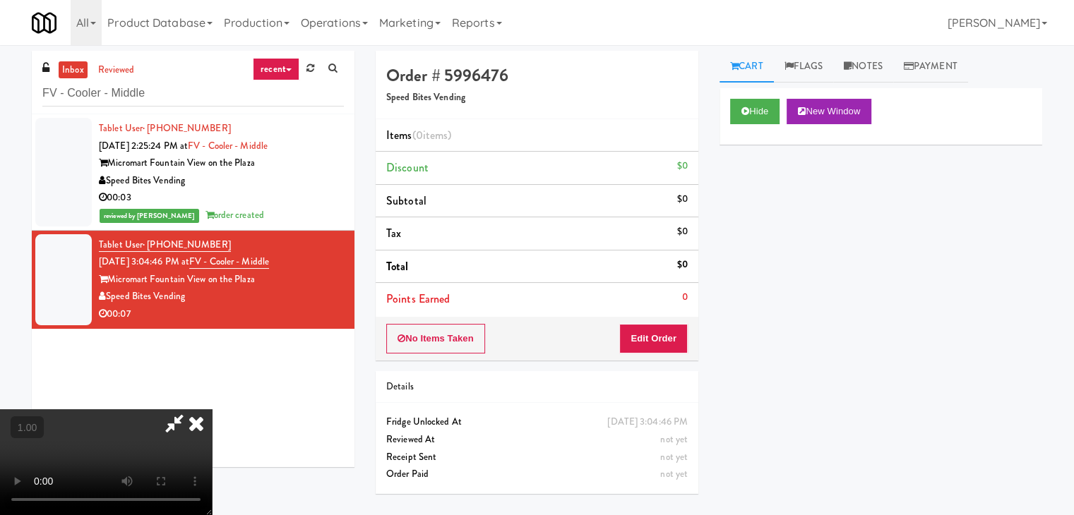
click at [212, 409] on video at bounding box center [106, 462] width 212 height 106
click at [212, 409] on icon at bounding box center [196, 423] width 31 height 28
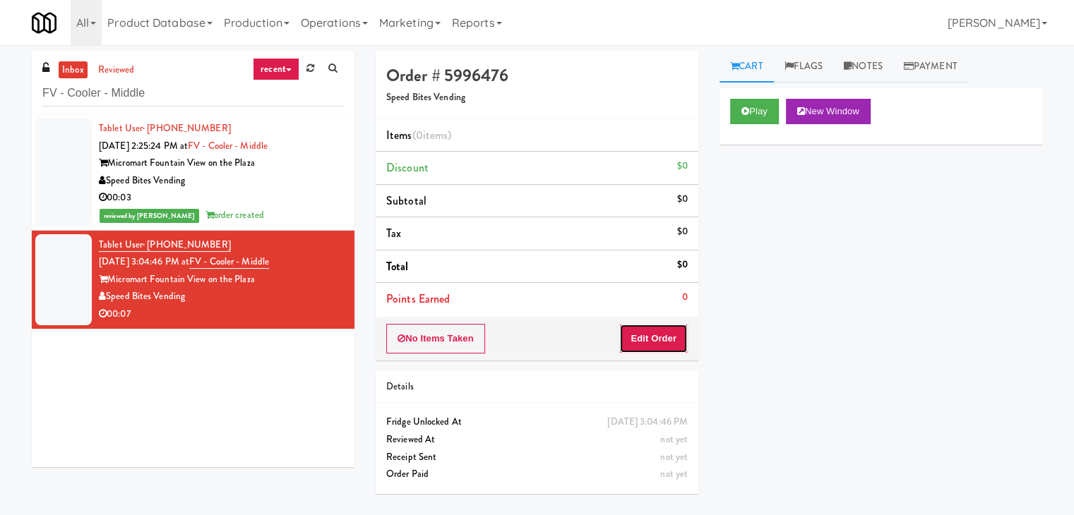
click at [654, 336] on button "Edit Order" at bounding box center [653, 339] width 68 height 30
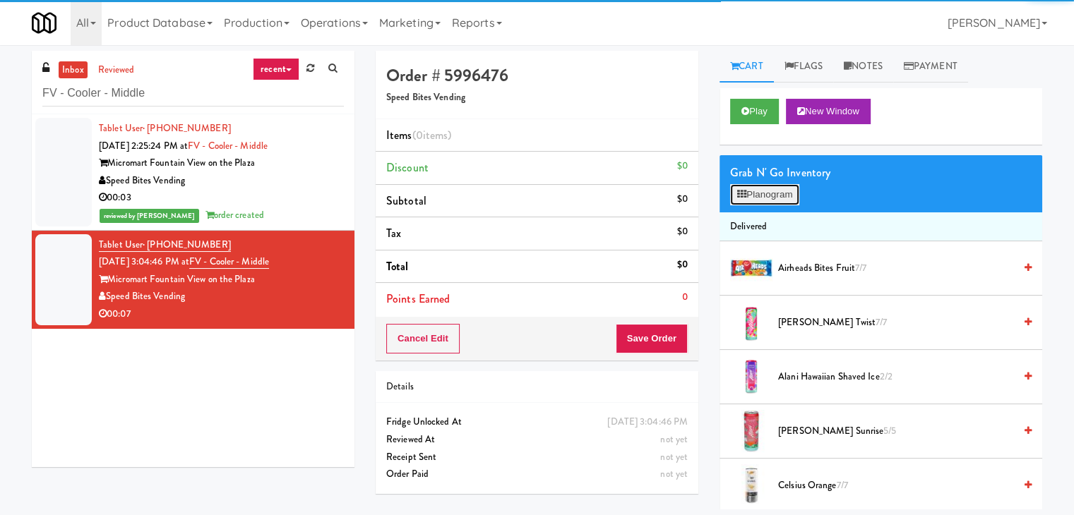
click at [786, 194] on button "Planogram" at bounding box center [764, 194] width 69 height 21
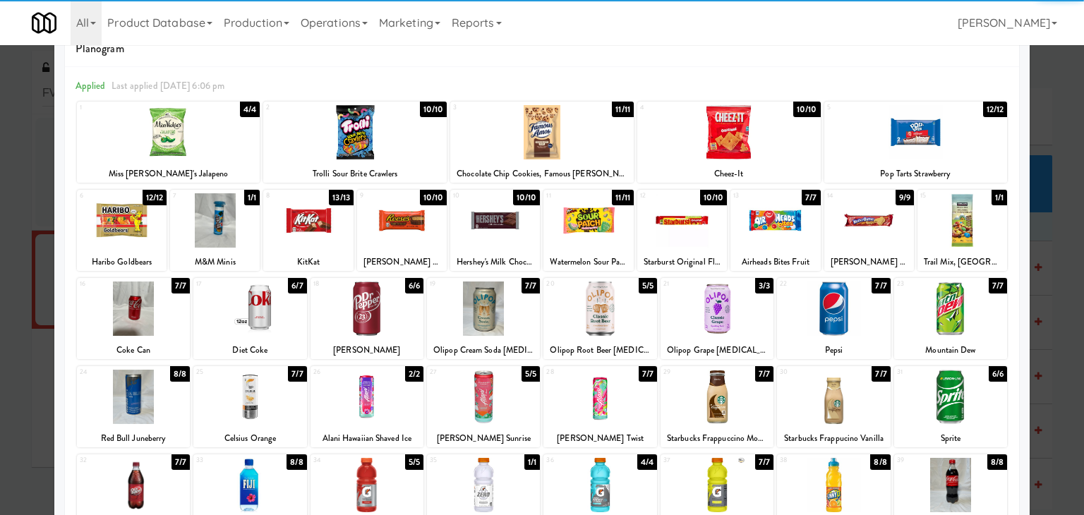
scroll to position [71, 0]
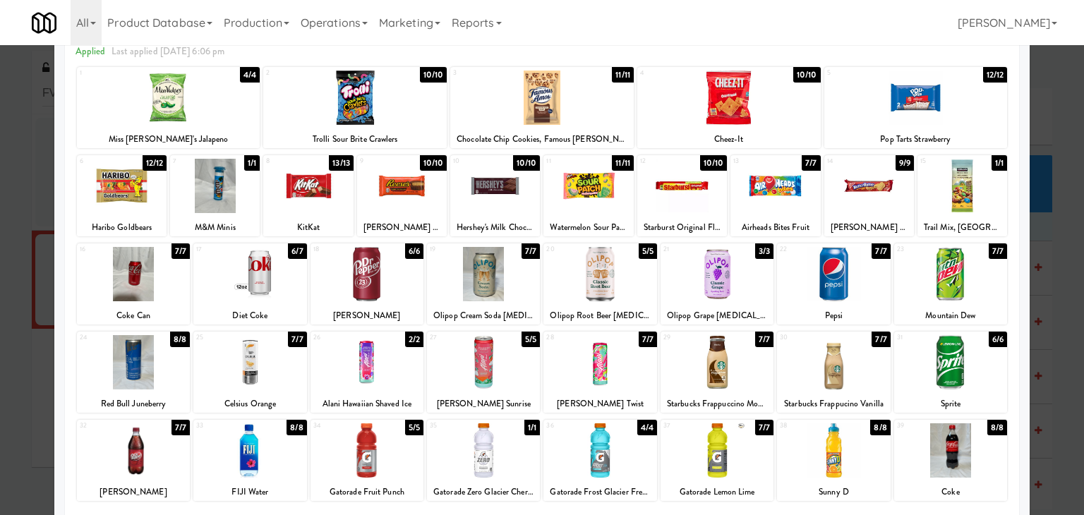
click at [132, 452] on div at bounding box center [133, 451] width 113 height 54
click at [316, 193] on div at bounding box center [308, 186] width 90 height 54
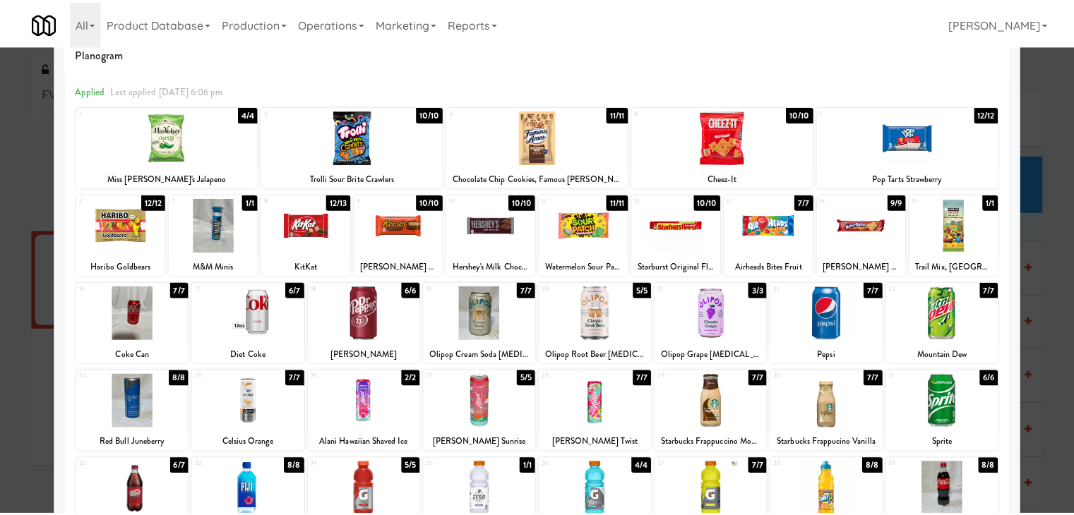
scroll to position [0, 0]
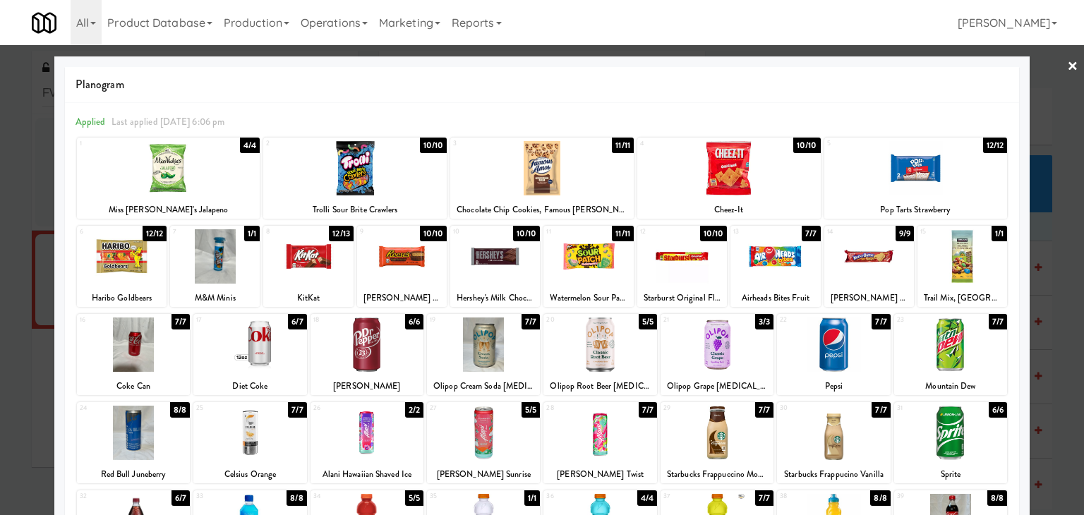
click at [1069, 66] on div at bounding box center [542, 257] width 1084 height 515
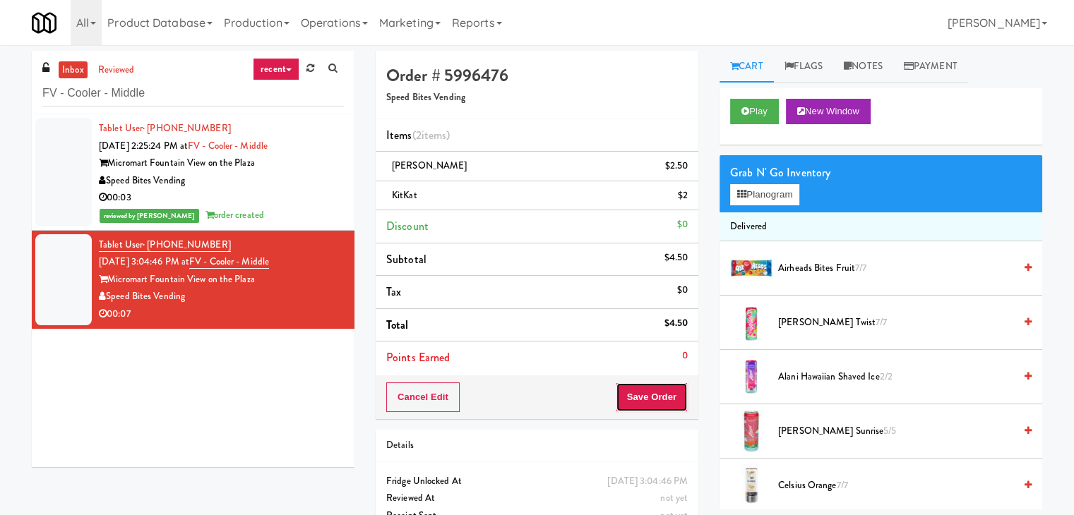
click at [627, 403] on button "Save Order" at bounding box center [652, 398] width 72 height 30
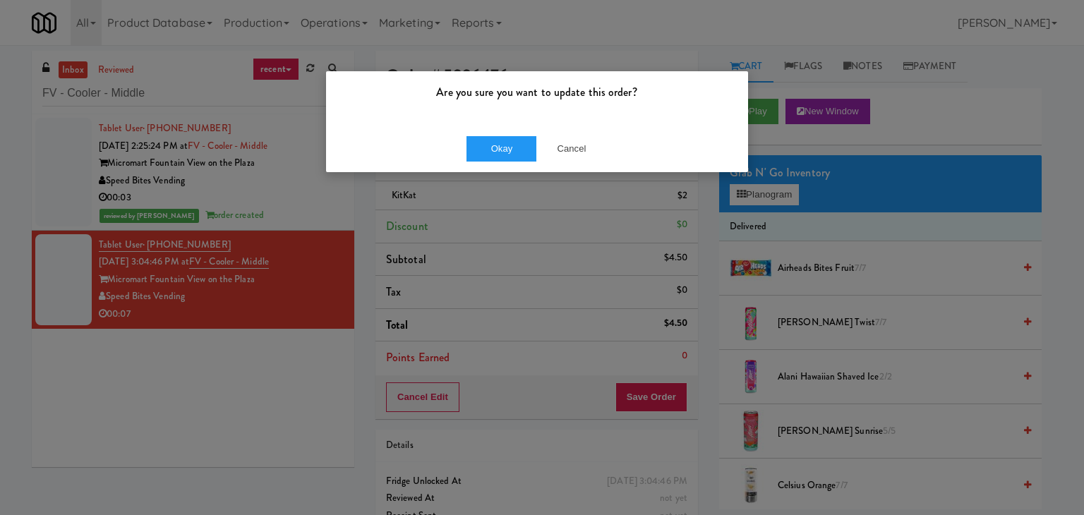
click at [491, 133] on div "Okay Cancel" at bounding box center [537, 148] width 422 height 47
click at [486, 153] on button "Okay" at bounding box center [502, 148] width 71 height 25
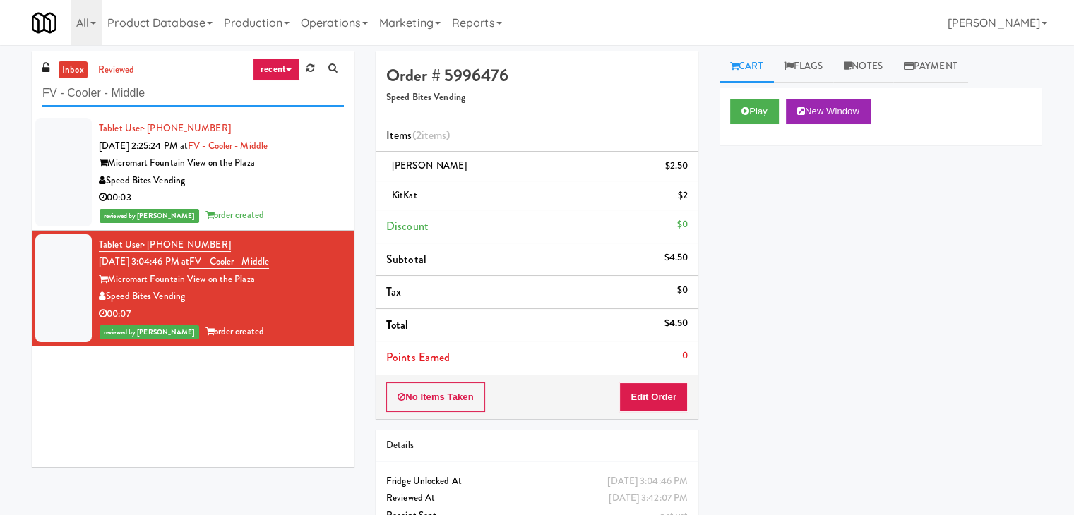
click at [156, 90] on input "FV - Cooler - Middle" at bounding box center [192, 93] width 301 height 26
paste input "The [PERSON_NAME] - Ambient - Right"
type input "The [PERSON_NAME] - Ambient - Right"
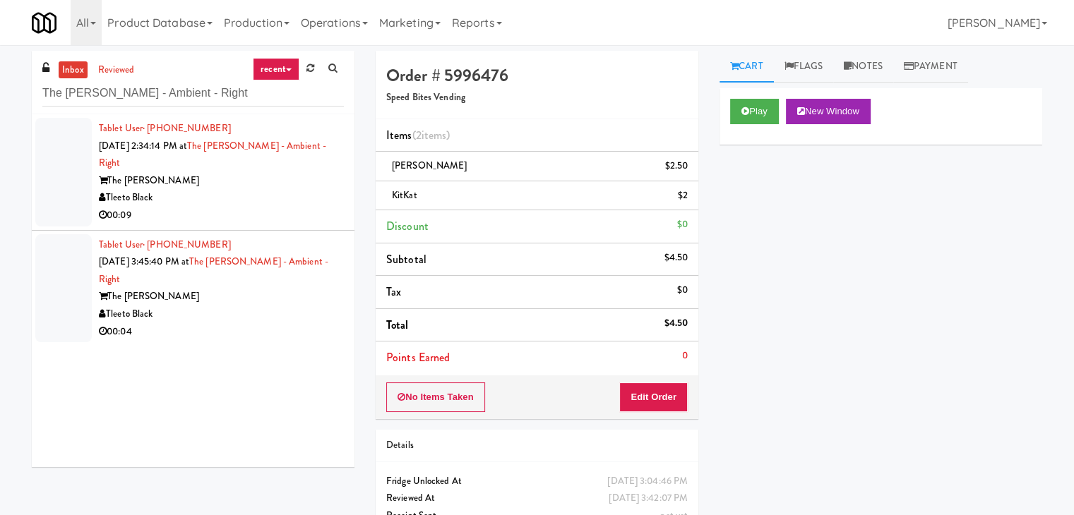
drag, startPoint x: 288, startPoint y: 205, endPoint x: 281, endPoint y: 200, distance: 8.6
click at [288, 207] on div "00:09" at bounding box center [221, 216] width 245 height 18
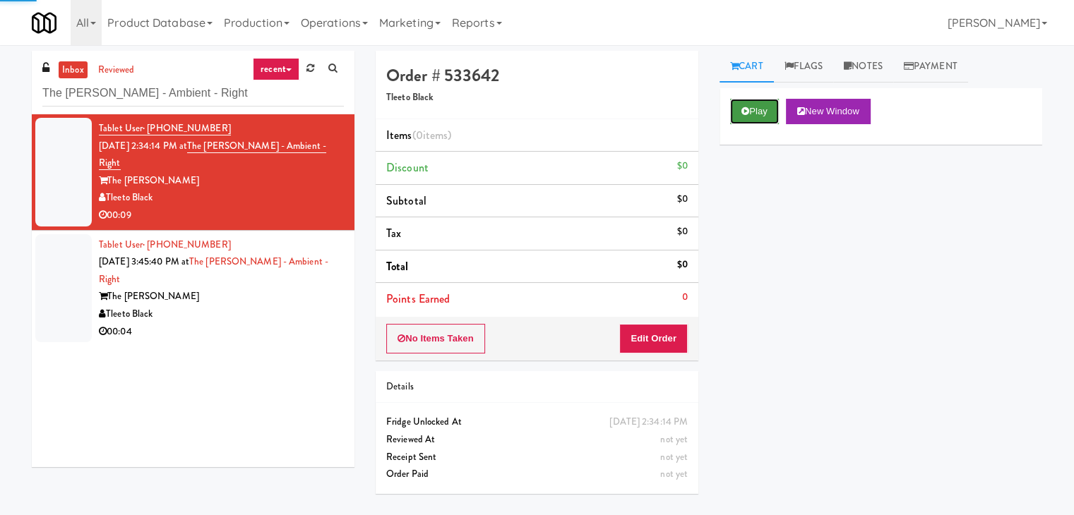
click at [755, 116] on button "Play" at bounding box center [754, 111] width 49 height 25
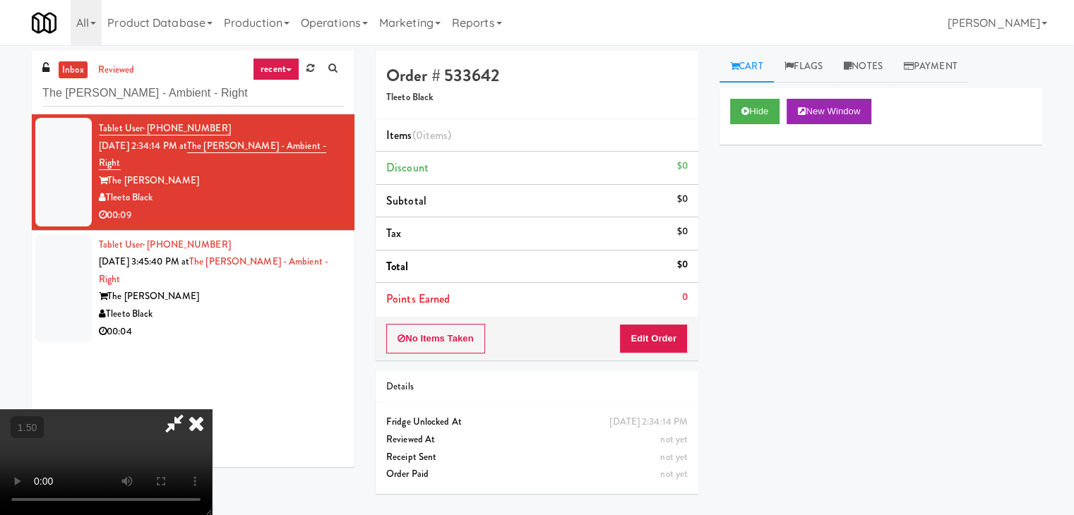
click at [212, 409] on video at bounding box center [106, 462] width 212 height 106
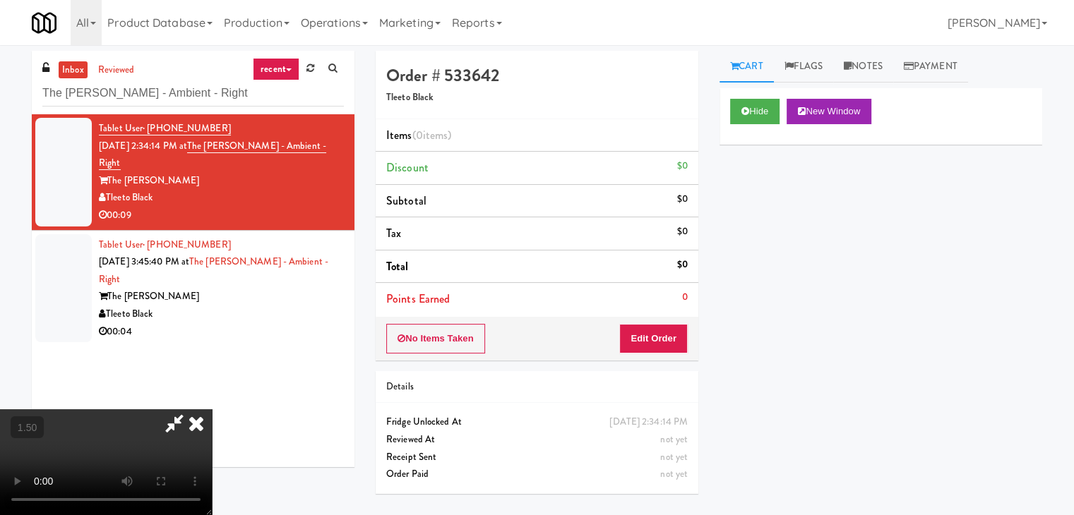
click at [212, 409] on icon at bounding box center [196, 423] width 31 height 28
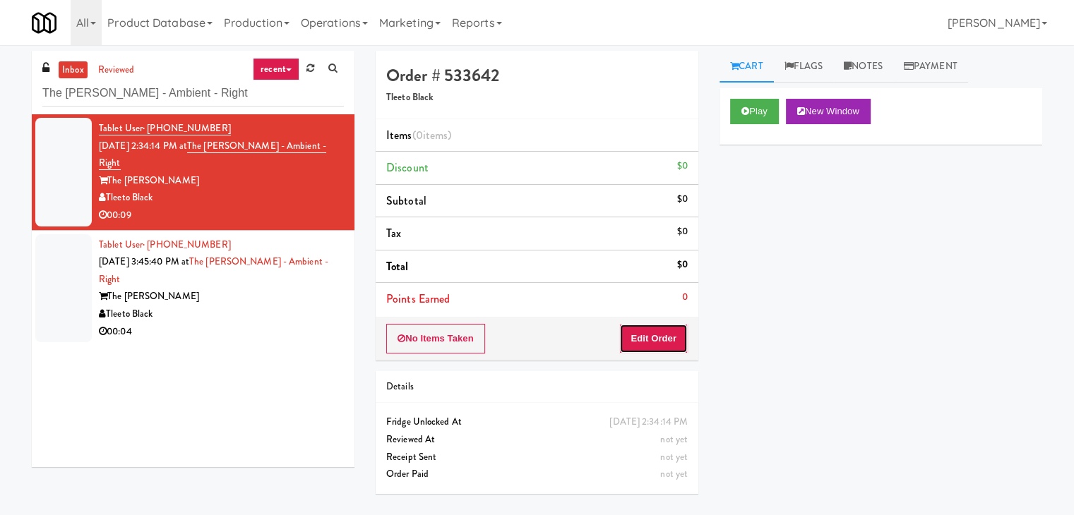
click at [658, 342] on button "Edit Order" at bounding box center [653, 339] width 68 height 30
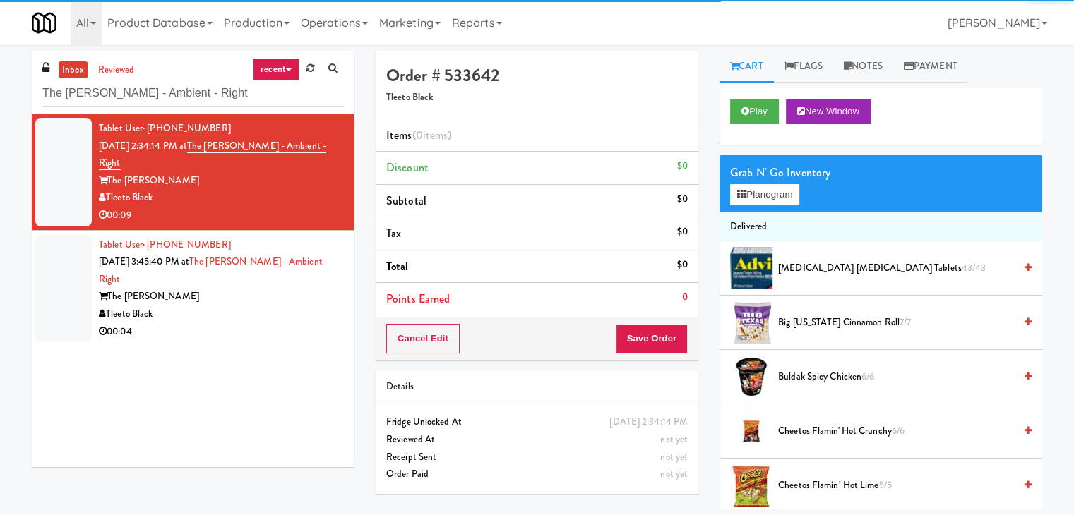
click at [752, 207] on div "Grab N' Go Inventory Planogram" at bounding box center [880, 183] width 323 height 57
click at [752, 194] on button "Planogram" at bounding box center [764, 194] width 69 height 21
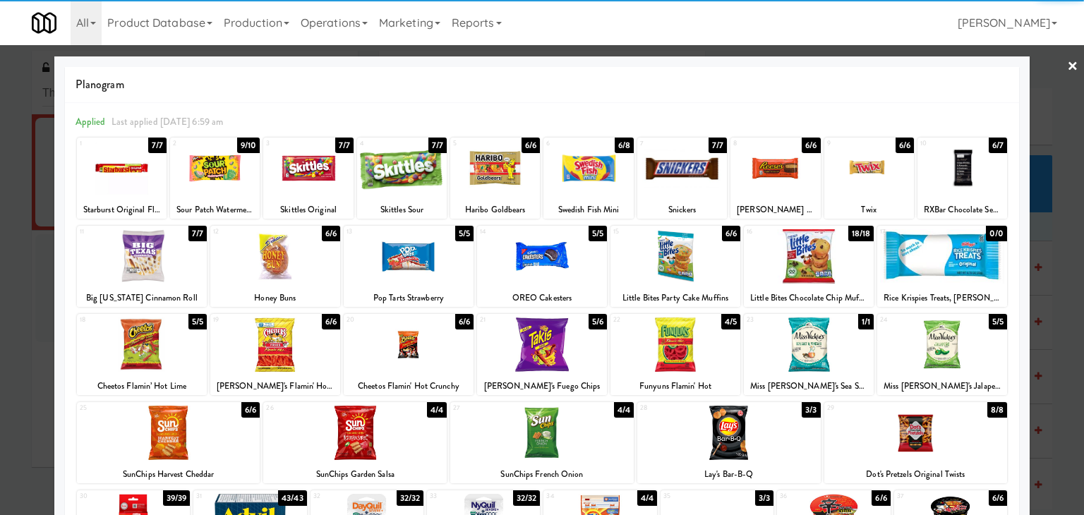
scroll to position [71, 0]
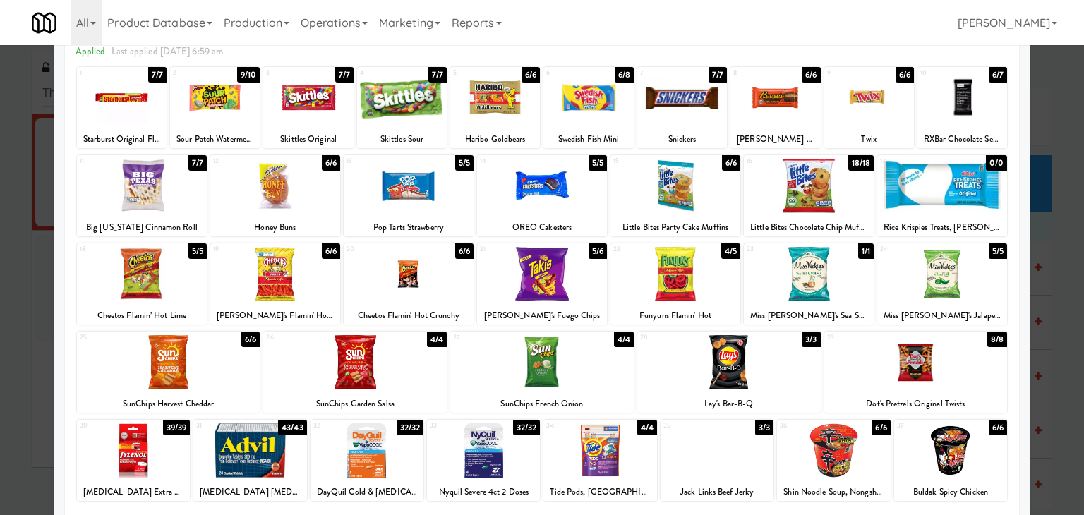
click at [174, 285] on div at bounding box center [142, 274] width 130 height 54
click at [402, 278] on div at bounding box center [409, 274] width 130 height 54
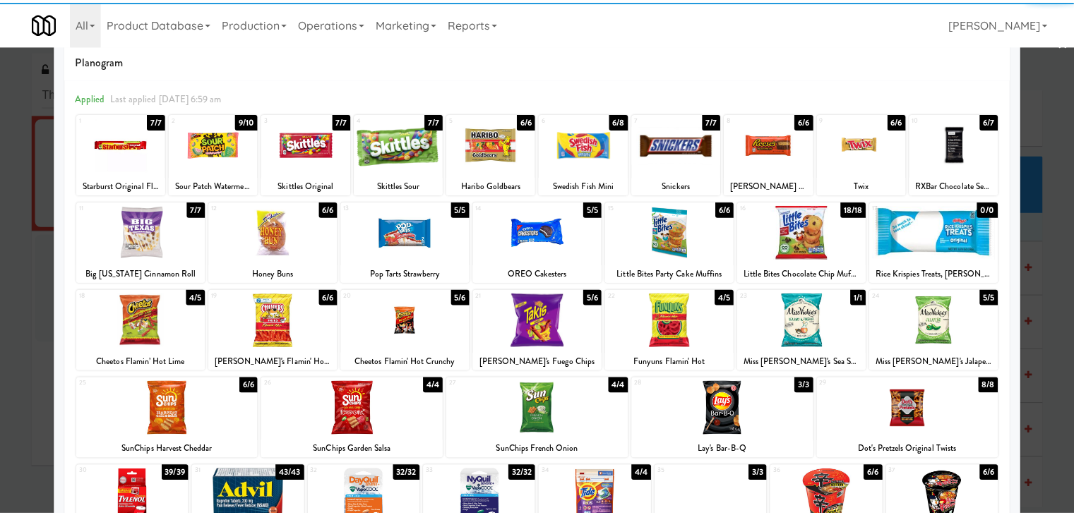
scroll to position [0, 0]
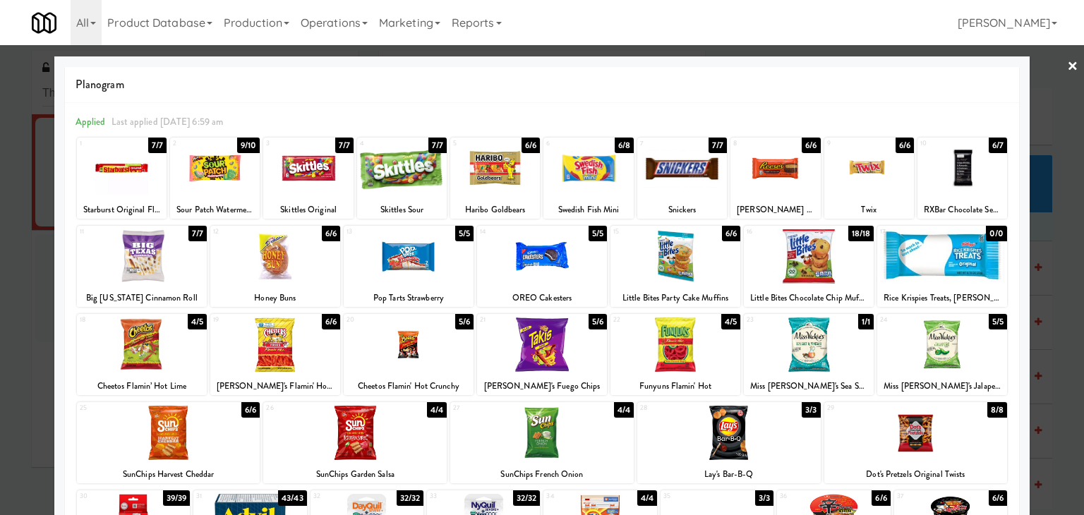
click at [1069, 63] on div at bounding box center [542, 257] width 1084 height 515
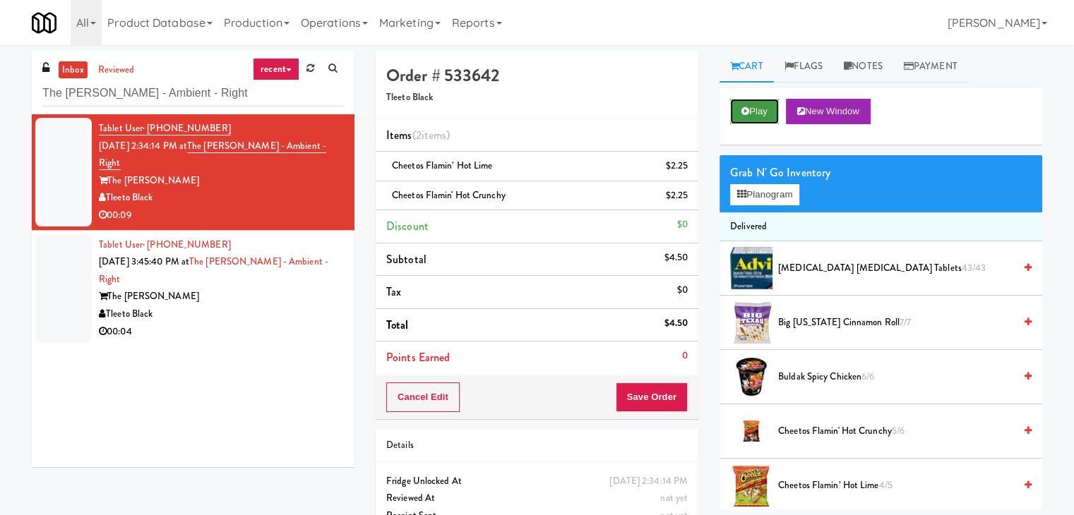
click at [750, 111] on button "Play" at bounding box center [754, 111] width 49 height 25
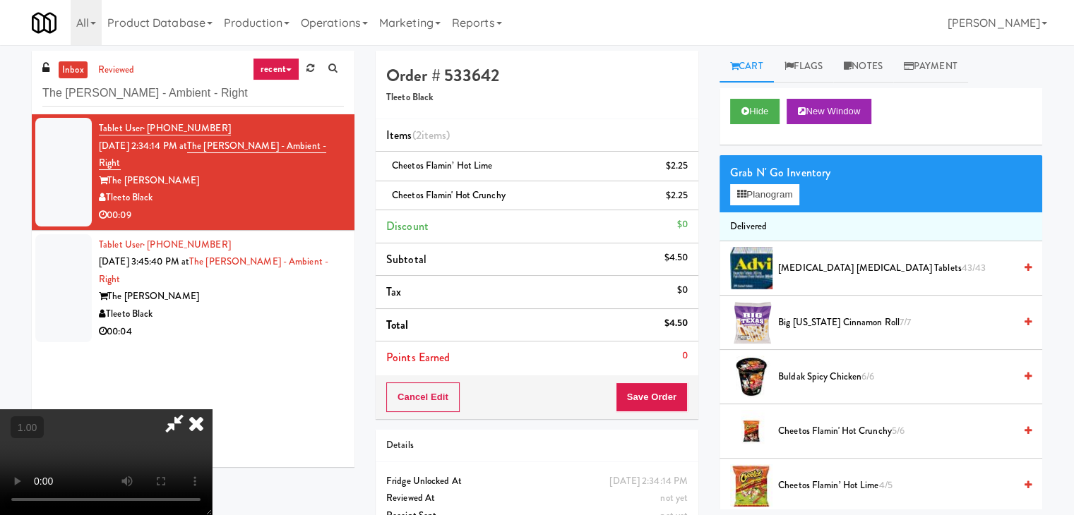
scroll to position [29, 0]
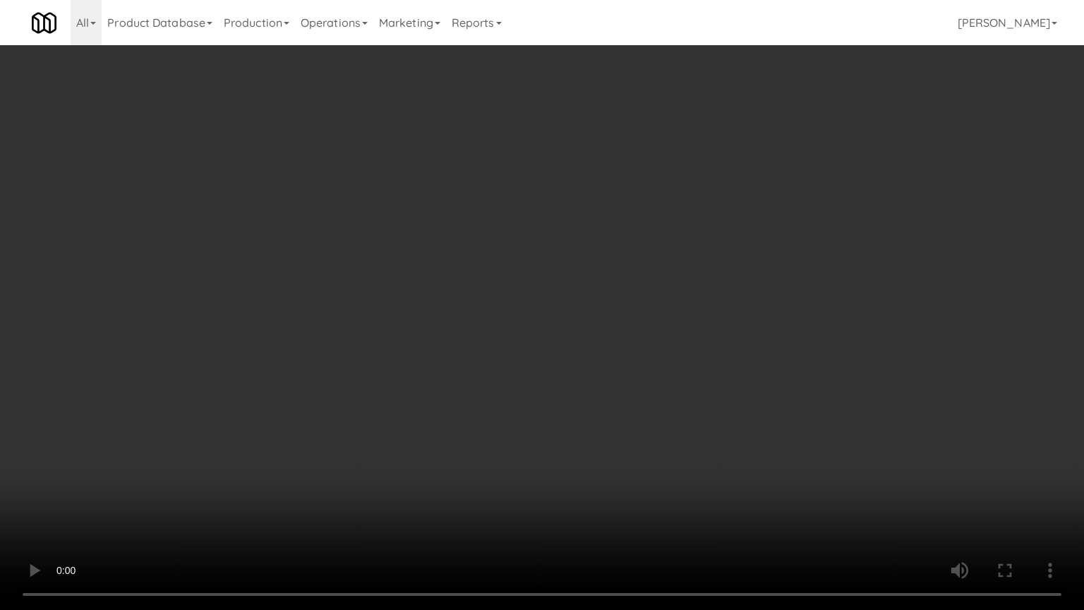
click at [695, 391] on video at bounding box center [542, 305] width 1084 height 610
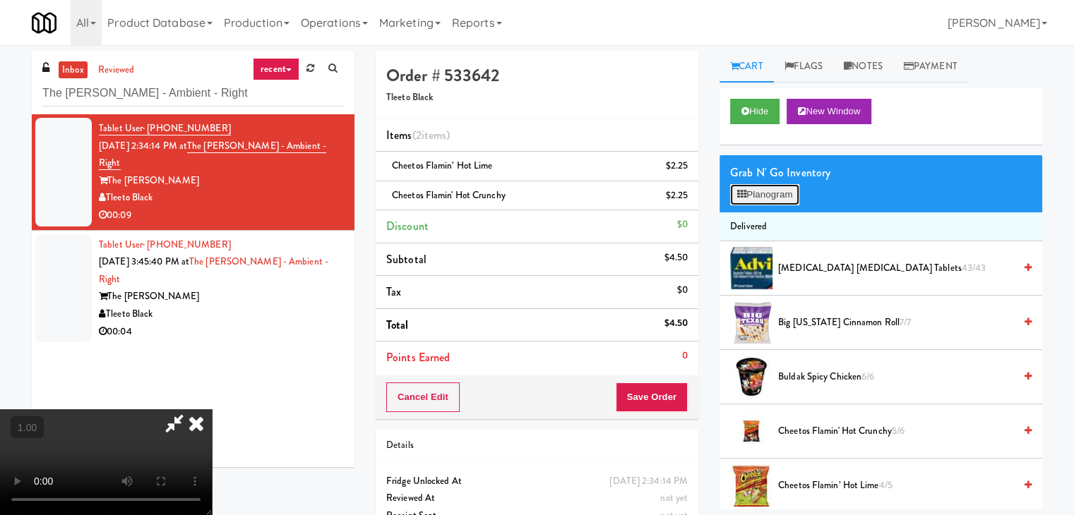
click at [783, 191] on button "Planogram" at bounding box center [764, 194] width 69 height 21
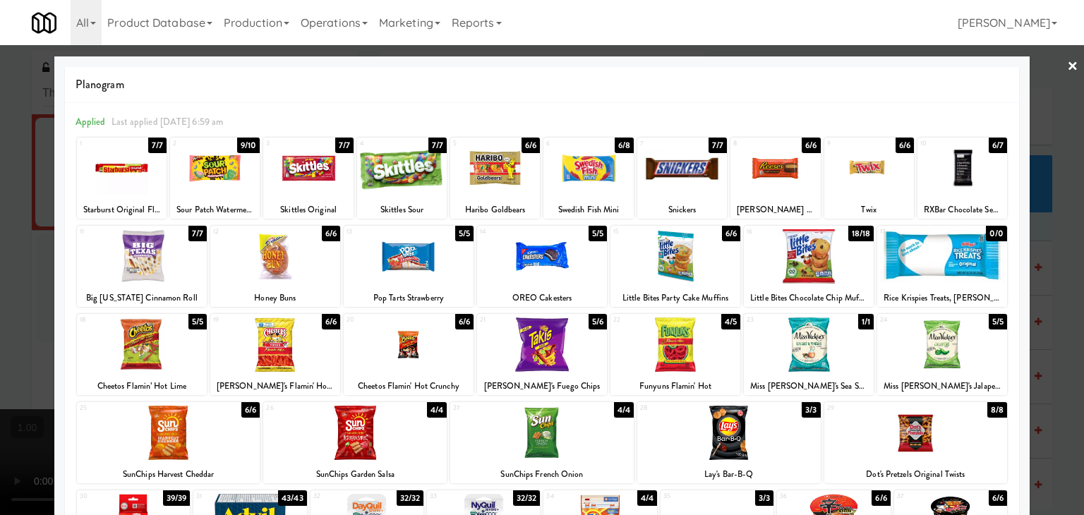
click at [674, 340] on div at bounding box center [676, 345] width 130 height 54
click at [1067, 68] on link "×" at bounding box center [1072, 67] width 11 height 44
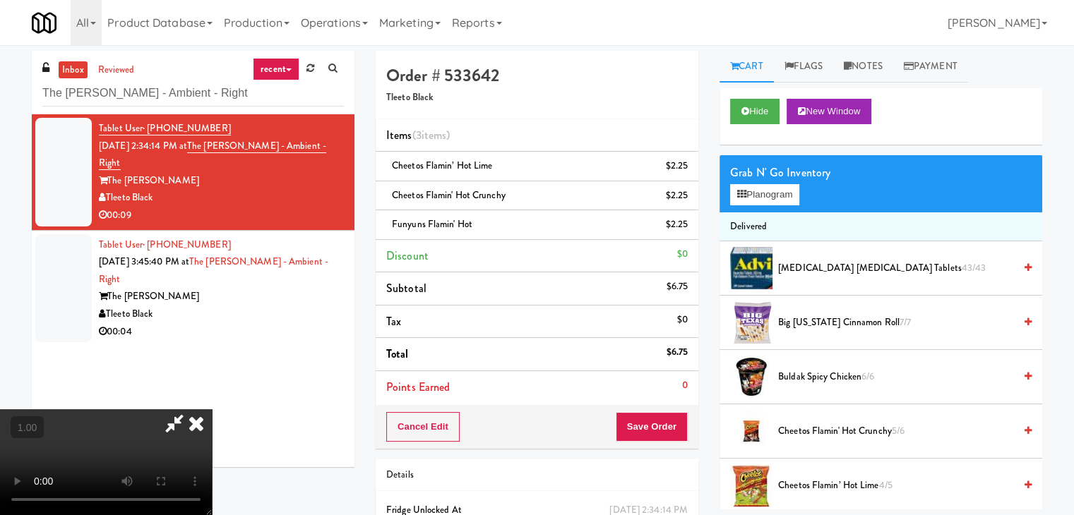
click at [212, 409] on video at bounding box center [106, 462] width 212 height 106
click at [212, 409] on icon at bounding box center [196, 423] width 31 height 28
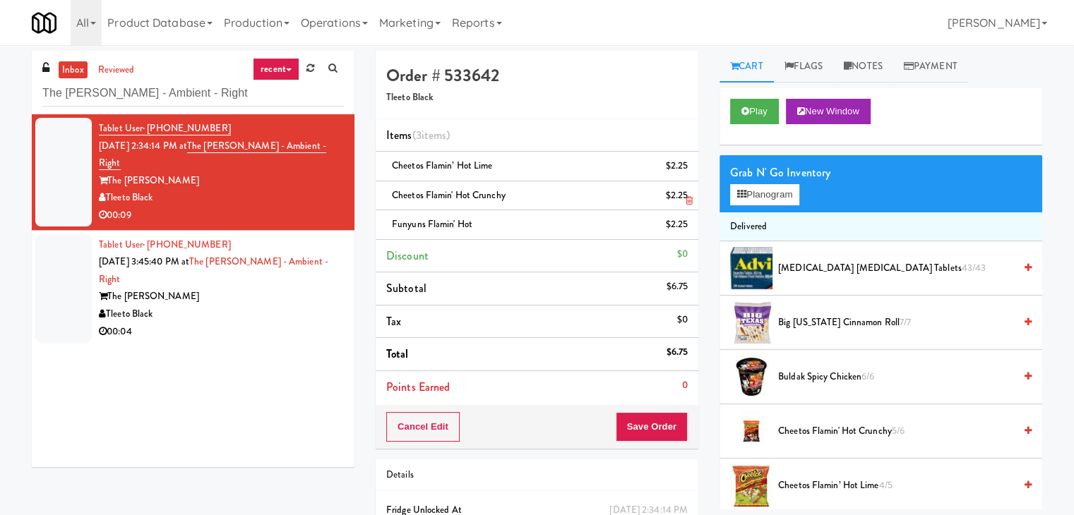
click at [686, 198] on icon at bounding box center [689, 200] width 7 height 9
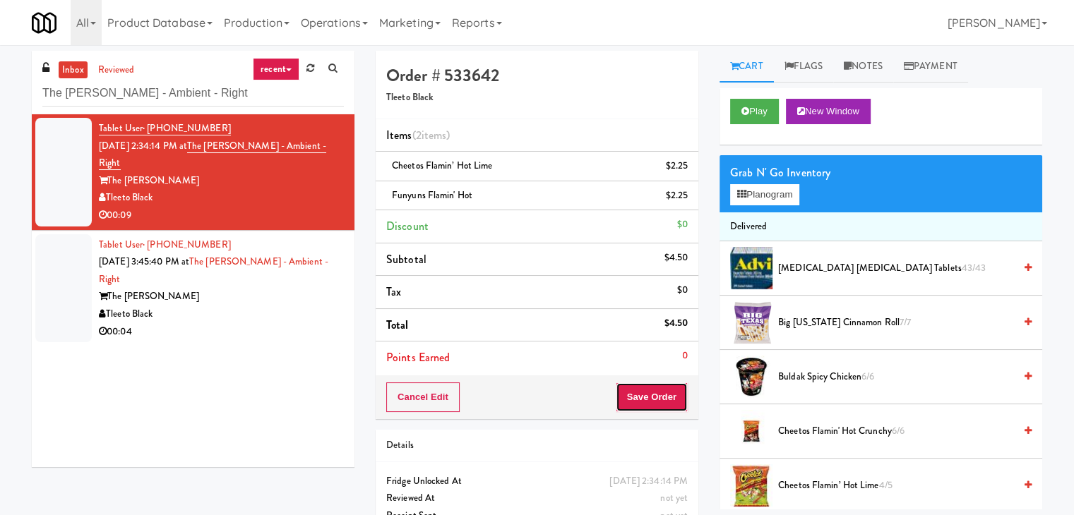
click at [651, 395] on button "Save Order" at bounding box center [652, 398] width 72 height 30
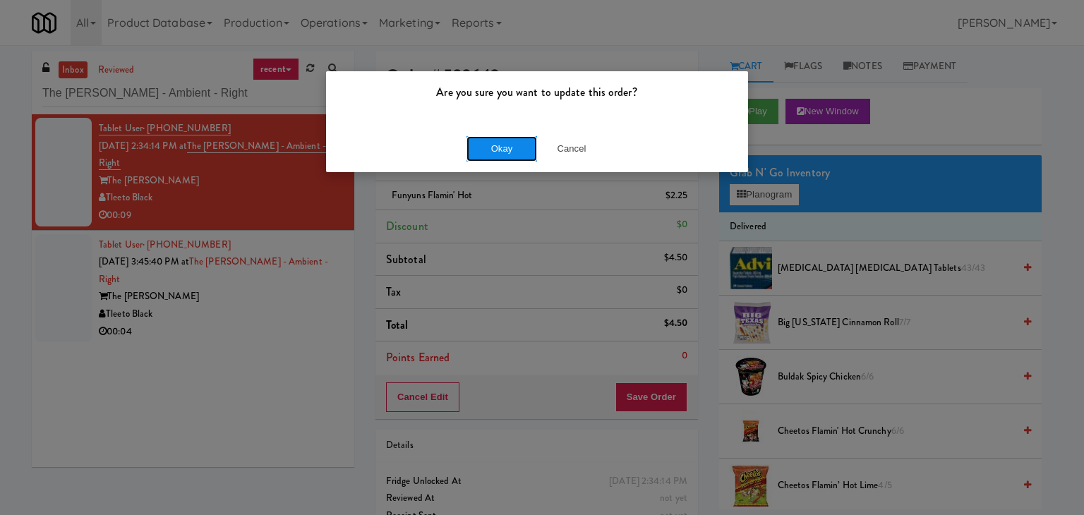
drag, startPoint x: 508, startPoint y: 140, endPoint x: 494, endPoint y: 148, distance: 15.5
click at [507, 140] on button "Okay" at bounding box center [502, 148] width 71 height 25
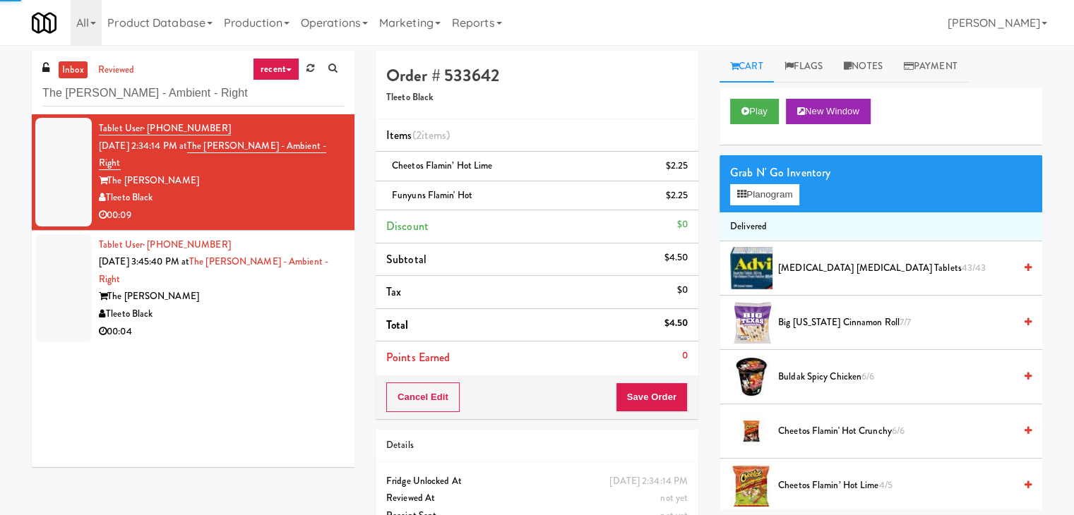
click at [281, 306] on div "Tleeto Black" at bounding box center [221, 315] width 245 height 18
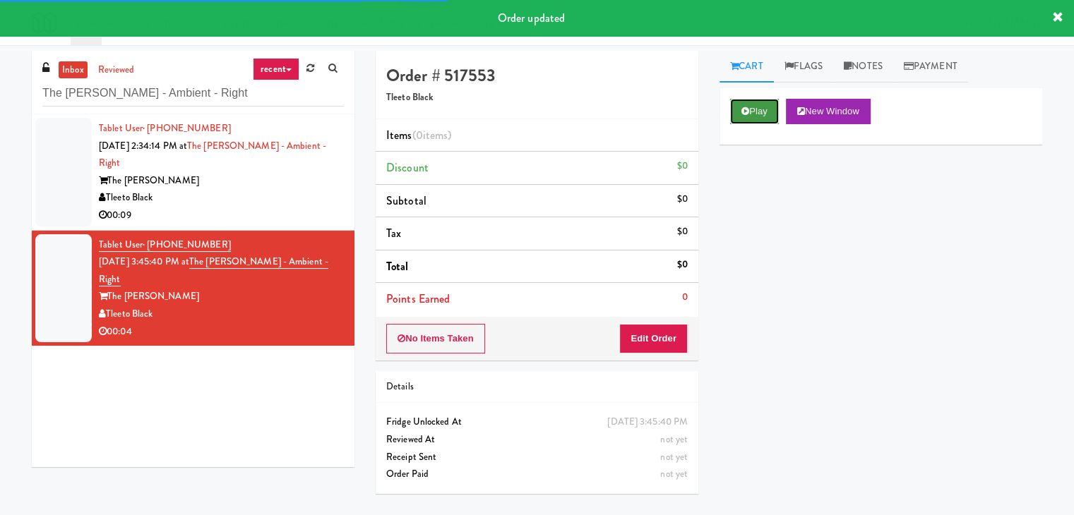
click at [743, 108] on icon at bounding box center [745, 111] width 8 height 9
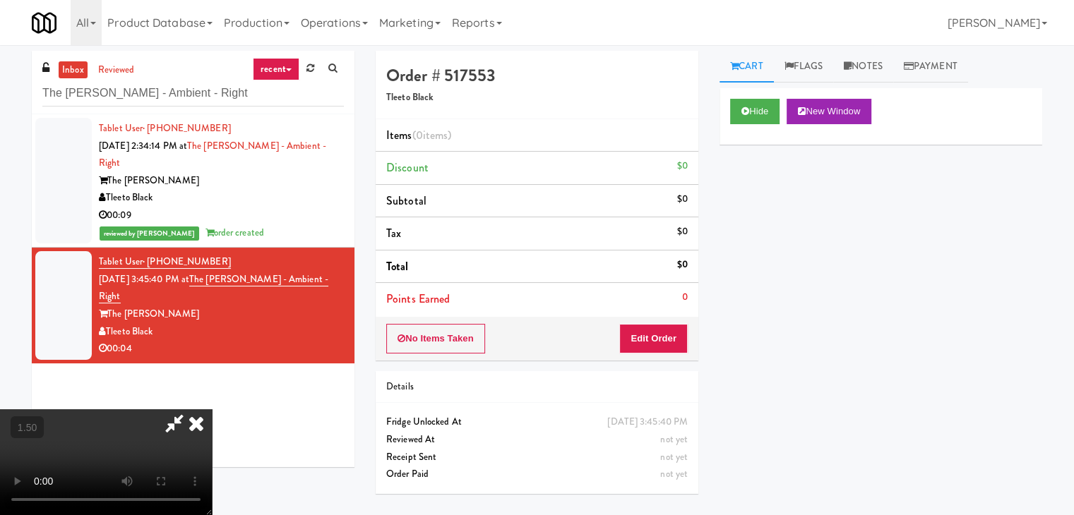
click at [212, 409] on video at bounding box center [106, 462] width 212 height 106
click at [212, 409] on icon at bounding box center [196, 423] width 31 height 28
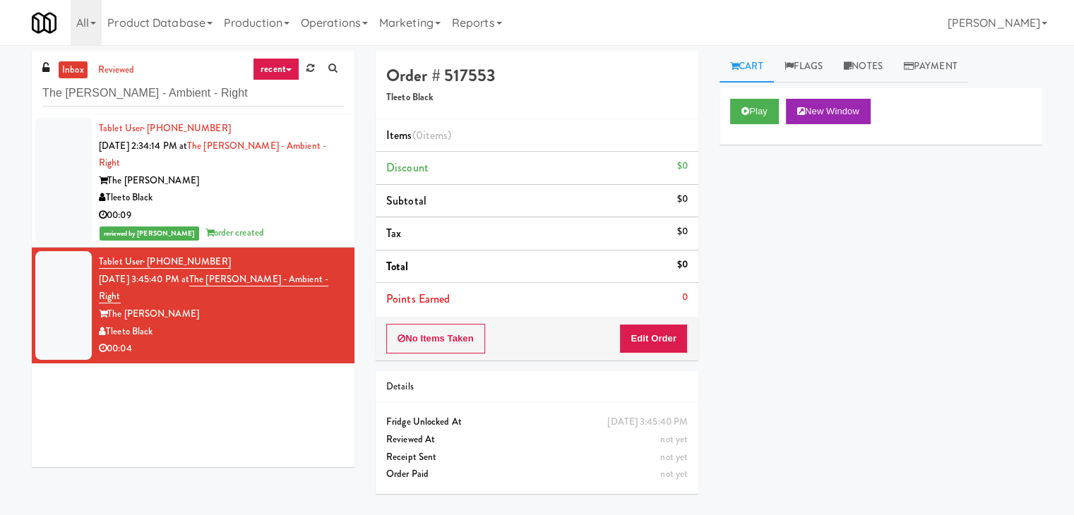
click at [668, 325] on div "No Items Taken Edit Order" at bounding box center [537, 339] width 323 height 44
click at [668, 339] on button "Edit Order" at bounding box center [653, 339] width 68 height 30
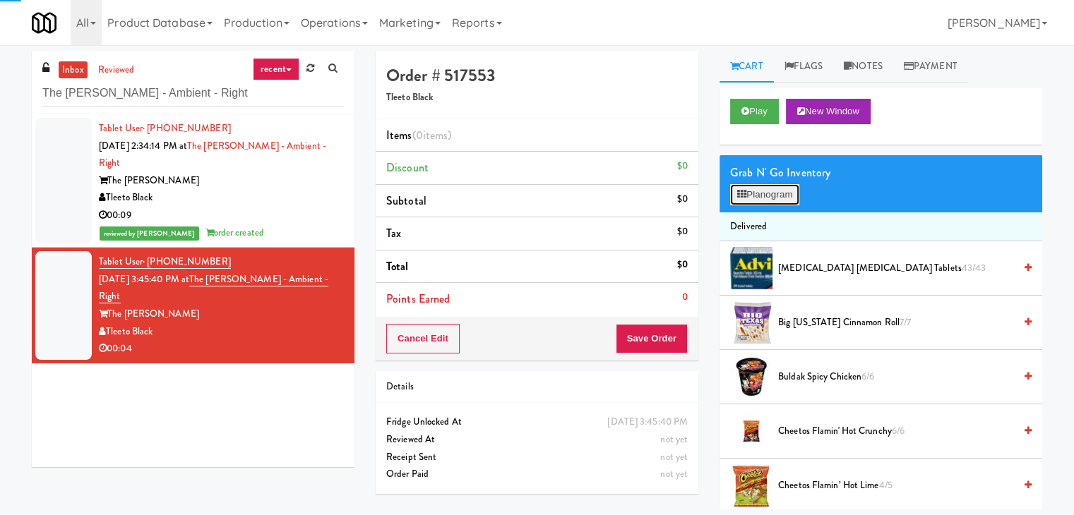
click at [754, 186] on button "Planogram" at bounding box center [764, 194] width 69 height 21
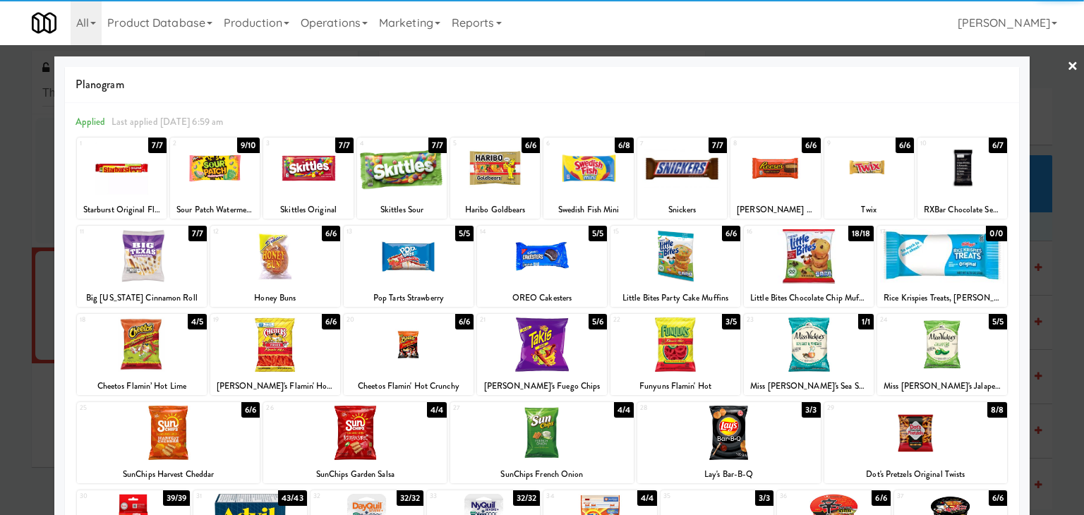
click at [227, 173] on div at bounding box center [215, 168] width 90 height 54
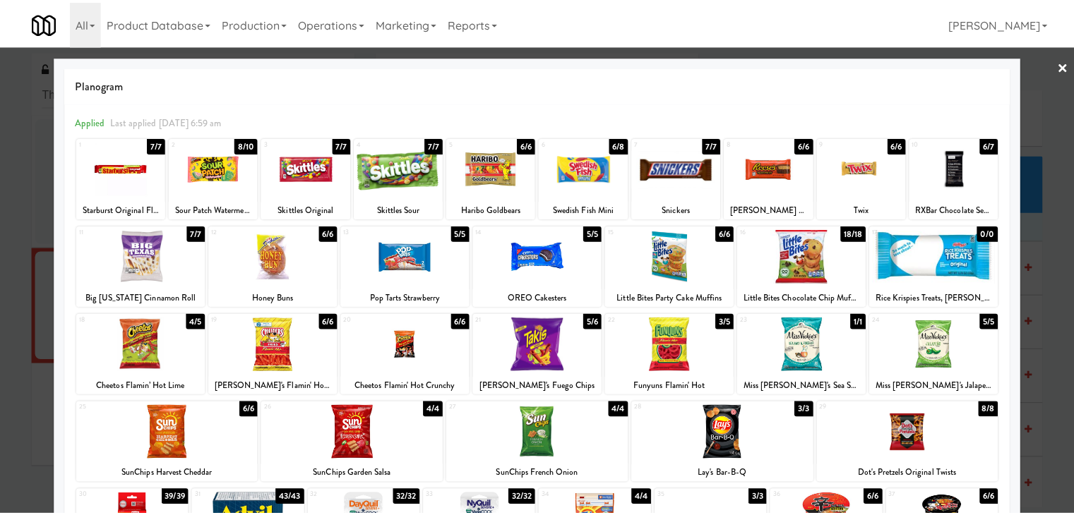
scroll to position [9, 0]
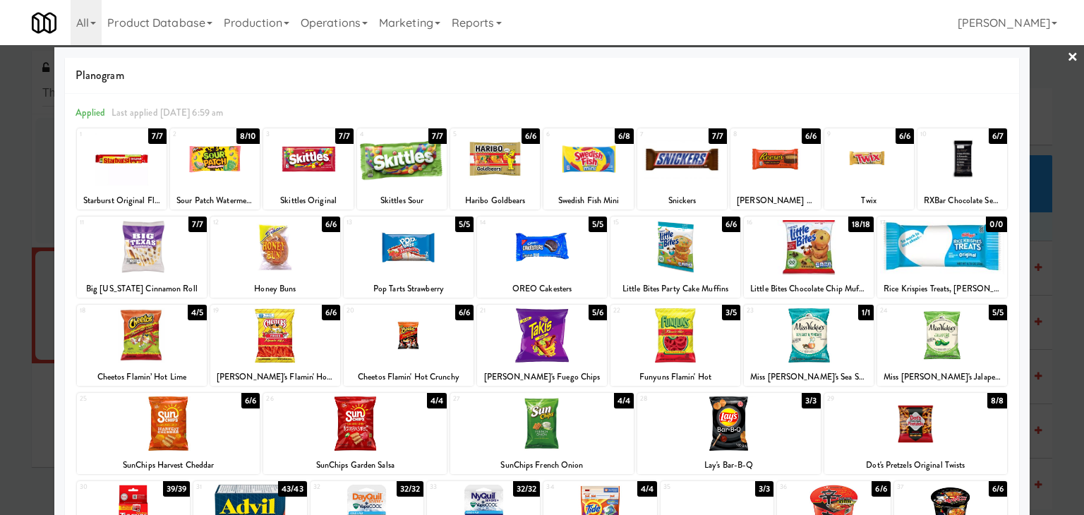
click at [1067, 54] on link "×" at bounding box center [1072, 58] width 11 height 44
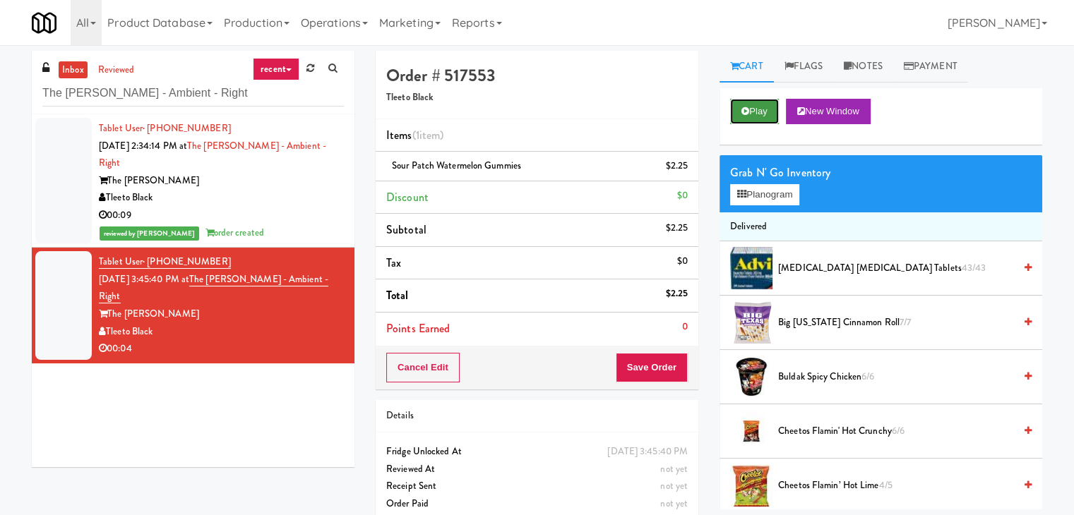
click at [771, 108] on button "Play" at bounding box center [754, 111] width 49 height 25
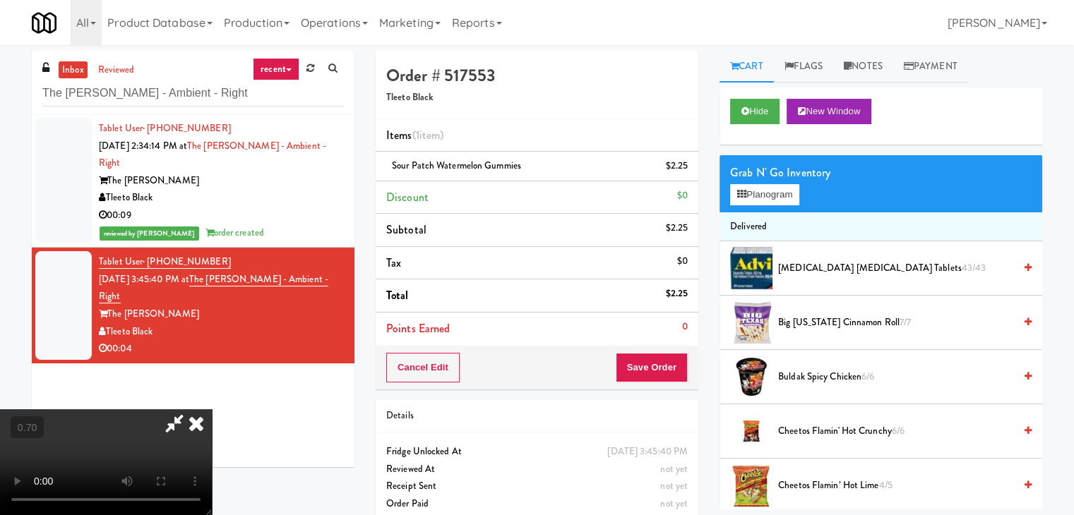
click at [212, 409] on video at bounding box center [106, 462] width 212 height 106
click at [191, 409] on icon at bounding box center [174, 423] width 32 height 28
click at [627, 367] on button "Save Order" at bounding box center [652, 368] width 72 height 30
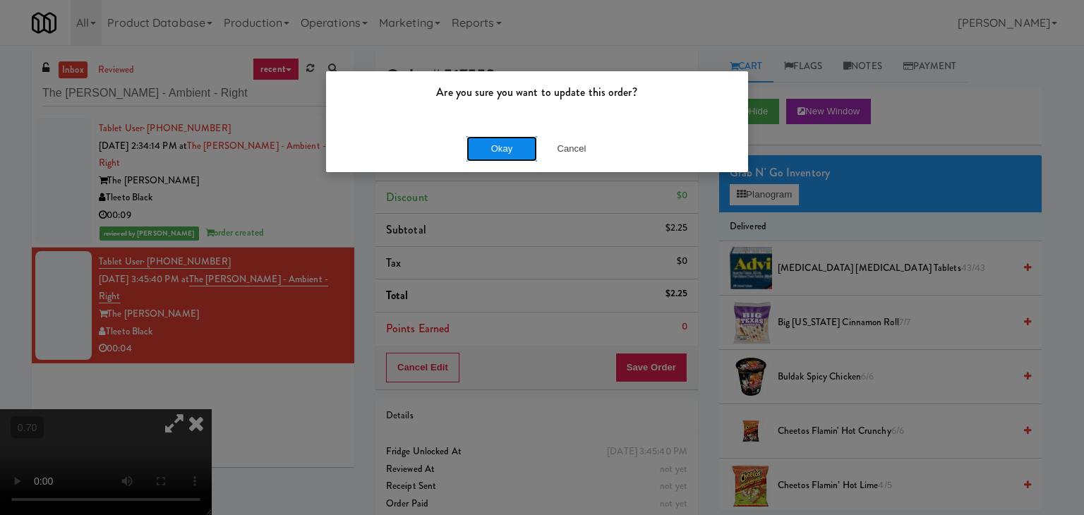
click at [525, 149] on button "Okay" at bounding box center [502, 148] width 71 height 25
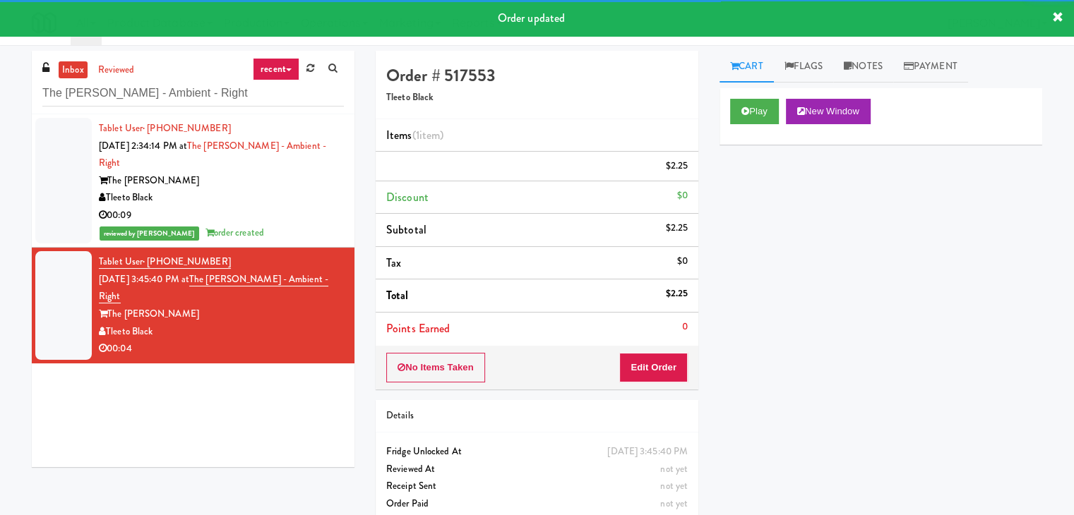
click at [311, 207] on div "00:09" at bounding box center [221, 216] width 245 height 18
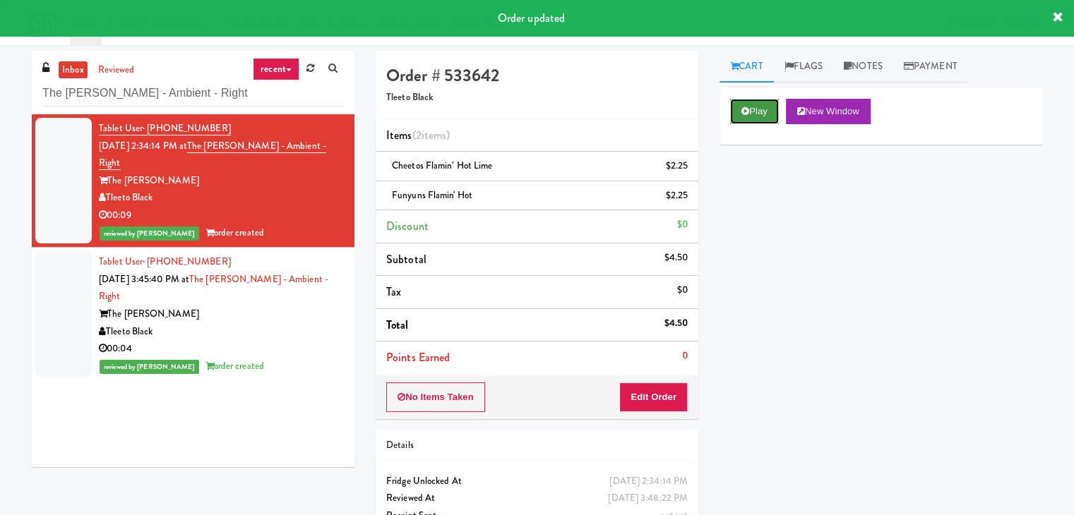
click at [755, 99] on button "Play" at bounding box center [754, 111] width 49 height 25
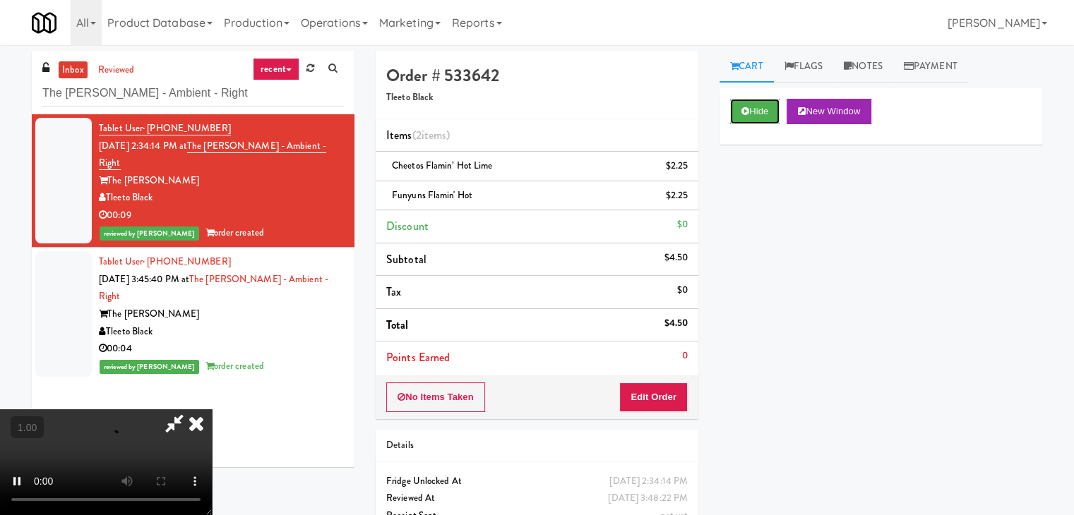
scroll to position [198, 0]
click at [212, 409] on video at bounding box center [106, 462] width 212 height 106
click at [212, 409] on icon at bounding box center [196, 423] width 31 height 28
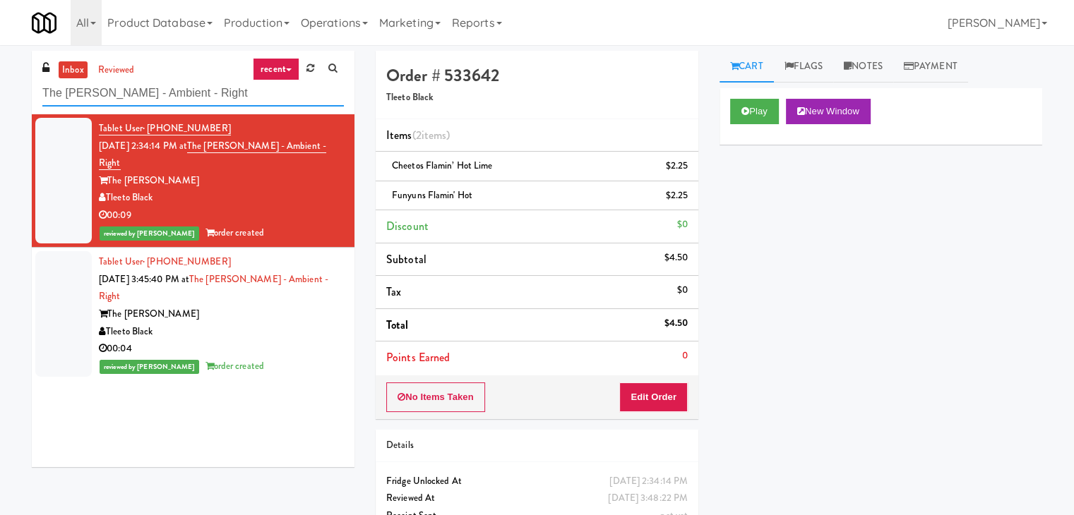
click at [191, 88] on input "The [PERSON_NAME] - Ambient - Right" at bounding box center [192, 93] width 301 height 26
paste input "[PERSON_NAME] - Cooler - Lef"
type input "[PERSON_NAME] - Cooler - Left"
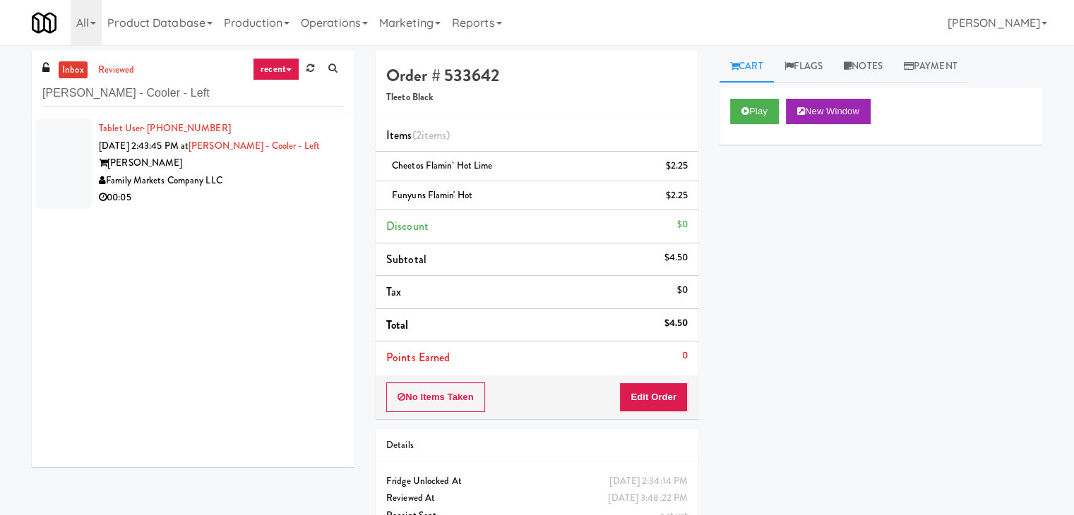
click at [263, 195] on div "00:05" at bounding box center [221, 198] width 245 height 18
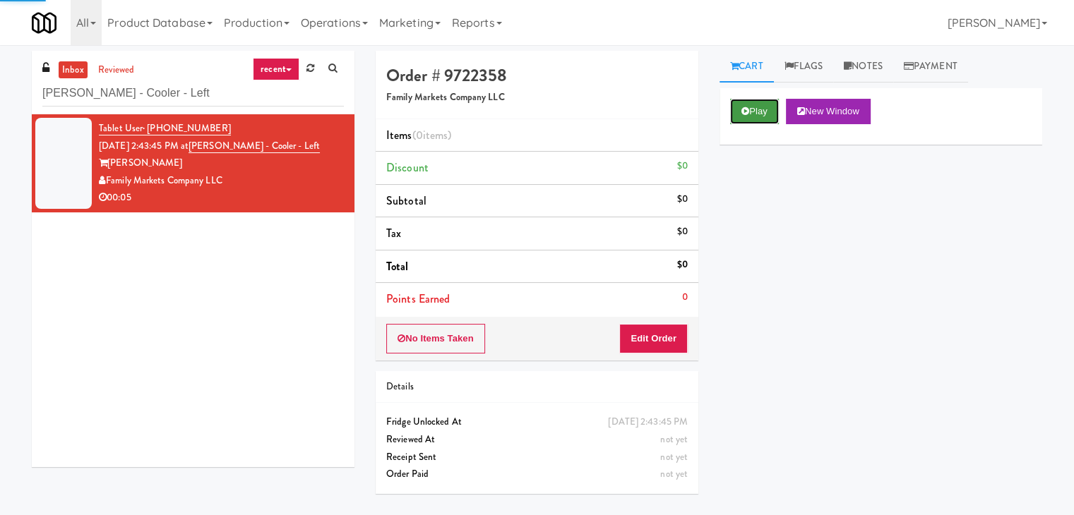
drag, startPoint x: 760, startPoint y: 117, endPoint x: 673, endPoint y: 73, distance: 97.2
click at [759, 117] on button "Play" at bounding box center [754, 111] width 49 height 25
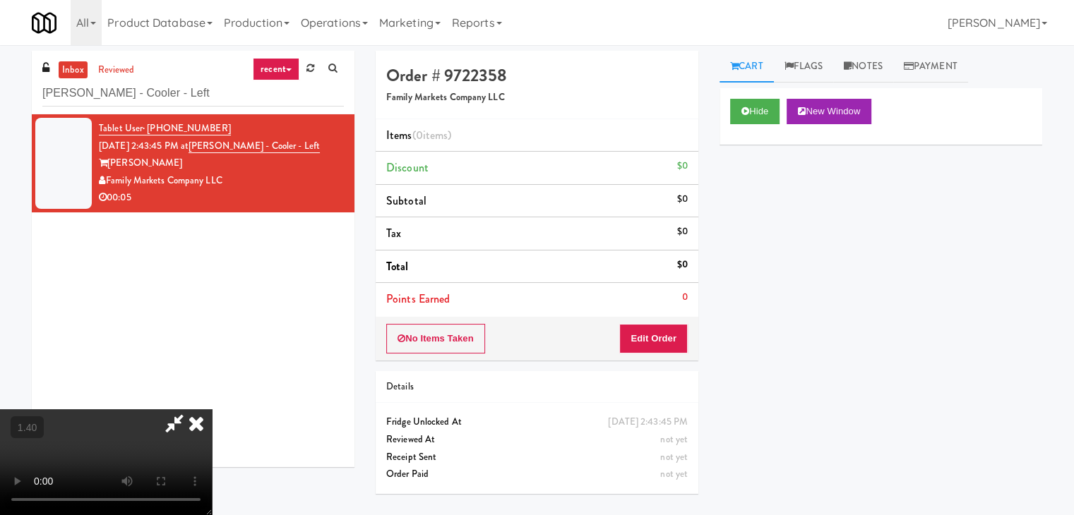
click at [212, 409] on video at bounding box center [106, 462] width 212 height 106
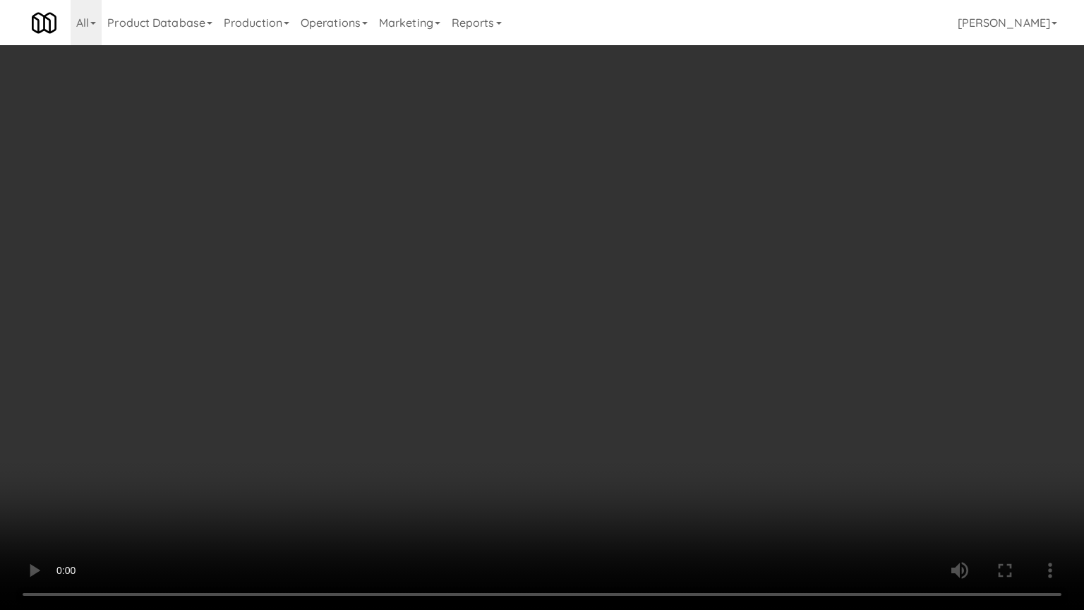
click at [466, 205] on video at bounding box center [542, 305] width 1084 height 610
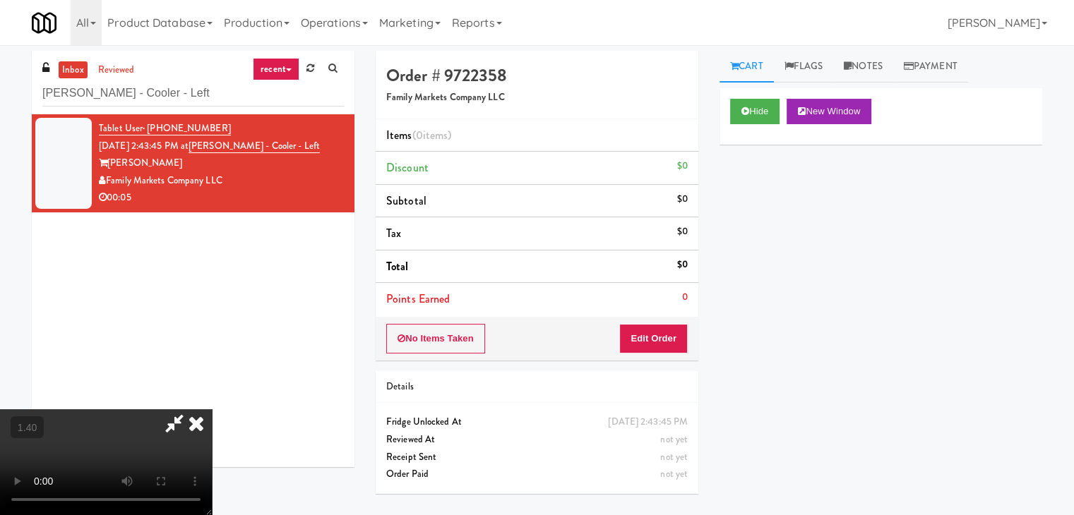
click at [212, 409] on icon at bounding box center [196, 423] width 31 height 28
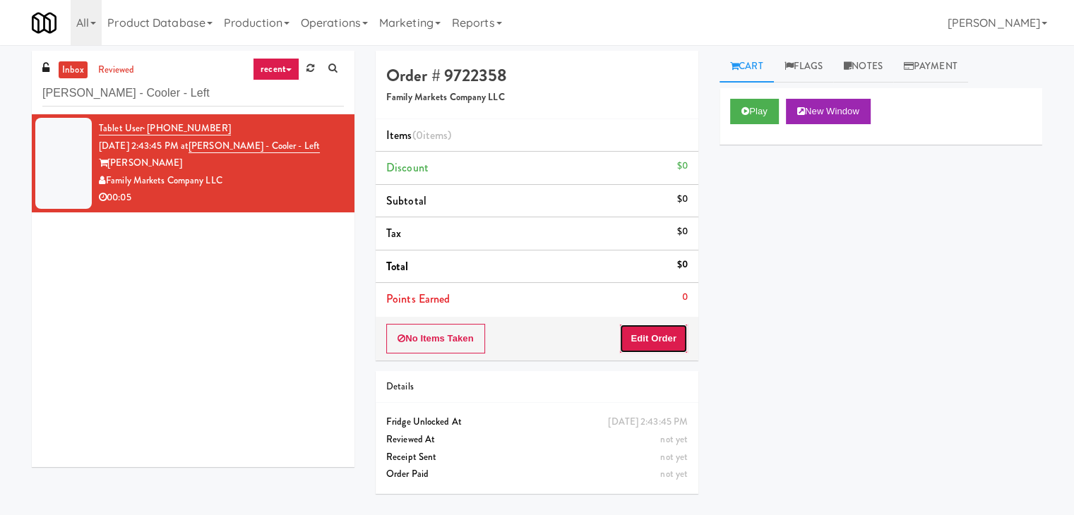
click at [657, 345] on button "Edit Order" at bounding box center [653, 339] width 68 height 30
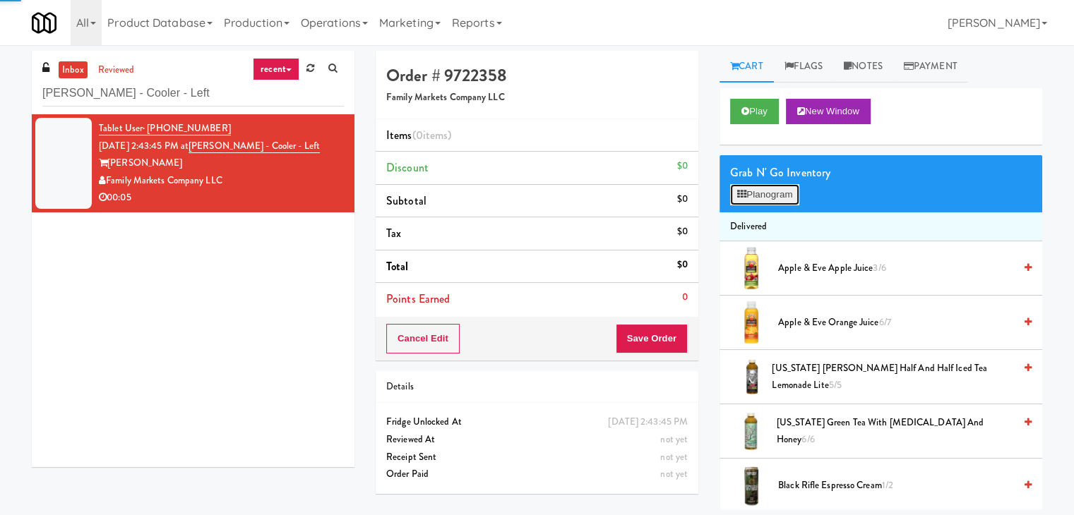
click at [766, 191] on button "Planogram" at bounding box center [764, 194] width 69 height 21
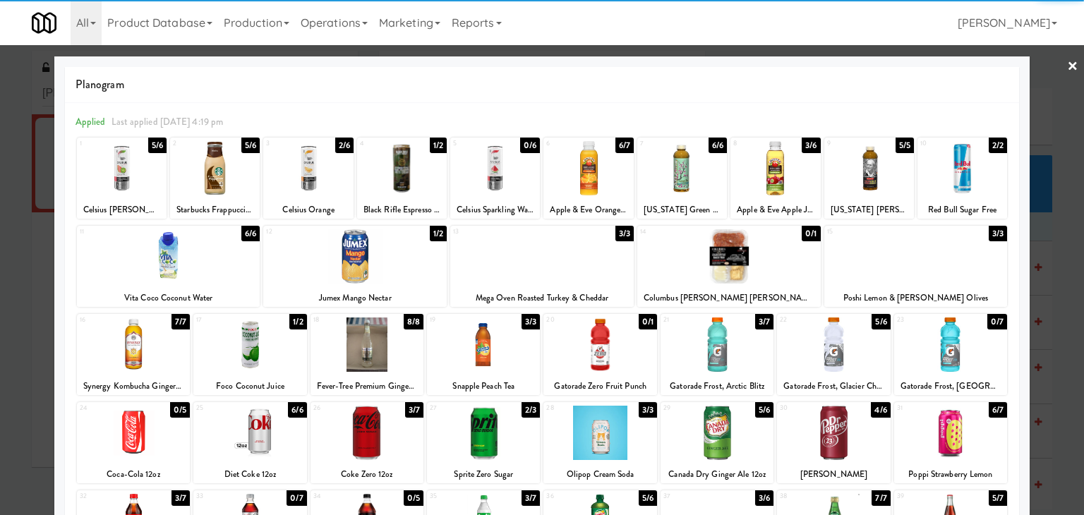
click at [314, 164] on div at bounding box center [308, 168] width 90 height 54
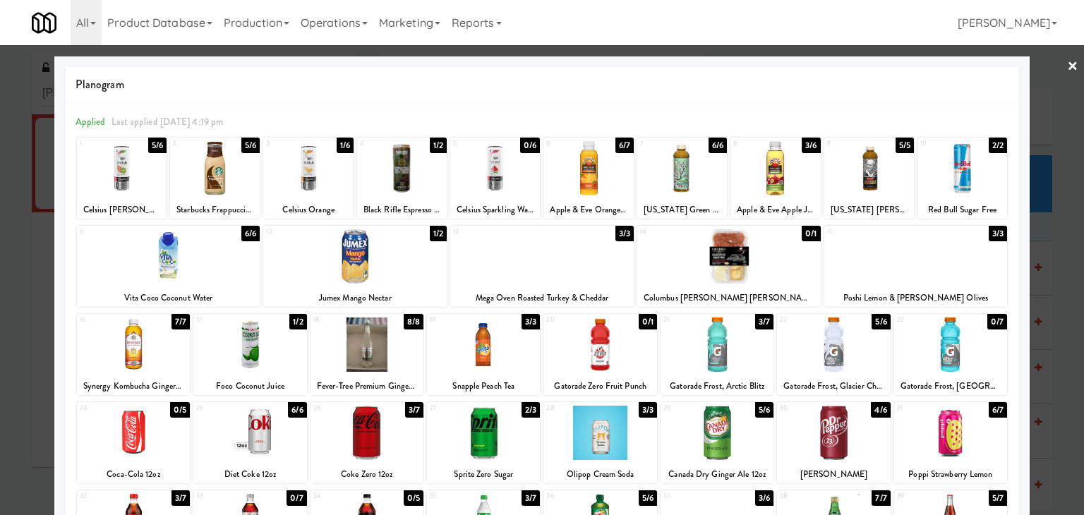
click at [1067, 66] on link "×" at bounding box center [1072, 67] width 11 height 44
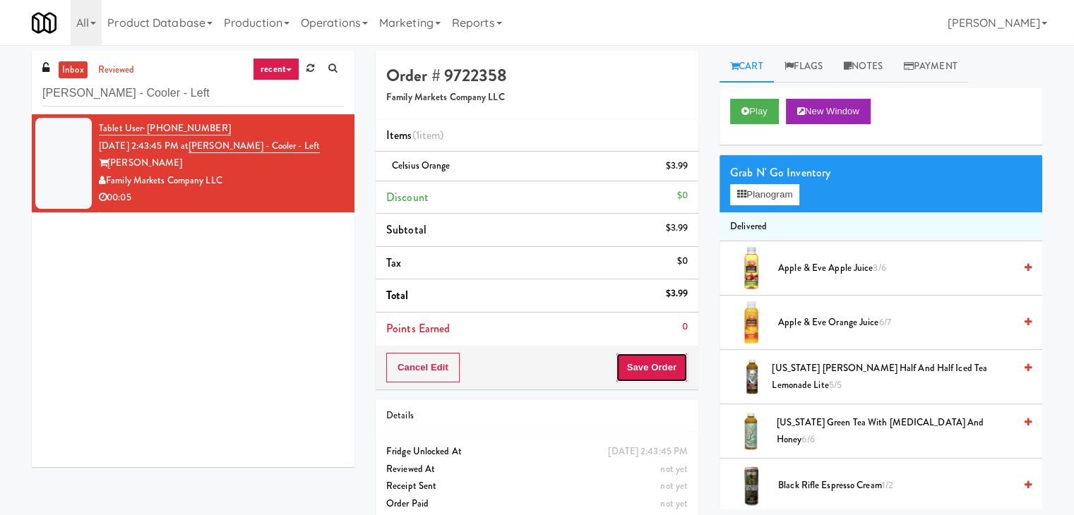
click at [630, 369] on button "Save Order" at bounding box center [652, 368] width 72 height 30
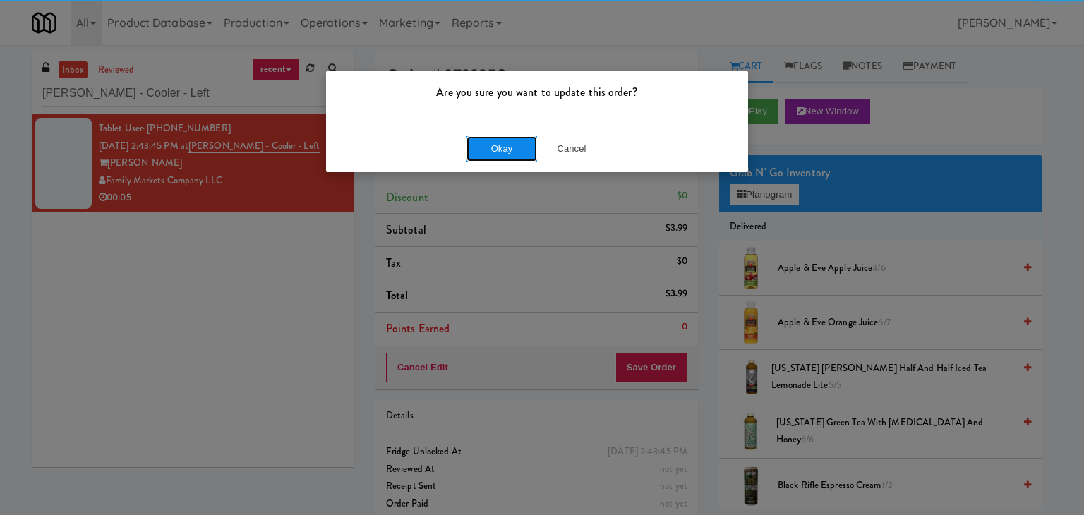
click at [503, 153] on button "Okay" at bounding box center [502, 148] width 71 height 25
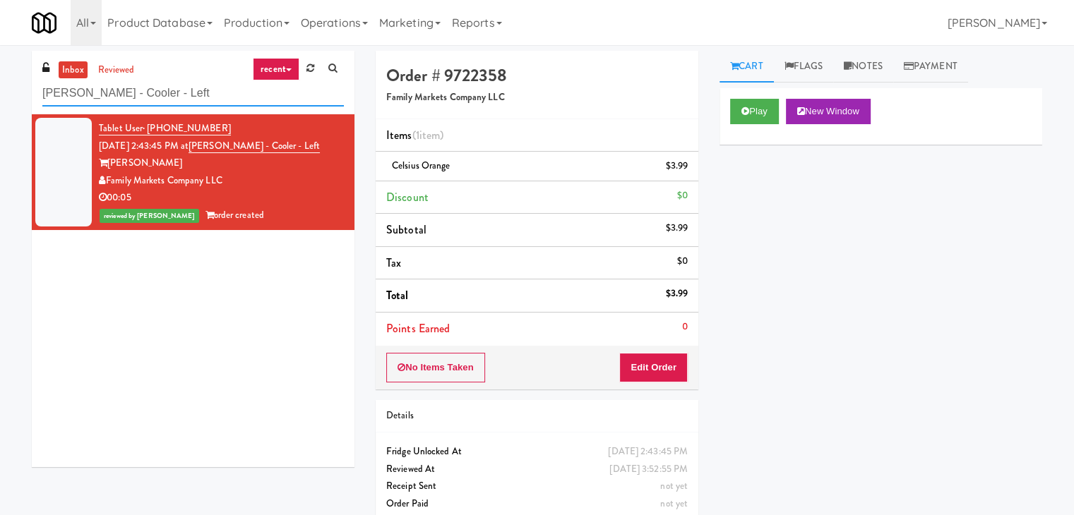
click at [195, 86] on input "[PERSON_NAME] - Cooler - Left" at bounding box center [192, 93] width 301 height 26
paste input "[GEOGRAPHIC_DATA] - Cooler"
type input "[GEOGRAPHIC_DATA] - Cooler"
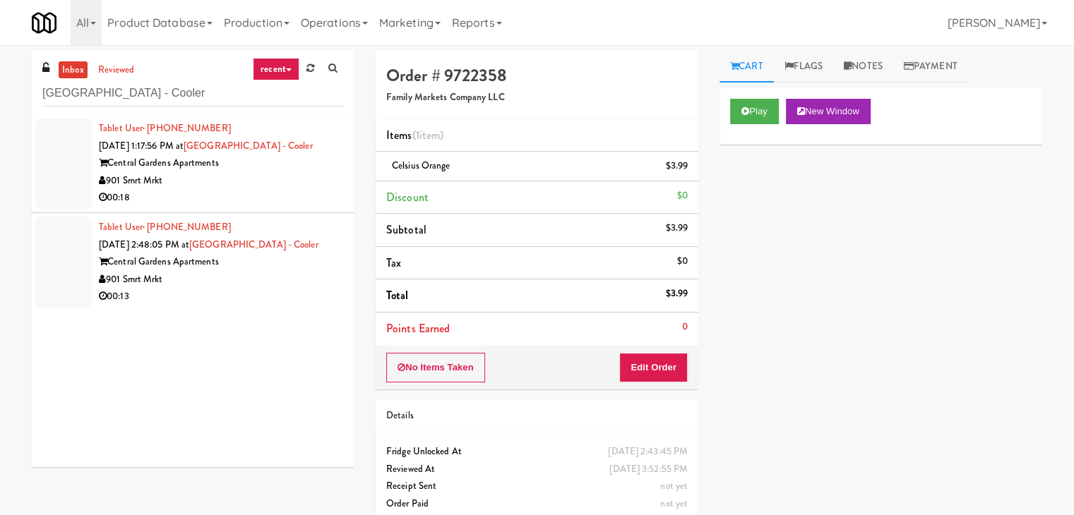
click at [281, 184] on div "901 Smrt Mrkt" at bounding box center [221, 181] width 245 height 18
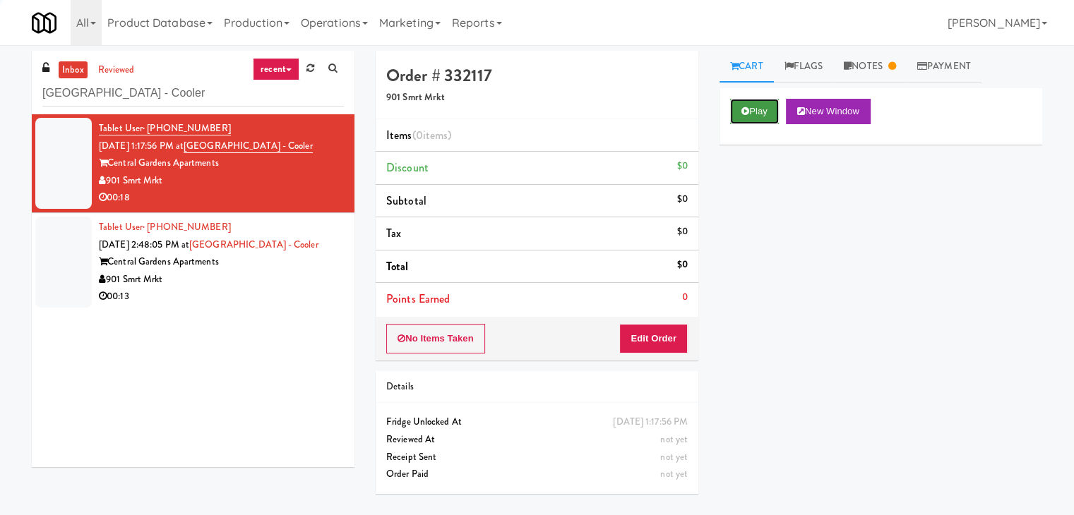
click at [753, 105] on button "Play" at bounding box center [754, 111] width 49 height 25
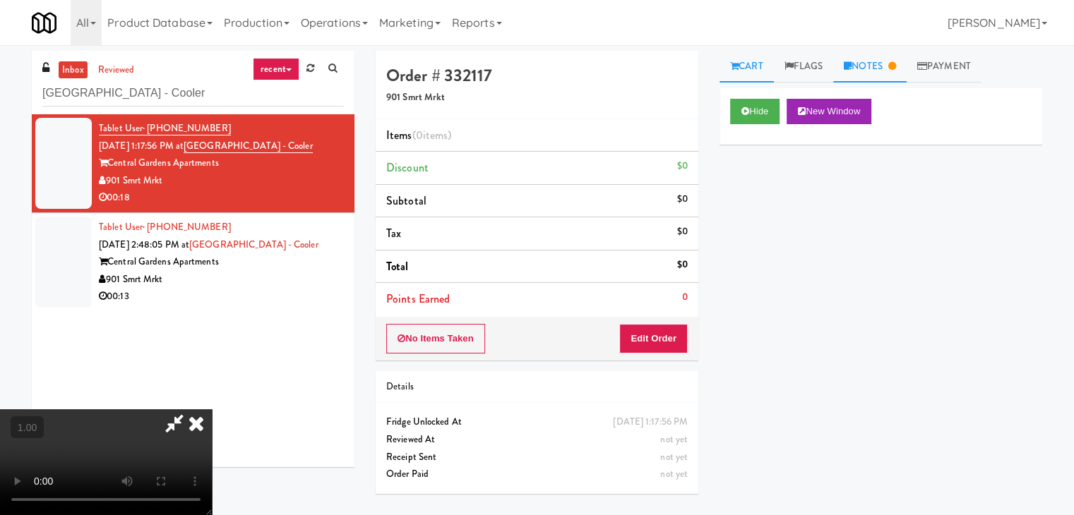
click at [858, 76] on link "Notes" at bounding box center [869, 67] width 73 height 32
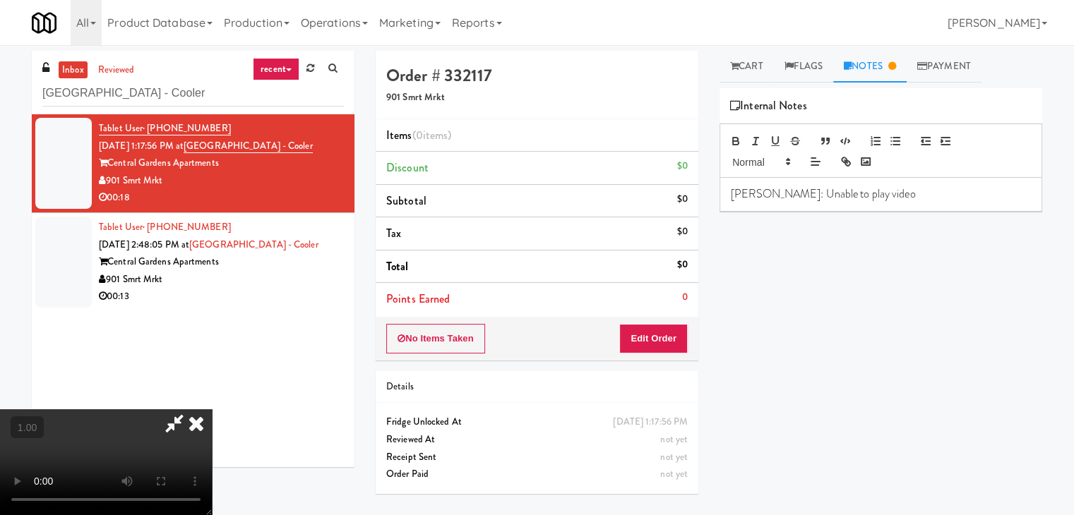
click at [212, 409] on video at bounding box center [106, 462] width 212 height 106
click at [191, 409] on icon at bounding box center [174, 423] width 32 height 28
click at [212, 409] on video at bounding box center [106, 462] width 212 height 106
click at [212, 409] on icon at bounding box center [196, 423] width 31 height 28
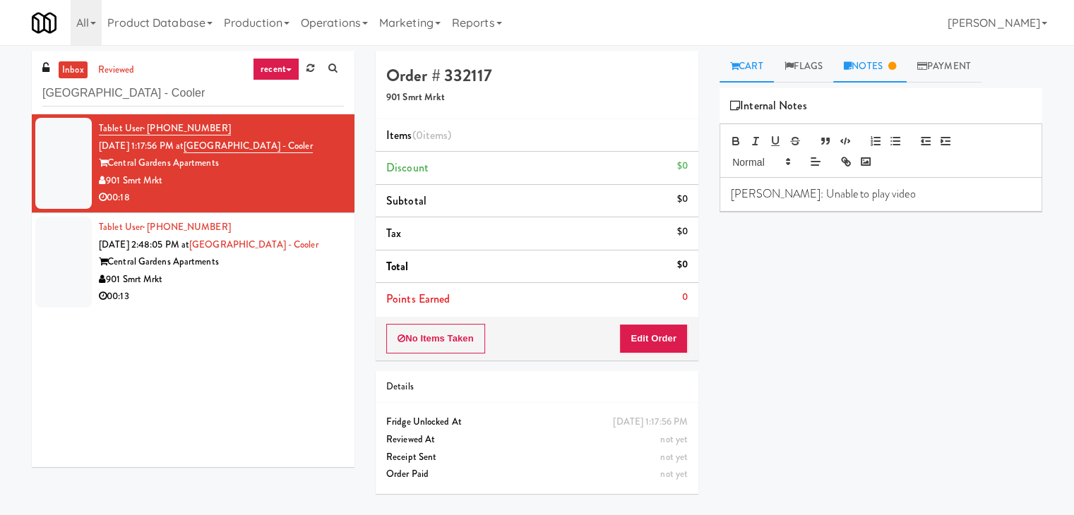
click at [751, 68] on link "Cart" at bounding box center [746, 67] width 54 height 32
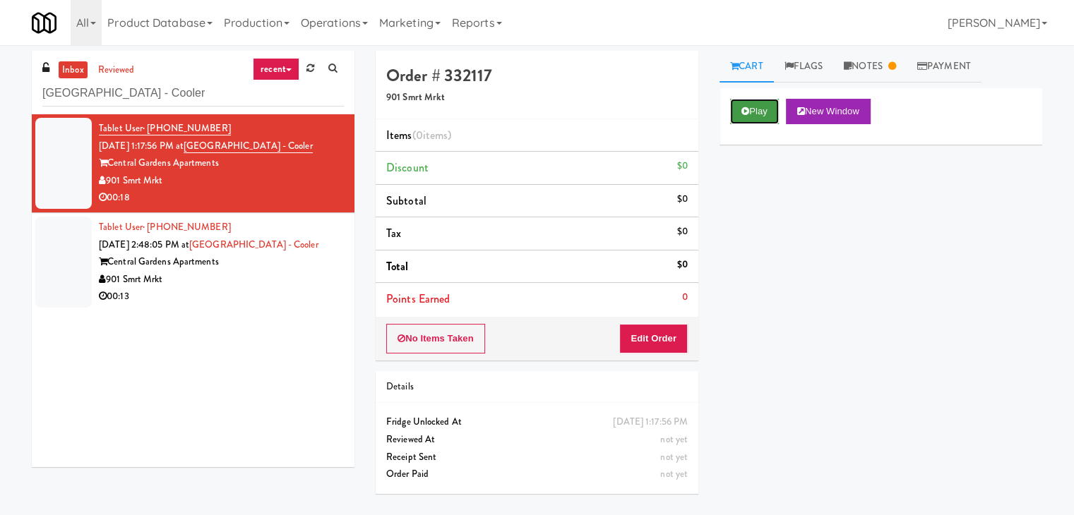
click at [756, 105] on button "Play" at bounding box center [754, 111] width 49 height 25
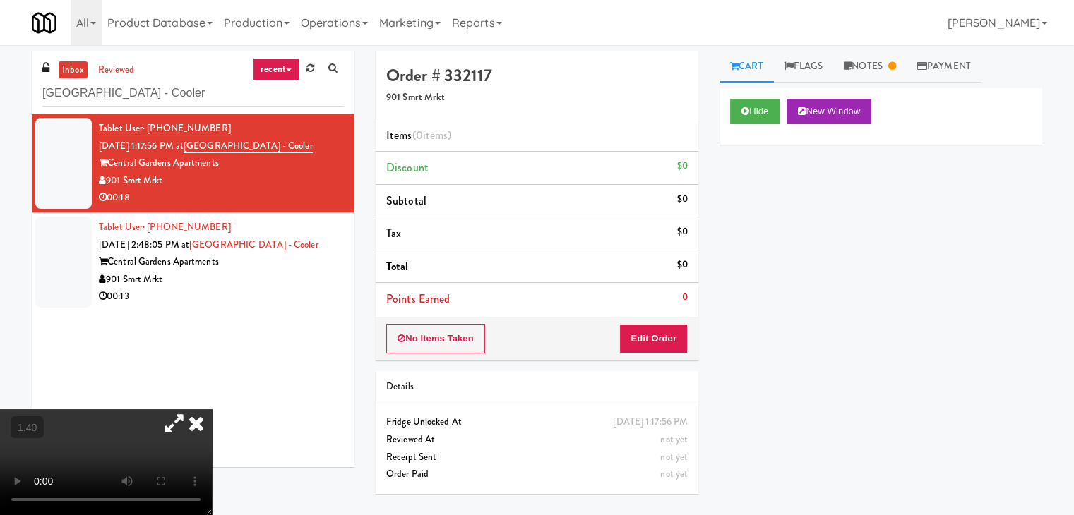
click at [212, 409] on video at bounding box center [106, 462] width 212 height 106
click at [212, 409] on icon at bounding box center [196, 423] width 31 height 28
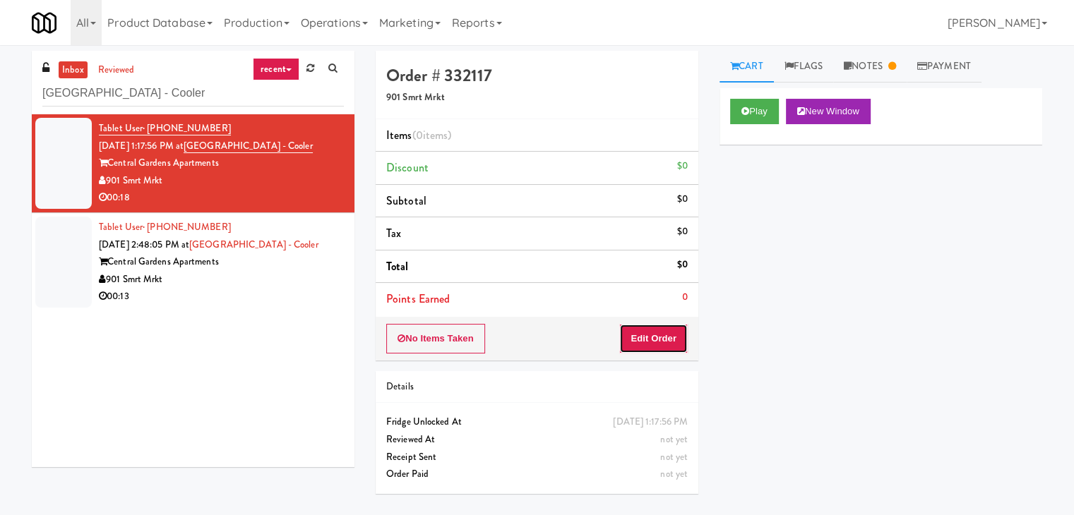
click at [650, 337] on button "Edit Order" at bounding box center [653, 339] width 68 height 30
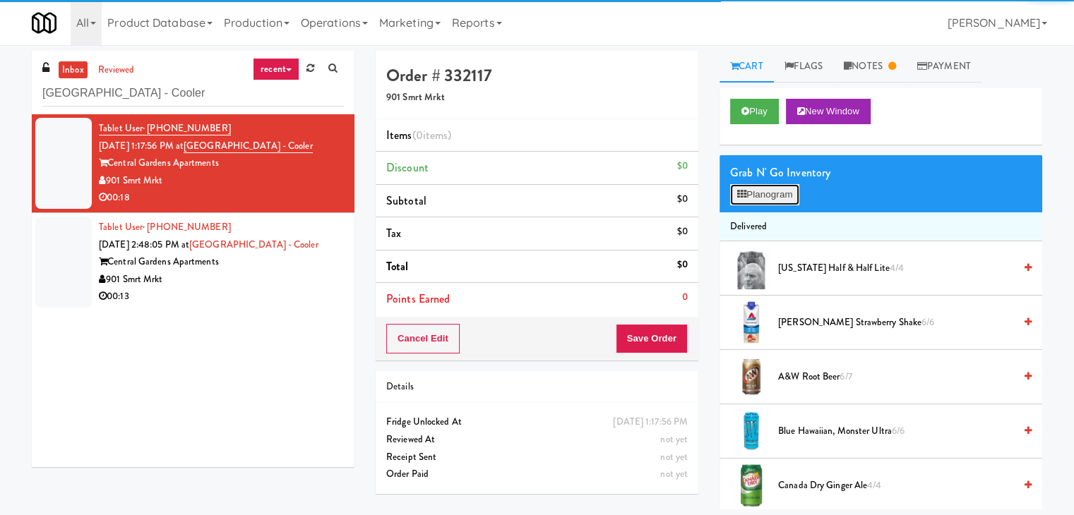
click at [755, 196] on button "Planogram" at bounding box center [764, 194] width 69 height 21
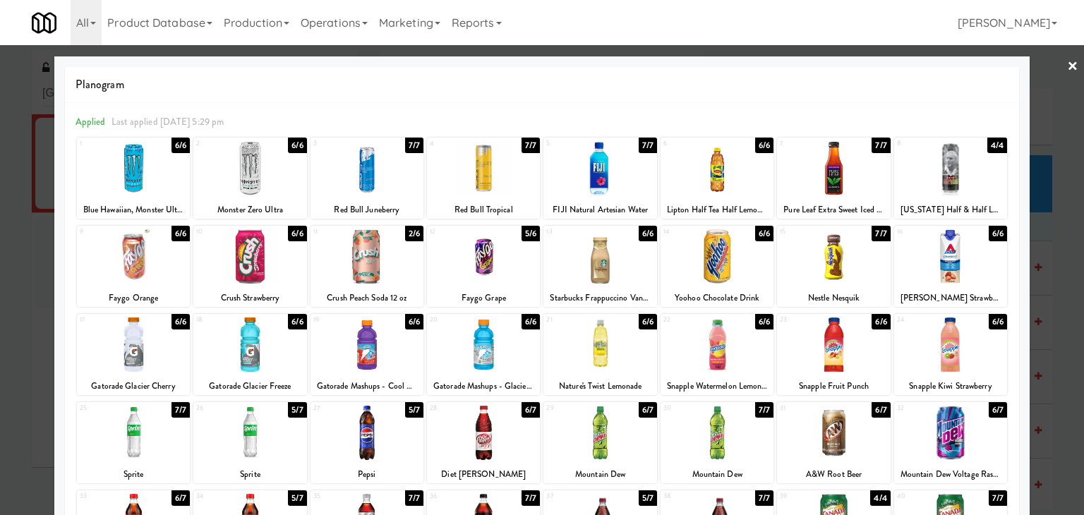
click at [131, 164] on div at bounding box center [133, 168] width 113 height 54
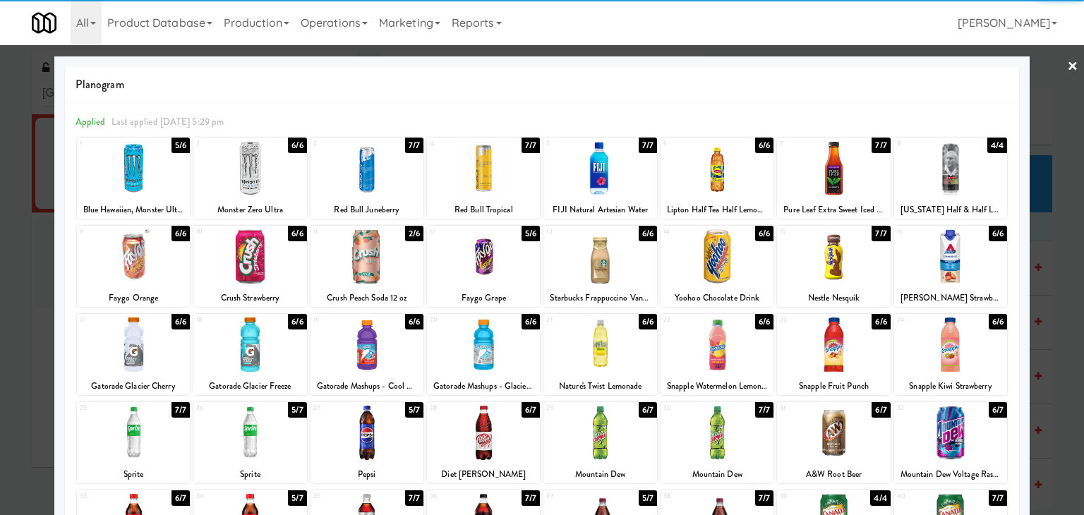
click at [363, 173] on div at bounding box center [367, 168] width 113 height 54
click at [1067, 63] on link "×" at bounding box center [1072, 67] width 11 height 44
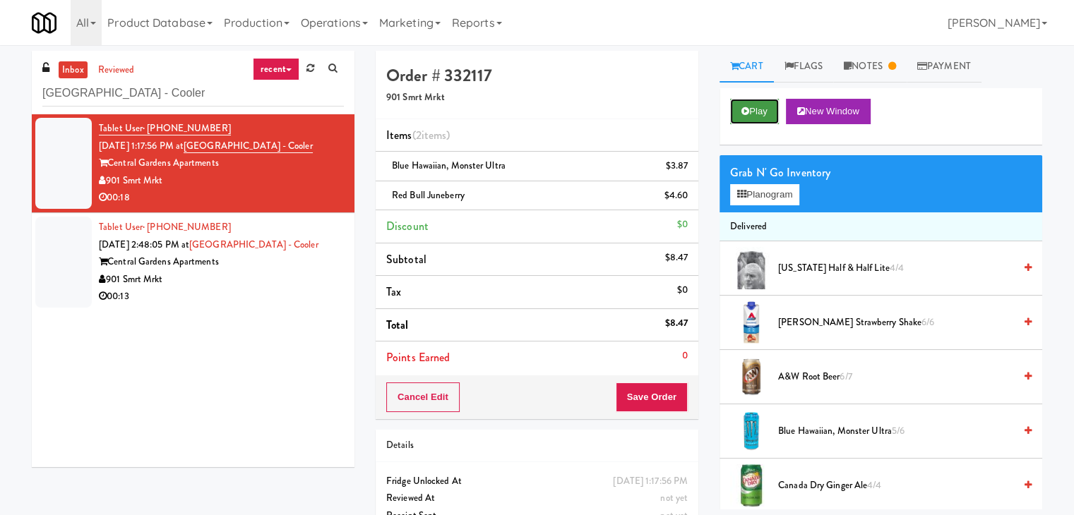
click at [765, 107] on button "Play" at bounding box center [754, 111] width 49 height 25
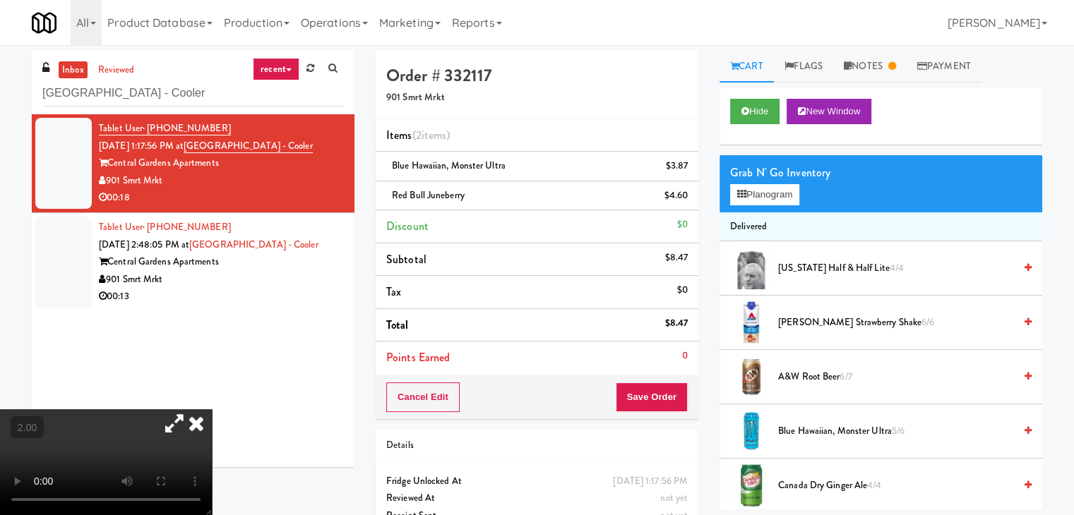
click at [212, 409] on icon at bounding box center [196, 423] width 31 height 28
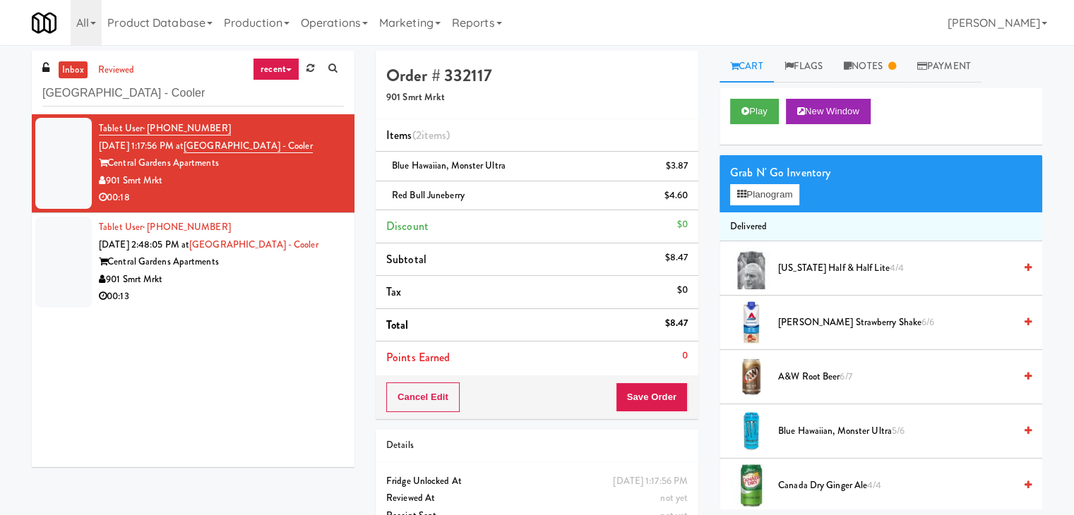
drag, startPoint x: 164, startPoint y: 181, endPoint x: 107, endPoint y: 181, distance: 57.2
click at [107, 181] on div "901 Smrt Mrkt" at bounding box center [221, 181] width 245 height 18
copy div "901 Smrt Mrkt"
drag, startPoint x: 217, startPoint y: 163, endPoint x: 112, endPoint y: 167, distance: 105.3
click at [112, 167] on div "Central Gardens Apartments" at bounding box center [221, 164] width 245 height 18
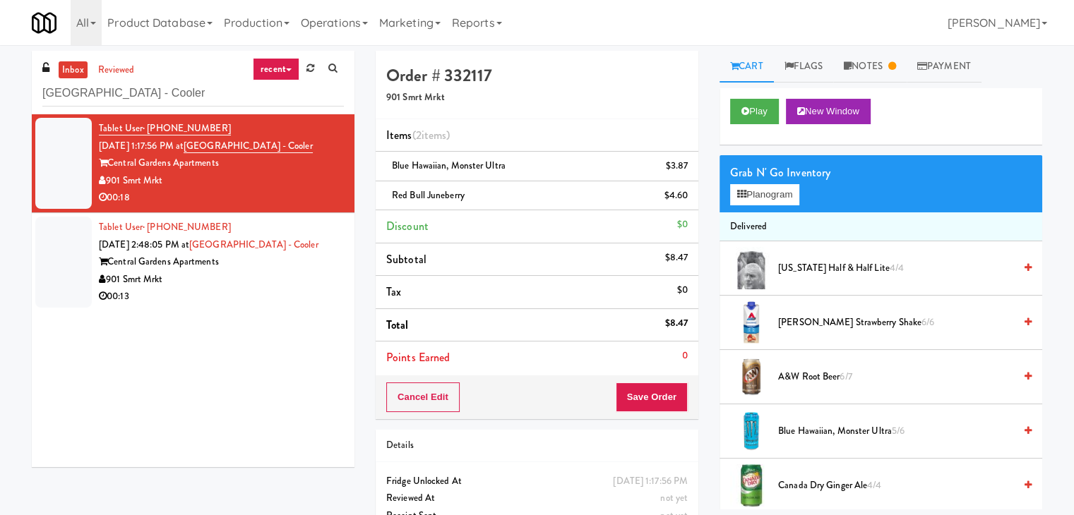
copy div "Central Gardens Apartments"
click at [294, 257] on div "Central Gardens Apartments" at bounding box center [221, 262] width 245 height 18
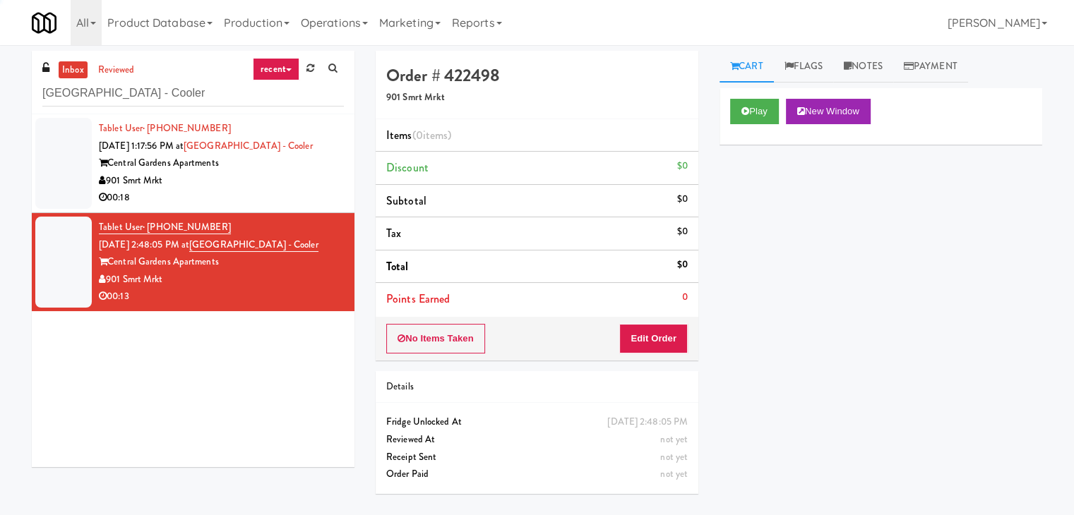
click at [294, 190] on div "00:18" at bounding box center [221, 198] width 245 height 18
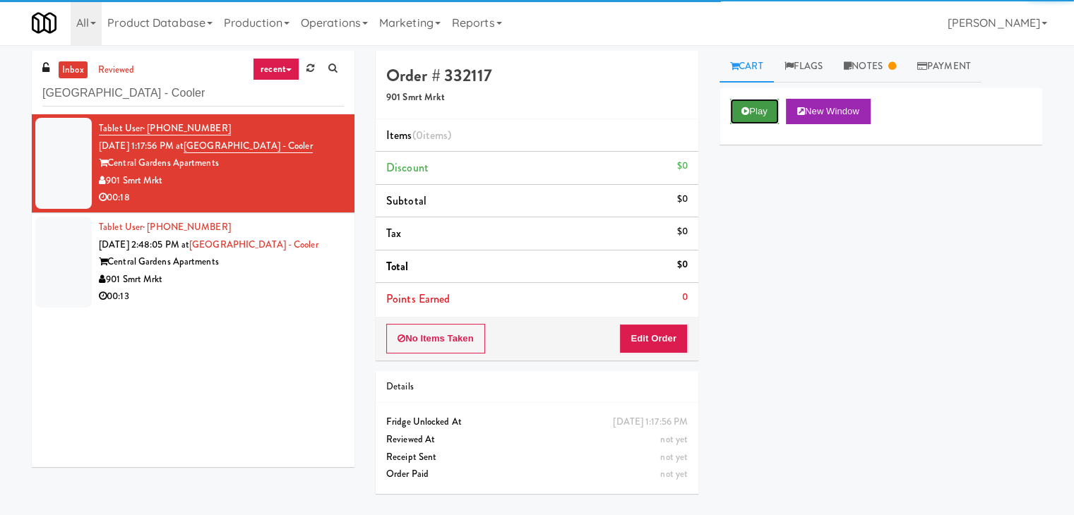
click at [746, 113] on icon at bounding box center [745, 111] width 8 height 9
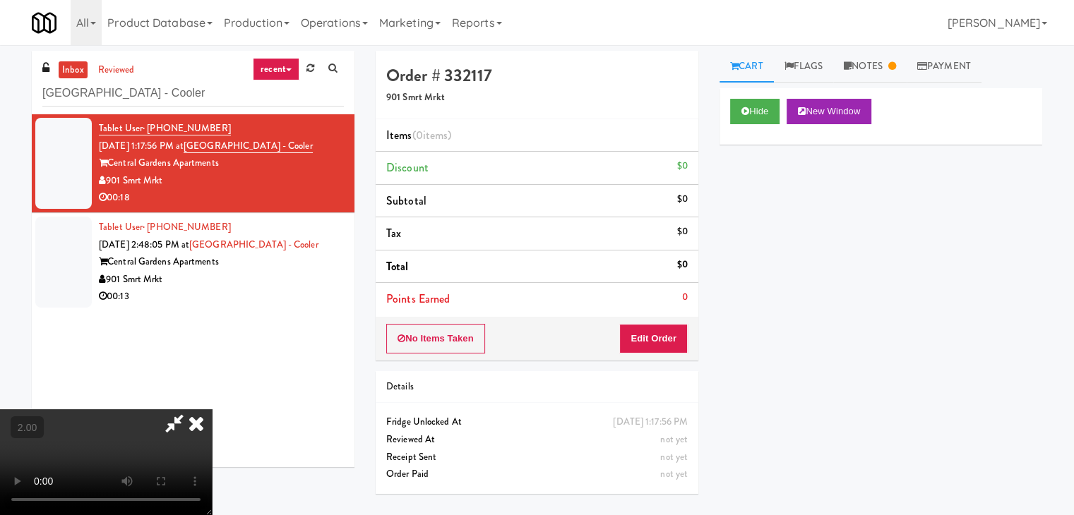
click at [196, 409] on video at bounding box center [106, 462] width 212 height 106
click at [212, 409] on icon at bounding box center [196, 423] width 31 height 28
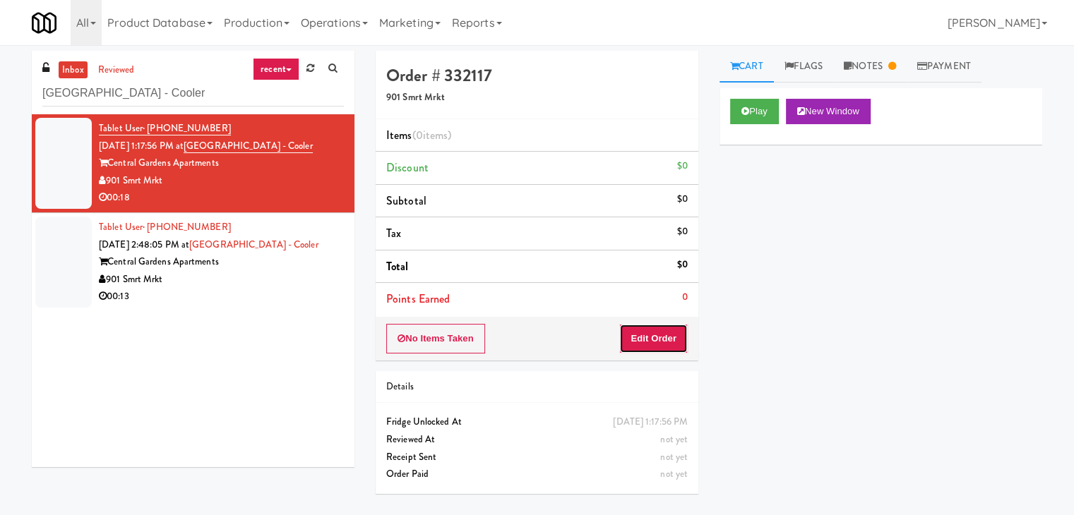
click at [669, 340] on button "Edit Order" at bounding box center [653, 339] width 68 height 30
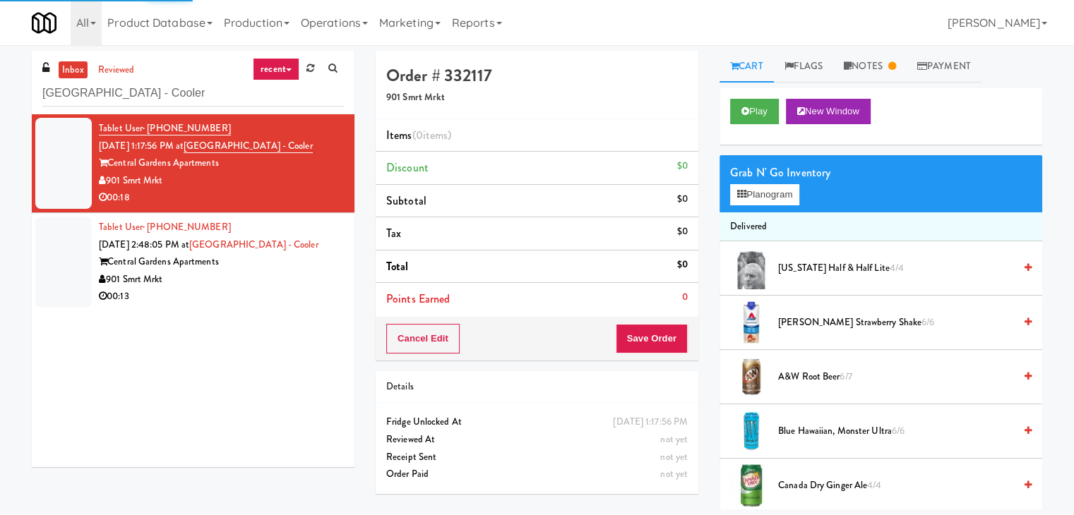
click at [897, 44] on div "All 325 Vending [URL][DOMAIN_NAME] 901 Smrt Mrkt [URL][DOMAIN_NAME] 9518002 [GE…" at bounding box center [537, 22] width 1010 height 45
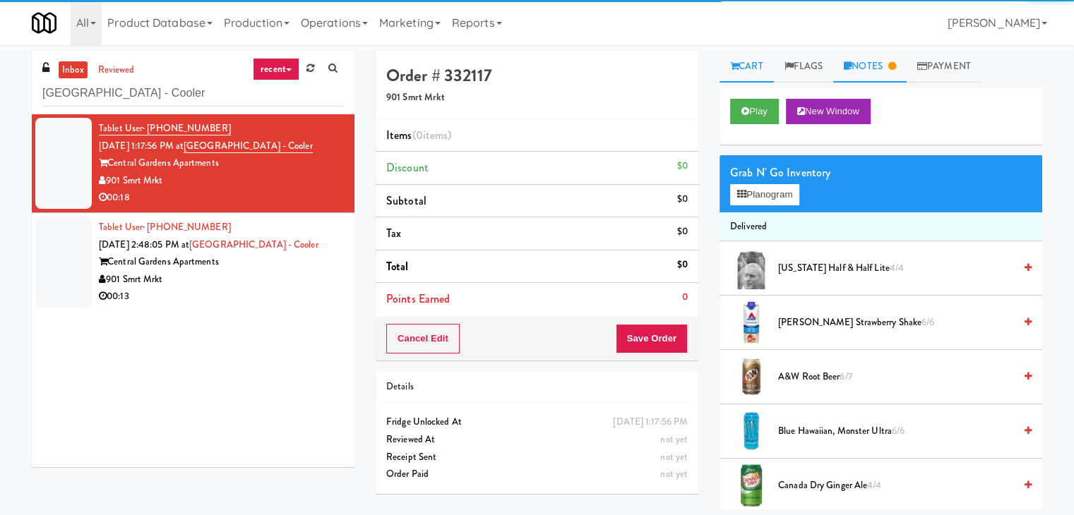
click at [887, 75] on link "Notes" at bounding box center [869, 67] width 73 height 32
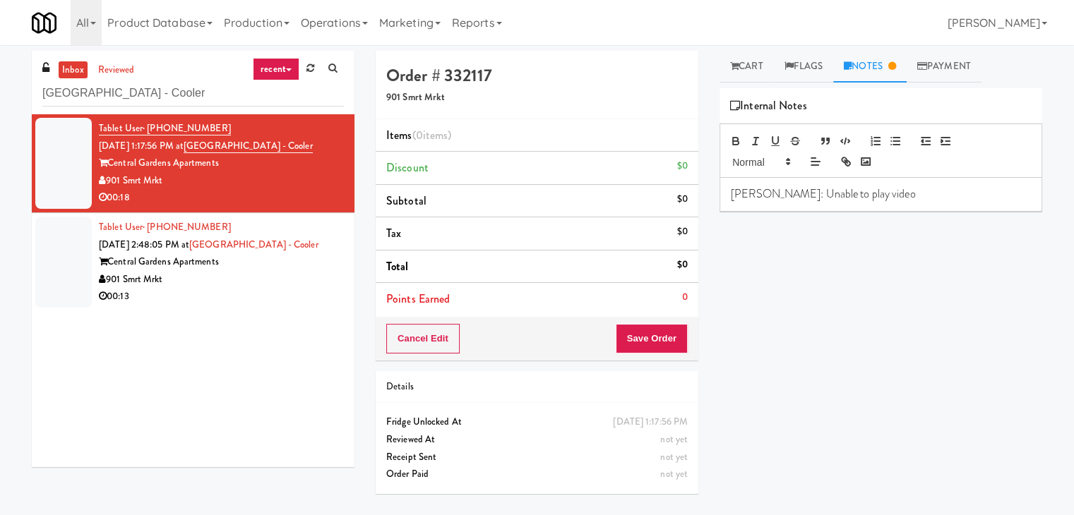
click at [881, 194] on p "[PERSON_NAME]: Unable to play video" at bounding box center [881, 194] width 300 height 16
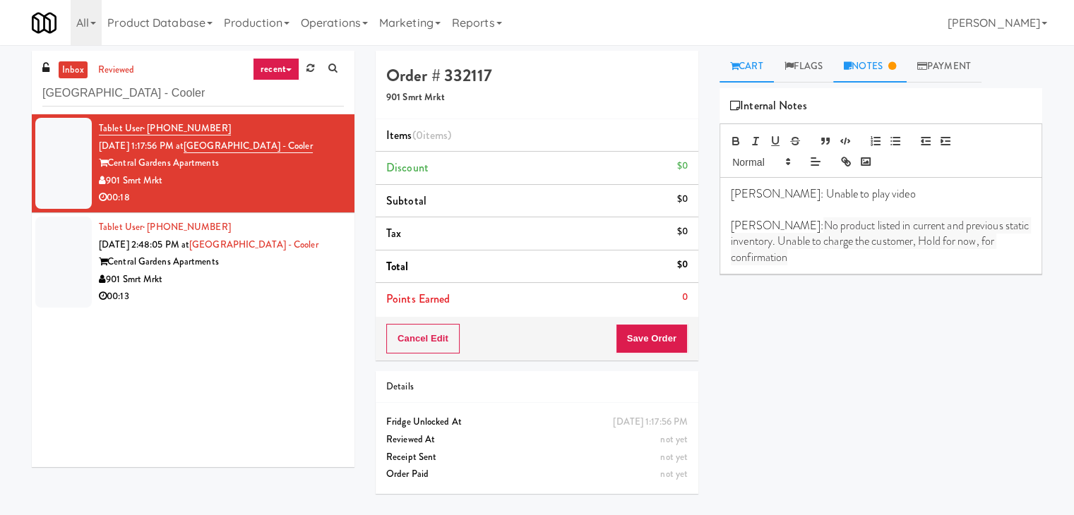
click at [738, 60] on link "Cart" at bounding box center [746, 67] width 54 height 32
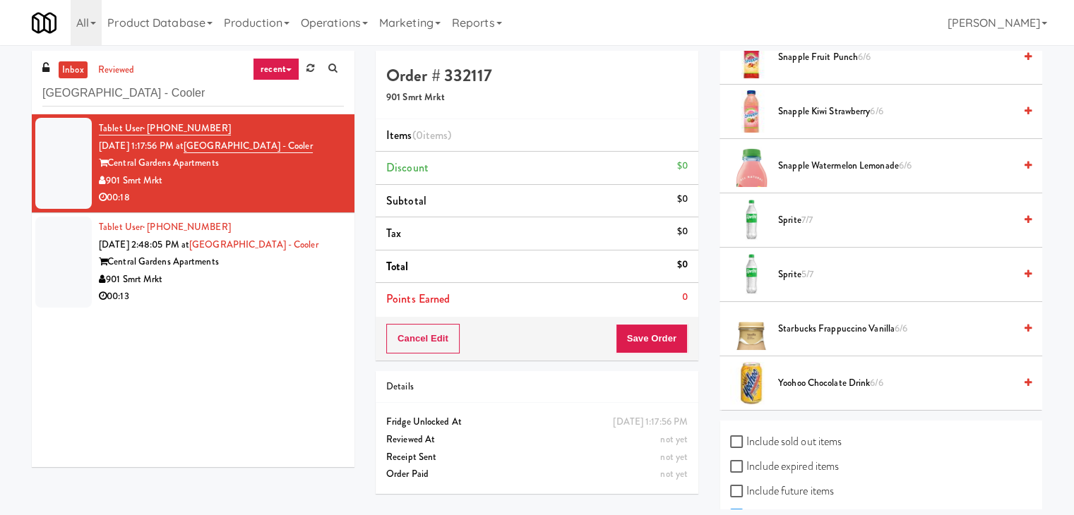
scroll to position [2064, 0]
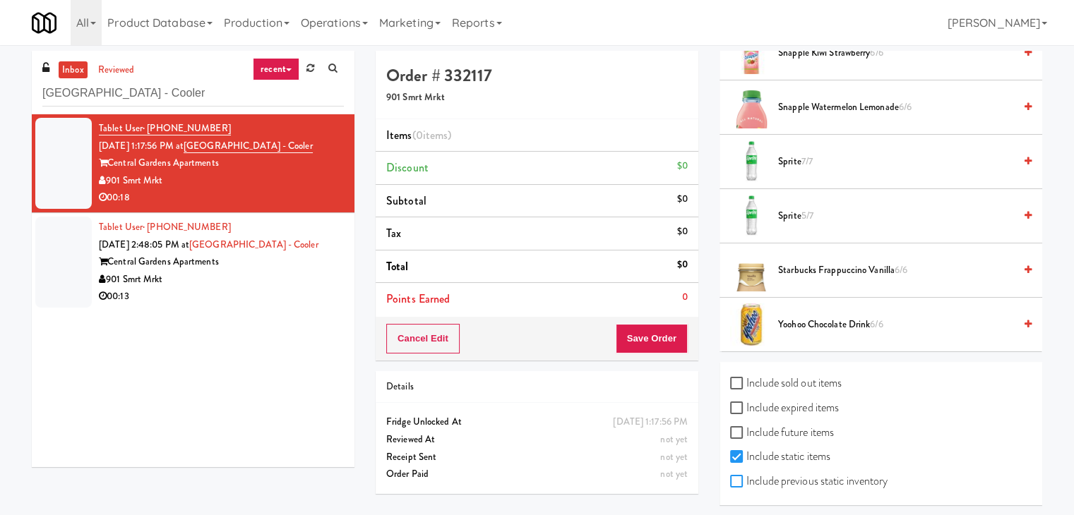
click at [735, 477] on input "Include previous static inventory" at bounding box center [738, 482] width 16 height 11
checkbox input "true"
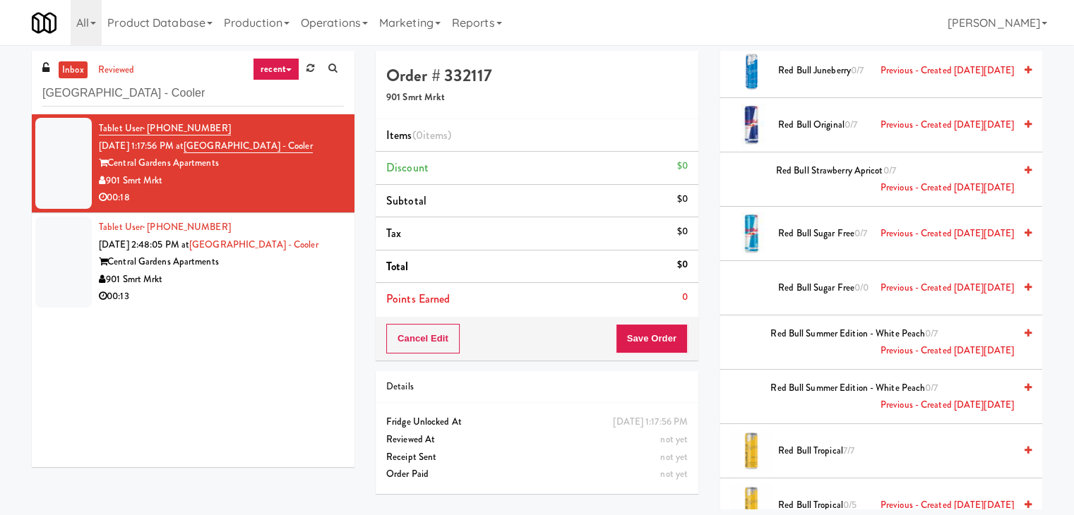
scroll to position [5523, 0]
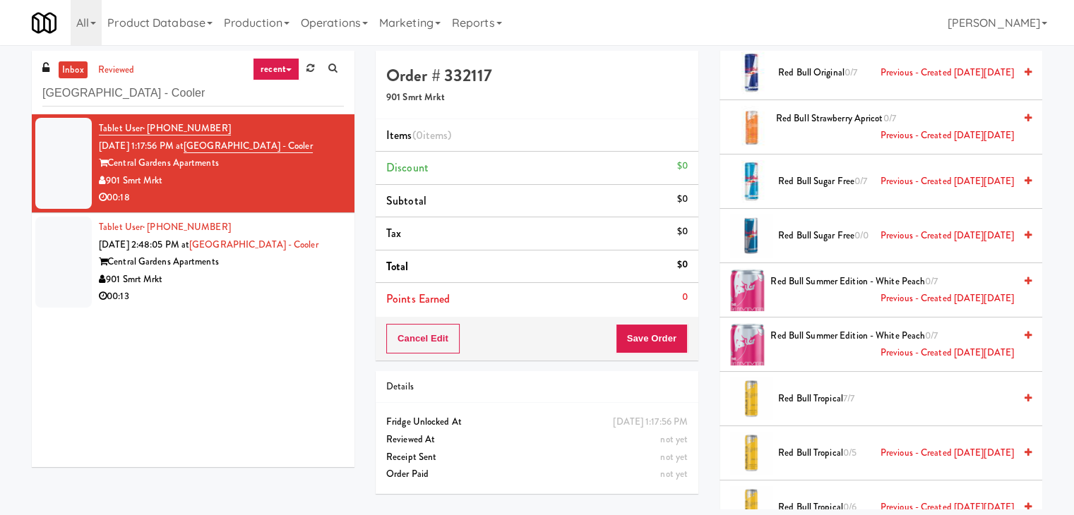
click at [1024, 114] on icon at bounding box center [1027, 118] width 7 height 9
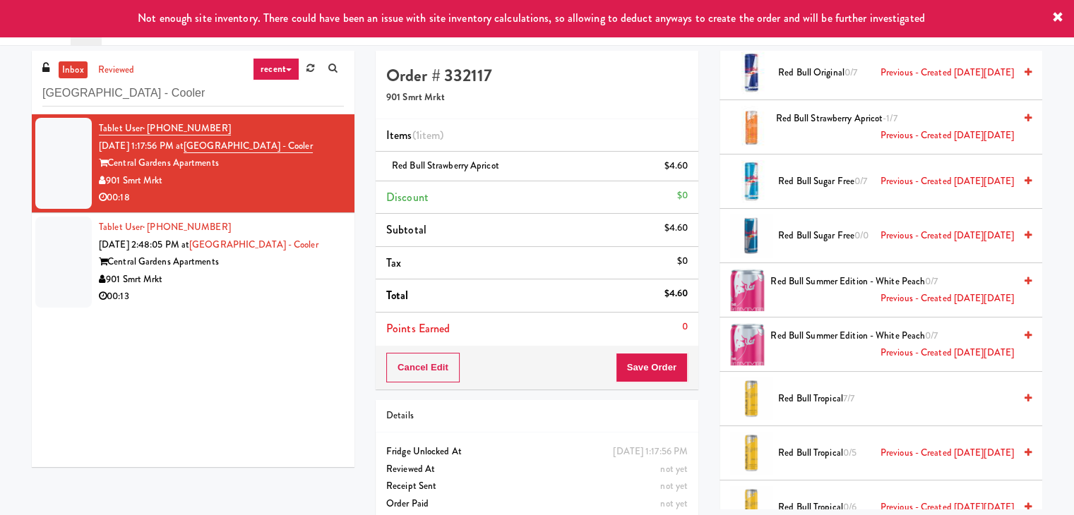
click at [1024, 277] on icon at bounding box center [1027, 281] width 7 height 9
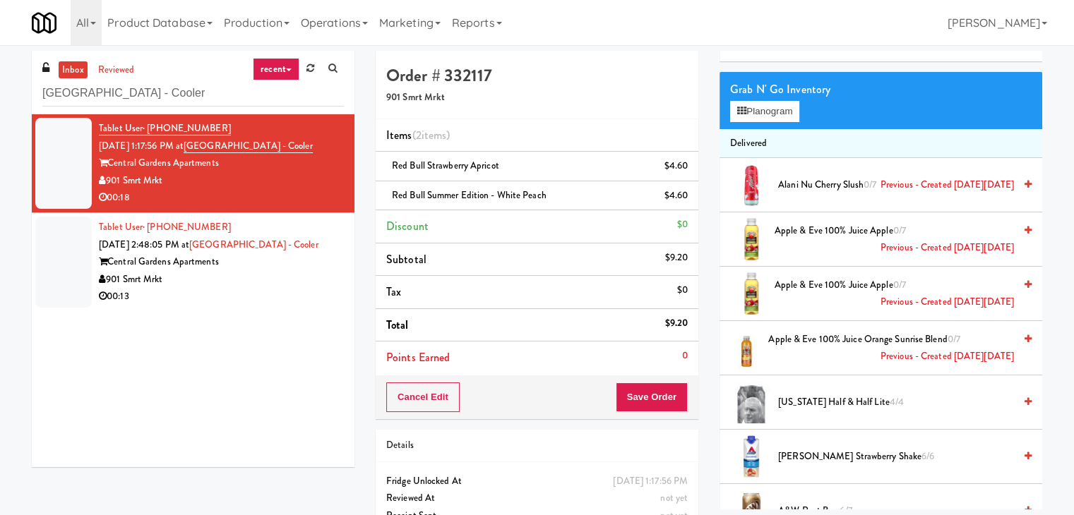
scroll to position [0, 0]
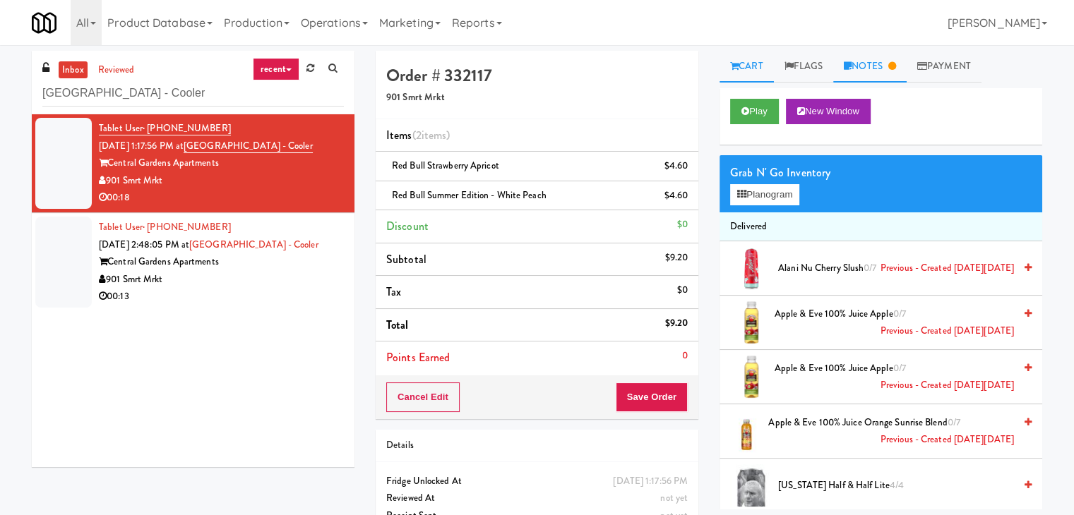
click at [868, 63] on link "Notes" at bounding box center [869, 67] width 73 height 32
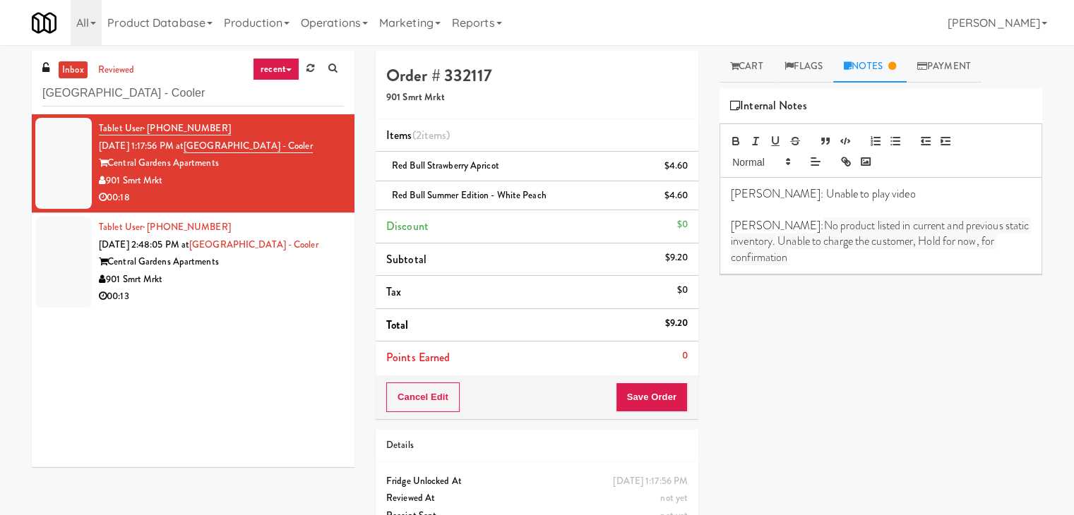
click at [875, 196] on p "[PERSON_NAME]: Unable to play video" at bounding box center [881, 194] width 300 height 16
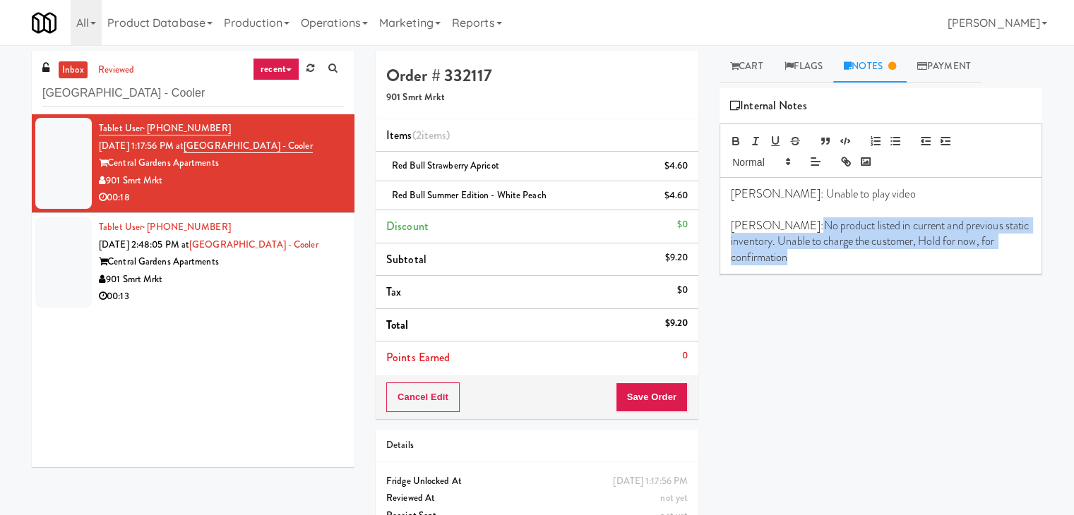
drag, startPoint x: 751, startPoint y: 223, endPoint x: 1017, endPoint y: 253, distance: 267.9
click at [1017, 253] on div "[PERSON_NAME]: Unable to play video [PERSON_NAME]: No product listed in current…" at bounding box center [880, 226] width 321 height 96
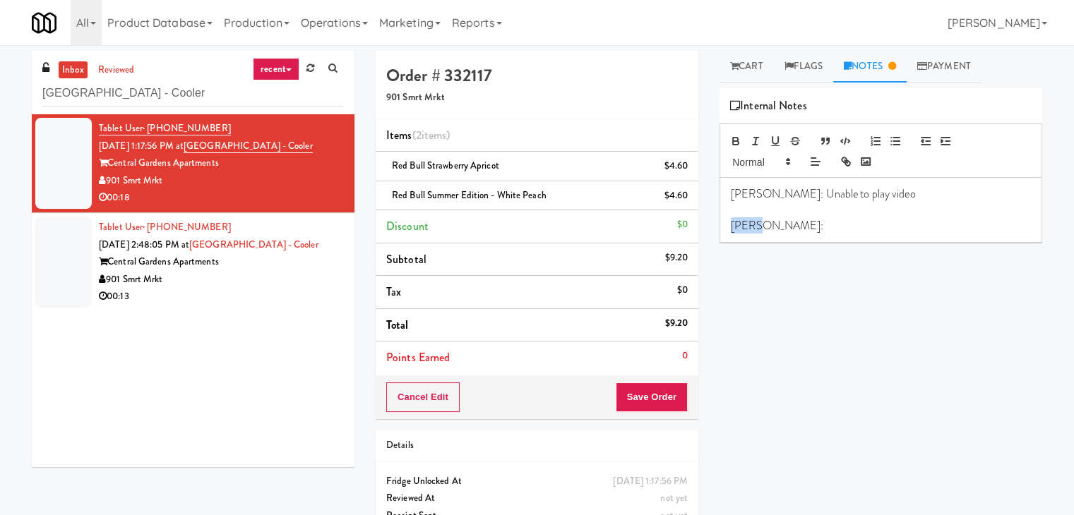
drag, startPoint x: 767, startPoint y: 221, endPoint x: 675, endPoint y: 221, distance: 92.5
click at [675, 221] on div "Order # 332117 901 Smrt Mrkt Items (2 items ) Red Bull Strawberry Apricot $4.60…" at bounding box center [709, 307] width 688 height 513
click at [894, 222] on p at bounding box center [881, 226] width 300 height 16
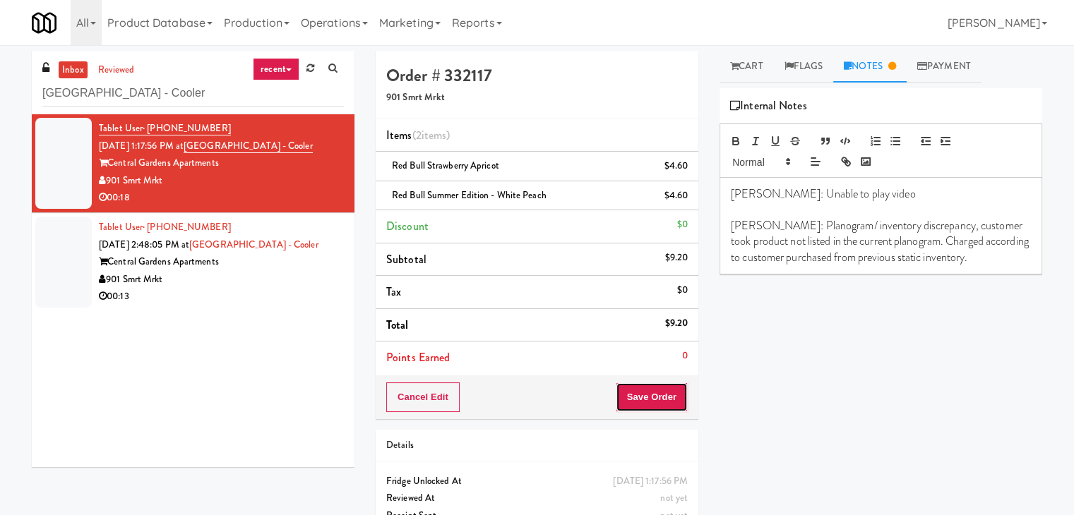
click at [655, 399] on button "Save Order" at bounding box center [652, 398] width 72 height 30
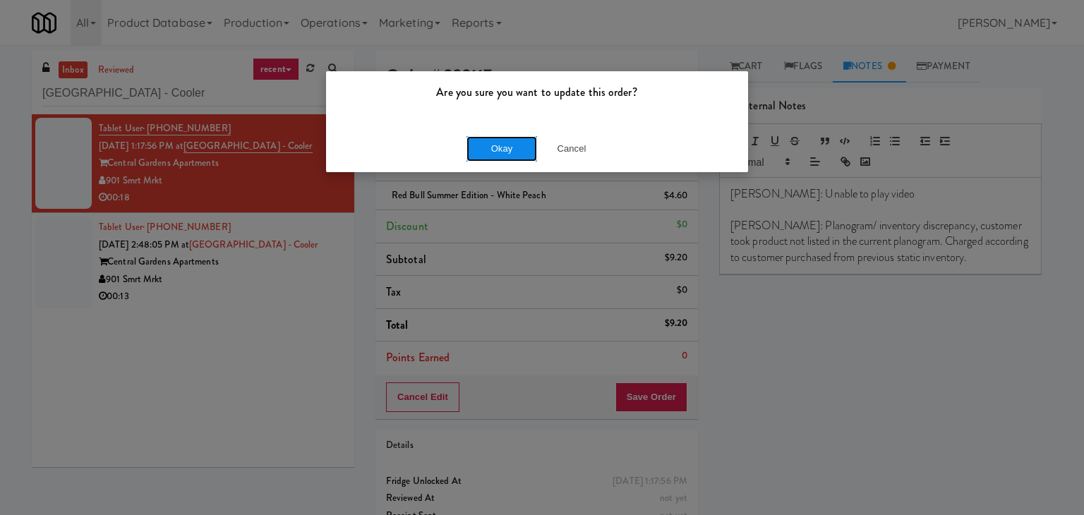
click at [491, 150] on button "Okay" at bounding box center [502, 148] width 71 height 25
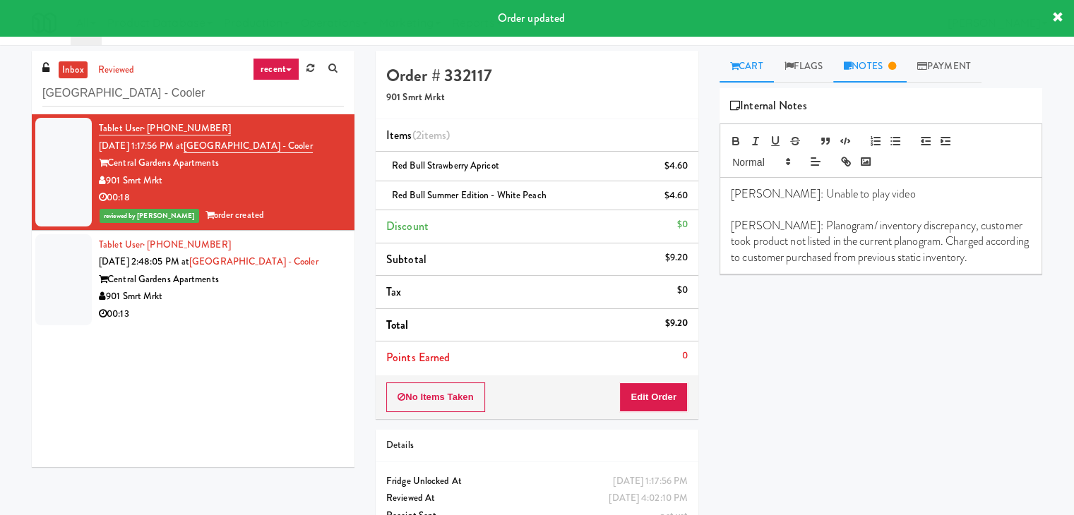
click at [746, 66] on link "Cart" at bounding box center [746, 67] width 54 height 32
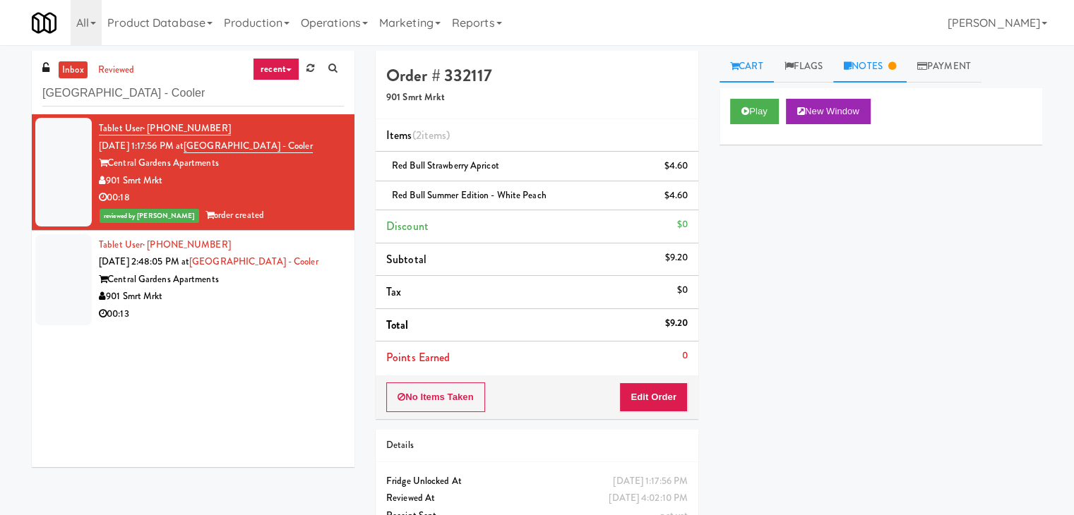
click at [887, 59] on link "Notes" at bounding box center [869, 67] width 73 height 32
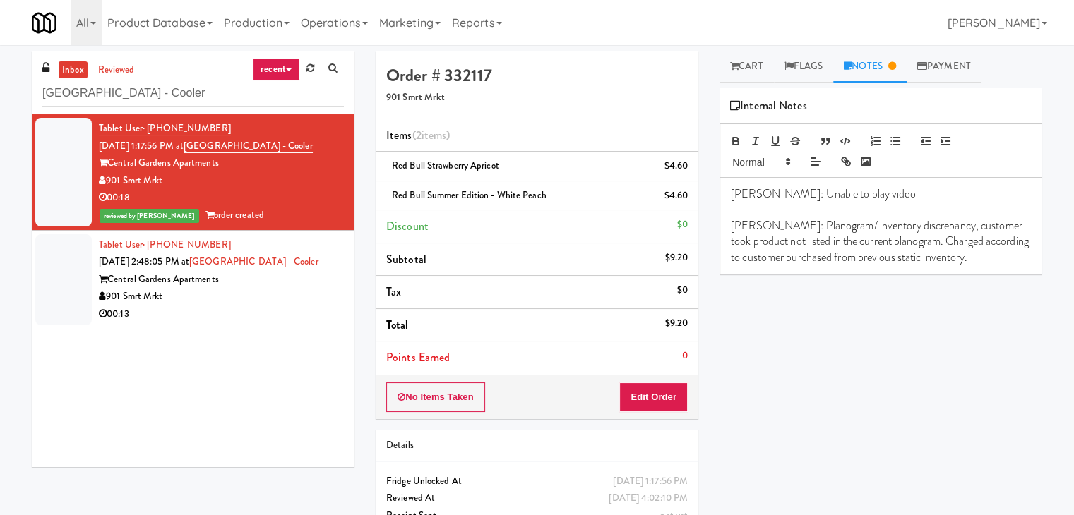
click at [970, 258] on p "[PERSON_NAME]: Planogram/ inventory discrepancy, customer took product not list…" at bounding box center [881, 241] width 300 height 47
click at [926, 419] on div "Play New Window Primary Flag Clear Flag if unable to determine what was taken o…" at bounding box center [880, 352] width 323 height 529
click at [279, 329] on div "Tablet User · (901) 573-7302 [DATE] 1:17:56 PM at [GEOGRAPHIC_DATA] - [GEOGRAPH…" at bounding box center [193, 290] width 323 height 353
click at [281, 301] on div "901 Smrt Mrkt" at bounding box center [221, 297] width 245 height 18
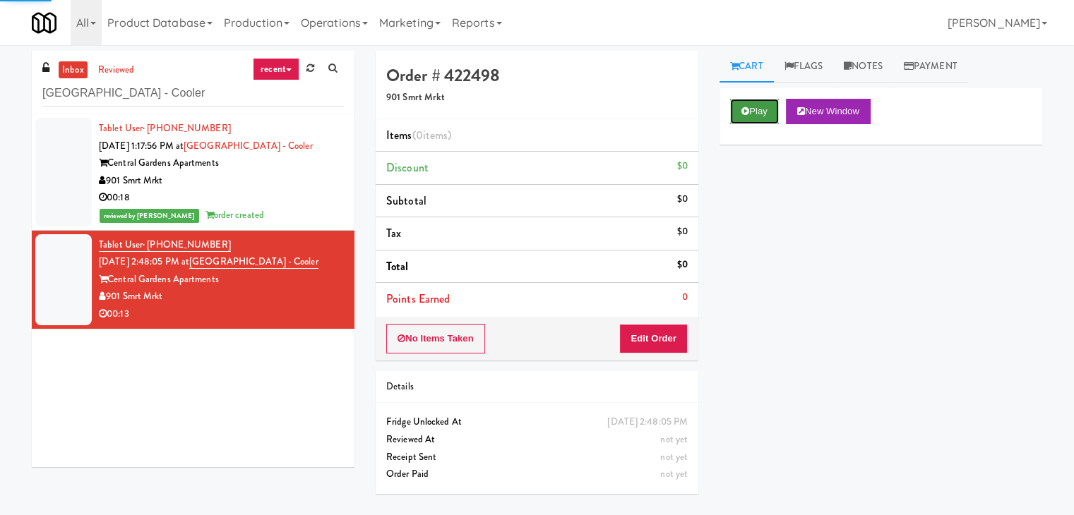
click at [757, 118] on button "Play" at bounding box center [754, 111] width 49 height 25
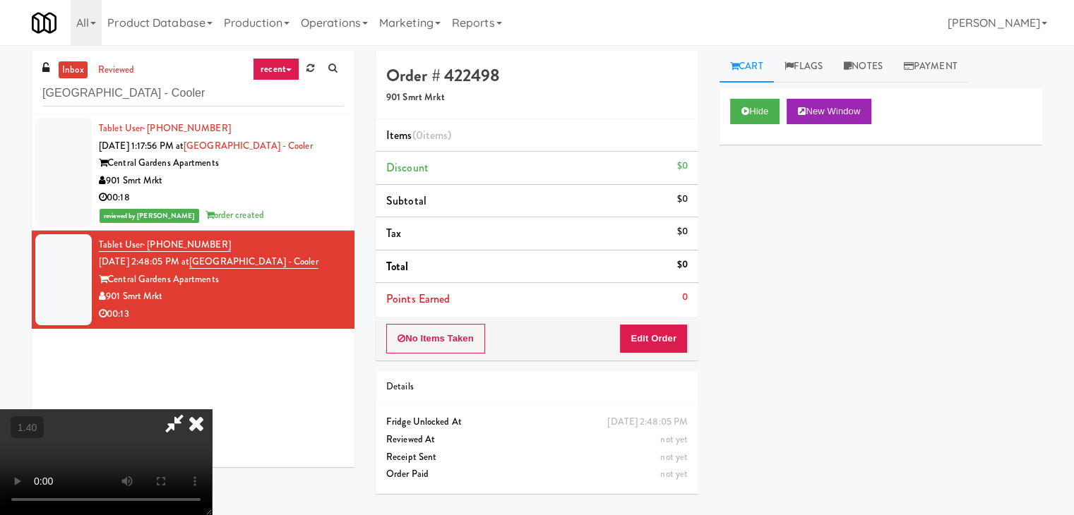
click at [212, 409] on video at bounding box center [106, 462] width 212 height 106
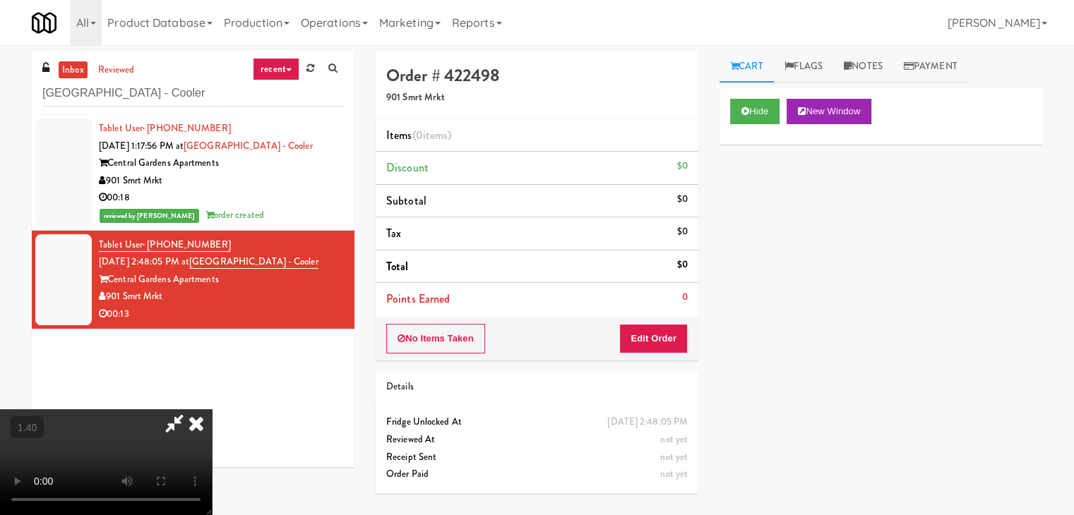
click at [212, 409] on video at bounding box center [106, 462] width 212 height 106
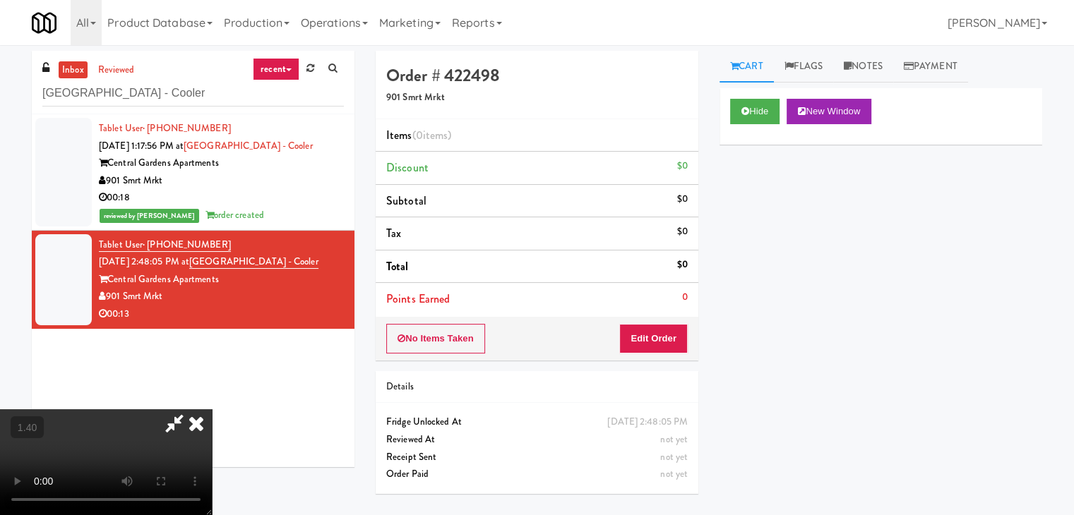
click at [212, 409] on video at bounding box center [106, 462] width 212 height 106
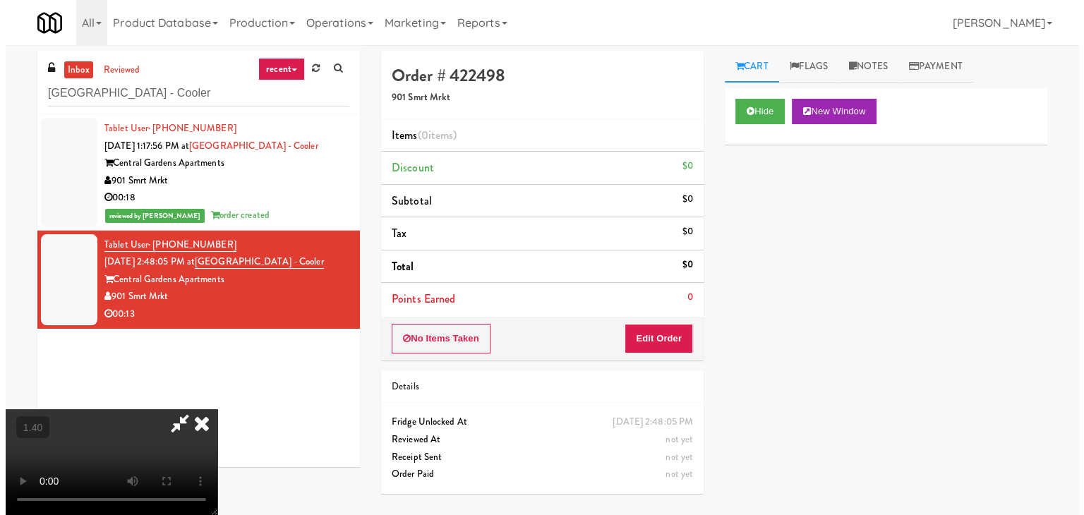
scroll to position [0, 0]
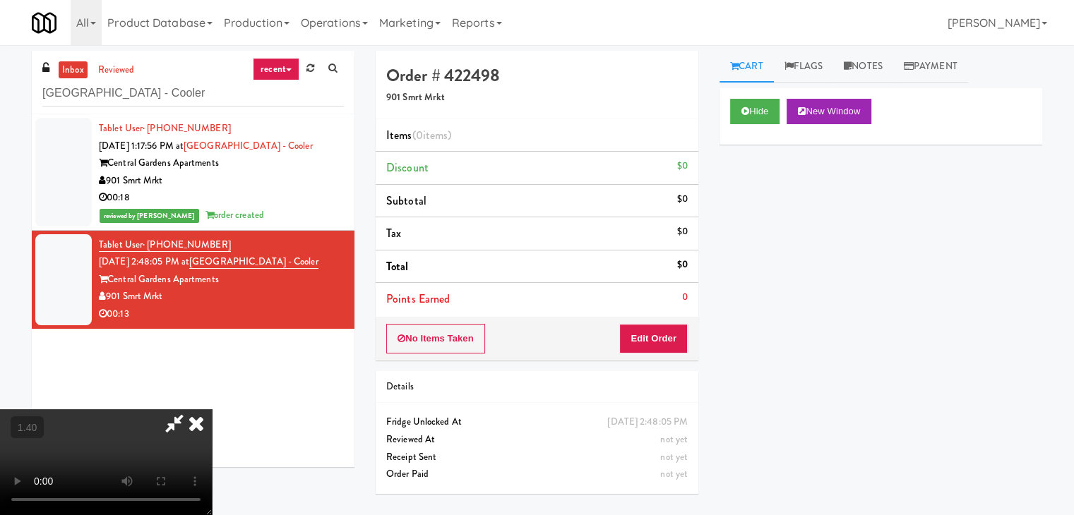
click at [212, 409] on icon at bounding box center [196, 423] width 31 height 28
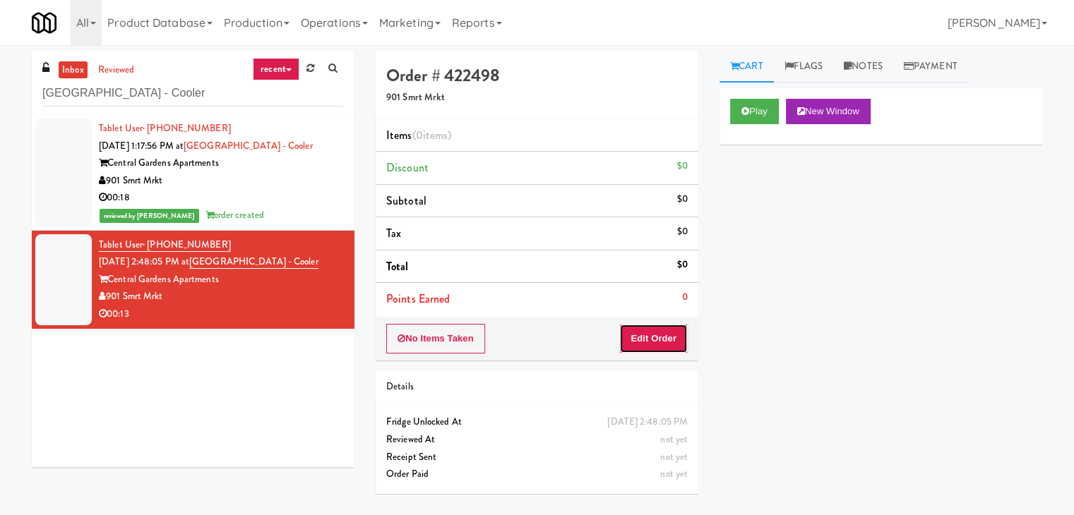
click at [675, 328] on button "Edit Order" at bounding box center [653, 339] width 68 height 30
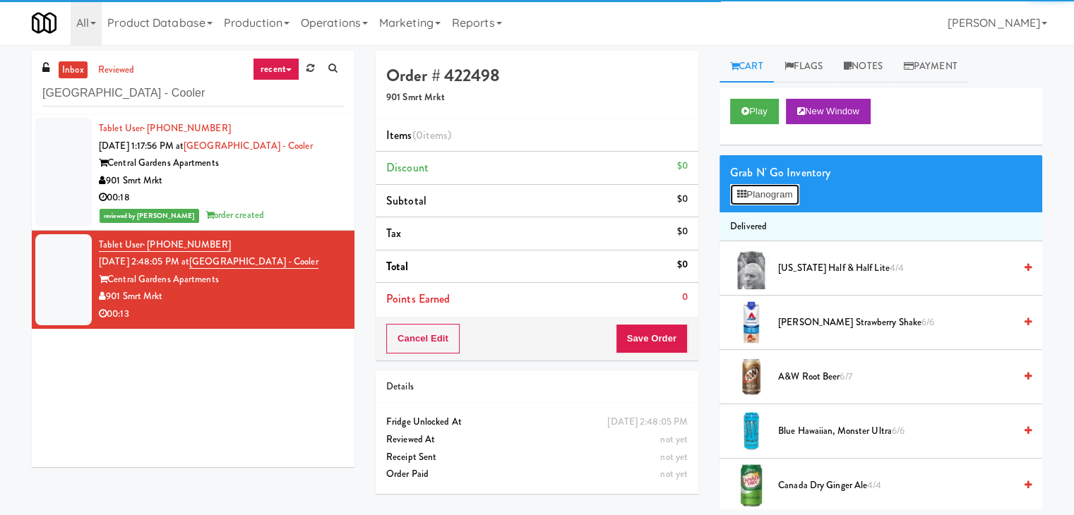
click at [777, 187] on button "Planogram" at bounding box center [764, 194] width 69 height 21
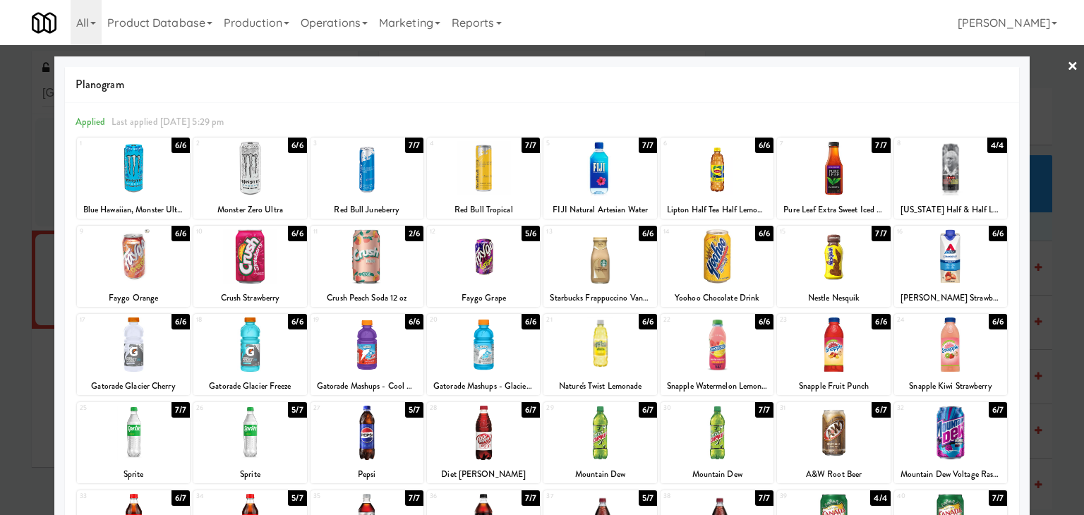
click at [617, 227] on div "13 6/6 Starbucks Frappuccino Vanilla" at bounding box center [600, 266] width 113 height 81
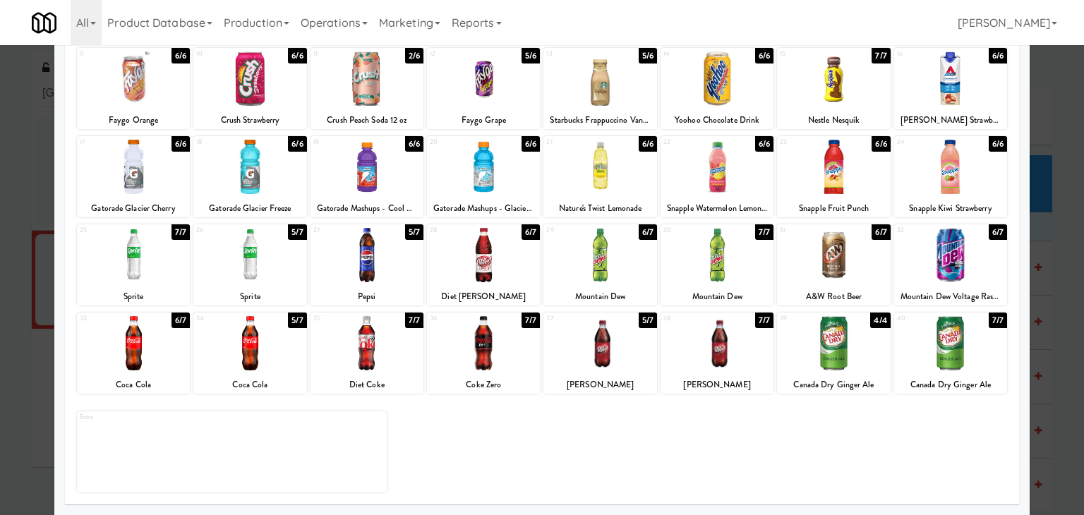
click at [858, 255] on div at bounding box center [833, 255] width 113 height 54
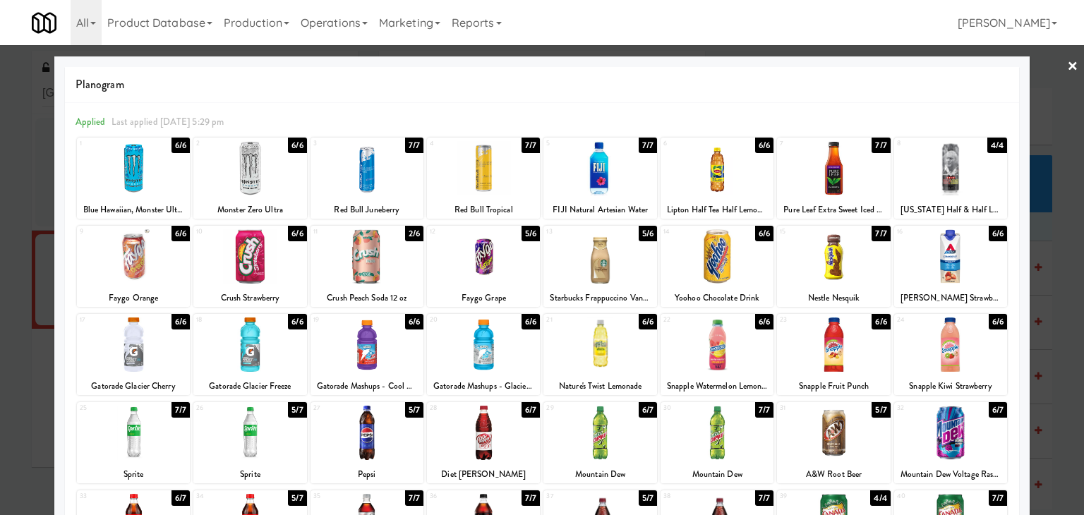
click at [1067, 63] on link "×" at bounding box center [1072, 67] width 11 height 44
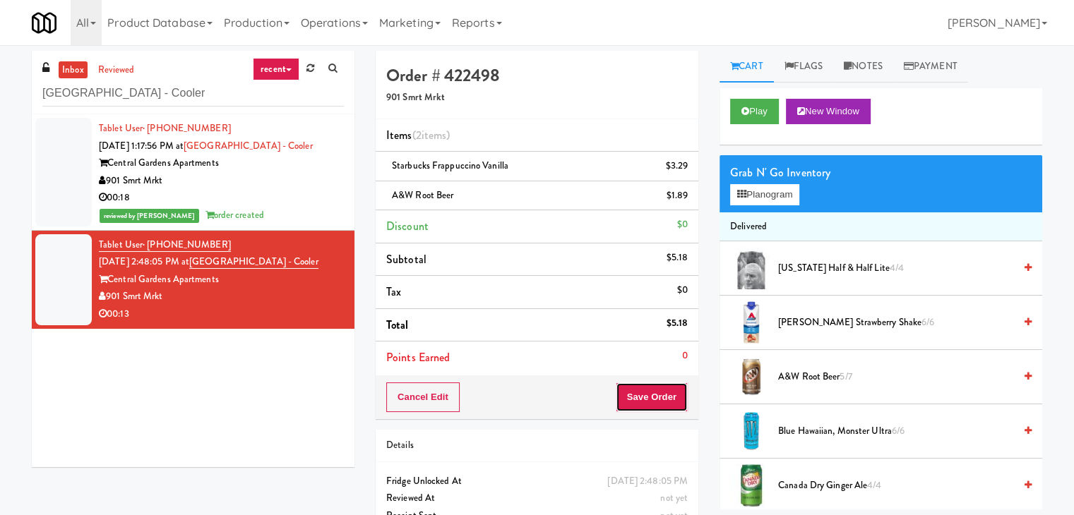
click at [630, 390] on button "Save Order" at bounding box center [652, 398] width 72 height 30
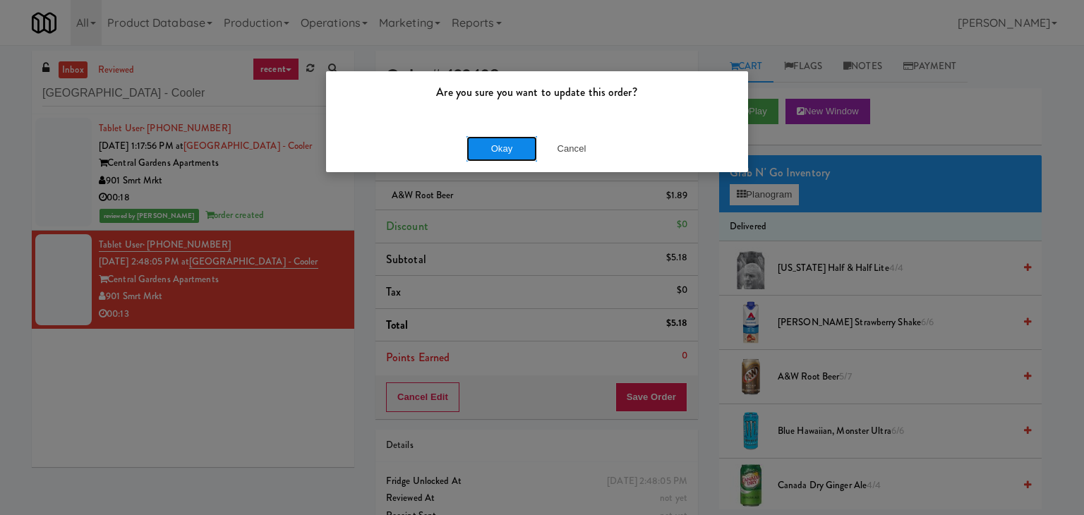
click at [506, 148] on button "Okay" at bounding box center [502, 148] width 71 height 25
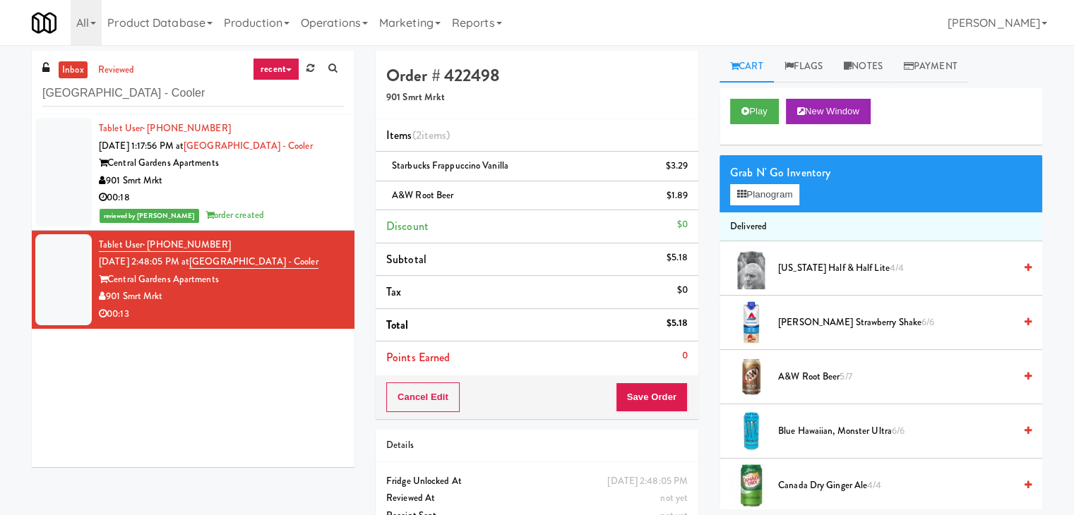
click at [297, 215] on div "reviewed by [PERSON_NAME] A order created" at bounding box center [221, 216] width 245 height 18
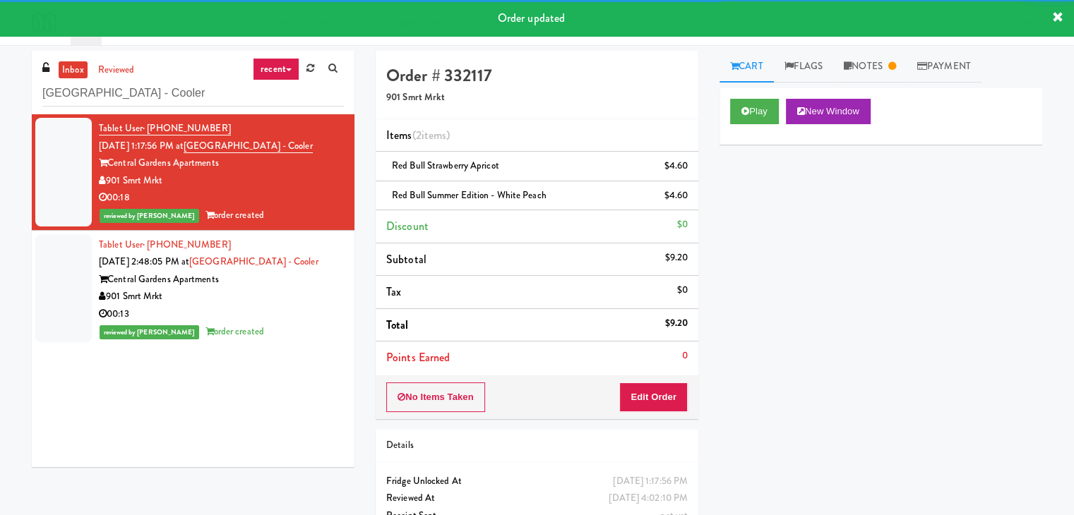
click at [300, 310] on div "00:13" at bounding box center [221, 315] width 245 height 18
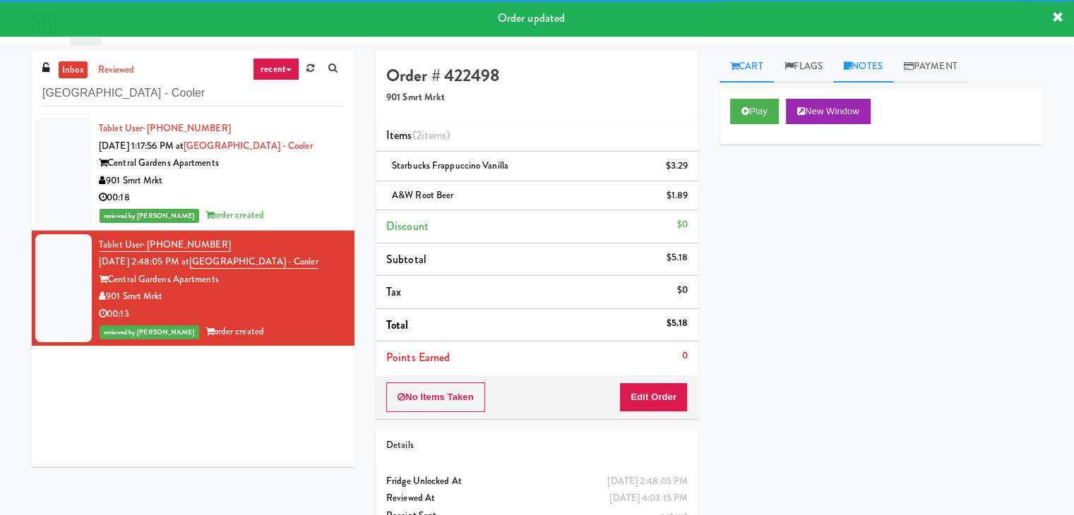
click at [858, 72] on link "Notes" at bounding box center [863, 67] width 60 height 32
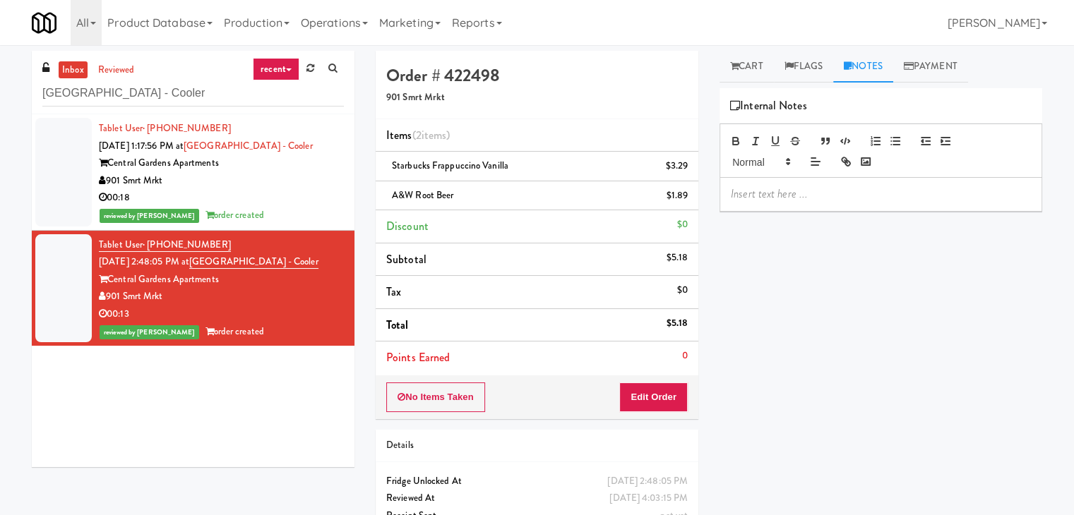
click at [292, 218] on div "reviewed by [PERSON_NAME] A order created" at bounding box center [221, 216] width 245 height 18
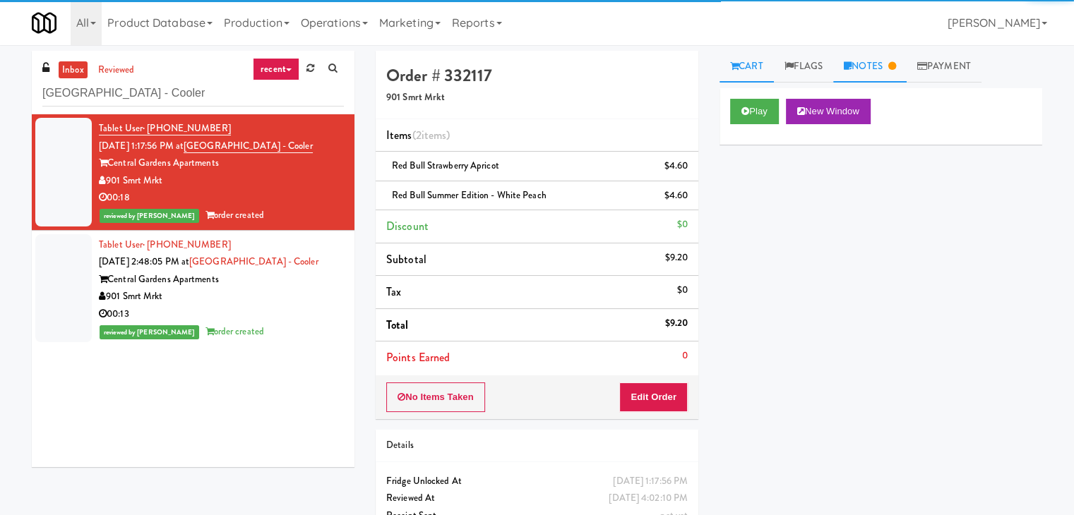
click at [860, 68] on link "Notes" at bounding box center [869, 67] width 73 height 32
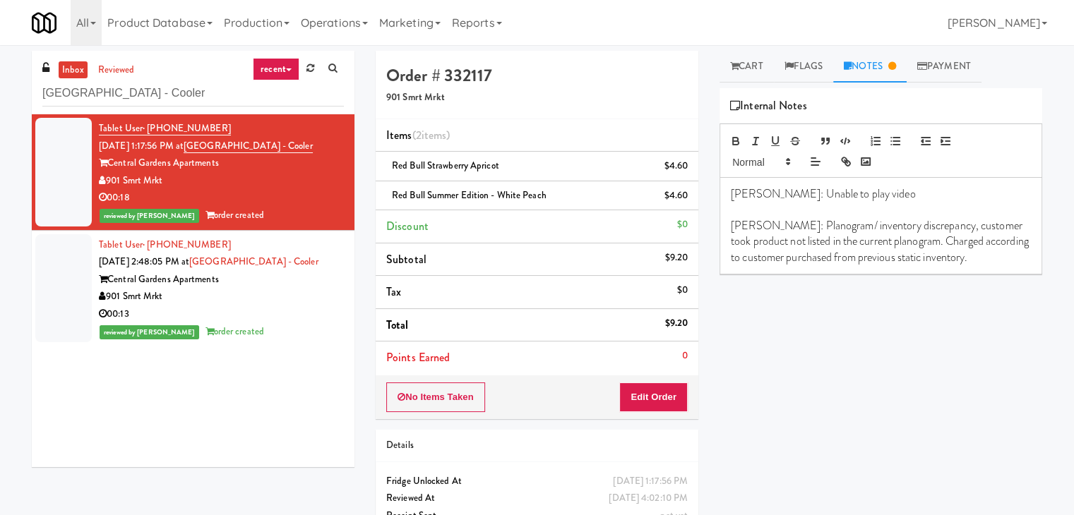
click at [971, 252] on p "[PERSON_NAME]: Planogram/ inventory discrepancy, customer took product not list…" at bounding box center [881, 241] width 300 height 47
click at [1011, 260] on p "[PERSON_NAME]: Planogram/ inventory discrepancy, customer took product not list…" at bounding box center [881, 241] width 300 height 47
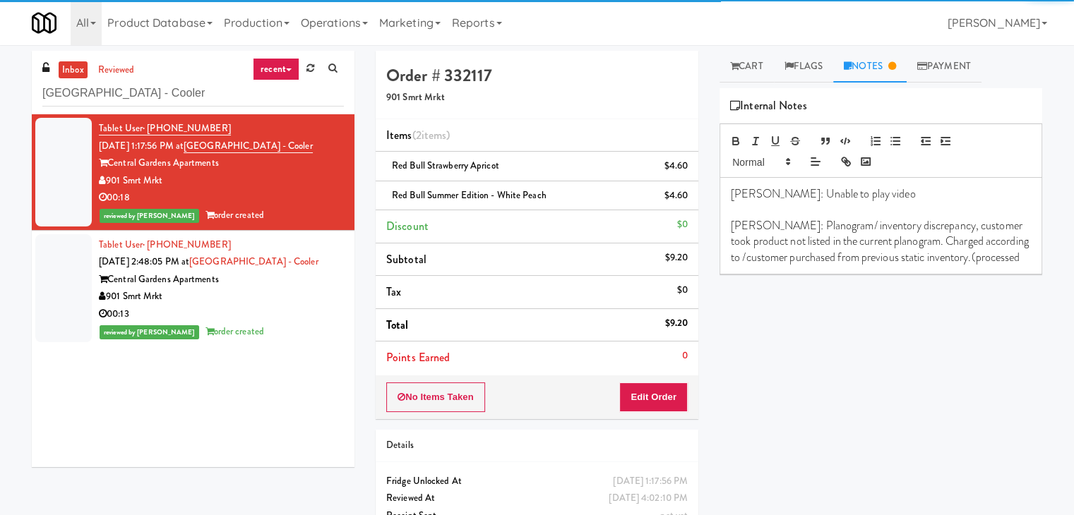
click at [1011, 260] on p "[PERSON_NAME]: Planogram/ inventory discrepancy, customer took product not list…" at bounding box center [881, 241] width 300 height 47
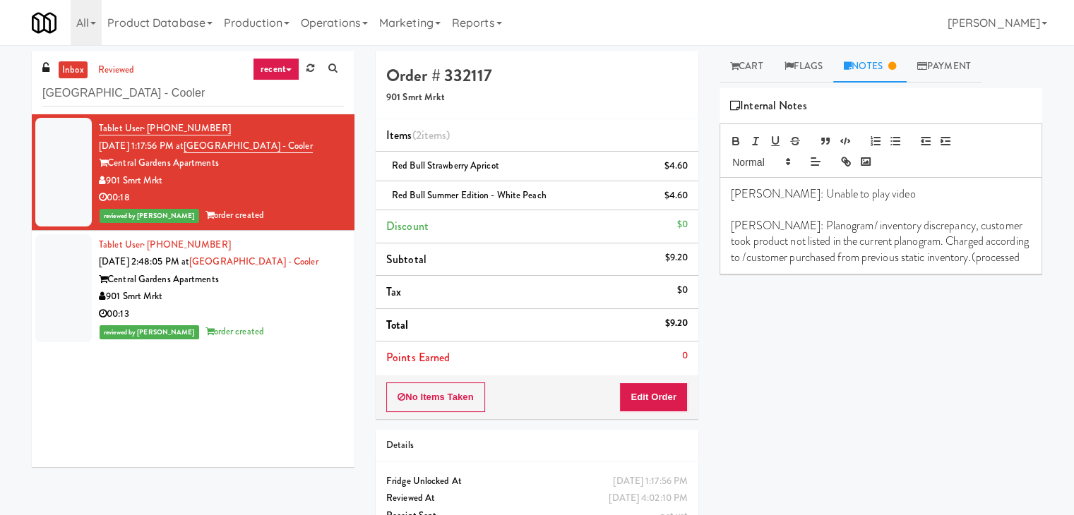
click at [734, 259] on p "[PERSON_NAME]: Planogram/ inventory discrepancy, customer took product not list…" at bounding box center [881, 241] width 300 height 47
click at [1014, 252] on p "[PERSON_NAME]: Planogram/ inventory discrepancy, customer took product not list…" at bounding box center [881, 241] width 300 height 47
click at [729, 286] on div "[PERSON_NAME]: Unable to play video [PERSON_NAME]: Planogram/ inventory discrep…" at bounding box center [880, 234] width 321 height 112
click at [840, 286] on p "[PERSON_NAME]: Planogram/ inventory discrepancy, customer took product not list…" at bounding box center [881, 257] width 300 height 79
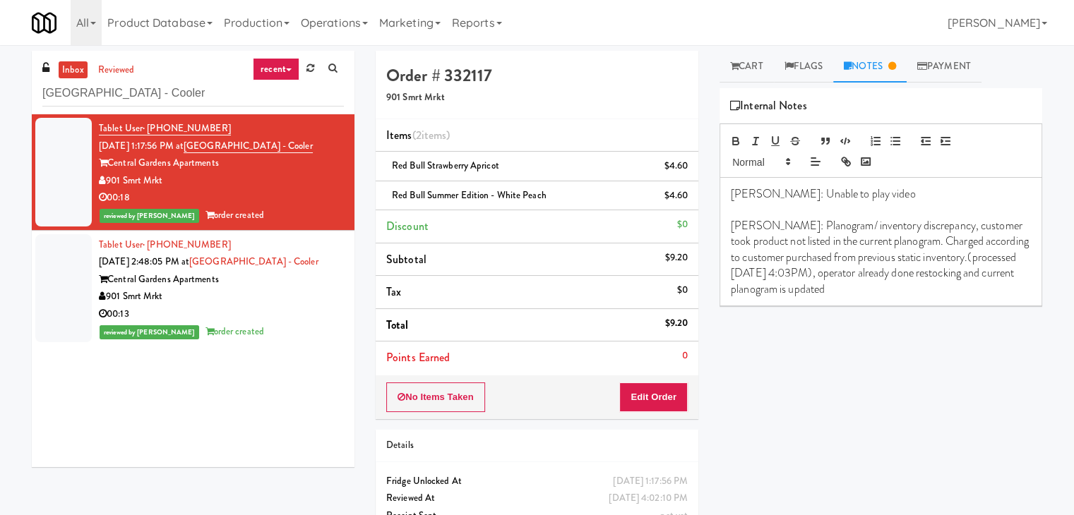
drag, startPoint x: 167, startPoint y: 181, endPoint x: 108, endPoint y: 186, distance: 58.8
click at [108, 186] on div "901 Smrt Mrkt" at bounding box center [221, 181] width 245 height 18
copy div "901 Smrt Mrkt"
click at [284, 306] on div "00:13" at bounding box center [221, 315] width 245 height 18
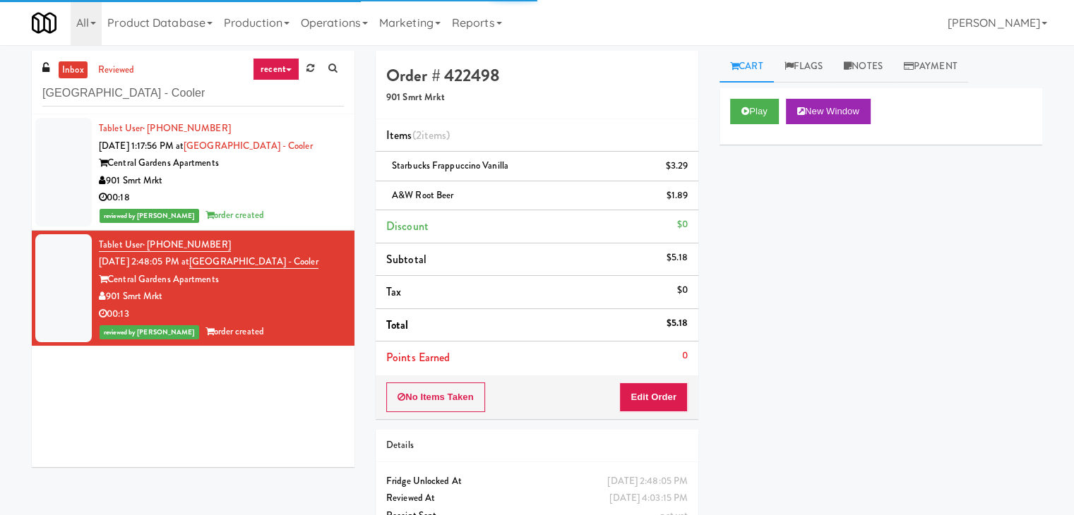
click at [268, 208] on div "reviewed by [PERSON_NAME] A order created" at bounding box center [221, 216] width 245 height 18
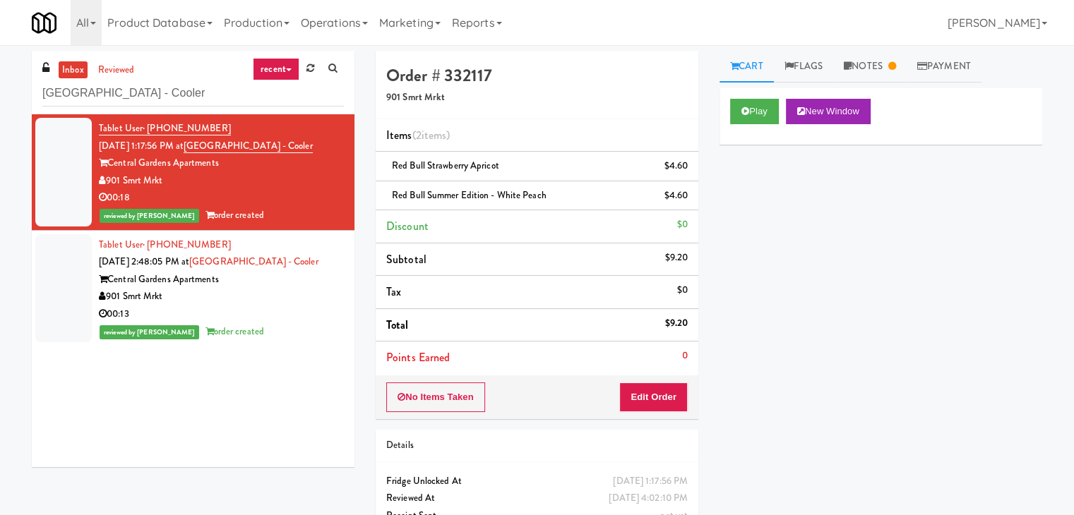
drag, startPoint x: 165, startPoint y: 297, endPoint x: 110, endPoint y: 299, distance: 55.1
click at [110, 299] on div "901 Smrt Mrkt" at bounding box center [221, 297] width 245 height 18
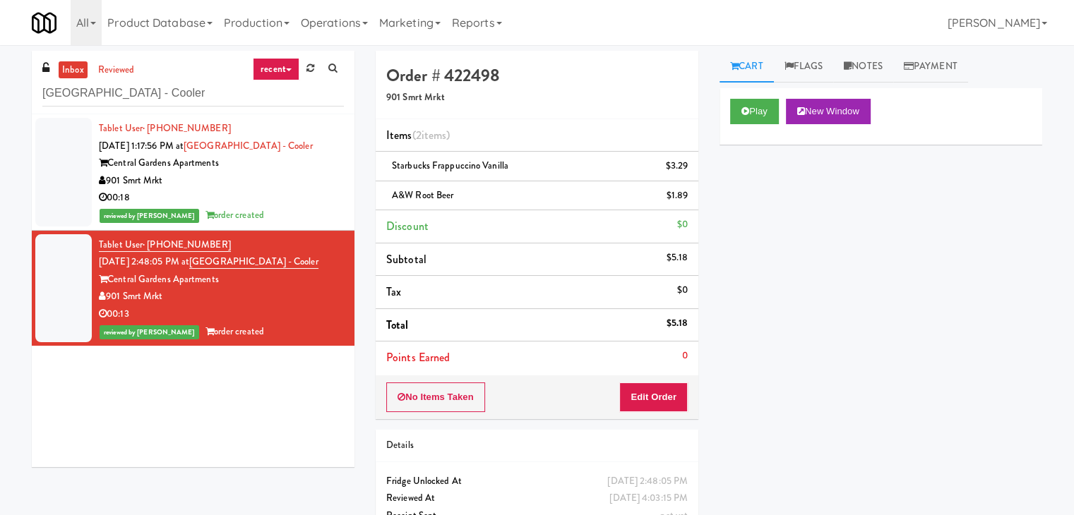
click at [313, 181] on div "901 Smrt Mrkt" at bounding box center [221, 181] width 245 height 18
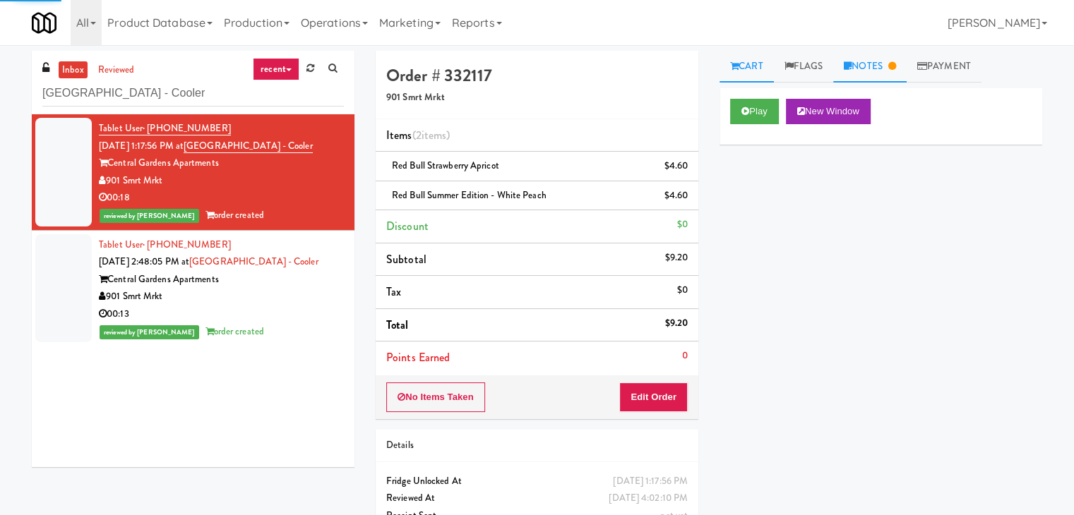
click at [875, 70] on link "Notes" at bounding box center [869, 67] width 73 height 32
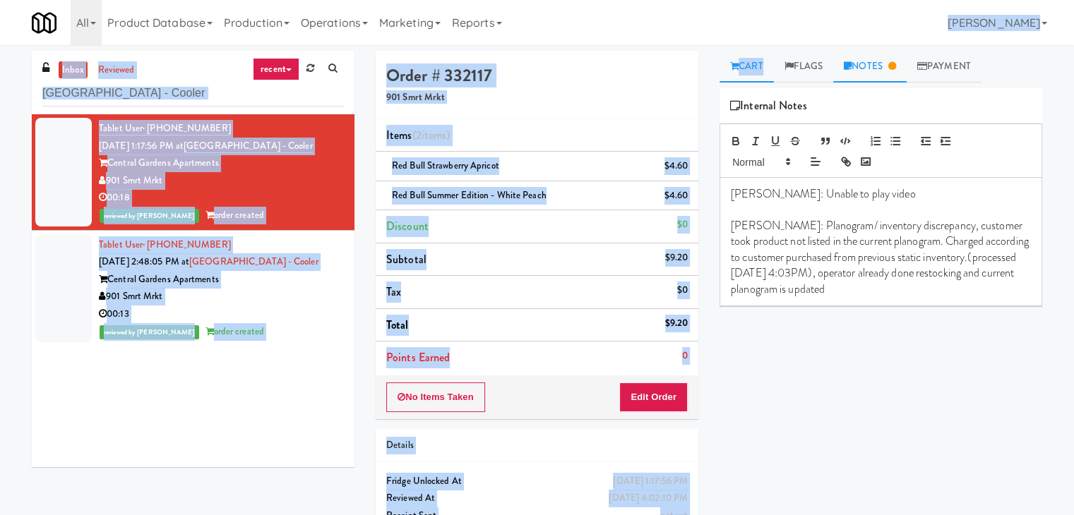
drag, startPoint x: 766, startPoint y: 44, endPoint x: 774, endPoint y: 68, distance: 24.6
click at [767, 45] on body "Are you sure you want to update this order? Okay Cancel Okay Are you sure you w…" at bounding box center [537, 302] width 1074 height 515
click at [741, 55] on link "Cart" at bounding box center [746, 67] width 54 height 32
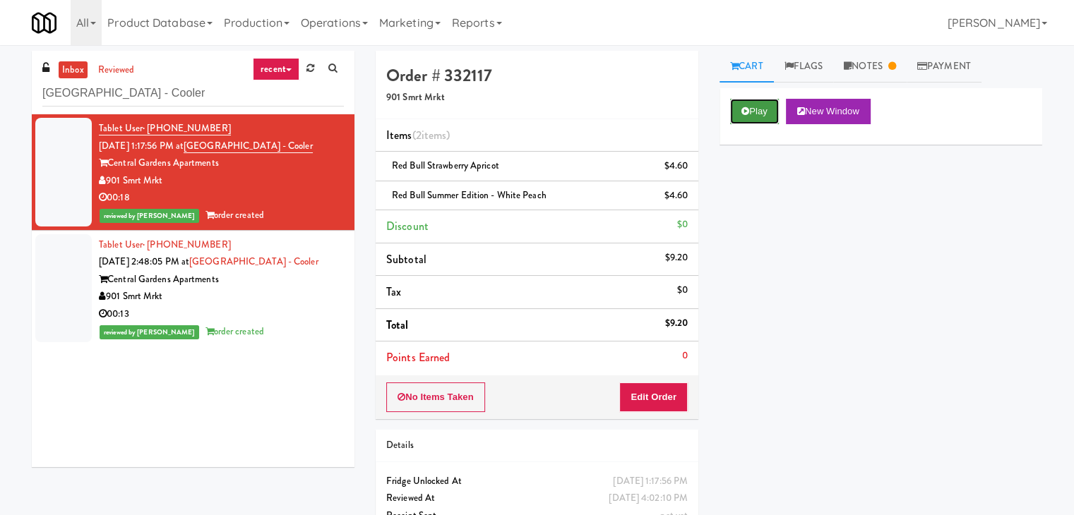
click at [754, 118] on button "Play" at bounding box center [754, 111] width 49 height 25
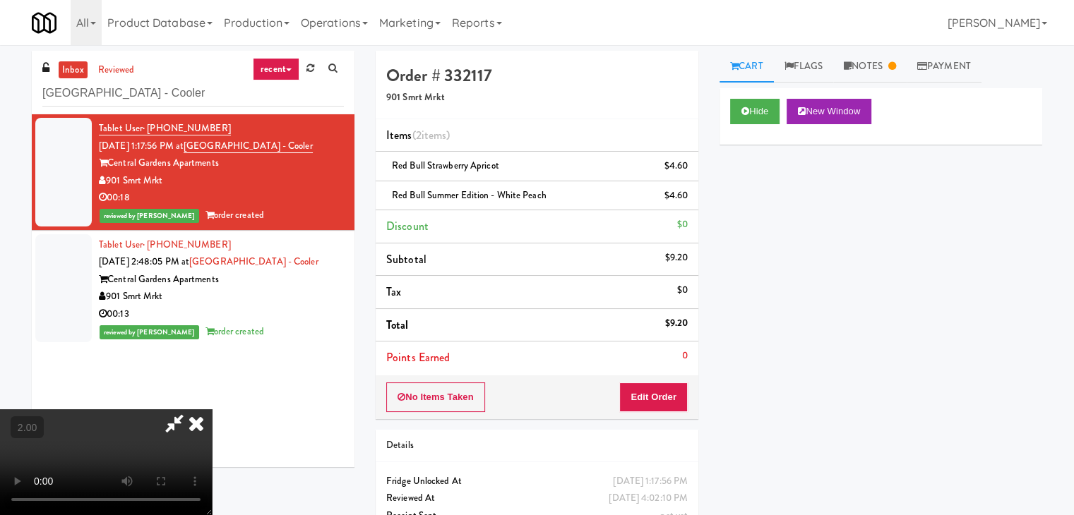
click at [212, 409] on video at bounding box center [106, 462] width 212 height 106
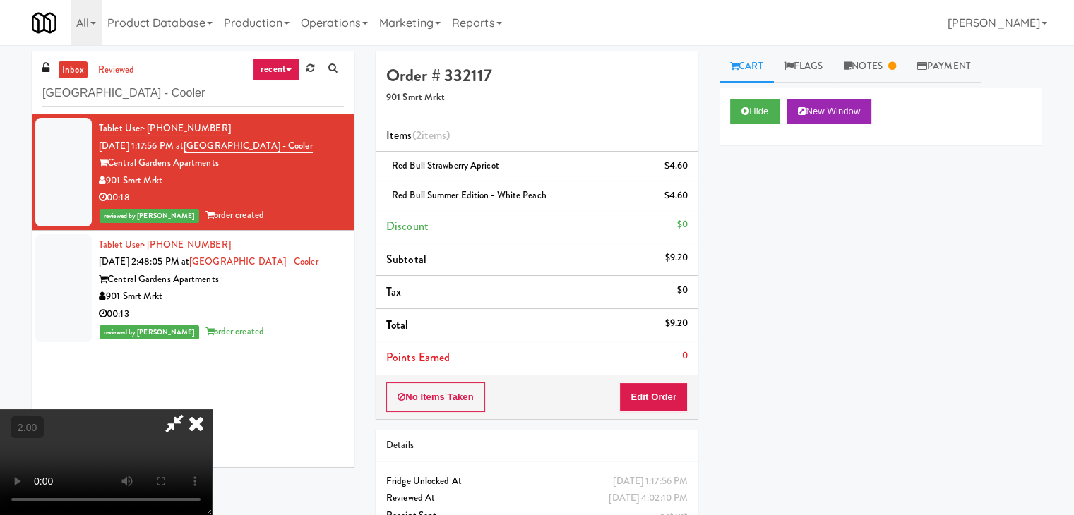
click at [212, 409] on video at bounding box center [106, 462] width 212 height 106
click at [212, 409] on icon at bounding box center [196, 423] width 31 height 28
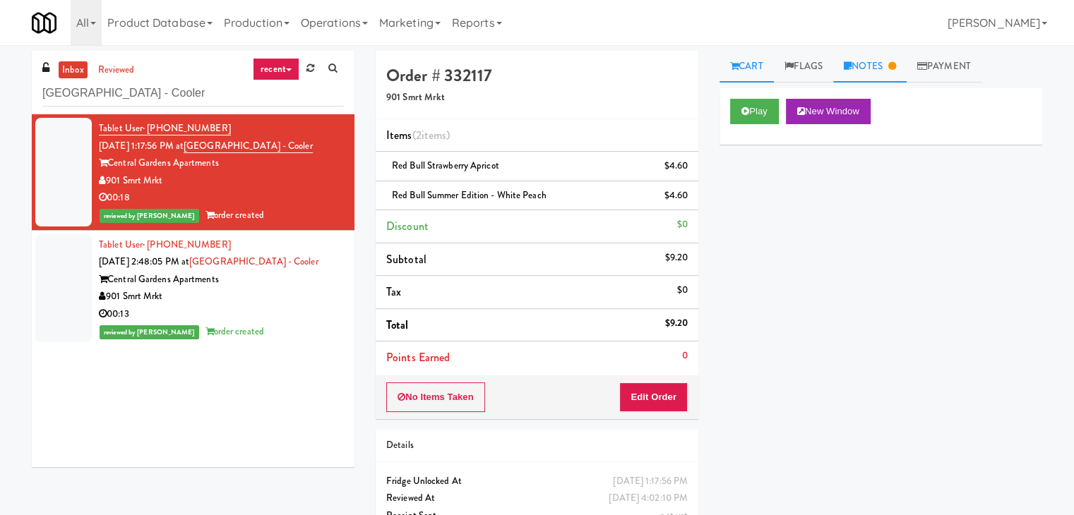
click at [858, 57] on link "Notes" at bounding box center [869, 67] width 73 height 32
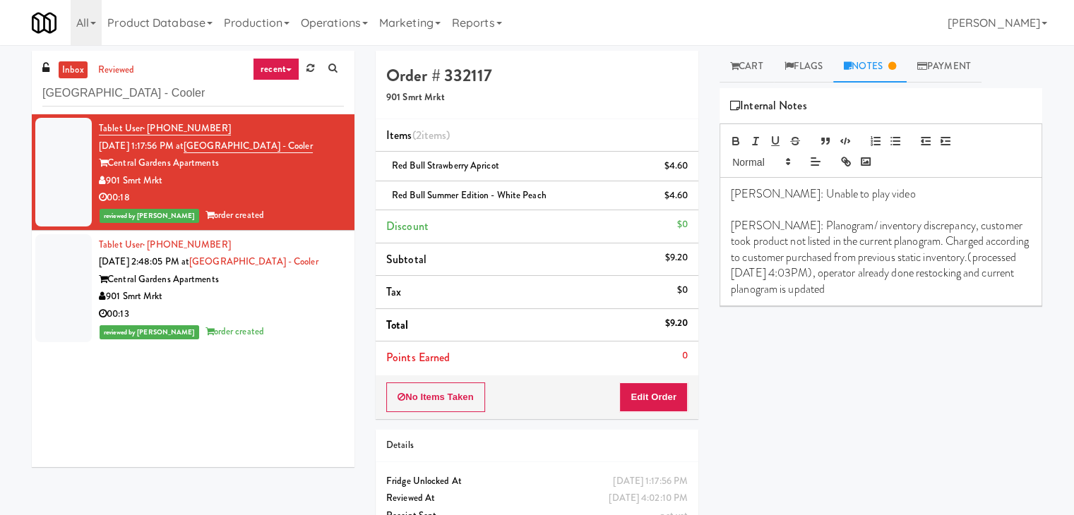
click at [827, 283] on p "[PERSON_NAME]: Planogram/ inventory discrepancy, customer took product not list…" at bounding box center [881, 257] width 300 height 79
click at [826, 285] on p "[PERSON_NAME]: Planogram/ inventory discrepancy, customer took product not list…" at bounding box center [881, 257] width 300 height 79
drag, startPoint x: 926, startPoint y: 275, endPoint x: 891, endPoint y: 275, distance: 35.3
click at [891, 275] on p "[PERSON_NAME]: Planogram/ inventory discrepancy, customer took product not list…" at bounding box center [881, 257] width 300 height 79
click at [914, 294] on p "[PERSON_NAME]: Planogram/ inventory discrepancy, customer took product not list…" at bounding box center [881, 257] width 300 height 79
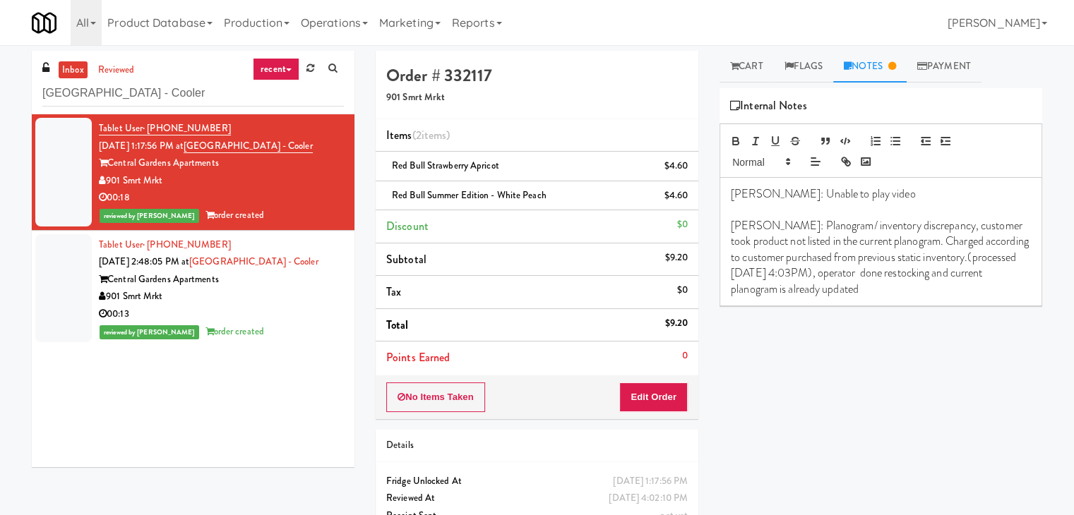
click at [898, 275] on p "[PERSON_NAME]: Planogram/ inventory discrepancy, customer took product not list…" at bounding box center [881, 257] width 300 height 79
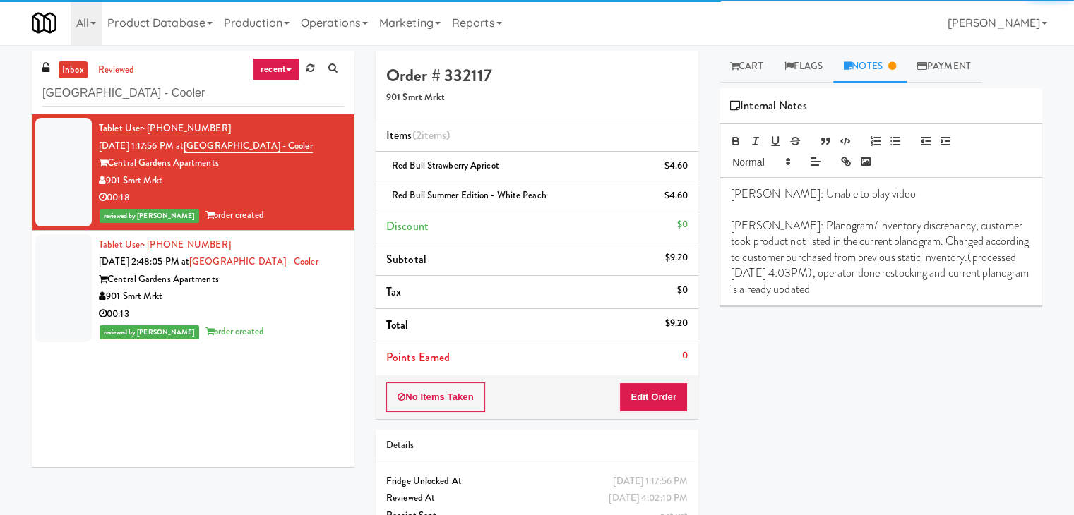
click at [899, 285] on p "[PERSON_NAME]: Planogram/ inventory discrepancy, customer took product not list…" at bounding box center [881, 257] width 300 height 79
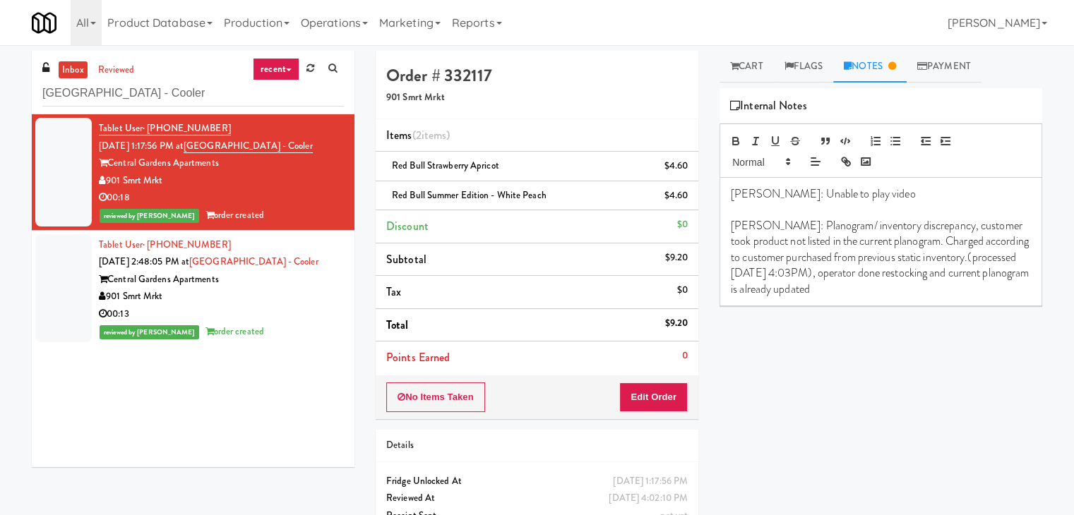
click at [966, 270] on p "[PERSON_NAME]: Planogram/ inventory discrepancy, customer took product not list…" at bounding box center [881, 257] width 300 height 79
click at [202, 95] on input "[GEOGRAPHIC_DATA] - Cooler" at bounding box center [192, 93] width 301 height 26
paste input "The [PERSON_NAME] Pantry"
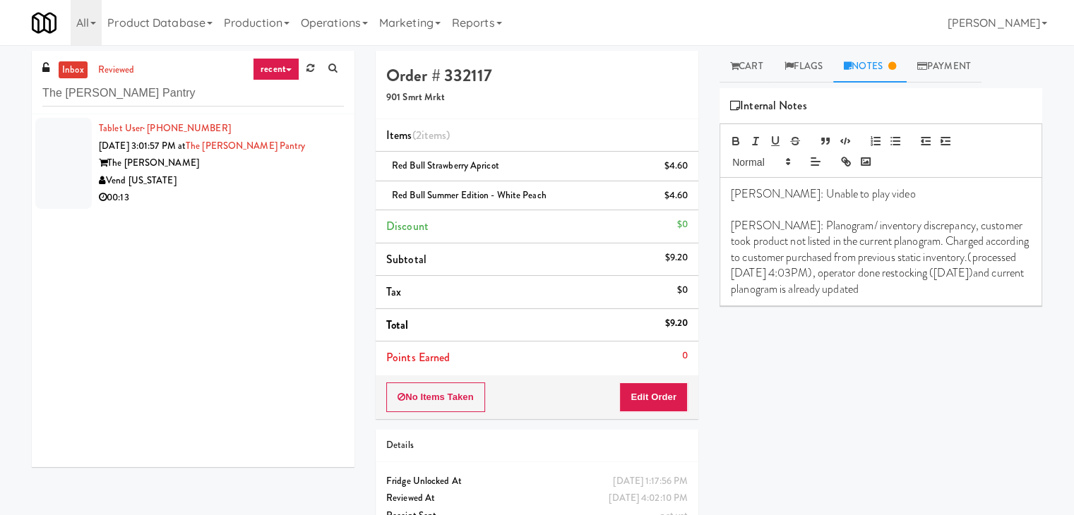
click at [292, 188] on div "Vend [US_STATE]" at bounding box center [221, 181] width 245 height 18
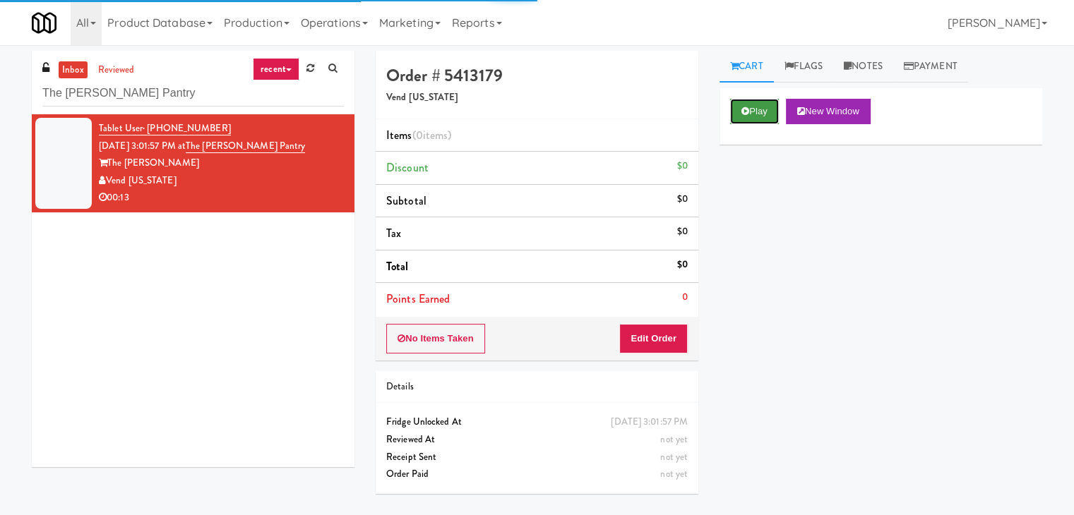
click at [754, 112] on button "Play" at bounding box center [754, 111] width 49 height 25
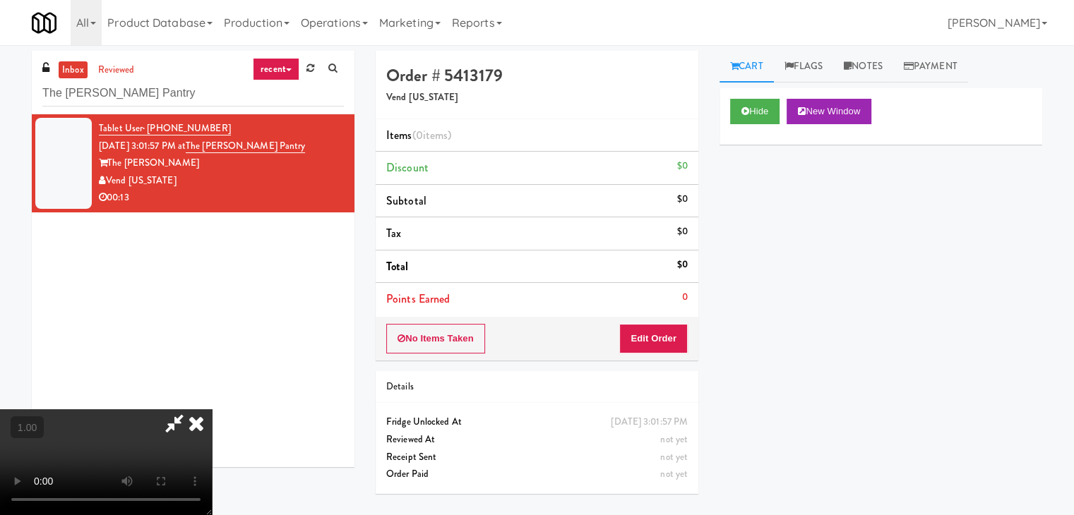
click at [191, 409] on icon at bounding box center [174, 423] width 32 height 28
click at [212, 409] on video at bounding box center [106, 462] width 212 height 106
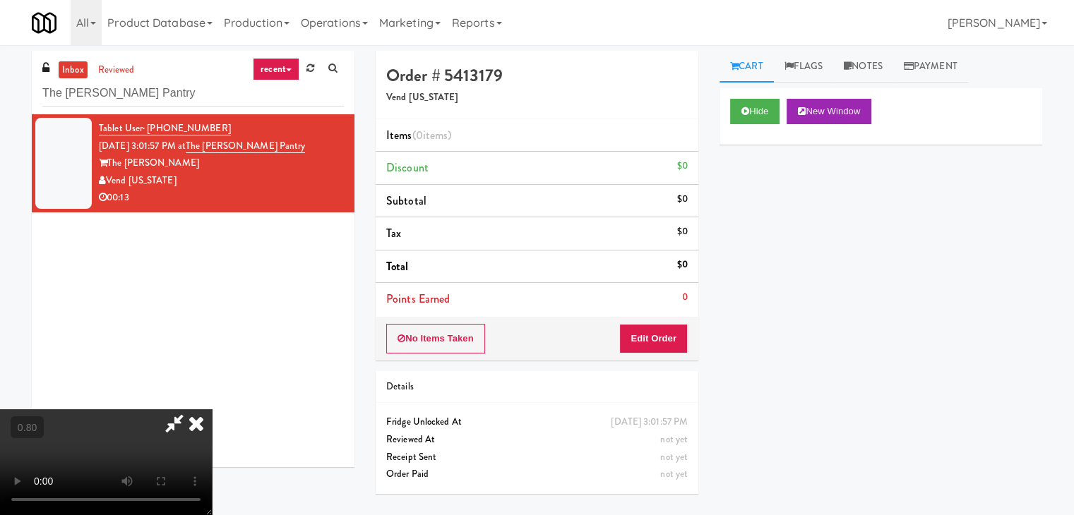
click at [212, 409] on video at bounding box center [106, 462] width 212 height 106
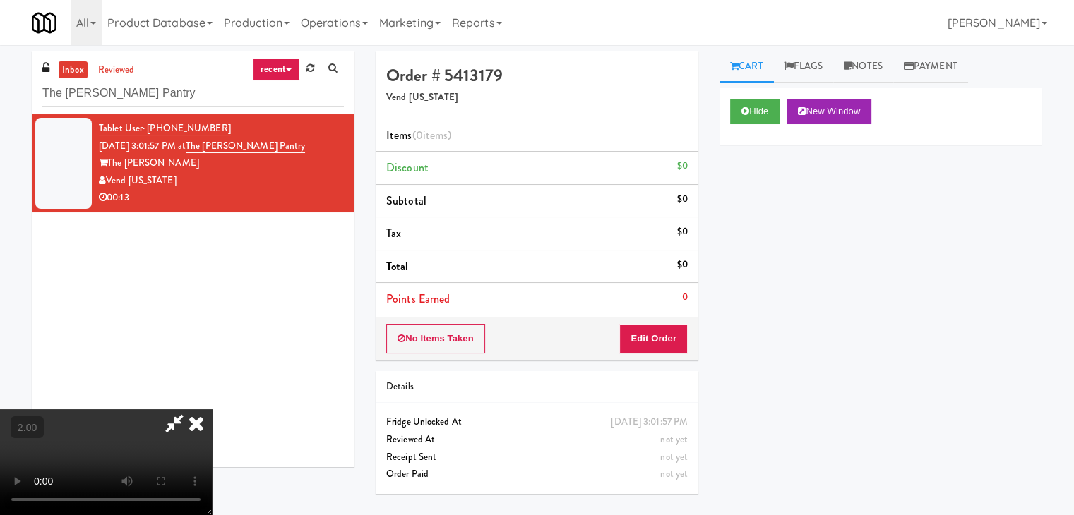
drag, startPoint x: 632, startPoint y: 166, endPoint x: 638, endPoint y: 243, distance: 77.2
click at [212, 409] on icon at bounding box center [196, 423] width 31 height 28
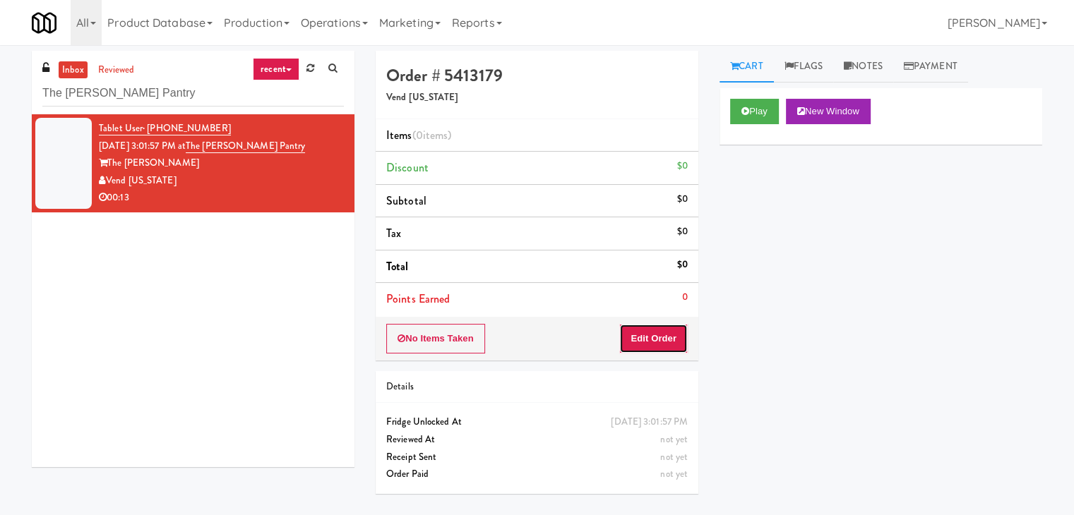
click at [648, 334] on button "Edit Order" at bounding box center [653, 339] width 68 height 30
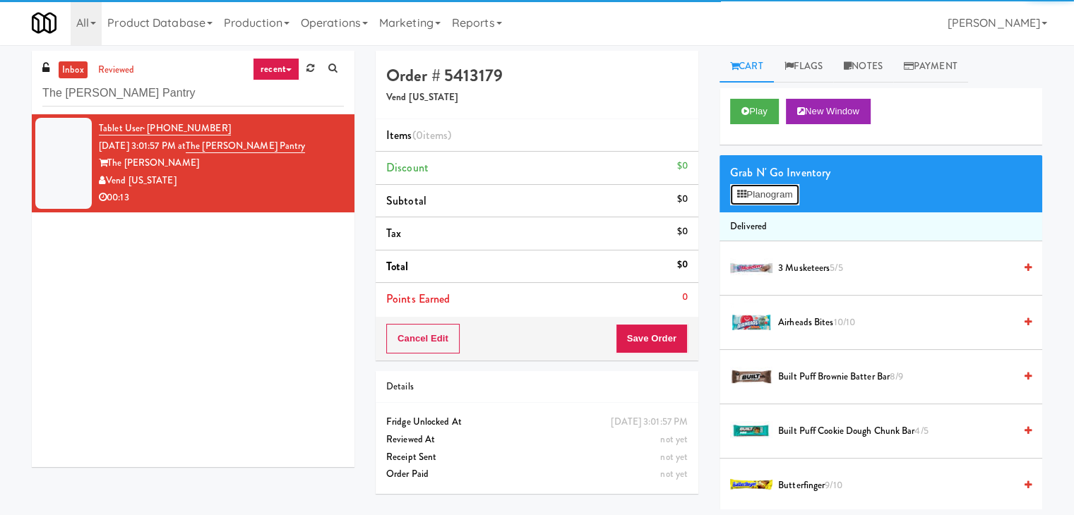
drag, startPoint x: 770, startPoint y: 196, endPoint x: 759, endPoint y: 189, distance: 12.7
click at [770, 196] on button "Planogram" at bounding box center [764, 194] width 69 height 21
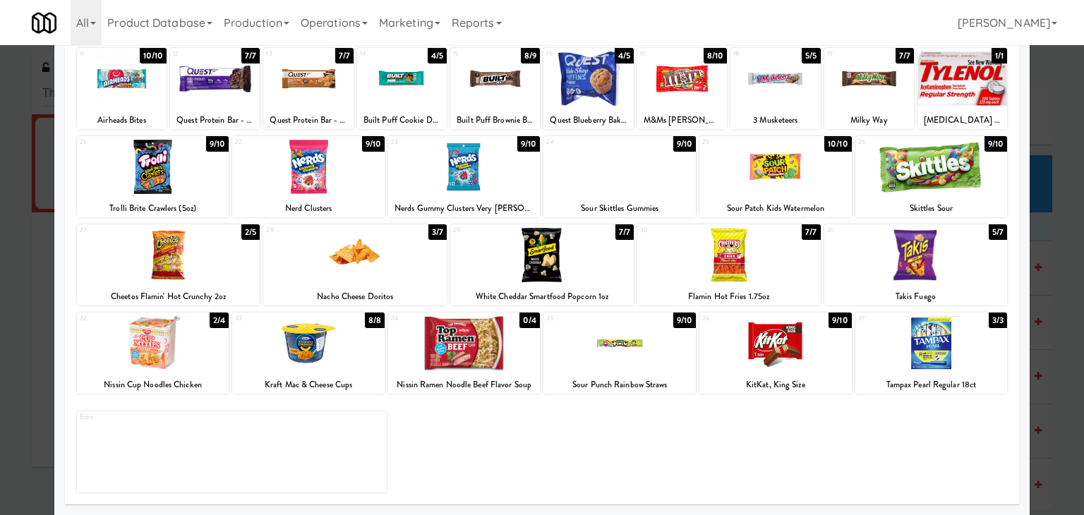
click at [780, 351] on div at bounding box center [776, 343] width 152 height 54
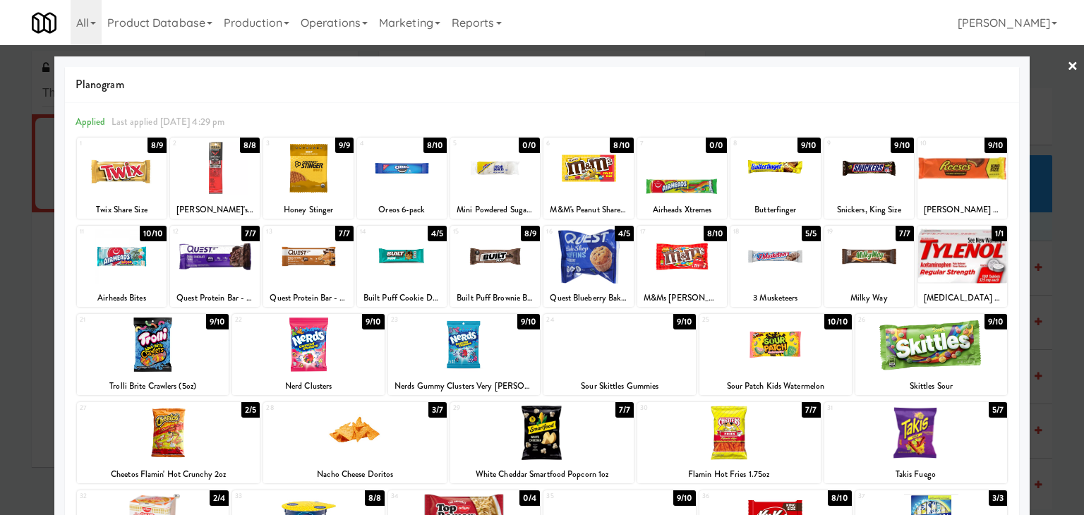
click at [954, 172] on div at bounding box center [963, 168] width 90 height 54
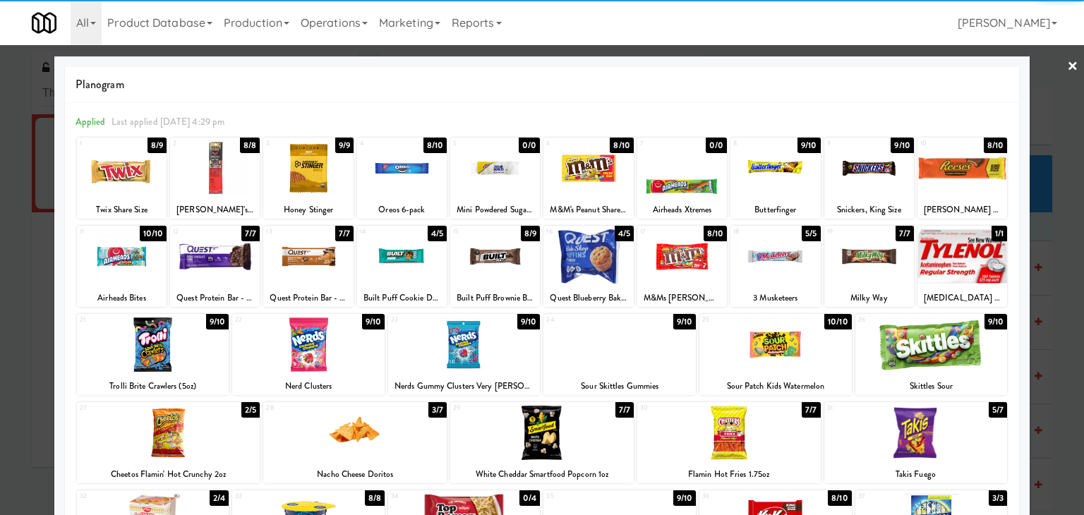
drag, startPoint x: 208, startPoint y: 175, endPoint x: 230, endPoint y: 173, distance: 22.0
click at [209, 175] on div at bounding box center [215, 168] width 90 height 54
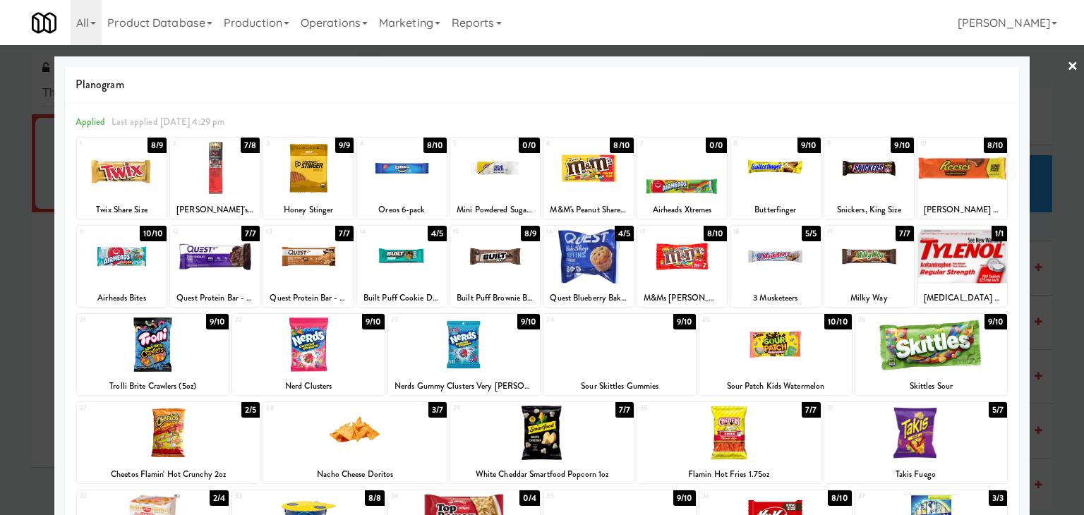
click at [1056, 66] on div at bounding box center [542, 257] width 1084 height 515
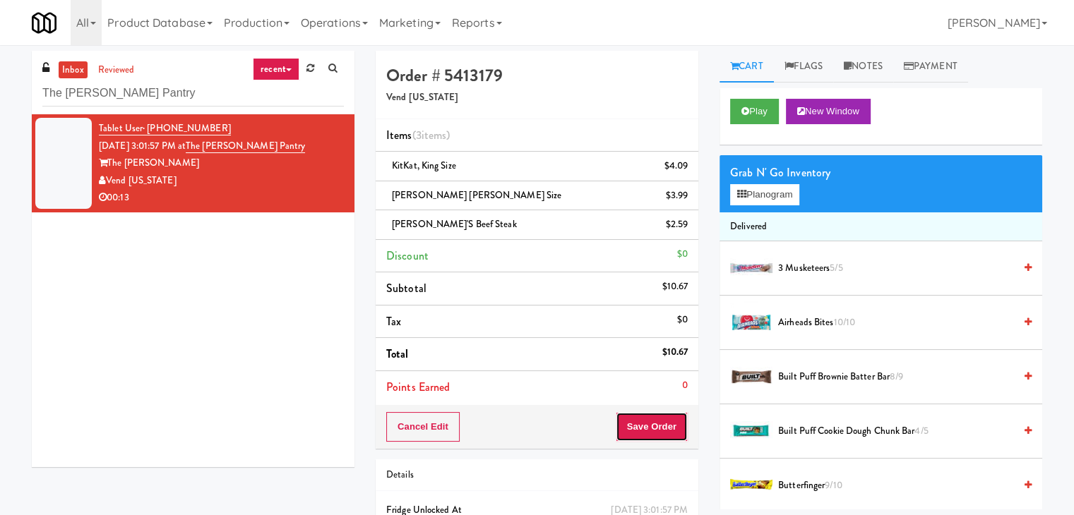
click at [616, 427] on button "Save Order" at bounding box center [652, 427] width 72 height 30
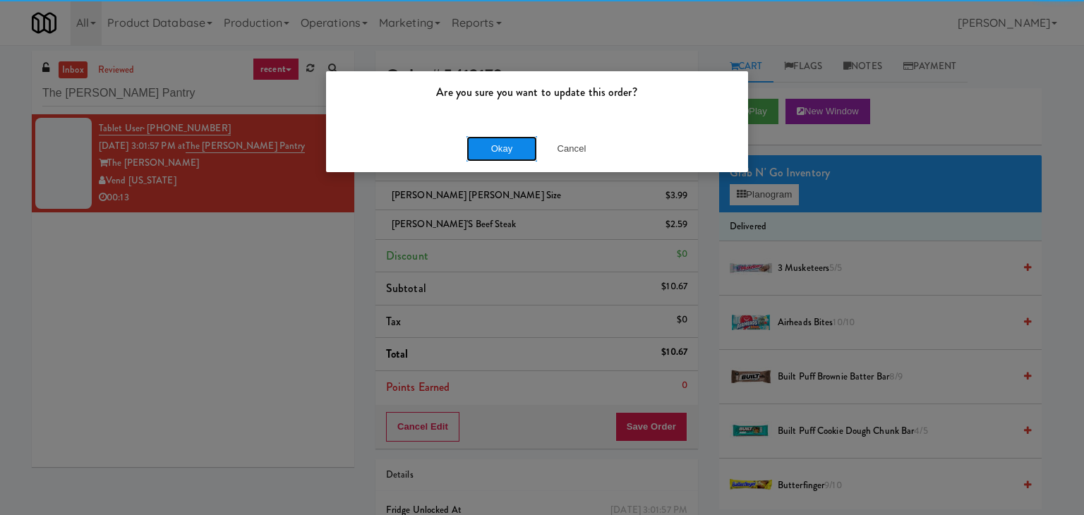
click at [524, 159] on button "Okay" at bounding box center [502, 148] width 71 height 25
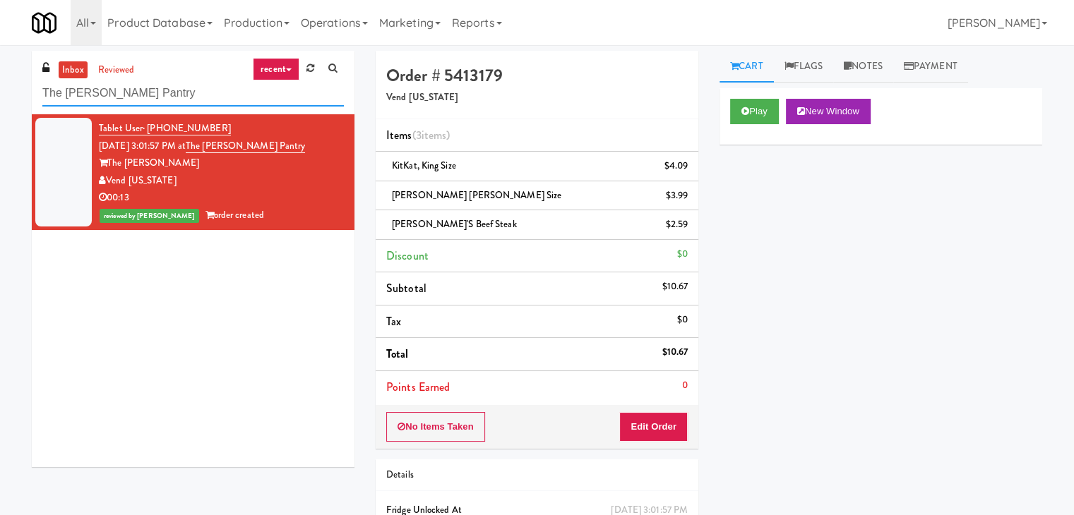
click at [203, 100] on input "The [PERSON_NAME] Pantry" at bounding box center [192, 93] width 301 height 26
paste input "Origin - Cooler - Left"
type input "Origin - Cooler - Left"
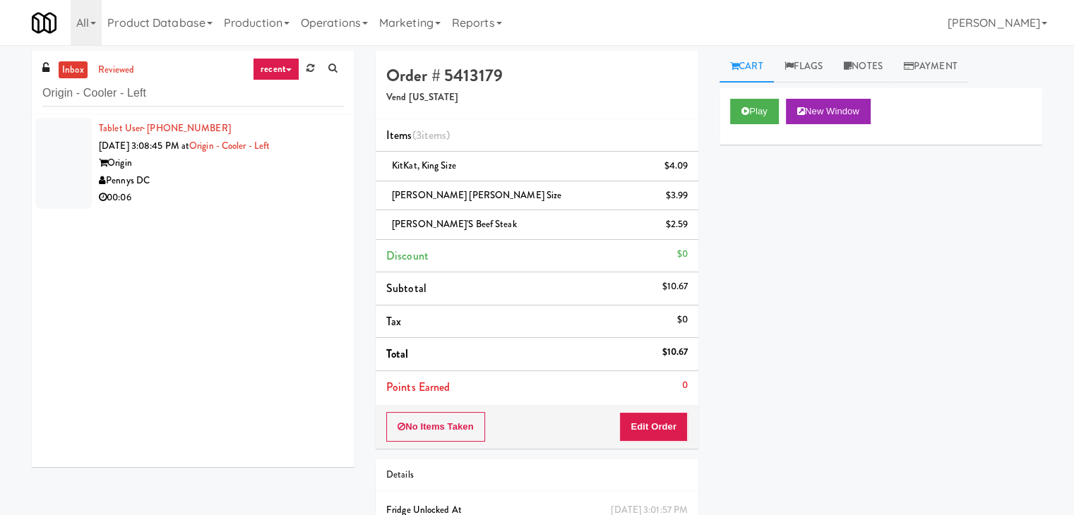
click at [265, 193] on div "00:06" at bounding box center [221, 198] width 245 height 18
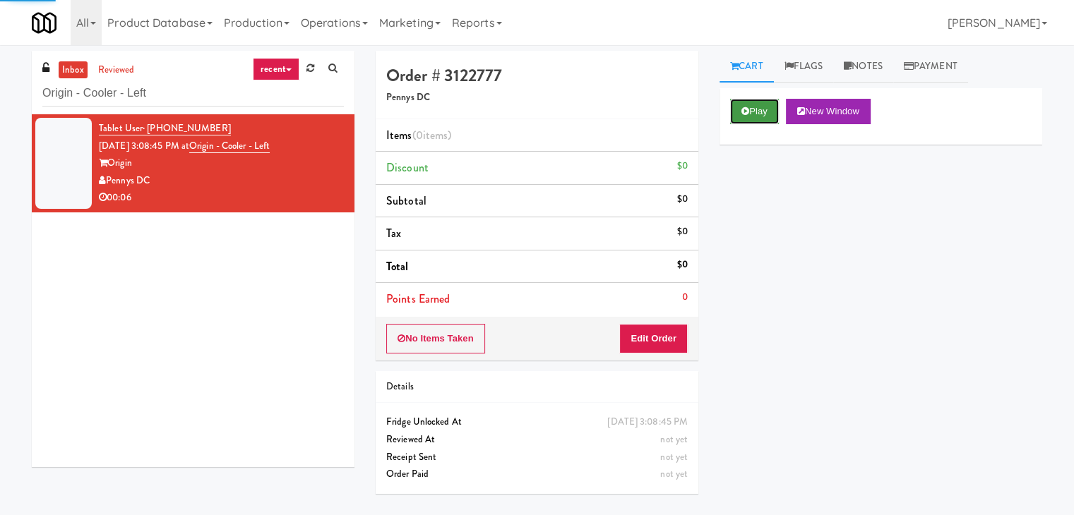
click at [762, 111] on button "Play" at bounding box center [754, 111] width 49 height 25
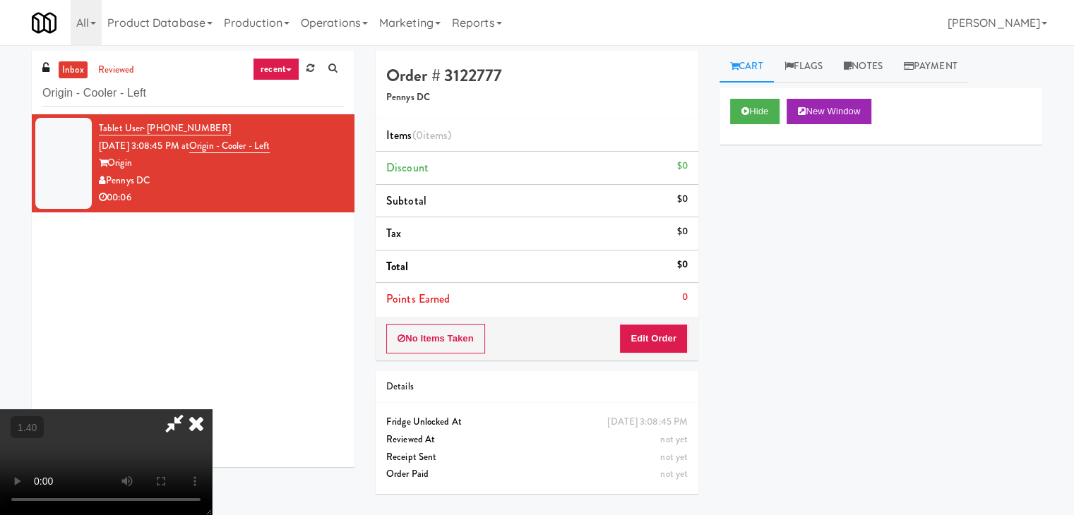
click at [212, 409] on video at bounding box center [106, 462] width 212 height 106
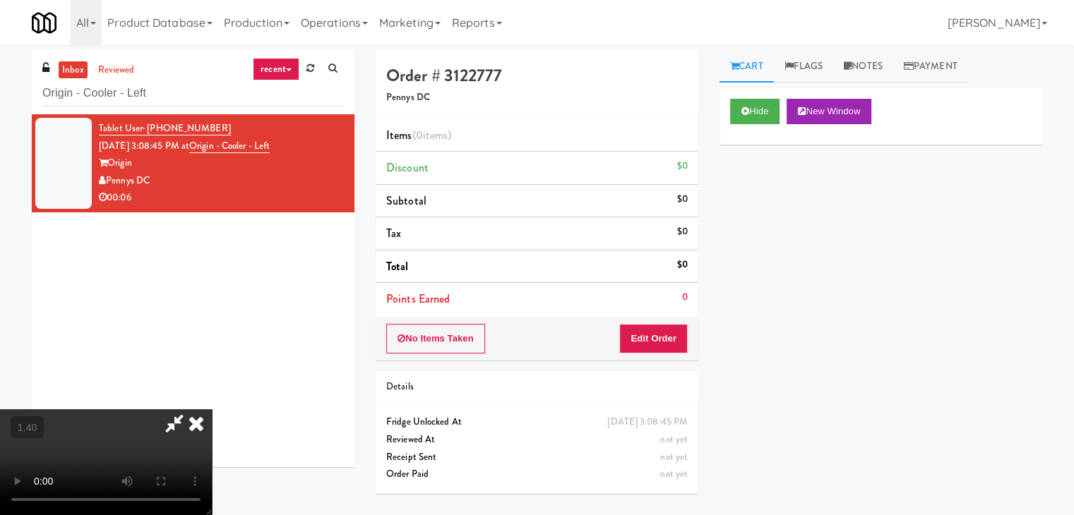
click at [212, 409] on video at bounding box center [106, 462] width 212 height 106
click at [212, 409] on icon at bounding box center [196, 423] width 31 height 28
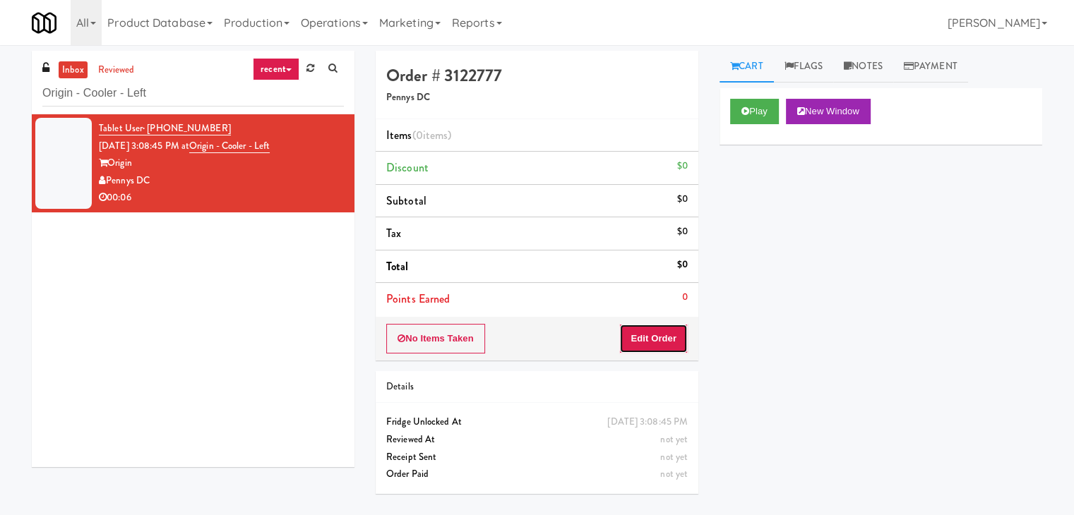
click at [652, 337] on button "Edit Order" at bounding box center [653, 339] width 68 height 30
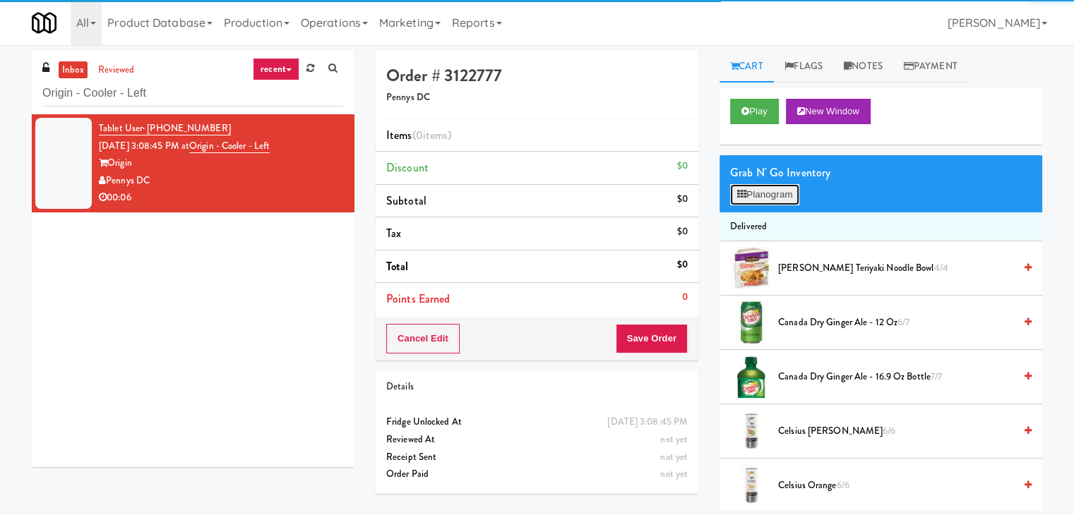
click at [774, 192] on button "Planogram" at bounding box center [764, 194] width 69 height 21
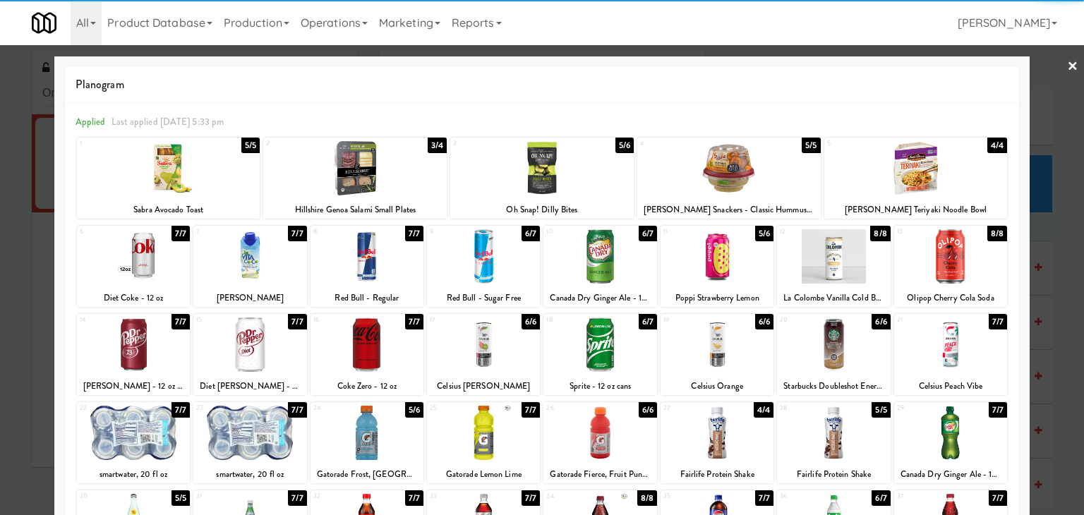
click at [608, 257] on div at bounding box center [600, 256] width 113 height 54
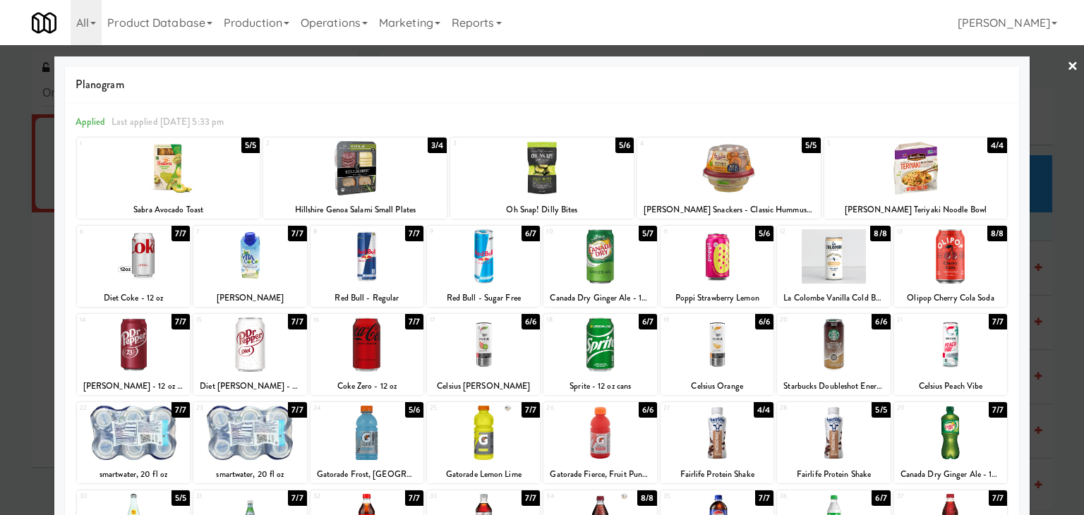
click at [1067, 66] on link "×" at bounding box center [1072, 67] width 11 height 44
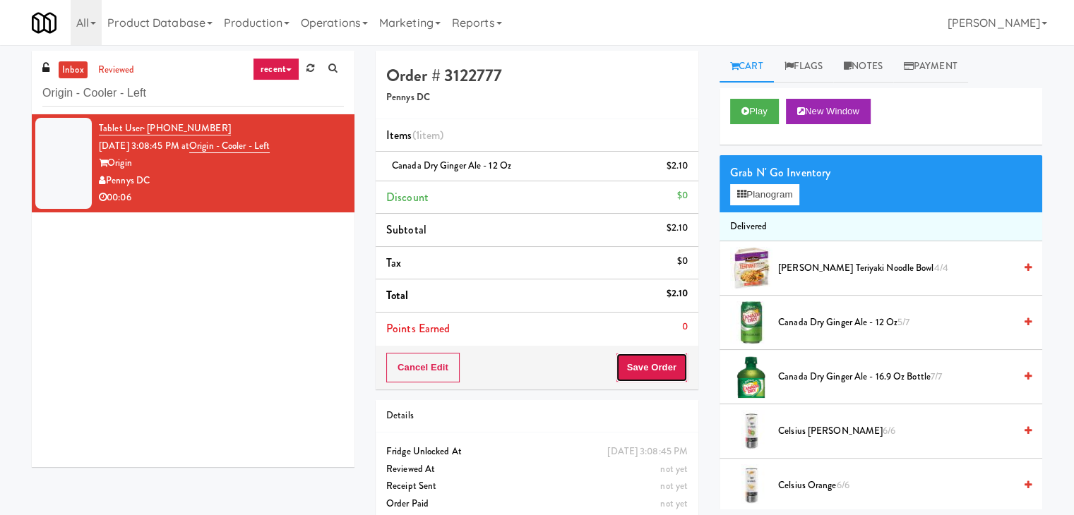
click at [664, 373] on button "Save Order" at bounding box center [652, 368] width 72 height 30
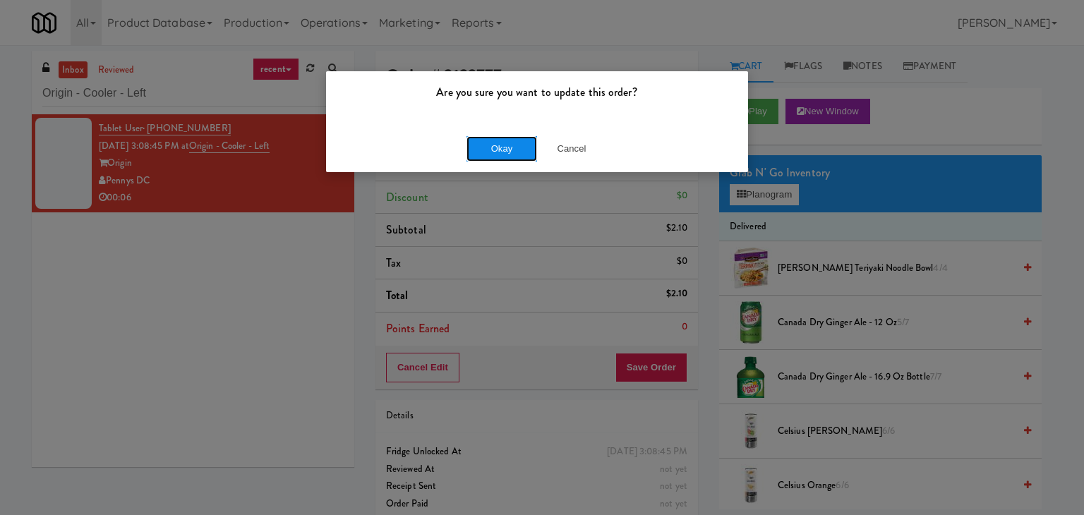
click at [504, 148] on button "Okay" at bounding box center [502, 148] width 71 height 25
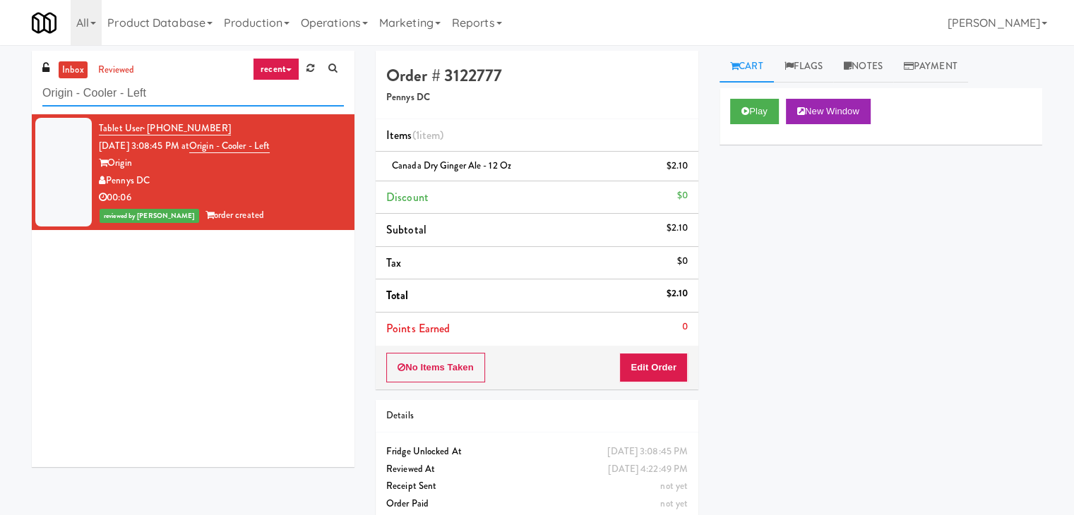
click at [159, 85] on input "Origin - Cooler - Left" at bounding box center [192, 93] width 301 height 26
paste input "[PERSON_NAME] - Cooler 1"
type input "[PERSON_NAME] - Cooler 1"
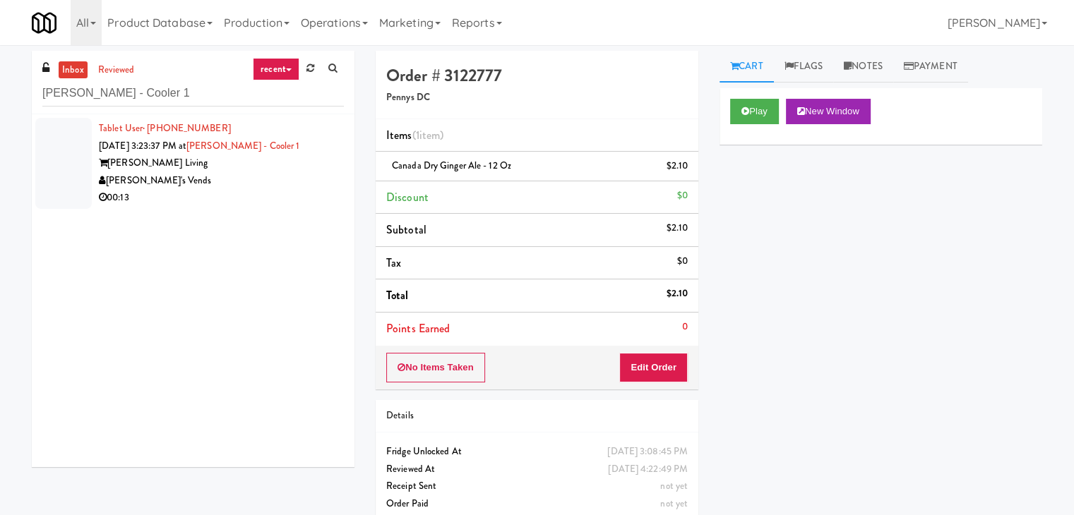
click at [270, 188] on div "Tablet User · (915) 603-8017 [DATE] 3:23:37 PM at [PERSON_NAME] Luxury - Cooler…" at bounding box center [221, 163] width 245 height 87
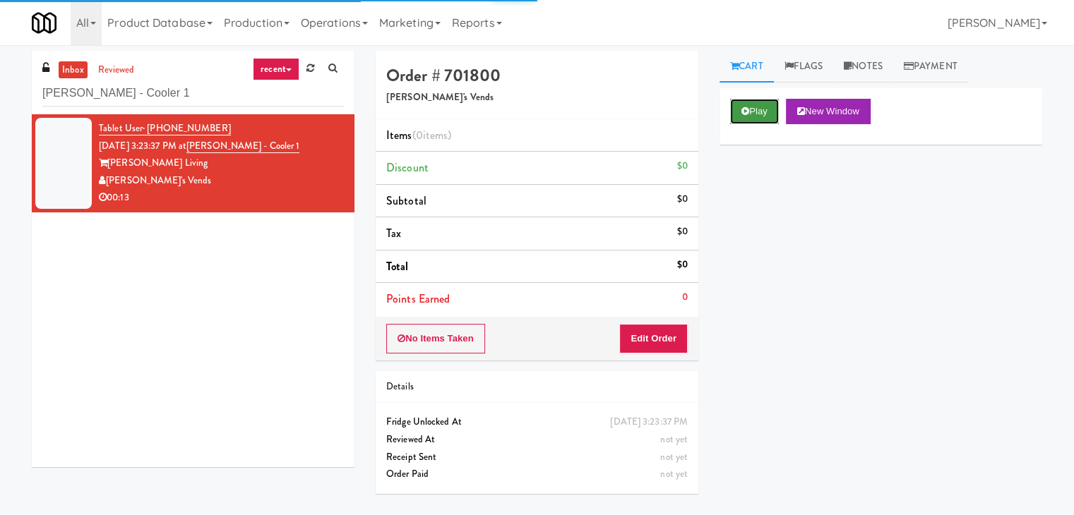
click at [746, 112] on icon at bounding box center [745, 111] width 8 height 9
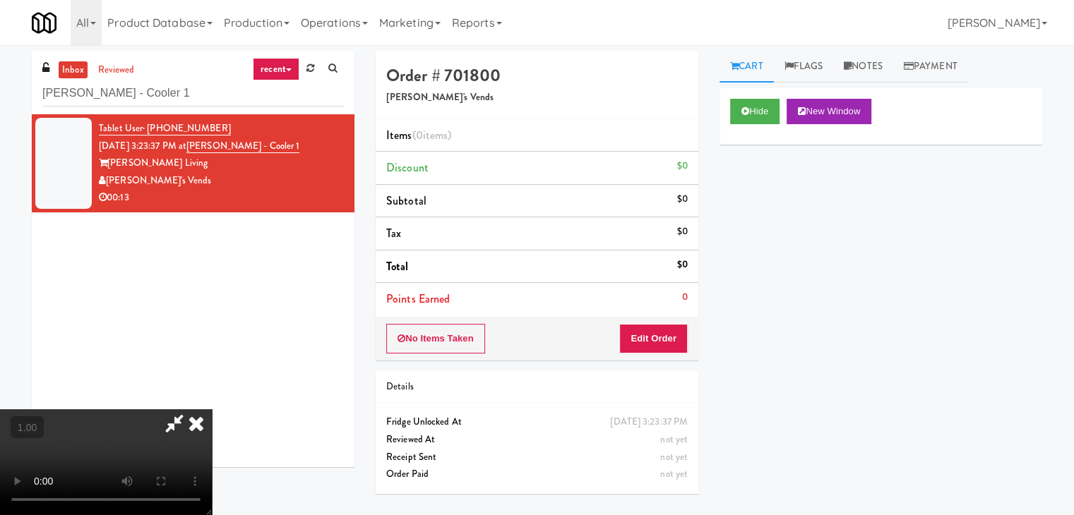
drag, startPoint x: 271, startPoint y: 279, endPoint x: 286, endPoint y: 270, distance: 17.1
click at [212, 409] on video at bounding box center [106, 462] width 212 height 106
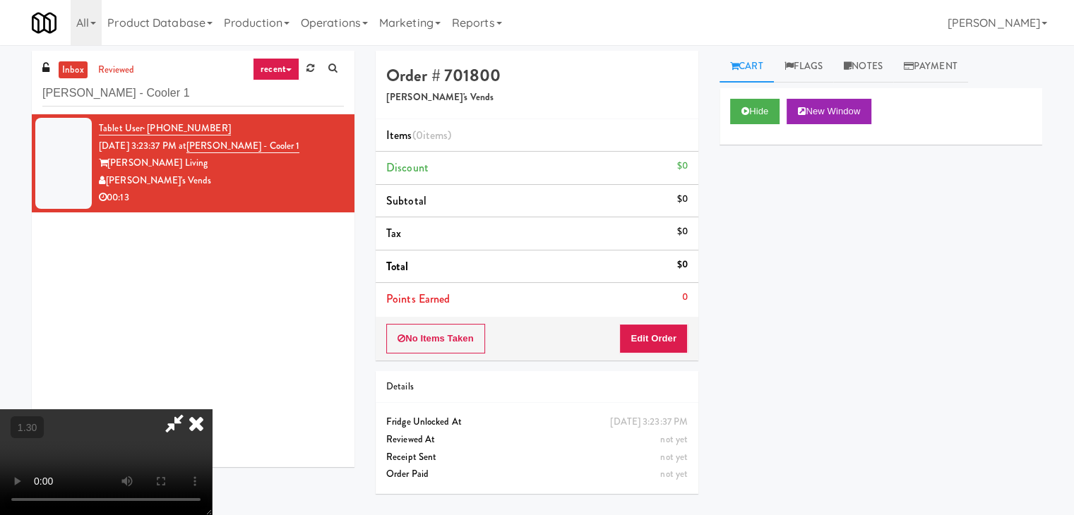
click at [212, 409] on video at bounding box center [106, 462] width 212 height 106
click at [212, 409] on icon at bounding box center [196, 423] width 31 height 28
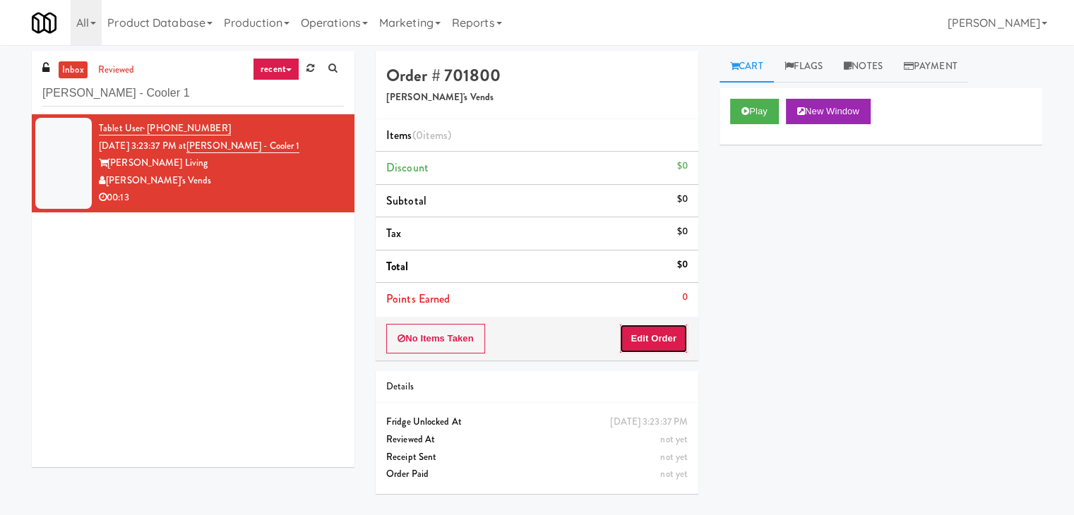
click at [645, 337] on button "Edit Order" at bounding box center [653, 339] width 68 height 30
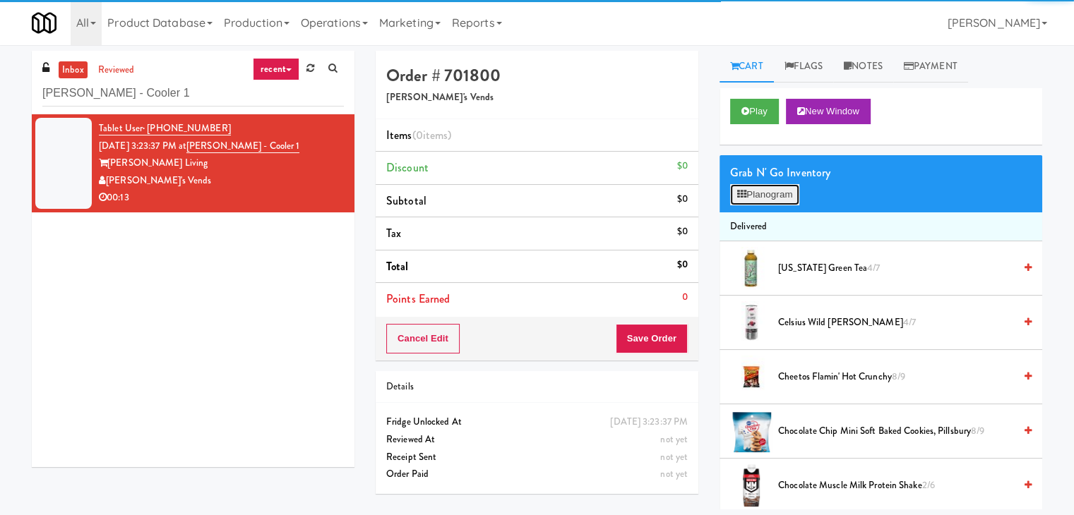
click at [784, 190] on button "Planogram" at bounding box center [764, 194] width 69 height 21
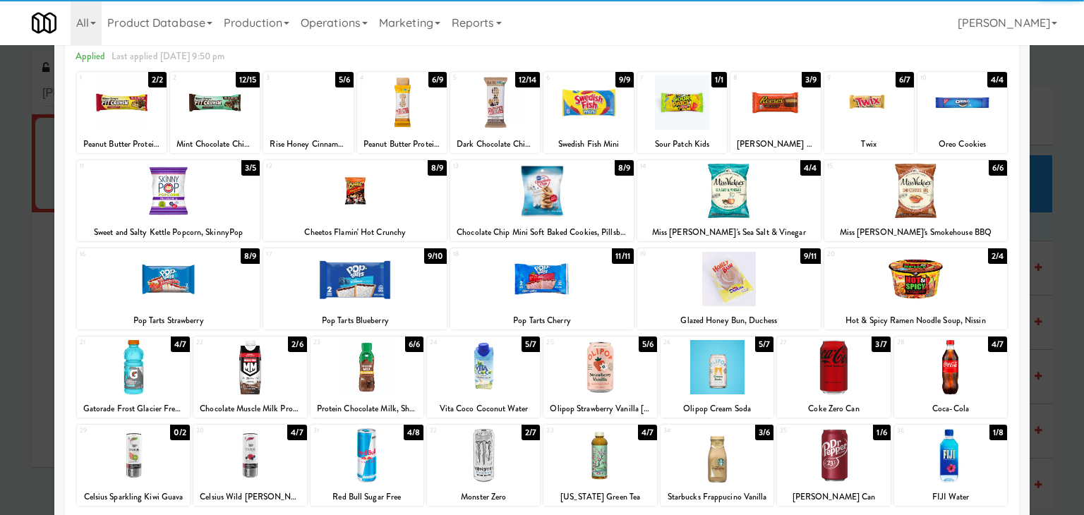
scroll to position [178, 0]
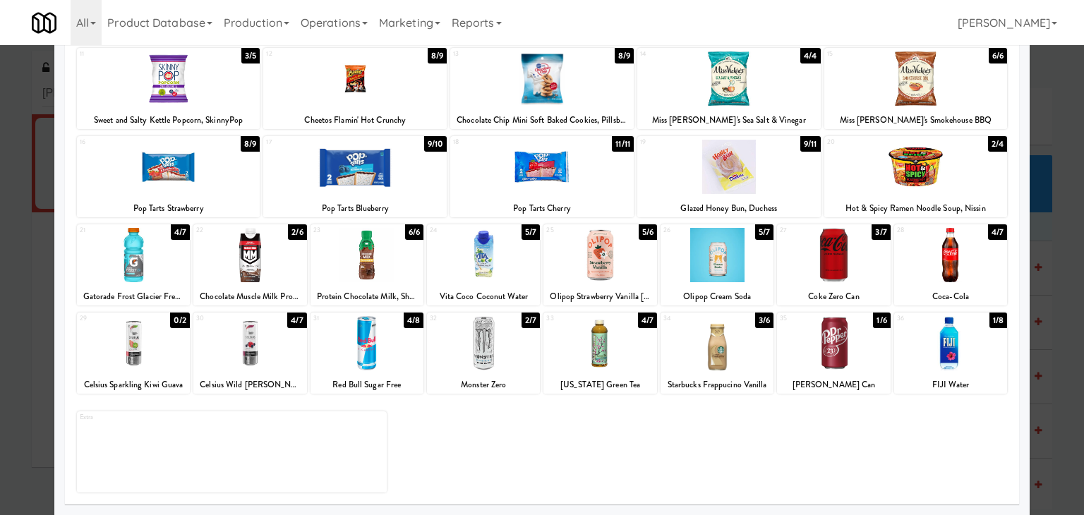
click at [597, 348] on div at bounding box center [600, 343] width 113 height 54
click at [954, 259] on div at bounding box center [950, 255] width 113 height 54
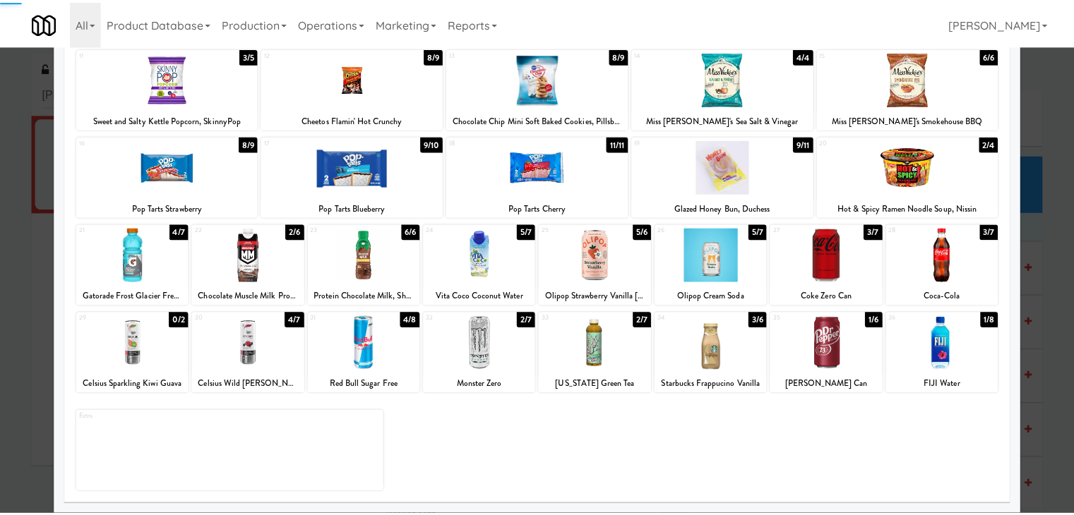
scroll to position [0, 0]
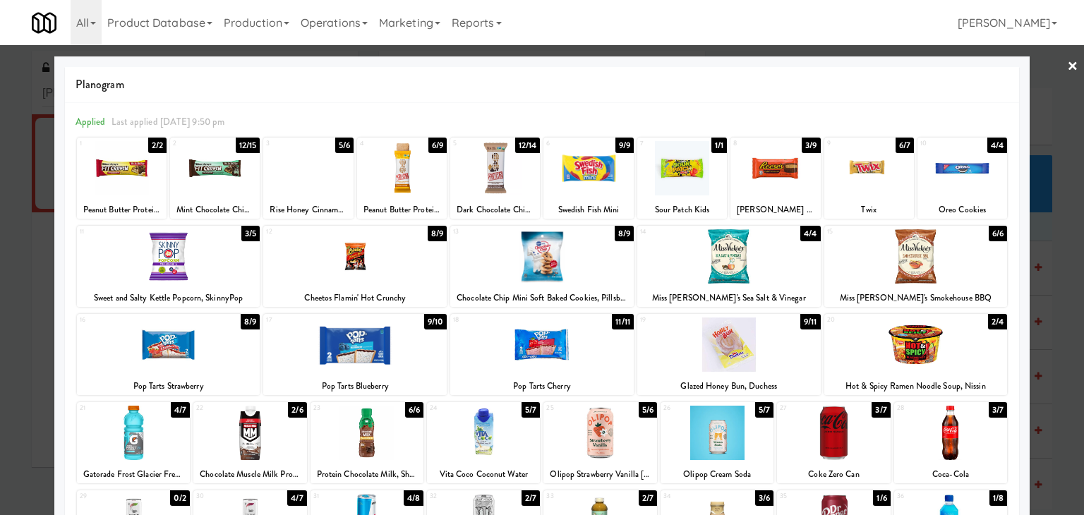
click at [1067, 61] on link "×" at bounding box center [1072, 67] width 11 height 44
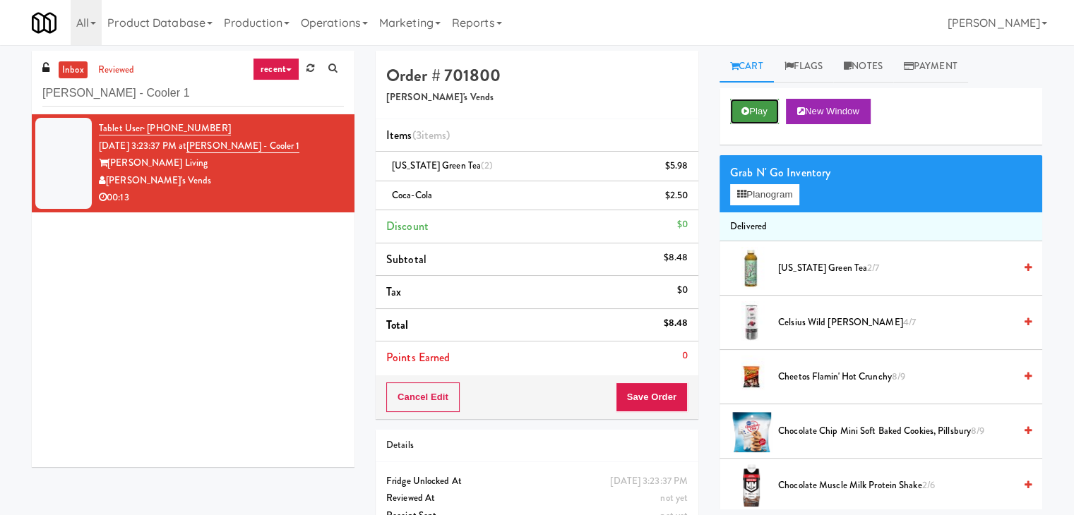
click at [760, 114] on button "Play" at bounding box center [754, 111] width 49 height 25
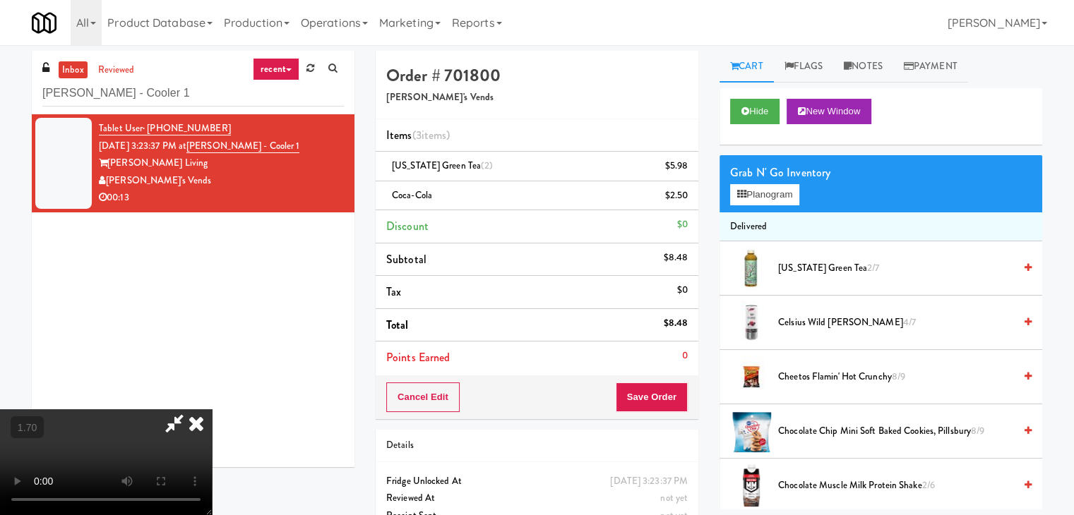
click at [212, 409] on video at bounding box center [106, 462] width 212 height 106
click at [212, 409] on icon at bounding box center [196, 423] width 31 height 28
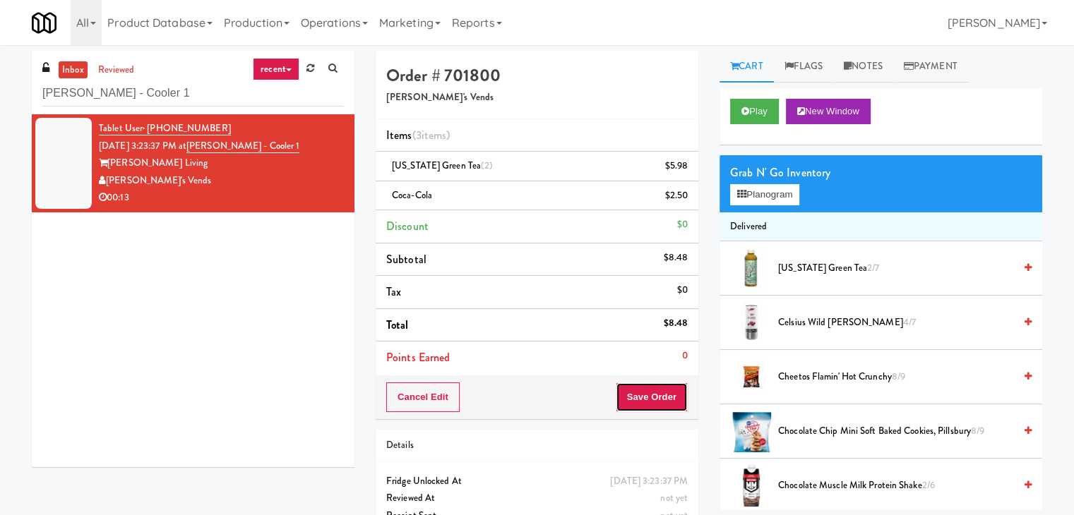
click at [643, 399] on button "Save Order" at bounding box center [652, 398] width 72 height 30
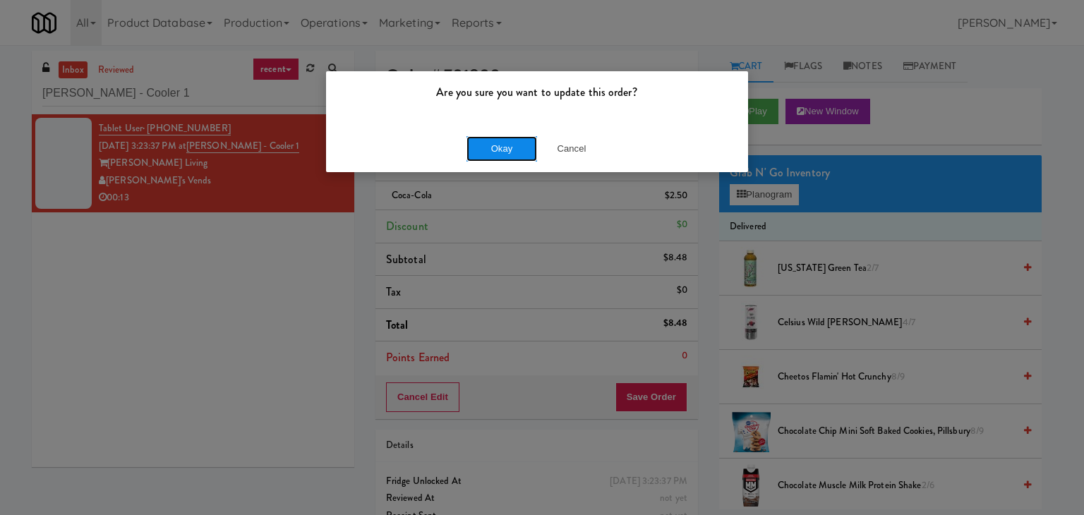
click at [488, 155] on button "Okay" at bounding box center [502, 148] width 71 height 25
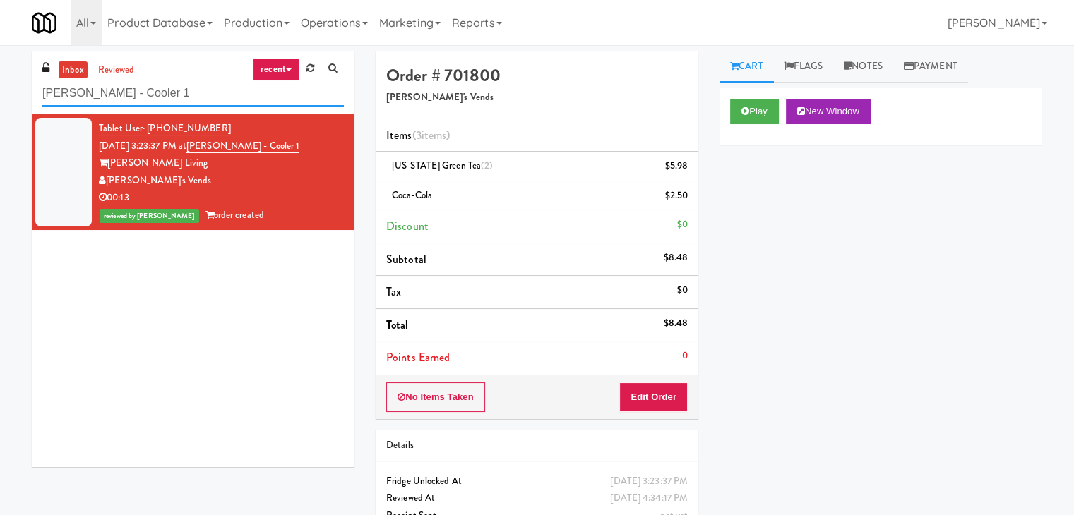
click at [170, 99] on input "[PERSON_NAME] - Cooler 1" at bounding box center [192, 93] width 301 height 26
paste input "[PERSON_NAME] Left"
type input "[PERSON_NAME] Left"
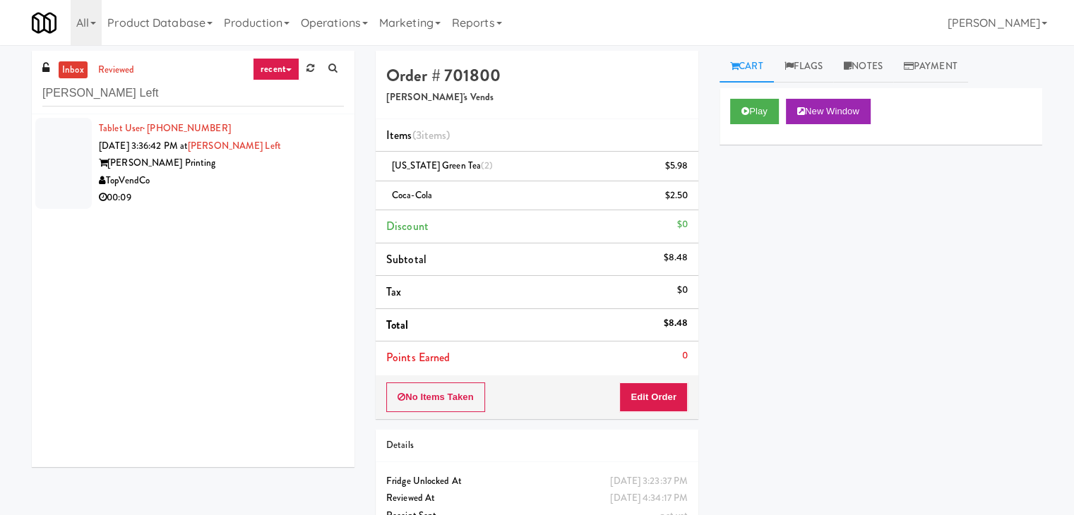
click at [297, 153] on div "Tablet User · (470) 418-9696 [DATE] 3:36:42 PM at [PERSON_NAME] Left [PERSON_NA…" at bounding box center [221, 163] width 245 height 87
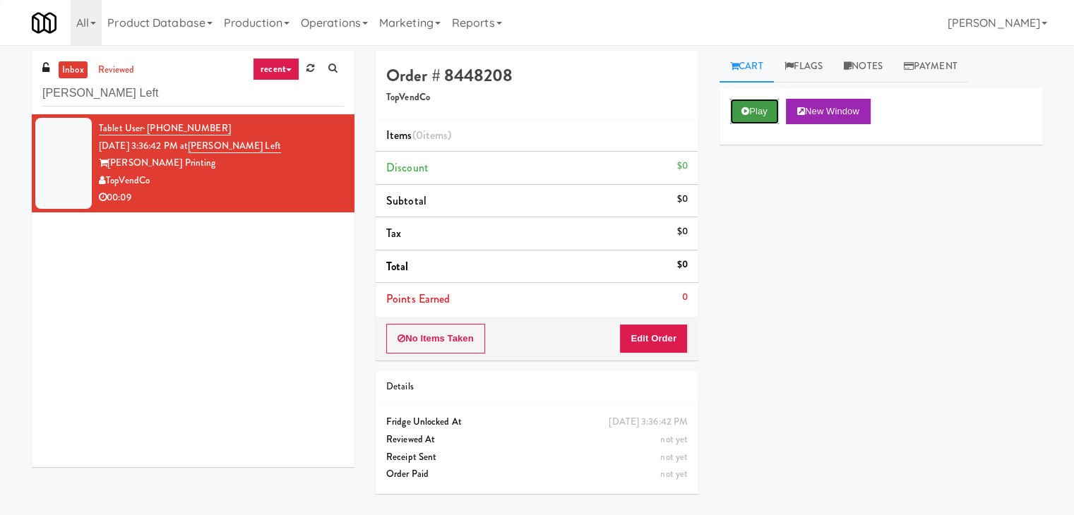
click at [751, 114] on button "Play" at bounding box center [754, 111] width 49 height 25
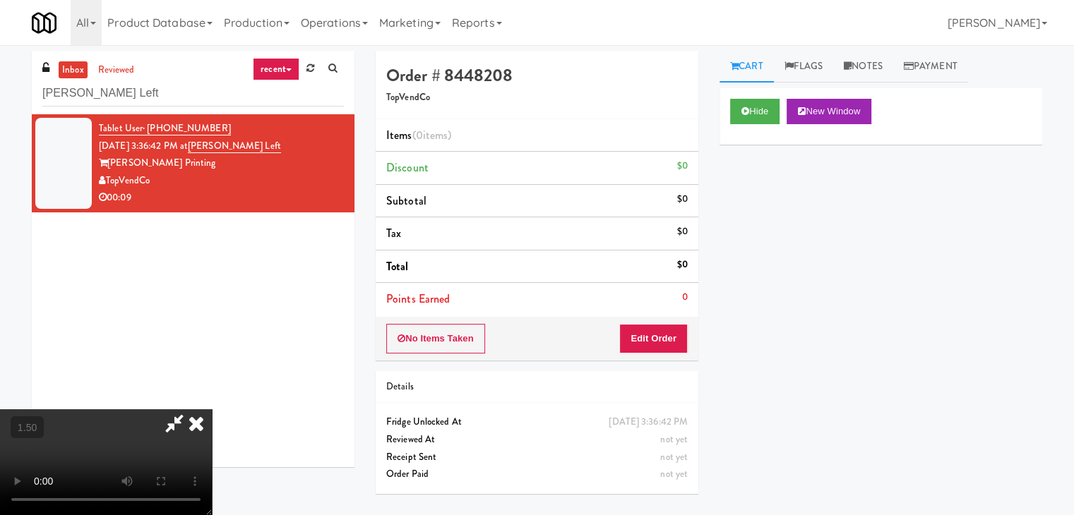
click at [212, 409] on video at bounding box center [106, 462] width 212 height 106
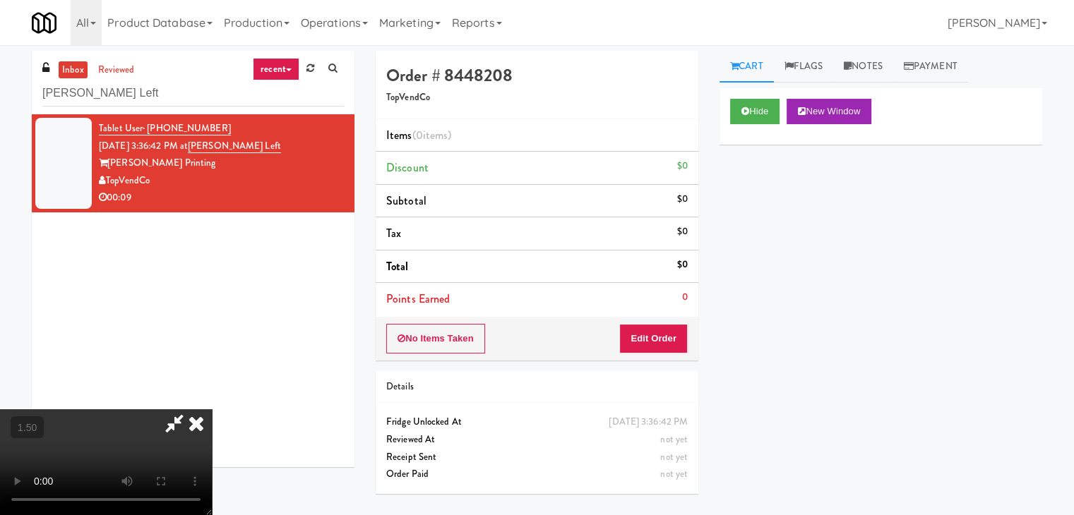
click at [212, 409] on video at bounding box center [106, 462] width 212 height 106
click at [212, 409] on icon at bounding box center [196, 423] width 31 height 28
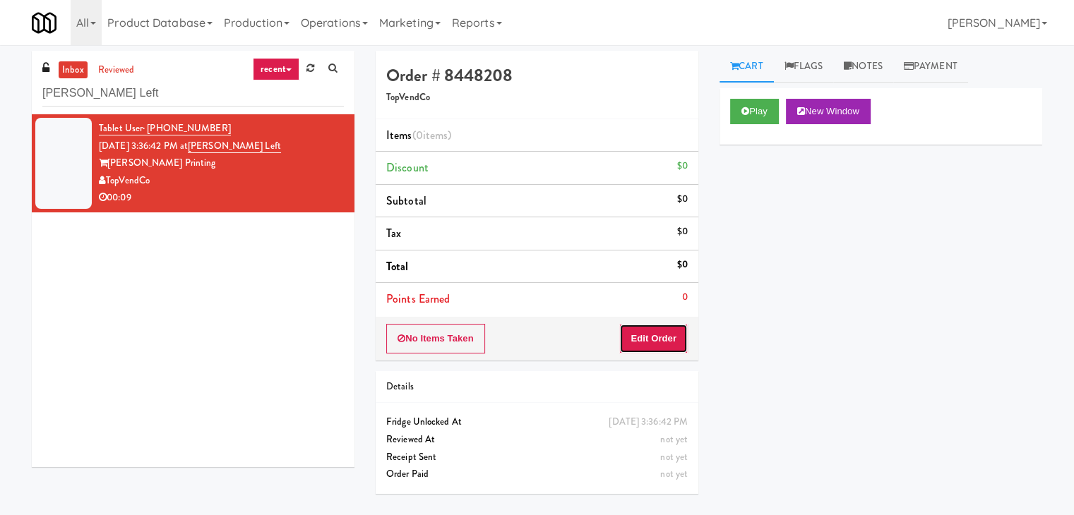
click at [651, 345] on button "Edit Order" at bounding box center [653, 339] width 68 height 30
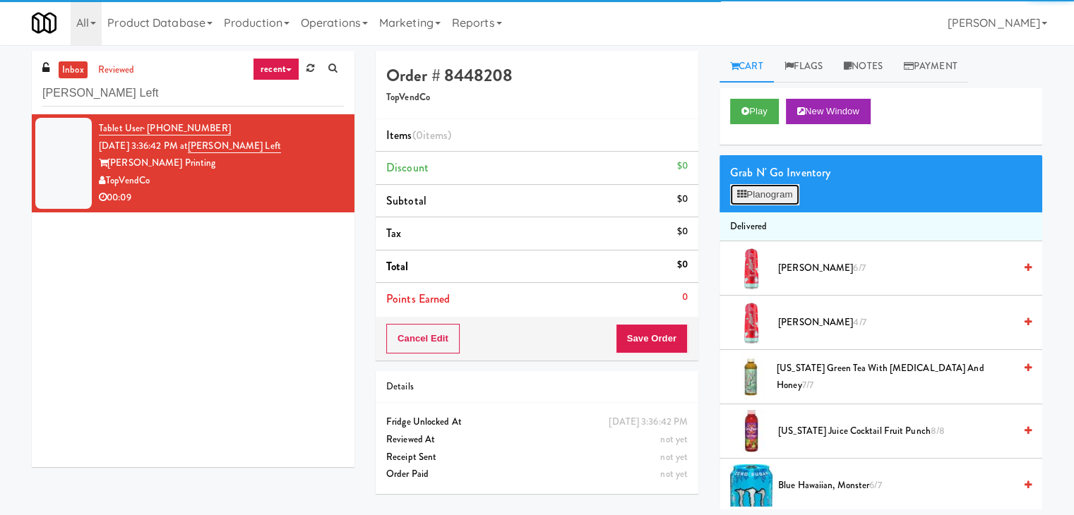
click at [774, 191] on button "Planogram" at bounding box center [764, 194] width 69 height 21
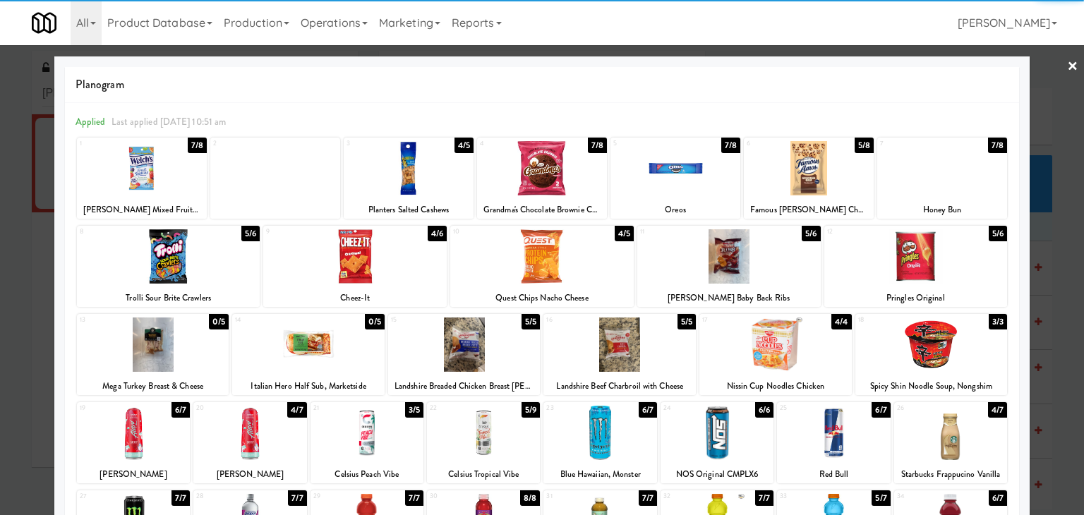
click at [802, 172] on div at bounding box center [809, 168] width 130 height 54
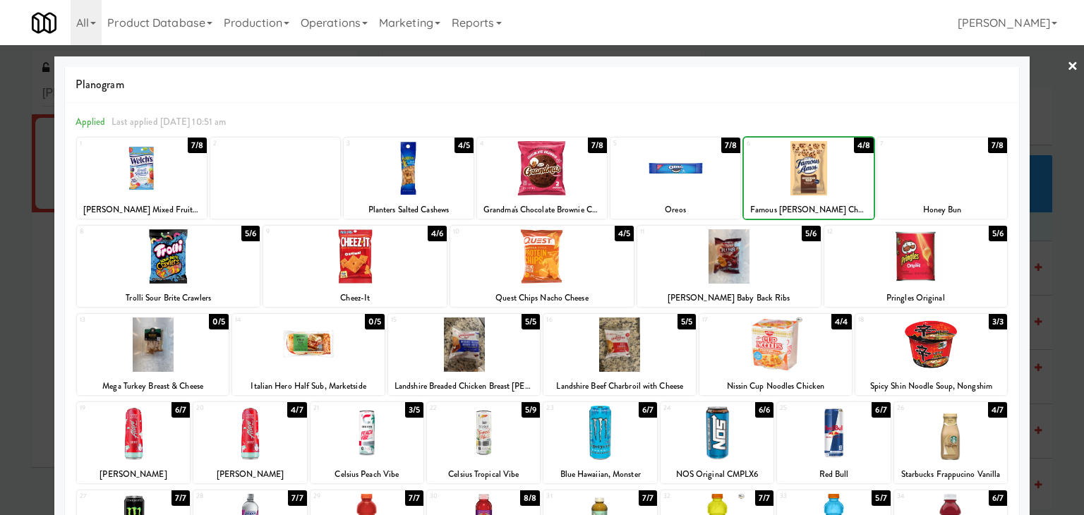
click at [705, 167] on div at bounding box center [676, 168] width 130 height 54
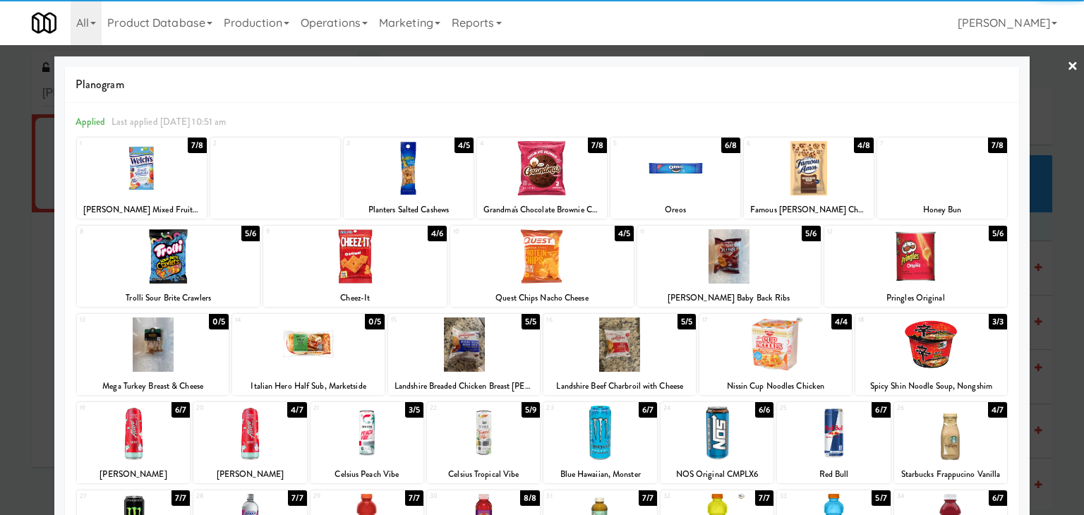
drag, startPoint x: 1061, startPoint y: 63, endPoint x: 784, endPoint y: 114, distance: 281.4
click at [1067, 63] on link "×" at bounding box center [1072, 67] width 11 height 44
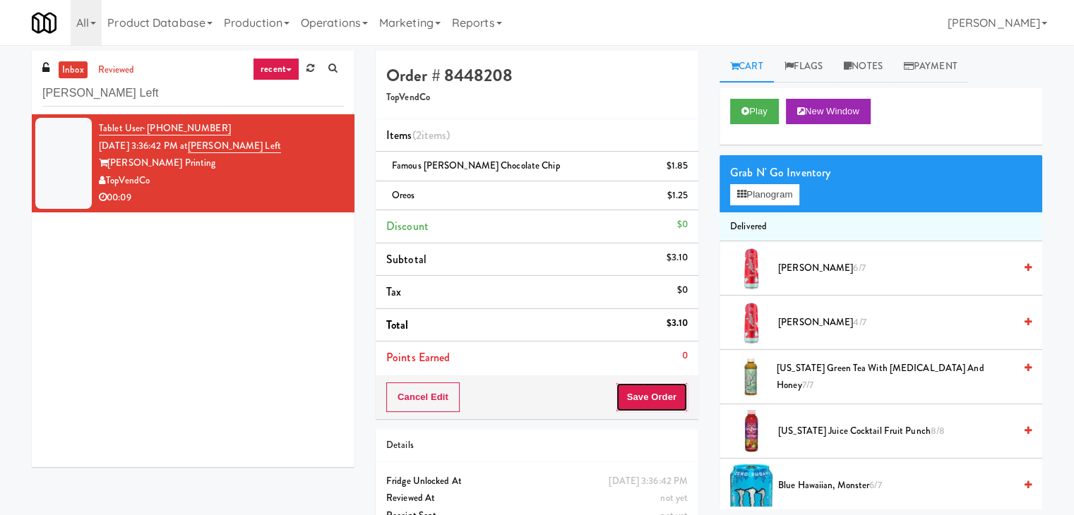
click at [659, 400] on button "Save Order" at bounding box center [652, 398] width 72 height 30
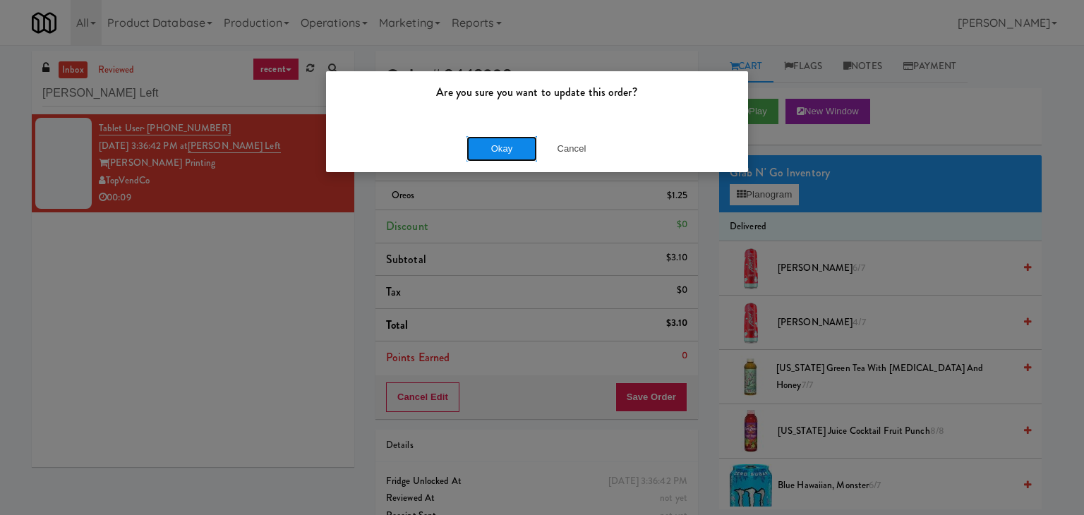
click at [492, 153] on button "Okay" at bounding box center [502, 148] width 71 height 25
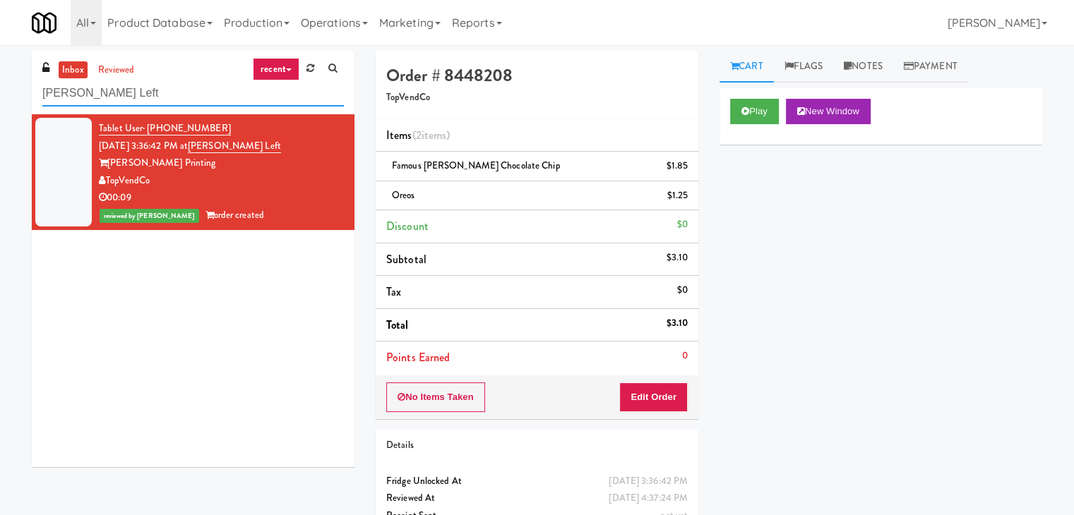
click at [156, 100] on input "[PERSON_NAME] Left" at bounding box center [192, 93] width 301 height 26
paste input "[MEDICAL_DATA] - Main Floor"
type input "[MEDICAL_DATA] - Main Floor"
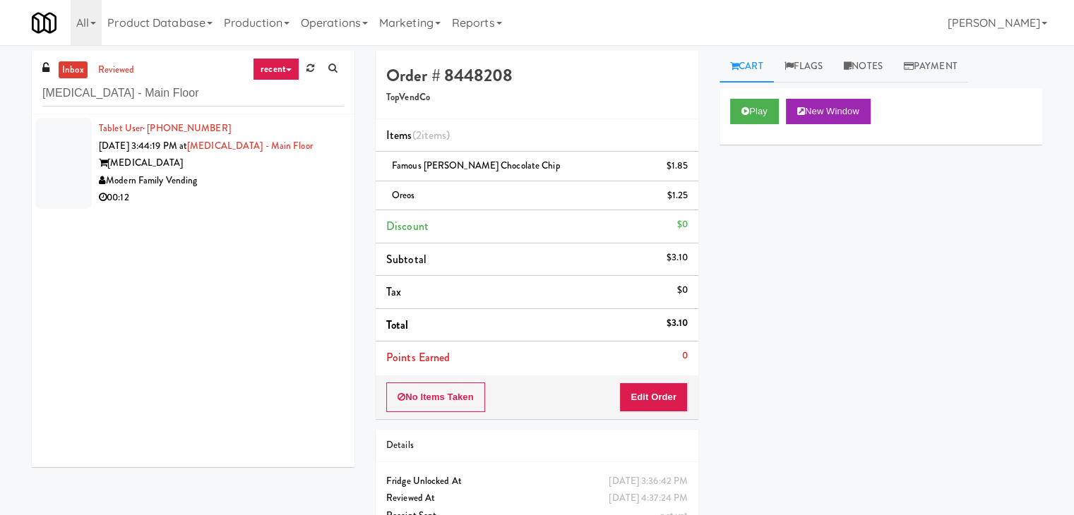
click at [306, 210] on li "Tablet User · (623) 696-2559 [DATE] 3:44:19 PM at [MEDICAL_DATA][GEOGRAPHIC_DAT…" at bounding box center [193, 163] width 323 height 98
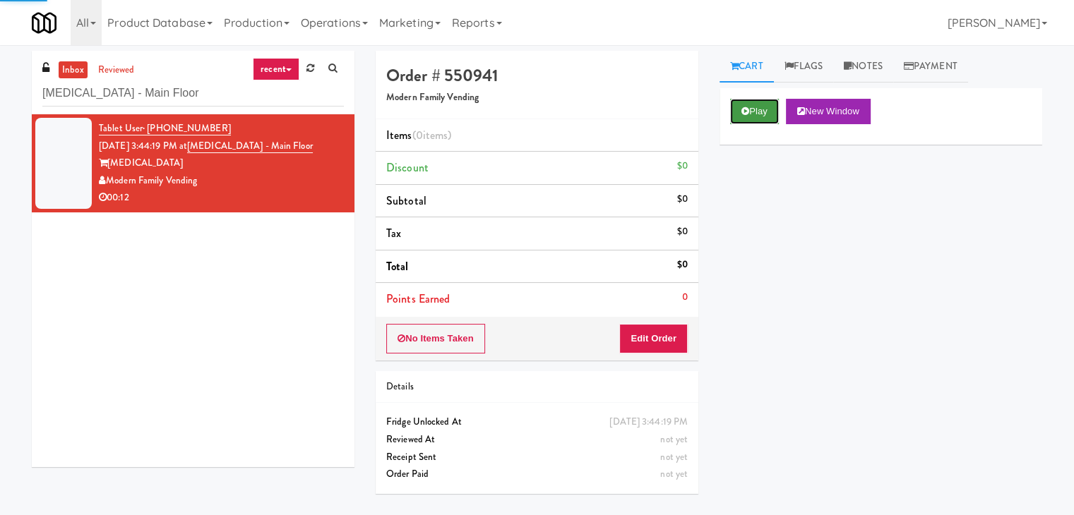
click at [745, 102] on button "Play" at bounding box center [754, 111] width 49 height 25
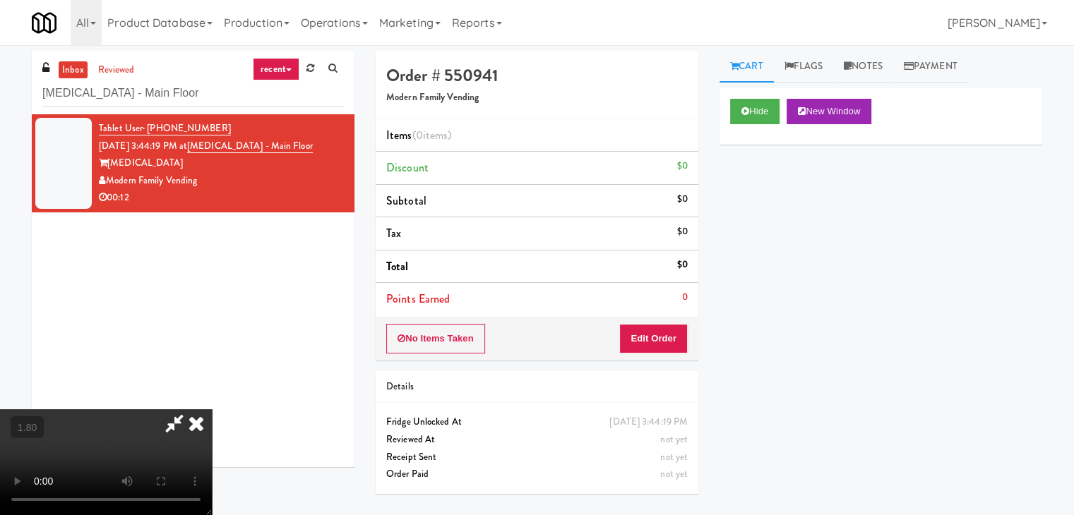
click at [212, 409] on icon at bounding box center [196, 423] width 31 height 28
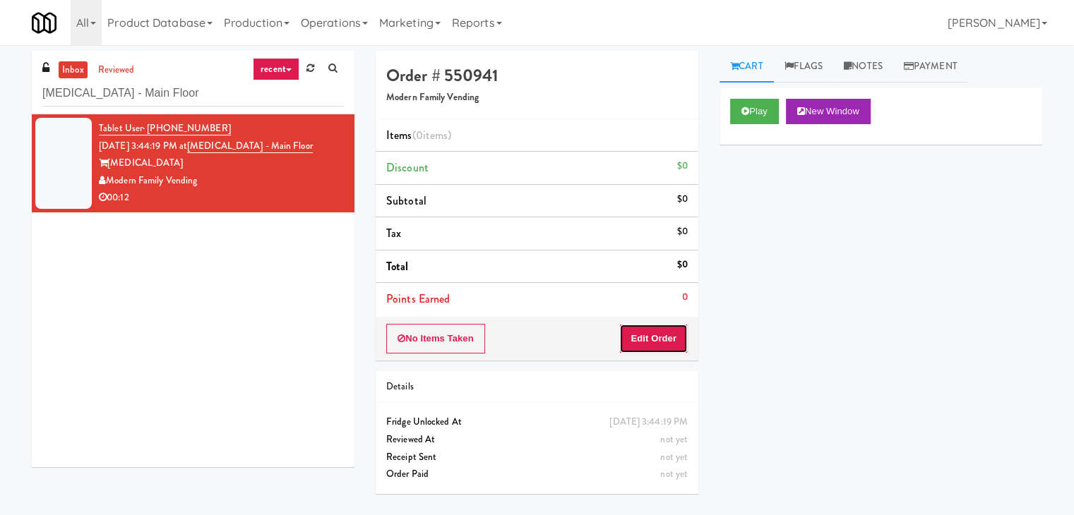
click at [644, 348] on button "Edit Order" at bounding box center [653, 339] width 68 height 30
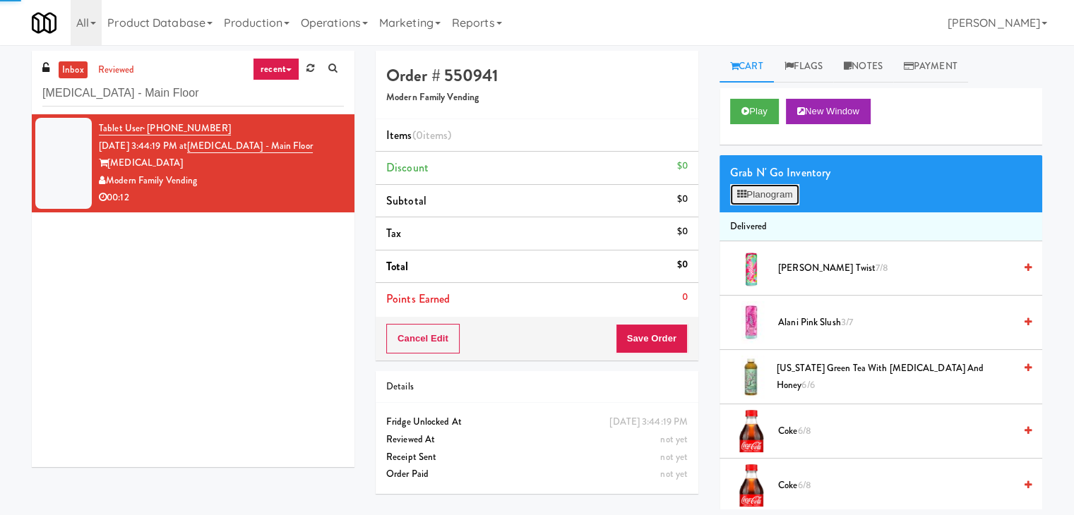
click at [748, 190] on button "Planogram" at bounding box center [764, 194] width 69 height 21
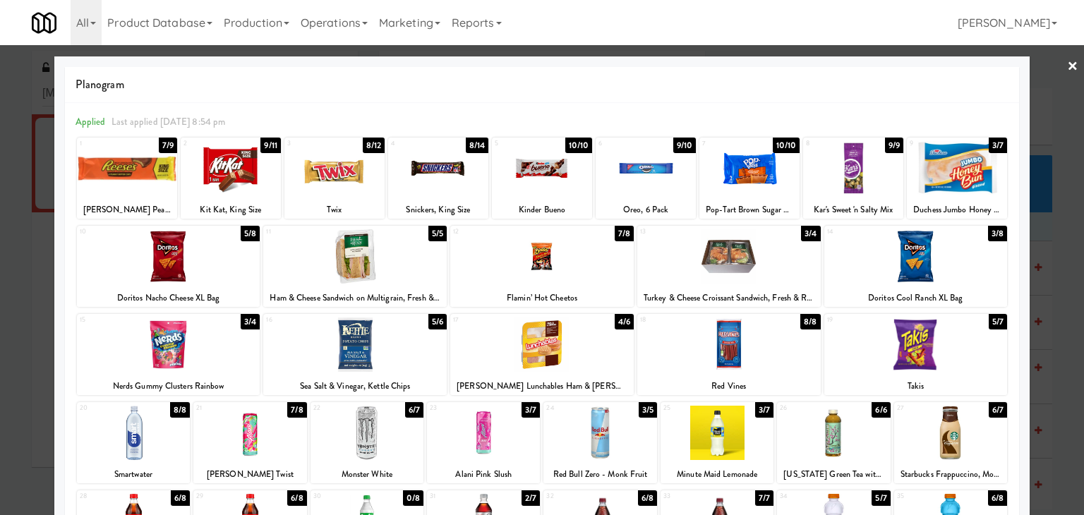
click at [329, 178] on div at bounding box center [335, 168] width 100 height 54
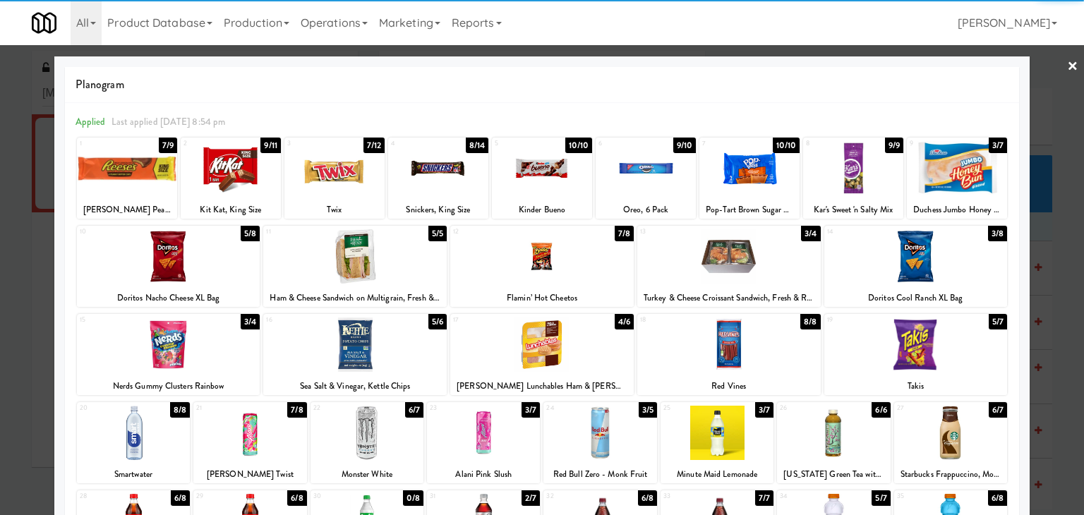
click at [1067, 66] on link "×" at bounding box center [1072, 67] width 11 height 44
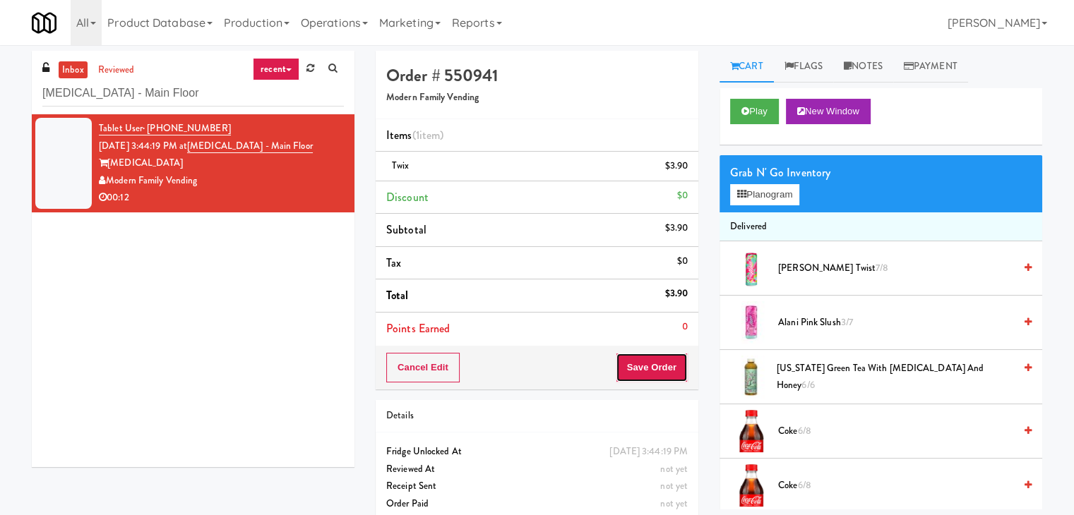
click at [644, 358] on button "Save Order" at bounding box center [652, 368] width 72 height 30
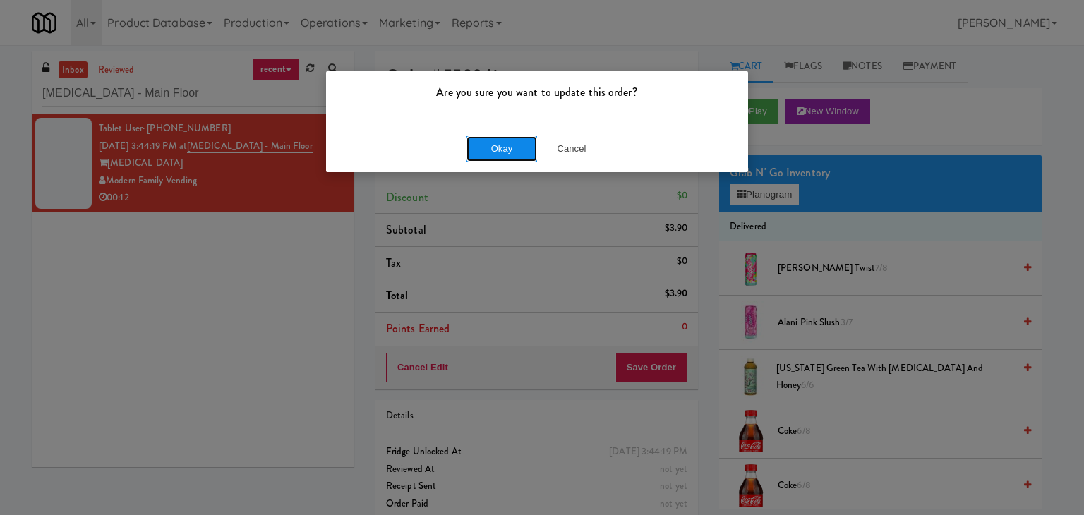
click at [500, 147] on button "Okay" at bounding box center [502, 148] width 71 height 25
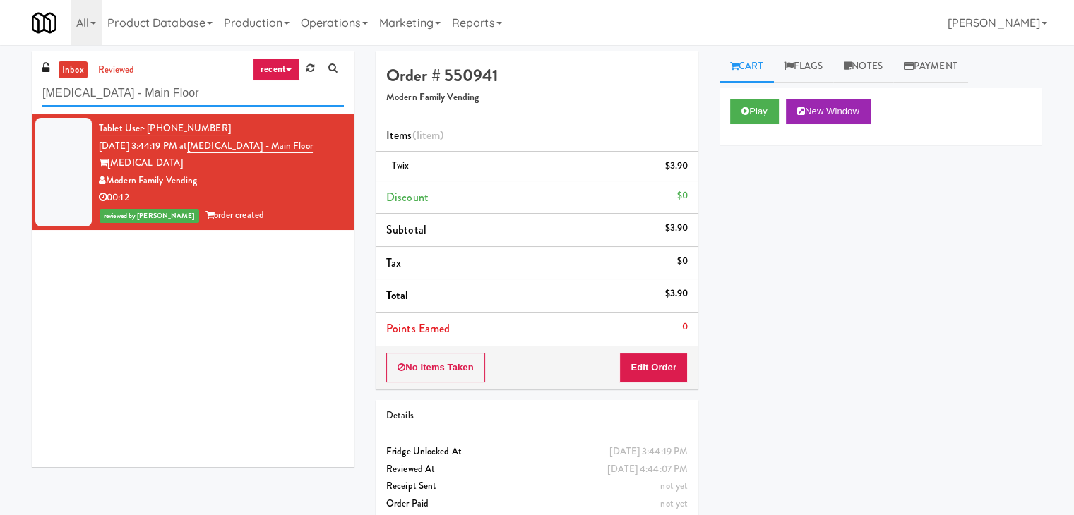
click at [152, 88] on input "[MEDICAL_DATA] - Main Floor" at bounding box center [192, 93] width 301 height 26
paste input "Centra"
type input "Centra - Main Floor"
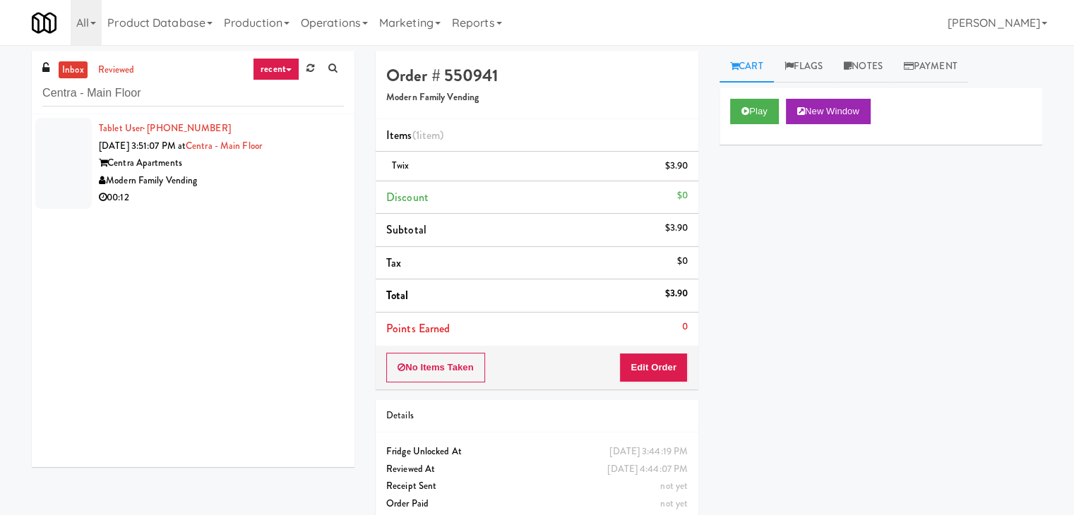
click at [280, 194] on div "00:12" at bounding box center [221, 198] width 245 height 18
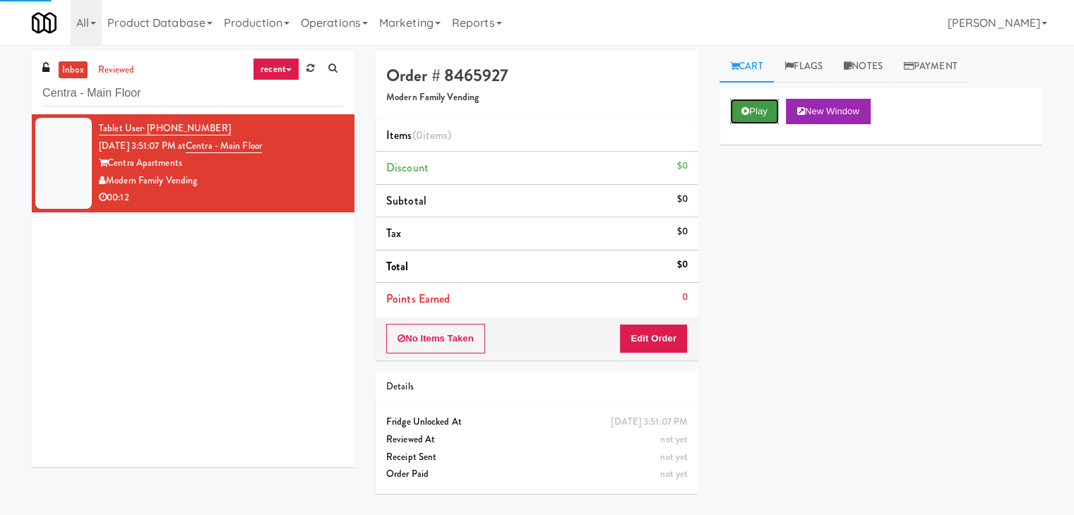
click at [739, 107] on button "Play" at bounding box center [754, 111] width 49 height 25
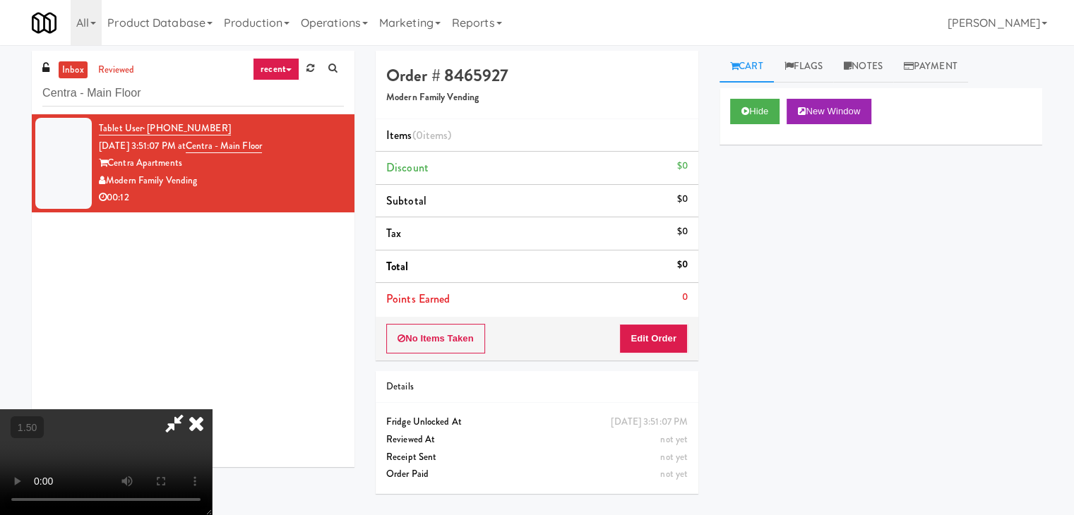
click at [212, 409] on video at bounding box center [106, 462] width 212 height 106
click at [212, 409] on icon at bounding box center [196, 423] width 31 height 28
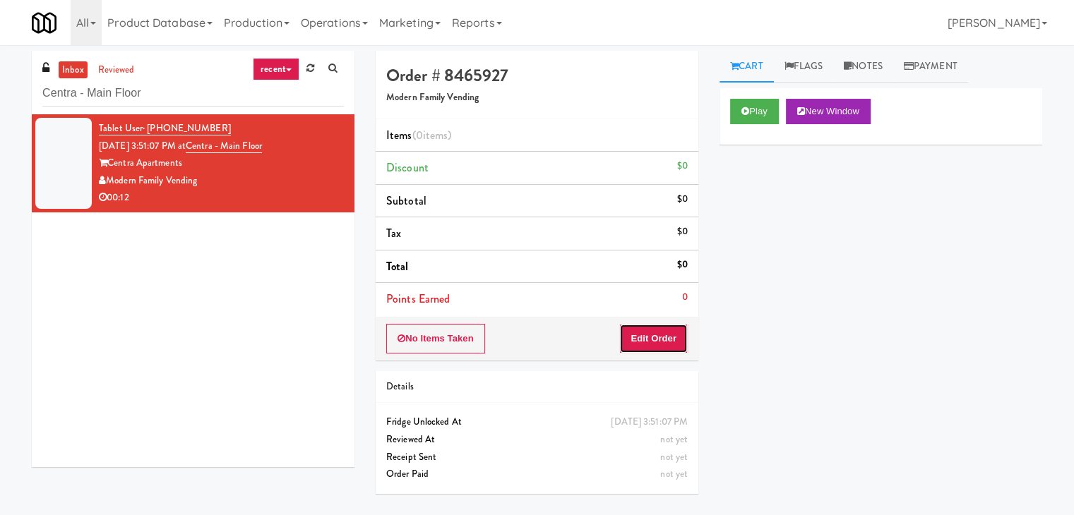
click at [656, 328] on button "Edit Order" at bounding box center [653, 339] width 68 height 30
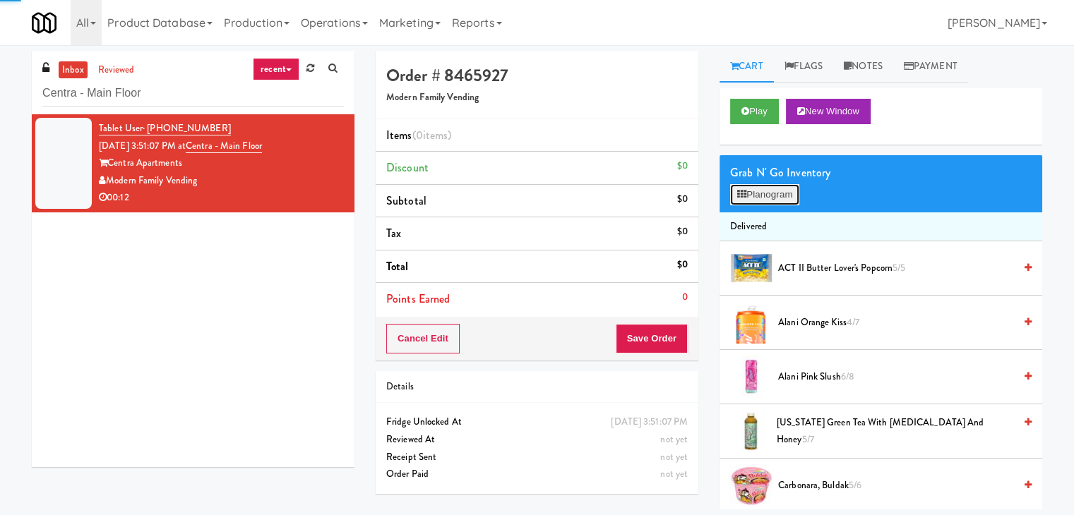
click at [760, 200] on button "Planogram" at bounding box center [764, 194] width 69 height 21
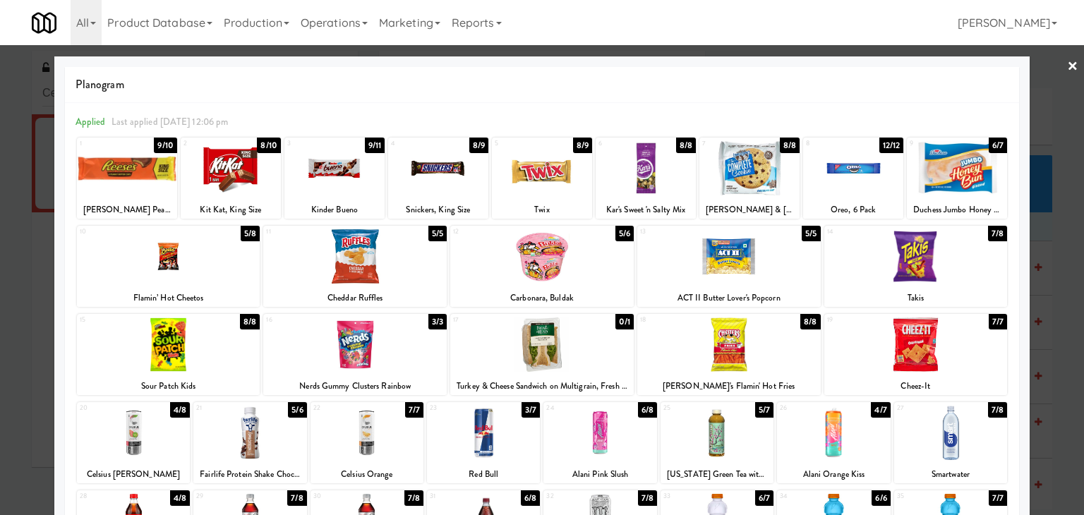
click at [556, 263] on div at bounding box center [542, 256] width 184 height 54
click at [1067, 63] on link "×" at bounding box center [1072, 67] width 11 height 44
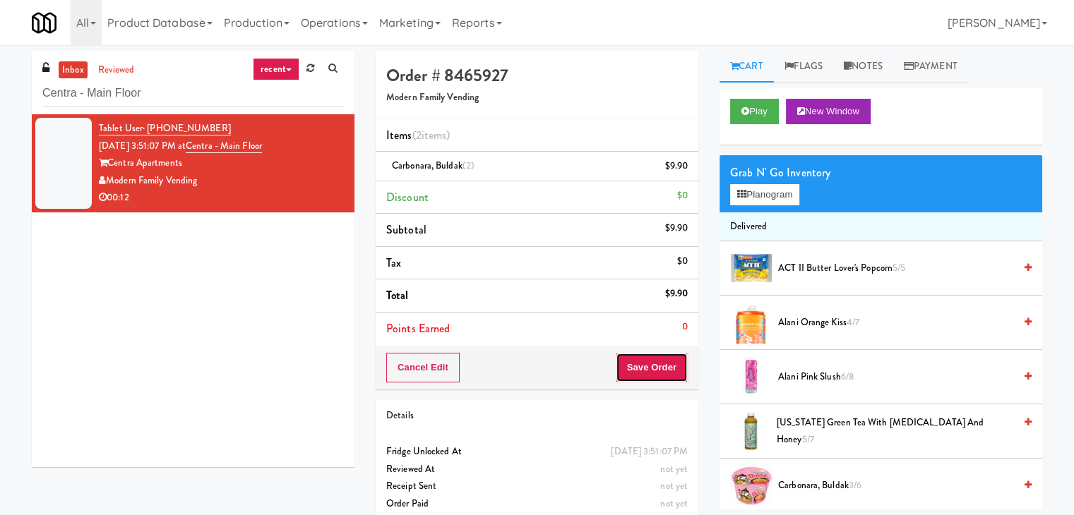
click at [663, 373] on button "Save Order" at bounding box center [652, 368] width 72 height 30
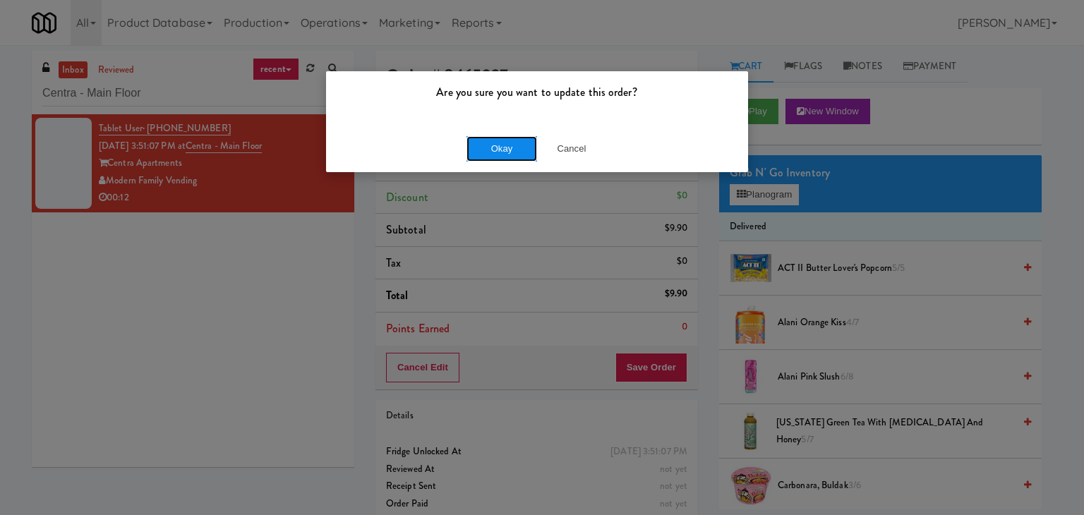
click at [512, 150] on button "Okay" at bounding box center [502, 148] width 71 height 25
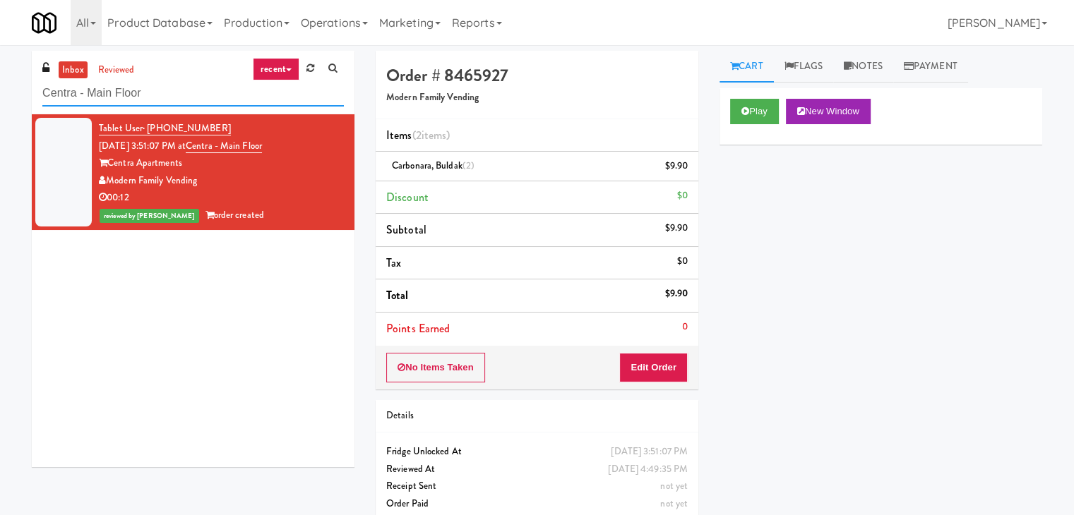
click at [181, 91] on input "Centra - Main Floor" at bounding box center [192, 93] width 301 height 26
paste input "osmopolitan at [GEOGRAPHIC_DATA] - Cooler #1"
type input "Cosmopolitan at [GEOGRAPHIC_DATA] - Cooler #1"
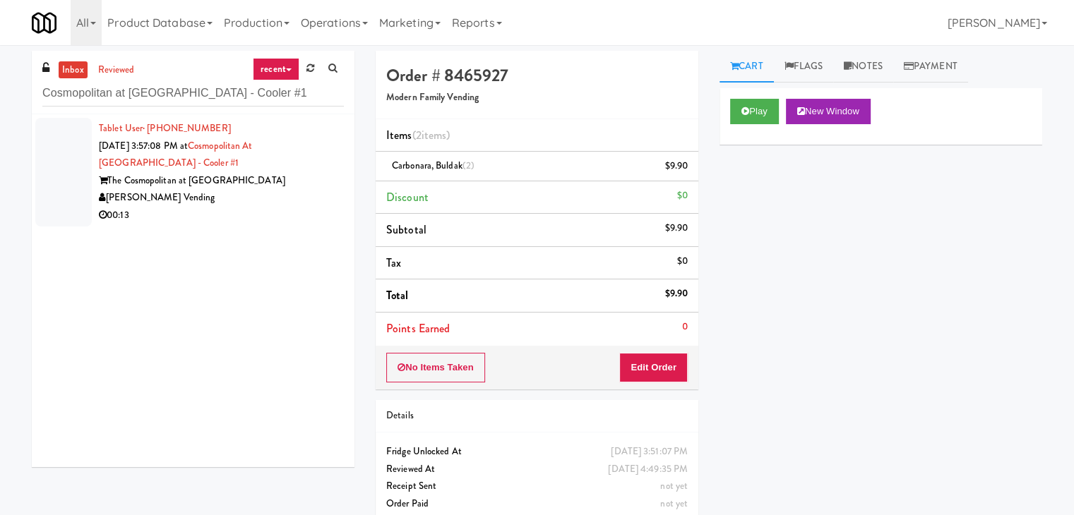
click at [287, 193] on div "[PERSON_NAME] Vending" at bounding box center [221, 198] width 245 height 18
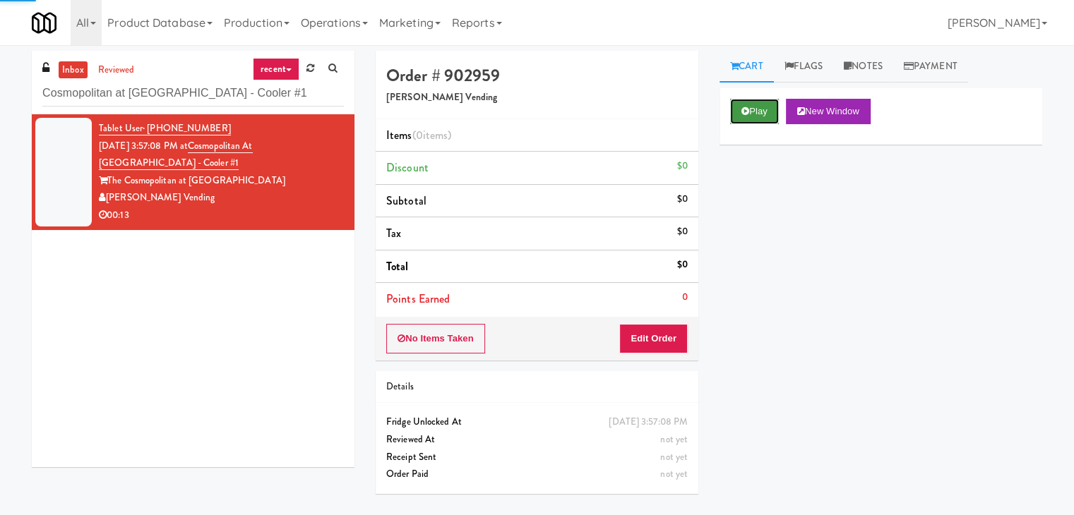
click at [754, 108] on button "Play" at bounding box center [754, 111] width 49 height 25
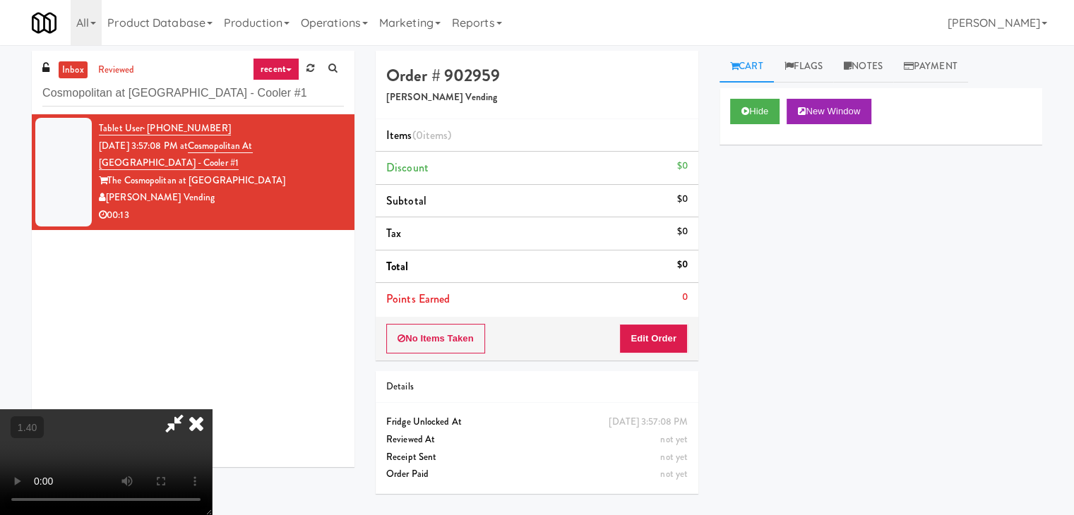
click at [212, 409] on video at bounding box center [106, 462] width 212 height 106
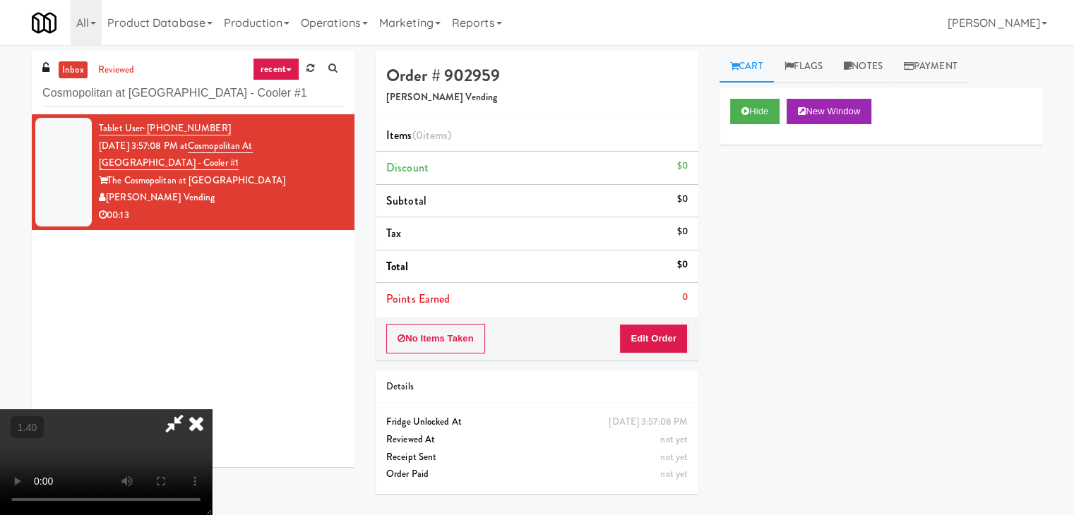
click at [212, 409] on video at bounding box center [106, 462] width 212 height 106
click at [212, 409] on icon at bounding box center [196, 423] width 31 height 28
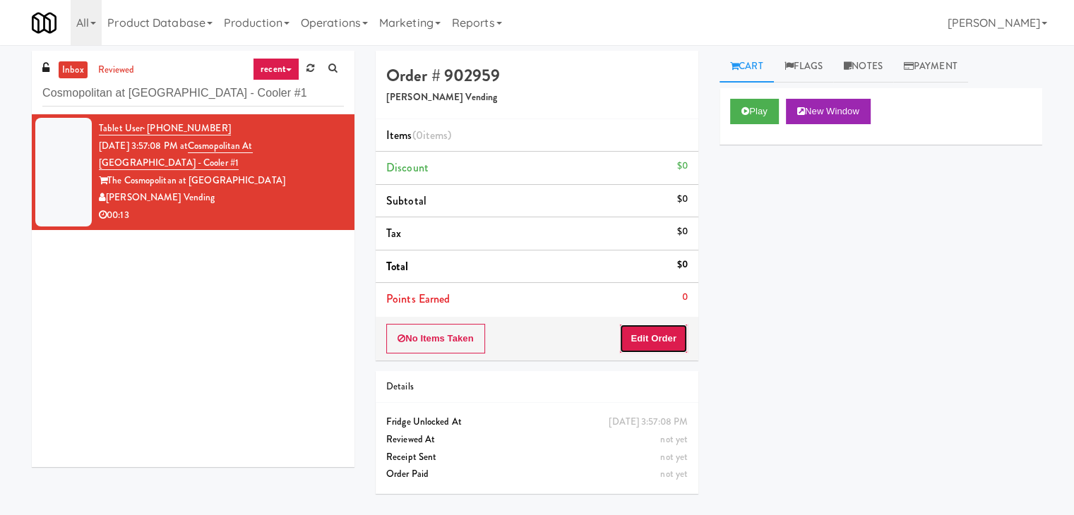
click at [650, 328] on button "Edit Order" at bounding box center [653, 339] width 68 height 30
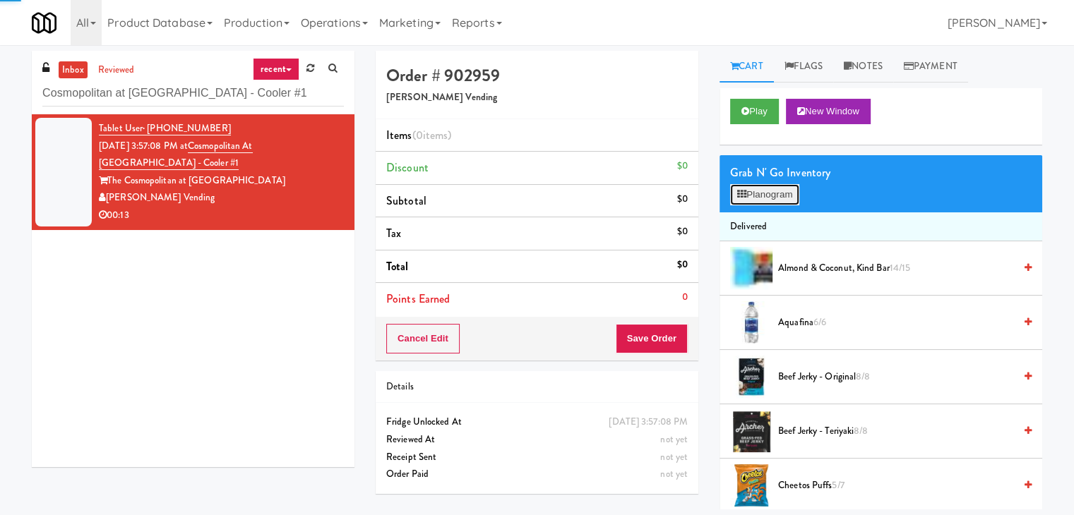
click at [752, 203] on button "Planogram" at bounding box center [764, 194] width 69 height 21
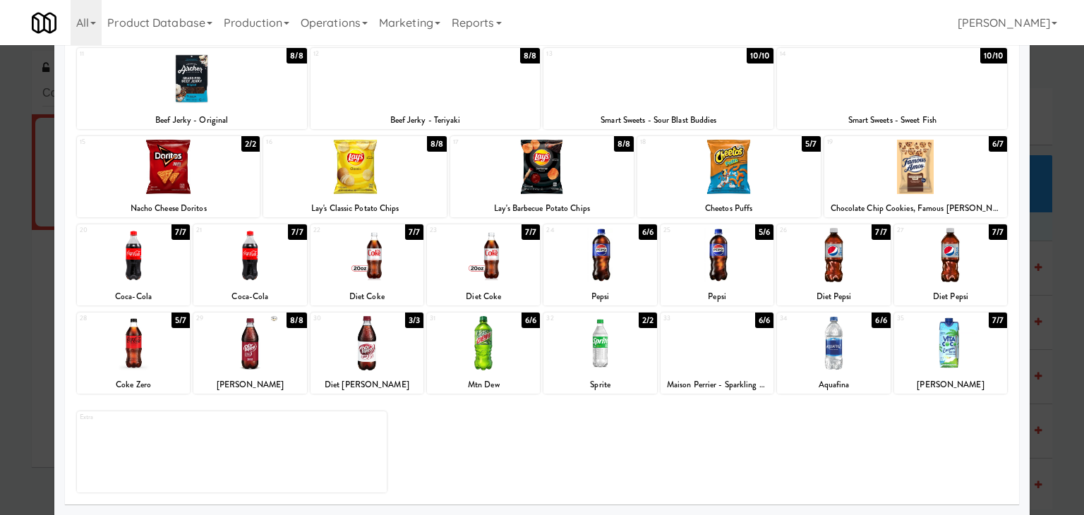
click at [952, 359] on div at bounding box center [950, 343] width 113 height 54
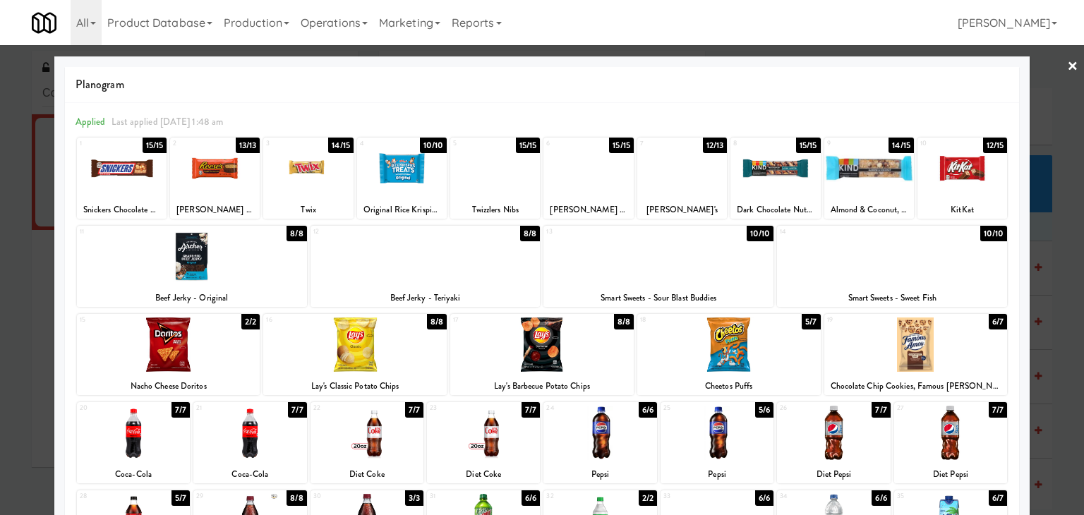
click at [683, 261] on div at bounding box center [659, 256] width 230 height 54
click at [1067, 64] on link "×" at bounding box center [1072, 67] width 11 height 44
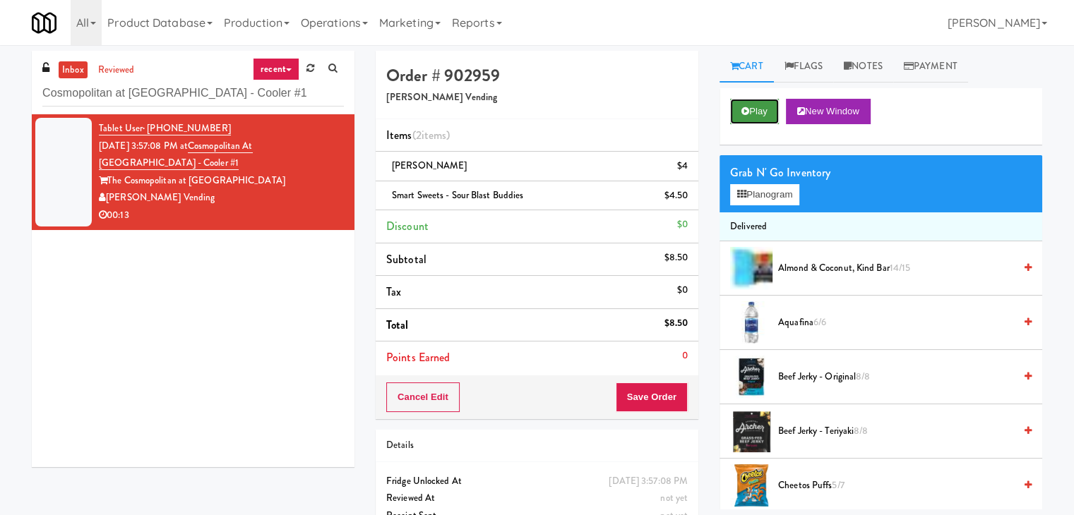
click at [744, 112] on icon at bounding box center [745, 111] width 8 height 9
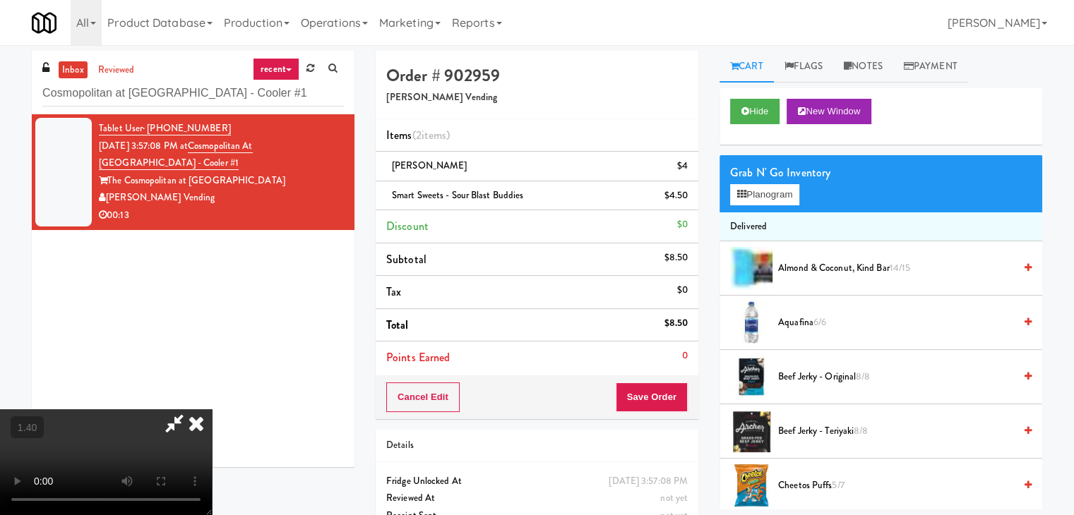
click at [212, 409] on icon at bounding box center [196, 423] width 31 height 28
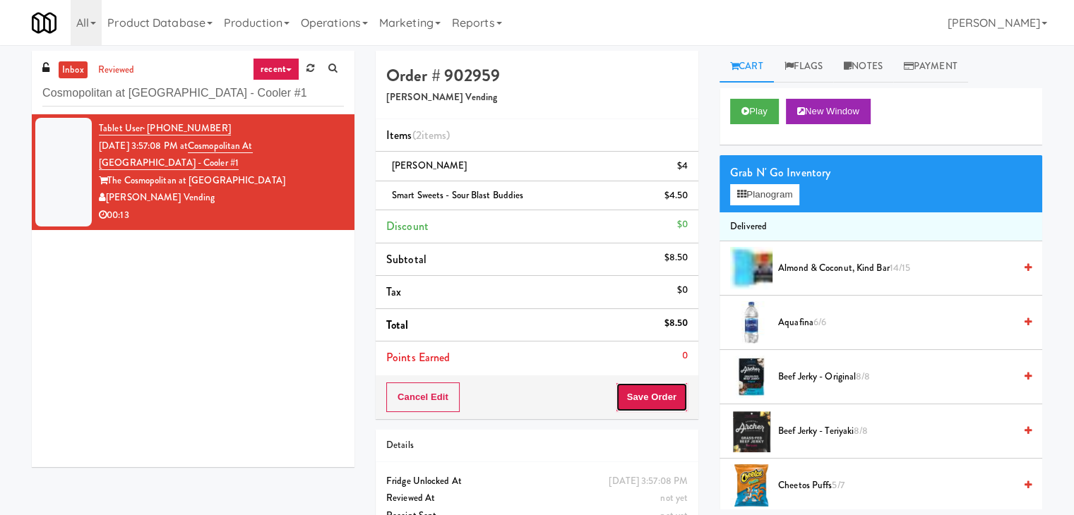
click at [641, 399] on button "Save Order" at bounding box center [652, 398] width 72 height 30
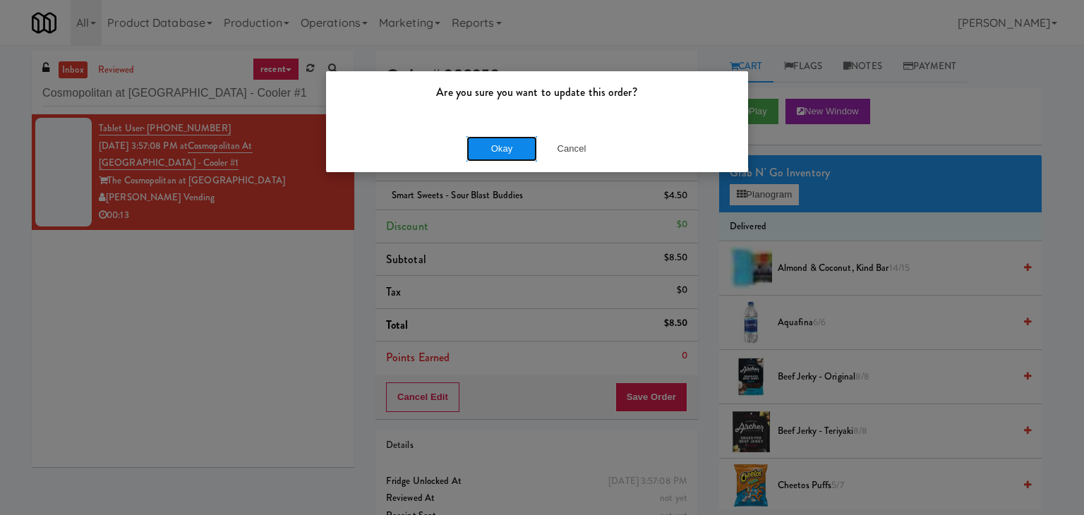
click at [505, 150] on button "Okay" at bounding box center [502, 148] width 71 height 25
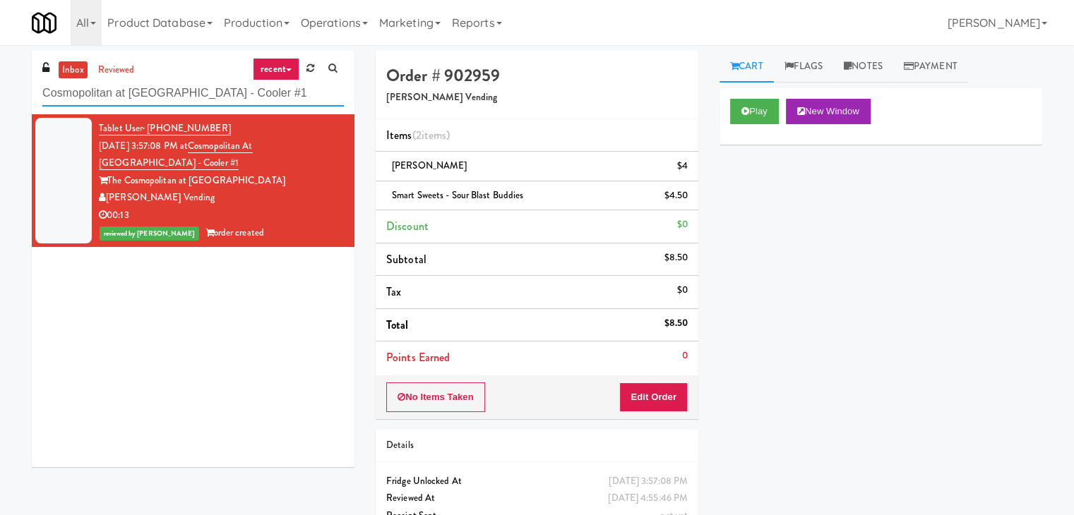
click at [155, 100] on input "Cosmopolitan at [GEOGRAPHIC_DATA] - Cooler #1" at bounding box center [192, 93] width 301 height 26
paste input "Healthtrax Cafe Food"
type input "Healthtrax Cafe Food"
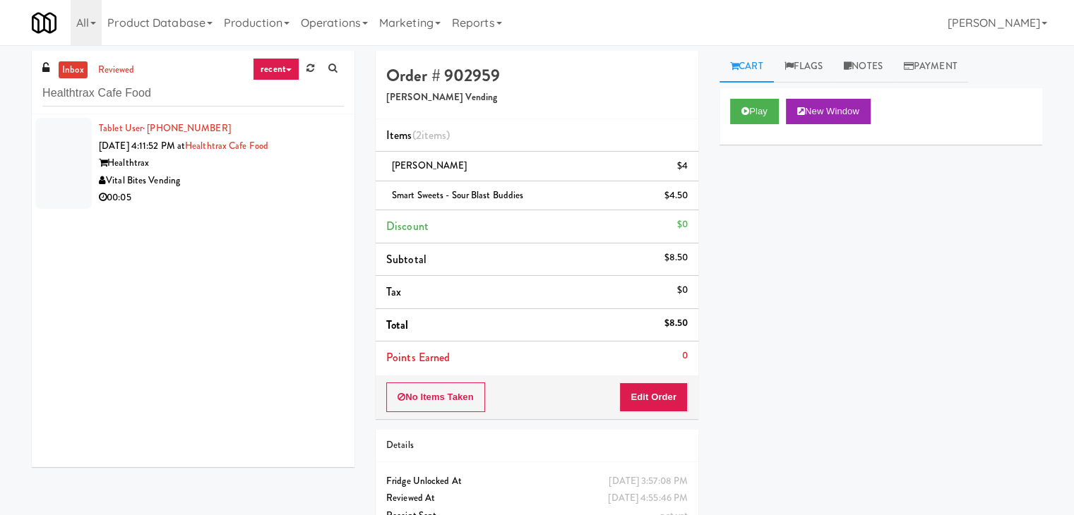
click at [286, 221] on div "Tablet User · (609) 970-6865 [DATE] 4:11:52 PM at [GEOGRAPHIC_DATA] Food Health…" at bounding box center [193, 290] width 323 height 353
click at [299, 187] on div "Vital Bites Vending" at bounding box center [221, 181] width 245 height 18
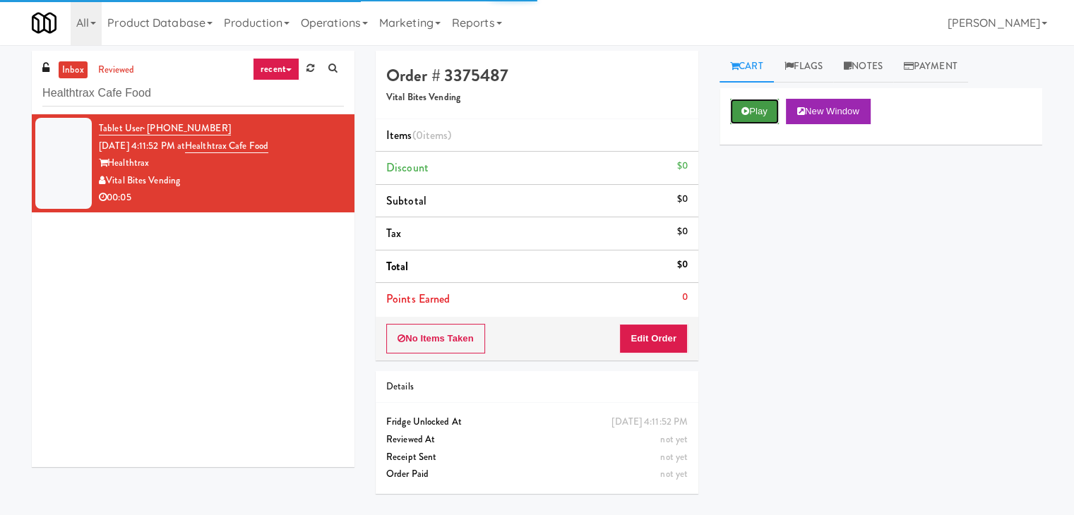
click at [747, 111] on icon at bounding box center [745, 111] width 8 height 9
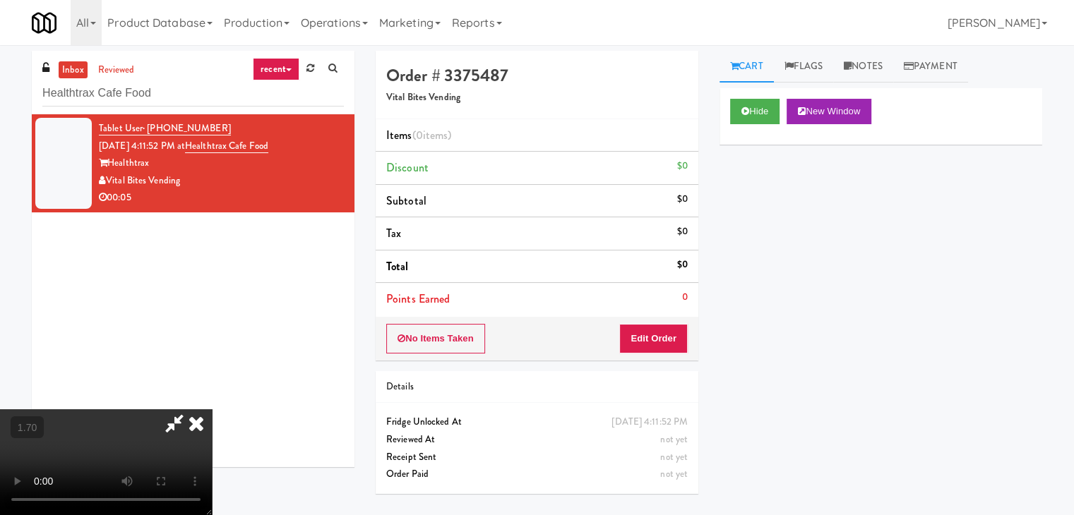
click at [212, 409] on icon at bounding box center [196, 423] width 31 height 28
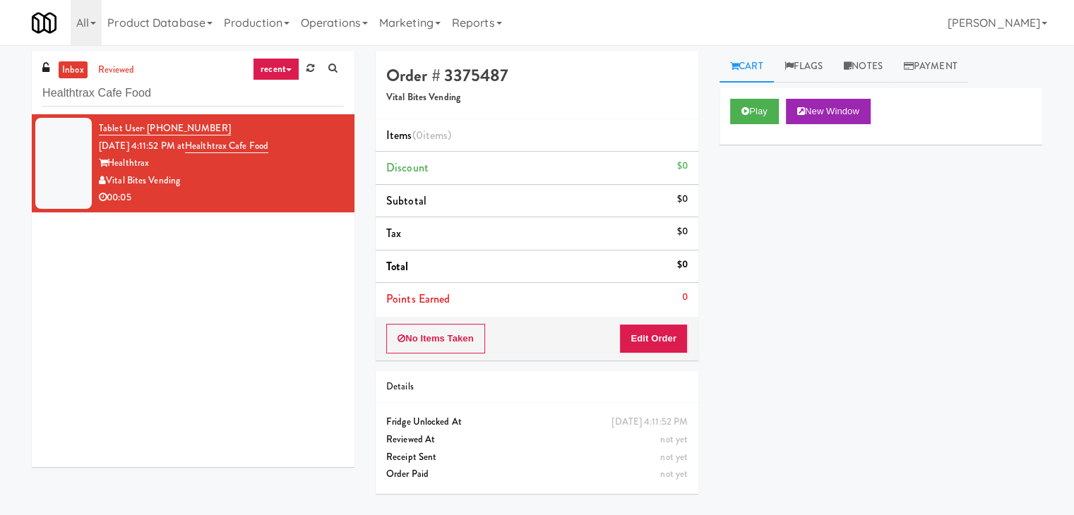
click at [639, 358] on div "No Items Taken Edit Order" at bounding box center [537, 339] width 323 height 44
click at [648, 342] on button "Edit Order" at bounding box center [653, 339] width 68 height 30
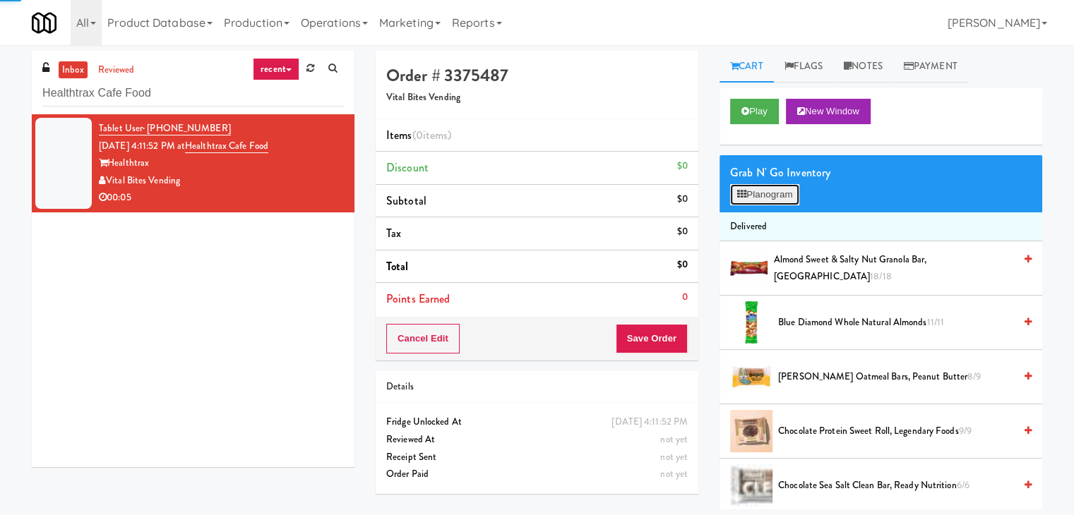
click at [762, 188] on button "Planogram" at bounding box center [764, 194] width 69 height 21
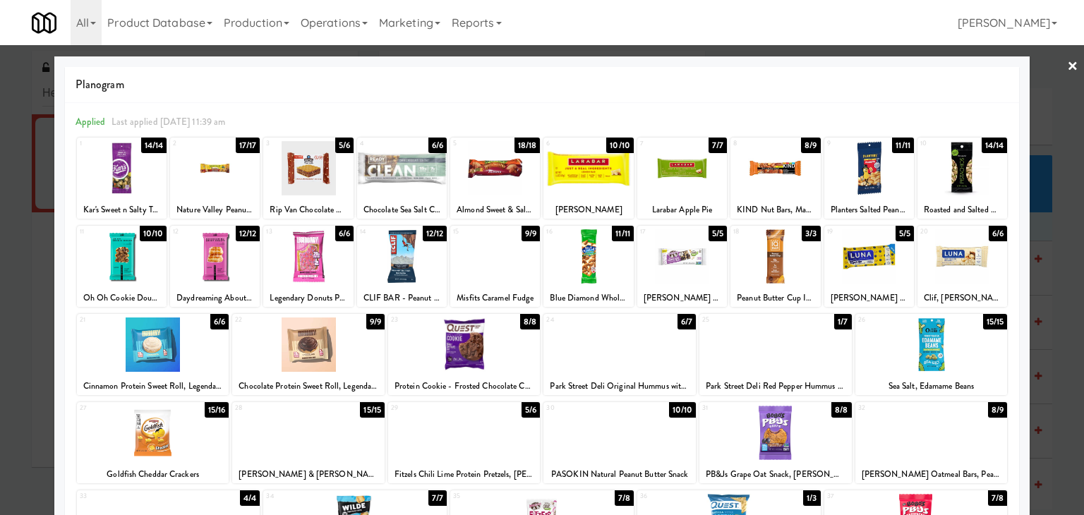
click at [802, 182] on div at bounding box center [776, 168] width 90 height 54
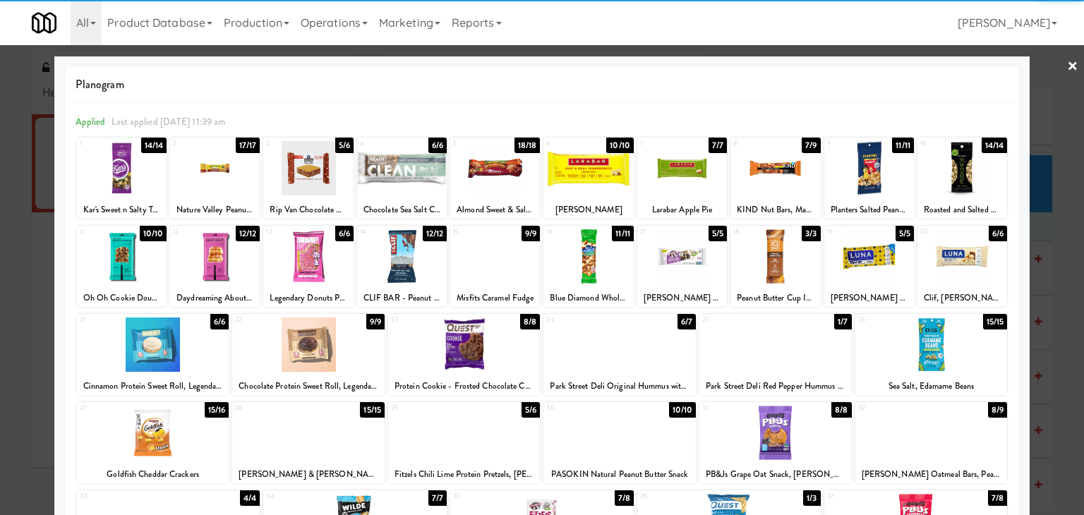
click at [1067, 63] on link "×" at bounding box center [1072, 67] width 11 height 44
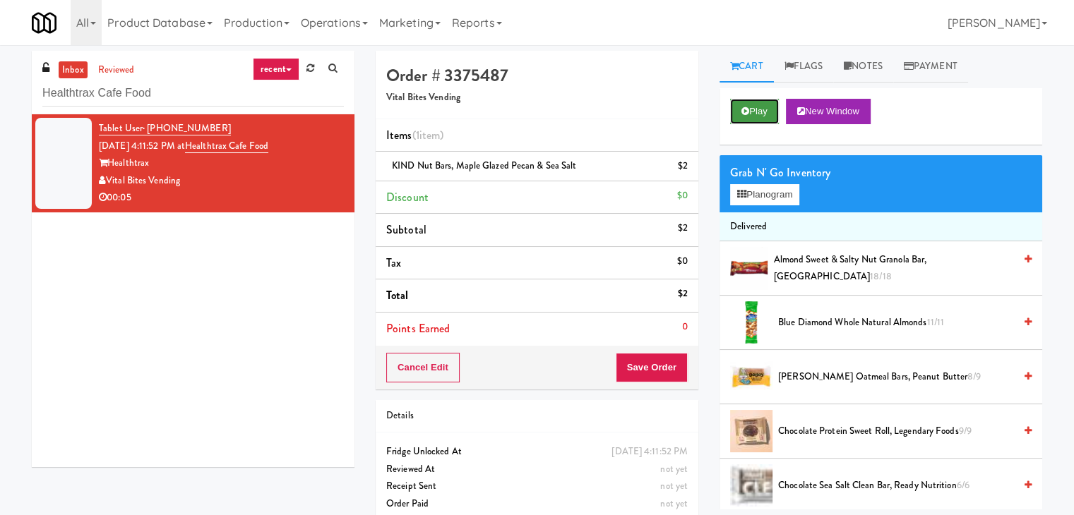
click at [747, 117] on button "Play" at bounding box center [754, 111] width 49 height 25
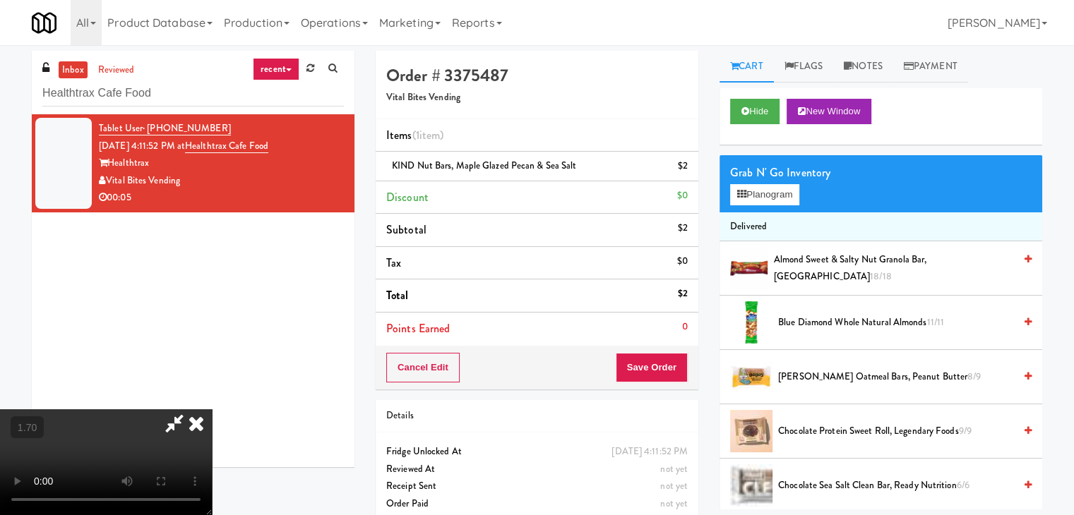
click at [212, 409] on icon at bounding box center [196, 423] width 31 height 28
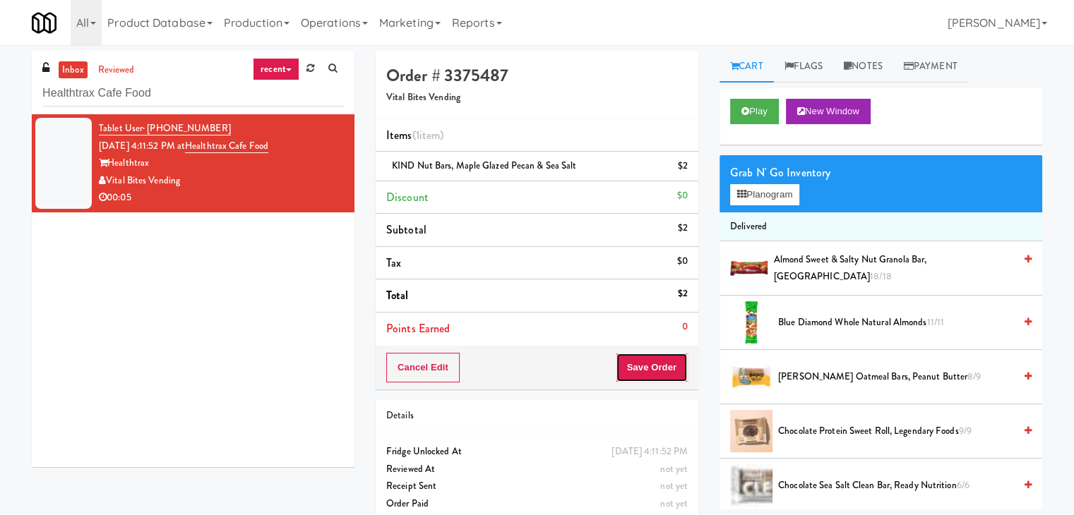
click at [654, 364] on button "Save Order" at bounding box center [652, 368] width 72 height 30
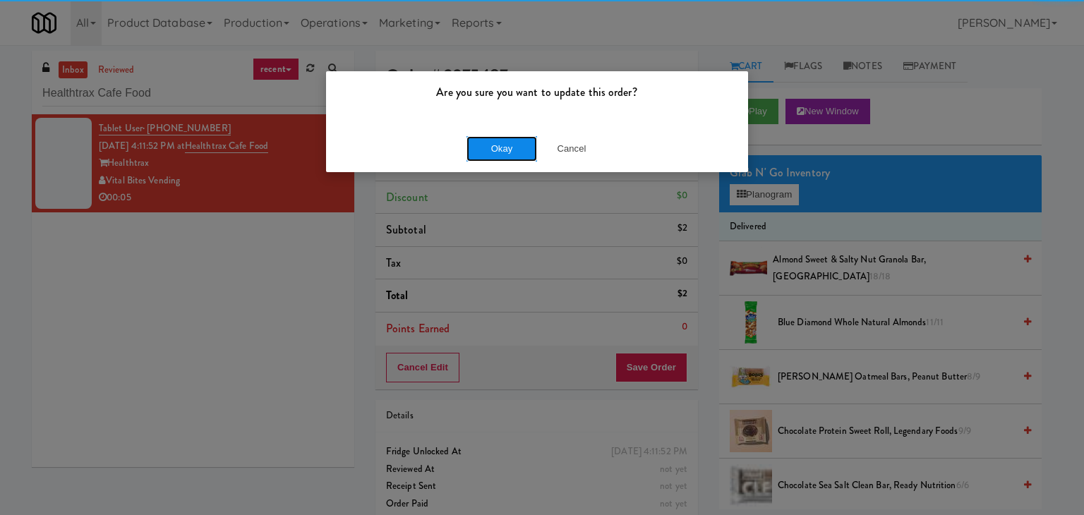
click at [498, 148] on button "Okay" at bounding box center [502, 148] width 71 height 25
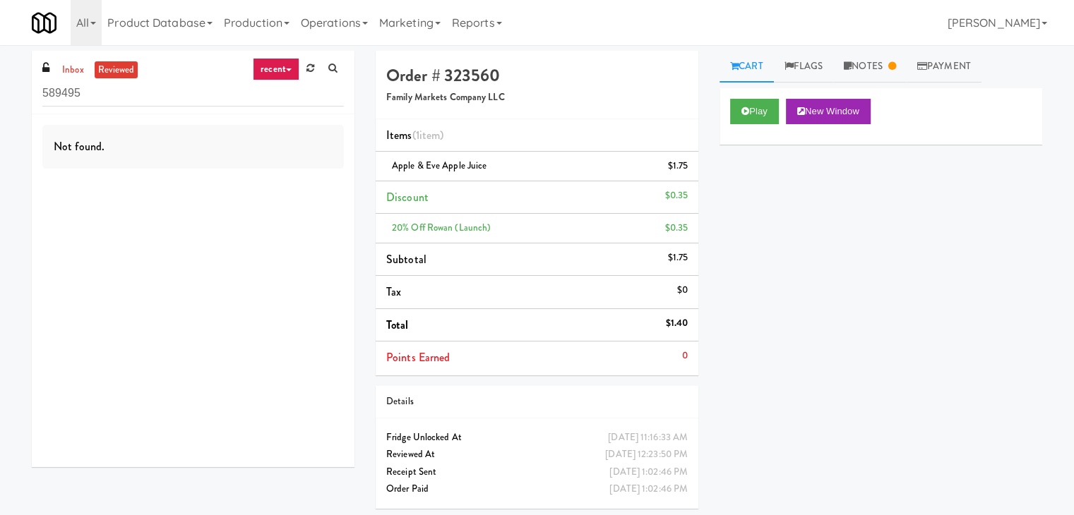
drag, startPoint x: 76, startPoint y: 66, endPoint x: 96, endPoint y: 58, distance: 21.2
click at [76, 66] on link "inbox" at bounding box center [73, 70] width 29 height 18
click at [147, 90] on input "589495" at bounding box center [192, 93] width 301 height 26
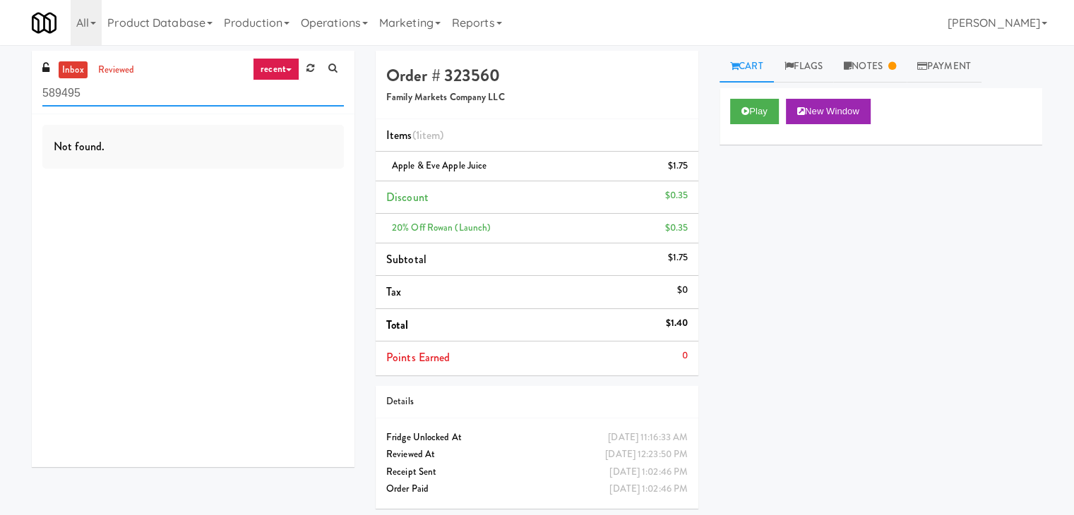
paste input "Sentral Fridge"
type input "Sentral Fridge"
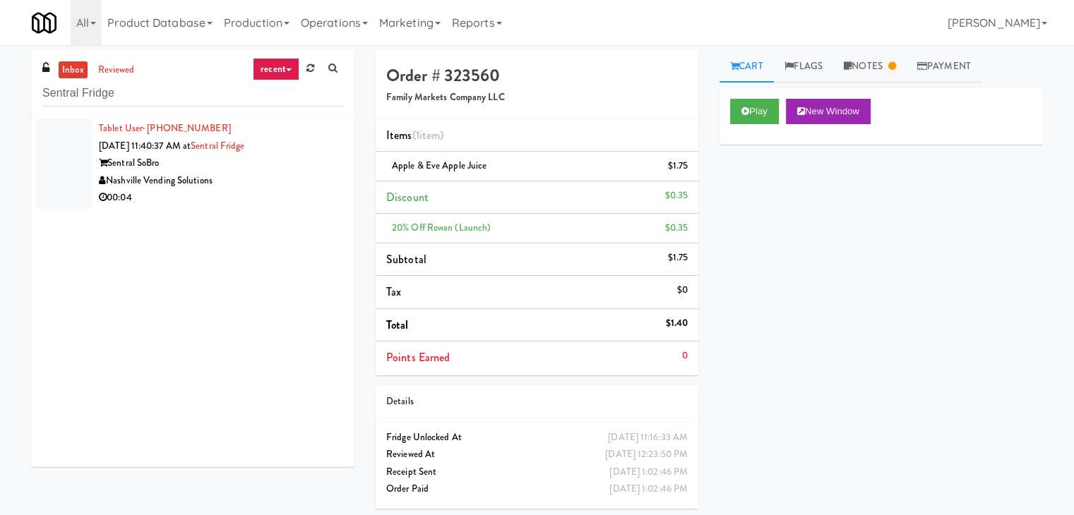
click at [318, 174] on div "Nashville Vending Solutions" at bounding box center [221, 181] width 245 height 18
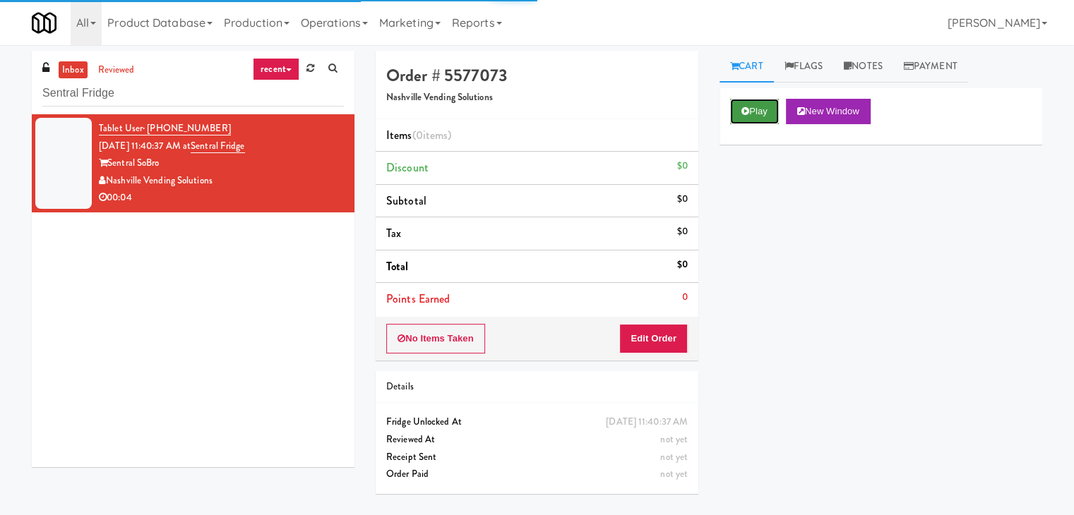
click at [742, 112] on icon at bounding box center [745, 111] width 8 height 9
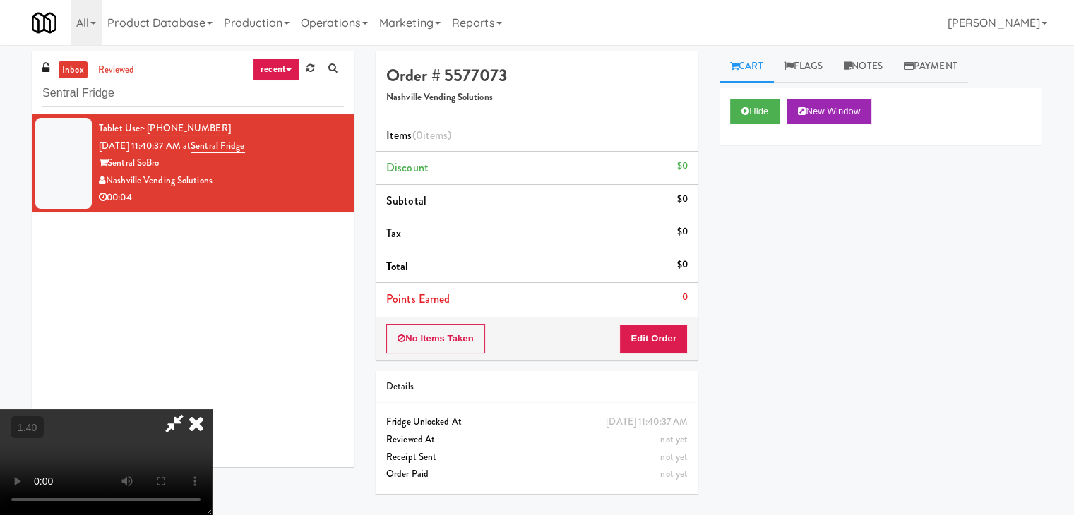
click at [212, 409] on video at bounding box center [106, 462] width 212 height 106
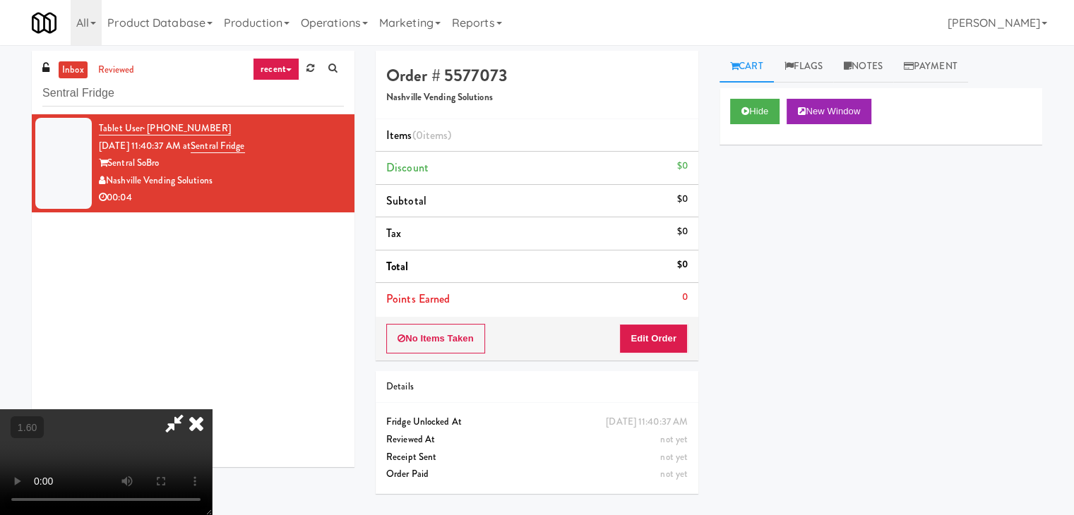
click at [212, 409] on video at bounding box center [106, 462] width 212 height 106
click at [191, 409] on icon at bounding box center [174, 423] width 32 height 28
click at [644, 336] on button "Edit Order" at bounding box center [653, 339] width 68 height 30
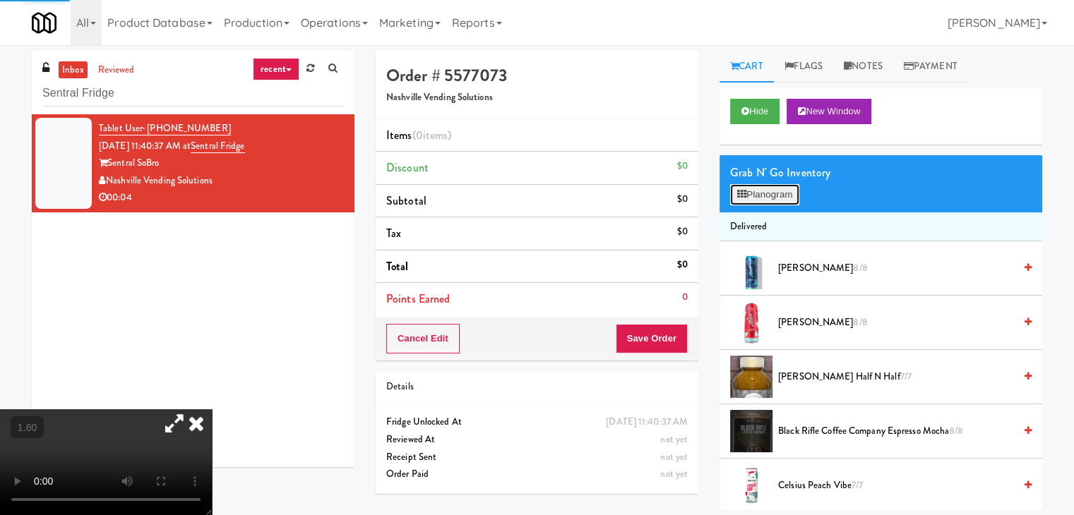
click at [755, 191] on button "Planogram" at bounding box center [764, 194] width 69 height 21
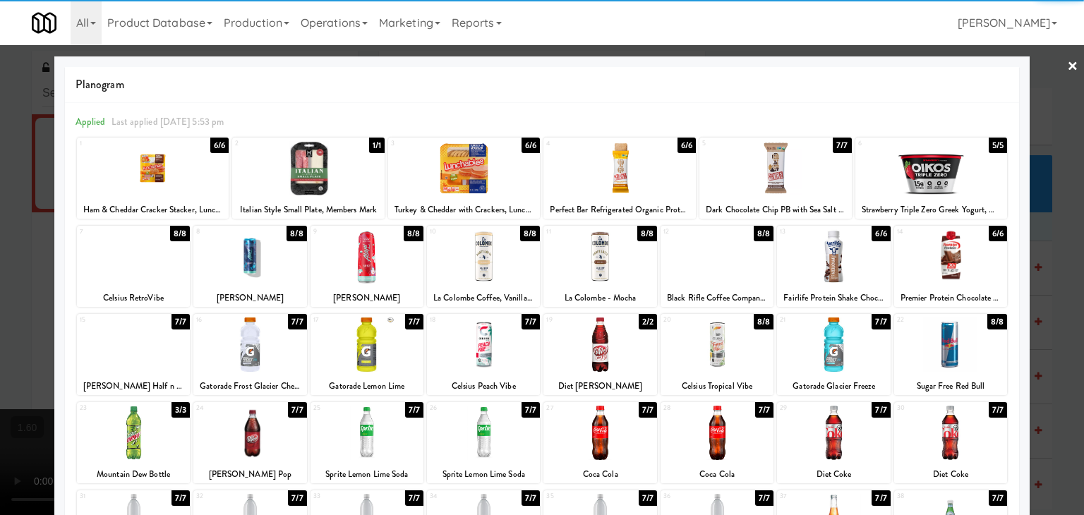
click at [824, 255] on div at bounding box center [833, 256] width 113 height 54
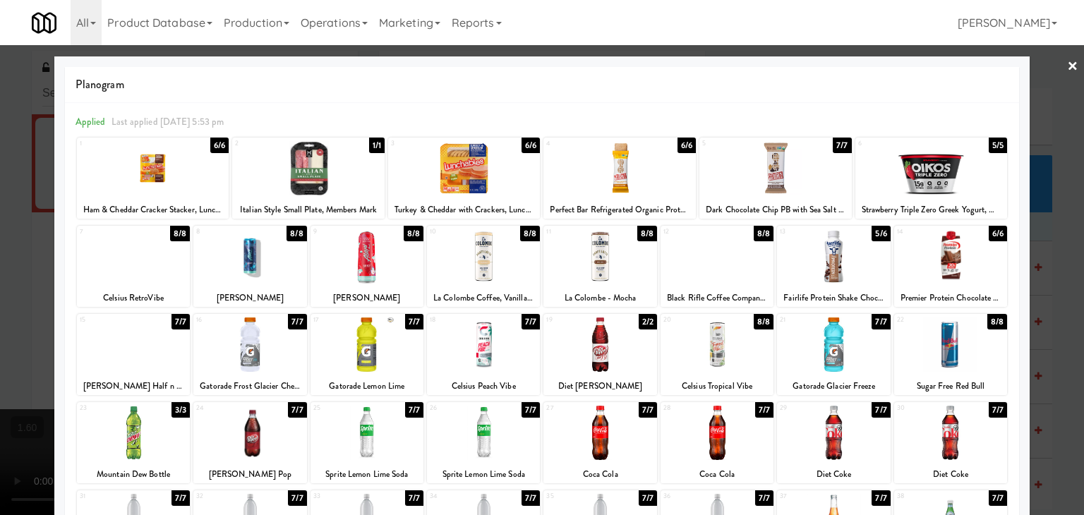
click at [1067, 64] on link "×" at bounding box center [1072, 67] width 11 height 44
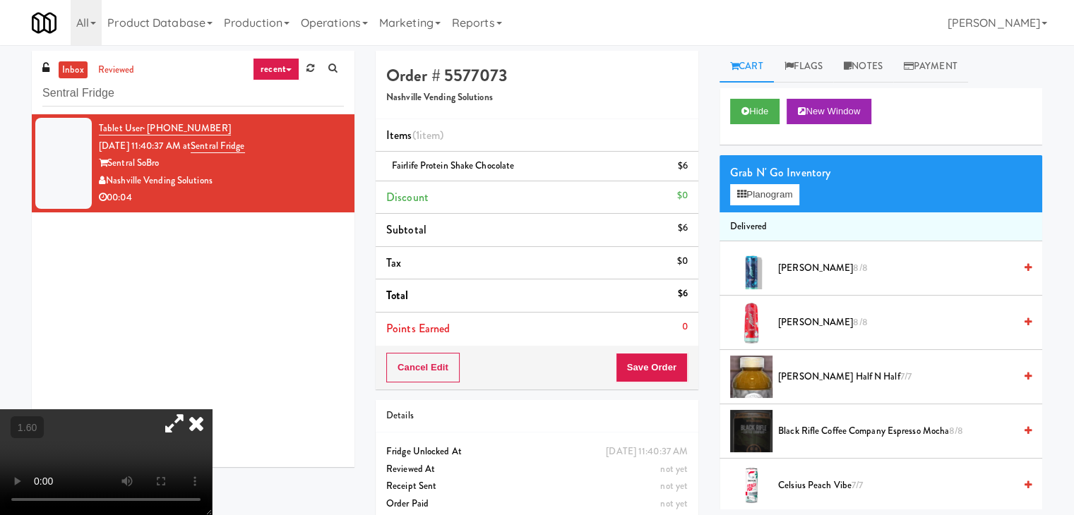
click at [212, 409] on icon at bounding box center [196, 423] width 31 height 28
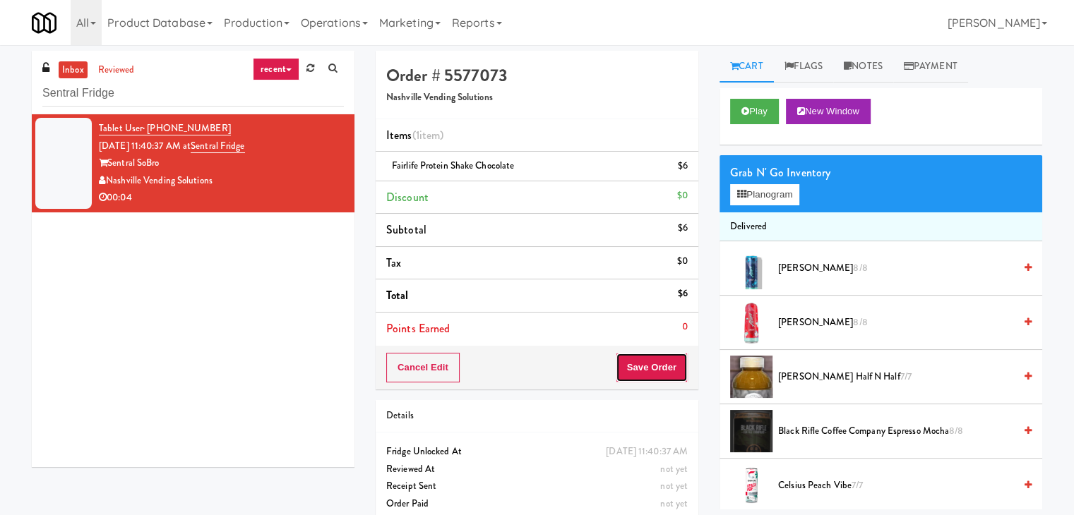
click at [647, 364] on button "Save Order" at bounding box center [652, 368] width 72 height 30
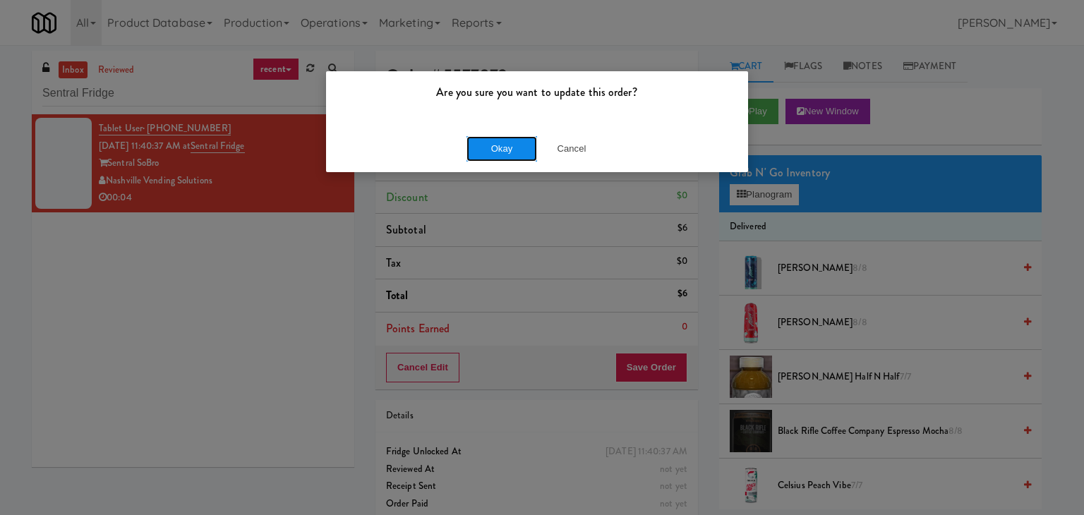
click at [496, 148] on button "Okay" at bounding box center [502, 148] width 71 height 25
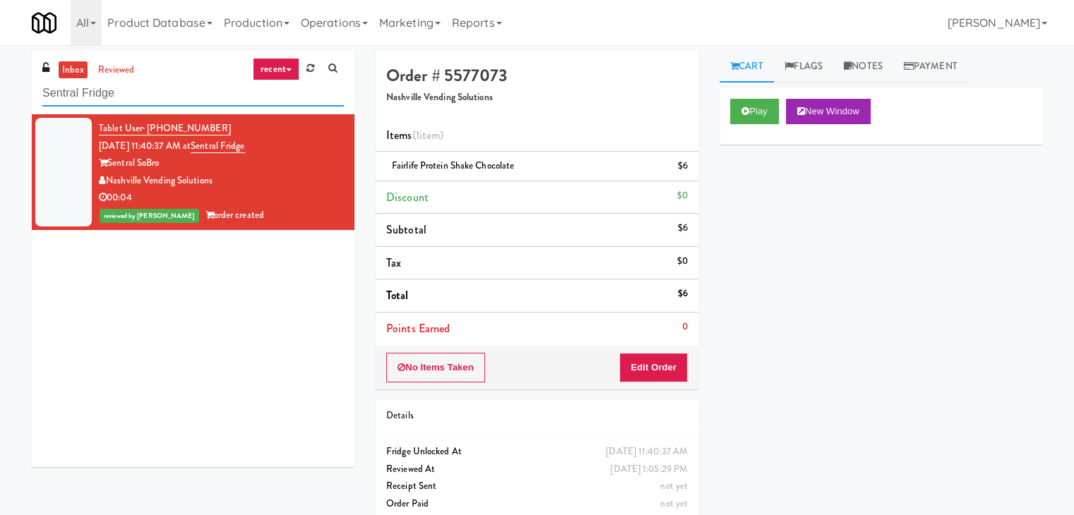
drag, startPoint x: 99, startPoint y: 97, endPoint x: 0, endPoint y: 86, distance: 99.5
click at [0, 86] on div "inbox reviewed recent all unclear take inventory issue suspicious failed recent…" at bounding box center [537, 292] width 1074 height 483
paste input "520 kingsbury"
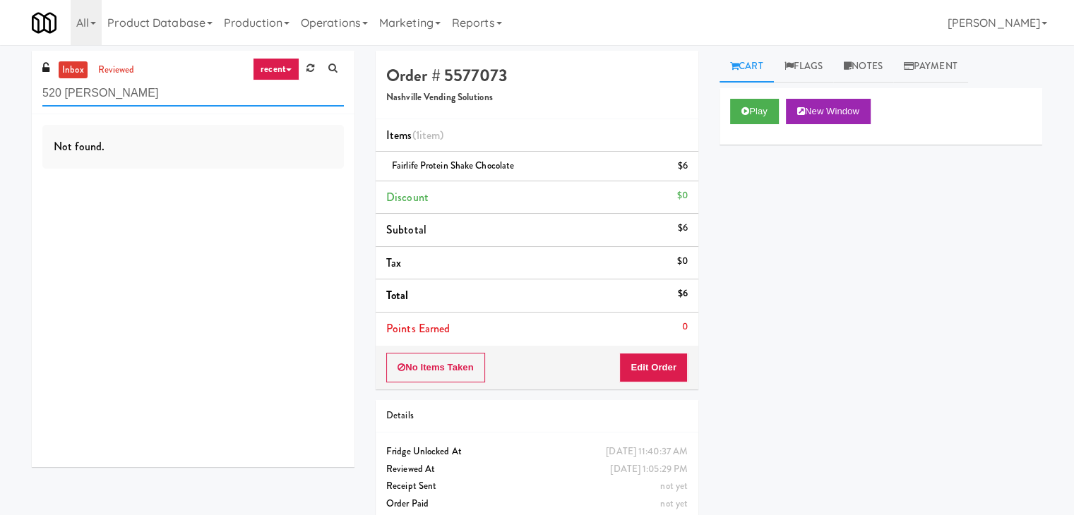
drag, startPoint x: 68, startPoint y: 92, endPoint x: 0, endPoint y: 90, distance: 67.8
click at [0, 90] on div "inbox reviewed recent all unclear take inventory issue suspicious failed recent…" at bounding box center [537, 292] width 1074 height 483
paste input "360 Hubbard"
drag, startPoint x: 143, startPoint y: 97, endPoint x: 38, endPoint y: 85, distance: 105.1
click at [38, 85] on div "inbox reviewed recent all unclear take inventory issue suspicious failed recent…" at bounding box center [193, 83] width 323 height 64
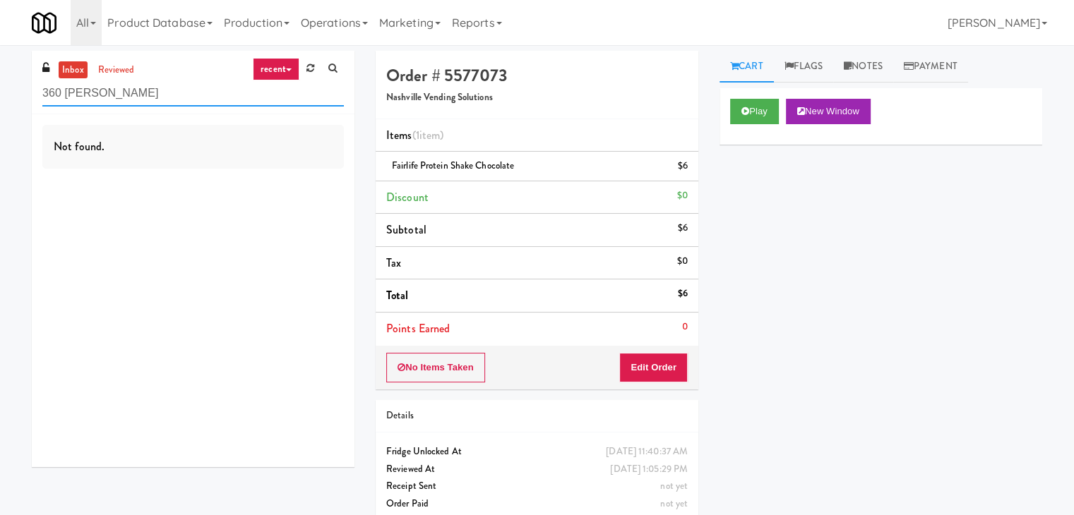
paste input "Optima"
type input "Optima"
